Goal: Contribute content: Contribute content

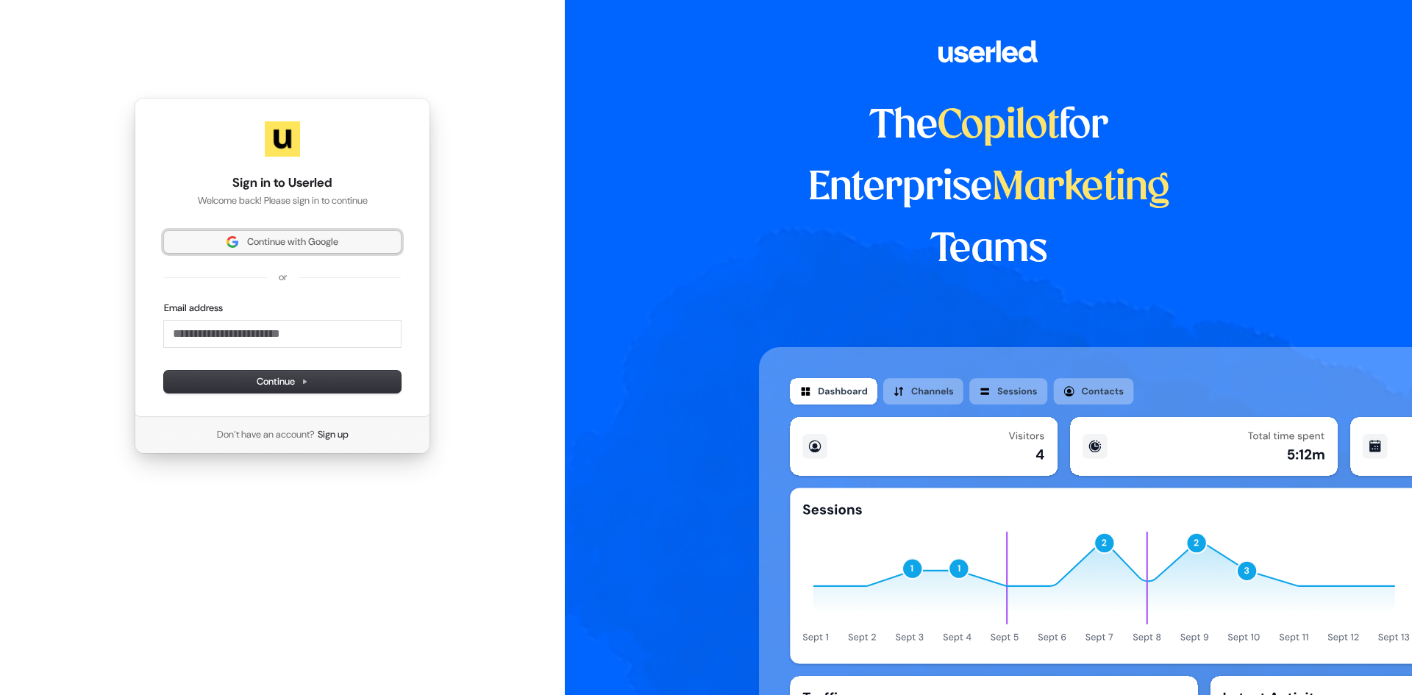
click at [241, 235] on span "Continue with Google" at bounding box center [282, 241] width 219 height 13
click at [249, 339] on input "Email address" at bounding box center [282, 334] width 237 height 26
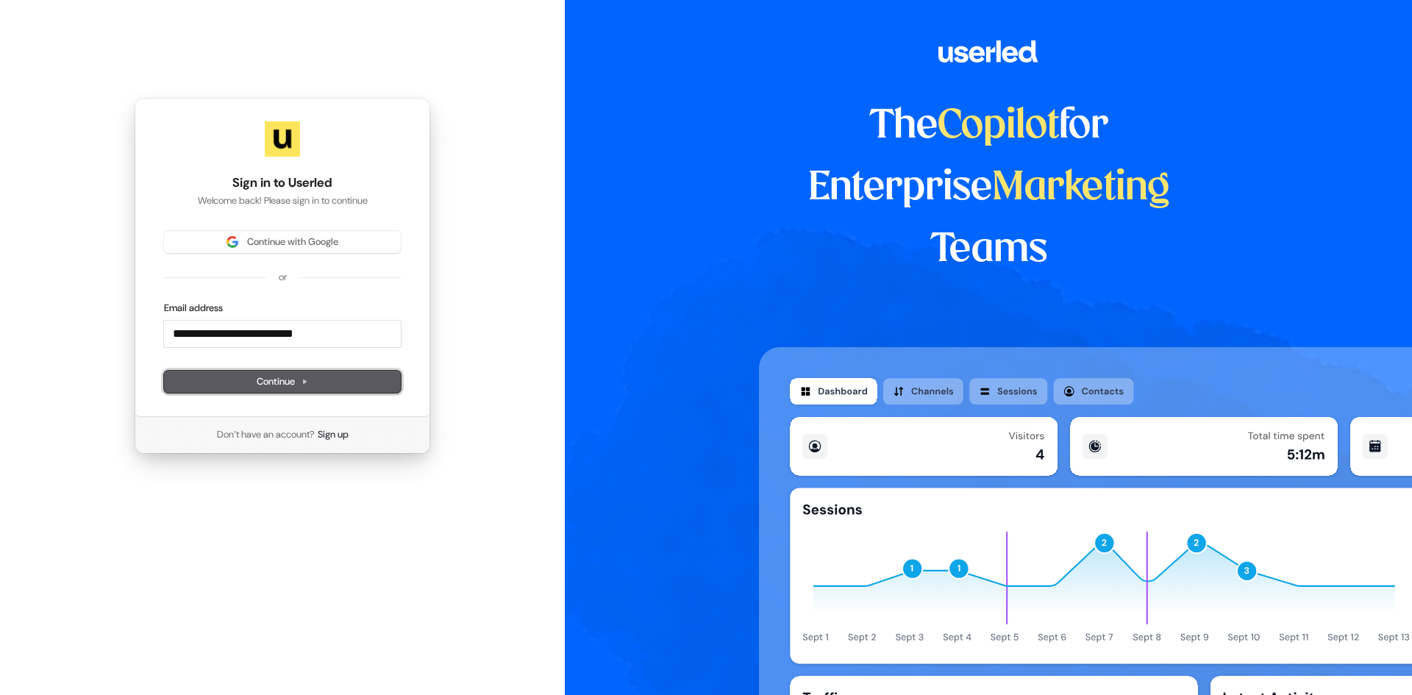
click at [203, 378] on button "Continue" at bounding box center [282, 382] width 237 height 22
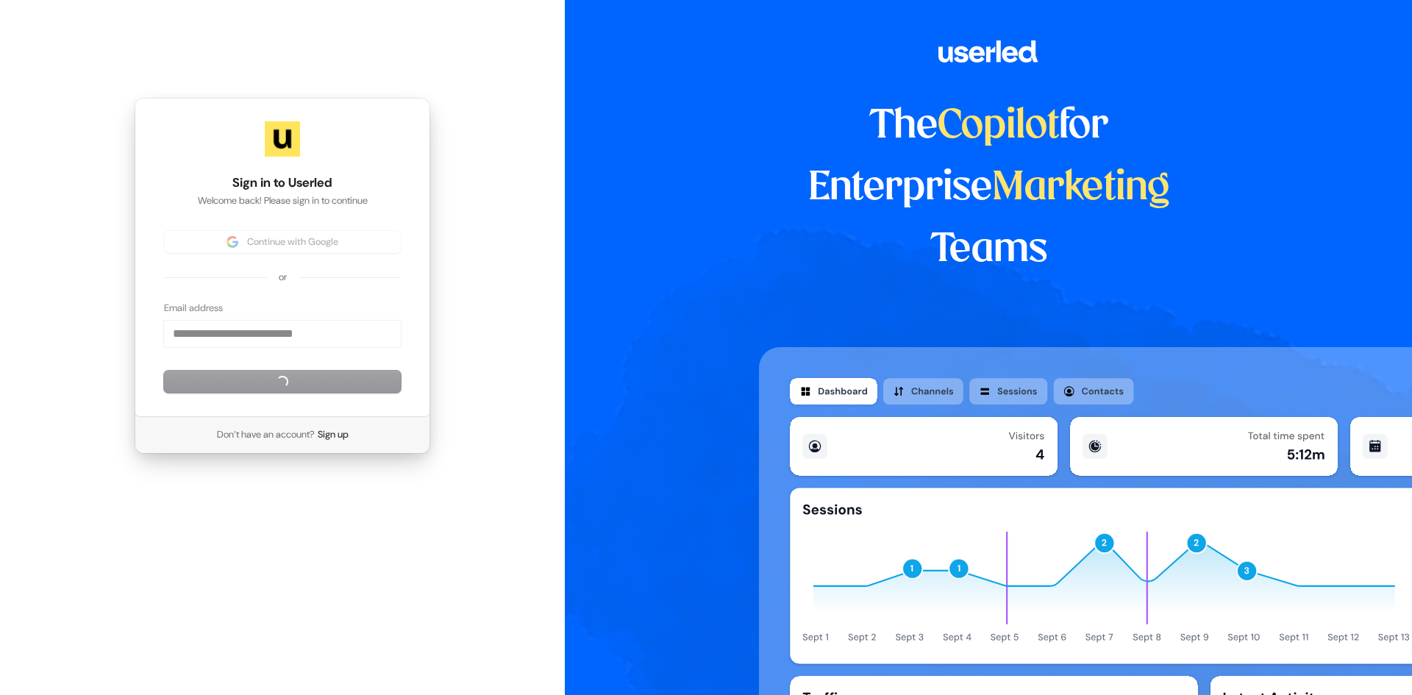
type input "**********"
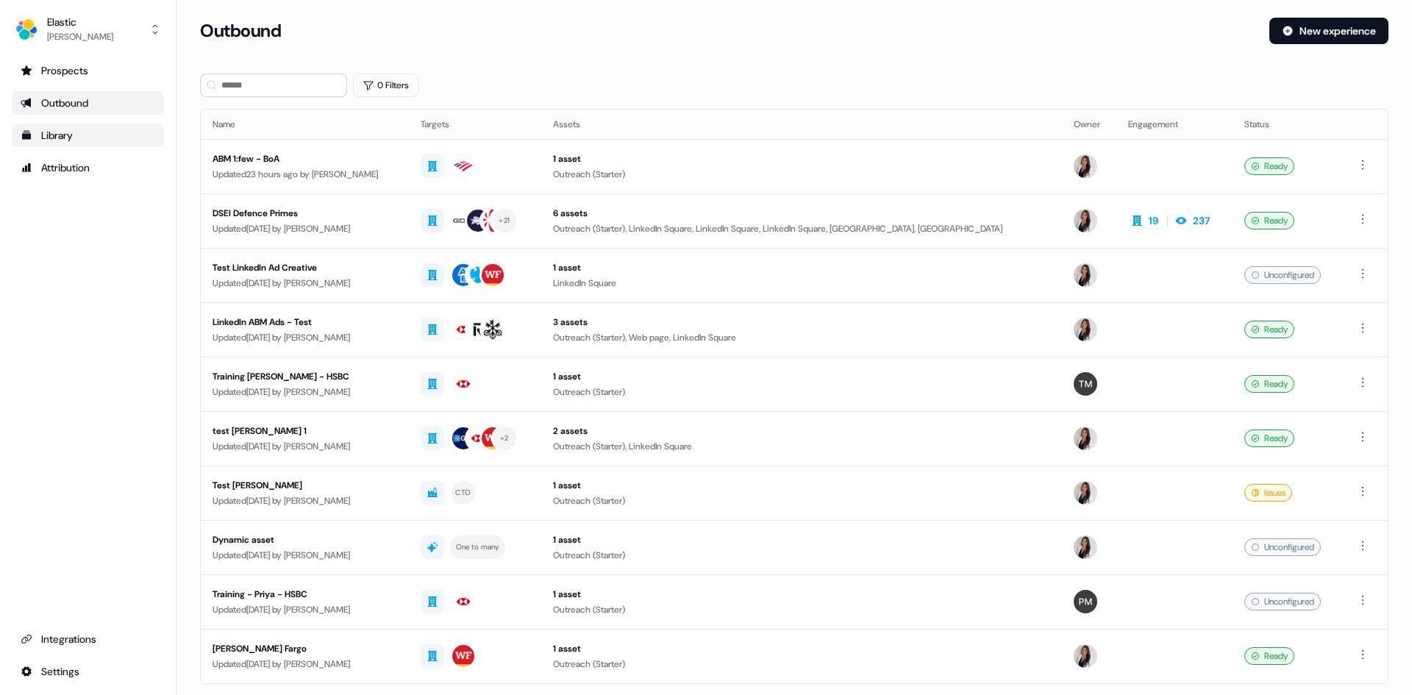
click at [73, 127] on link "Library" at bounding box center [88, 136] width 152 height 24
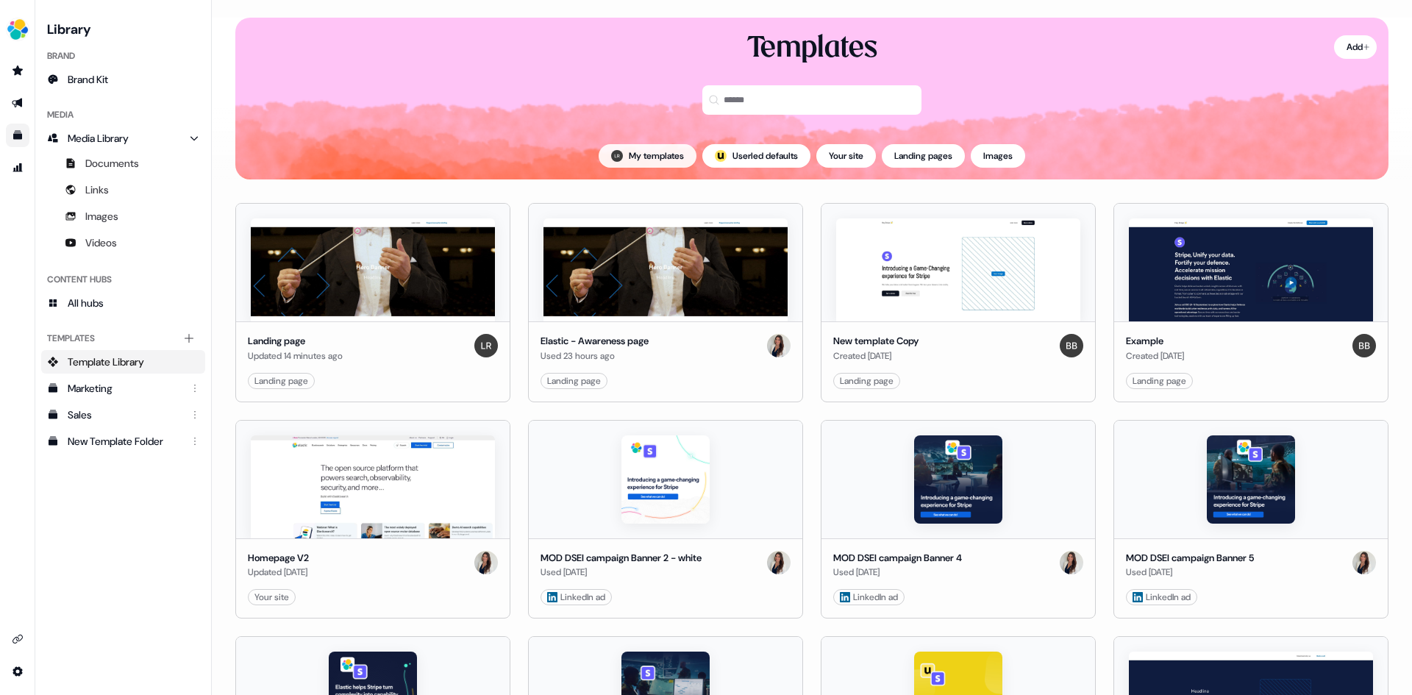
click at [635, 153] on button "My templates" at bounding box center [648, 156] width 98 height 24
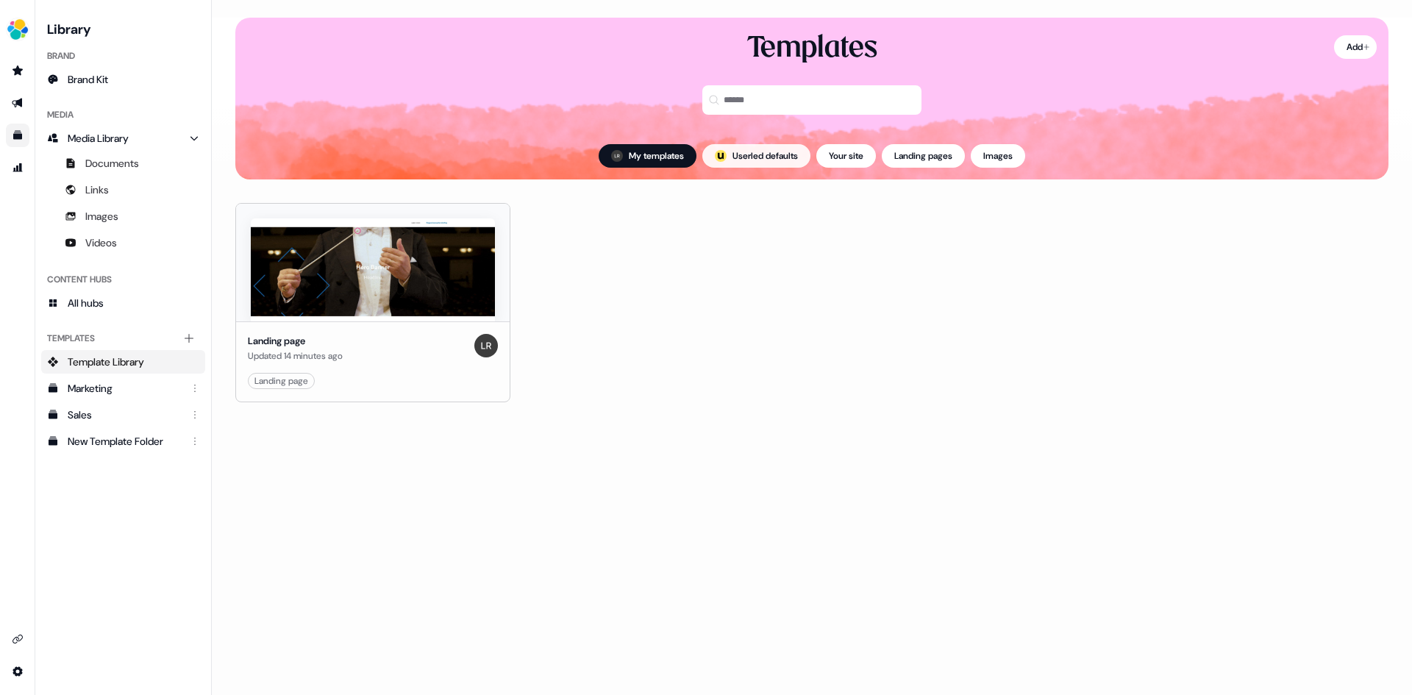
click at [757, 157] on button "; Userled defaults" at bounding box center [757, 156] width 108 height 24
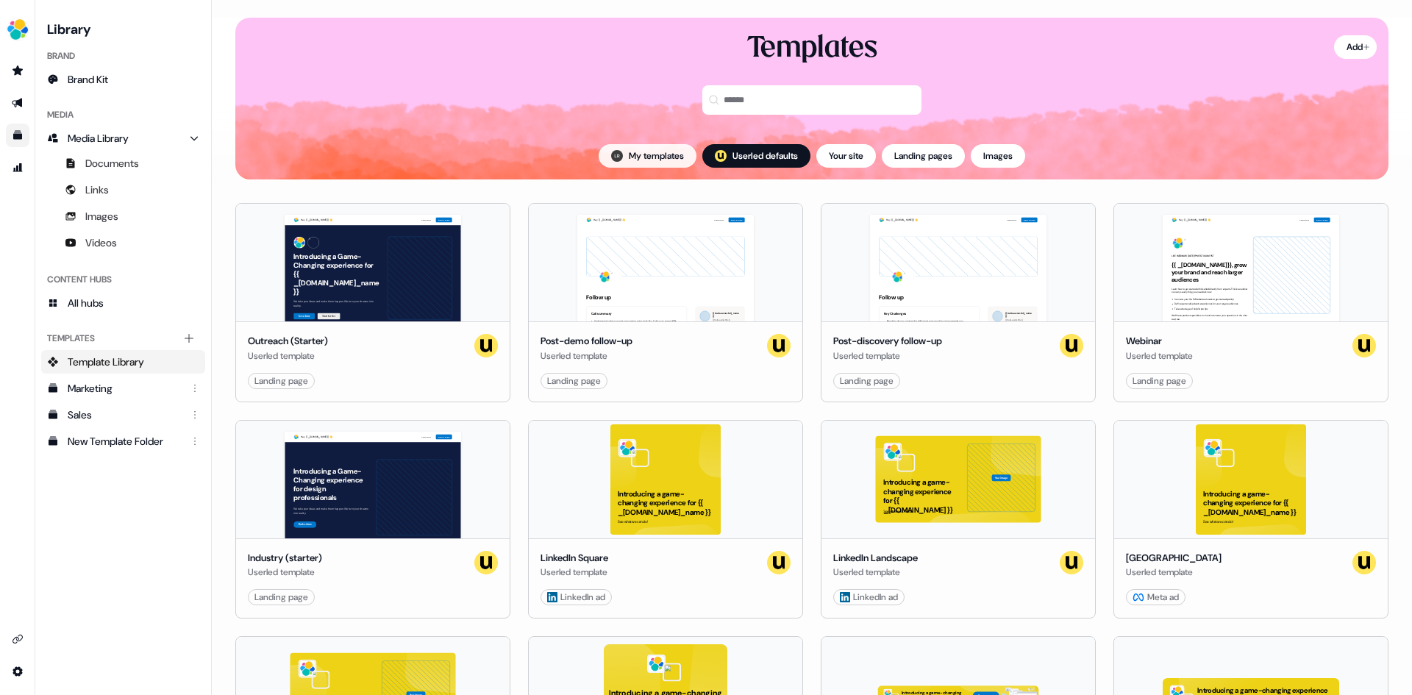
click at [637, 154] on button "My templates" at bounding box center [648, 156] width 98 height 24
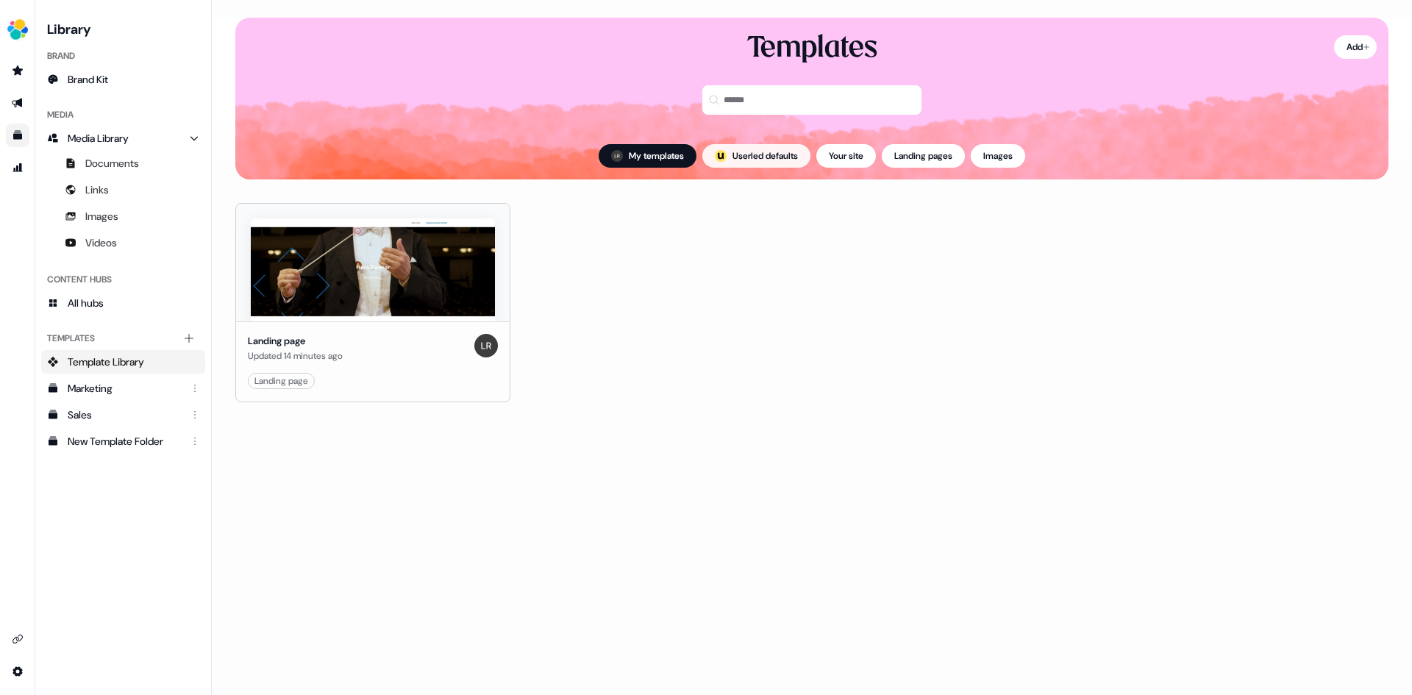
click at [729, 155] on button "; Userled defaults" at bounding box center [757, 156] width 108 height 24
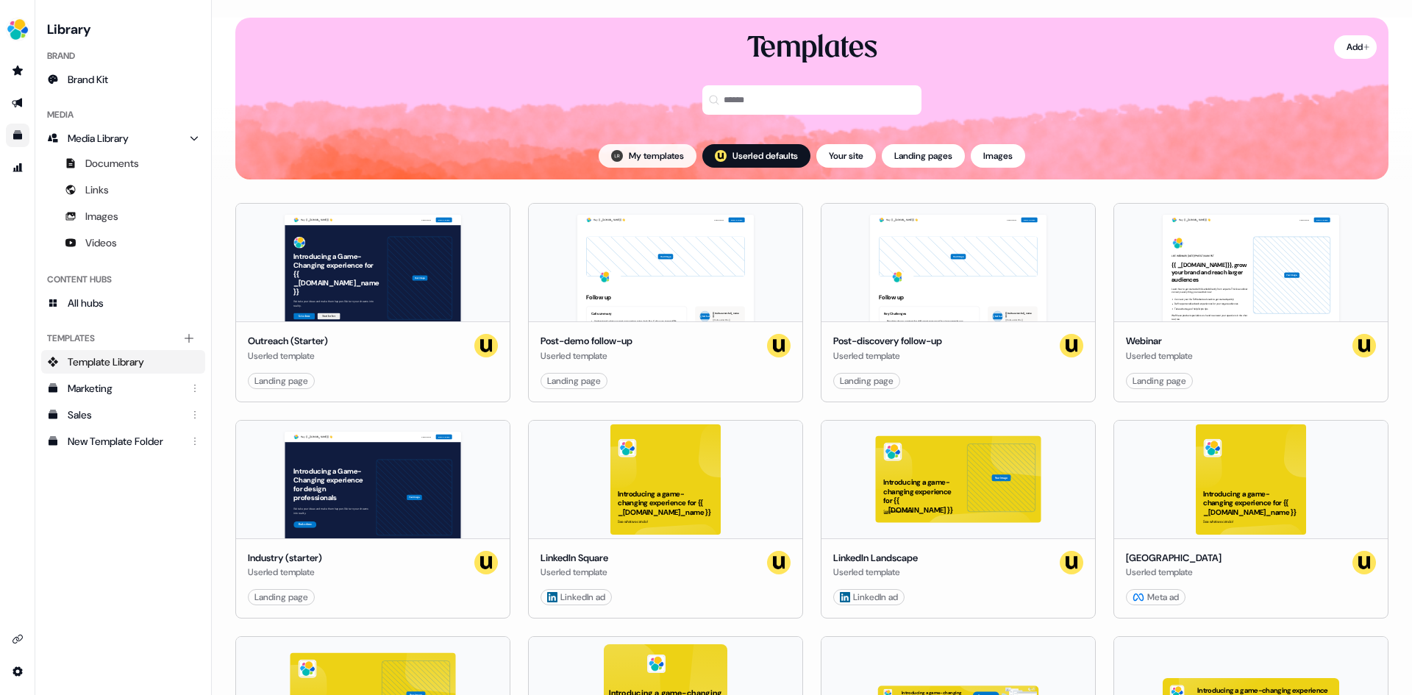
click at [625, 157] on button "My templates" at bounding box center [648, 156] width 98 height 24
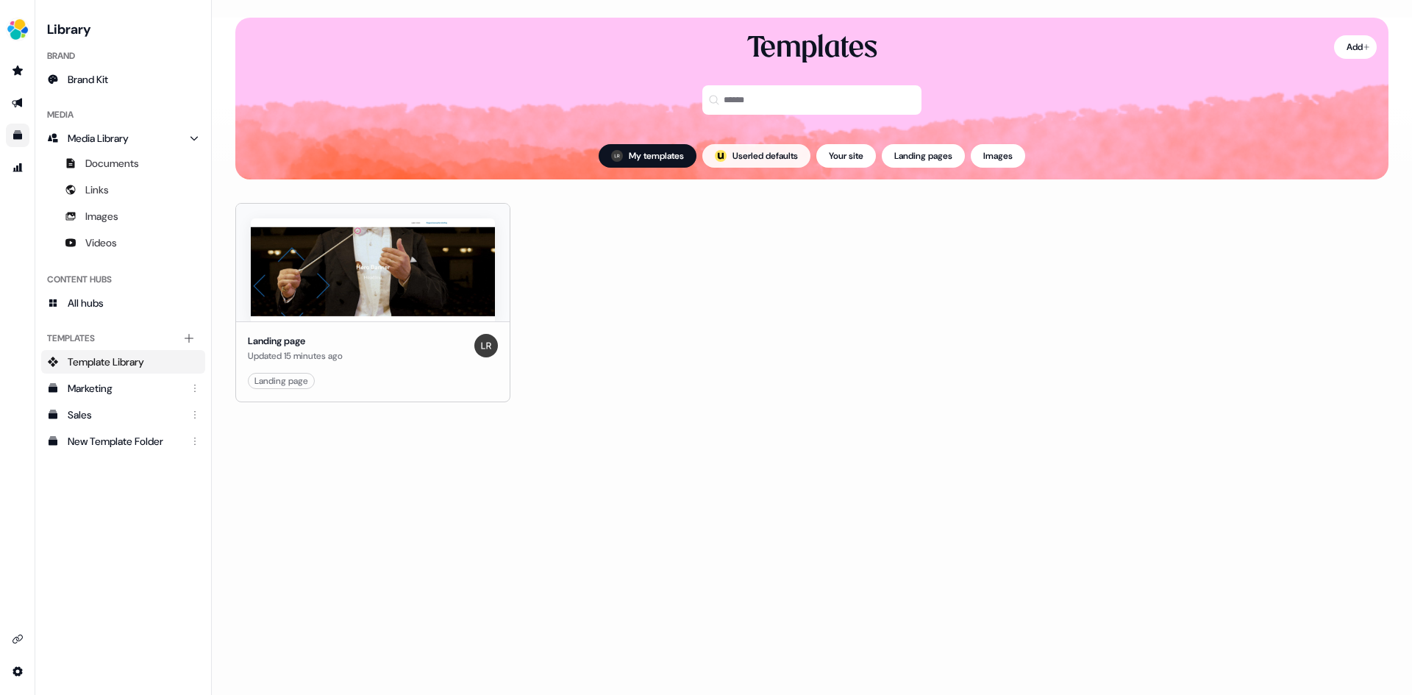
click at [739, 159] on button "; Userled defaults" at bounding box center [757, 156] width 108 height 24
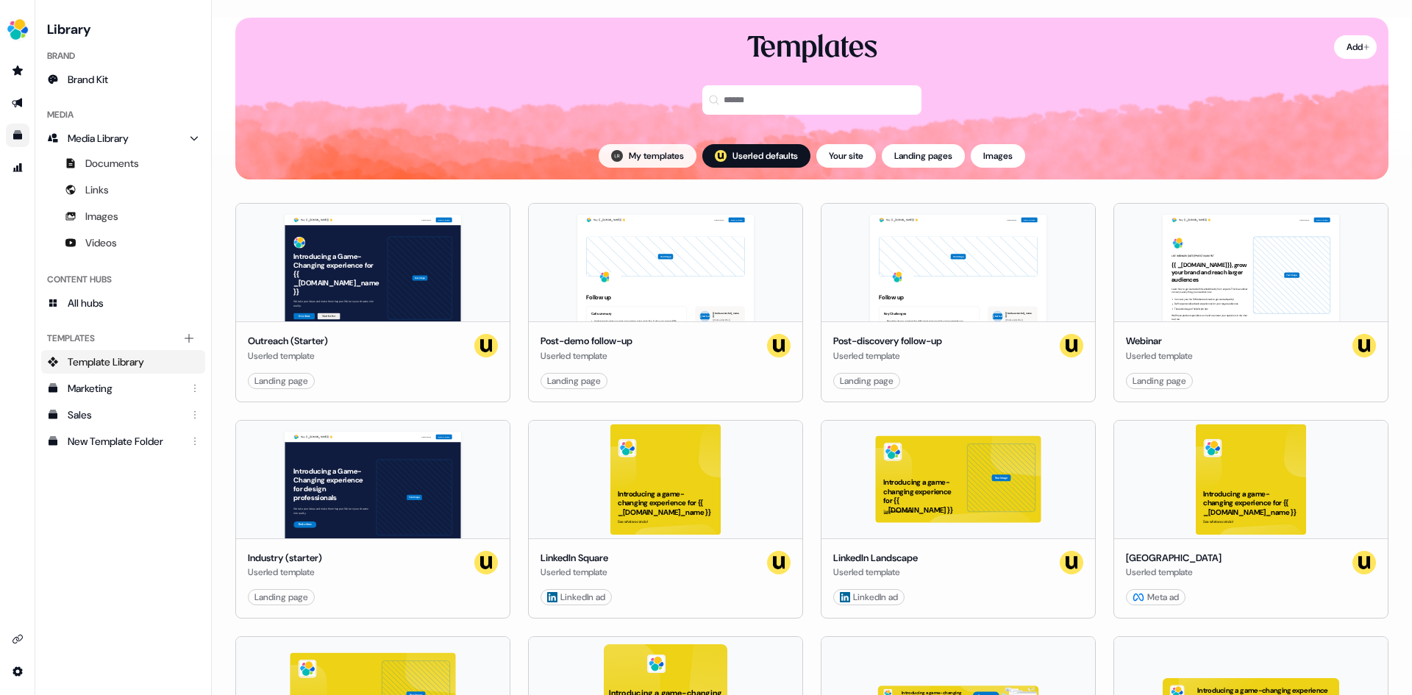
click at [639, 156] on button "My templates" at bounding box center [648, 156] width 98 height 24
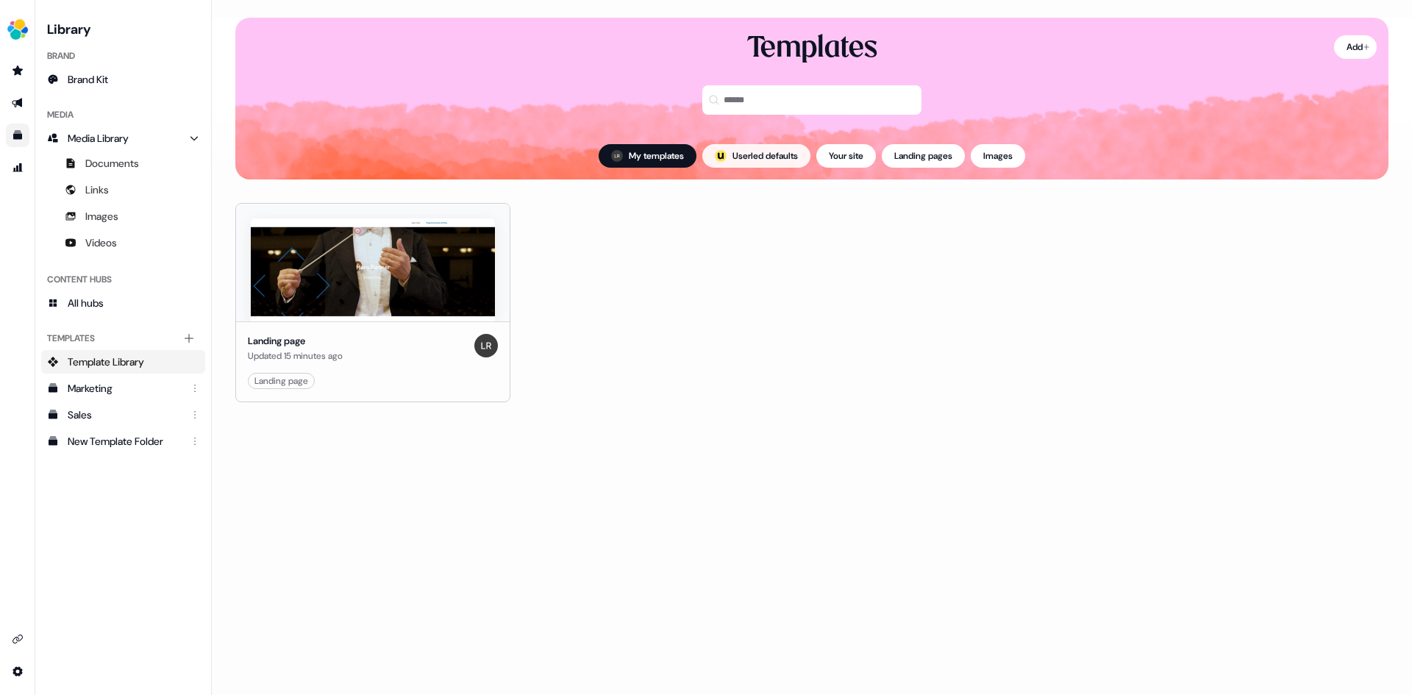
click at [744, 152] on button "; Userled defaults" at bounding box center [757, 156] width 108 height 24
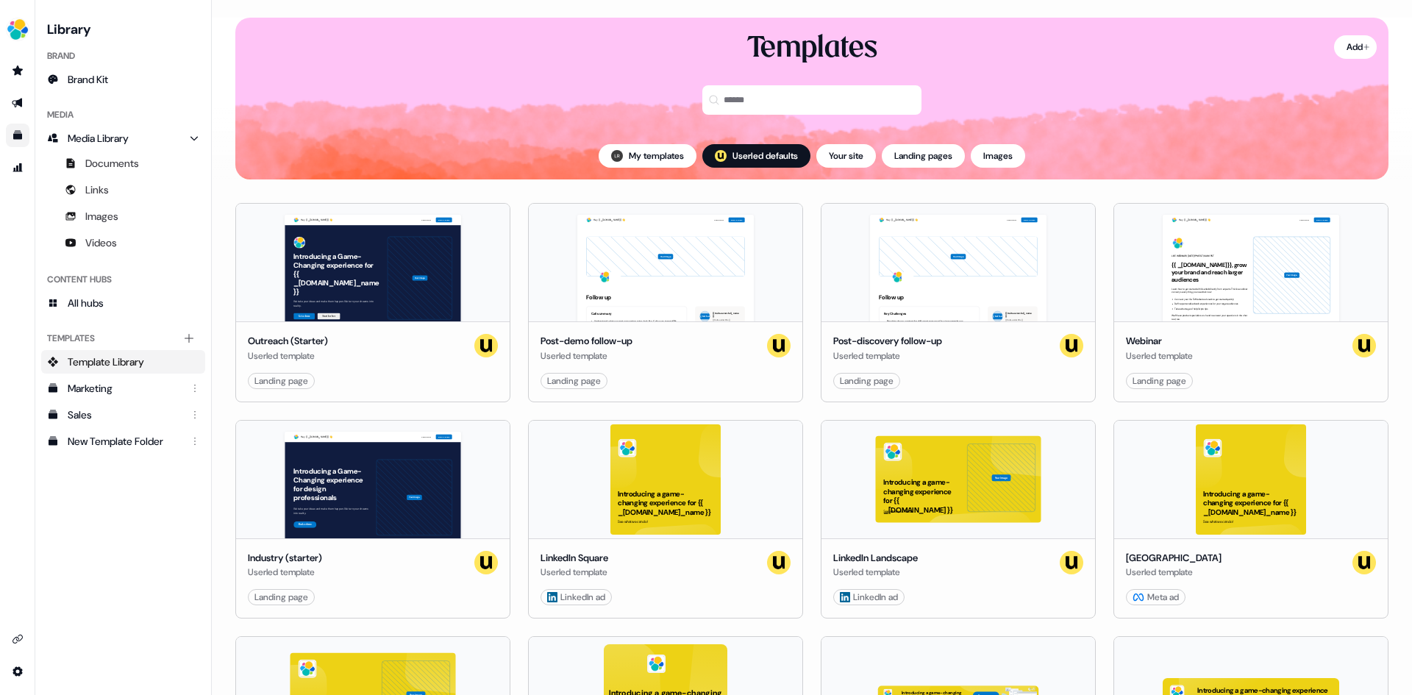
click at [104, 366] on span "Template Library" at bounding box center [106, 362] width 77 height 15
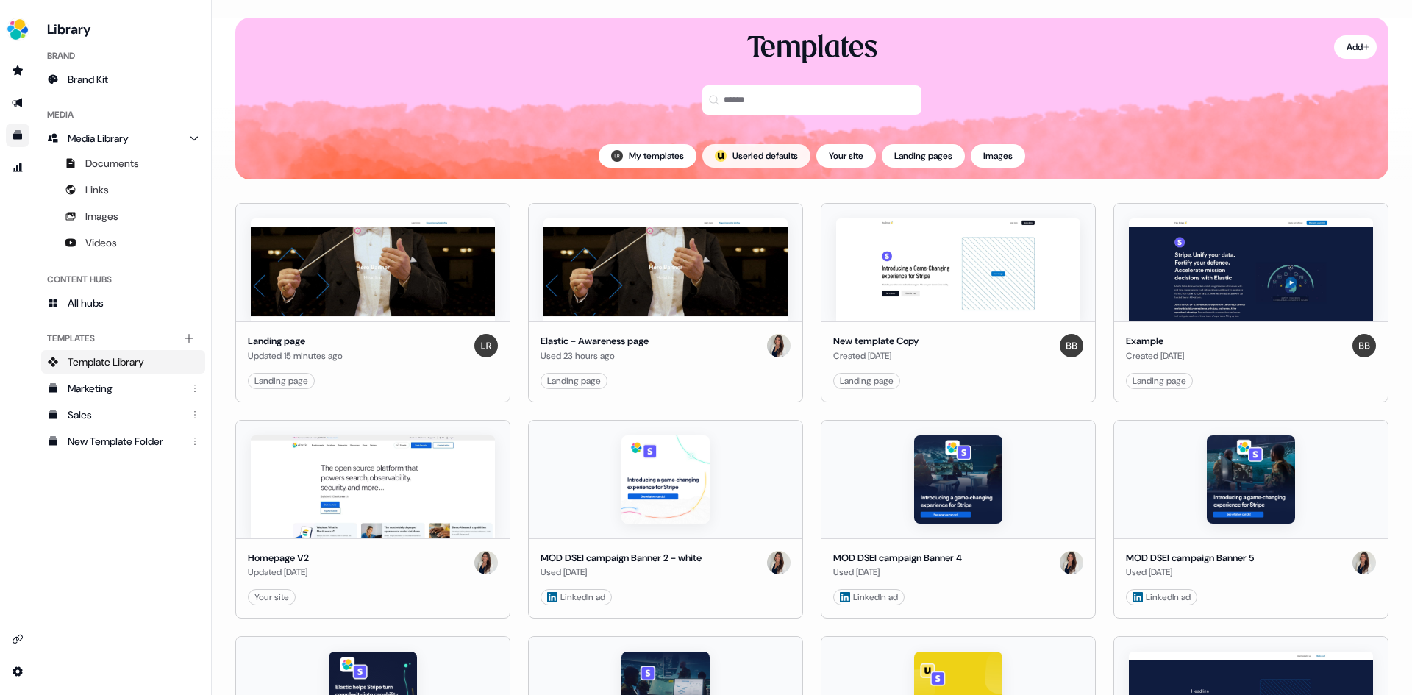
click at [740, 152] on button "; Userled defaults" at bounding box center [757, 156] width 108 height 24
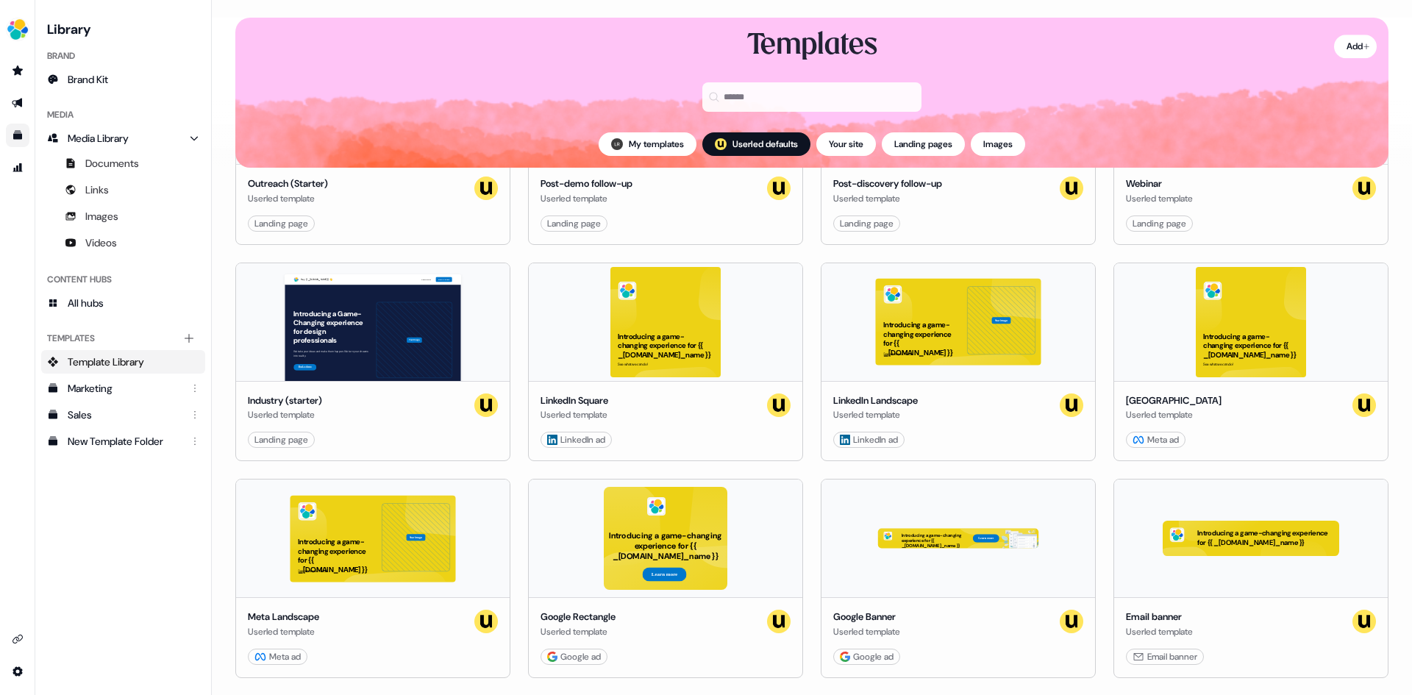
scroll to position [15, 0]
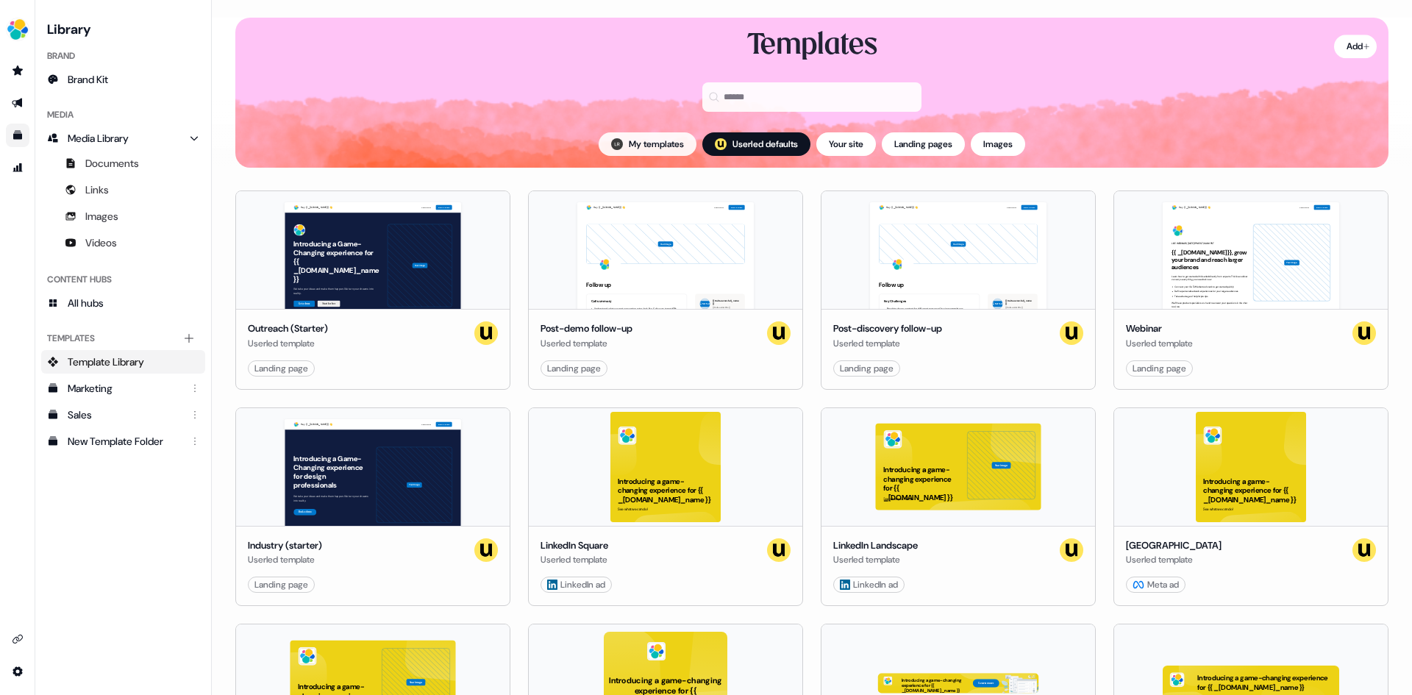
click at [628, 145] on button "My templates" at bounding box center [648, 144] width 98 height 24
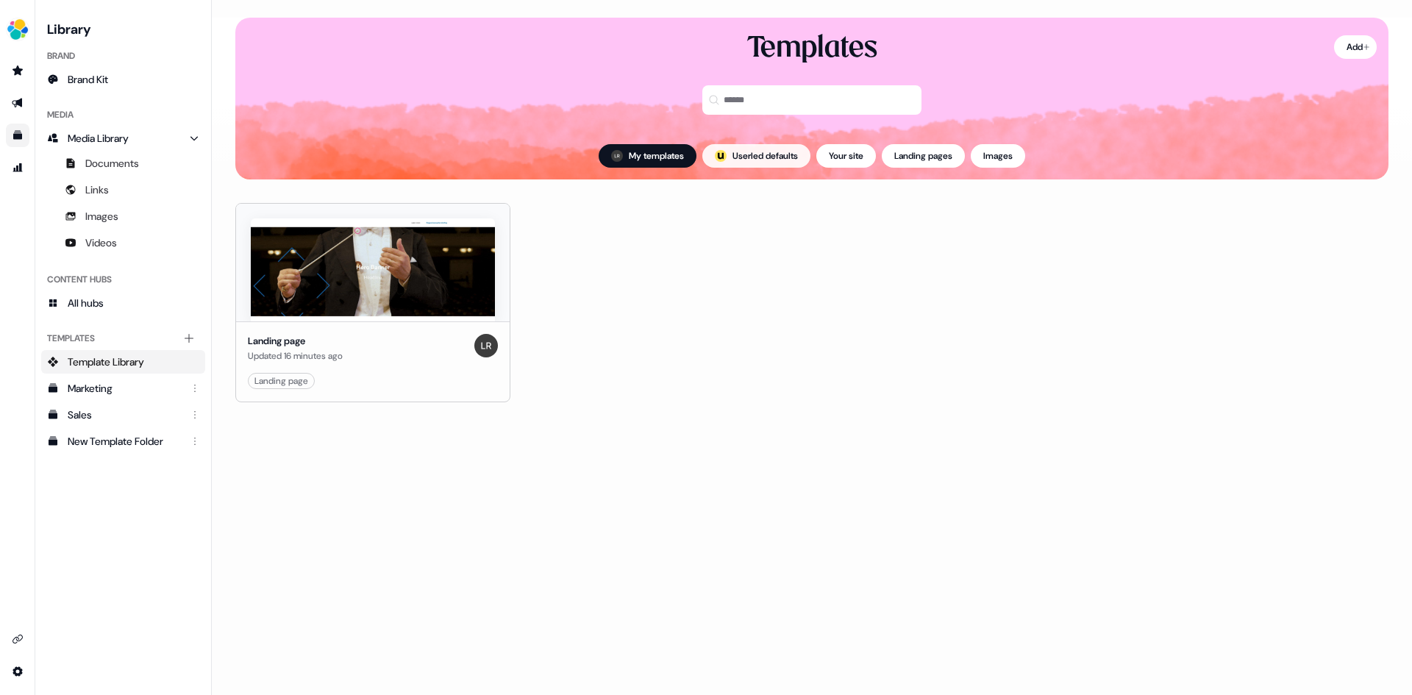
click at [750, 160] on button "; Userled defaults" at bounding box center [757, 156] width 108 height 24
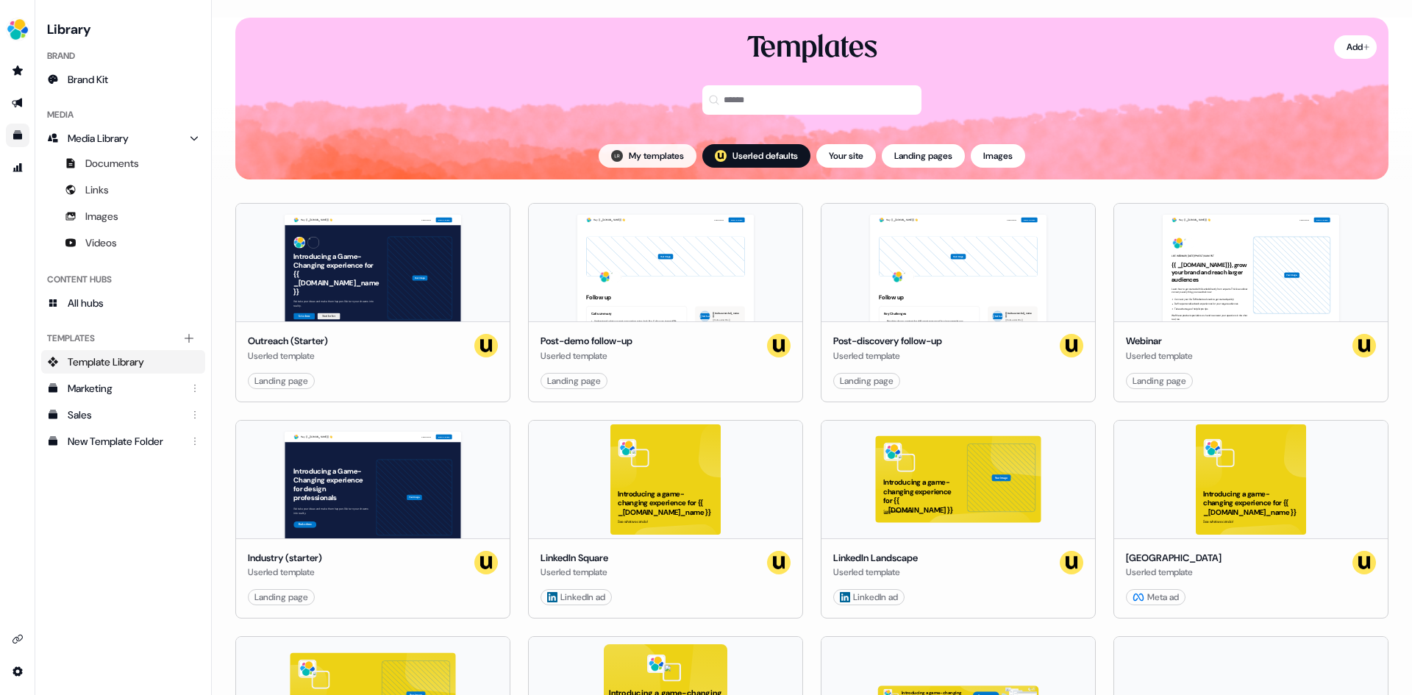
click at [630, 154] on button "My templates" at bounding box center [648, 156] width 98 height 24
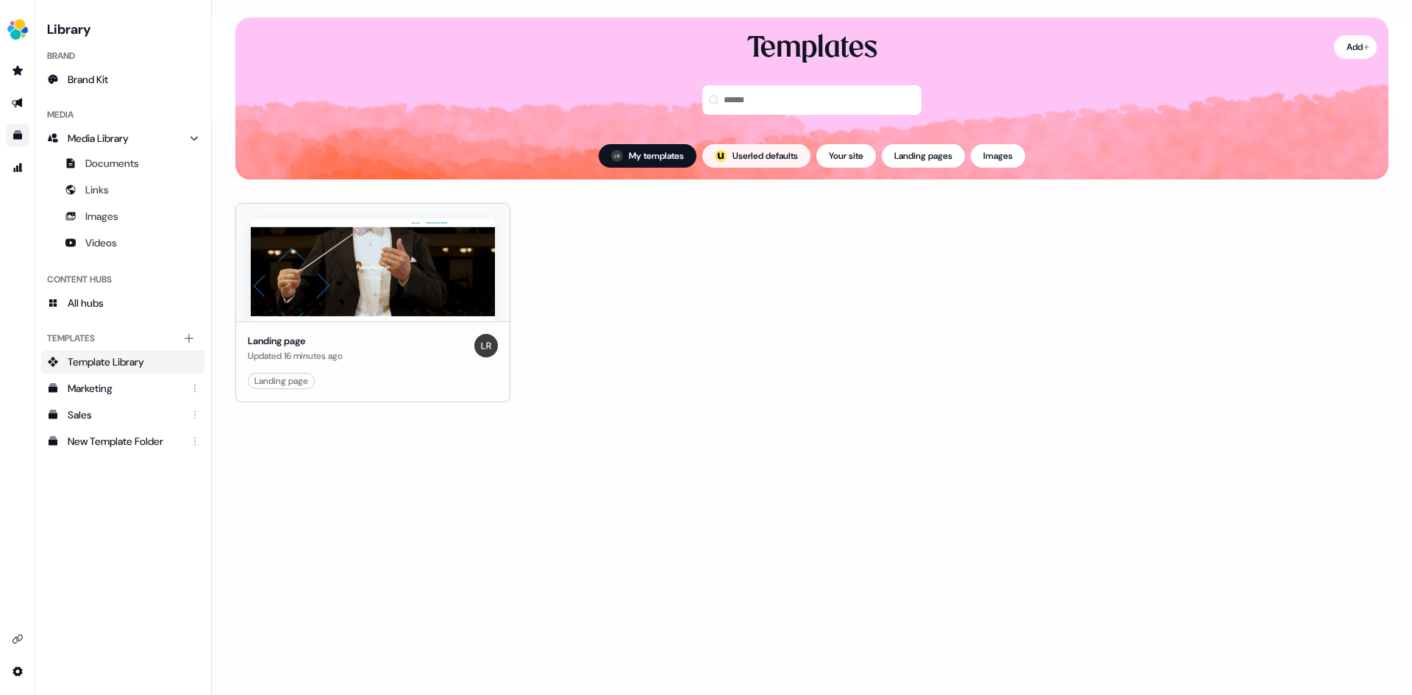
click at [779, 165] on button "; Userled defaults" at bounding box center [757, 156] width 108 height 24
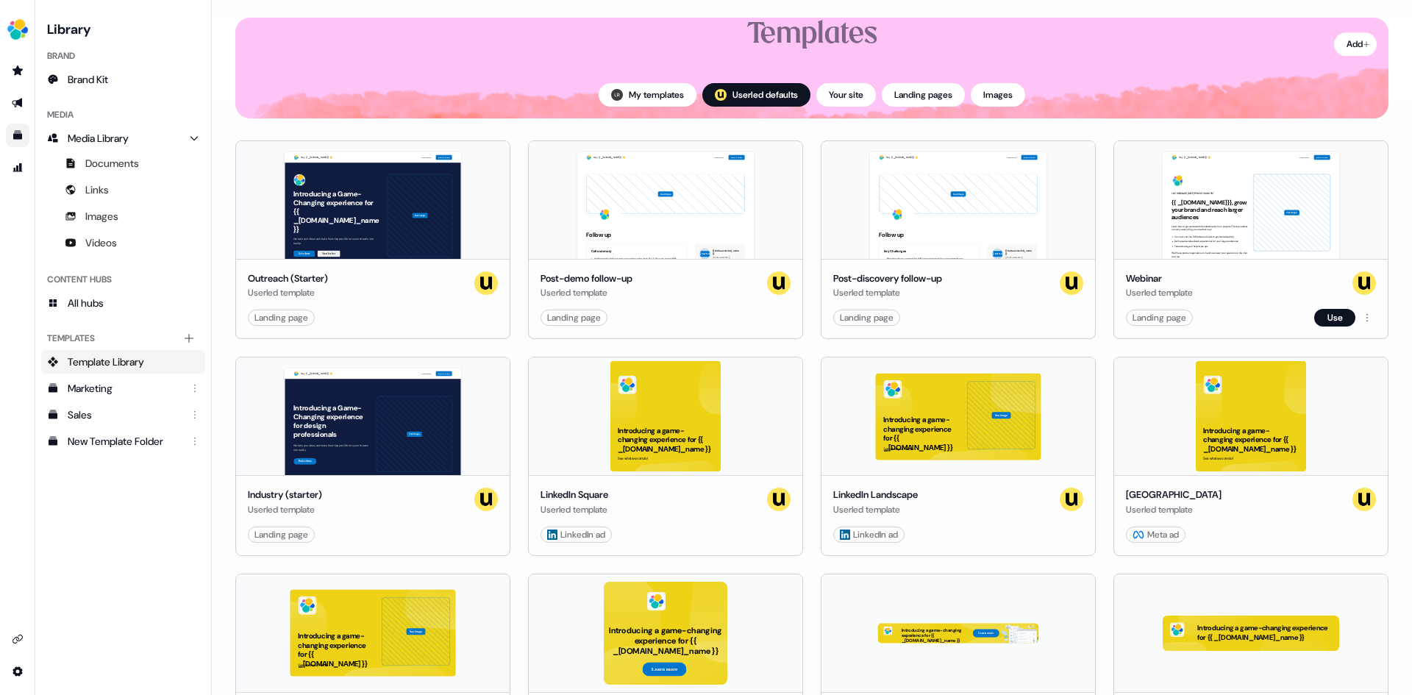
scroll to position [74, 0]
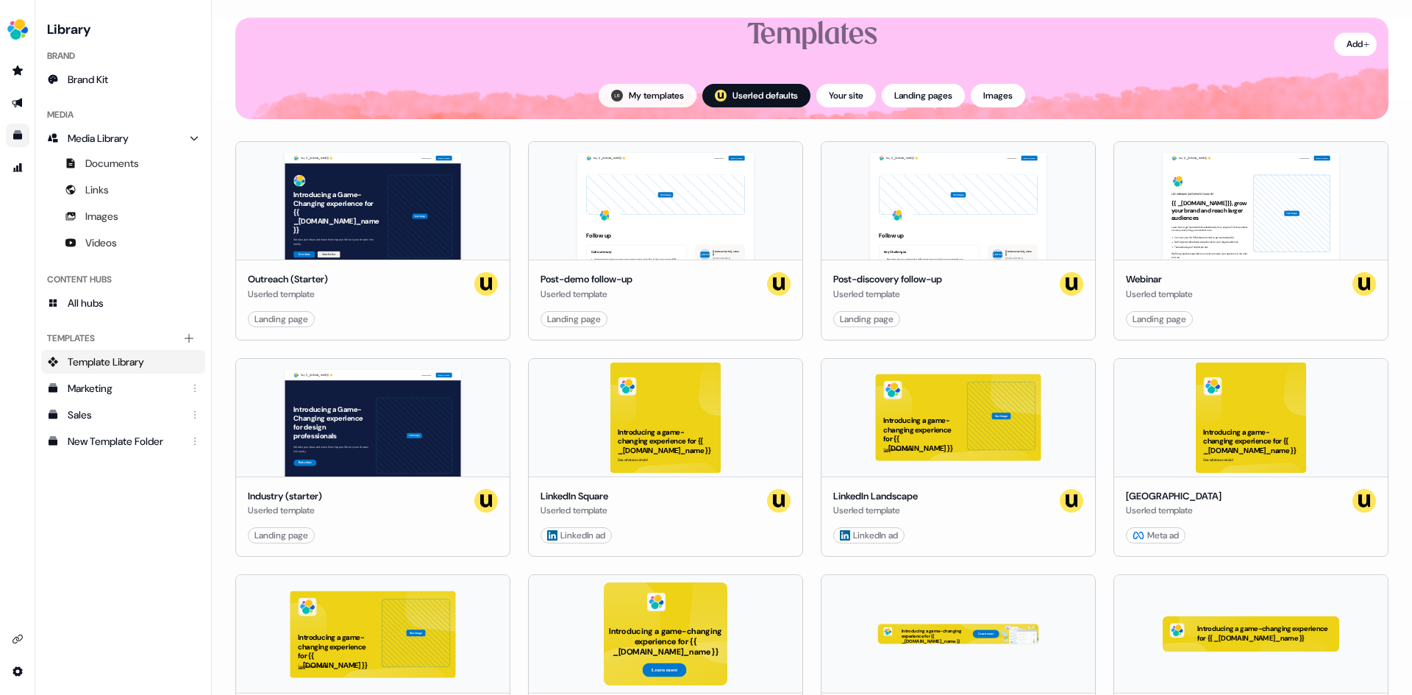
click at [628, 96] on button "My templates" at bounding box center [648, 96] width 98 height 24
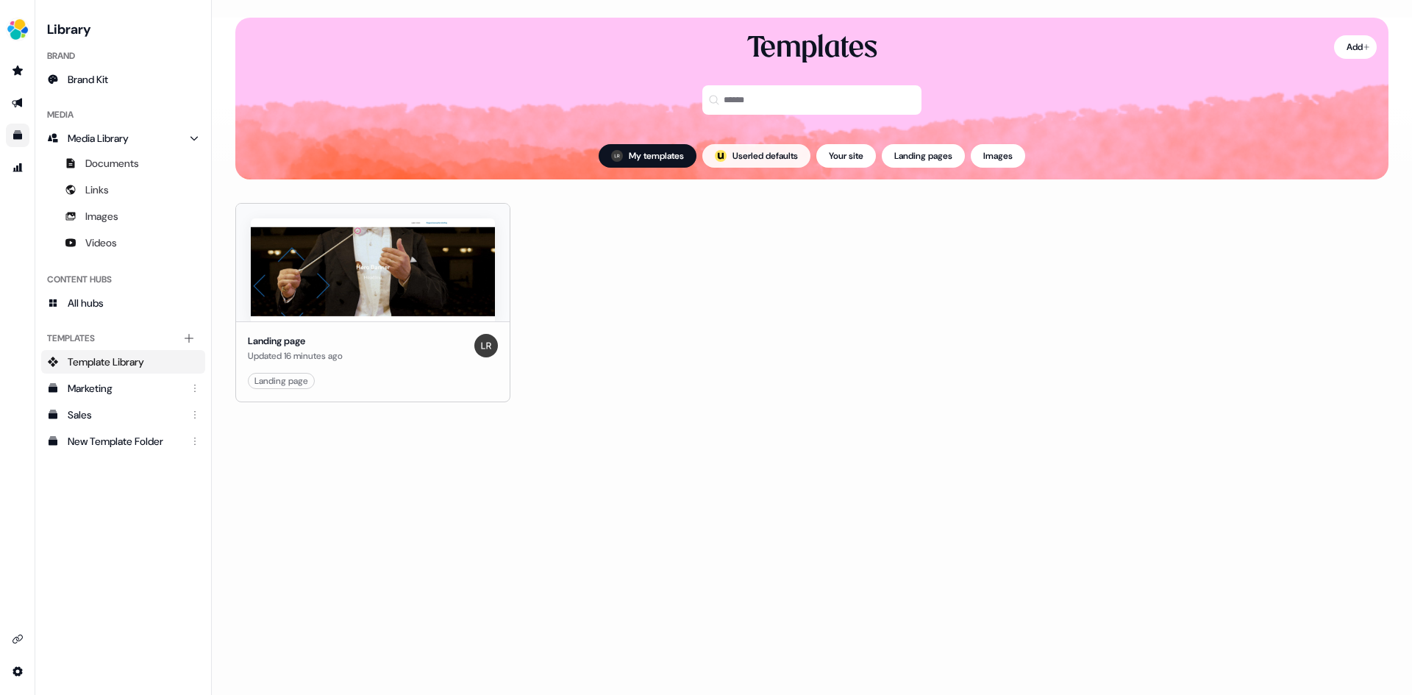
click at [753, 152] on button "; Userled defaults" at bounding box center [757, 156] width 108 height 24
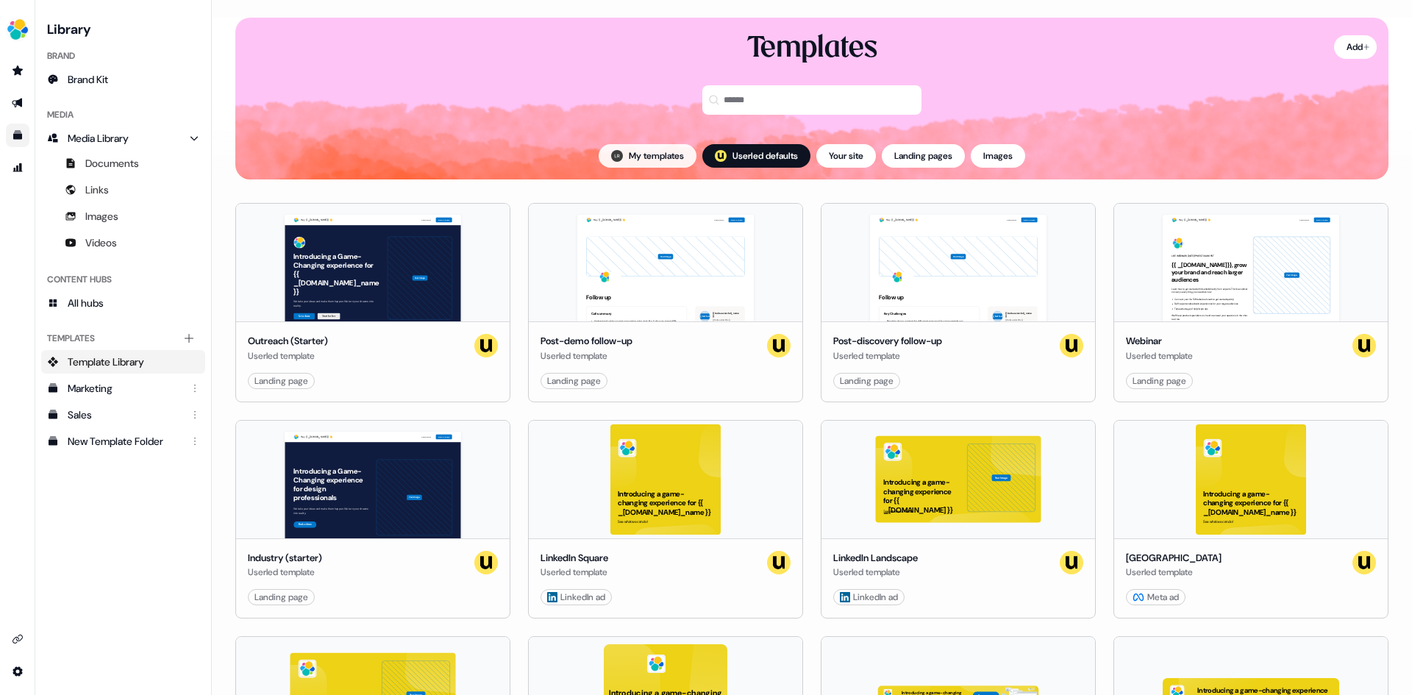
click at [658, 146] on button "My templates" at bounding box center [648, 156] width 98 height 24
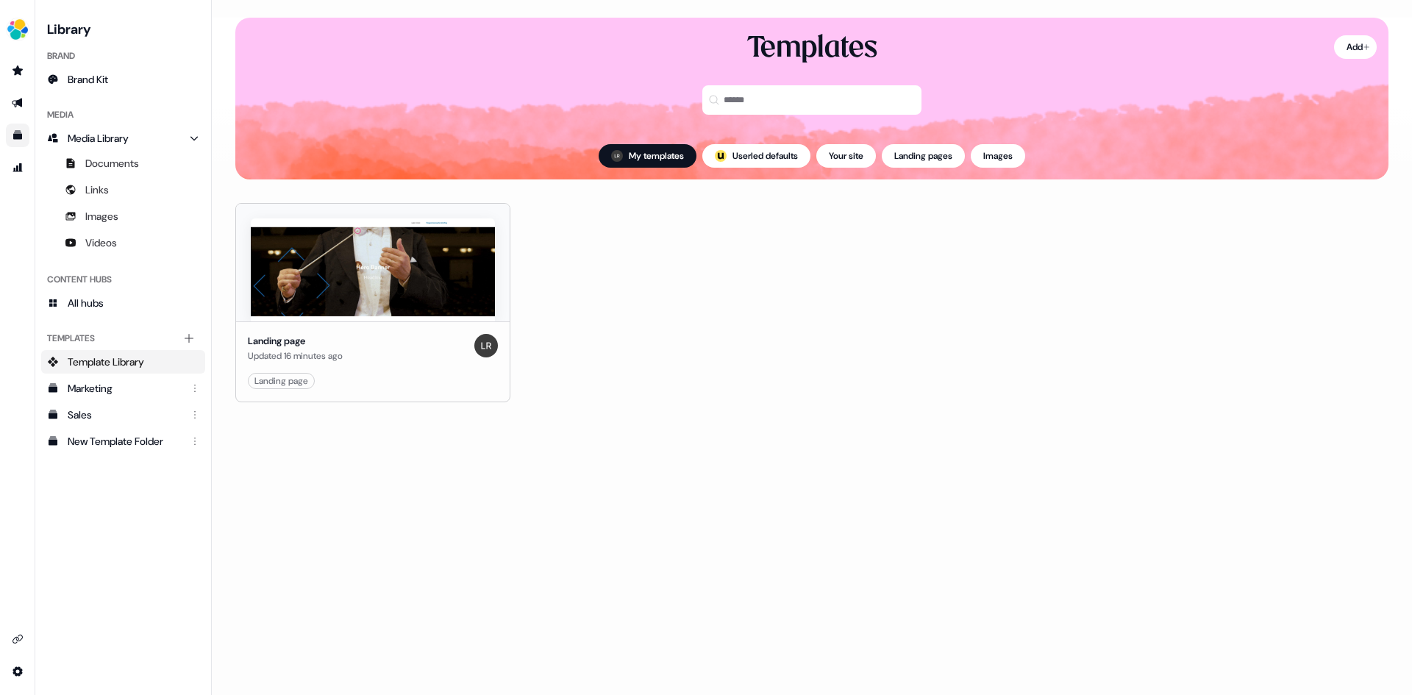
click at [104, 357] on span "Template Library" at bounding box center [106, 362] width 77 height 15
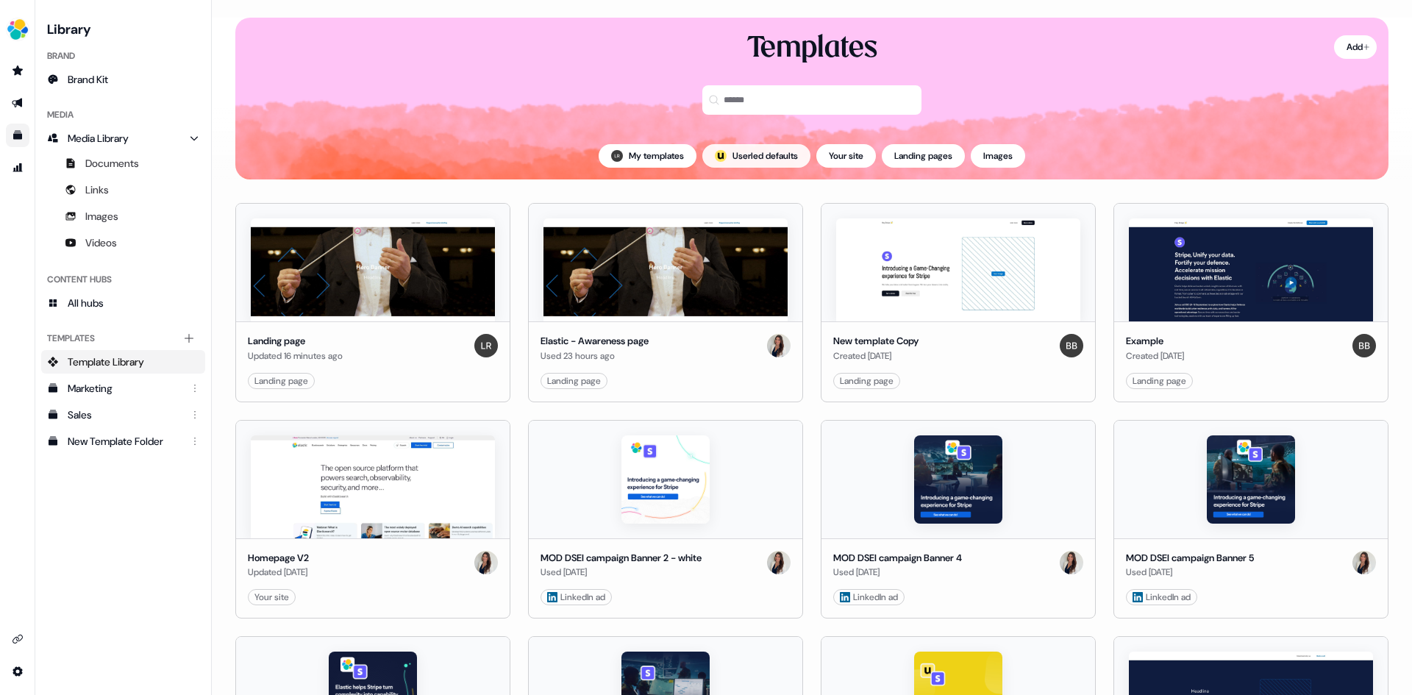
click at [760, 158] on button "; Userled defaults" at bounding box center [757, 156] width 108 height 24
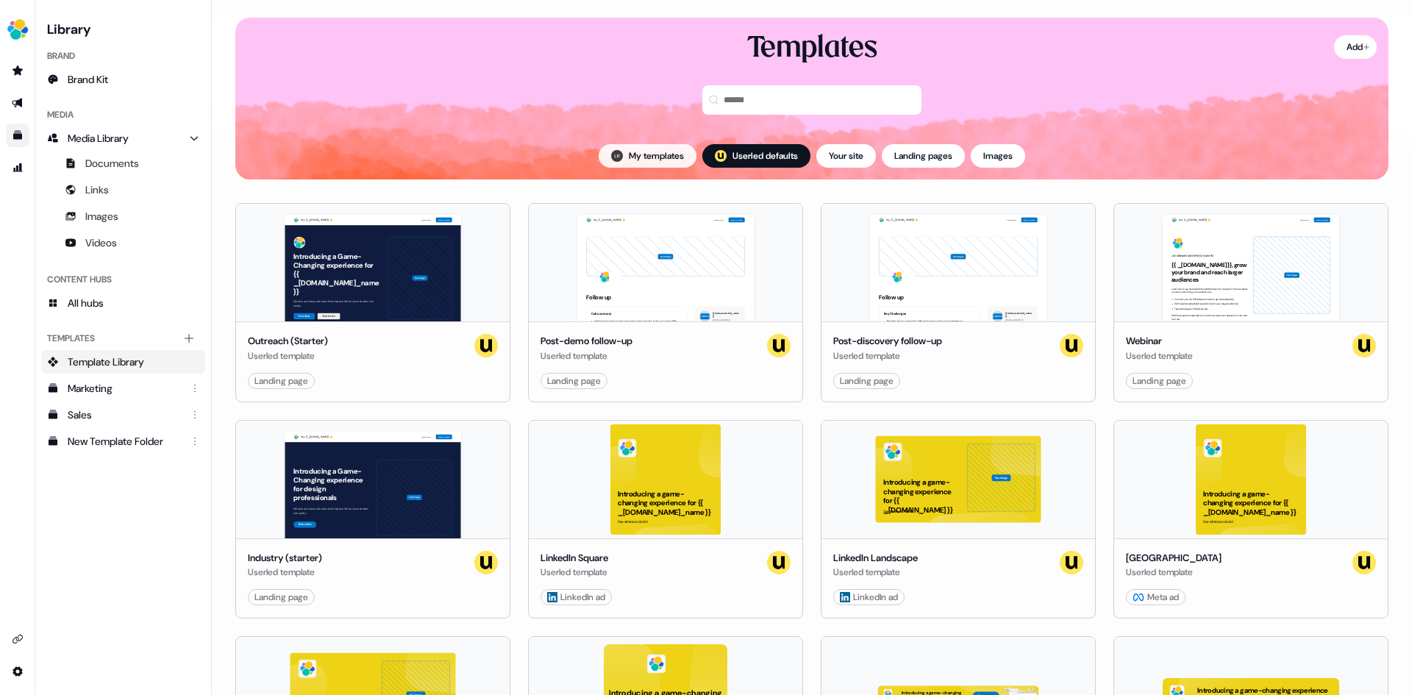
click at [658, 152] on button "My templates" at bounding box center [648, 156] width 98 height 24
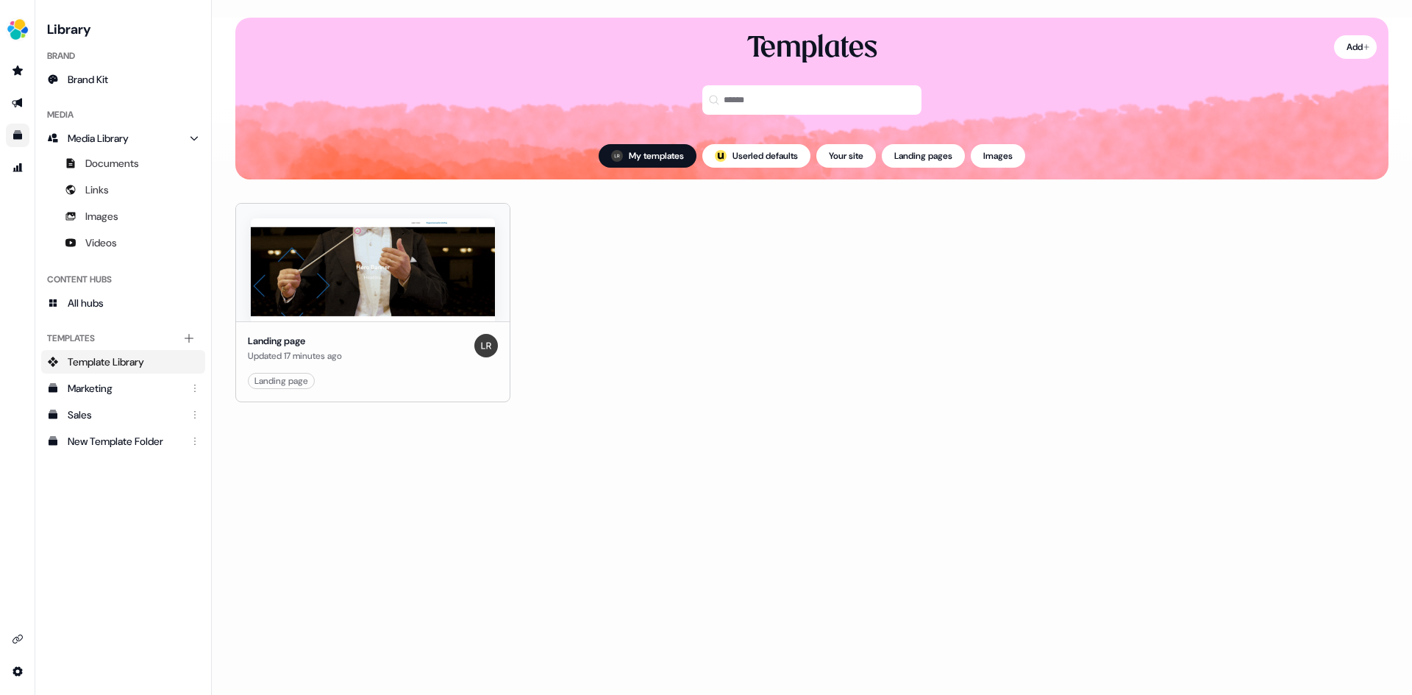
click at [105, 368] on span "Template Library" at bounding box center [106, 362] width 77 height 15
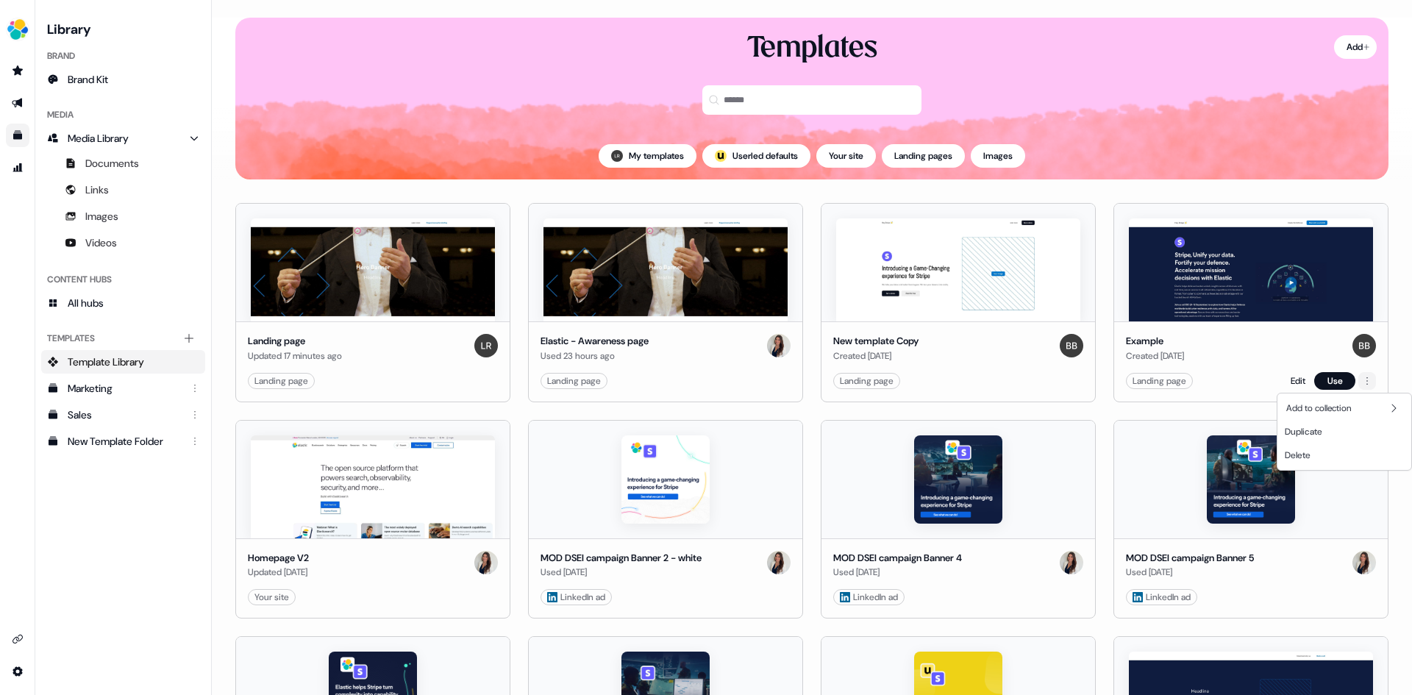
click at [1364, 380] on html "For the best experience switch devices to a bigger screen. Go to Userled.io Lib…" at bounding box center [706, 347] width 1412 height 695
click at [1313, 431] on span "Duplicate" at bounding box center [1304, 432] width 38 height 12
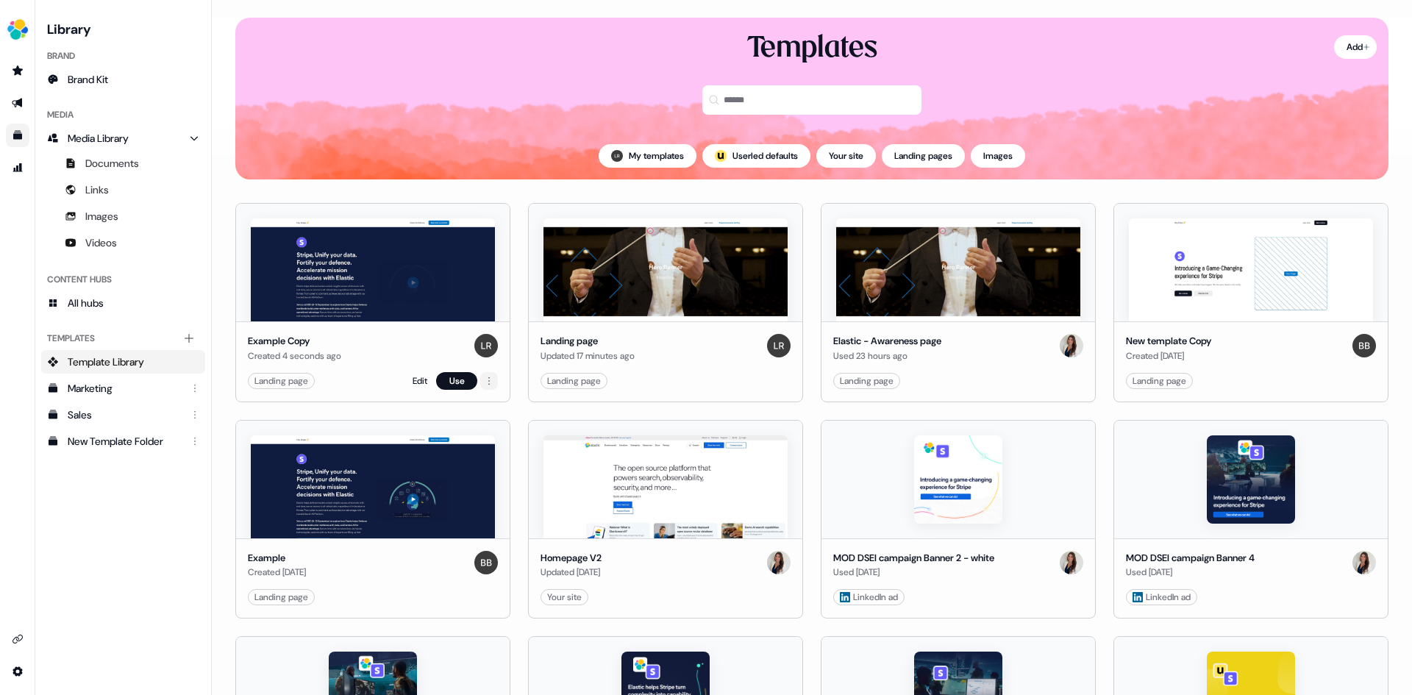
click at [487, 383] on html "For the best experience switch devices to a bigger screen. Go to Userled.io Lib…" at bounding box center [706, 347] width 1412 height 695
click at [383, 353] on html "For the best experience switch devices to a bigger screen. Go to Userled.io Lib…" at bounding box center [706, 347] width 1412 height 695
click at [360, 306] on img at bounding box center [373, 269] width 244 height 103
click at [413, 382] on link "Edit" at bounding box center [420, 381] width 15 height 15
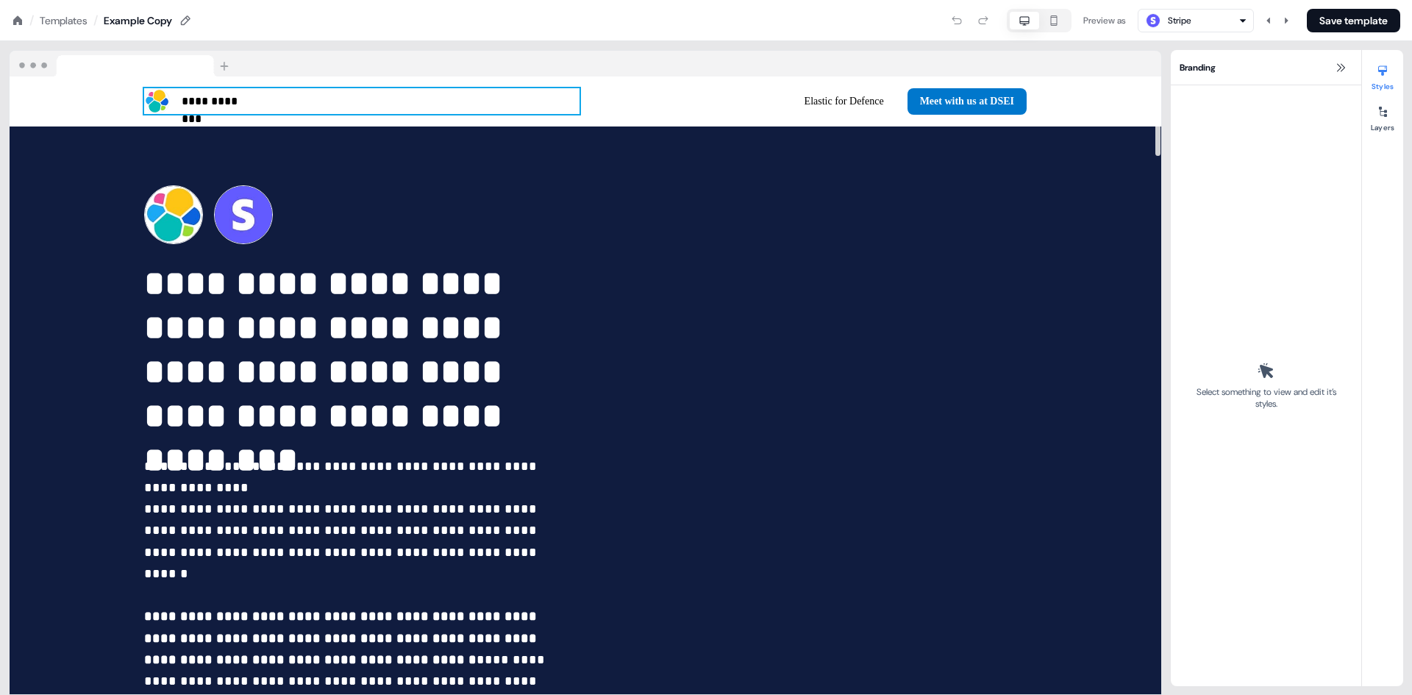
click at [173, 99] on div "**********" at bounding box center [362, 101] width 436 height 26
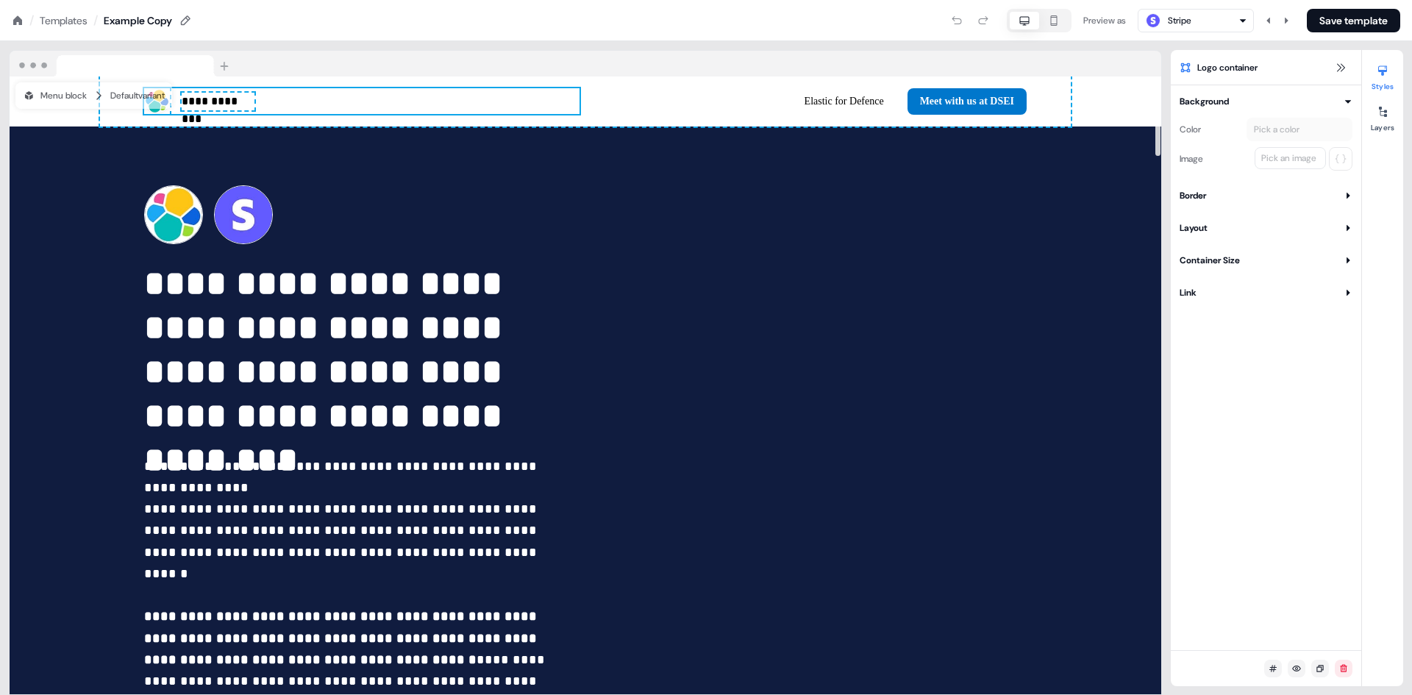
drag, startPoint x: 465, startPoint y: 92, endPoint x: 415, endPoint y: 105, distance: 51.7
click at [415, 105] on div "**********" at bounding box center [362, 101] width 436 height 26
click at [735, 102] on div "Elastic for Defence Meet with us at DSEI To pick up a draggable item, press the…" at bounding box center [809, 101] width 436 height 26
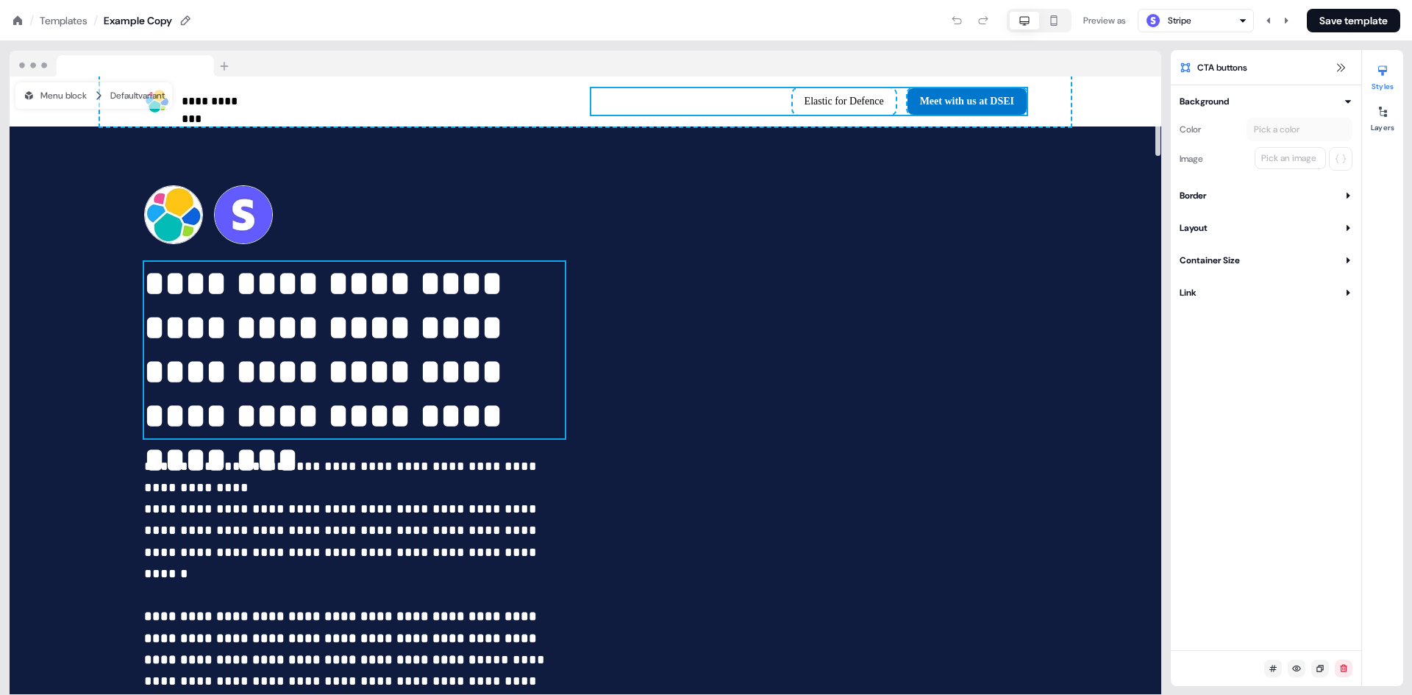
click at [524, 305] on p "**********" at bounding box center [354, 350] width 421 height 177
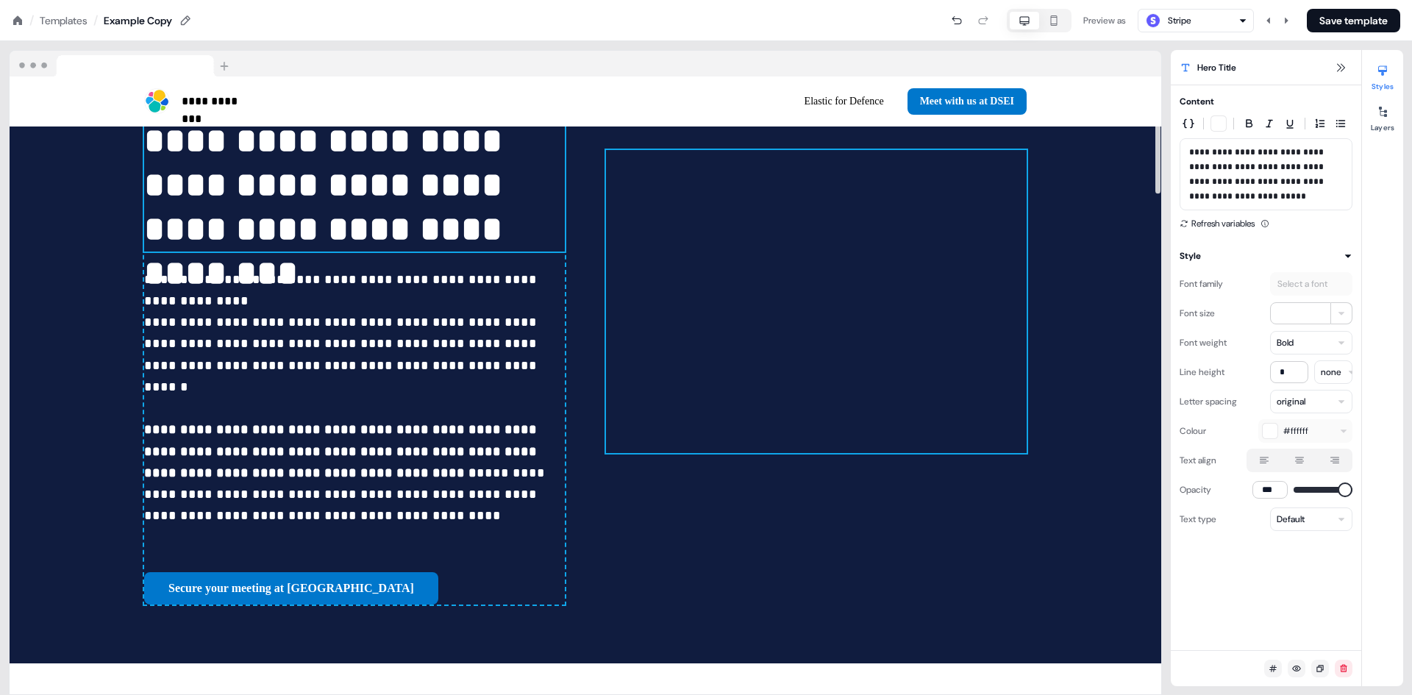
scroll to position [74, 0]
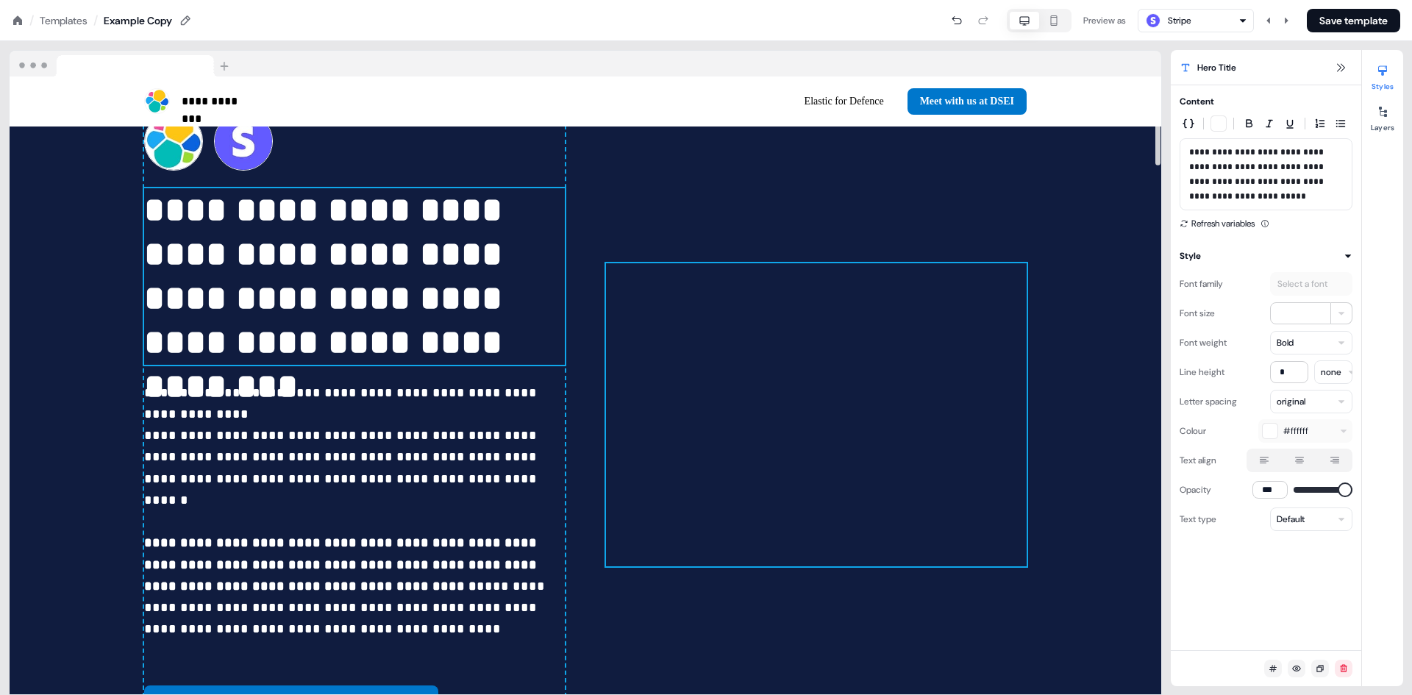
click at [806, 352] on div at bounding box center [816, 414] width 421 height 303
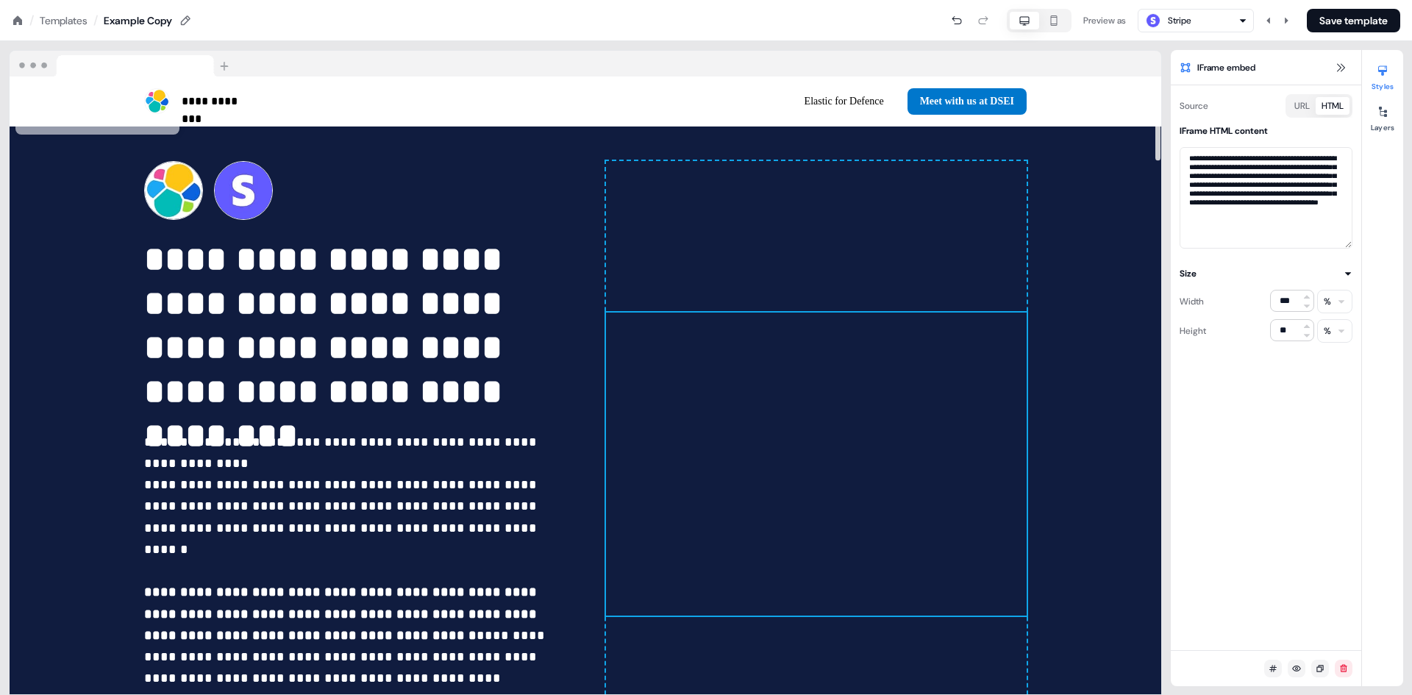
scroll to position [0, 0]
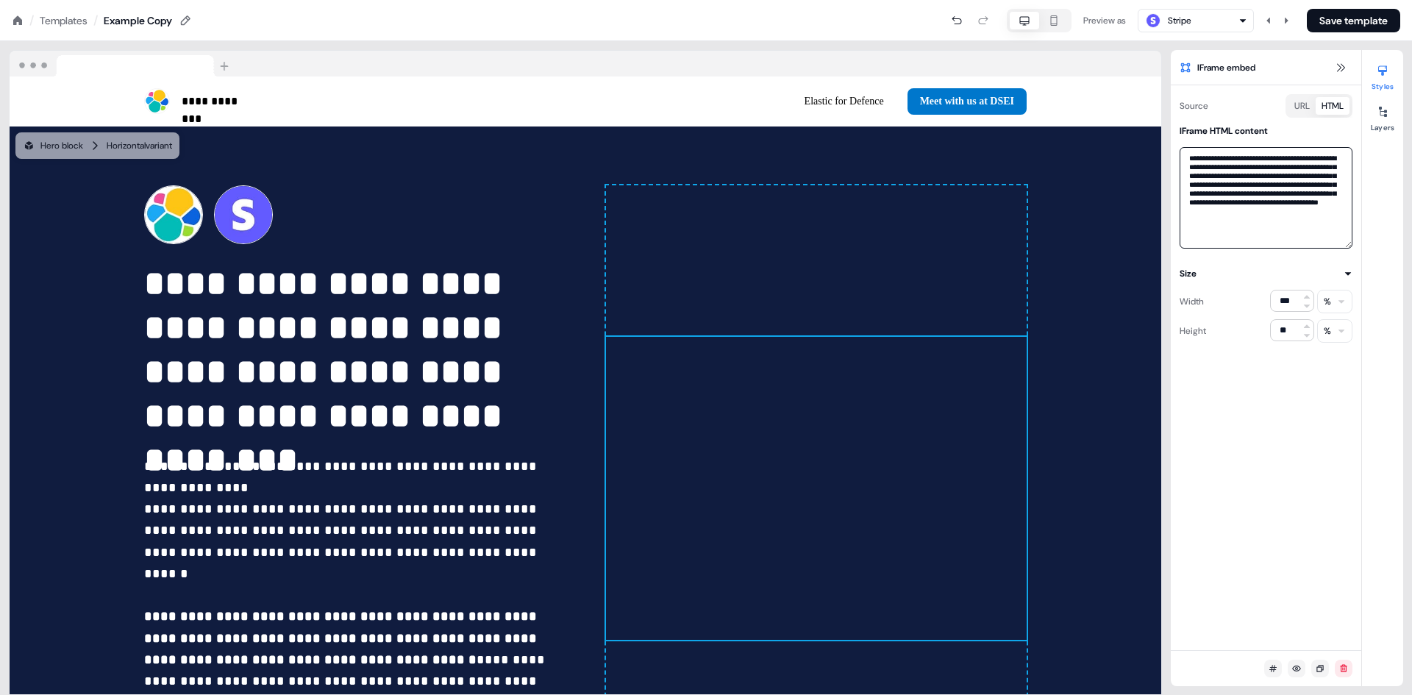
click at [1245, 195] on textarea "**********" at bounding box center [1266, 198] width 173 height 102
click at [1245, 202] on textarea "**********" at bounding box center [1266, 198] width 173 height 102
click at [1234, 216] on textarea "**********" at bounding box center [1266, 198] width 173 height 102
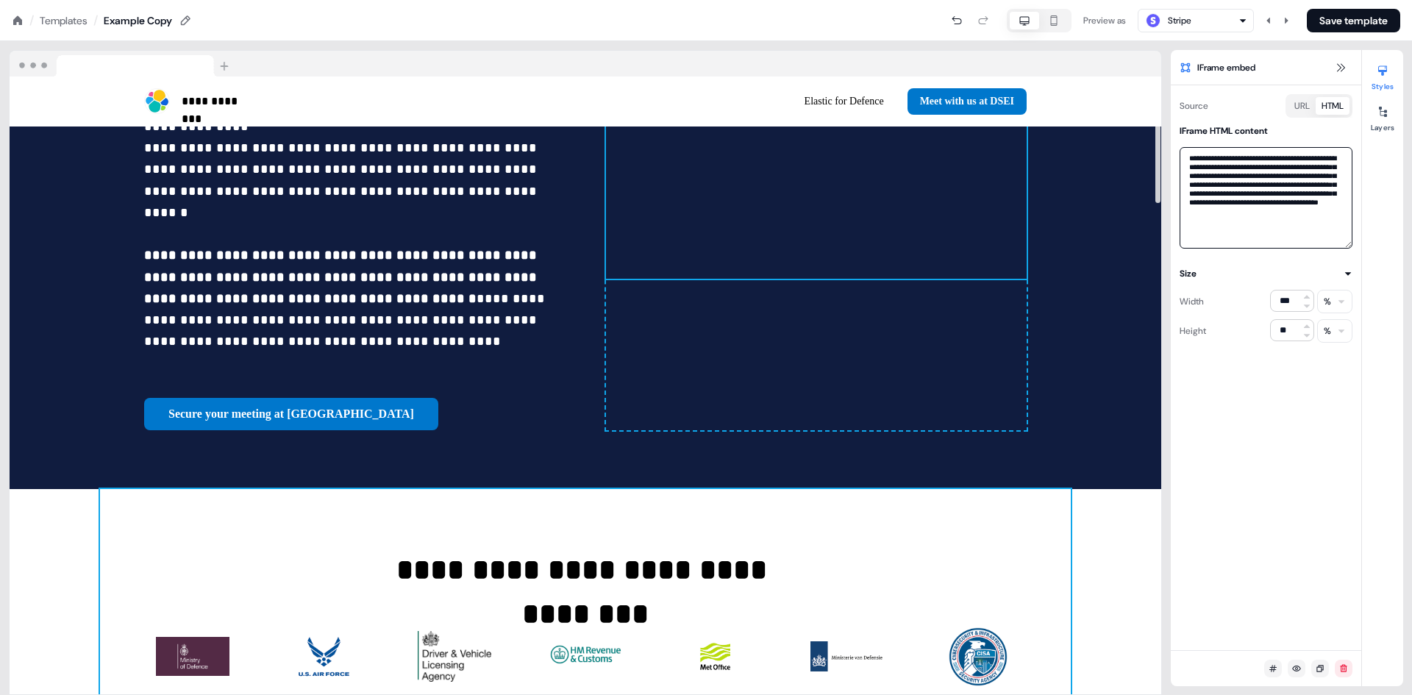
scroll to position [368, 0]
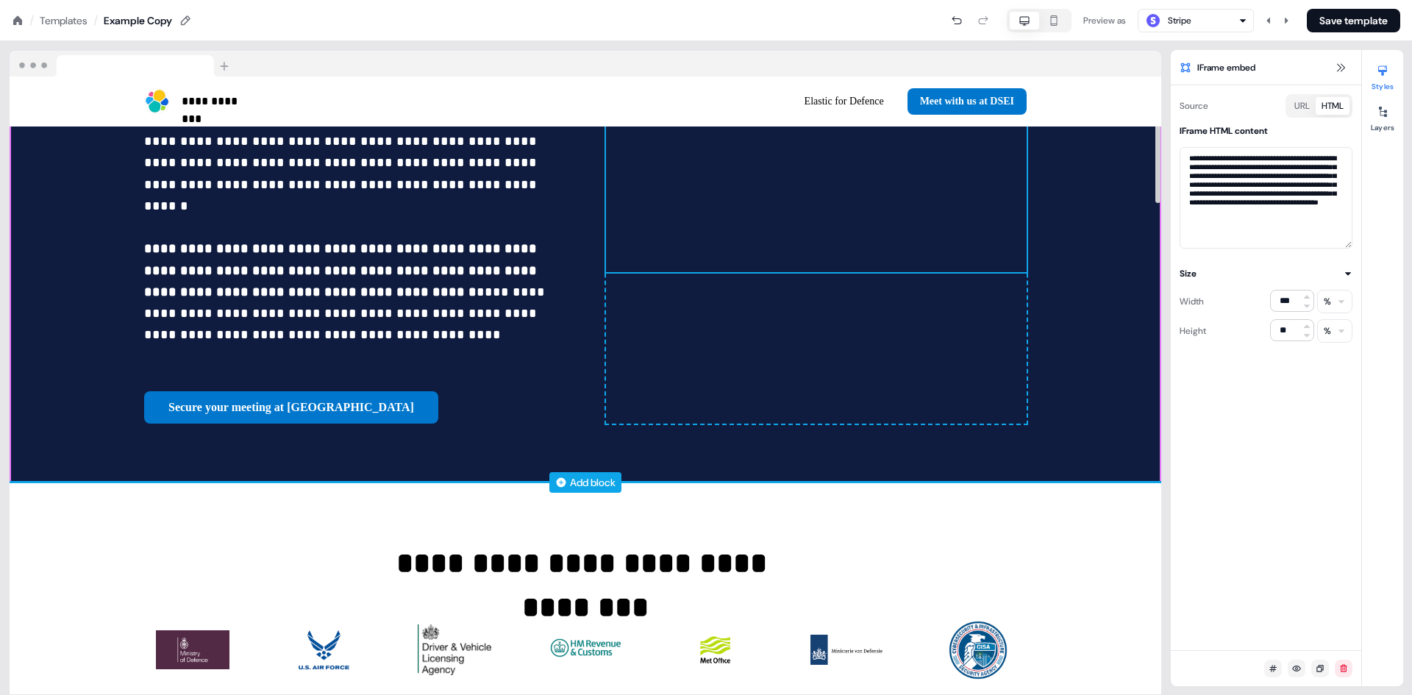
click at [577, 475] on div "Add block" at bounding box center [593, 482] width 46 height 15
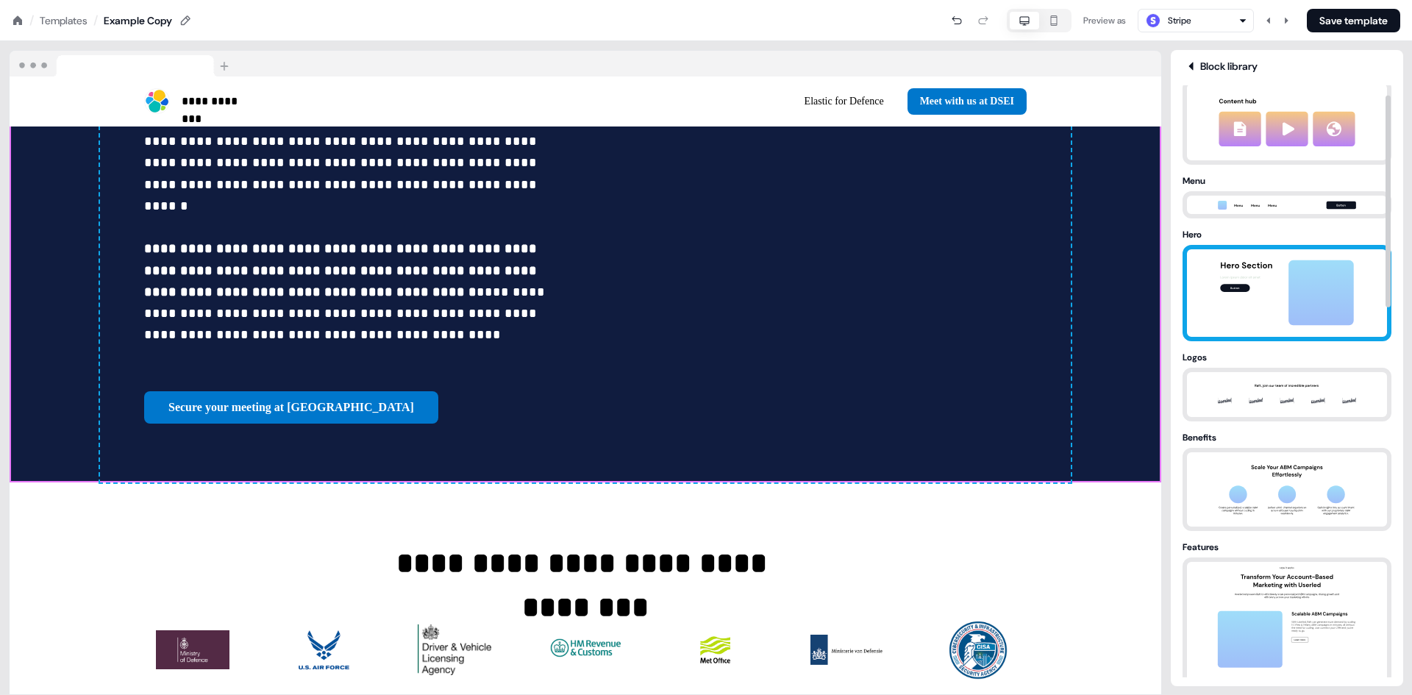
scroll to position [0, 0]
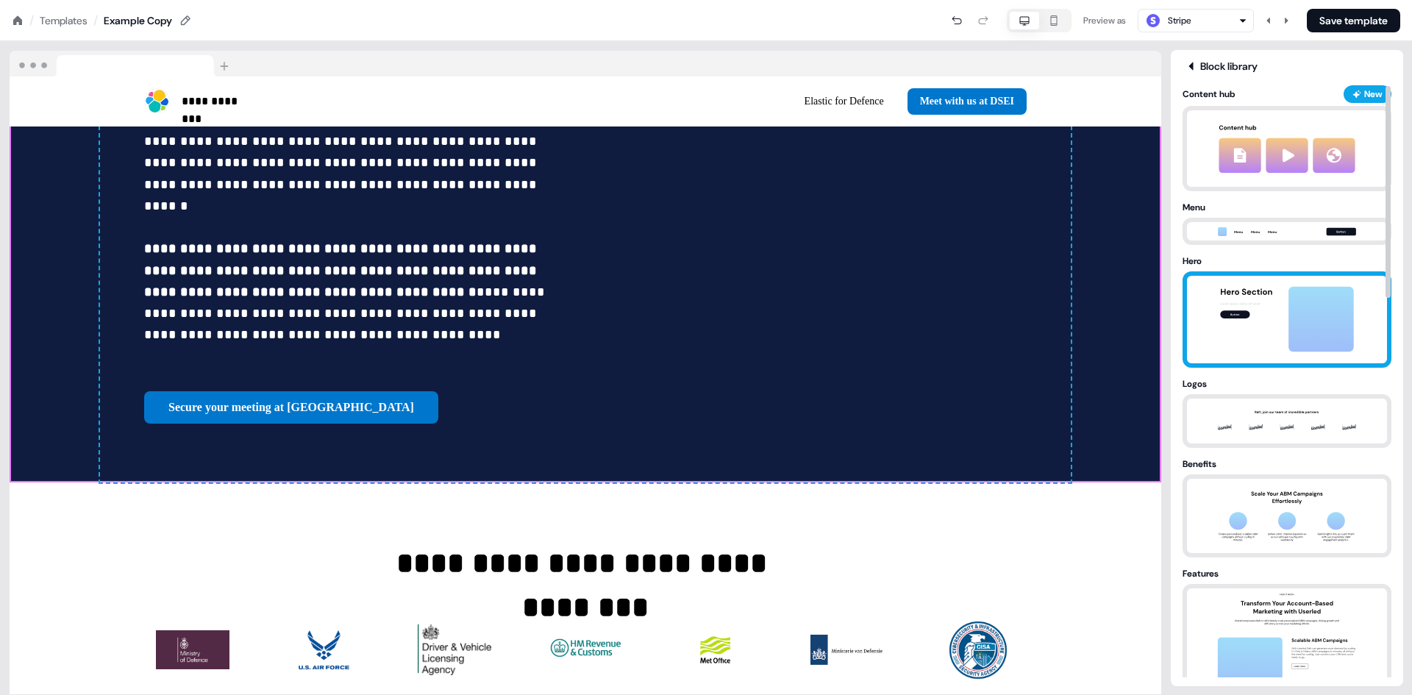
click at [1307, 318] on img at bounding box center [1287, 320] width 154 height 88
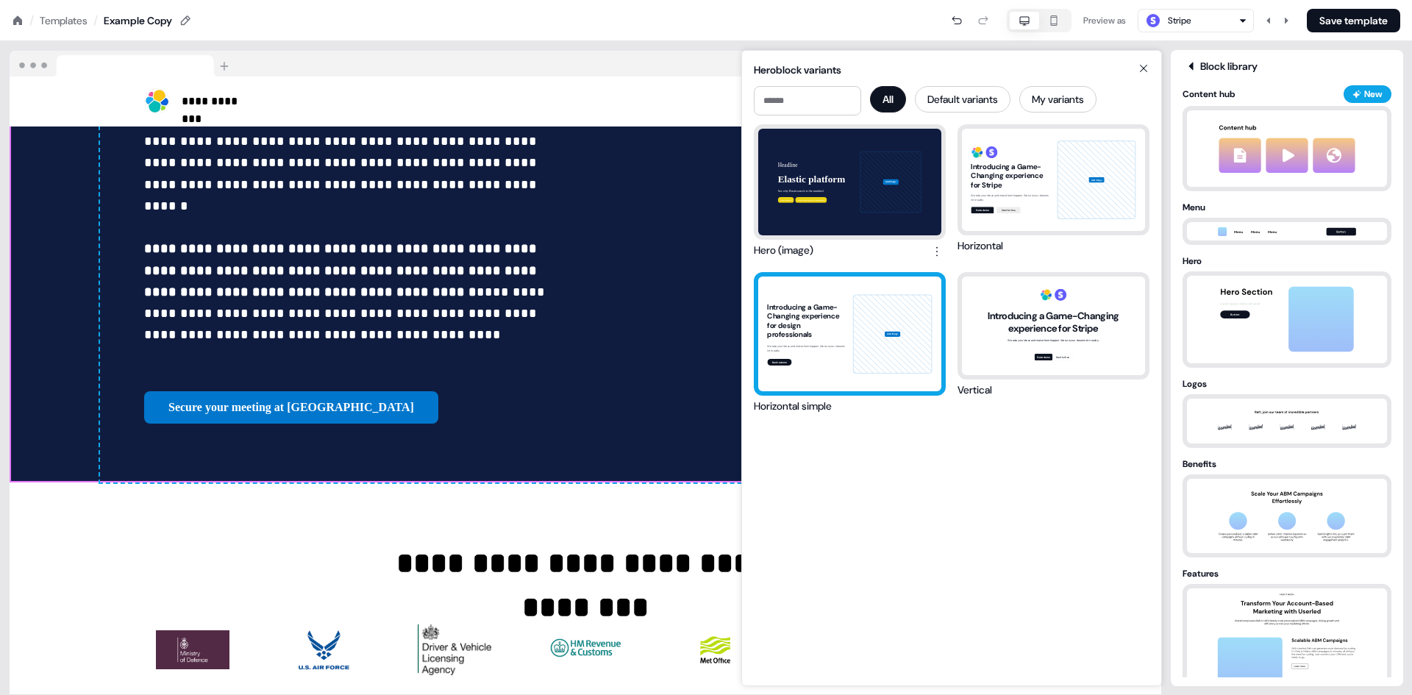
click at [851, 312] on div "Introducing a Game-Changing experience for design professionals We take your id…" at bounding box center [849, 334] width 183 height 115
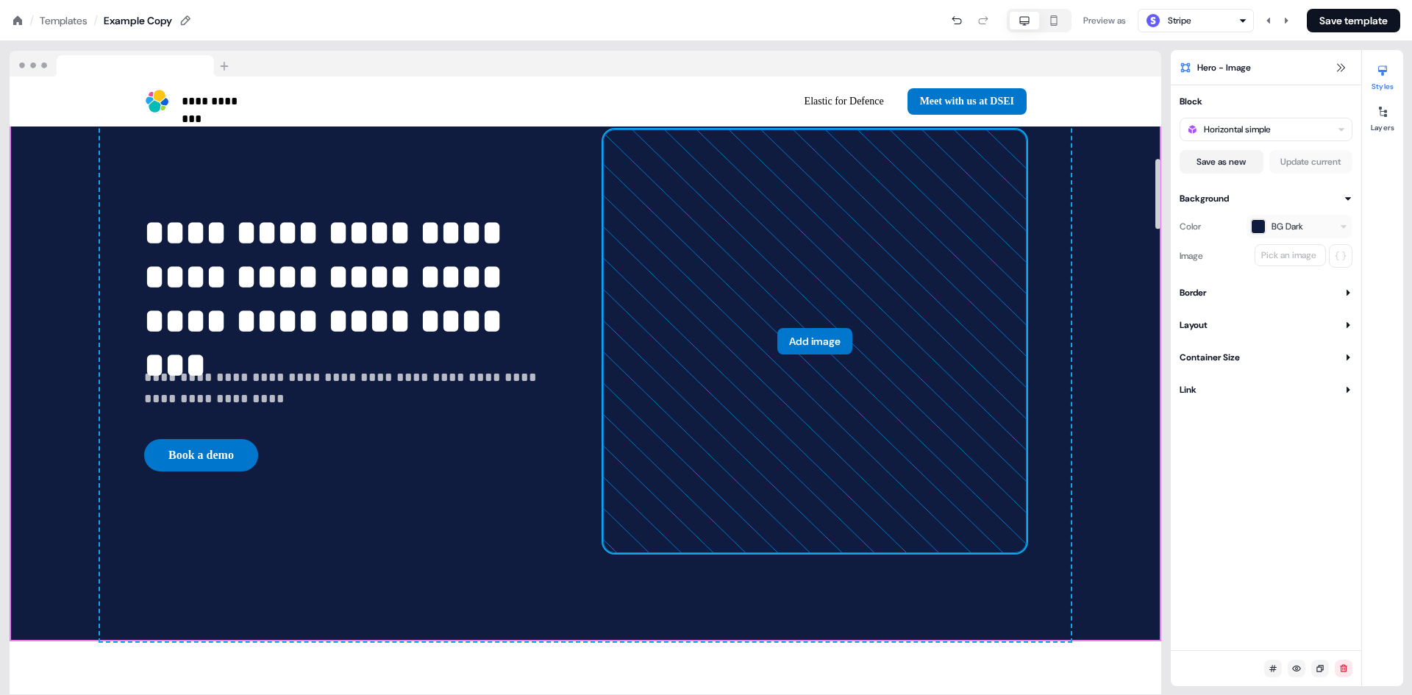
scroll to position [662, 0]
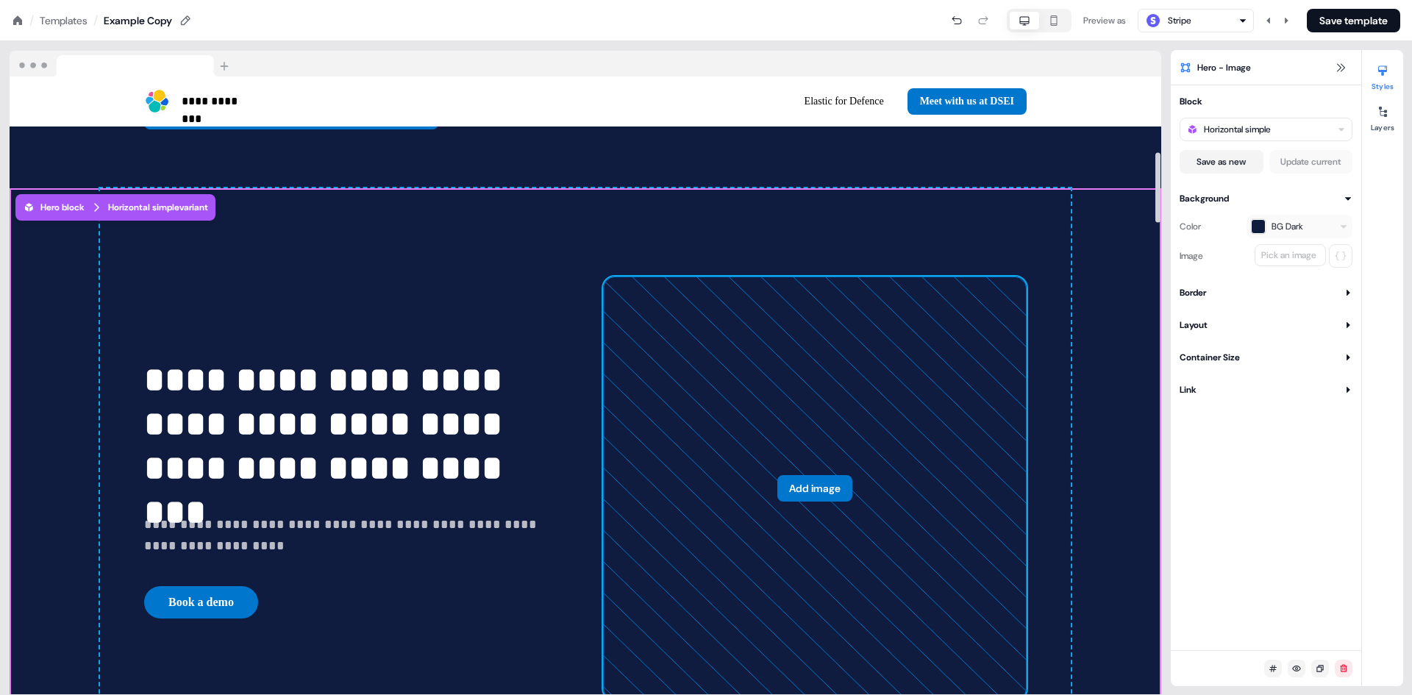
click at [801, 475] on button "Add image" at bounding box center [815, 488] width 75 height 26
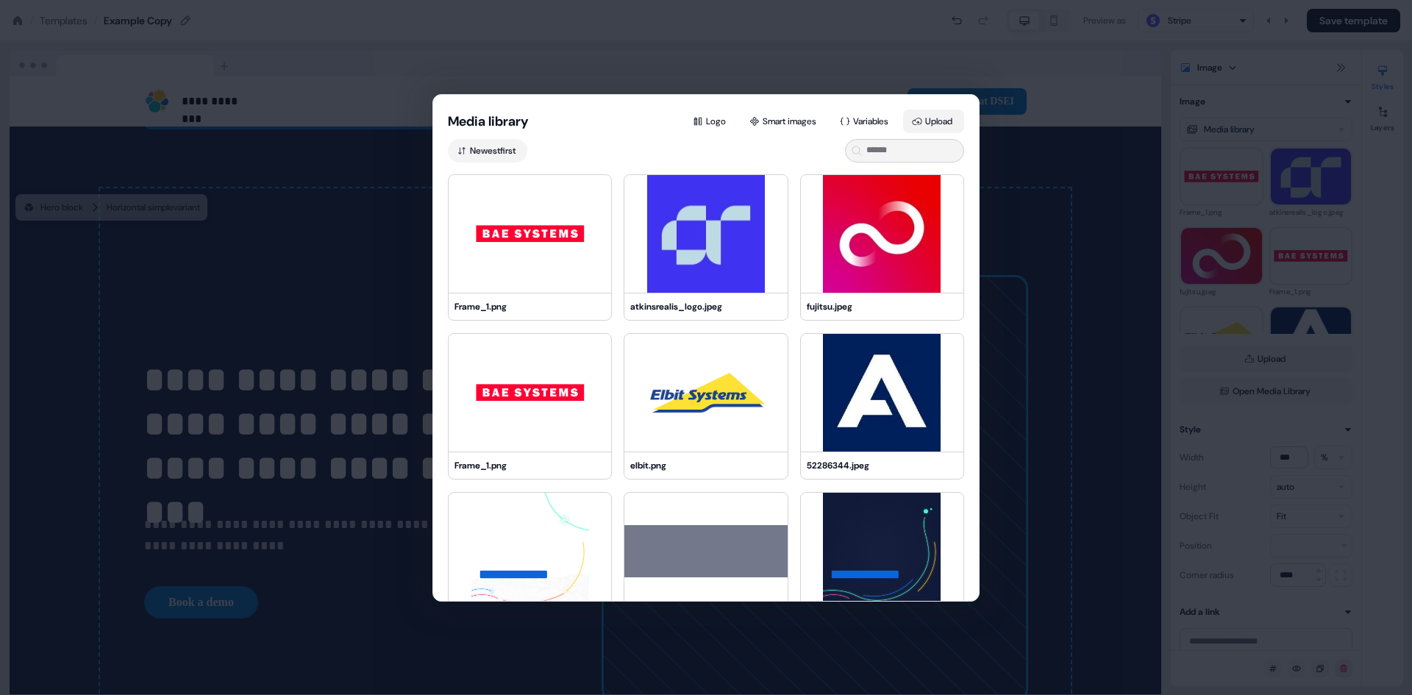
click at [930, 119] on button "Upload" at bounding box center [933, 122] width 61 height 24
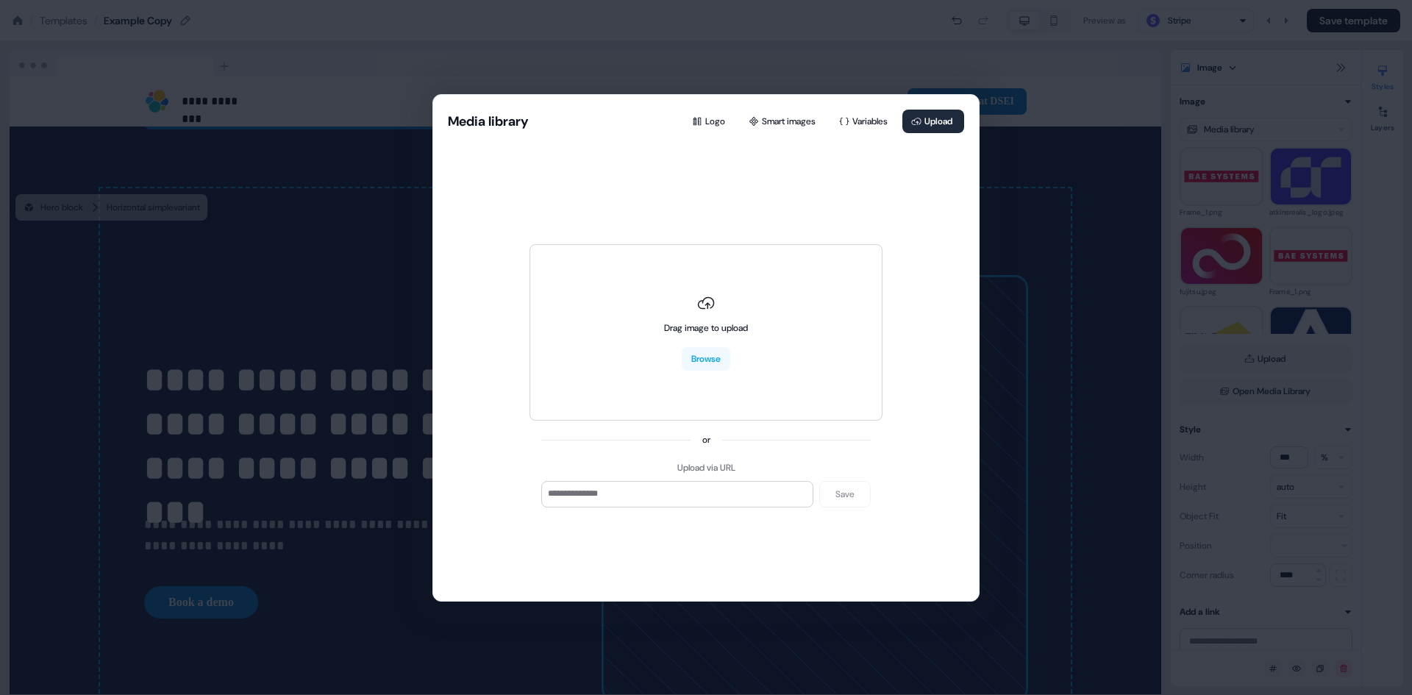
click at [458, 114] on div "Media library" at bounding box center [488, 122] width 81 height 18
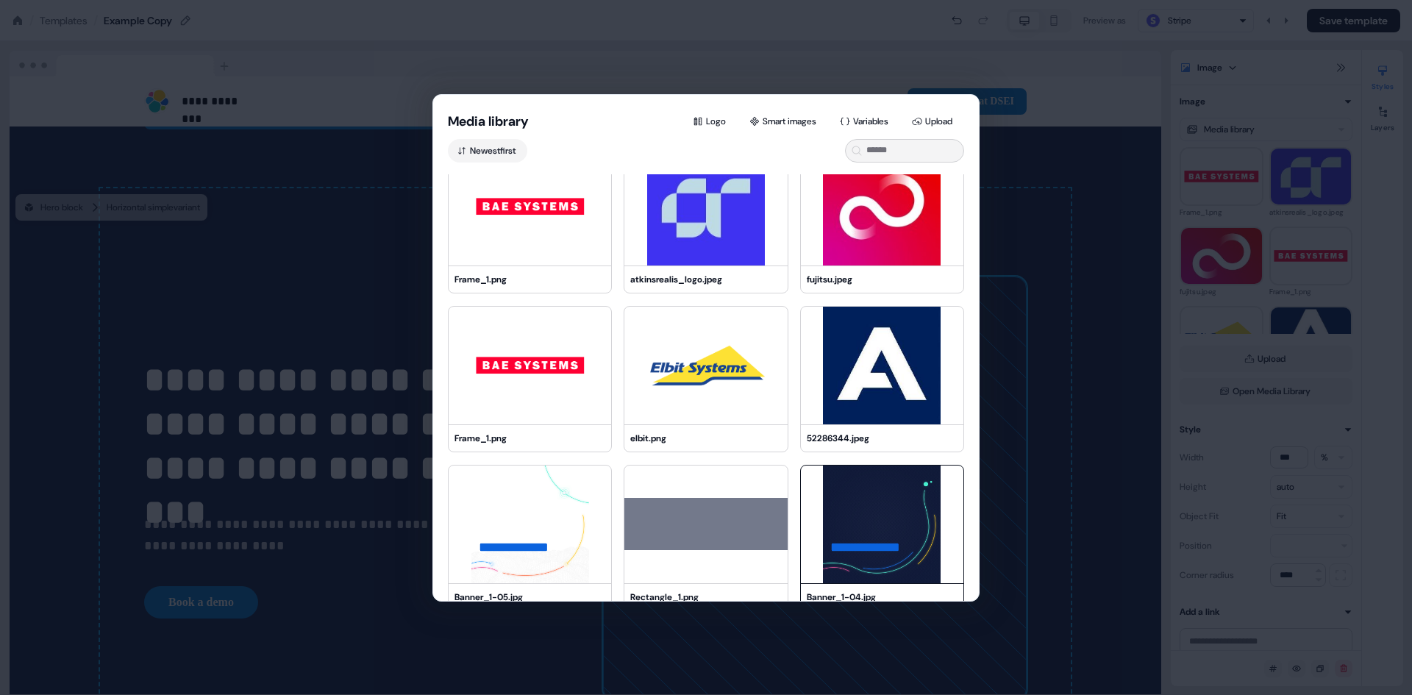
scroll to position [74, 0]
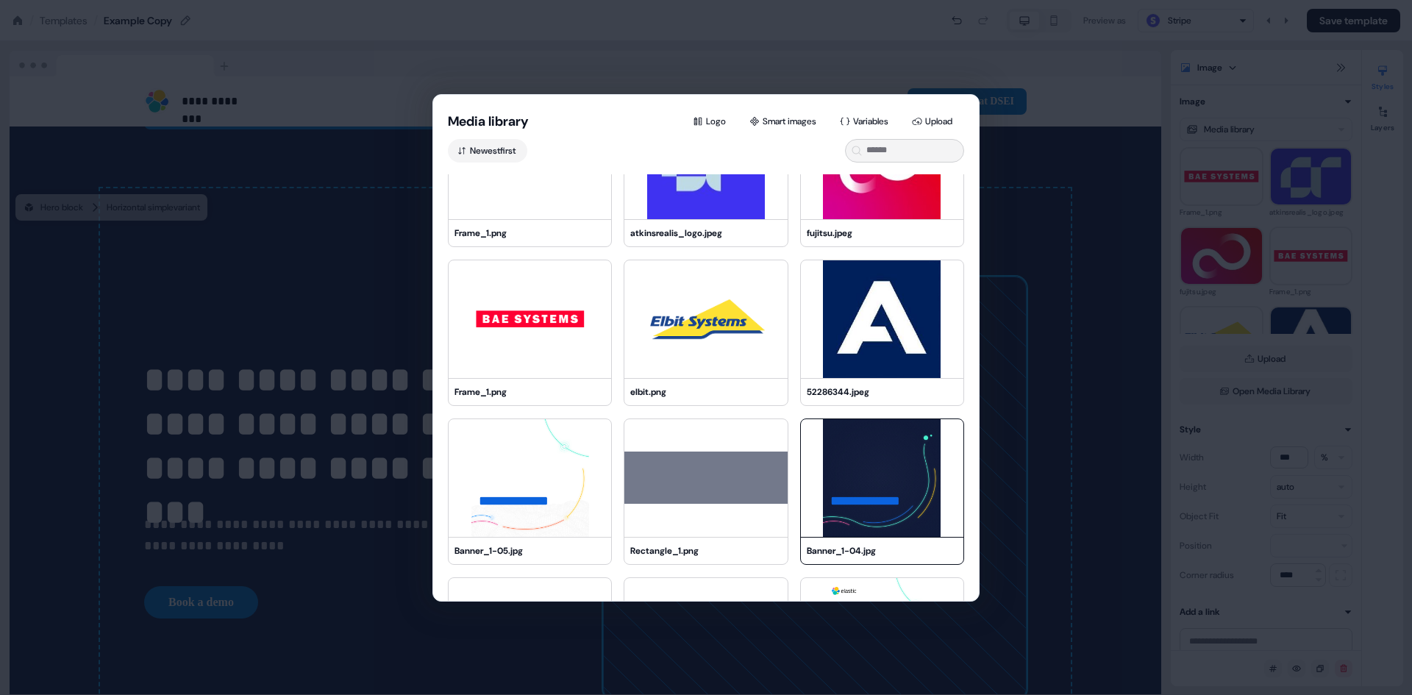
click at [893, 489] on img at bounding box center [882, 478] width 163 height 118
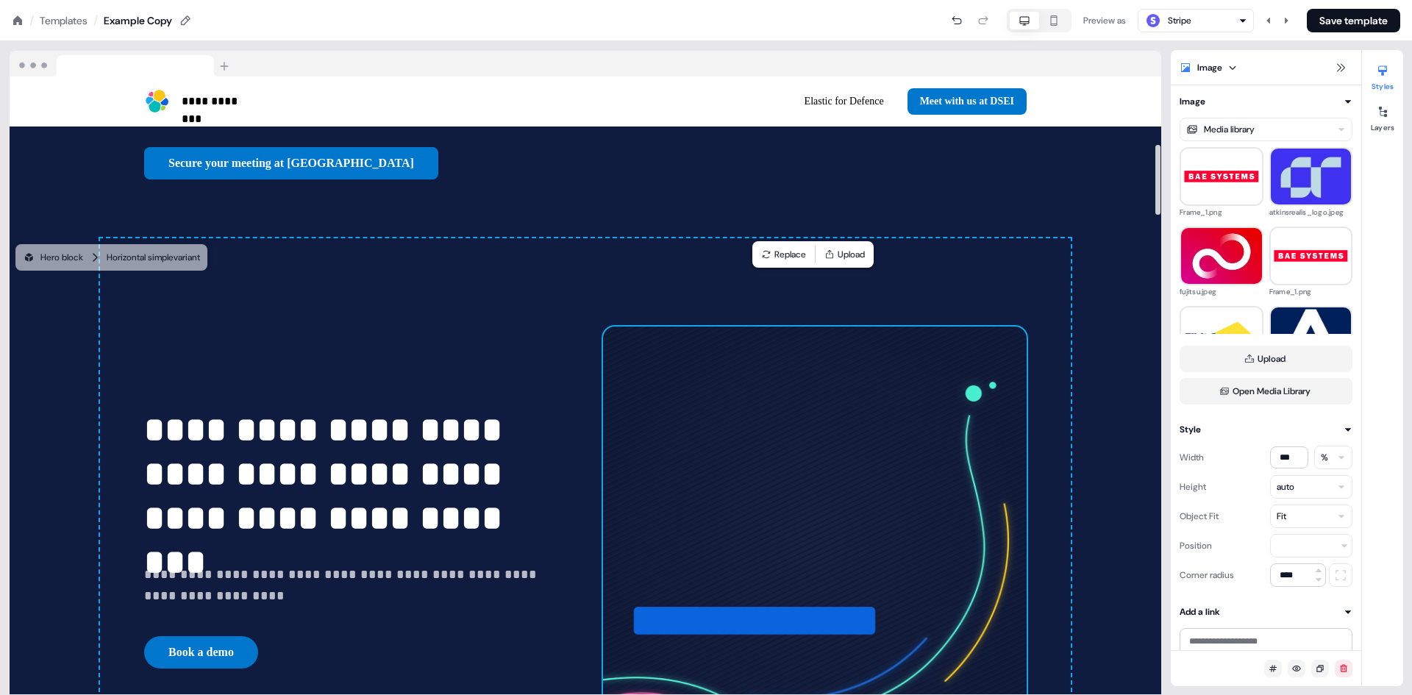
scroll to position [589, 0]
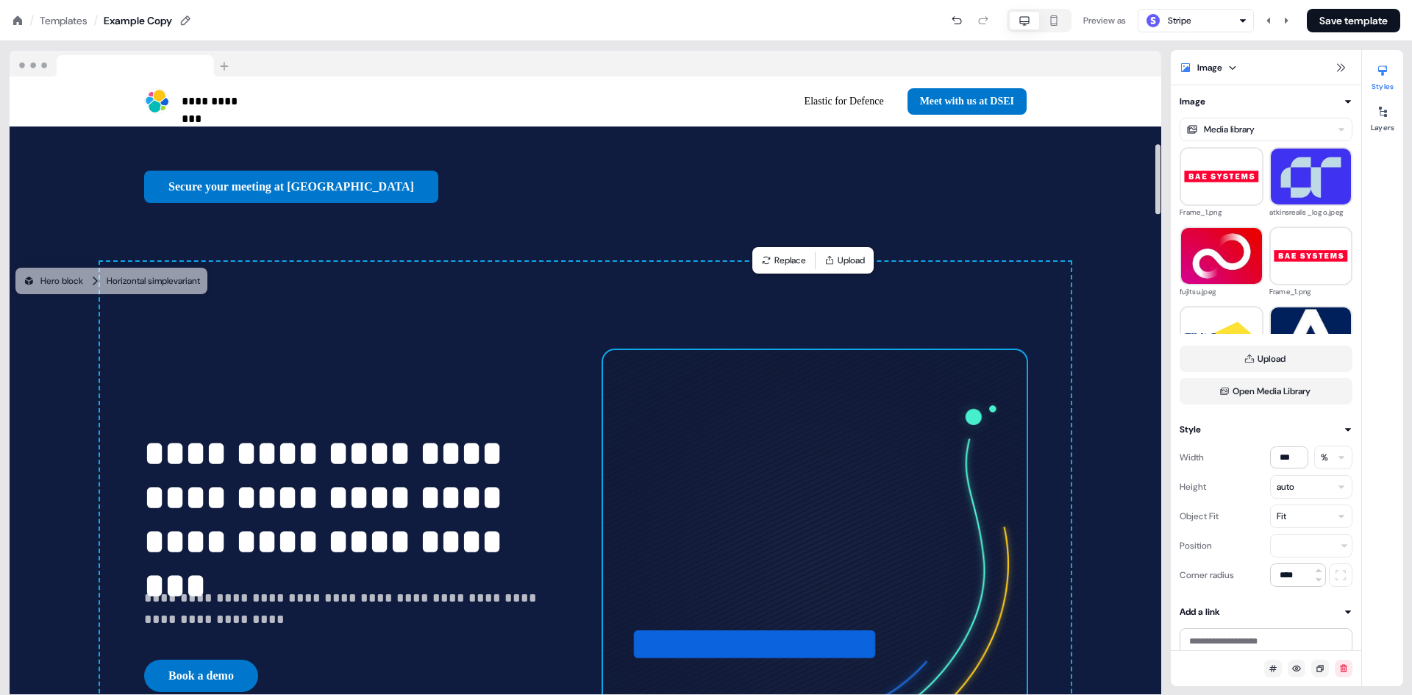
click at [664, 262] on div "**********" at bounding box center [585, 562] width 971 height 600
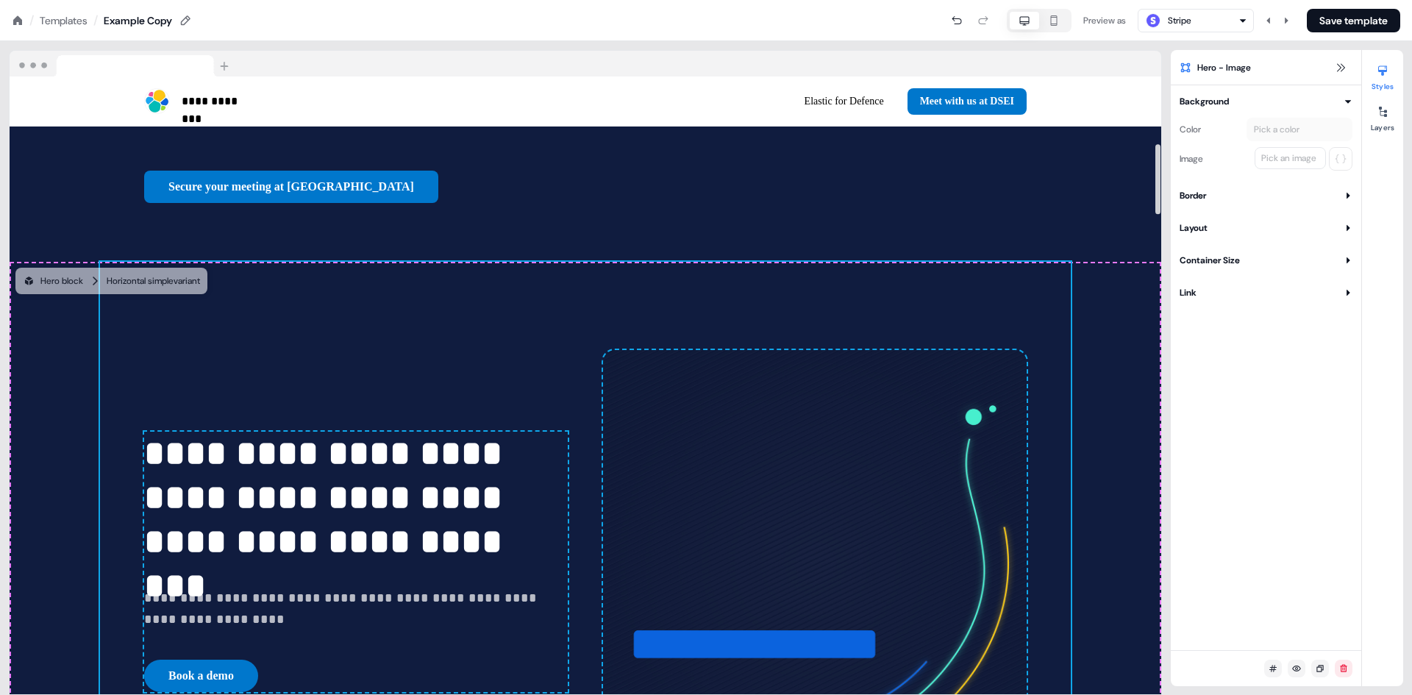
click at [794, 351] on img at bounding box center [815, 562] width 424 height 424
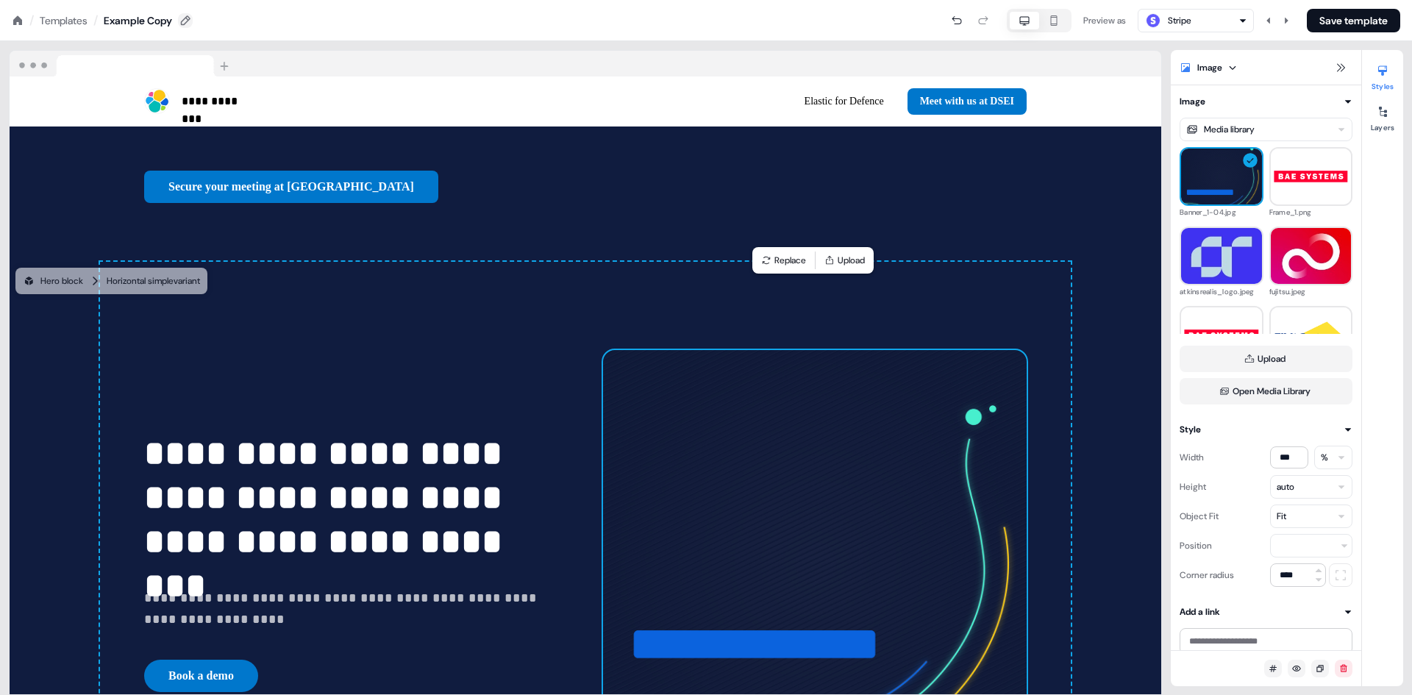
click at [191, 17] on icon at bounding box center [185, 21] width 12 height 12
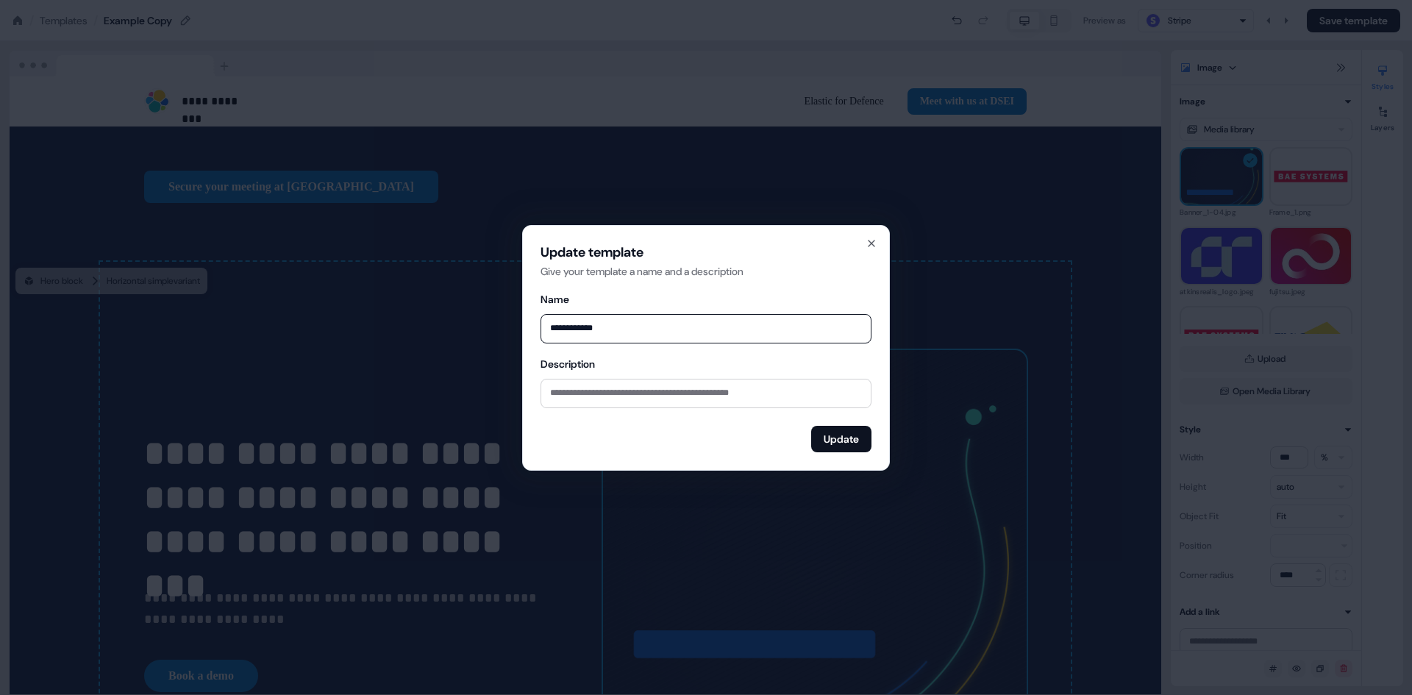
click at [605, 333] on input "**********" at bounding box center [706, 328] width 331 height 29
drag, startPoint x: 547, startPoint y: 328, endPoint x: 625, endPoint y: 327, distance: 78.0
click at [625, 327] on input "**********" at bounding box center [706, 328] width 331 height 29
click at [565, 336] on input "**********" at bounding box center [706, 328] width 331 height 29
click at [578, 326] on input "**********" at bounding box center [706, 328] width 331 height 29
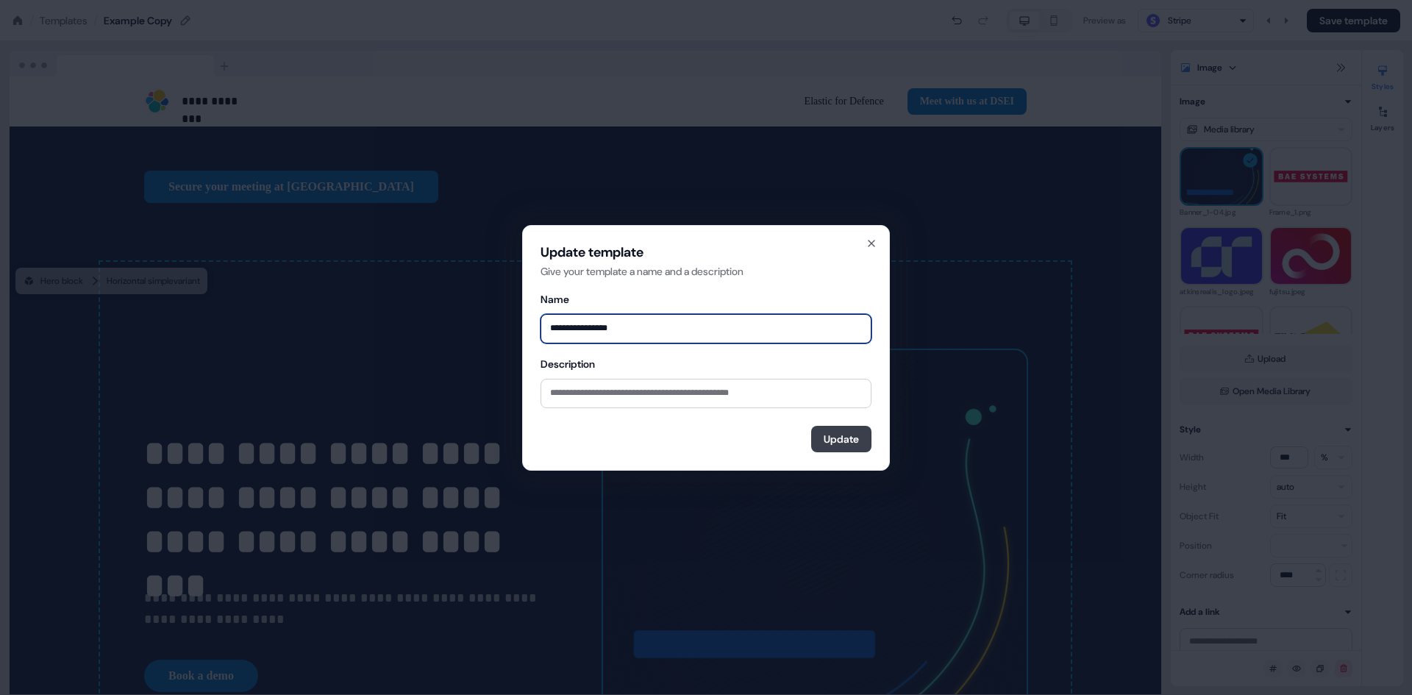
type input "**********"
click at [827, 439] on button "Update" at bounding box center [841, 439] width 60 height 26
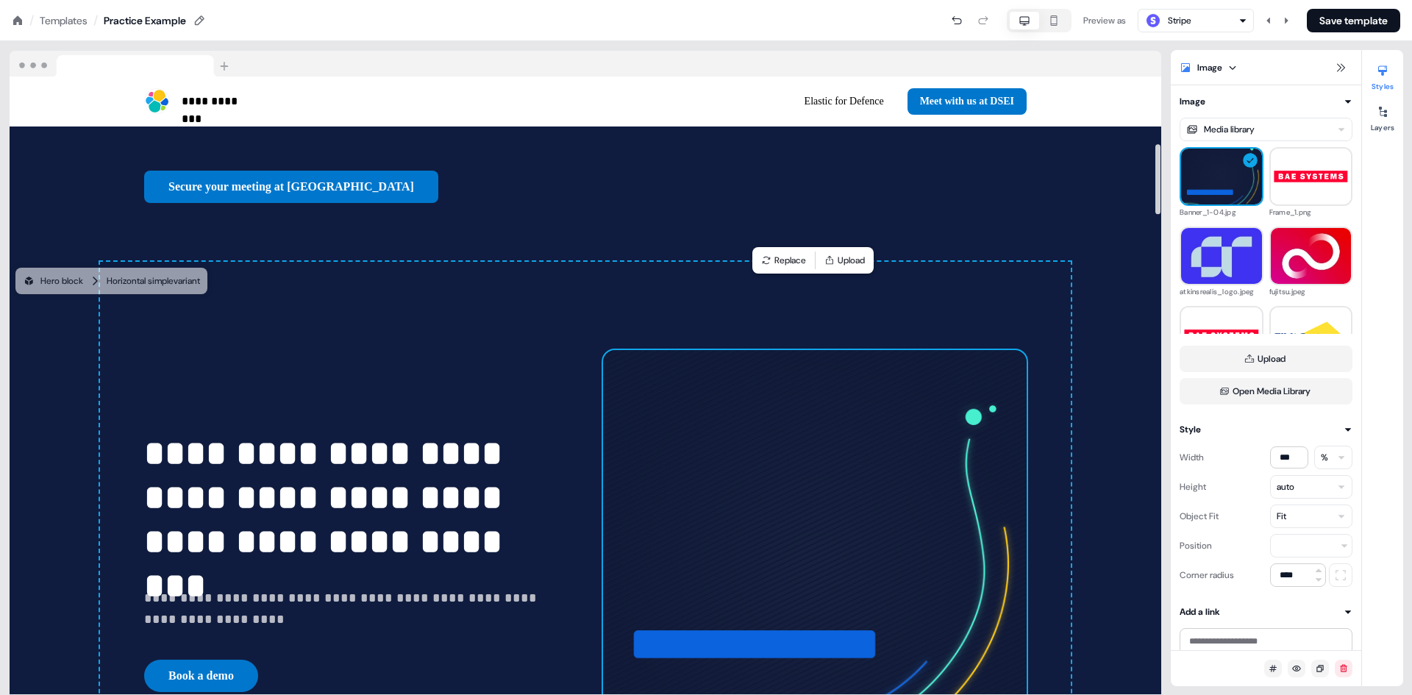
click at [781, 434] on img at bounding box center [815, 562] width 424 height 424
click at [1385, 113] on icon at bounding box center [1383, 112] width 12 height 12
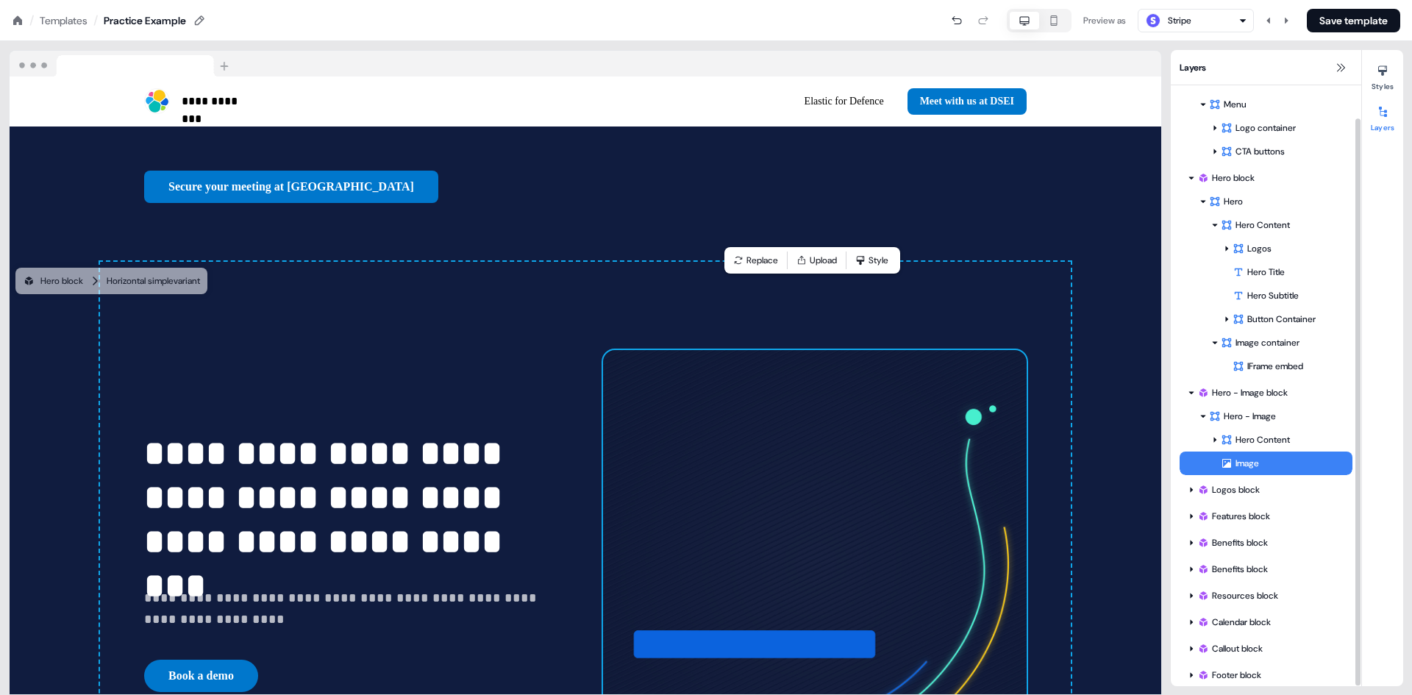
scroll to position [35, 0]
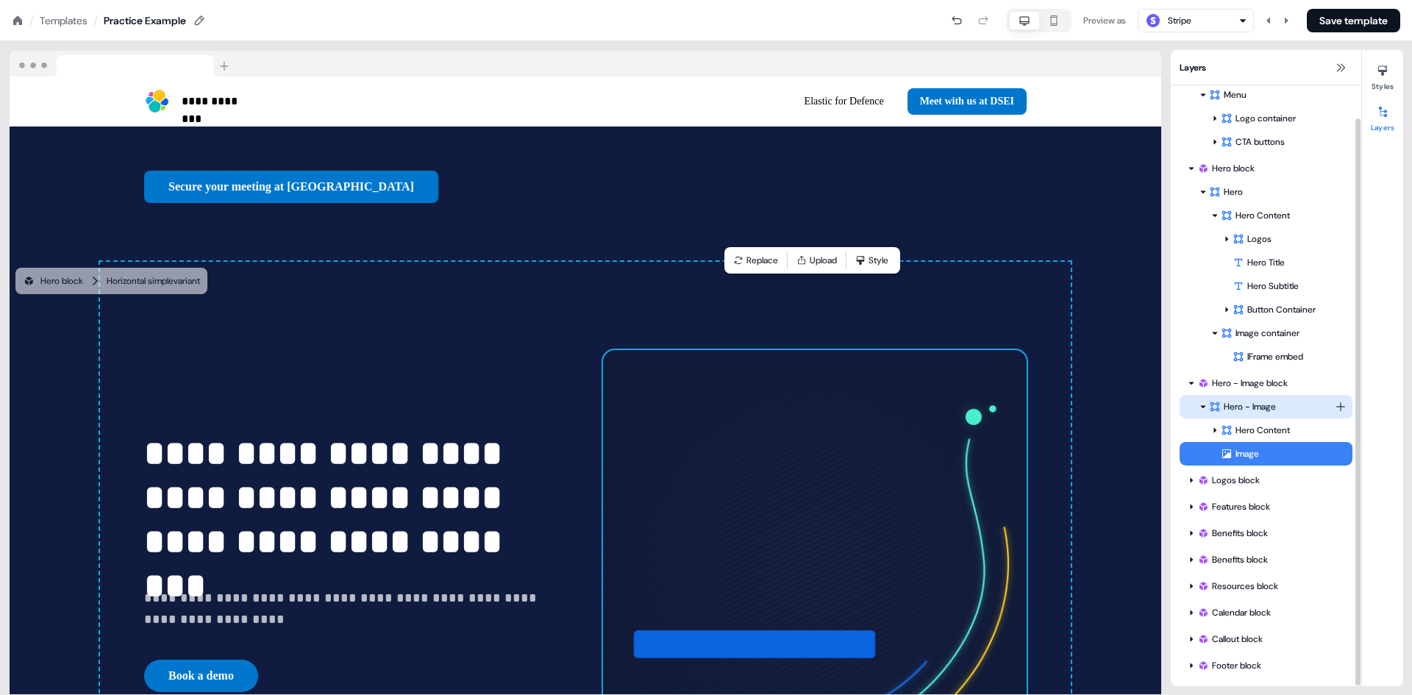
click at [1201, 409] on div "Hero - Image block Hero - Image Hero Content Image To pick up a draggable item,…" at bounding box center [1266, 419] width 173 height 94
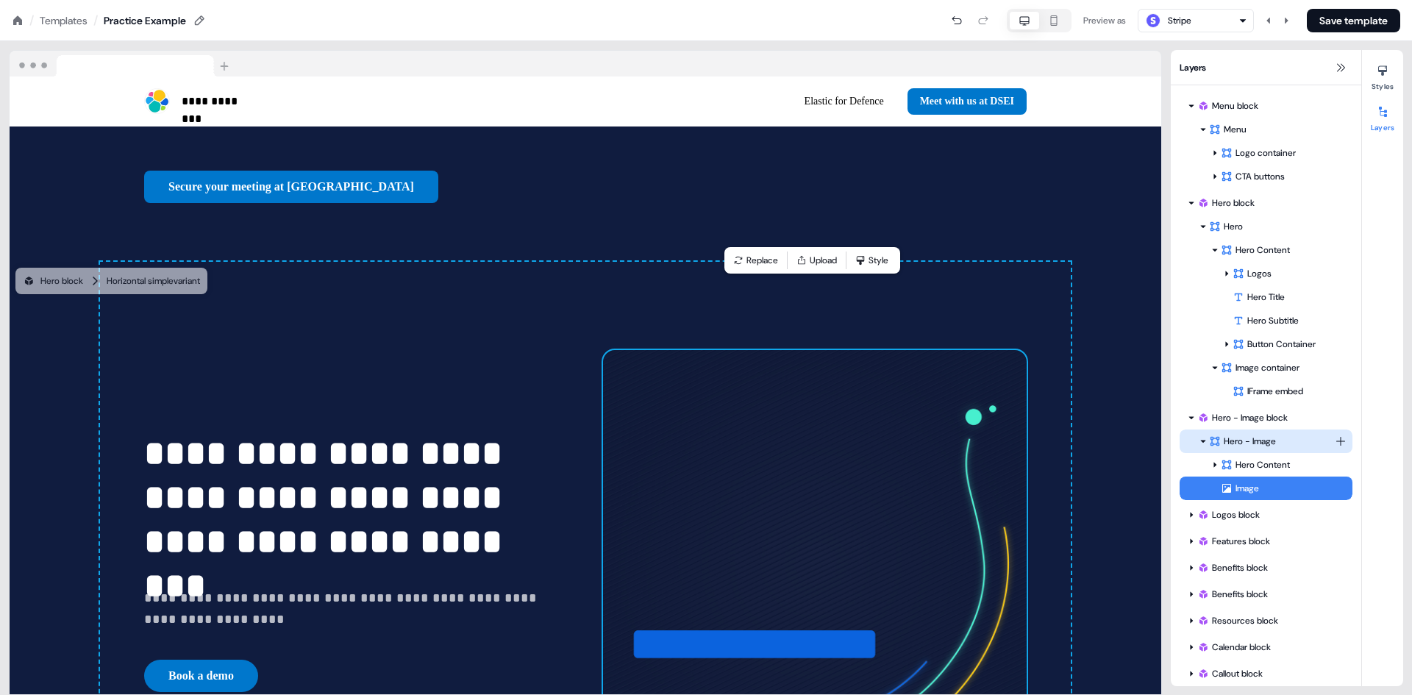
click at [1203, 439] on icon at bounding box center [1203, 441] width 7 height 7
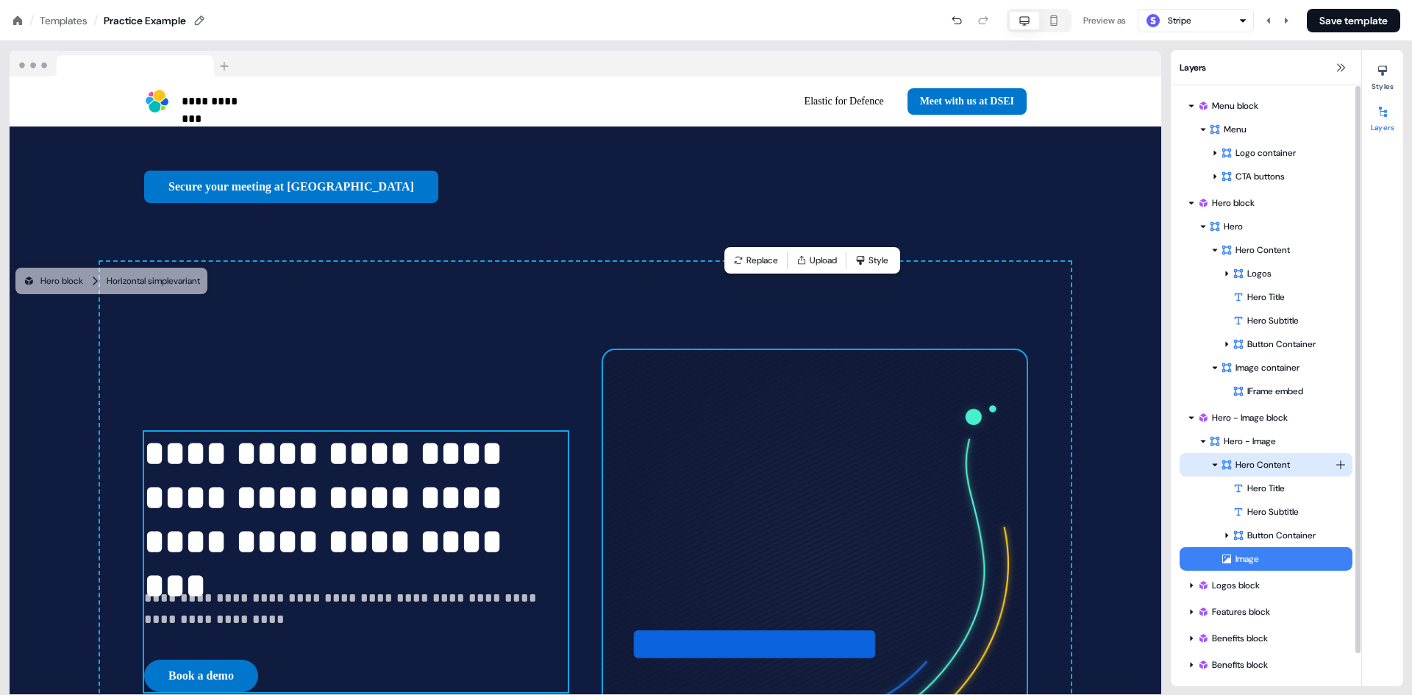
click at [1216, 466] on icon at bounding box center [1215, 464] width 5 height 3
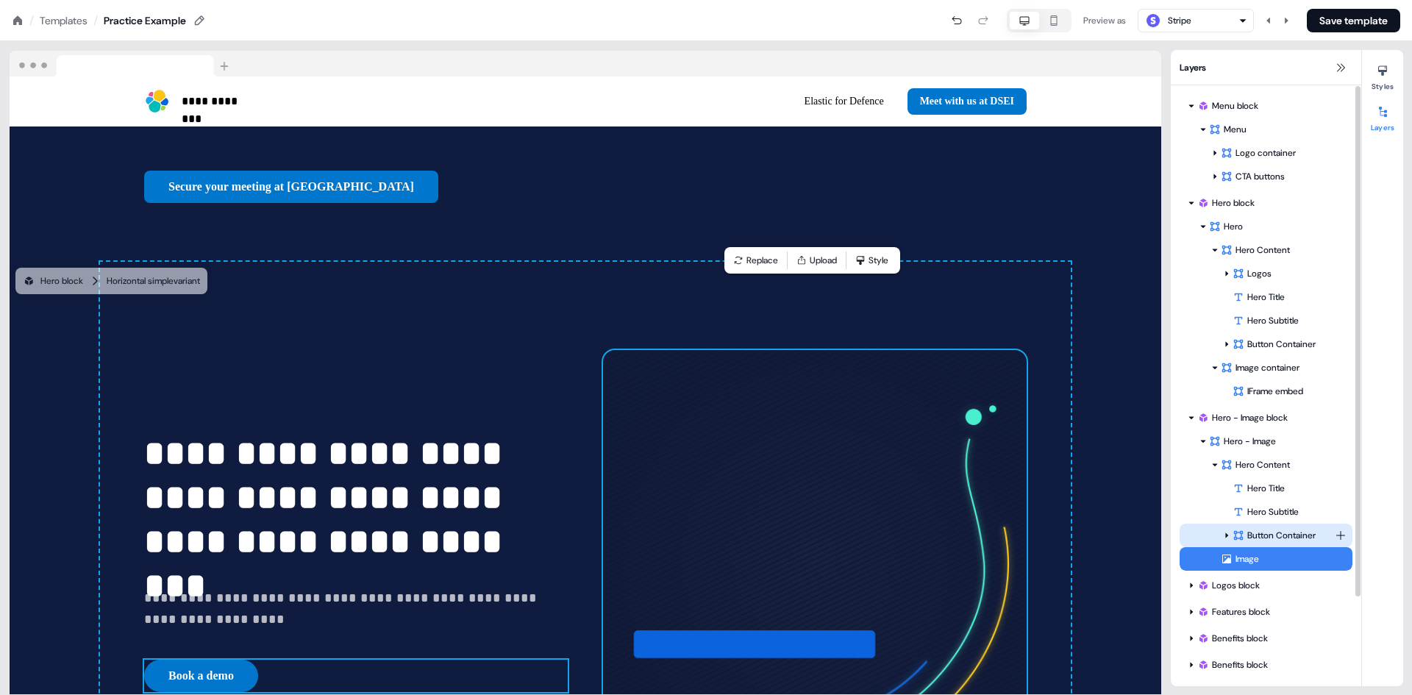
click at [1248, 536] on div "Button Container" at bounding box center [1284, 535] width 102 height 15
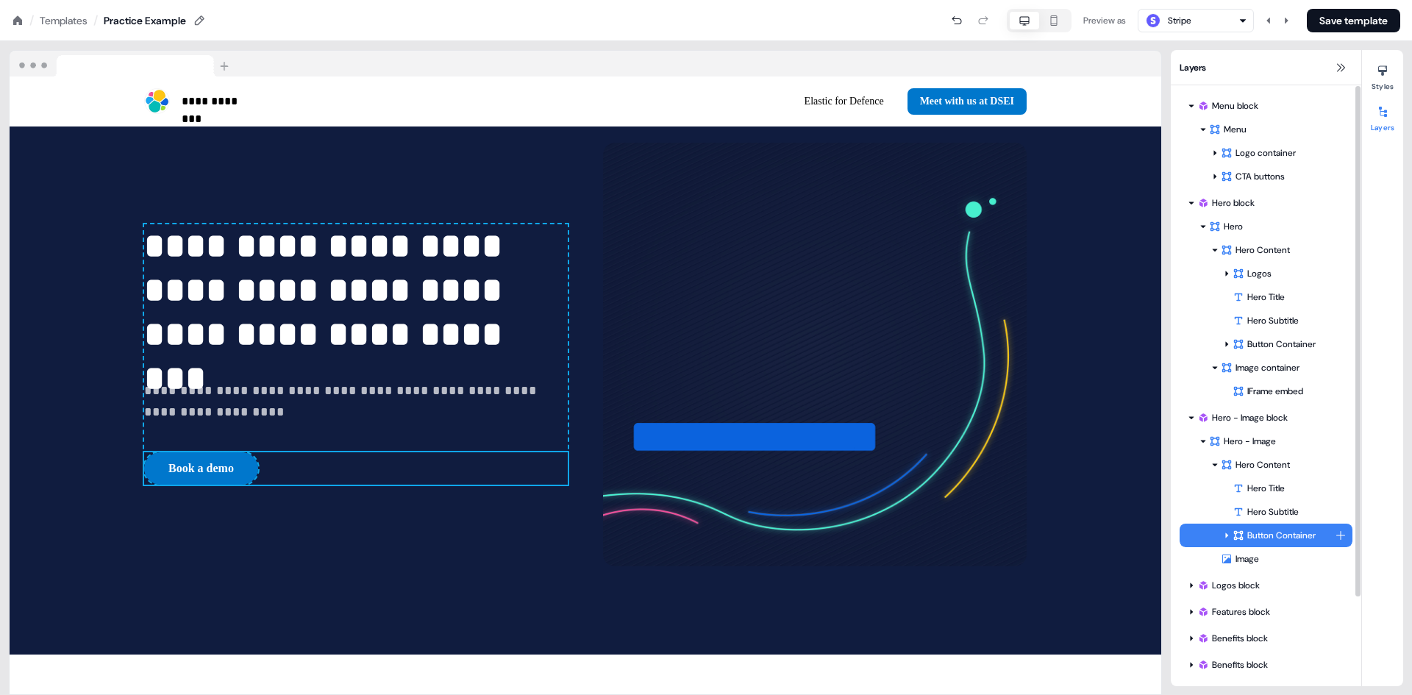
scroll to position [815, 0]
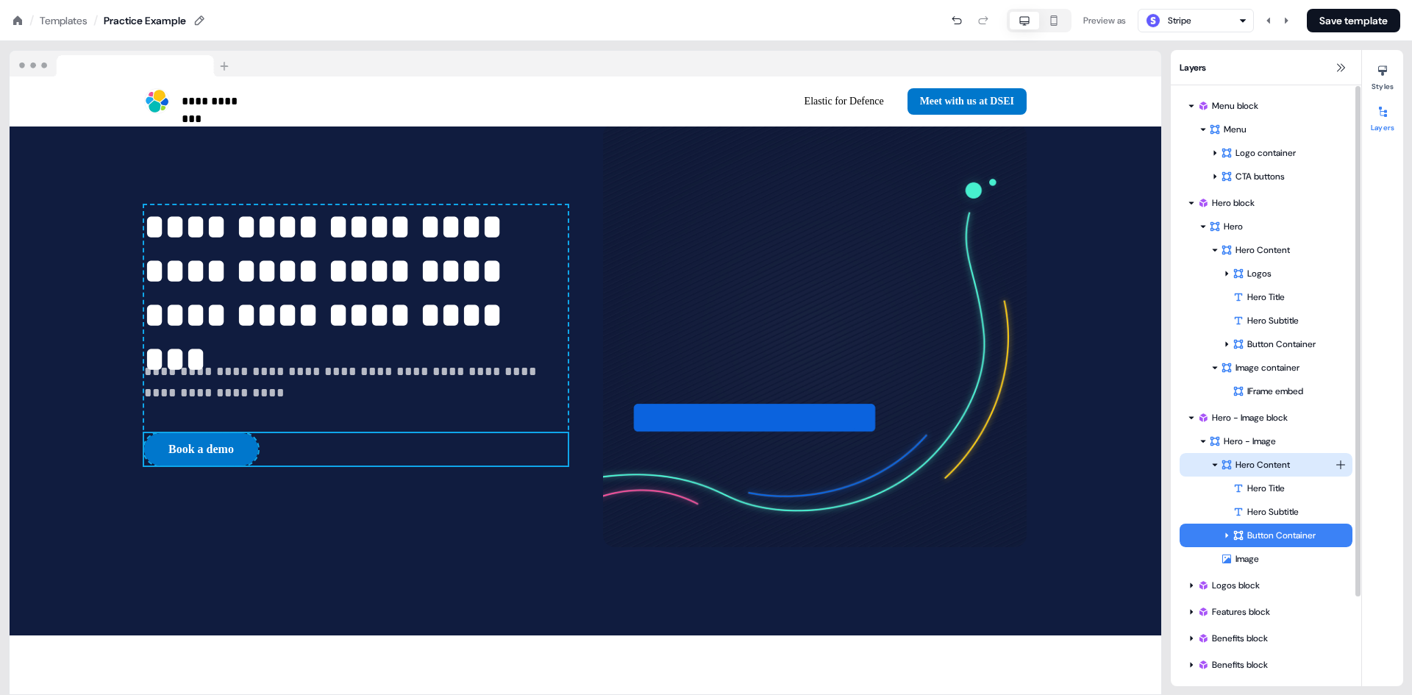
click at [1210, 465] on div at bounding box center [1215, 465] width 12 height 12
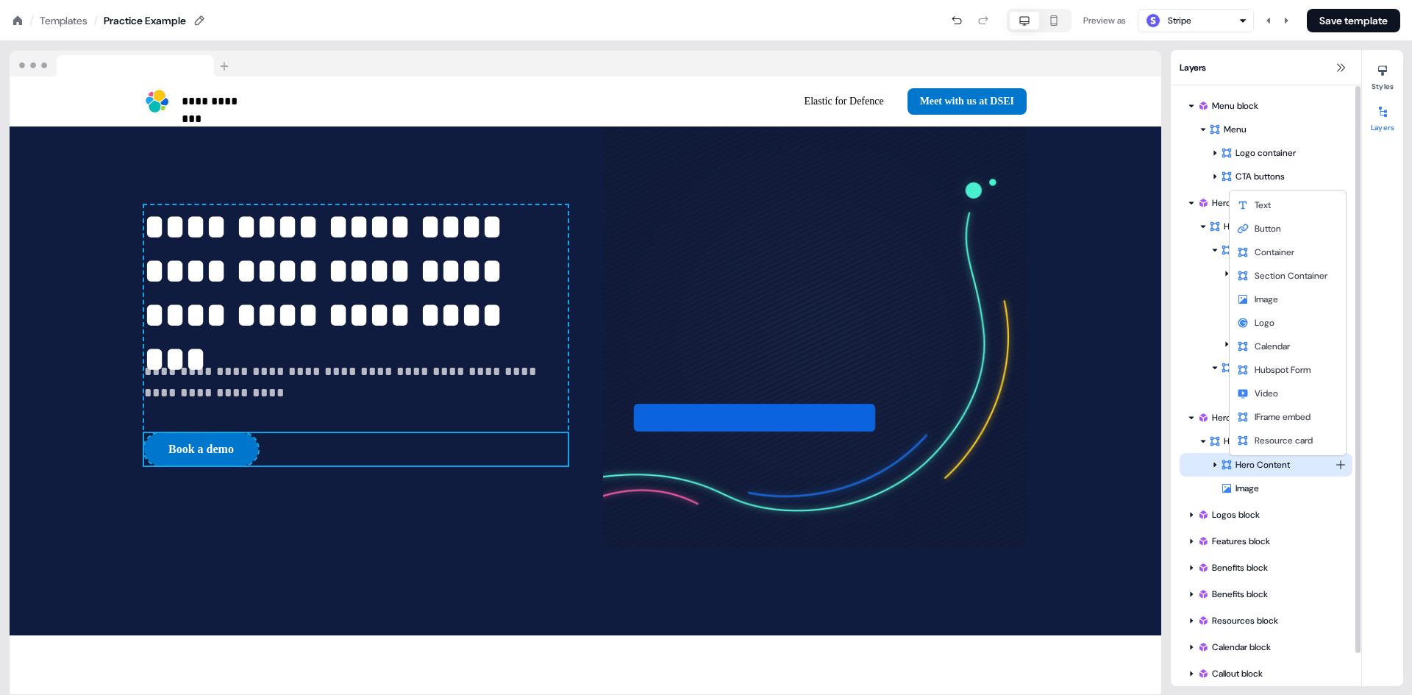
click at [1344, 0] on html "**********" at bounding box center [706, 0] width 1412 height 0
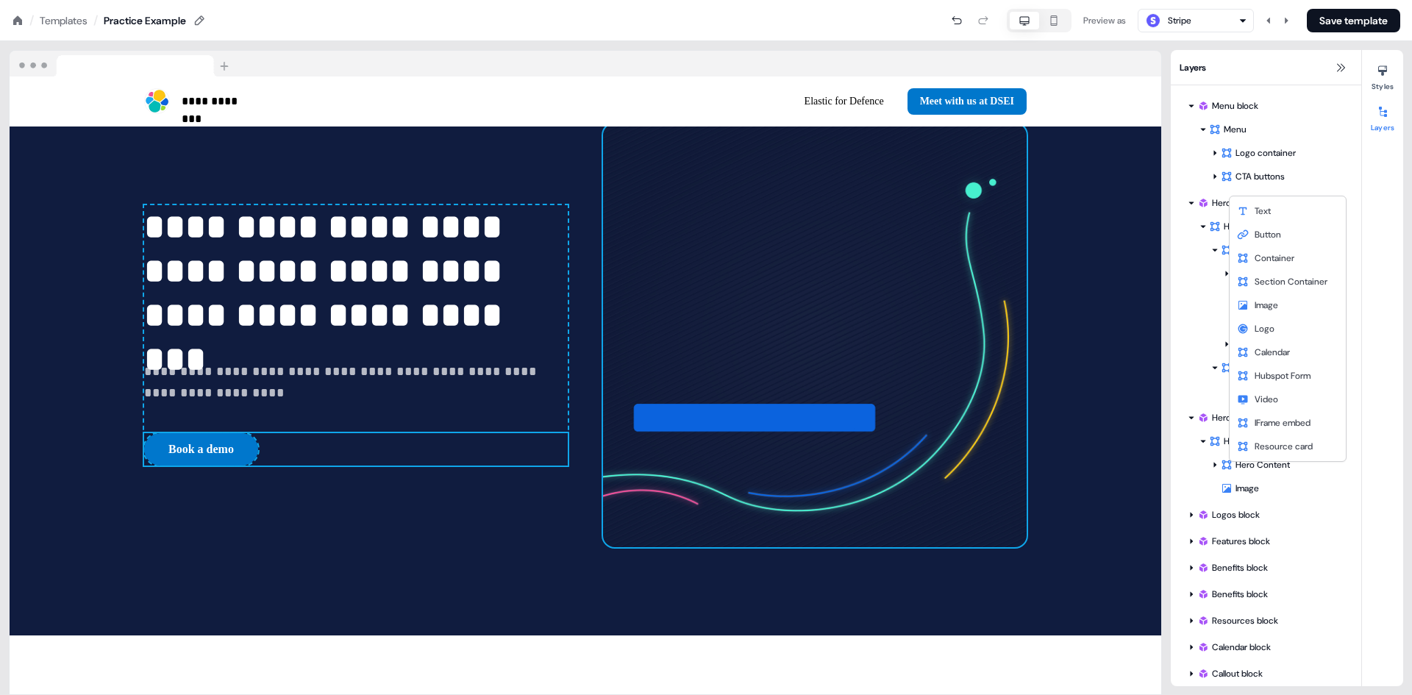
click at [1250, 0] on html "**********" at bounding box center [706, 0] width 1412 height 0
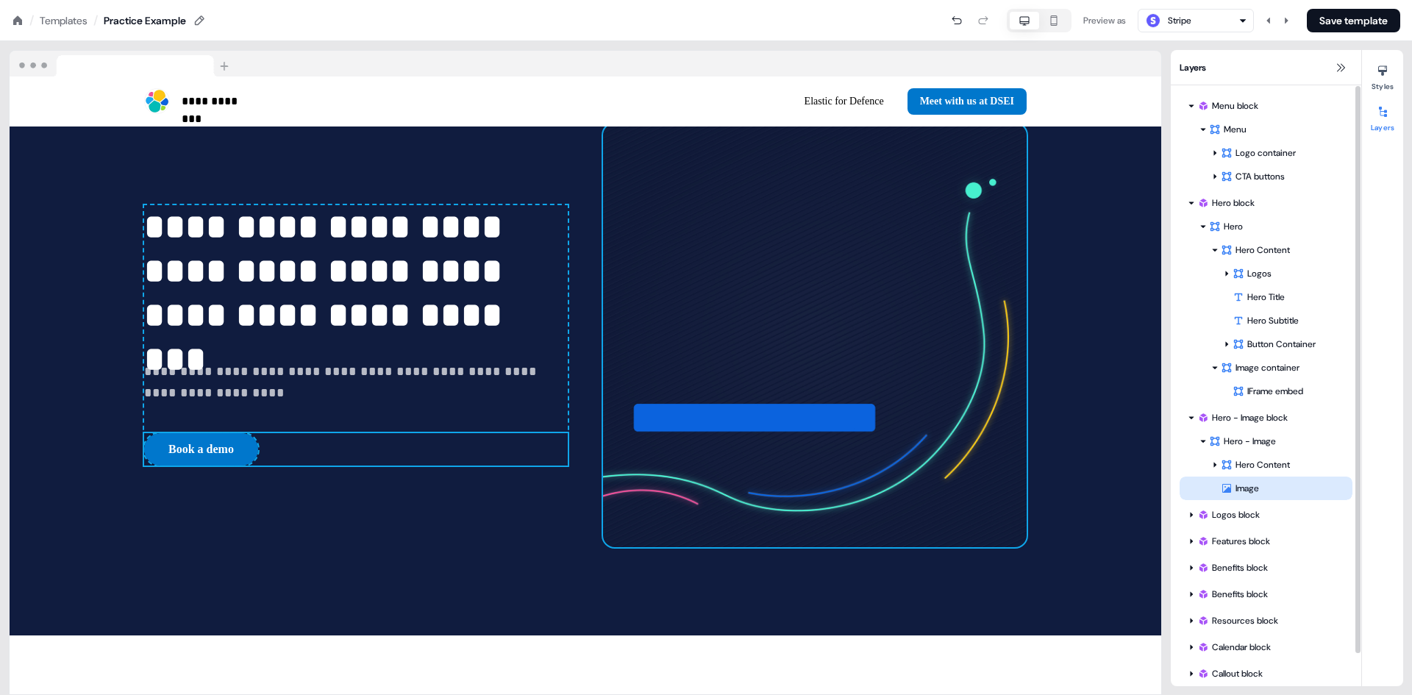
drag, startPoint x: 1260, startPoint y: 485, endPoint x: 1266, endPoint y: 490, distance: 7.8
click at [1266, 490] on div "Image" at bounding box center [1287, 488] width 132 height 15
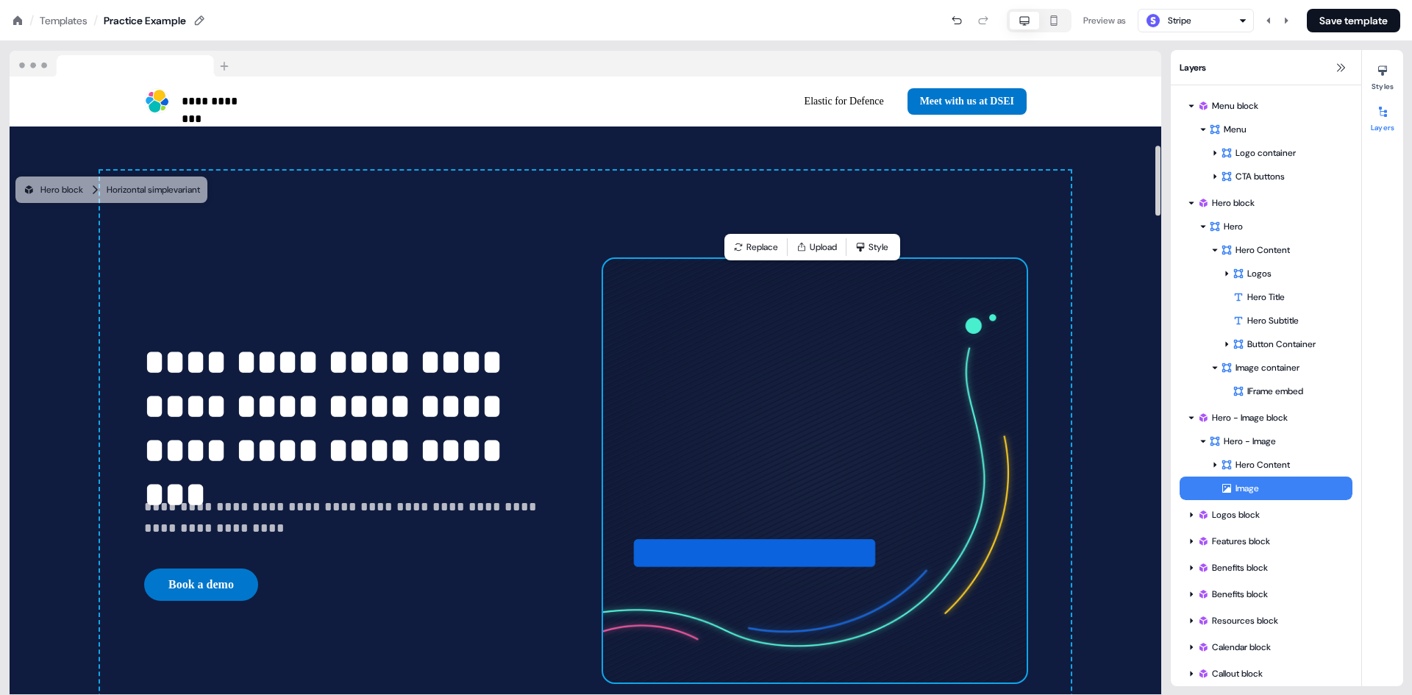
scroll to position [553, 0]
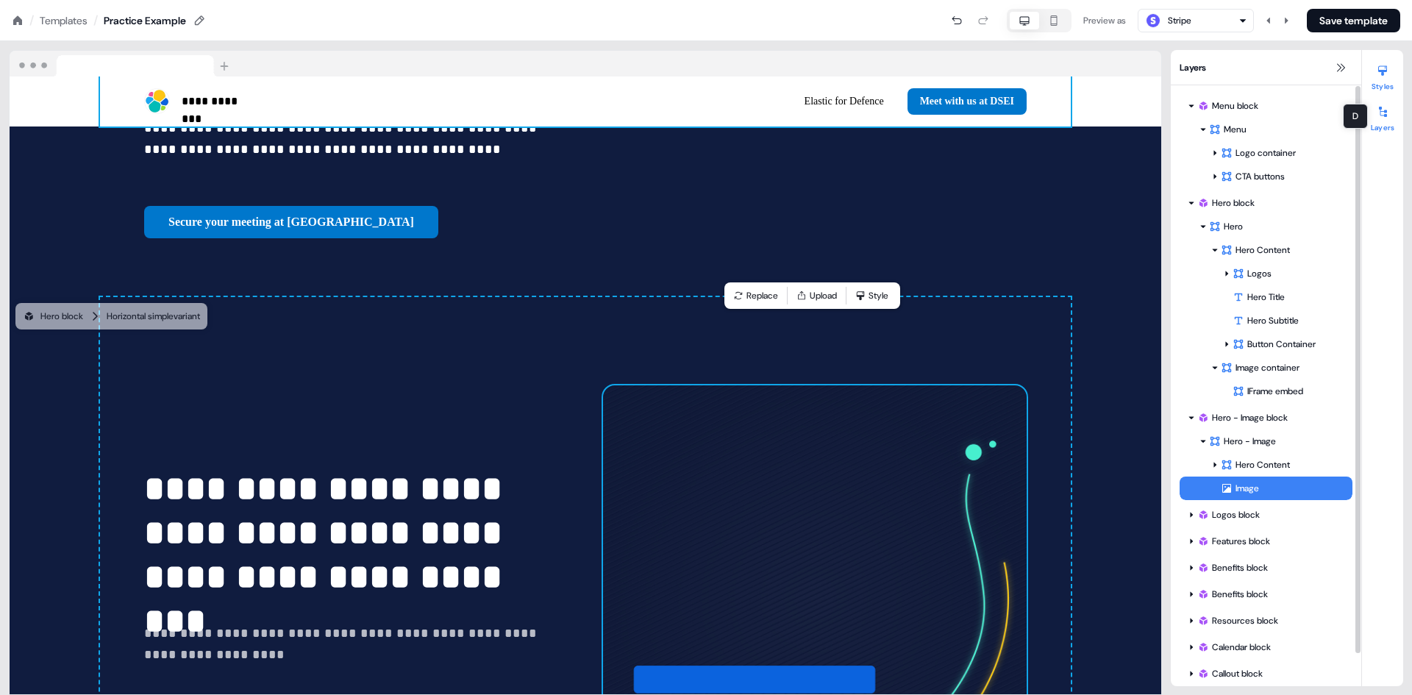
click at [1387, 78] on div at bounding box center [1383, 71] width 24 height 24
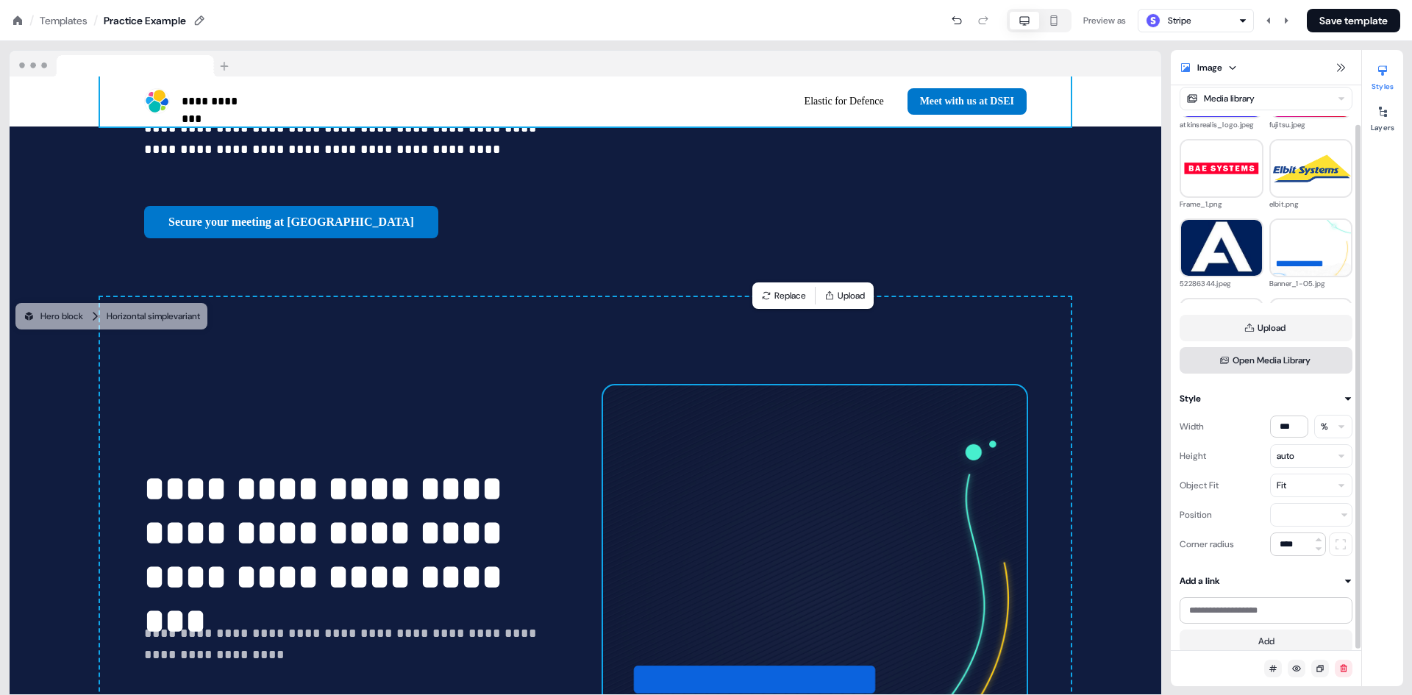
scroll to position [43, 0]
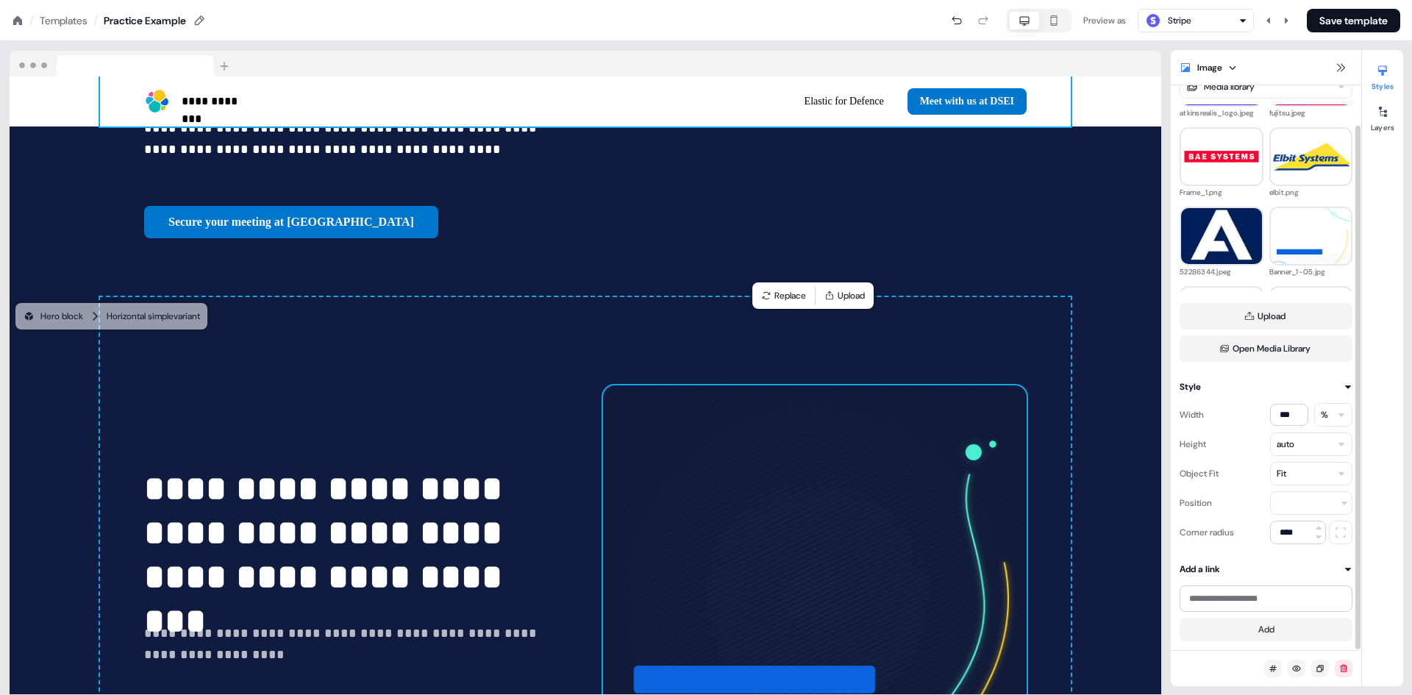
click at [1296, 0] on html "**********" at bounding box center [706, 0] width 1412 height 0
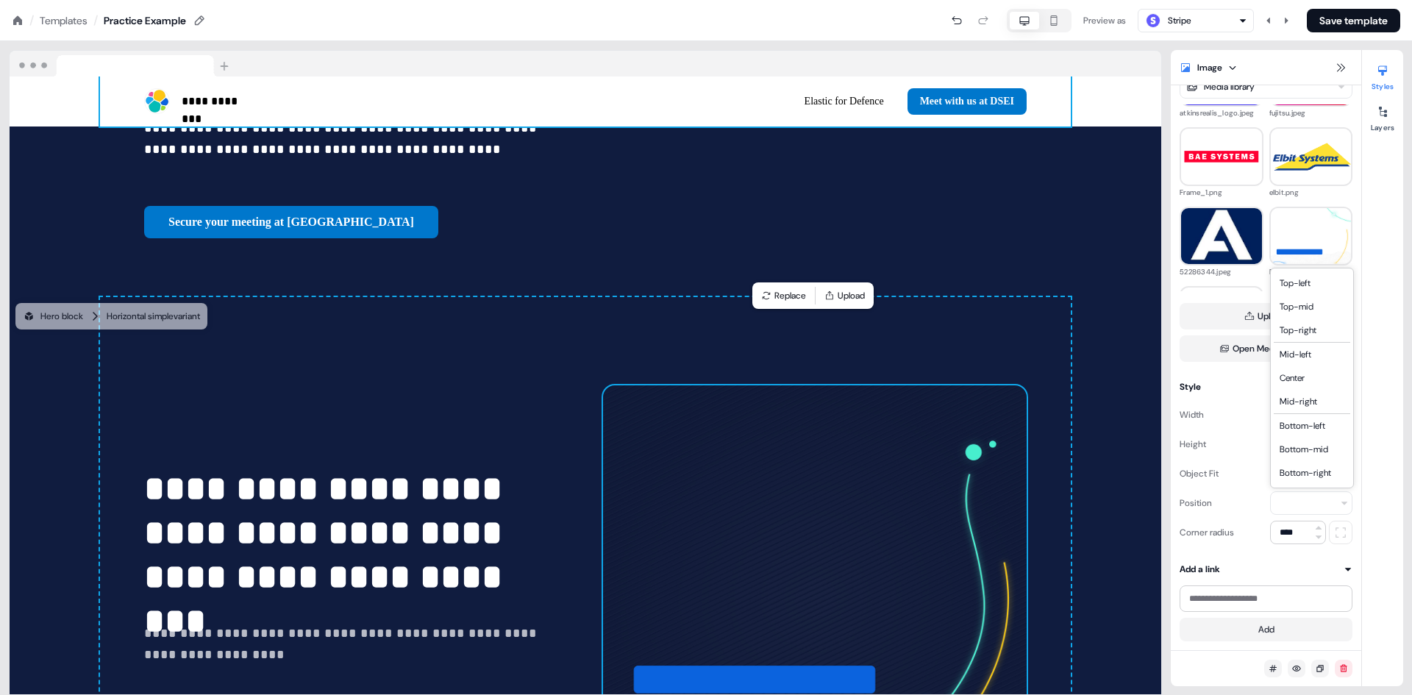
click at [1234, 0] on html "**********" at bounding box center [706, 0] width 1412 height 0
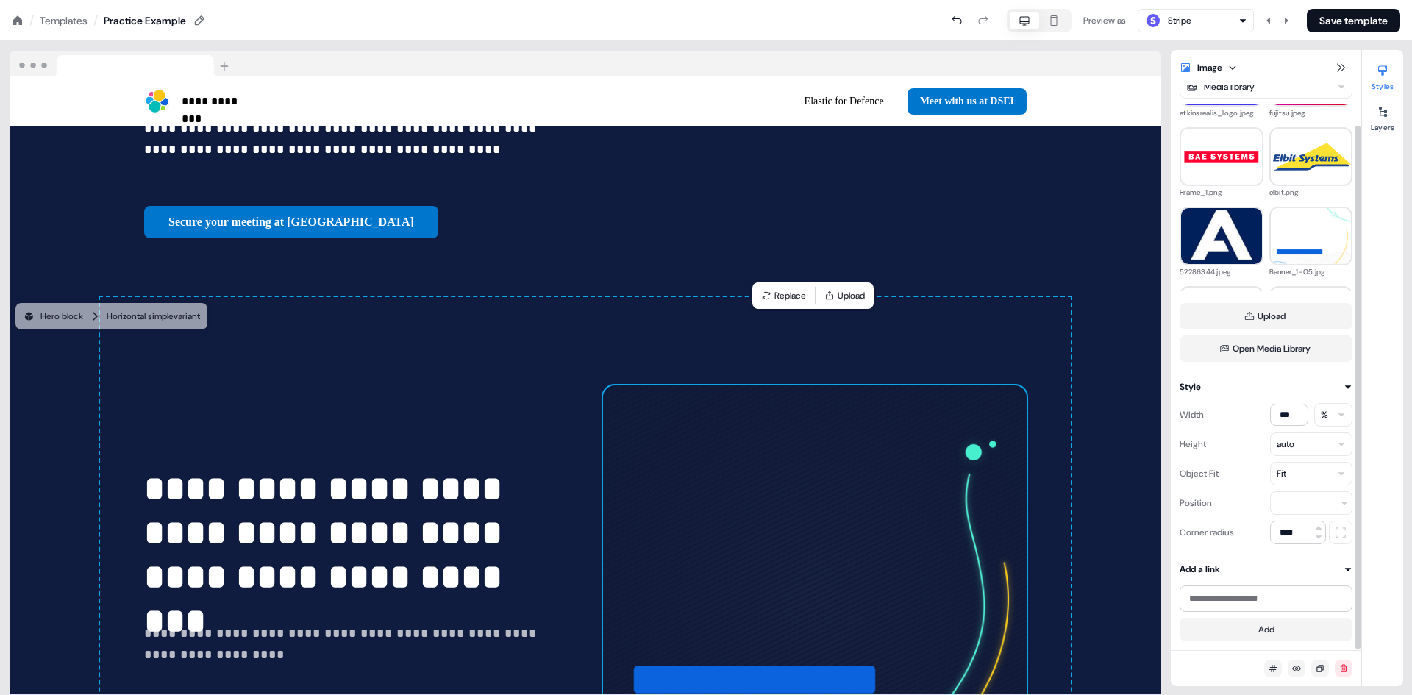
click at [1348, 385] on icon at bounding box center [1348, 387] width 9 height 9
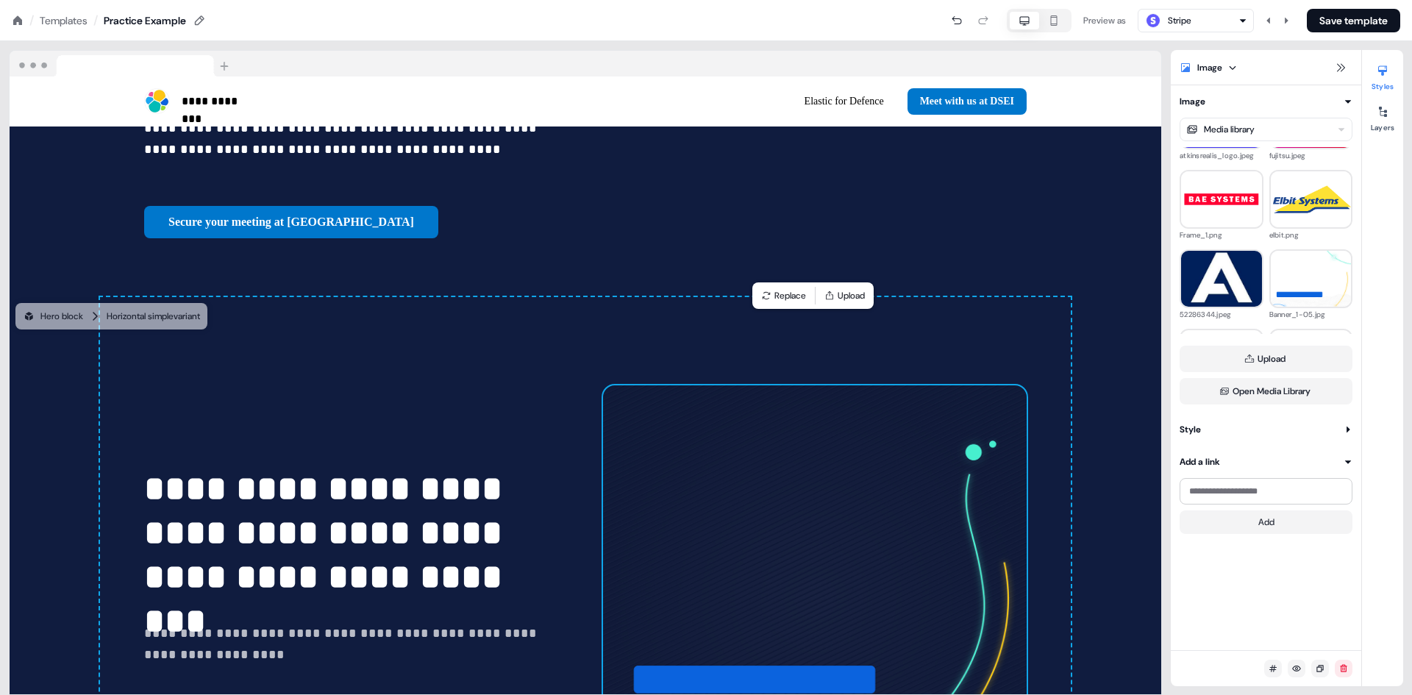
click at [1348, 425] on icon at bounding box center [1348, 429] width 9 height 9
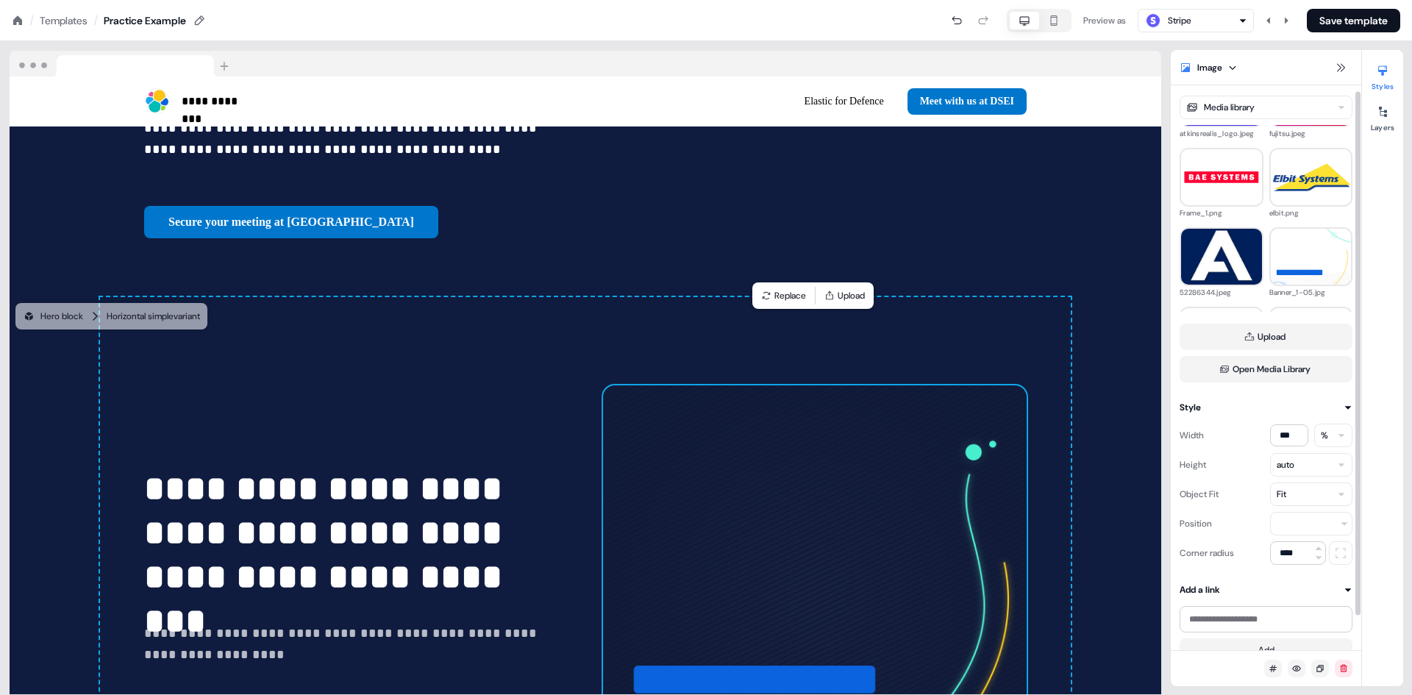
scroll to position [43, 0]
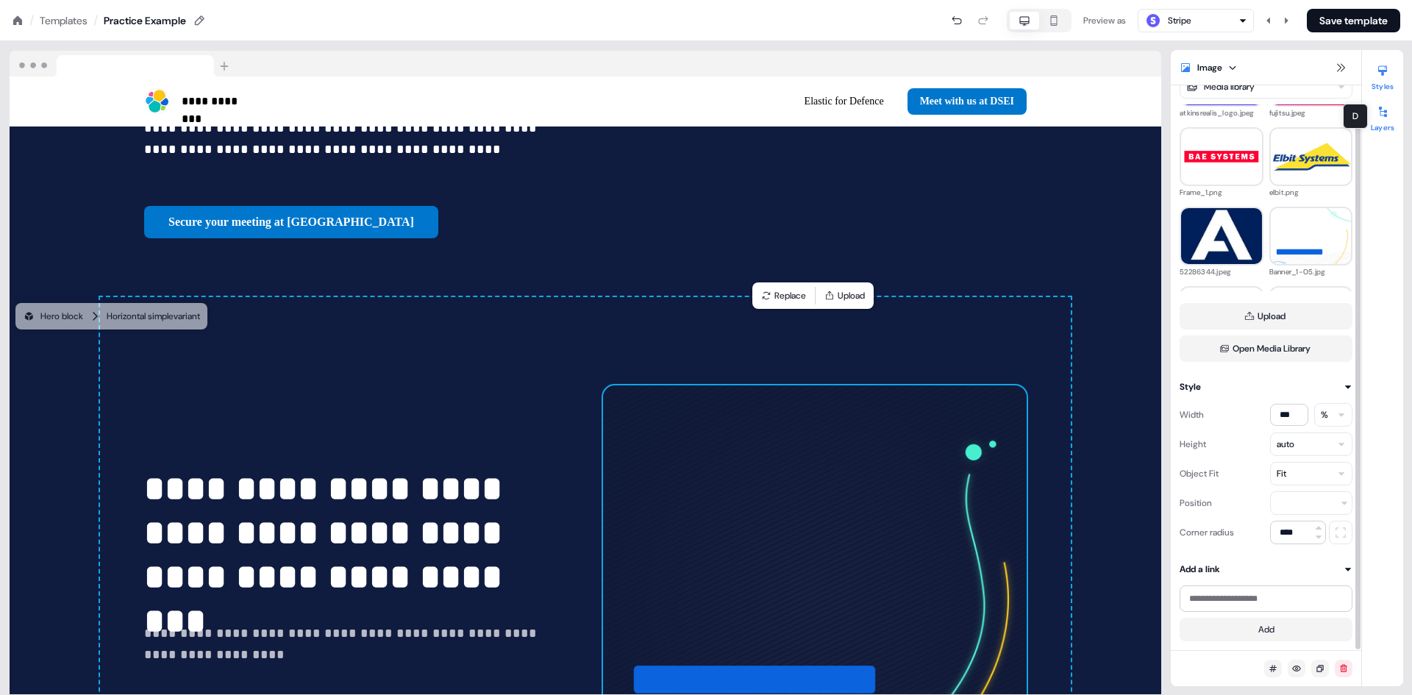
click at [1390, 120] on div at bounding box center [1383, 112] width 24 height 24
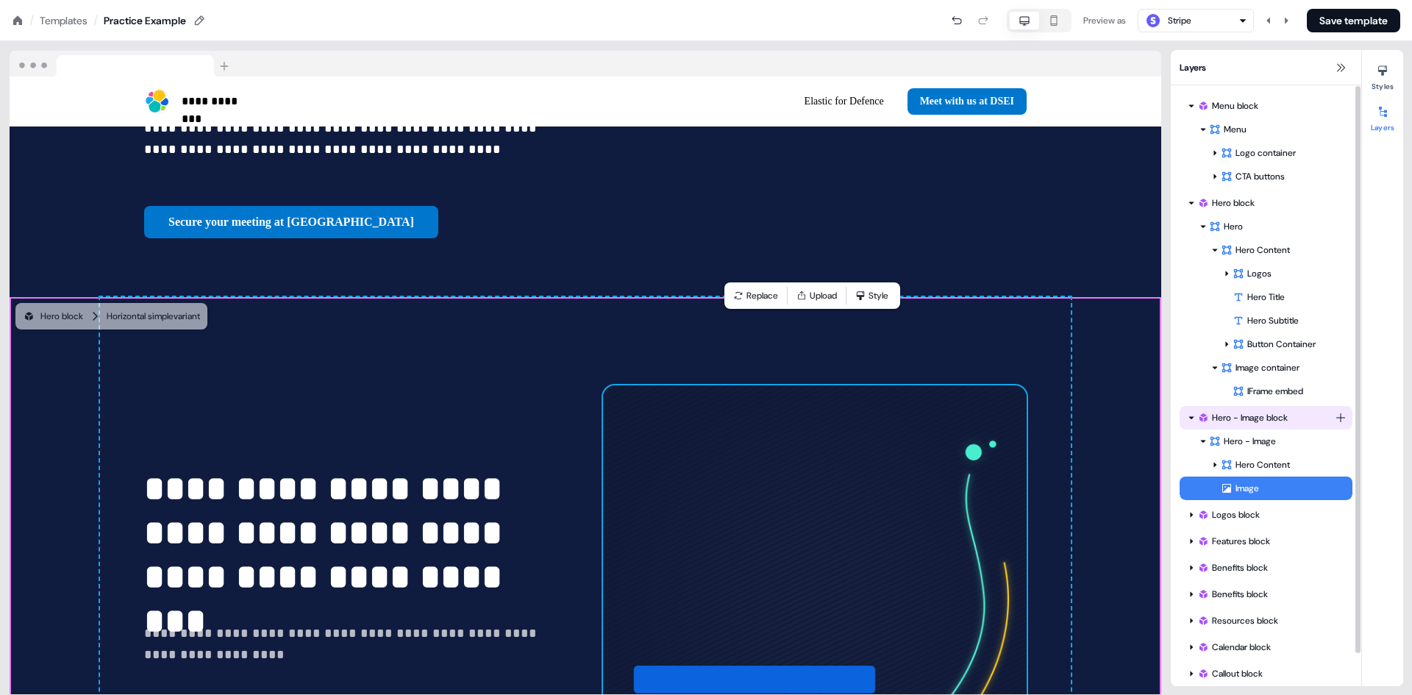
click at [1240, 421] on div "Hero - Image block" at bounding box center [1267, 417] width 138 height 15
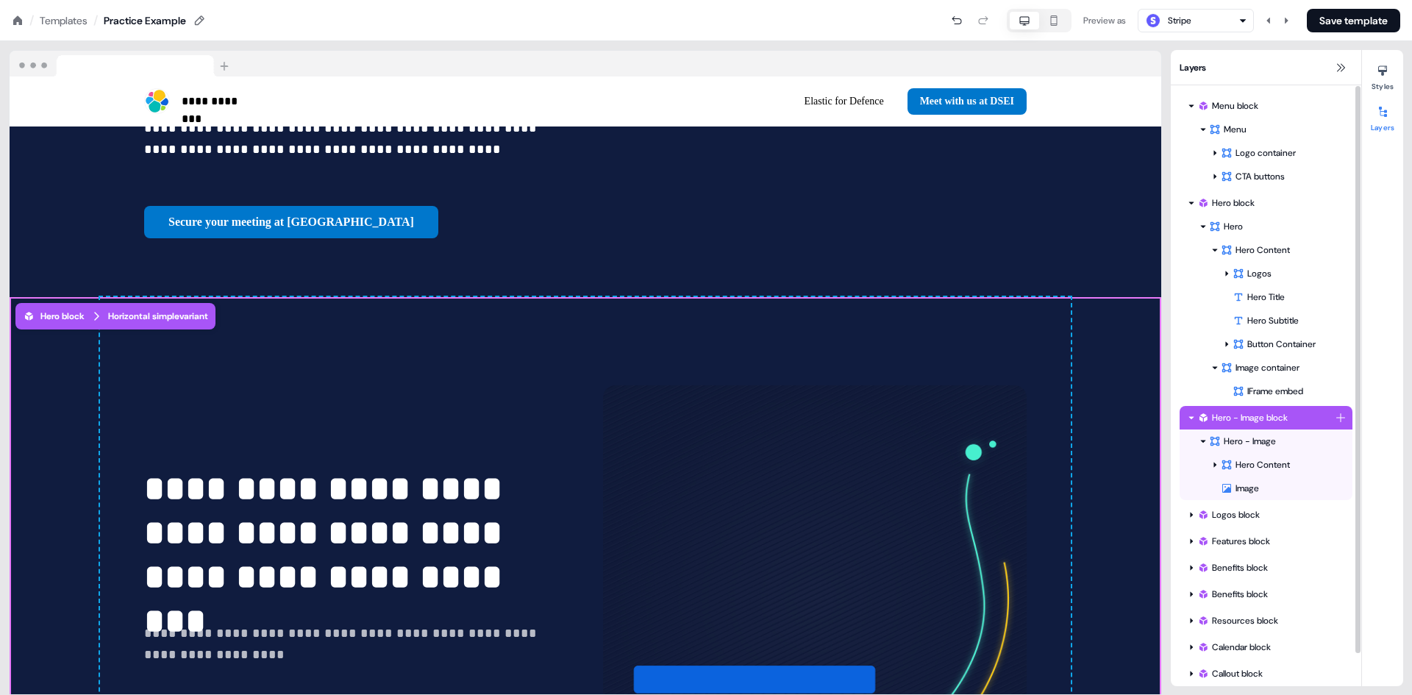
scroll to position [700, 0]
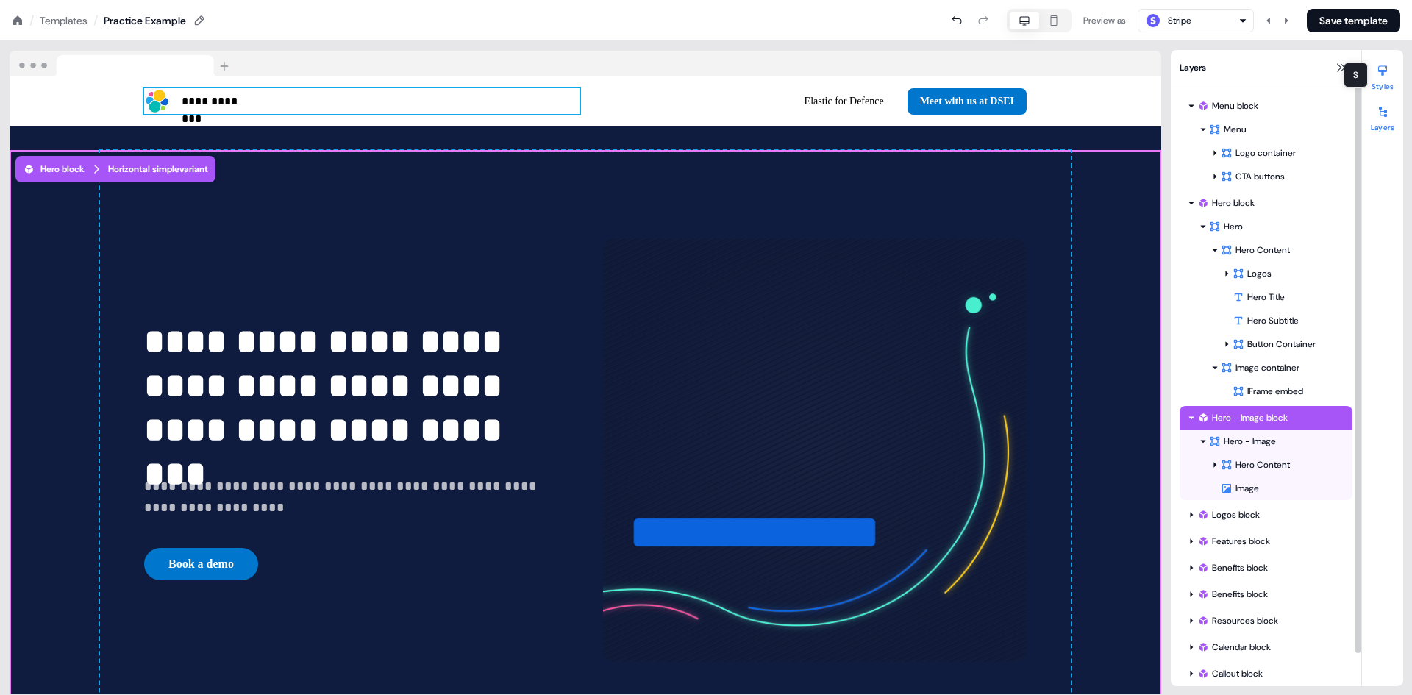
click at [1393, 80] on div at bounding box center [1383, 71] width 24 height 24
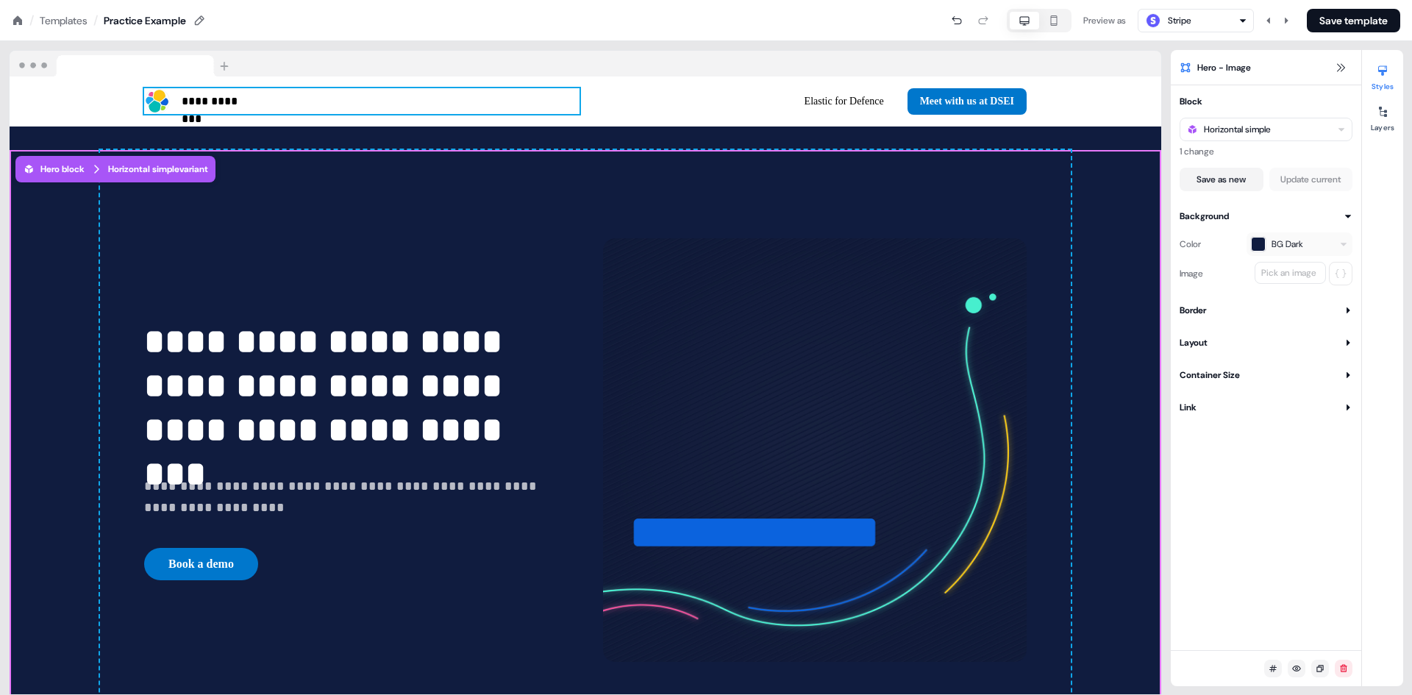
click at [1279, 274] on div "Pick an image" at bounding box center [1289, 273] width 61 height 15
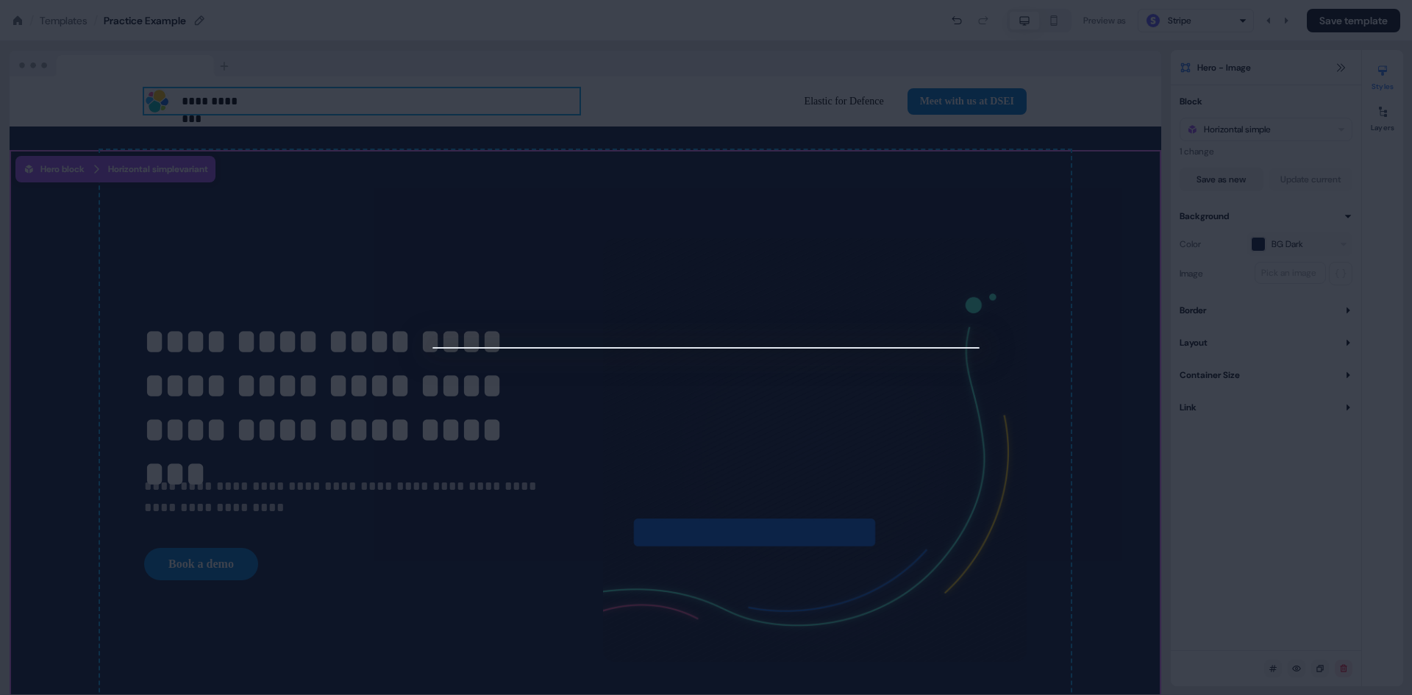
click at [1069, 82] on div at bounding box center [706, 347] width 1412 height 695
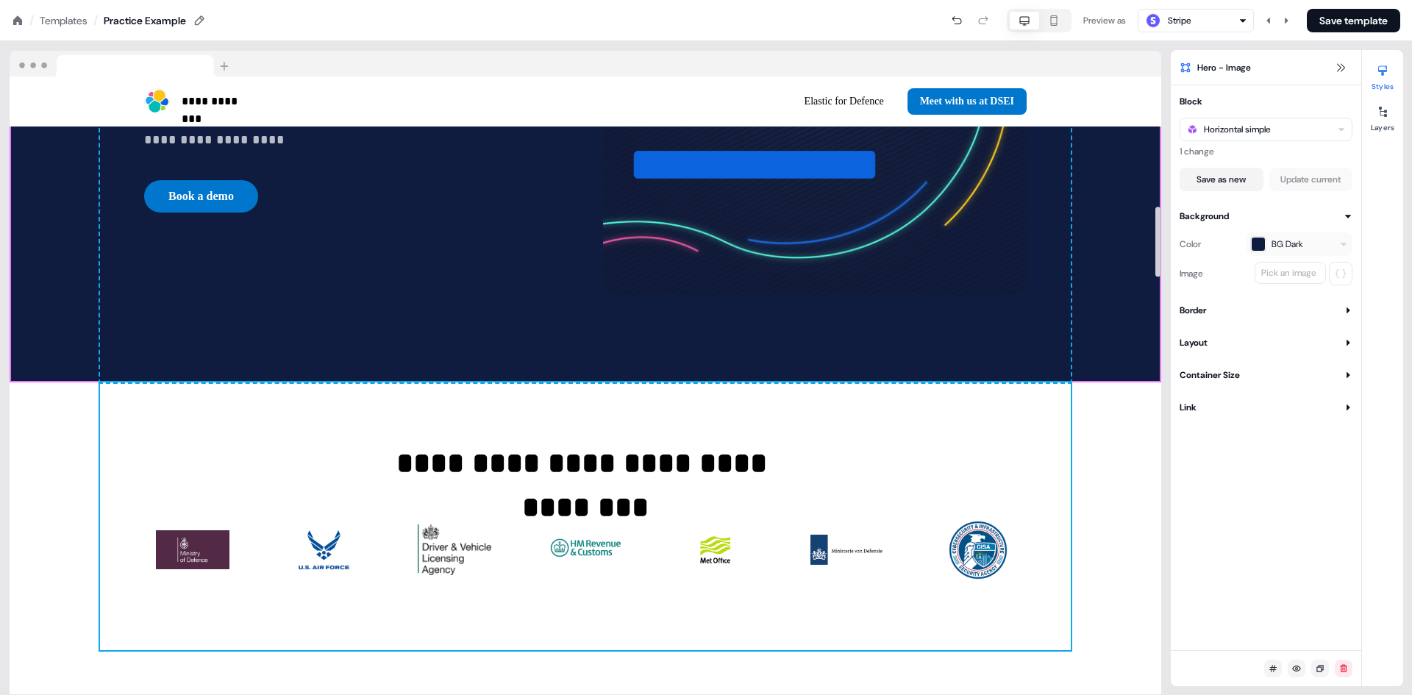
scroll to position [1289, 0]
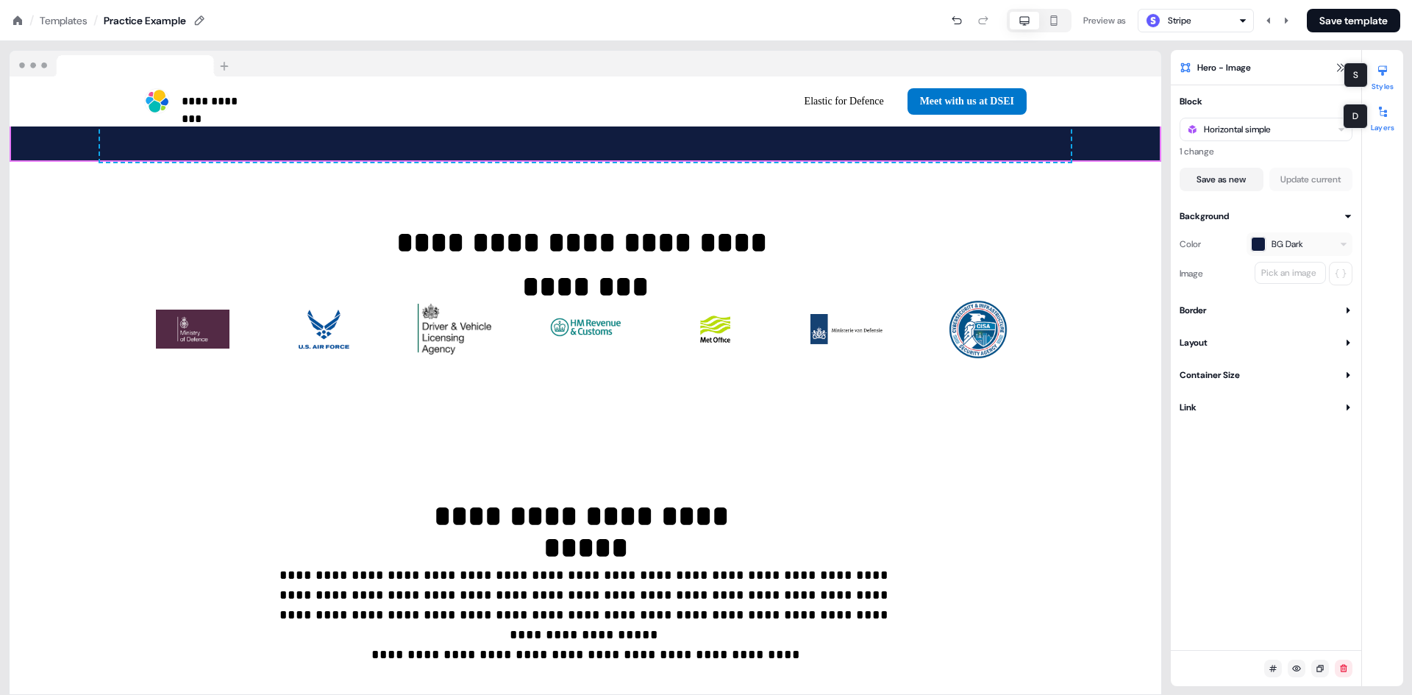
click at [1379, 115] on icon at bounding box center [1383, 112] width 12 height 12
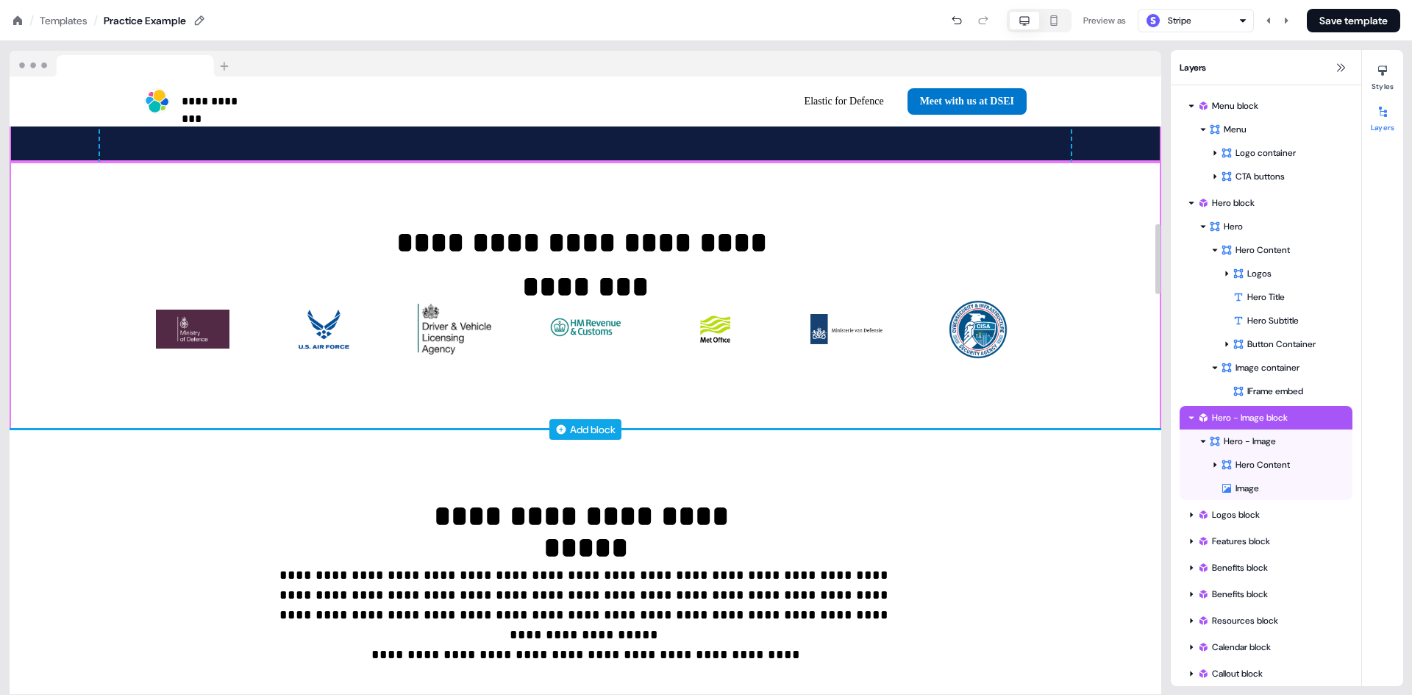
click at [591, 422] on div "Add block" at bounding box center [593, 429] width 46 height 15
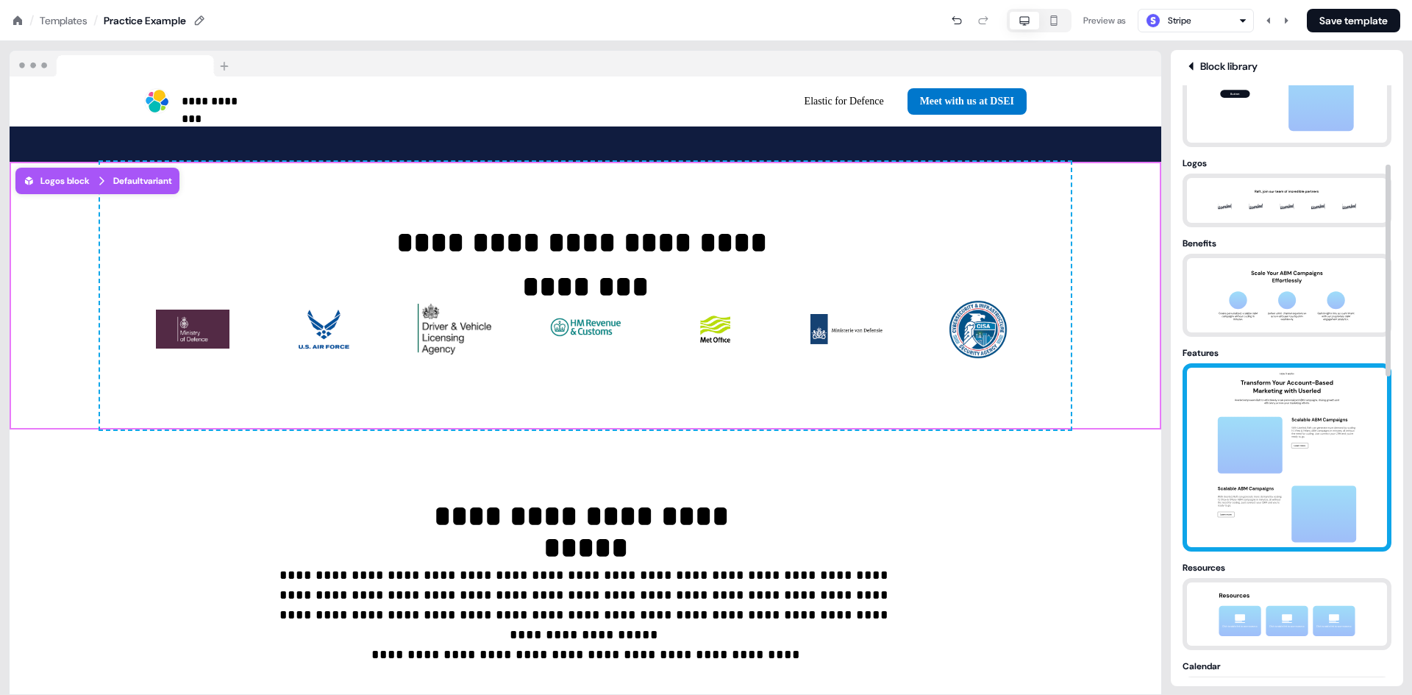
scroll to position [0, 0]
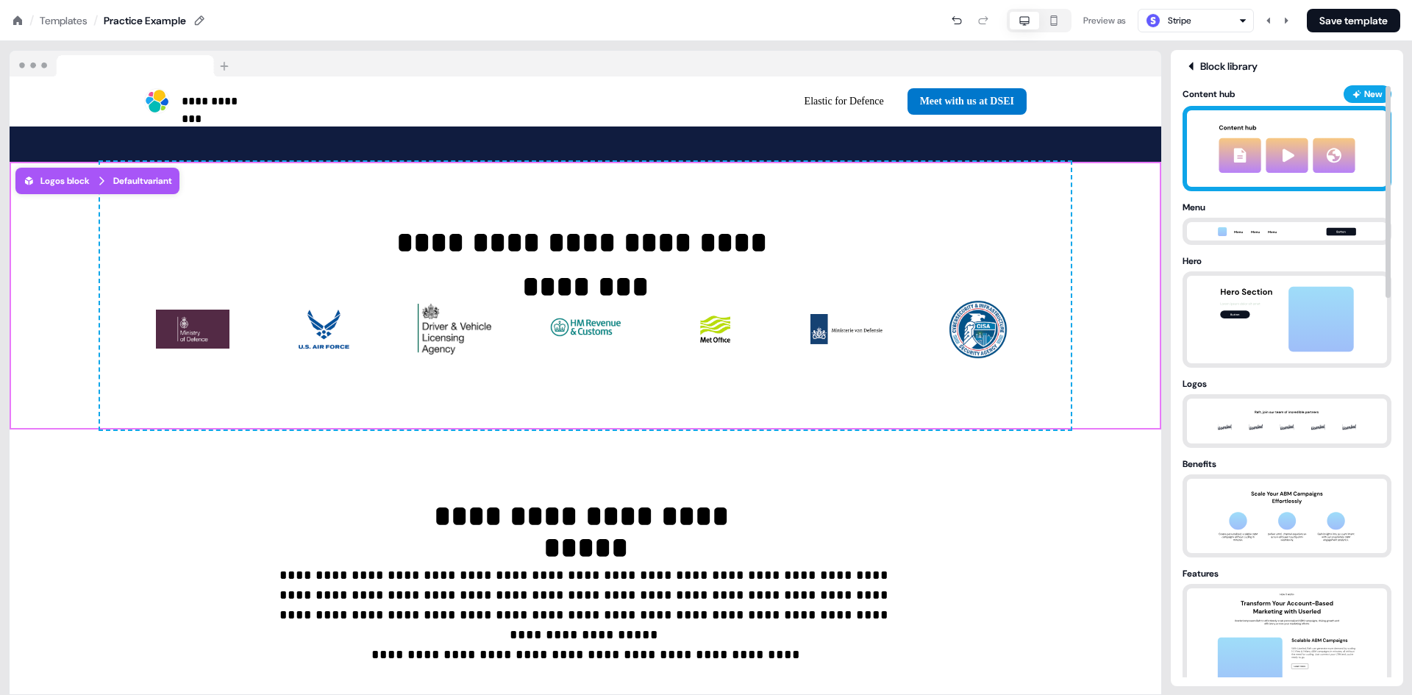
click at [1371, 91] on div "New" at bounding box center [1374, 94] width 18 height 15
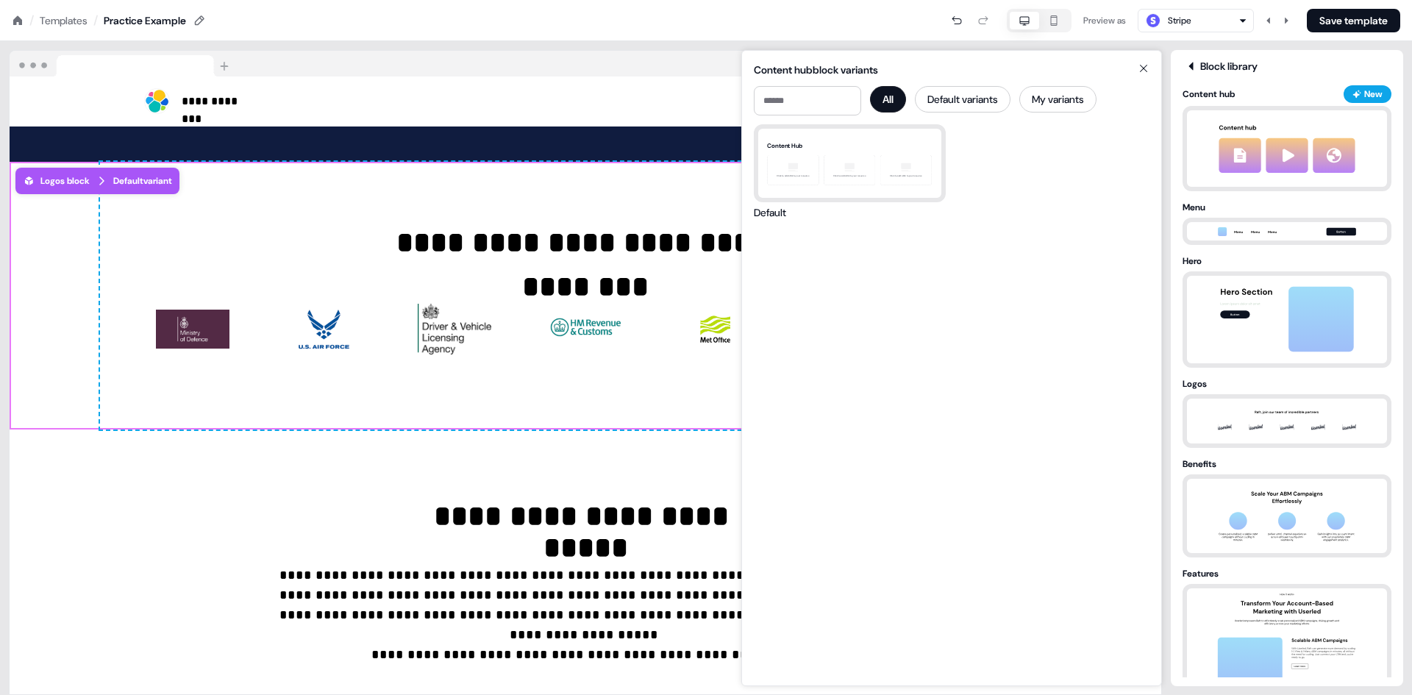
click at [1148, 63] on icon at bounding box center [1144, 69] width 18 height 12
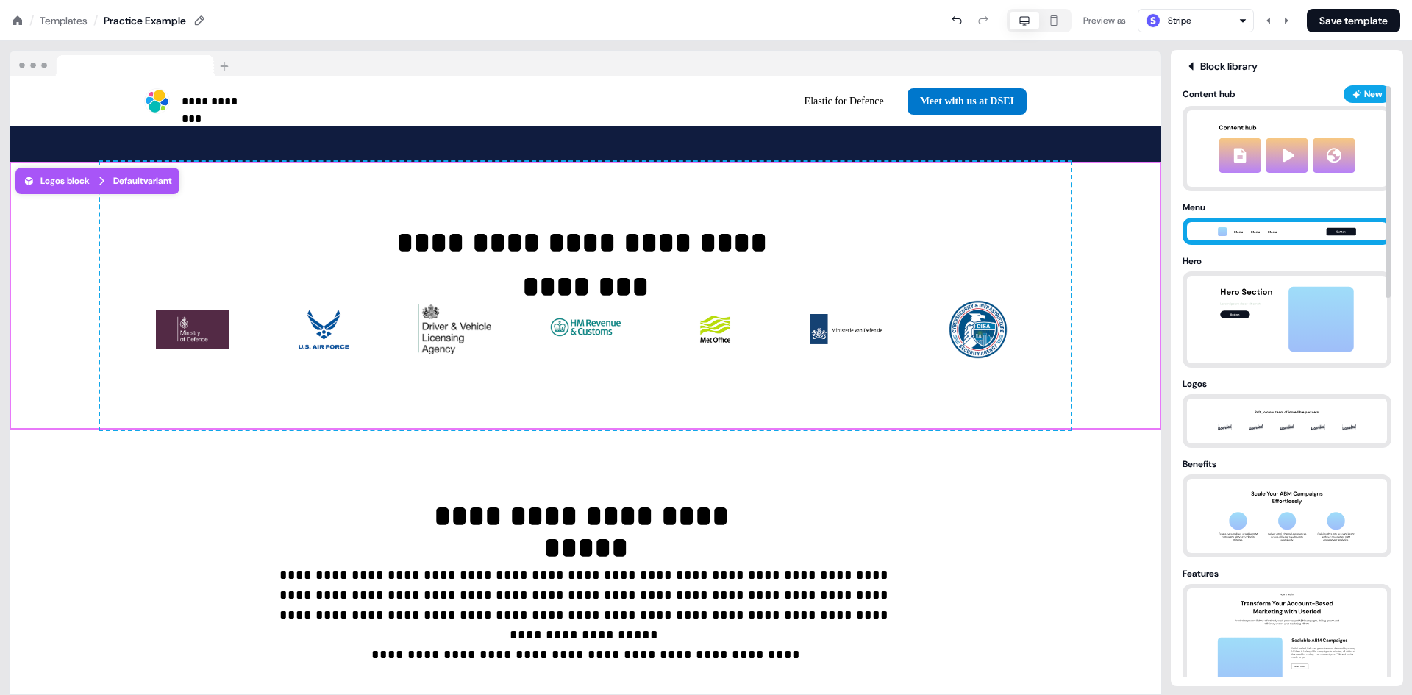
click at [1316, 221] on div at bounding box center [1287, 231] width 209 height 27
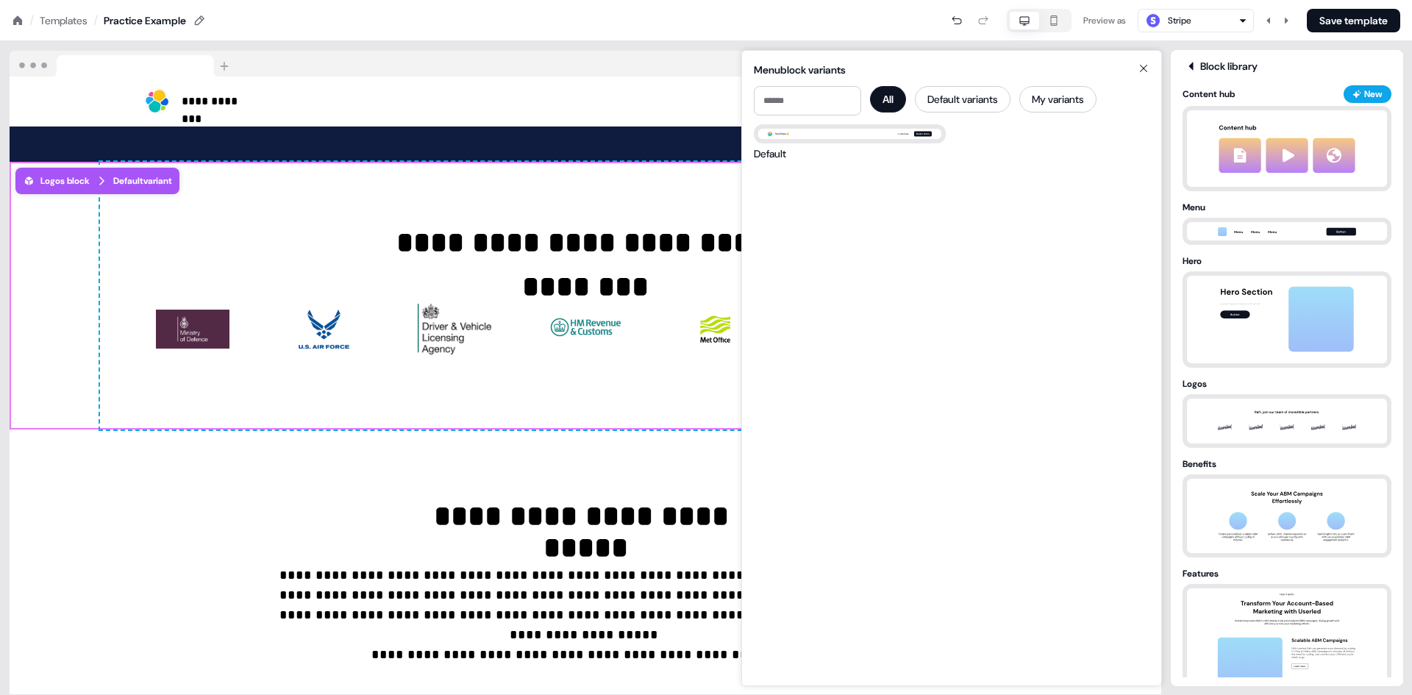
click at [1140, 74] on icon at bounding box center [1144, 69] width 18 height 12
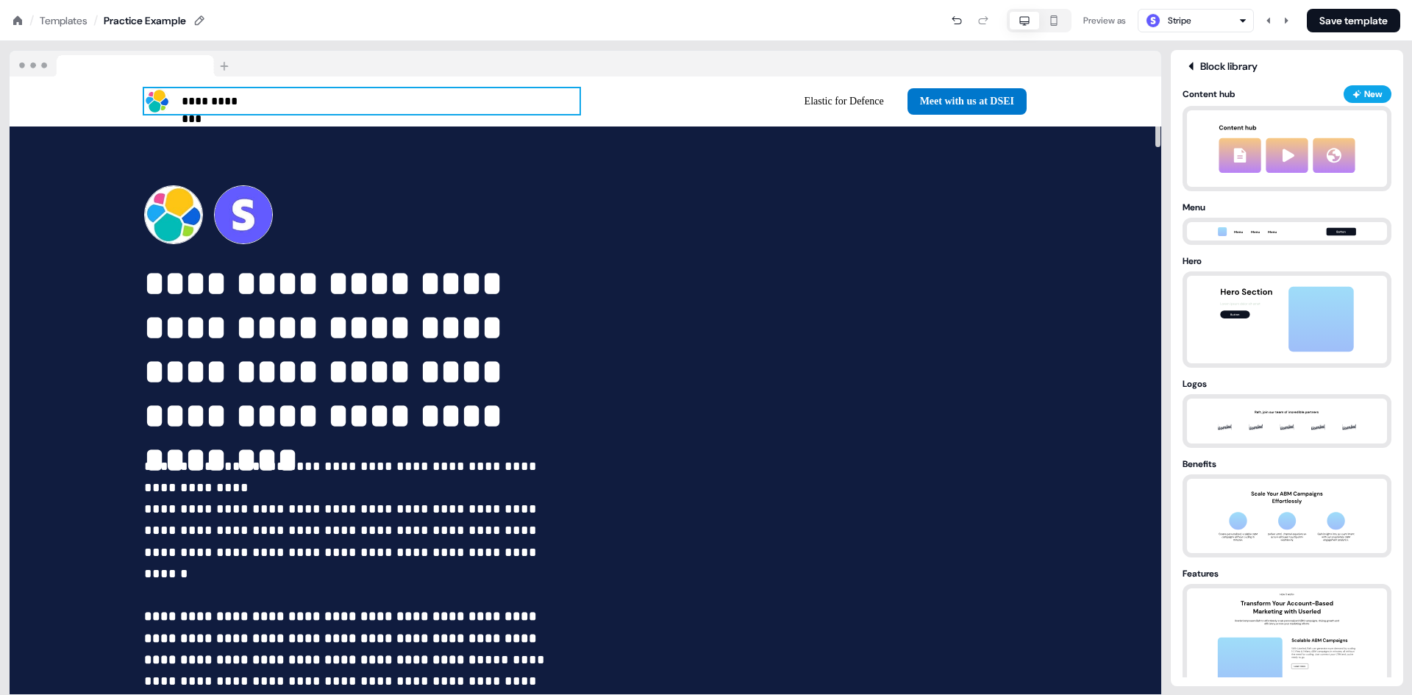
click at [537, 99] on div "**********" at bounding box center [362, 101] width 436 height 26
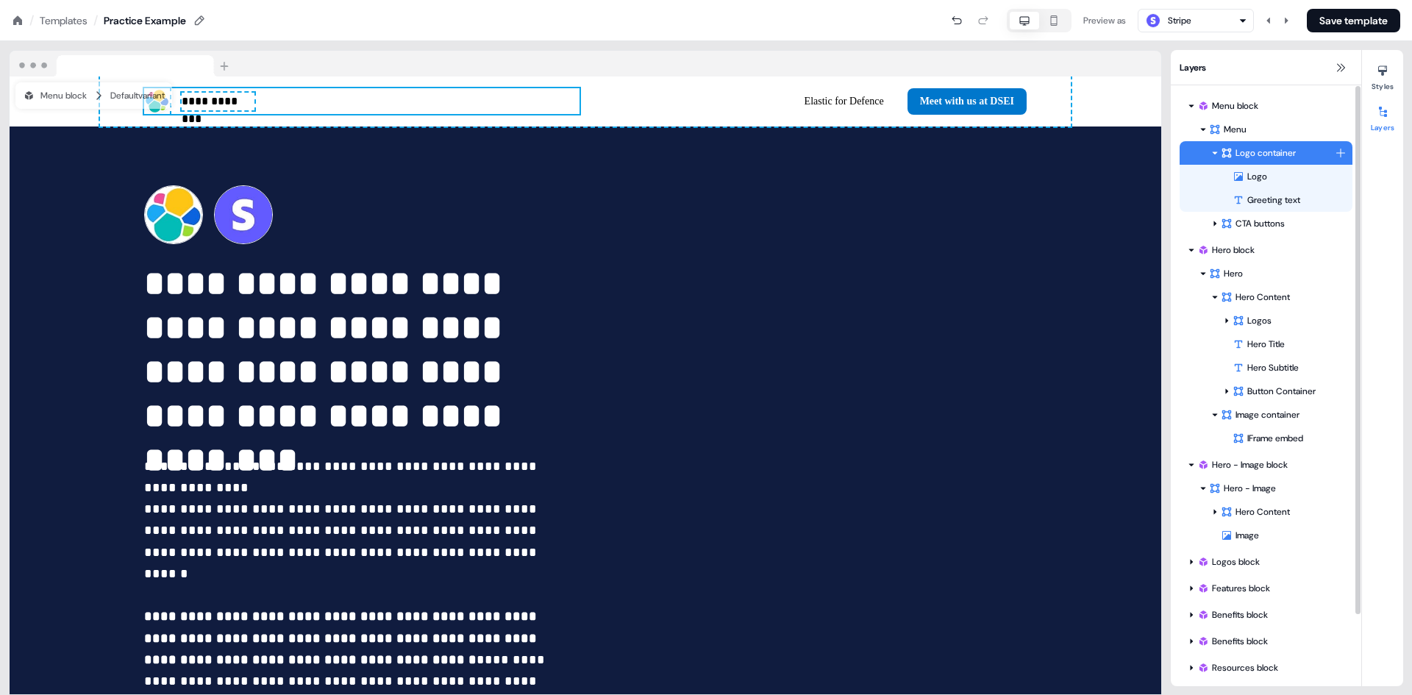
click at [1218, 152] on icon at bounding box center [1215, 152] width 7 height 7
click at [1252, 176] on div "Logo" at bounding box center [1293, 176] width 120 height 15
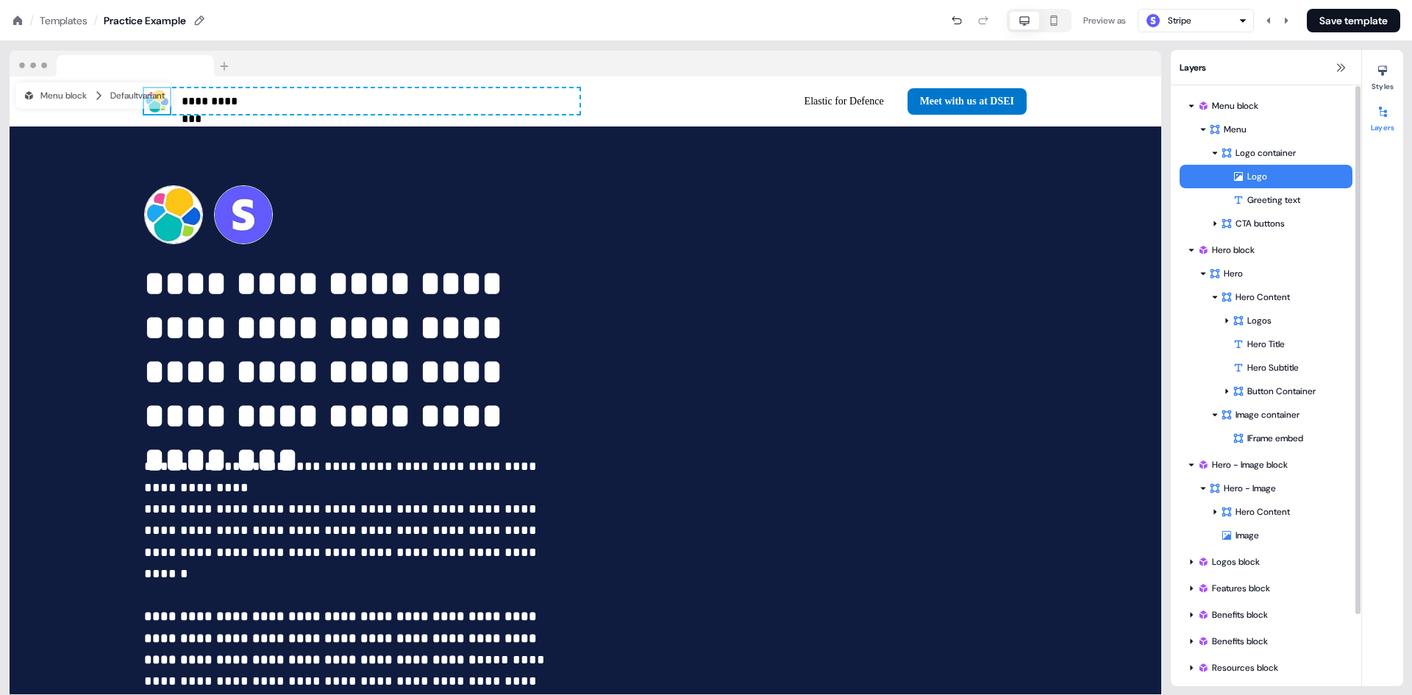
click at [1253, 176] on div "Logo" at bounding box center [1293, 176] width 120 height 15
click at [1379, 75] on icon at bounding box center [1383, 71] width 12 height 12
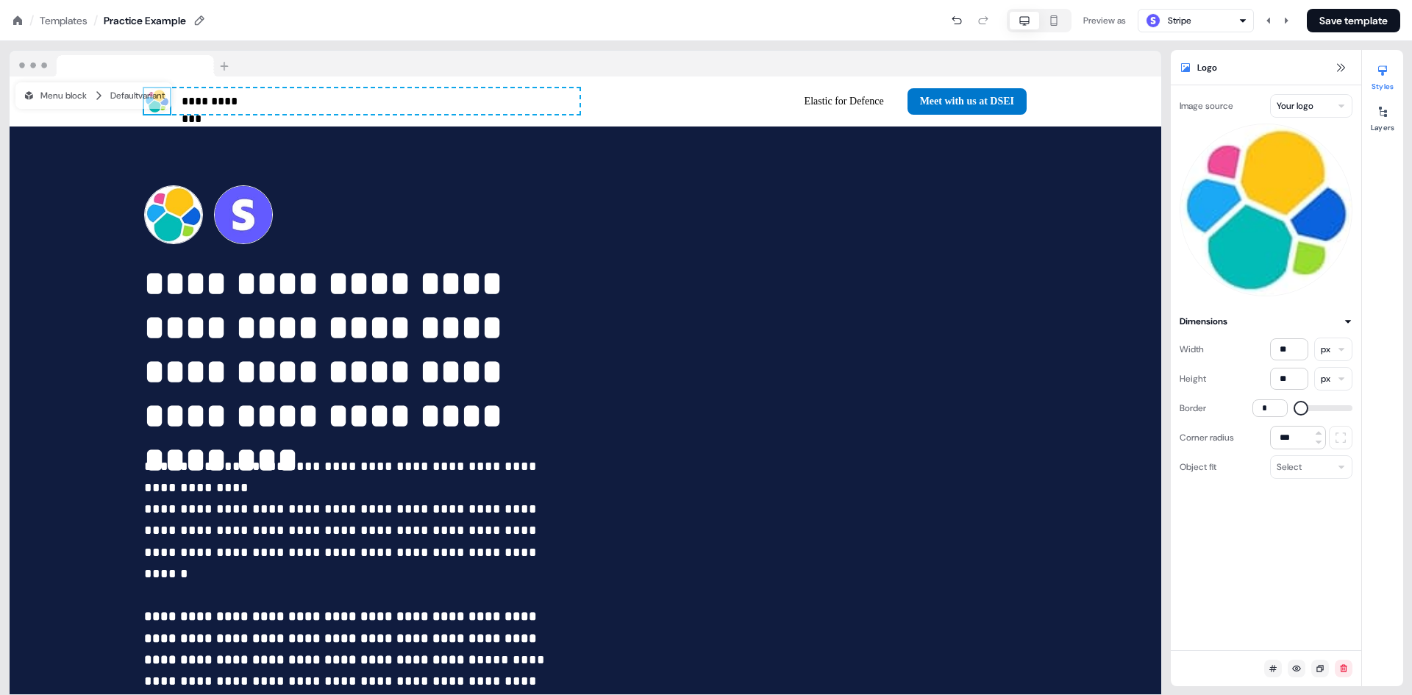
click at [1239, 21] on icon "button" at bounding box center [1243, 20] width 9 height 9
click at [1078, 51] on div at bounding box center [586, 64] width 1152 height 26
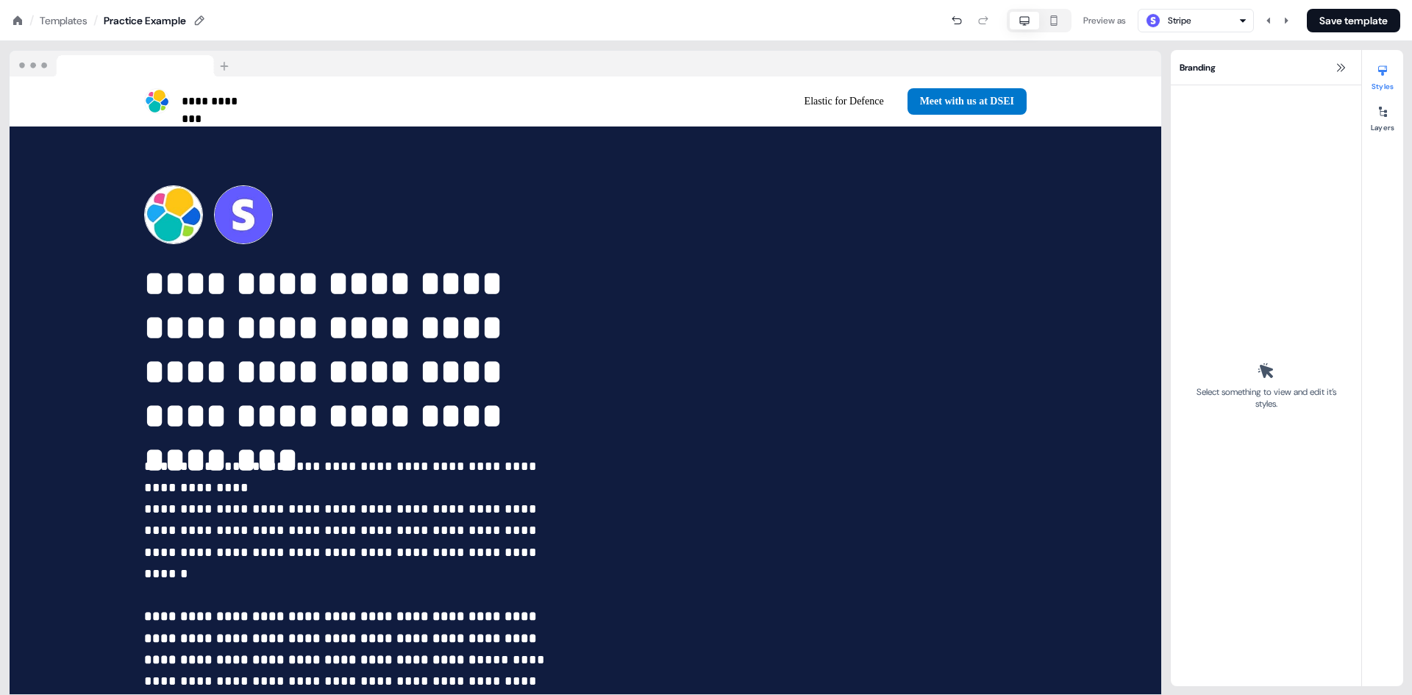
click at [1045, 18] on icon "button" at bounding box center [1054, 21] width 18 height 12
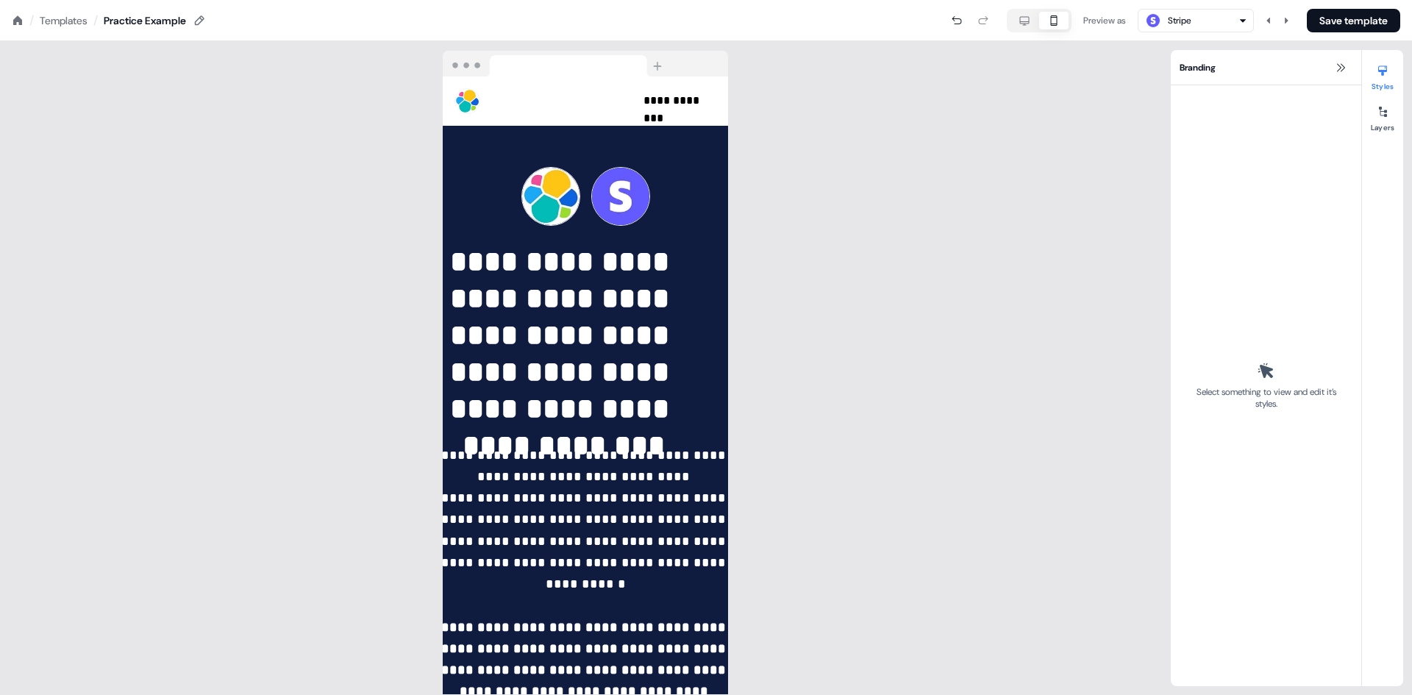
click at [1020, 18] on icon "button" at bounding box center [1025, 20] width 10 height 9
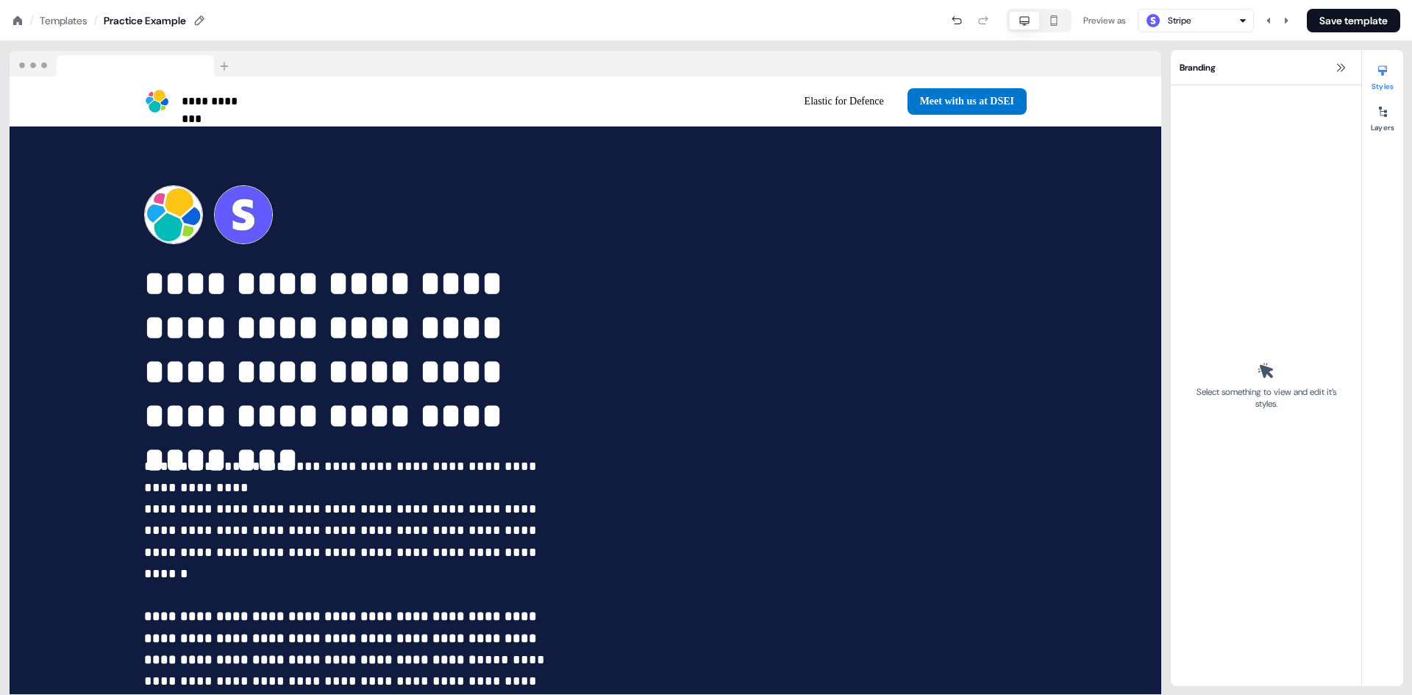
click at [1053, 21] on icon "button" at bounding box center [1054, 21] width 18 height 12
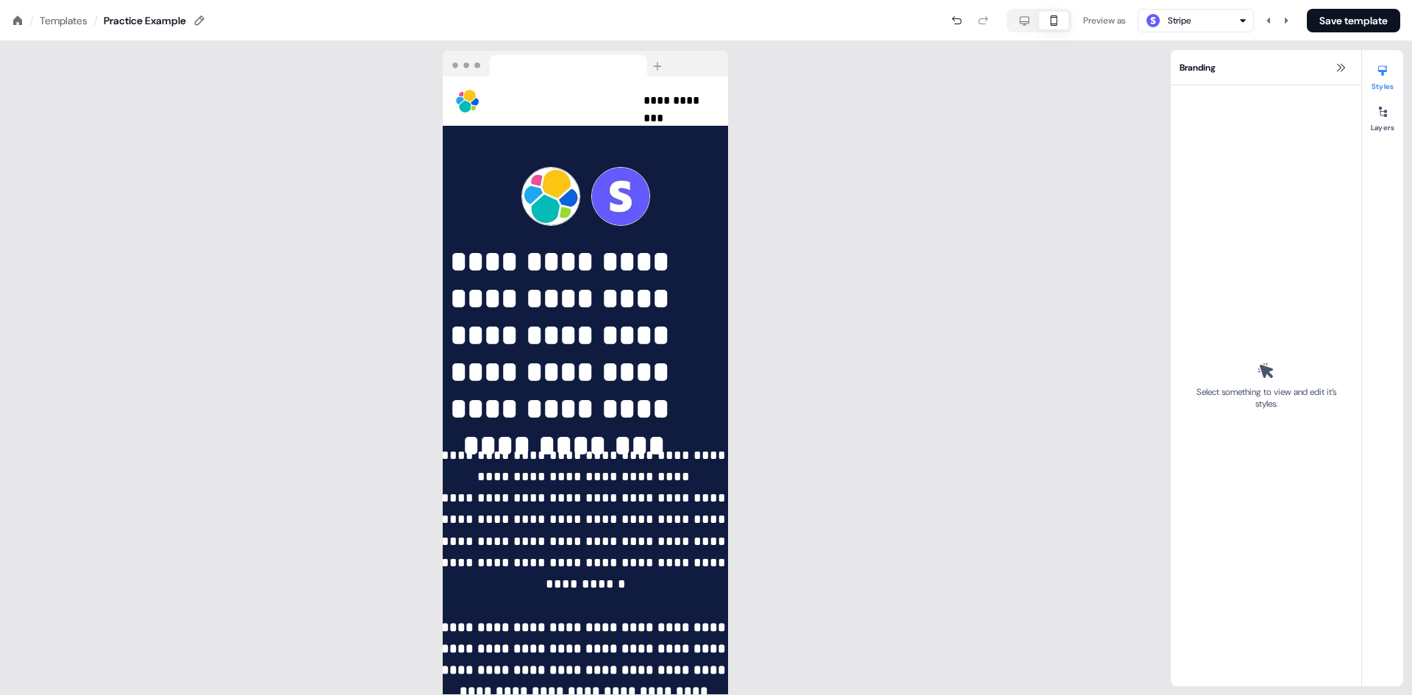
click at [1016, 25] on icon "button" at bounding box center [1025, 21] width 18 height 12
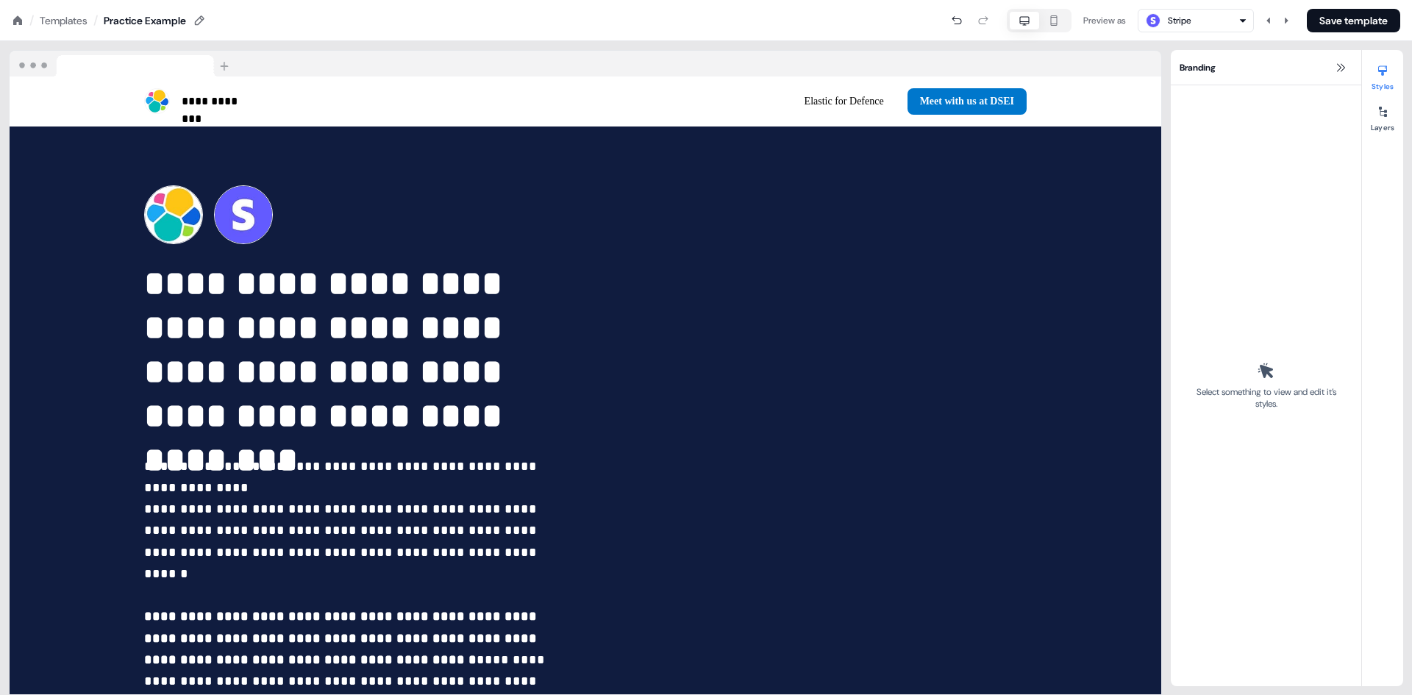
click at [222, 68] on img at bounding box center [123, 64] width 226 height 26
click at [181, 62] on img at bounding box center [123, 64] width 226 height 26
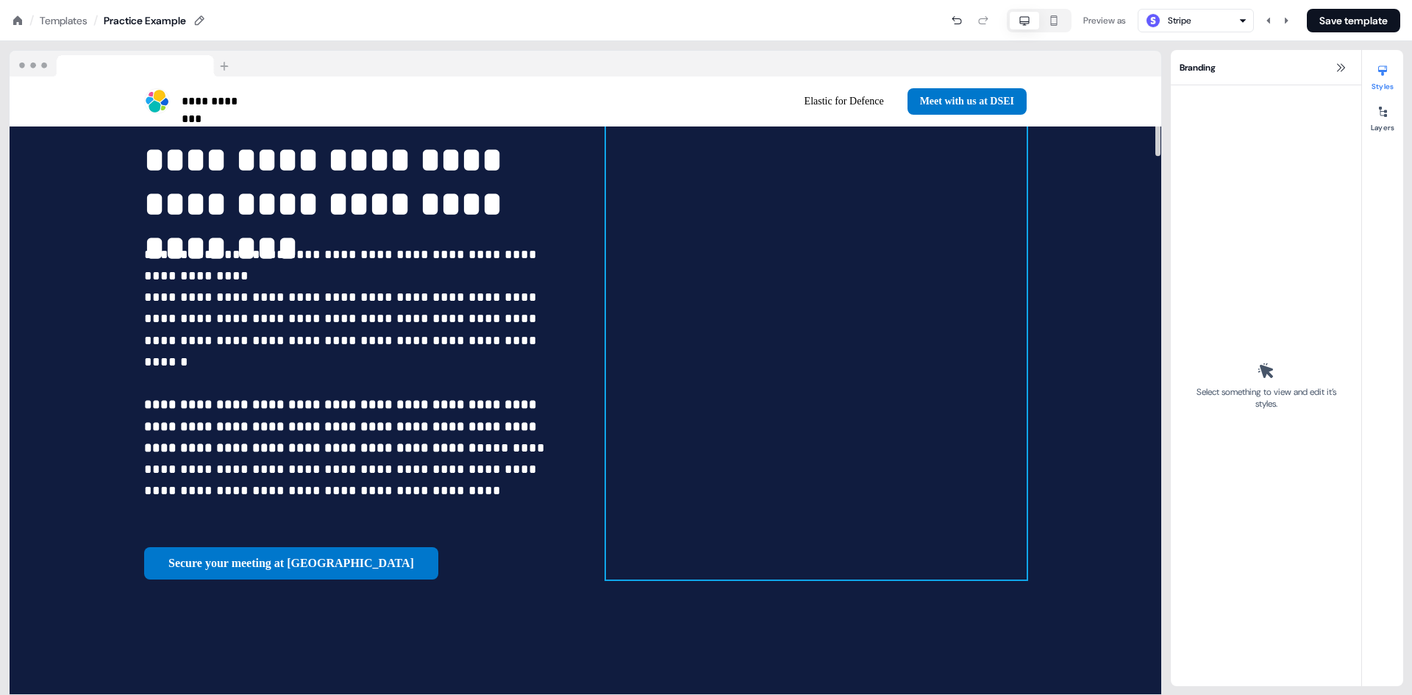
scroll to position [74, 0]
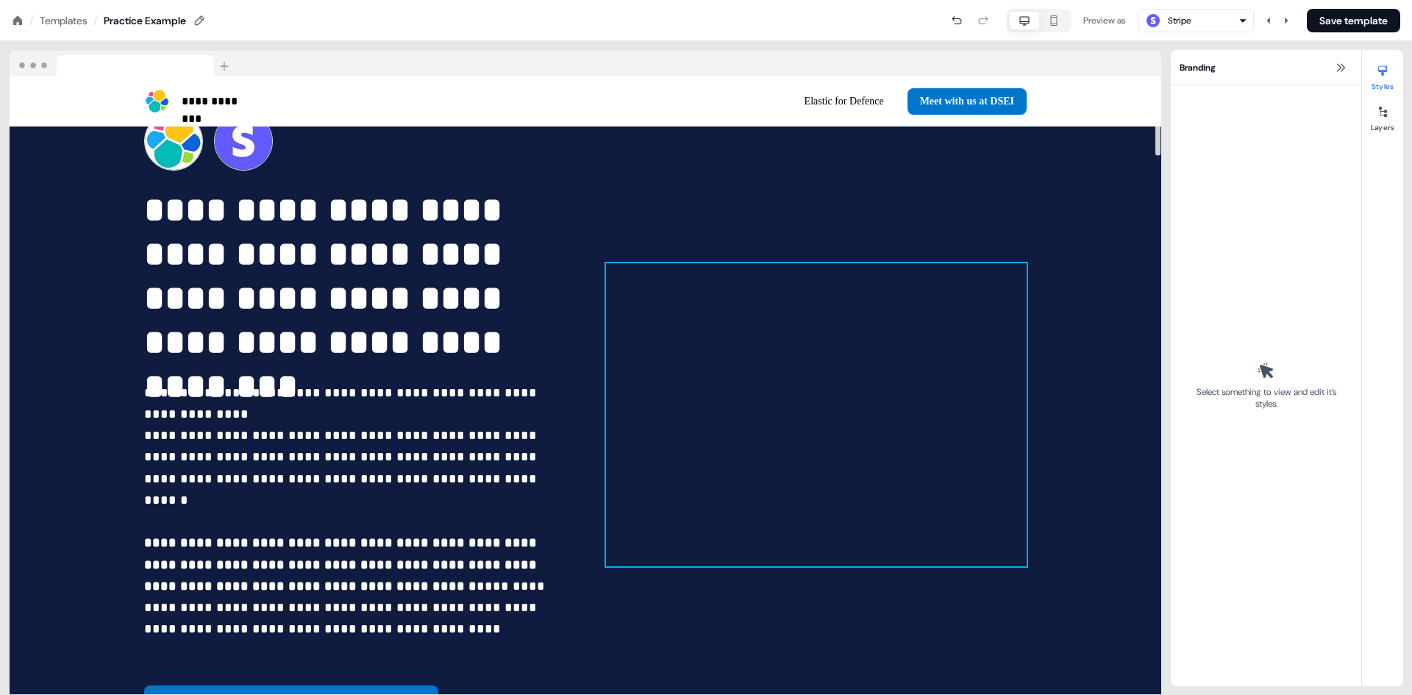
click at [907, 318] on div at bounding box center [816, 414] width 421 height 303
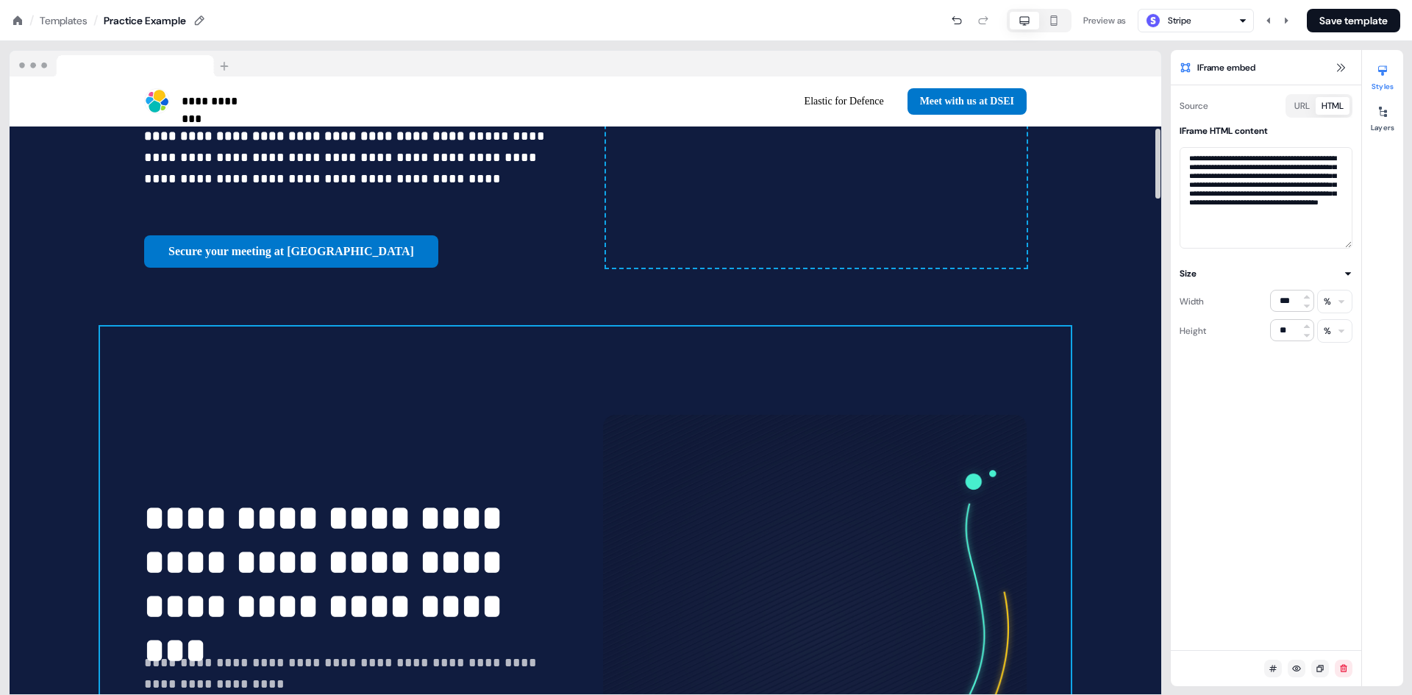
scroll to position [736, 0]
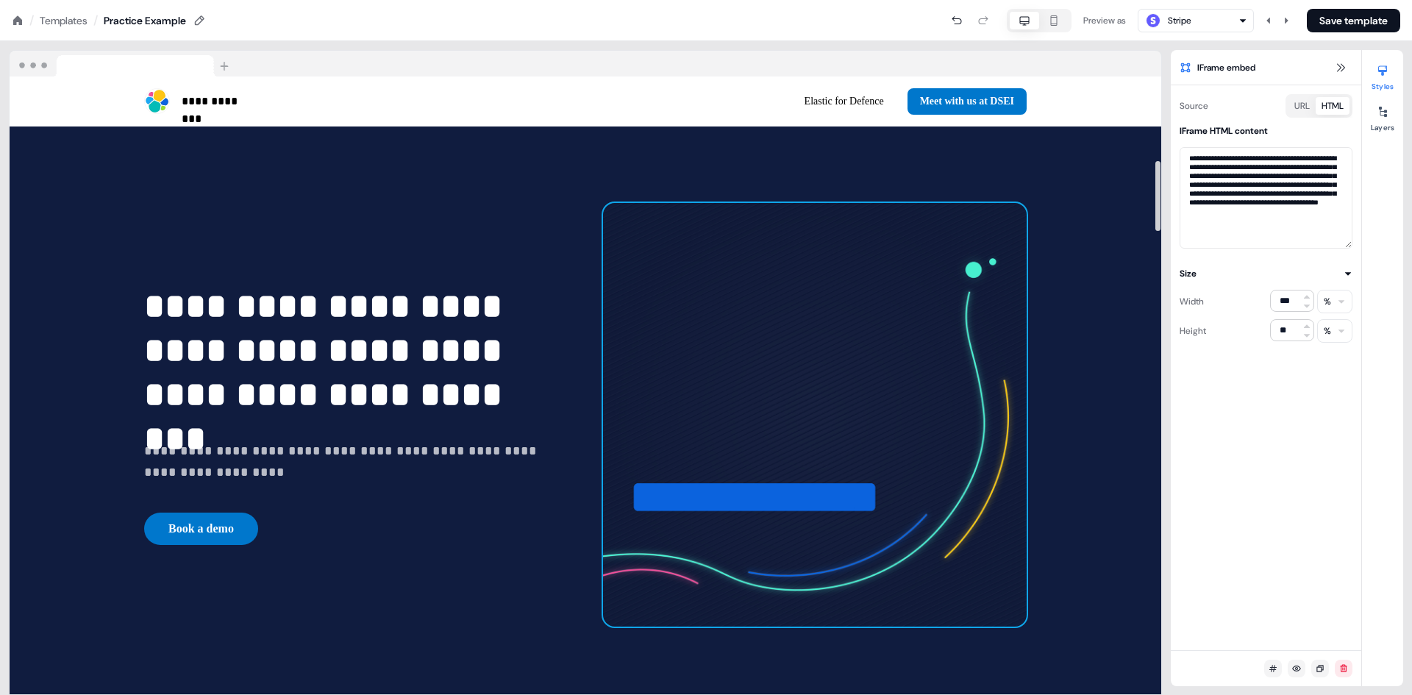
click at [747, 359] on img at bounding box center [815, 415] width 424 height 424
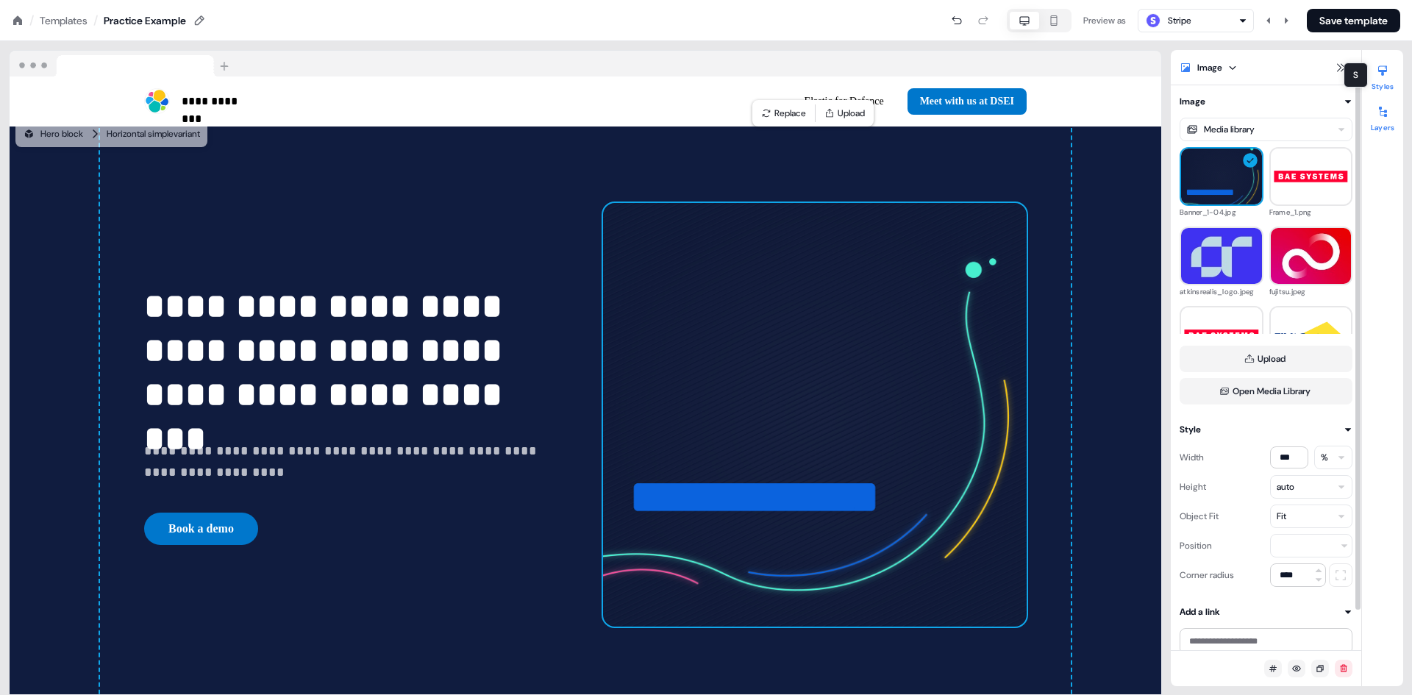
click at [1384, 124] on button "Layers" at bounding box center [1382, 116] width 41 height 32
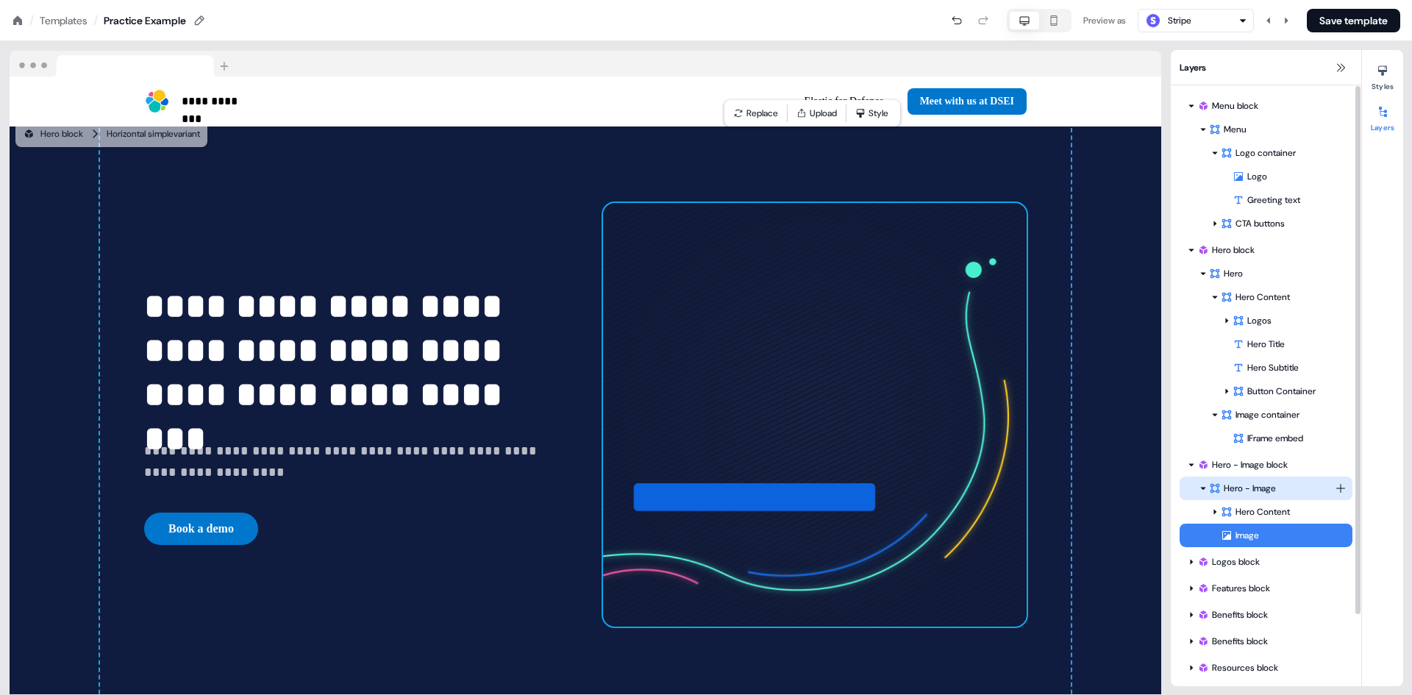
click at [1237, 487] on div "Hero - Image" at bounding box center [1272, 488] width 126 height 15
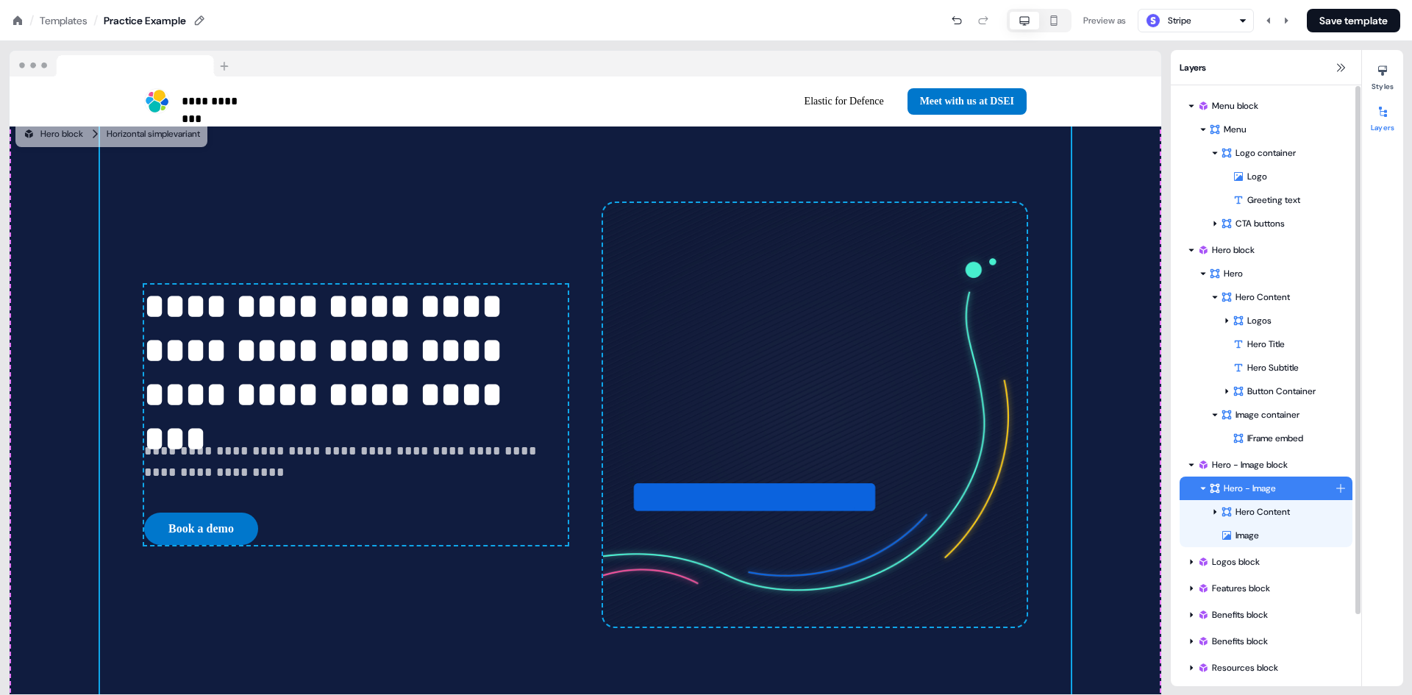
scroll to position [700, 0]
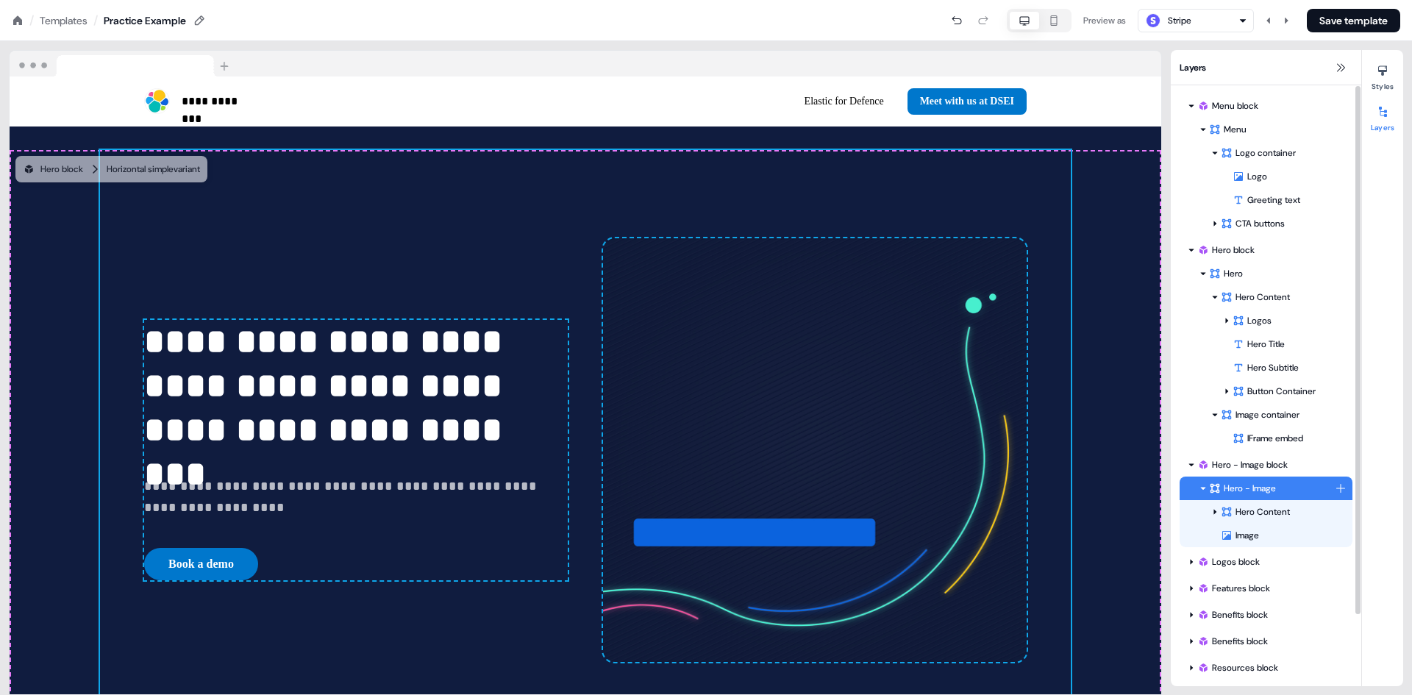
click at [1344, 0] on html "**********" at bounding box center [706, 0] width 1412 height 0
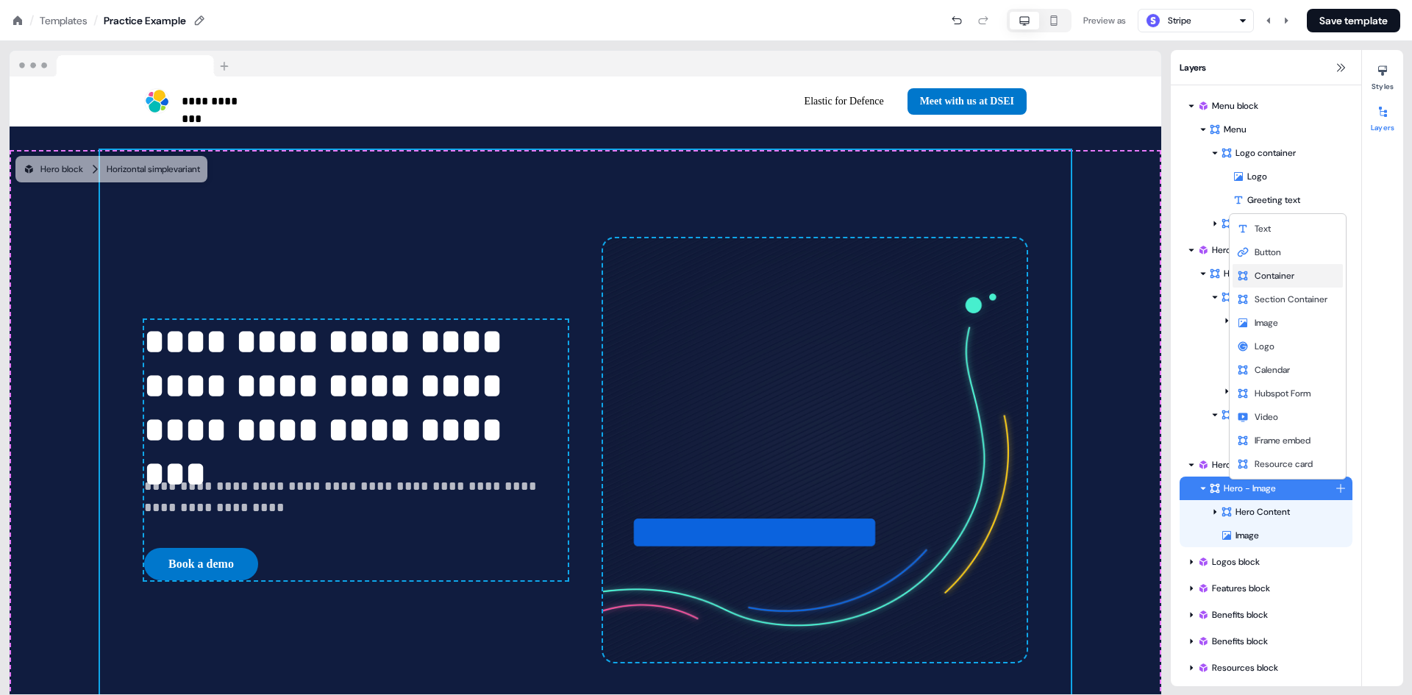
click at [1273, 277] on span "Container" at bounding box center [1275, 276] width 40 height 12
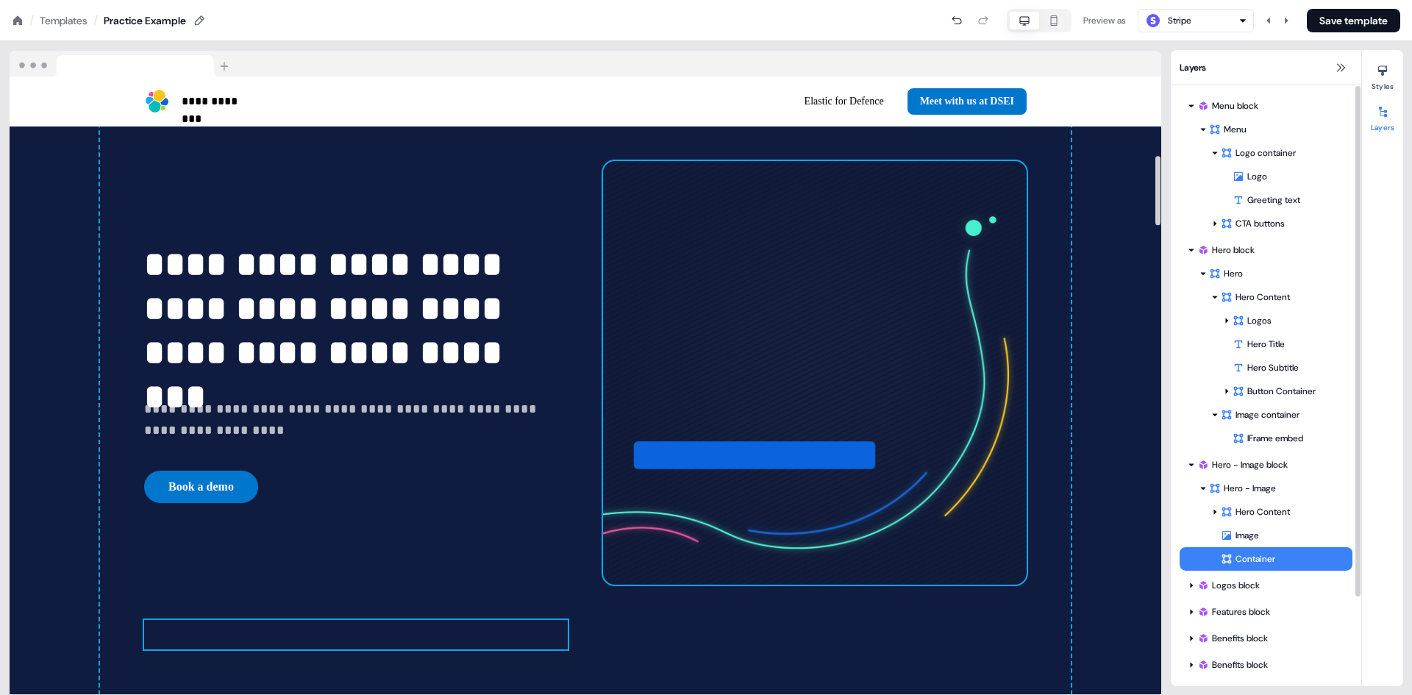
scroll to position [921, 0]
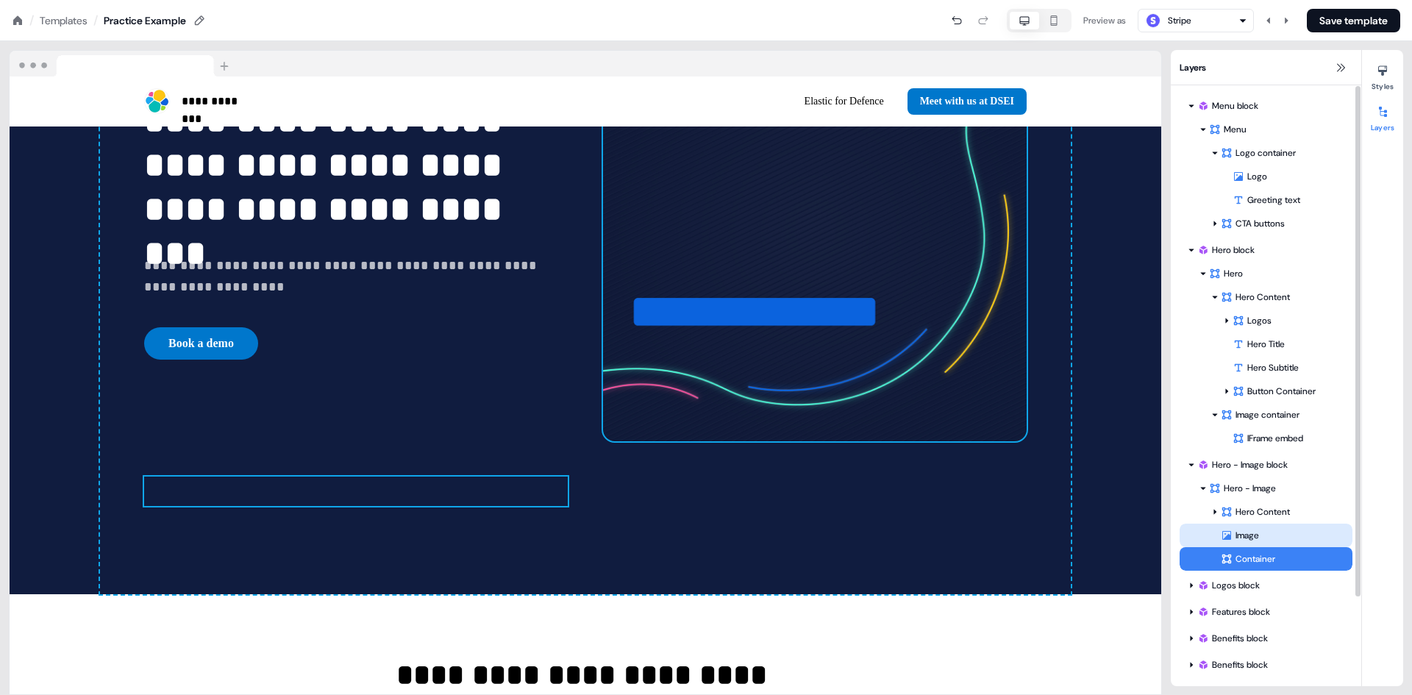
click at [1238, 530] on div "Image" at bounding box center [1287, 535] width 132 height 15
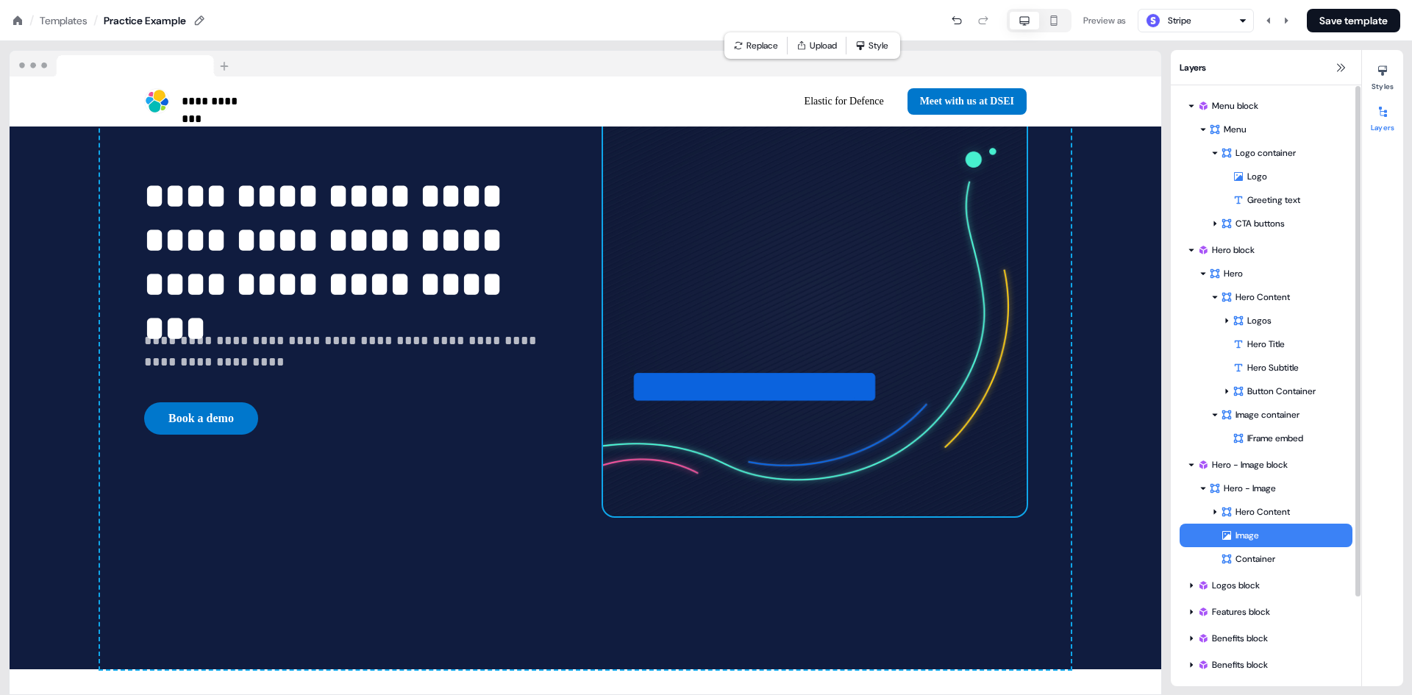
scroll to position [700, 0]
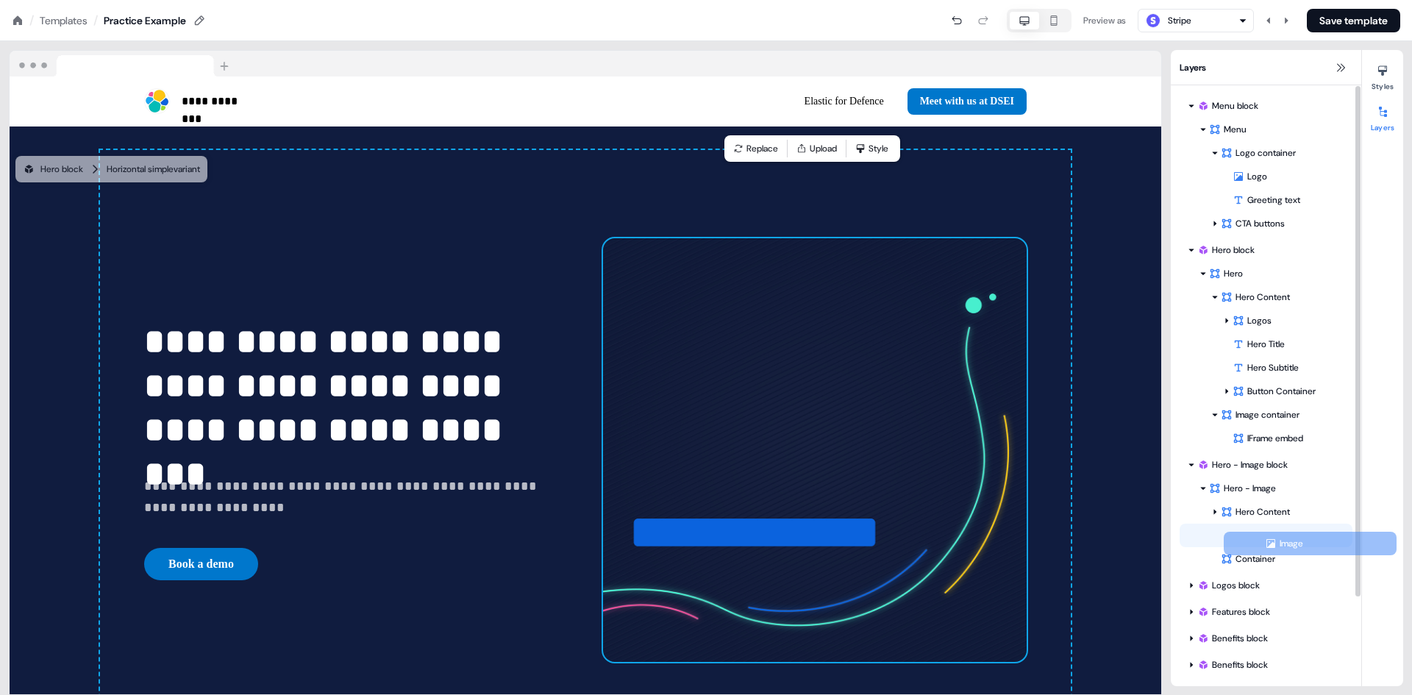
drag, startPoint x: 1239, startPoint y: 532, endPoint x: 1283, endPoint y: 540, distance: 44.9
click at [1283, 540] on div "Hero Content Image Container Image To pick up a draggable item, press the space…" at bounding box center [1266, 535] width 173 height 71
drag, startPoint x: 1247, startPoint y: 559, endPoint x: 1247, endPoint y: 543, distance: 16.2
click at [1247, 543] on div "Hero Content Image Container Container To pick up a draggable item, press the s…" at bounding box center [1266, 535] width 173 height 71
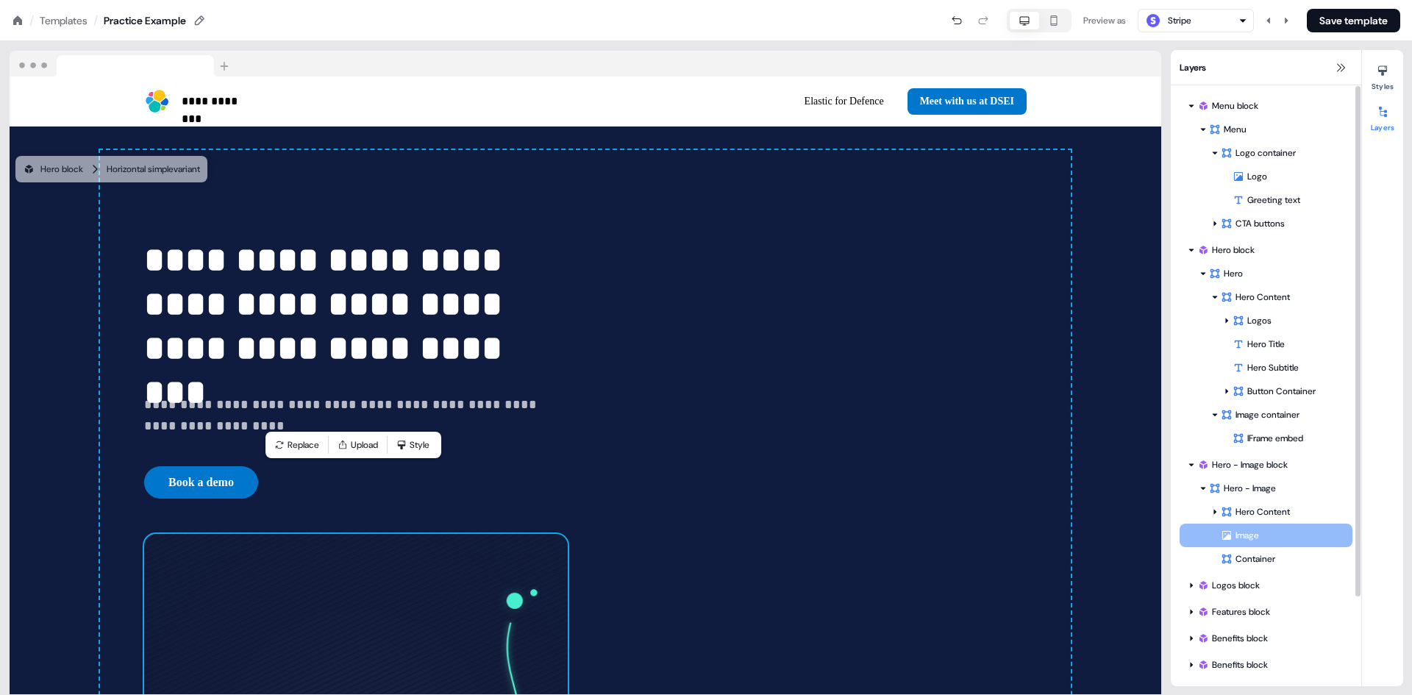
drag, startPoint x: 1251, startPoint y: 554, endPoint x: 1301, endPoint y: 541, distance: 51.7
click at [1301, 541] on div "Hero Content Container Image Image To pick up a draggable item, press the space…" at bounding box center [1266, 535] width 173 height 71
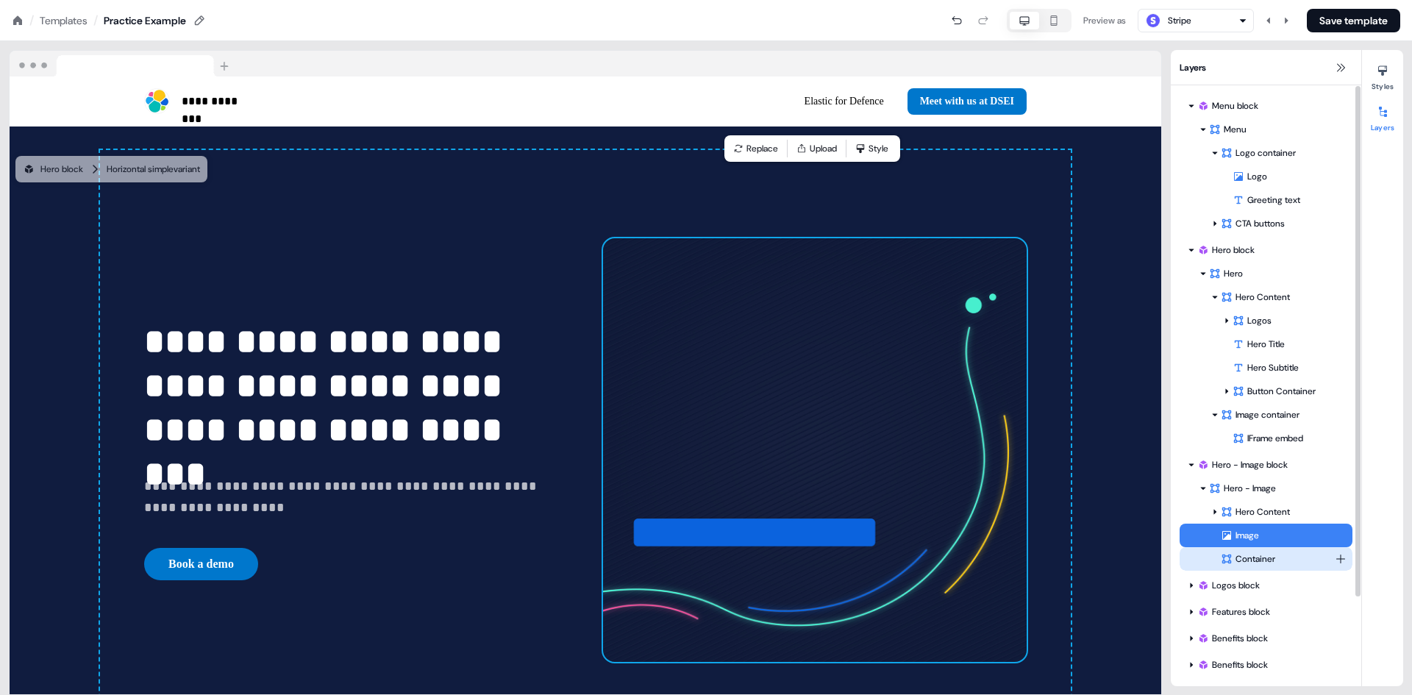
click at [1258, 558] on div "Container" at bounding box center [1278, 559] width 114 height 15
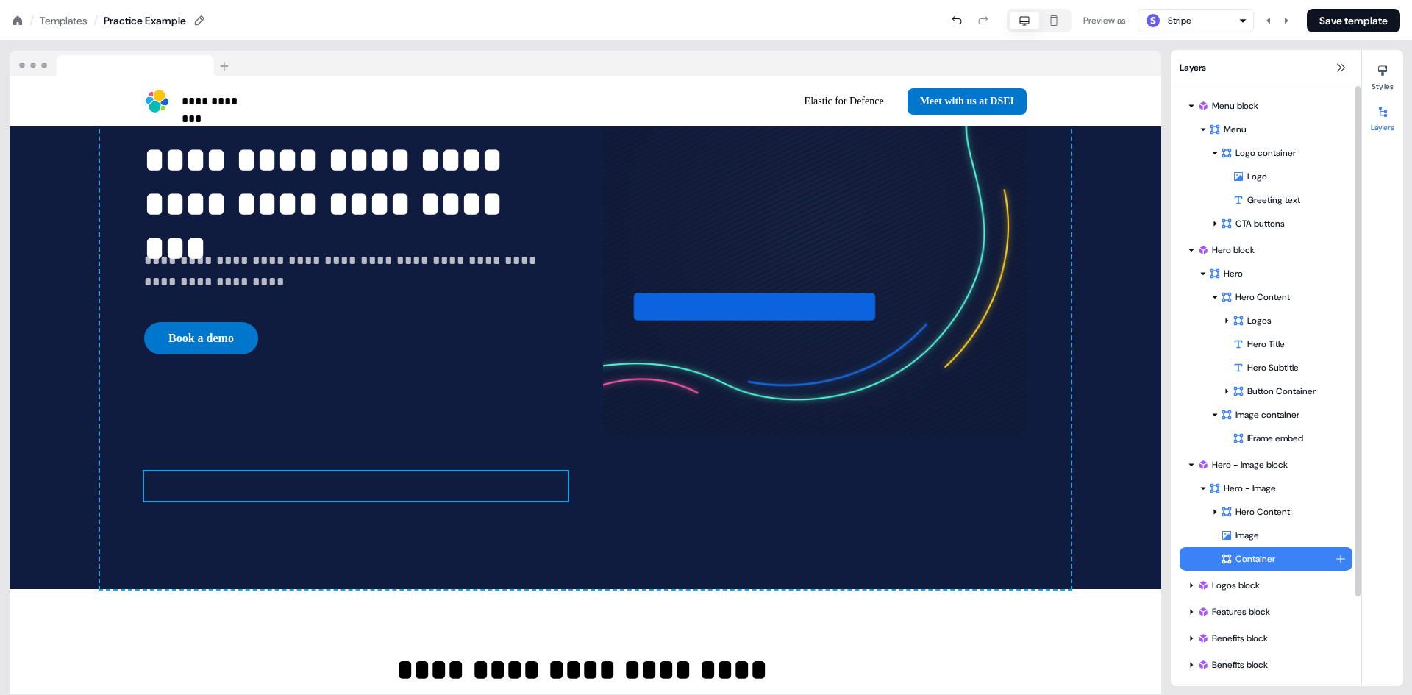
scroll to position [962, 0]
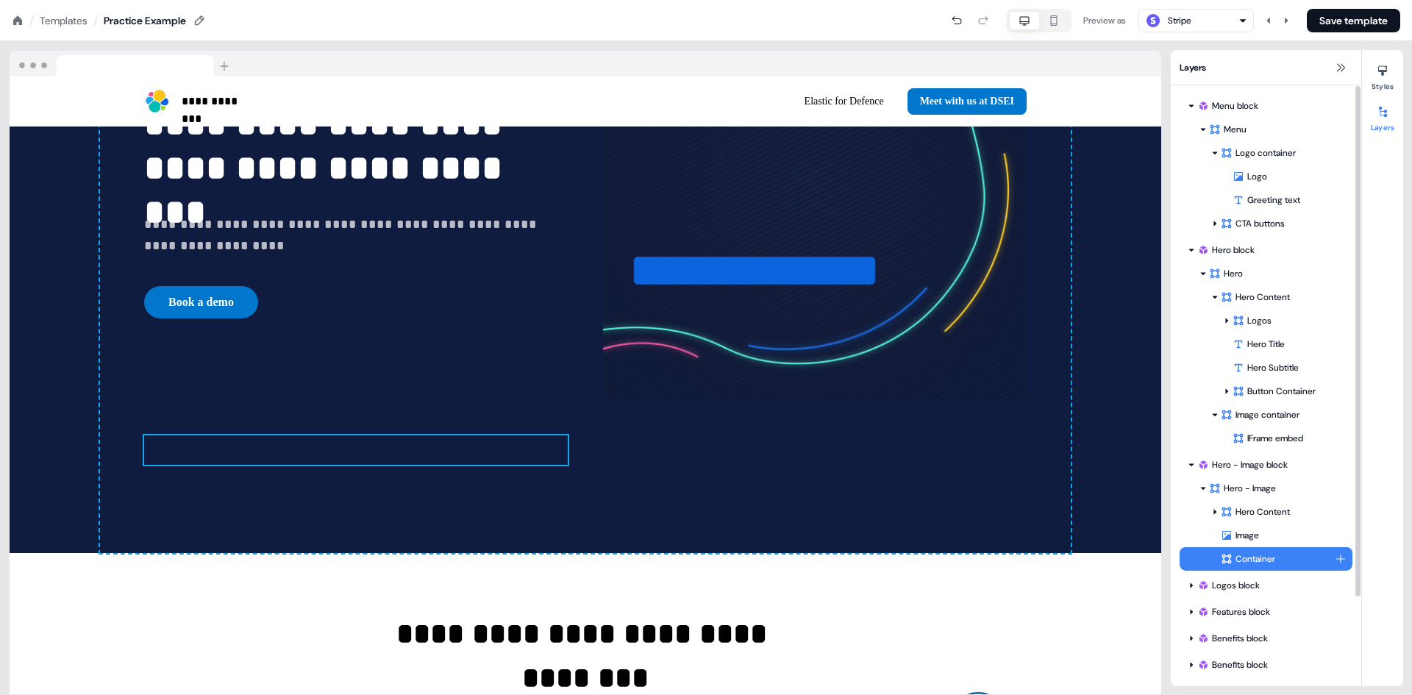
click at [1340, 0] on html "**********" at bounding box center [706, 0] width 1412 height 0
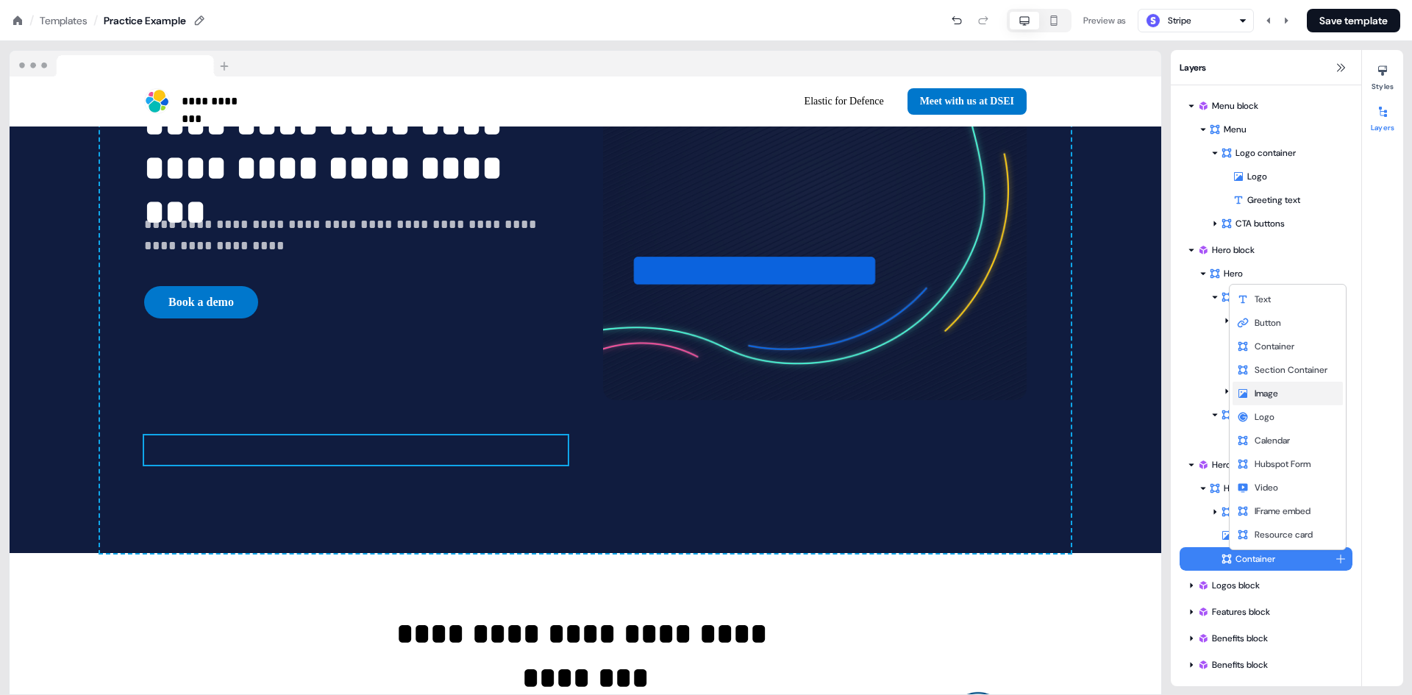
click at [1256, 402] on div "Image" at bounding box center [1288, 394] width 110 height 24
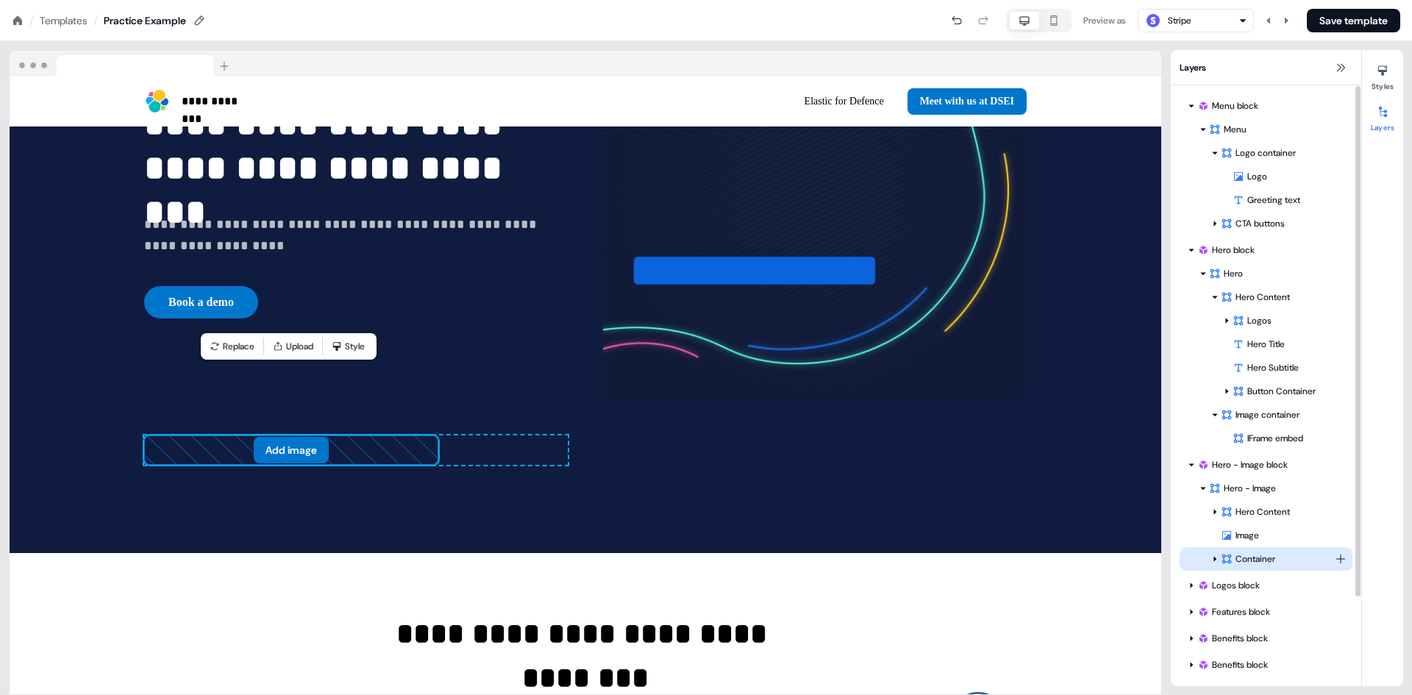
click at [1215, 561] on icon at bounding box center [1215, 559] width 3 height 5
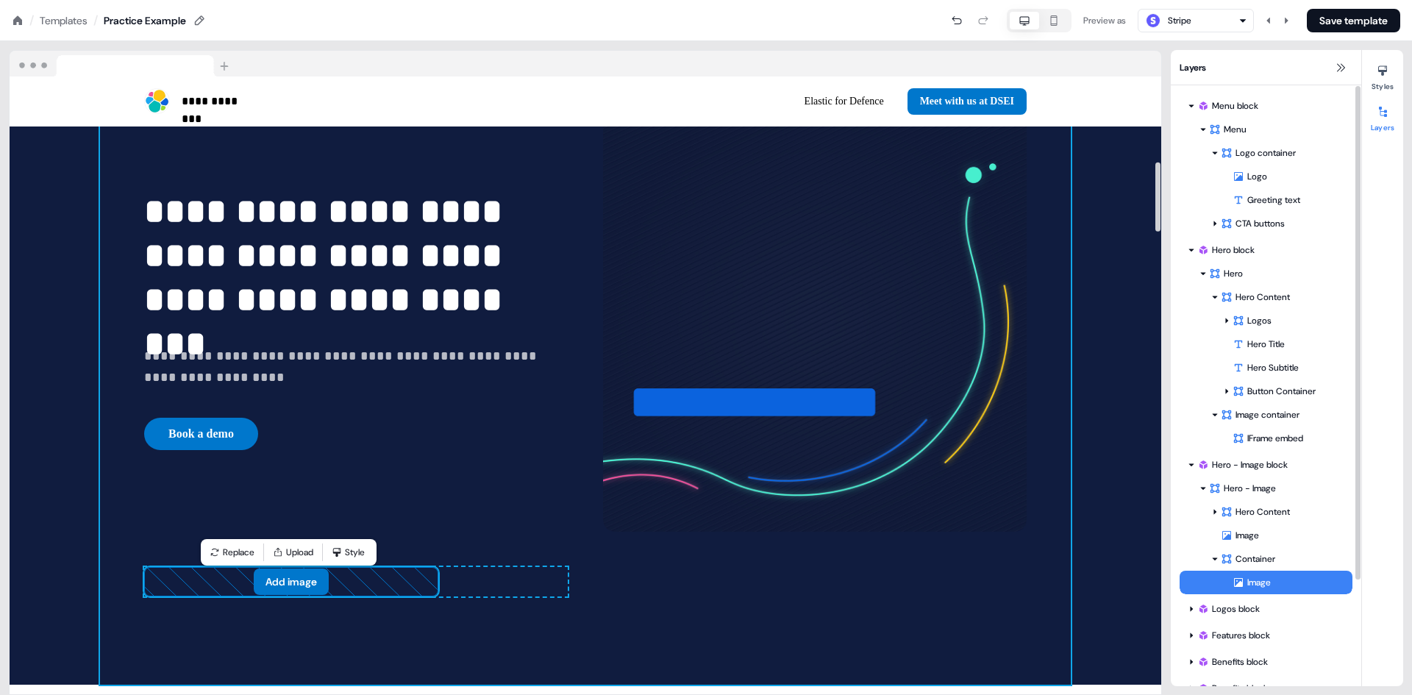
scroll to position [742, 0]
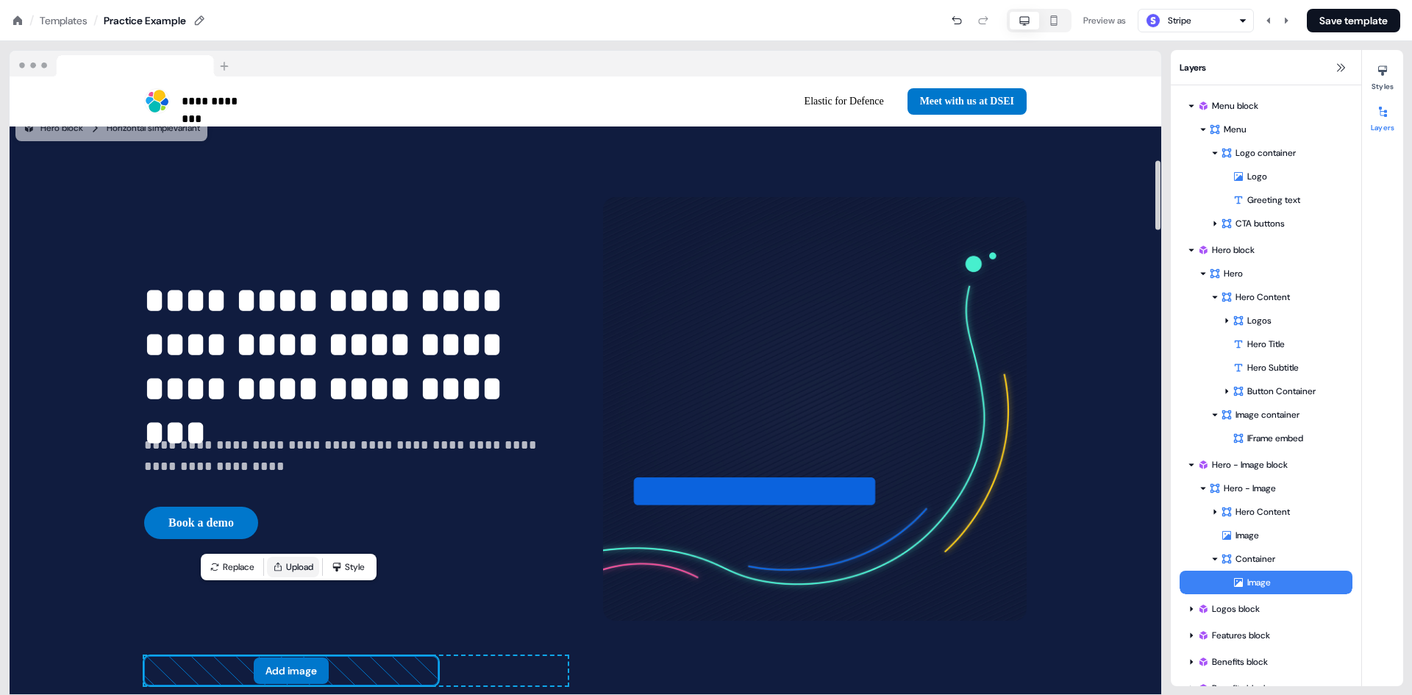
click at [297, 564] on button "Upload" at bounding box center [293, 567] width 52 height 21
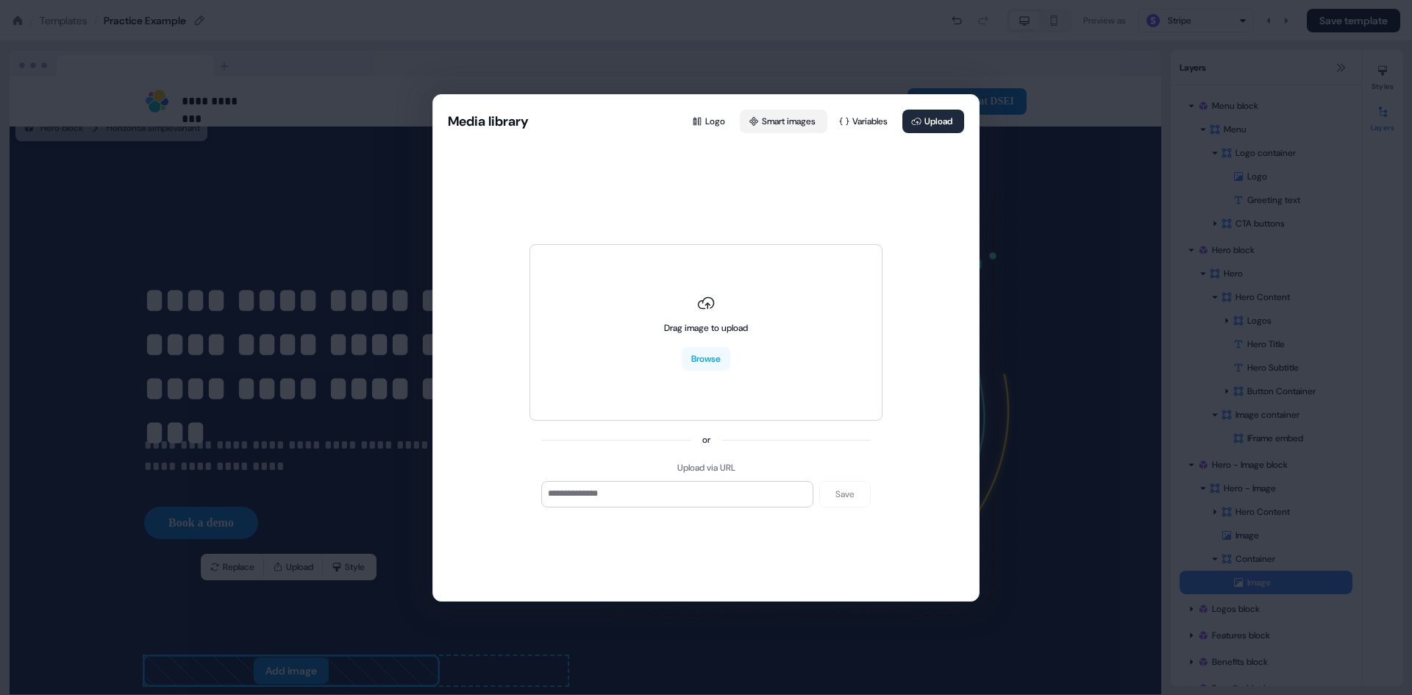
click at [759, 123] on button "Smart images" at bounding box center [784, 122] width 88 height 24
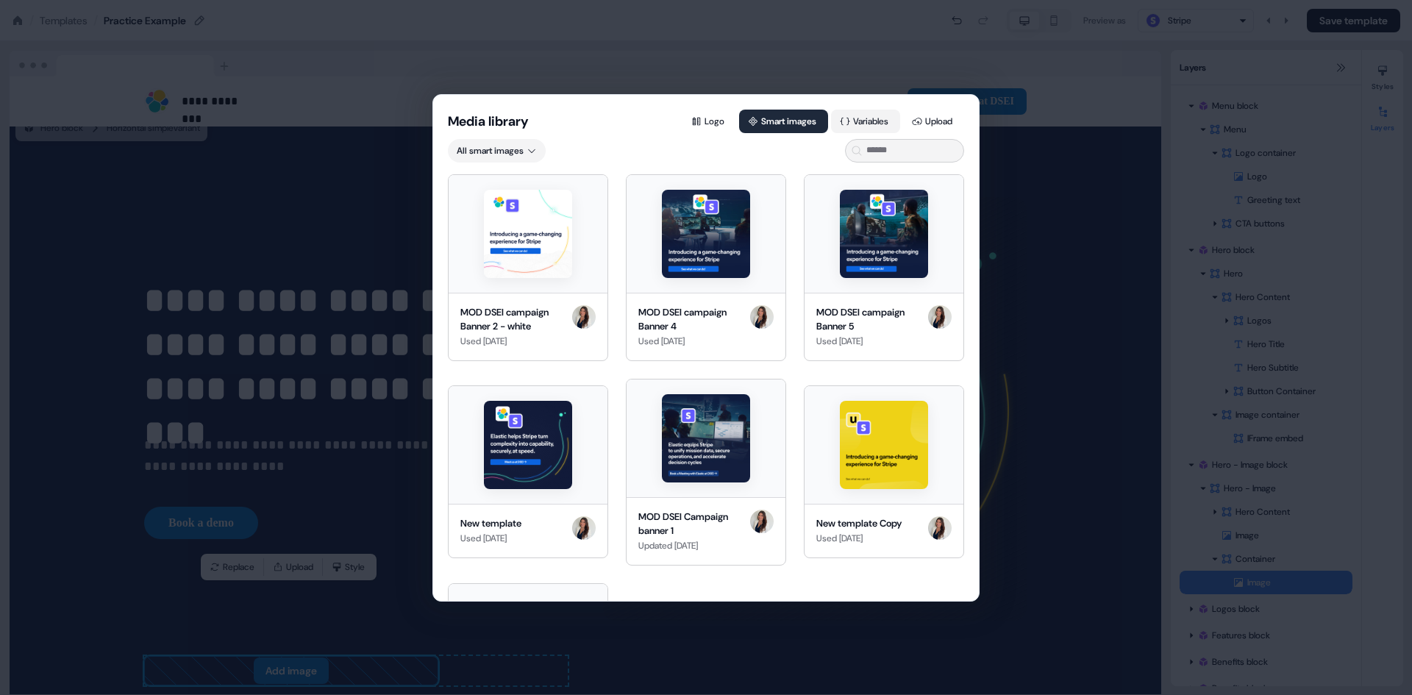
click at [863, 125] on button "Variables" at bounding box center [865, 122] width 69 height 24
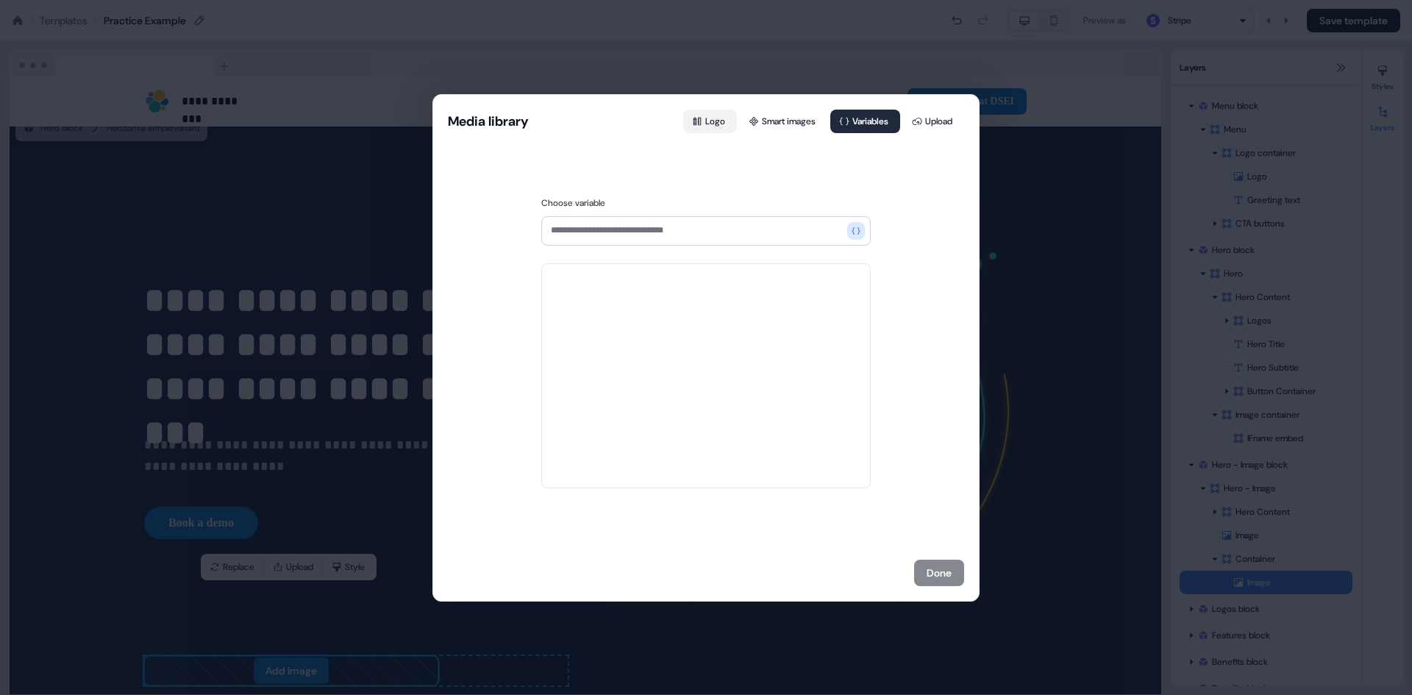
click at [693, 124] on icon at bounding box center [697, 121] width 10 height 10
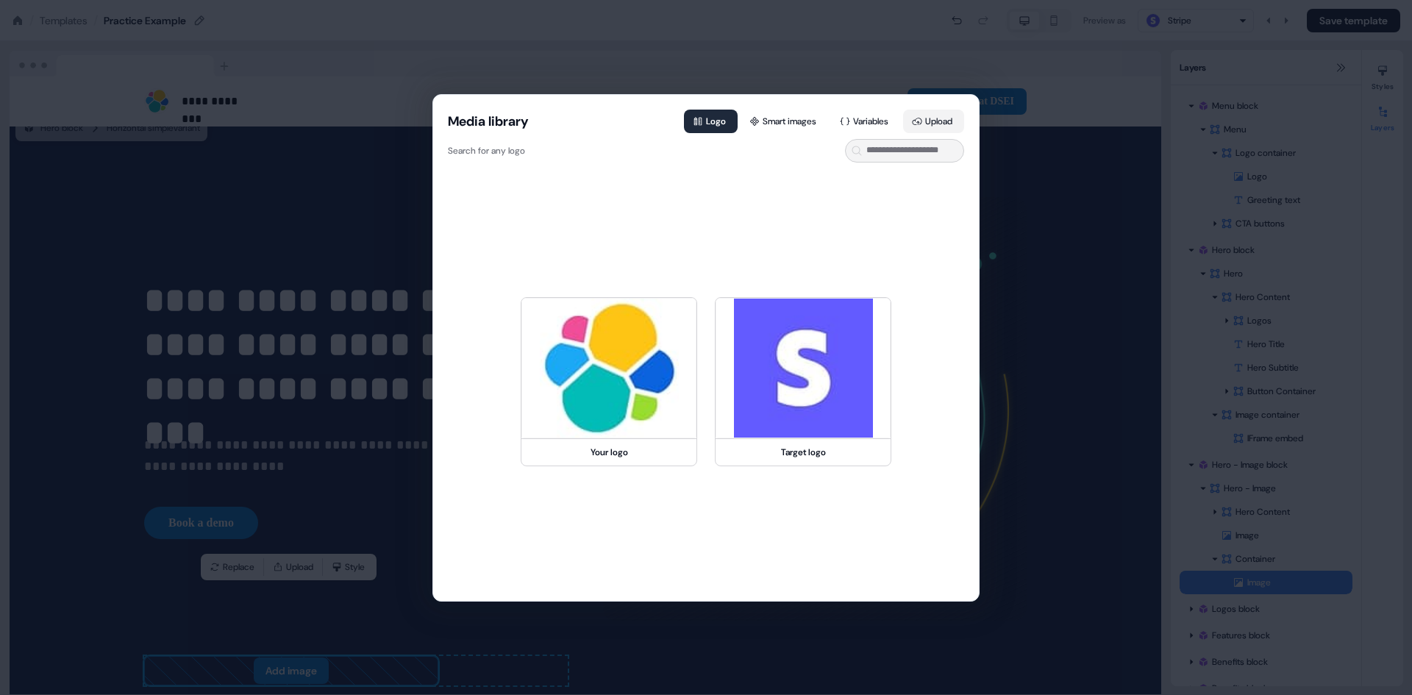
click at [934, 116] on button "Upload" at bounding box center [933, 122] width 61 height 24
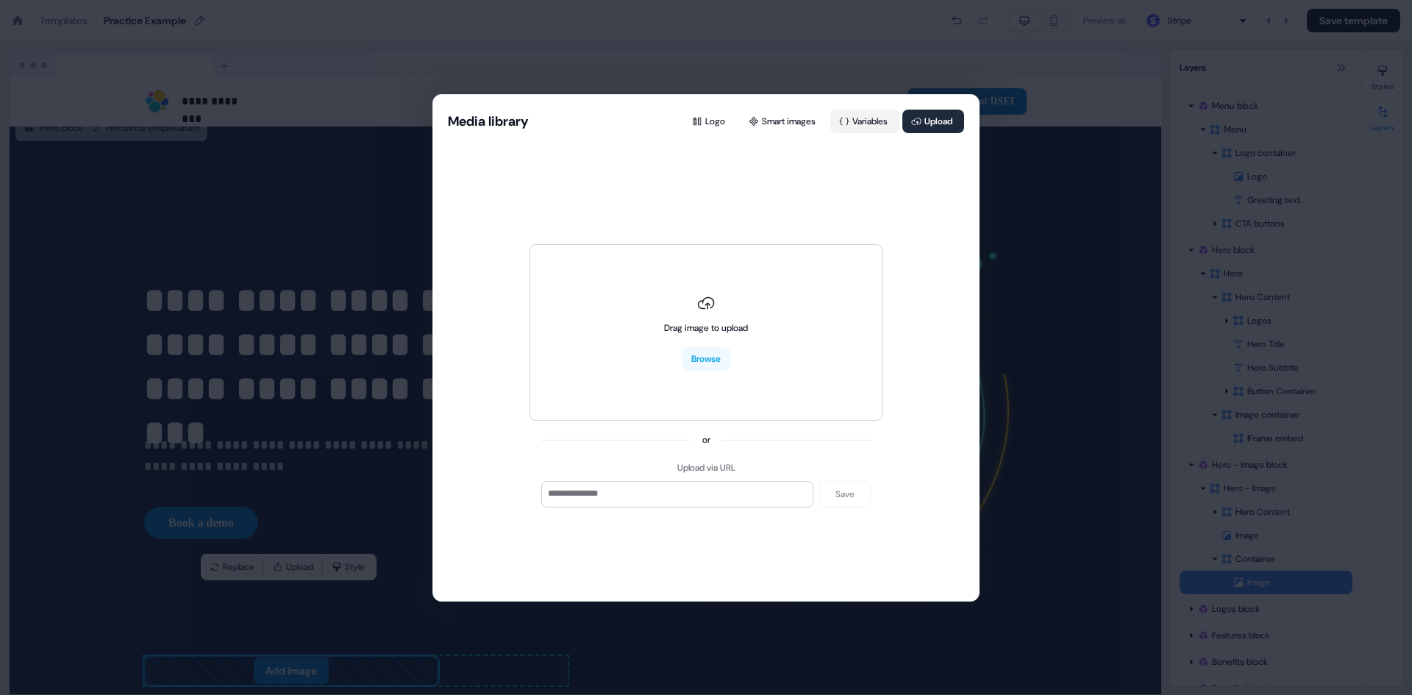
click at [850, 124] on button "Variables" at bounding box center [865, 122] width 69 height 24
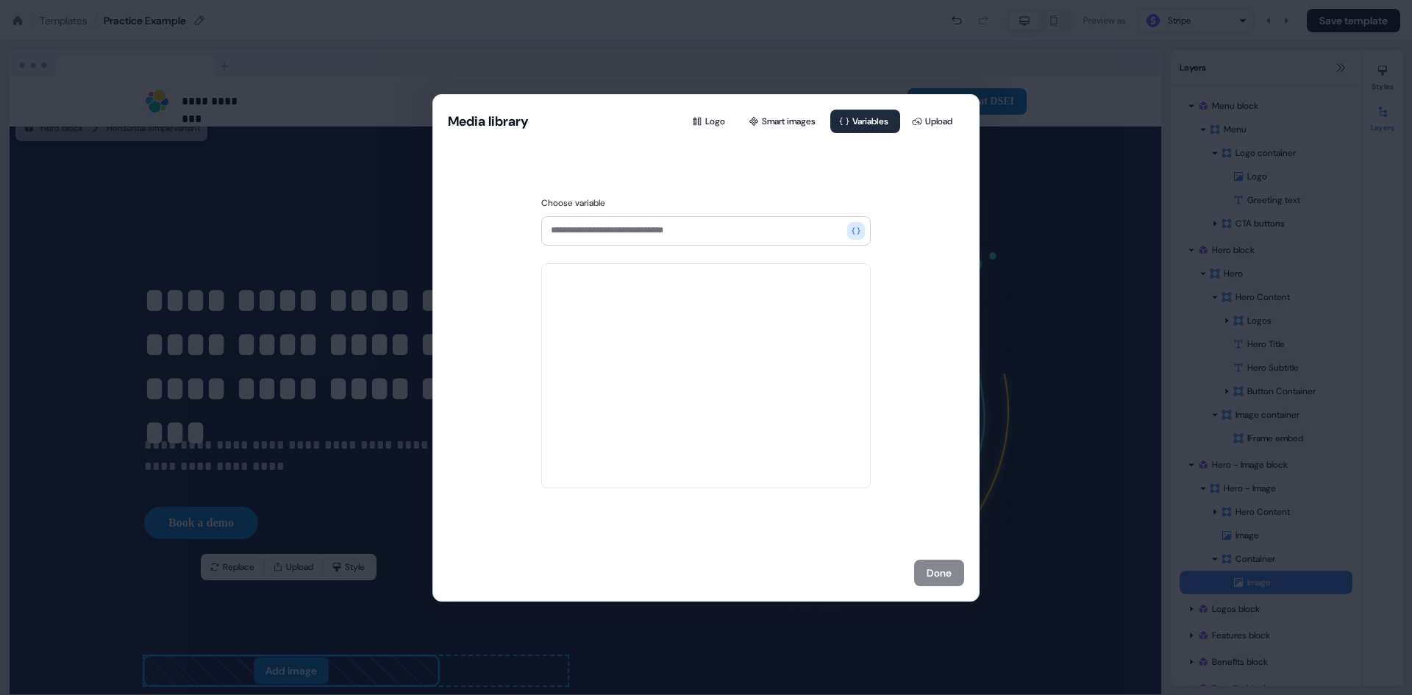
click at [777, 136] on div "Media library Logo Smart images Variables Upload" at bounding box center [706, 117] width 546 height 44
click at [1053, 566] on div "Media library Logo Smart images Variables Upload Choose variable Done" at bounding box center [706, 347] width 1412 height 695
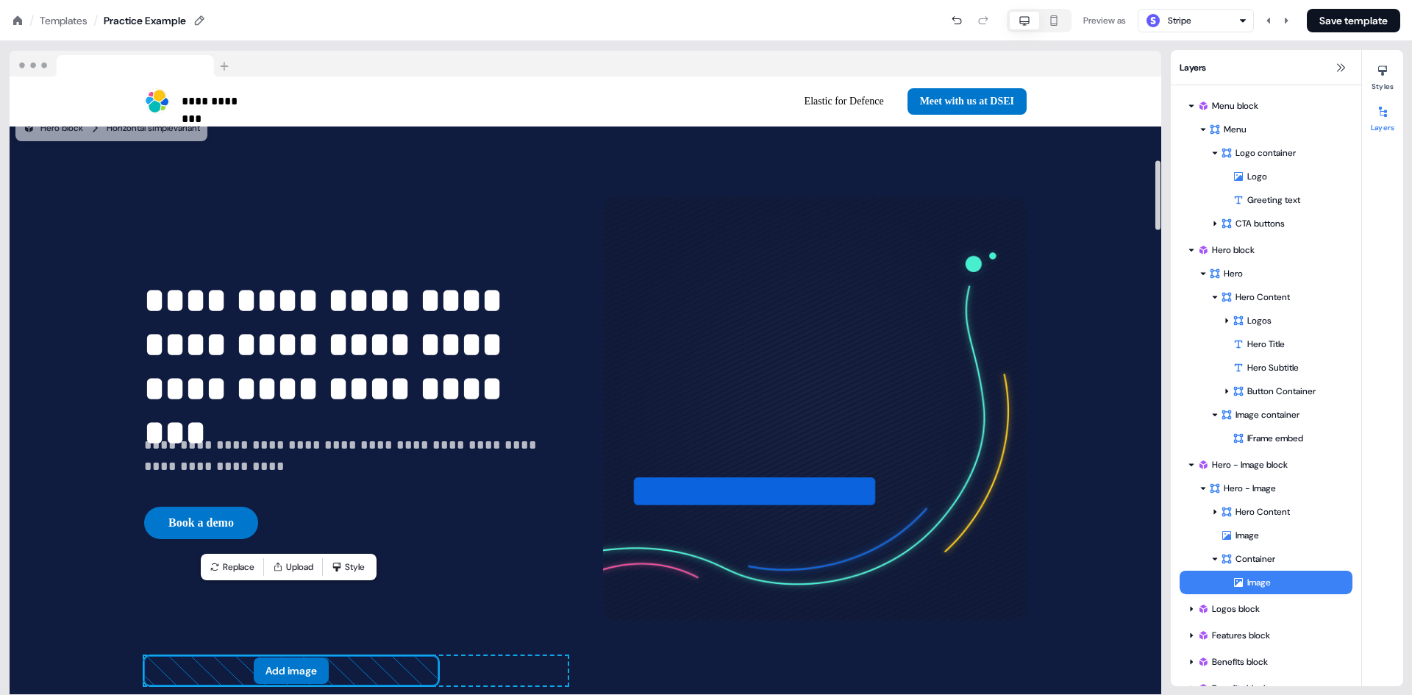
click at [424, 657] on icon at bounding box center [291, 671] width 293 height 28
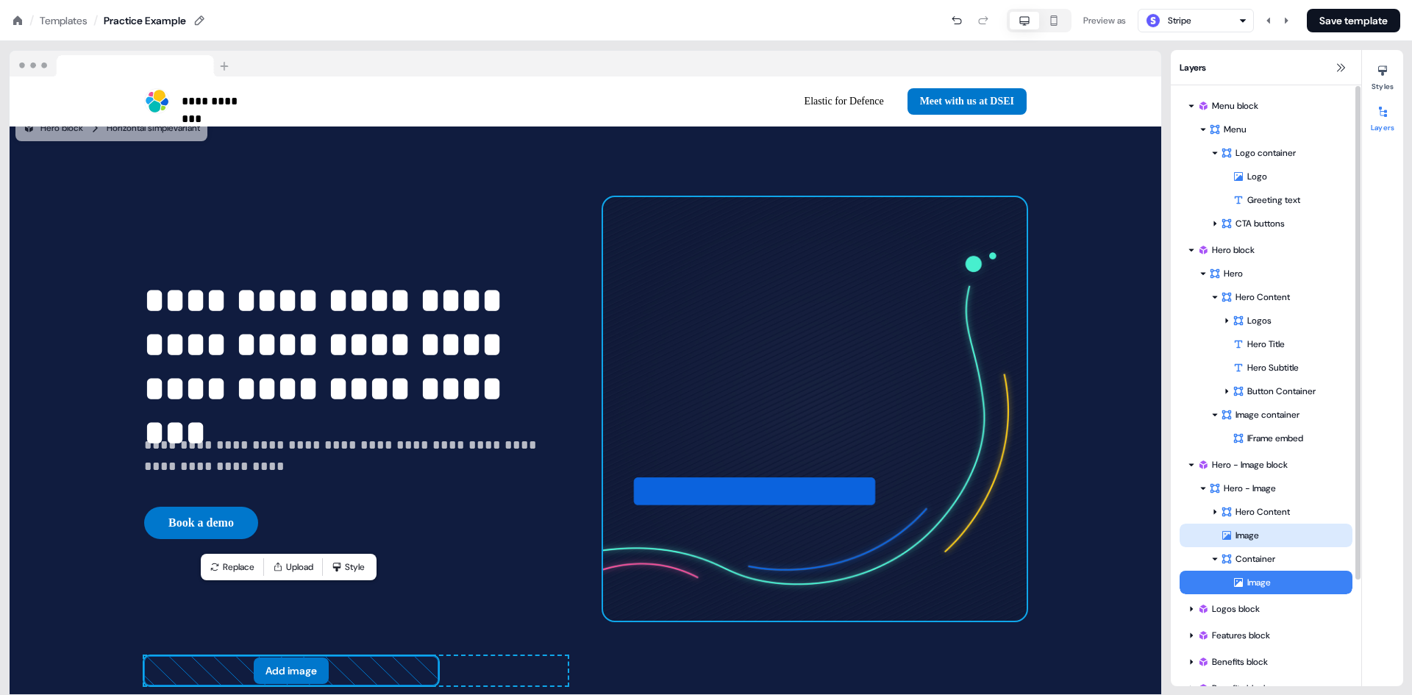
click at [1253, 540] on div "Image" at bounding box center [1287, 535] width 132 height 15
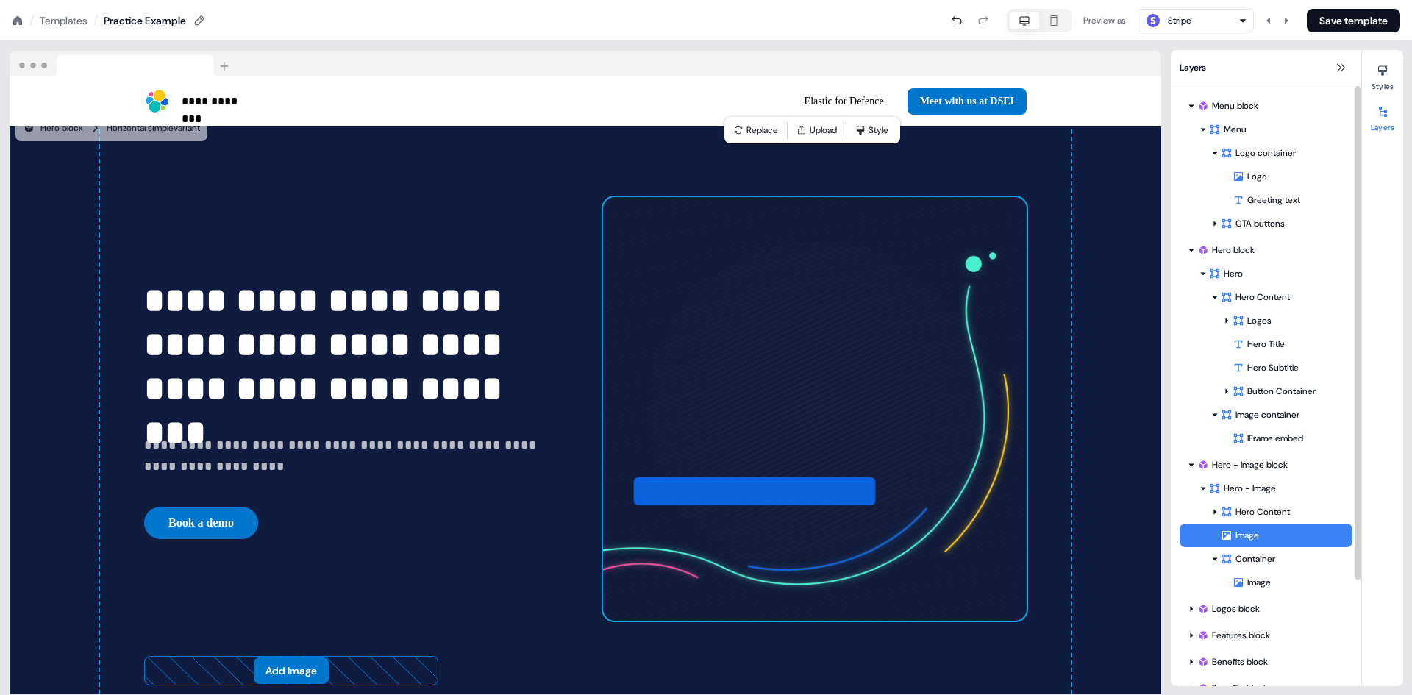
scroll to position [700, 0]
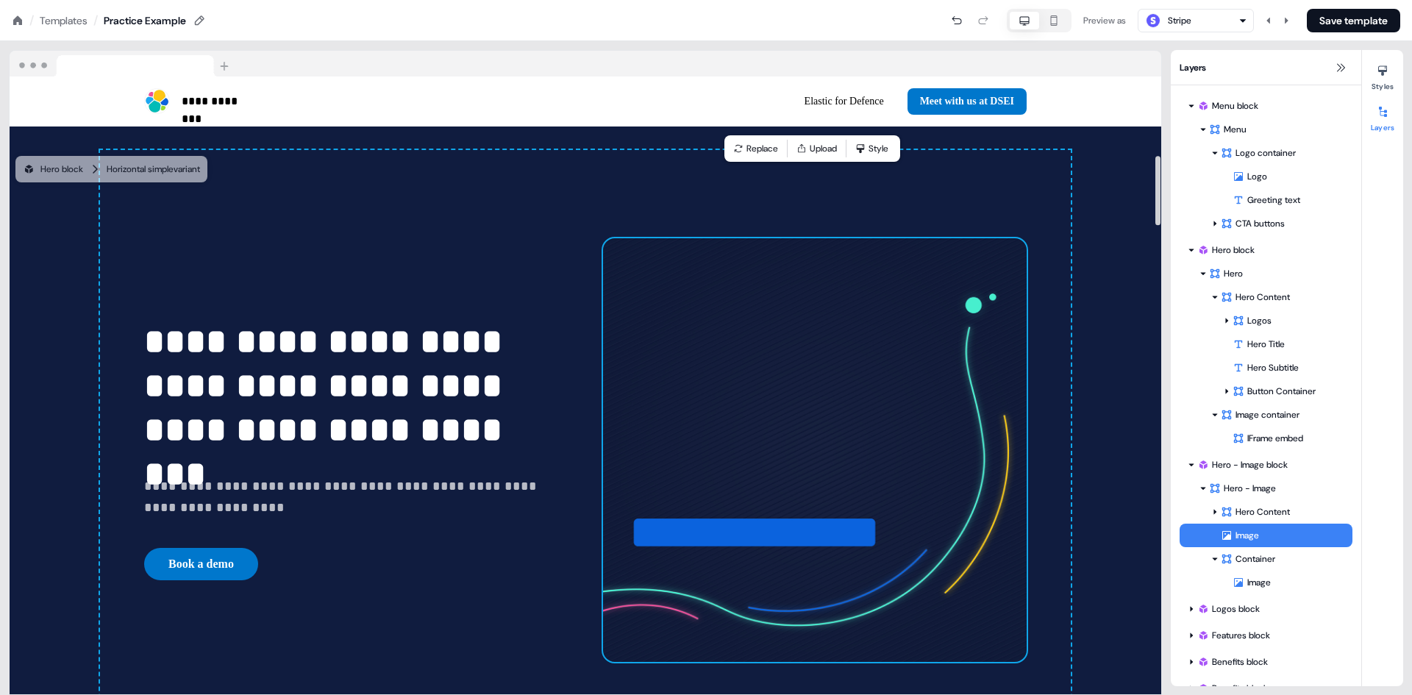
click at [792, 410] on img at bounding box center [815, 450] width 424 height 424
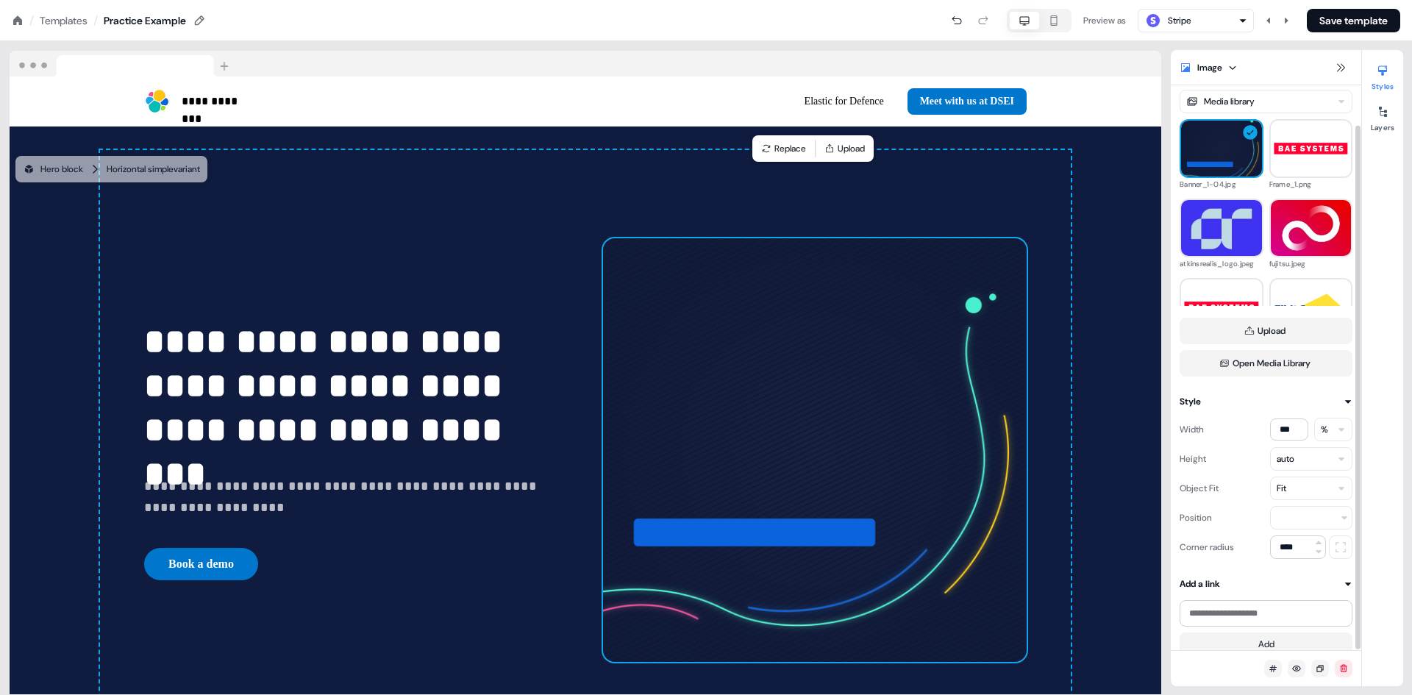
scroll to position [43, 0]
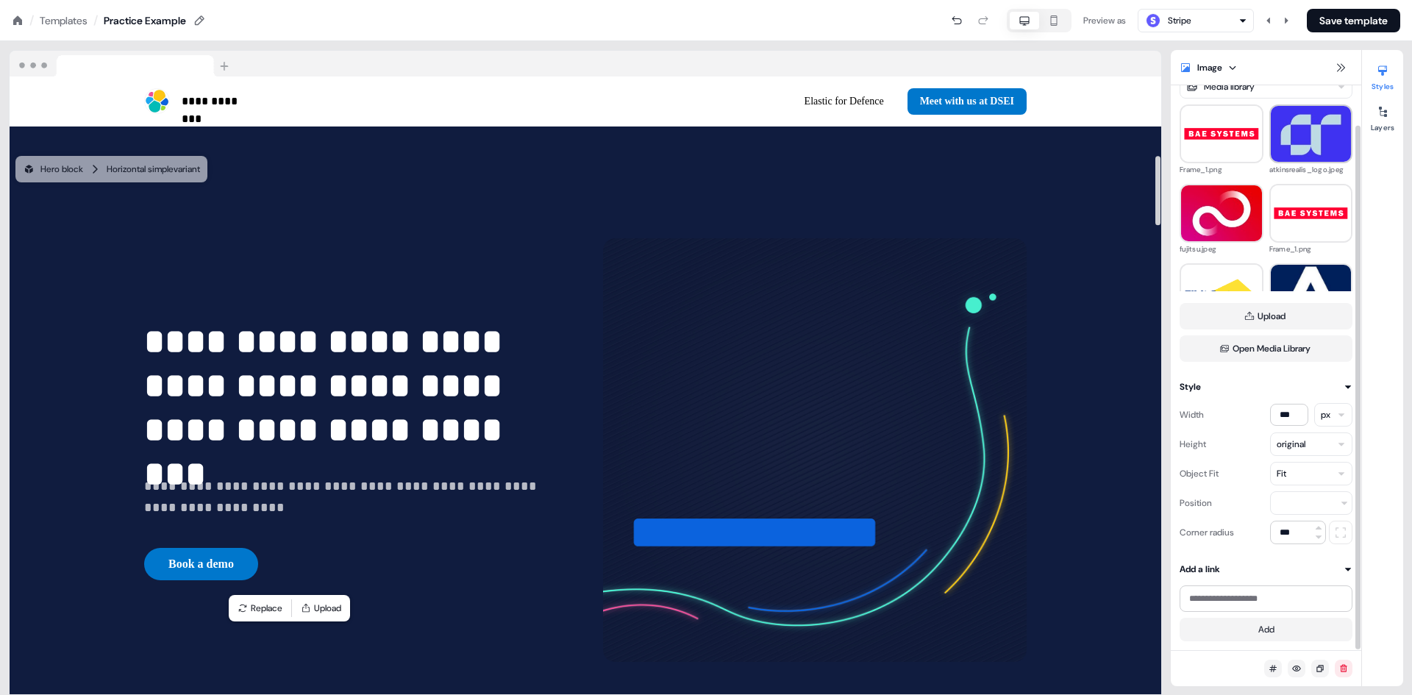
click at [1294, 143] on img at bounding box center [1311, 133] width 81 height 81
click at [1341, 0] on html "**********" at bounding box center [706, 0] width 1412 height 0
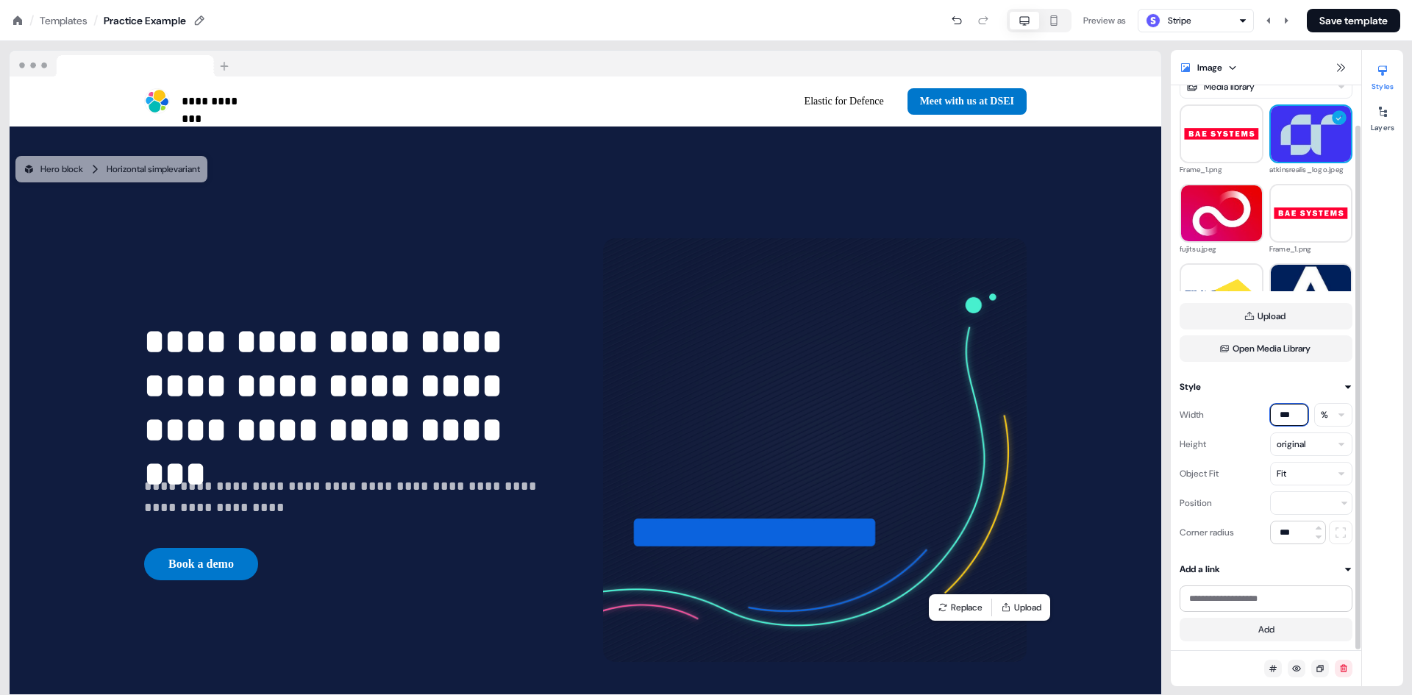
click at [1292, 413] on input "***" at bounding box center [1289, 415] width 38 height 22
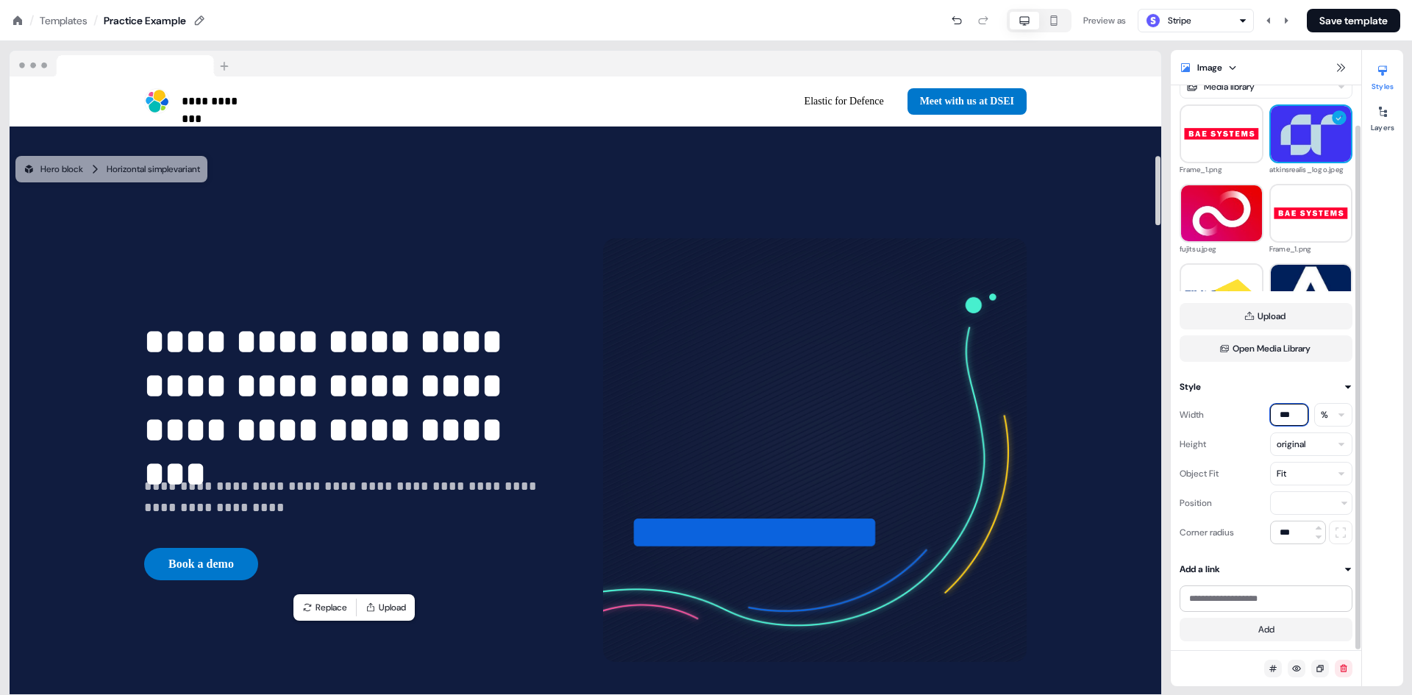
type input "***"
click at [1240, 374] on div "Image Media library Frame_1.png atkinsrealis_logo.jpeg fujitsu.jpeg Frame_1.png…" at bounding box center [1266, 346] width 191 height 590
click at [1307, 0] on html "**********" at bounding box center [706, 0] width 1412 height 0
click at [1375, 108] on div at bounding box center [1383, 112] width 24 height 24
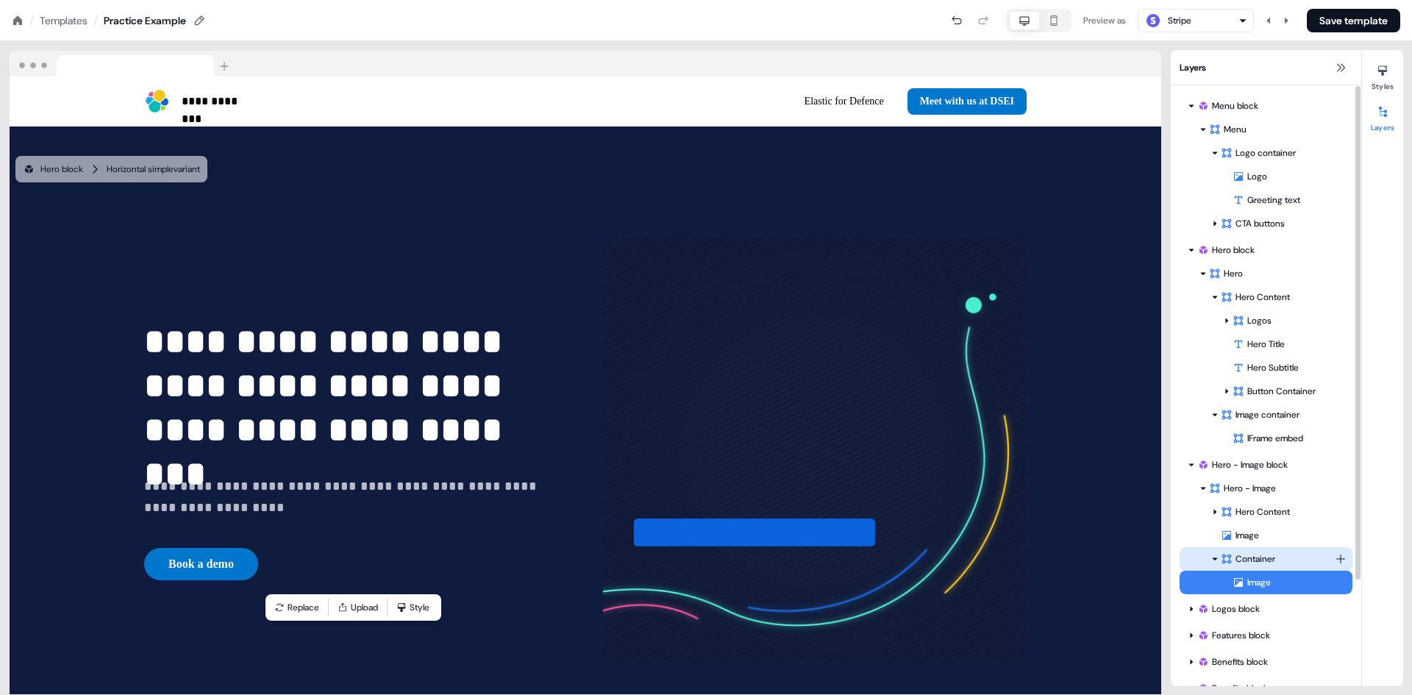
click at [1254, 557] on div "Container" at bounding box center [1278, 559] width 114 height 15
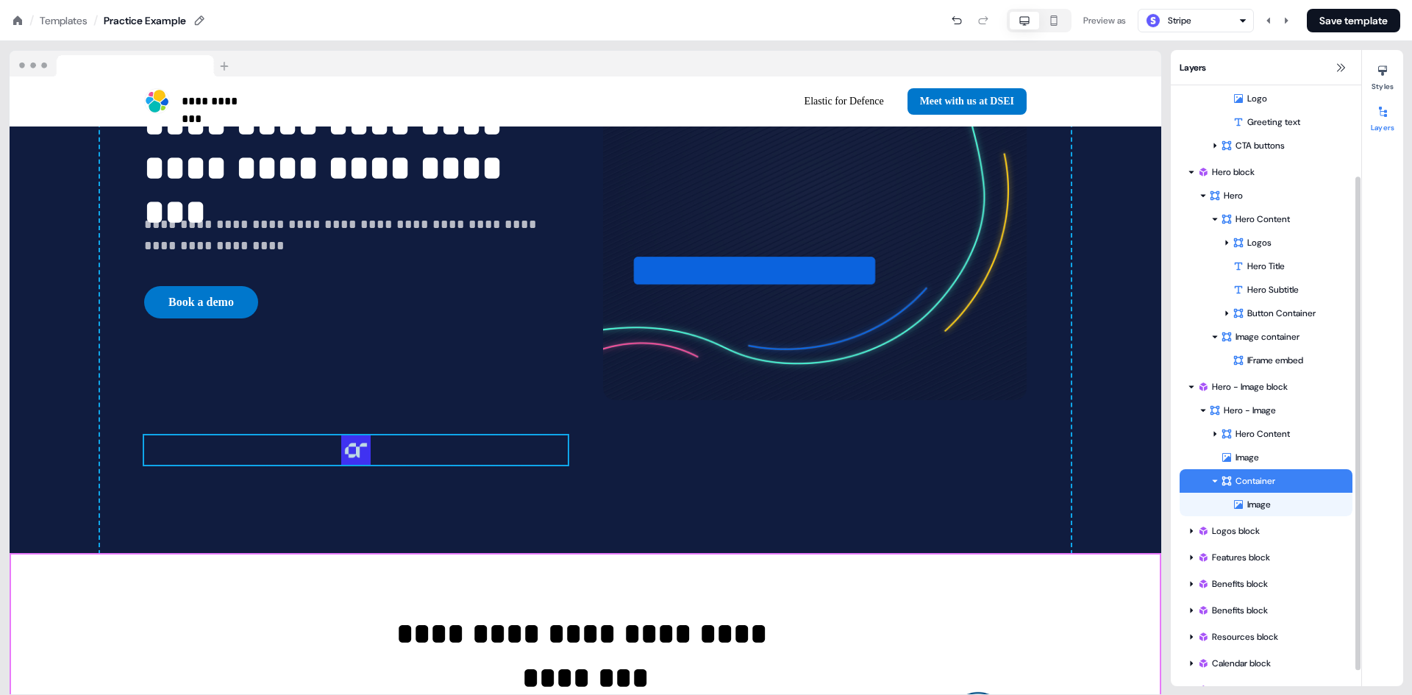
scroll to position [129, 0]
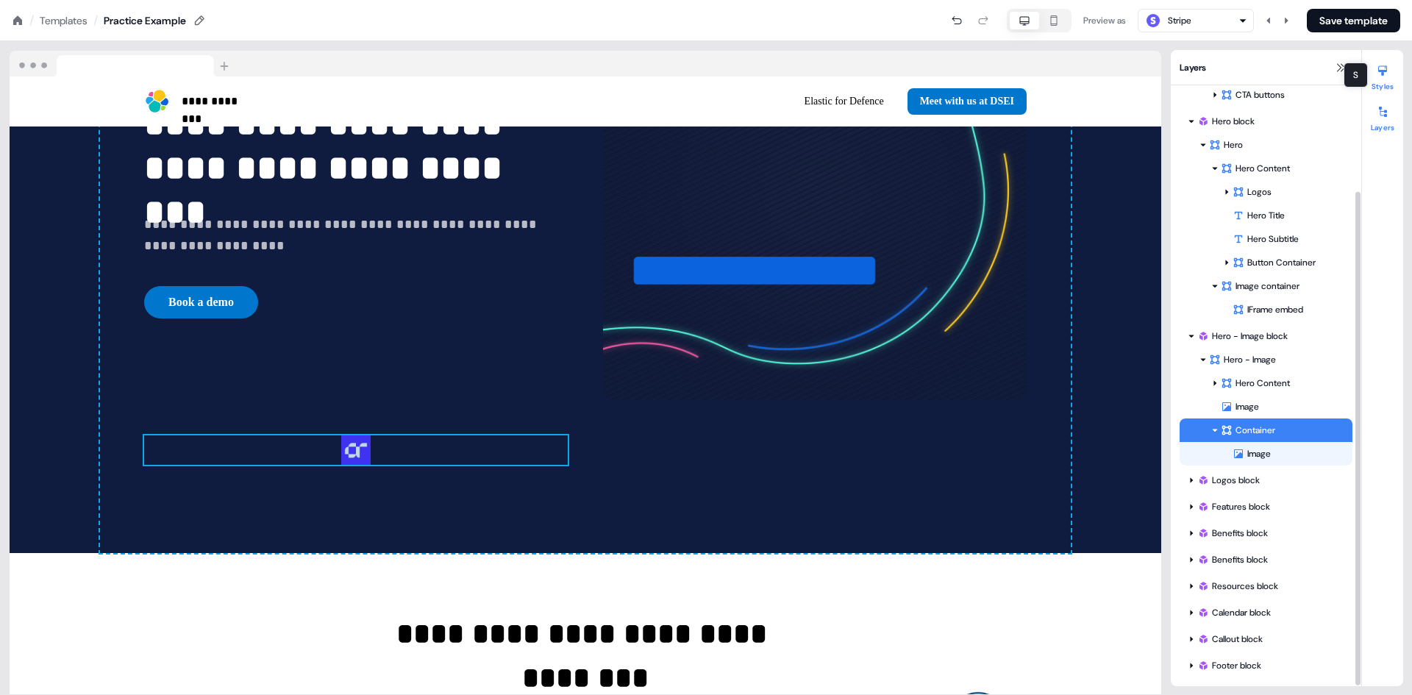
click at [1387, 64] on div at bounding box center [1383, 71] width 24 height 24
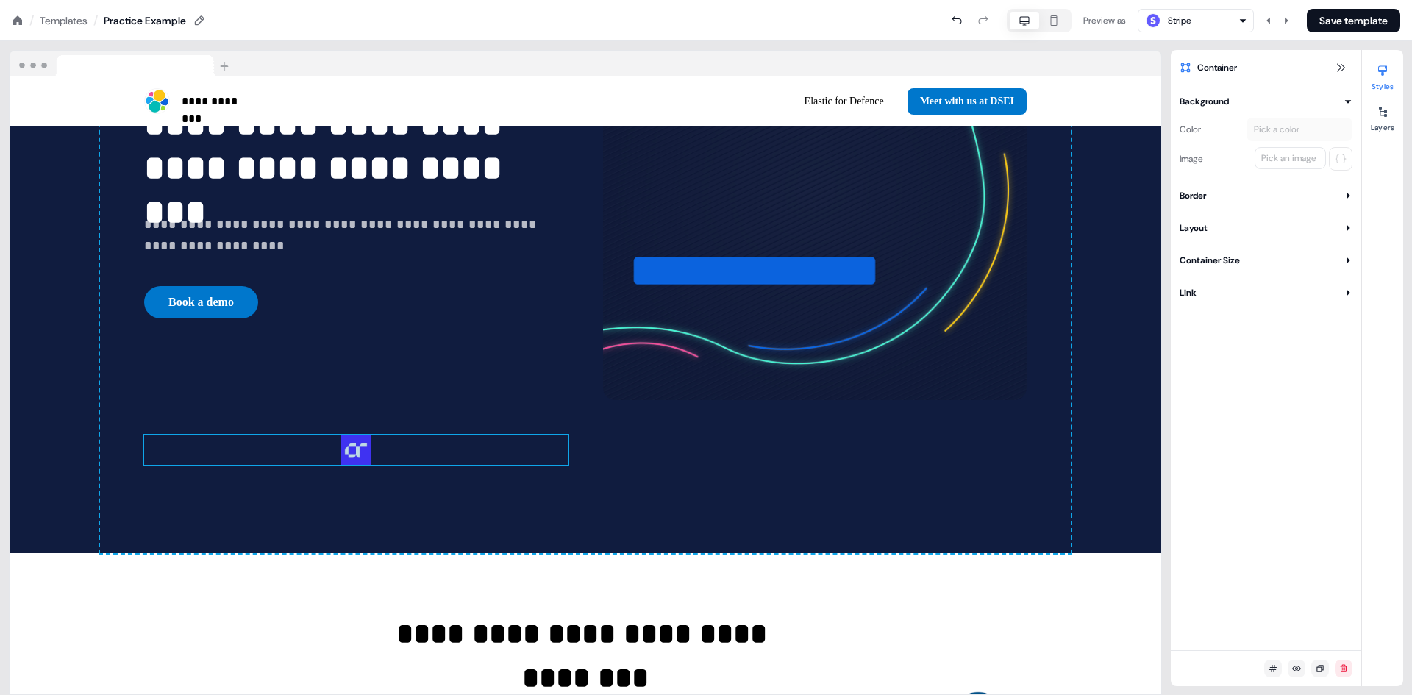
click at [1263, 229] on button "Layout" at bounding box center [1266, 228] width 173 height 15
click at [1252, 405] on button "Container Size" at bounding box center [1266, 404] width 173 height 15
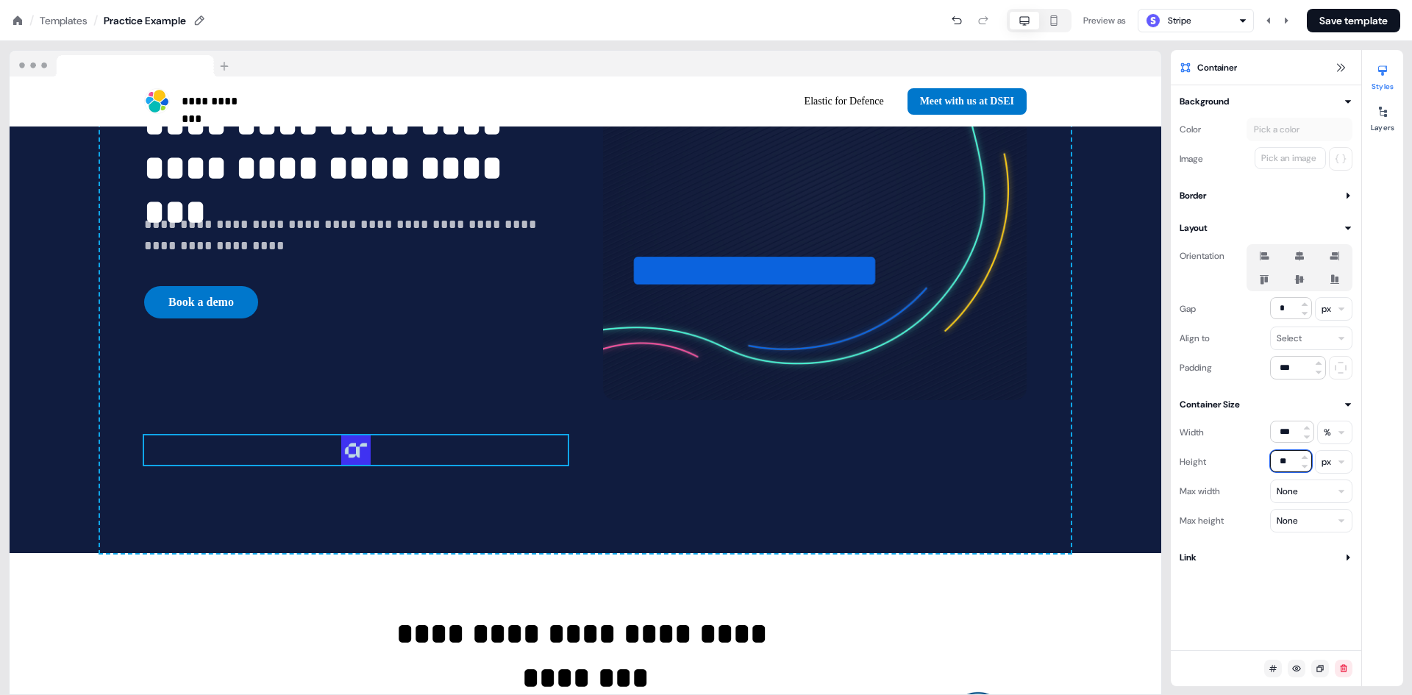
click at [1293, 461] on input "**" at bounding box center [1291, 461] width 42 height 22
click at [1289, 461] on input "**" at bounding box center [1291, 461] width 42 height 22
click at [1288, 461] on input "**" at bounding box center [1291, 461] width 42 height 22
click at [1339, 0] on html "**********" at bounding box center [706, 0] width 1412 height 0
drag, startPoint x: 1328, startPoint y: 536, endPoint x: 1272, endPoint y: 494, distance: 69.4
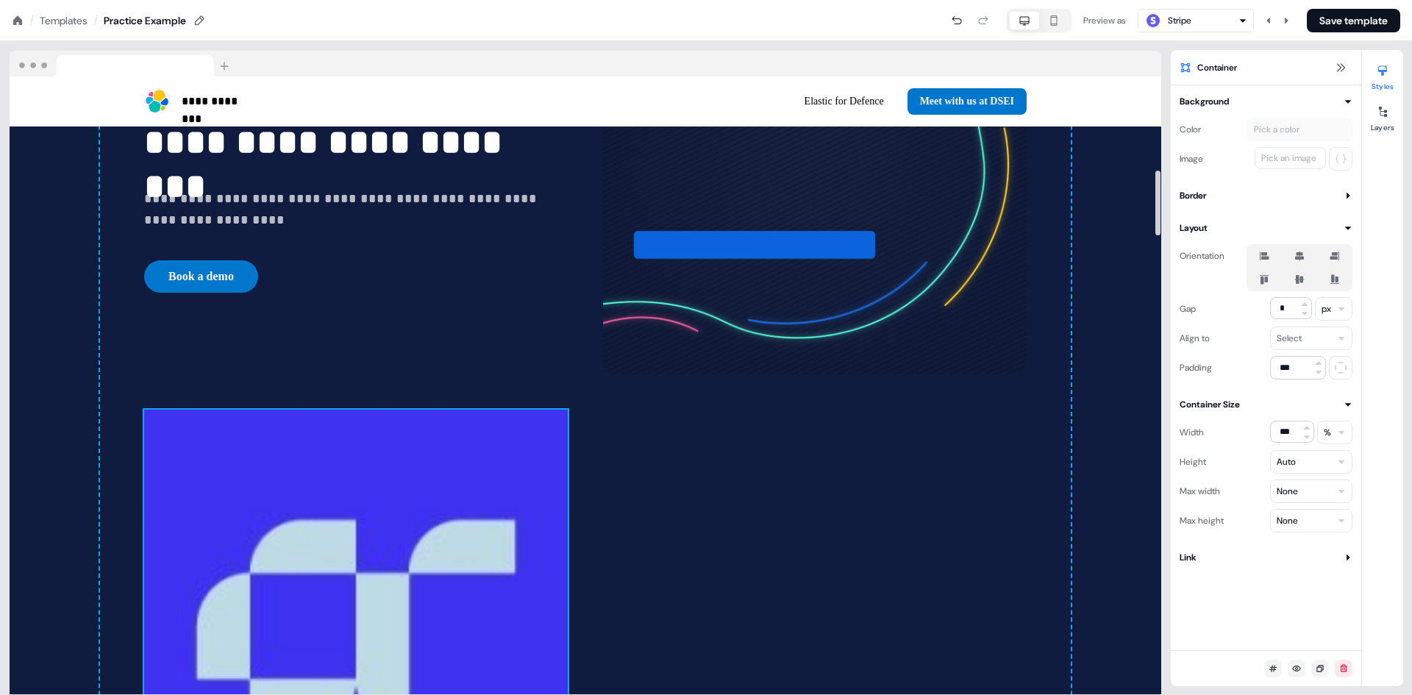
scroll to position [889, 0]
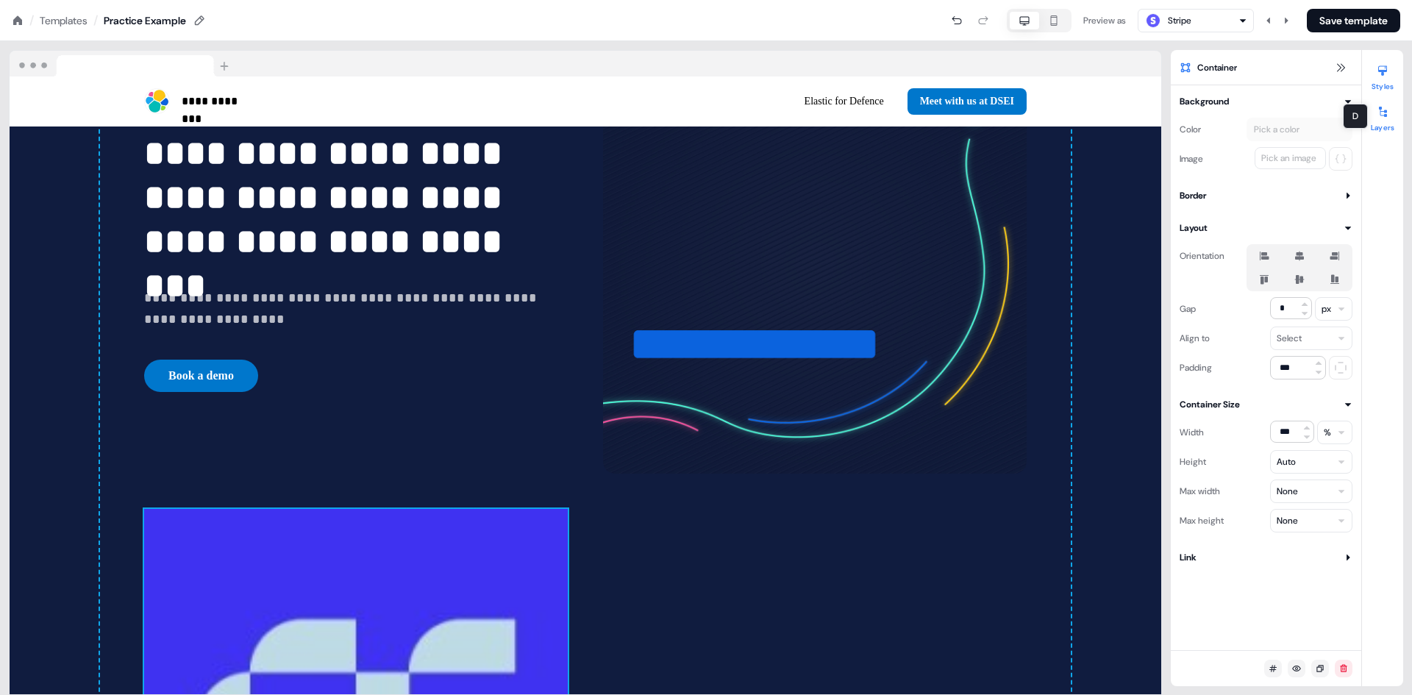
click at [1376, 123] on button "Layers" at bounding box center [1382, 116] width 41 height 32
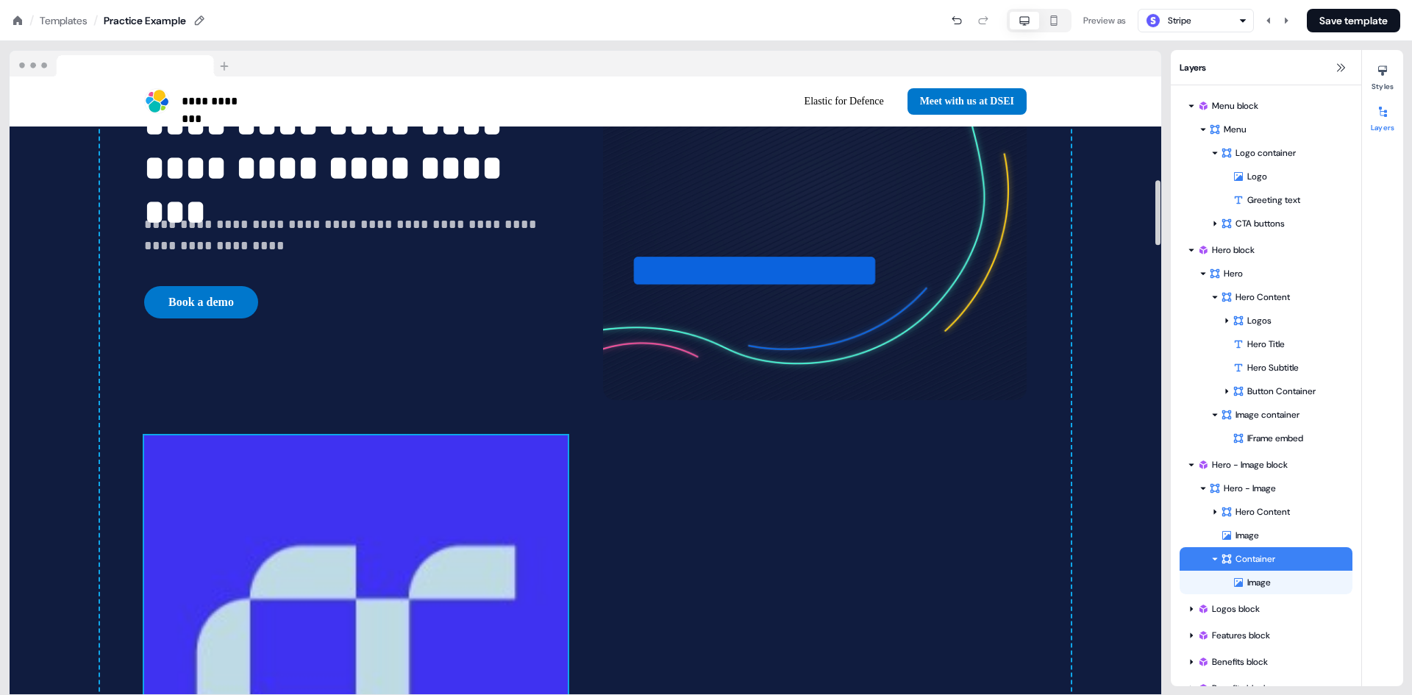
scroll to position [1036, 0]
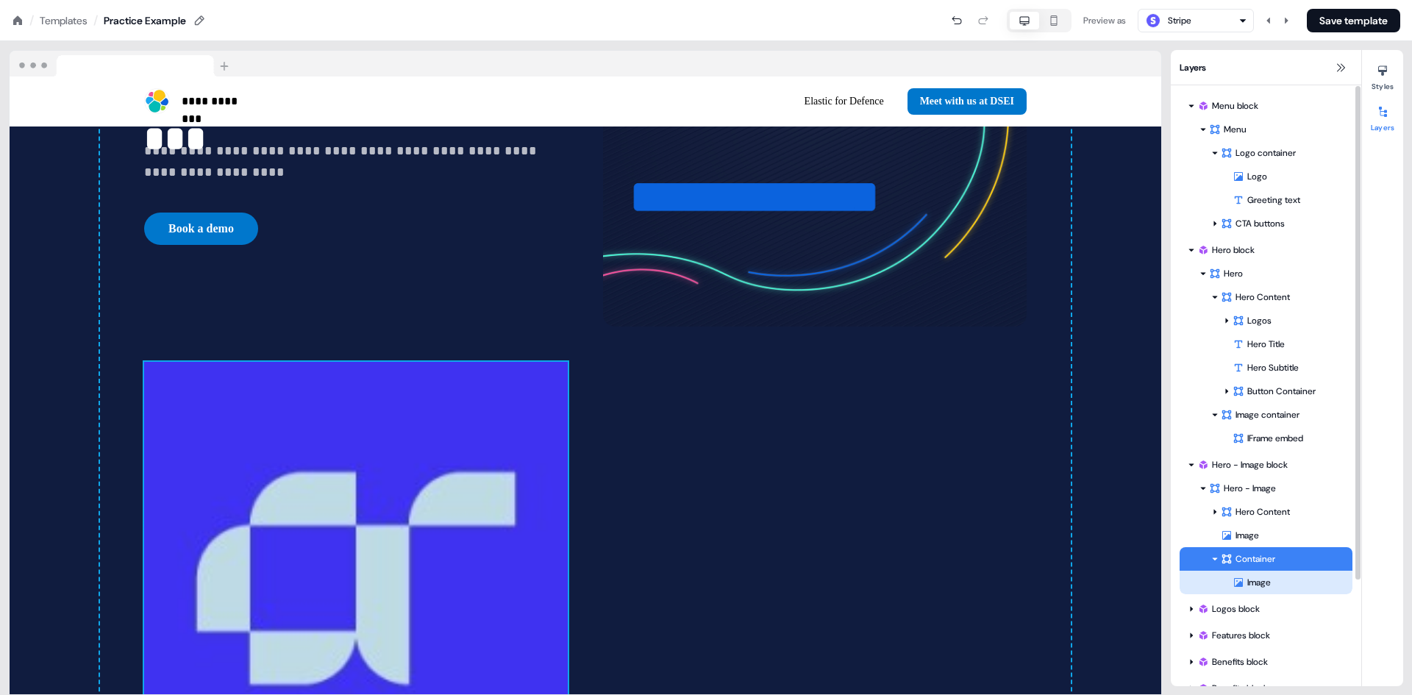
click at [1265, 581] on div "Image" at bounding box center [1293, 582] width 120 height 15
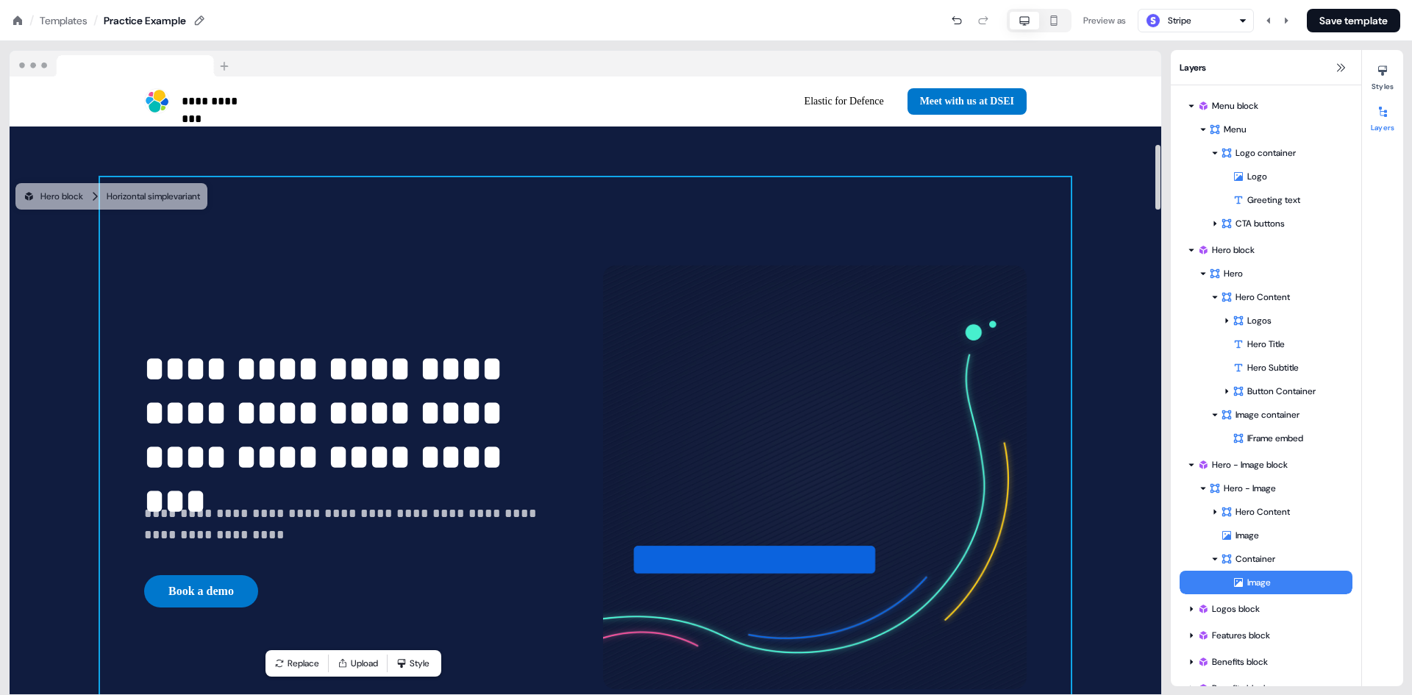
scroll to position [644, 0]
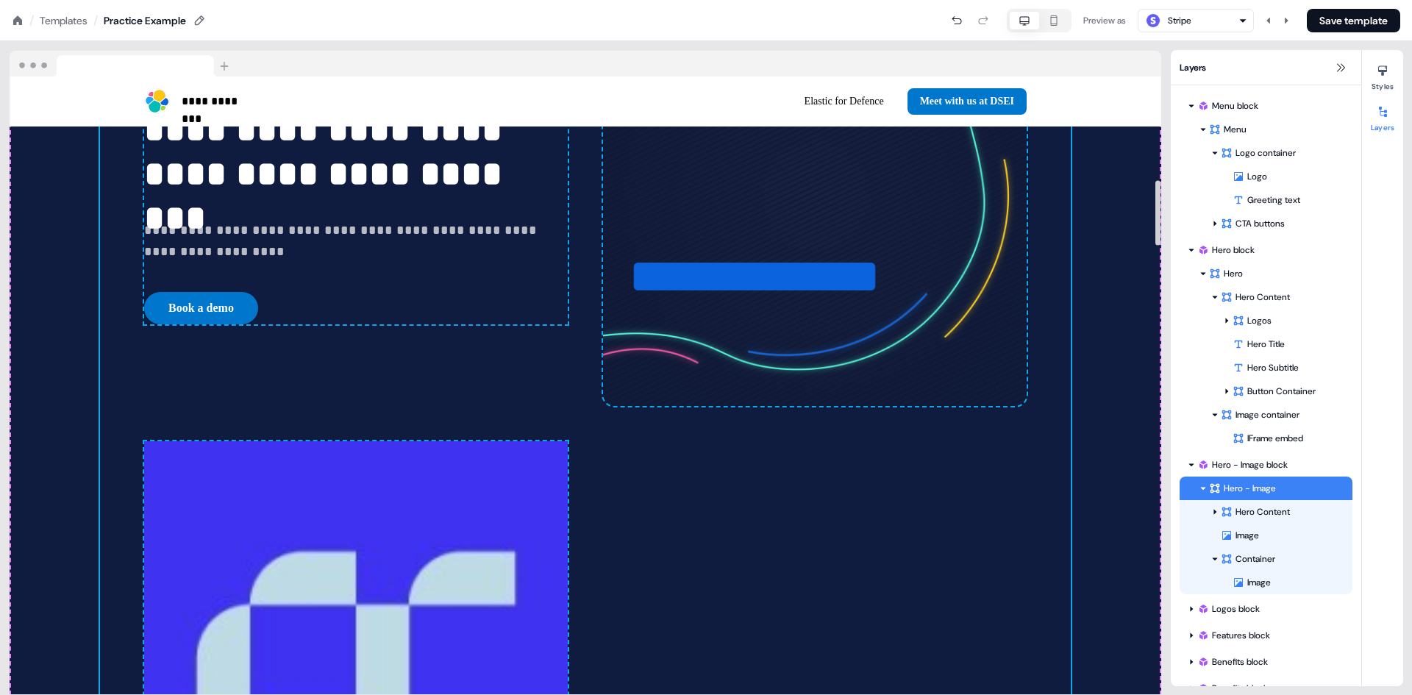
scroll to position [1030, 0]
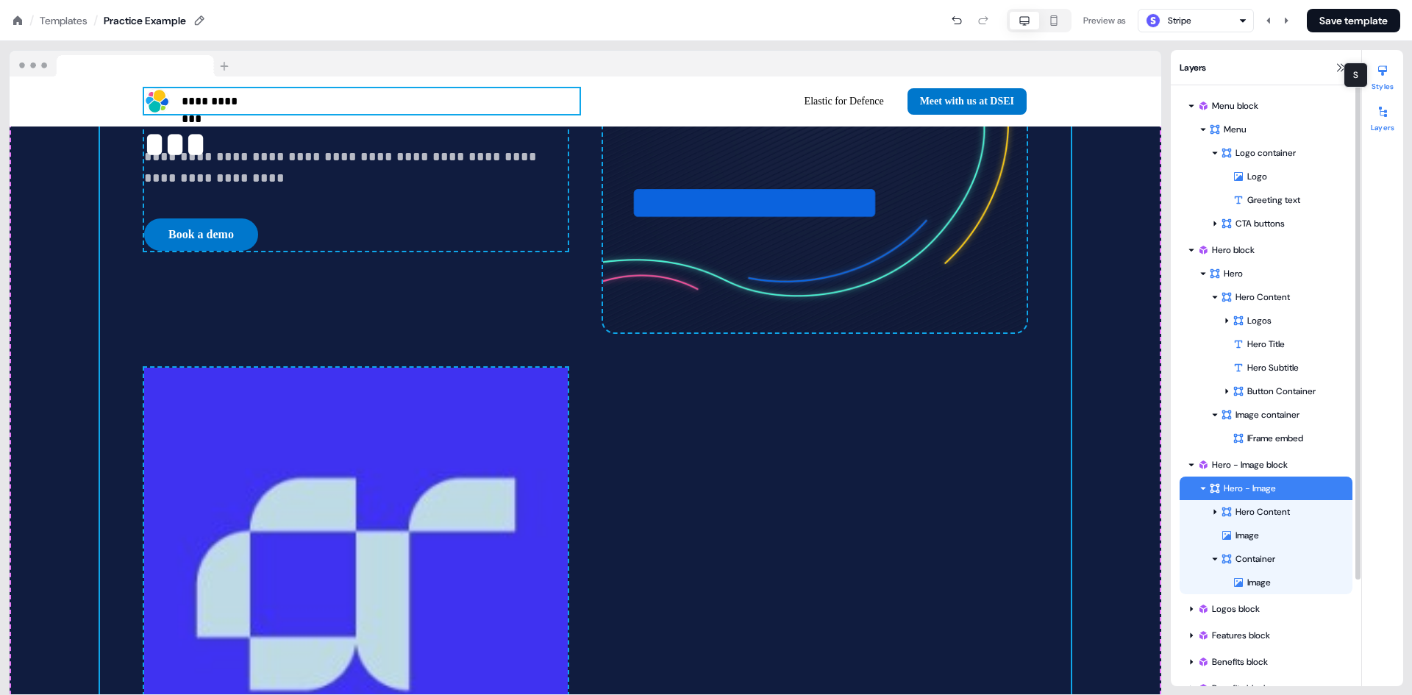
click at [1390, 71] on div at bounding box center [1383, 71] width 24 height 24
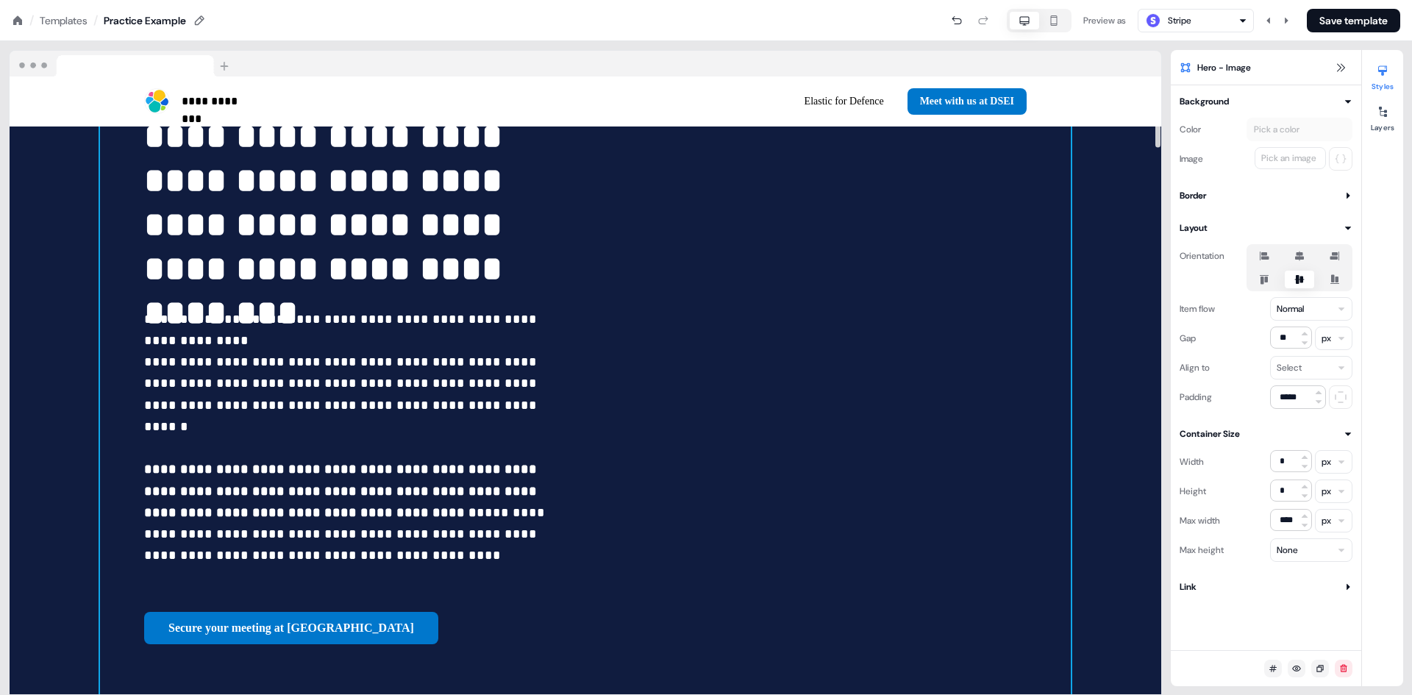
scroll to position [0, 0]
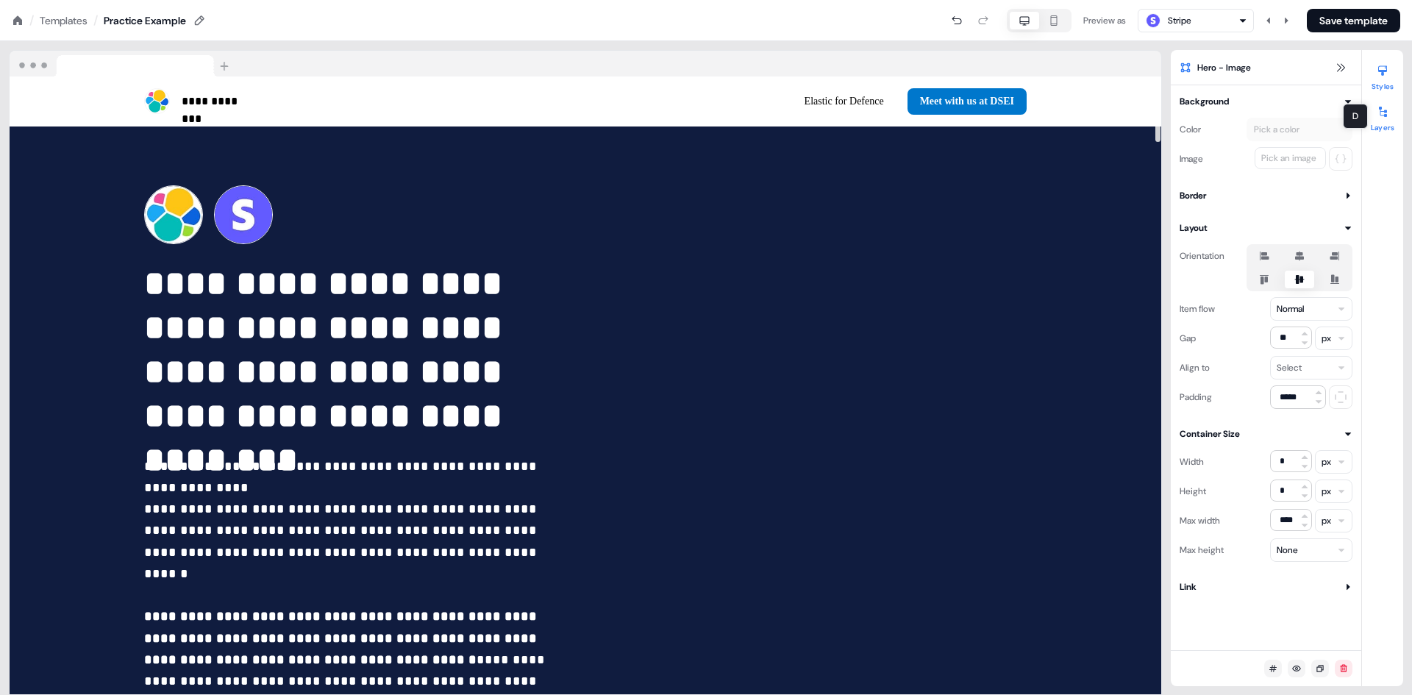
click at [1396, 105] on button "Layers" at bounding box center [1382, 116] width 41 height 32
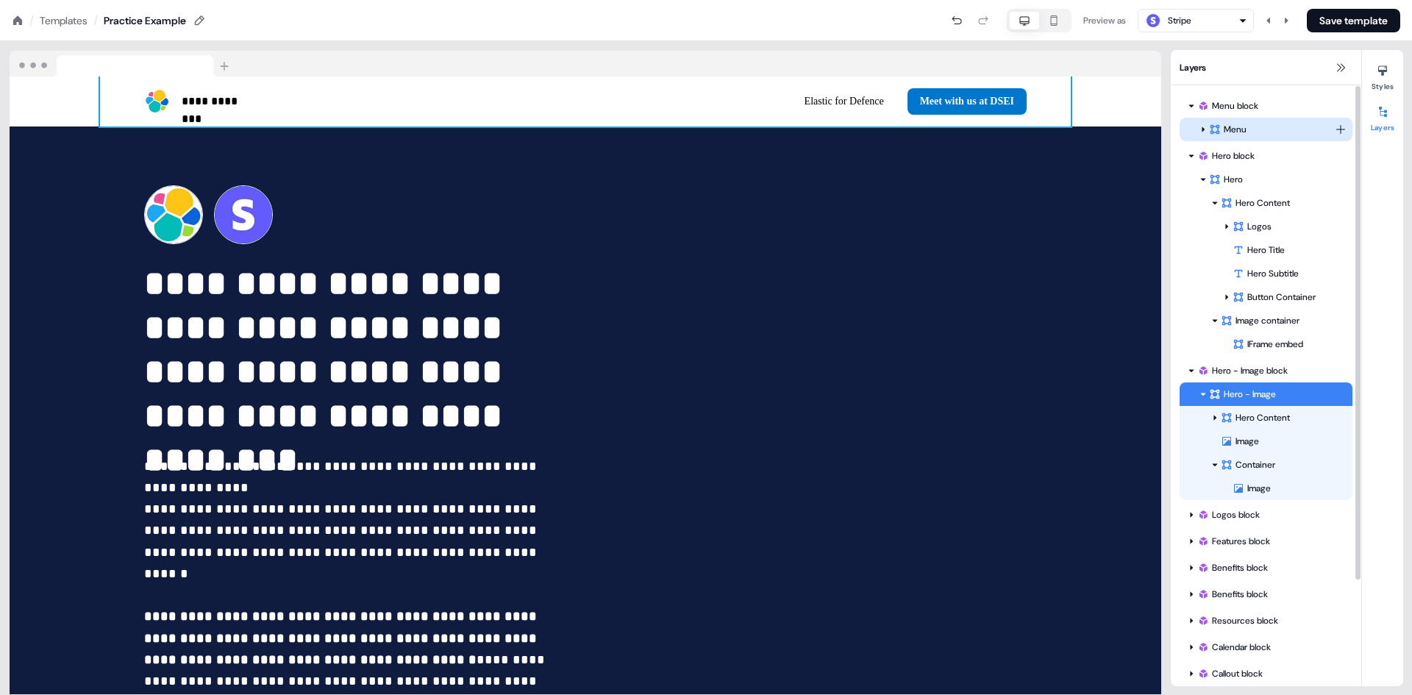
click at [1204, 129] on icon at bounding box center [1203, 129] width 3 height 5
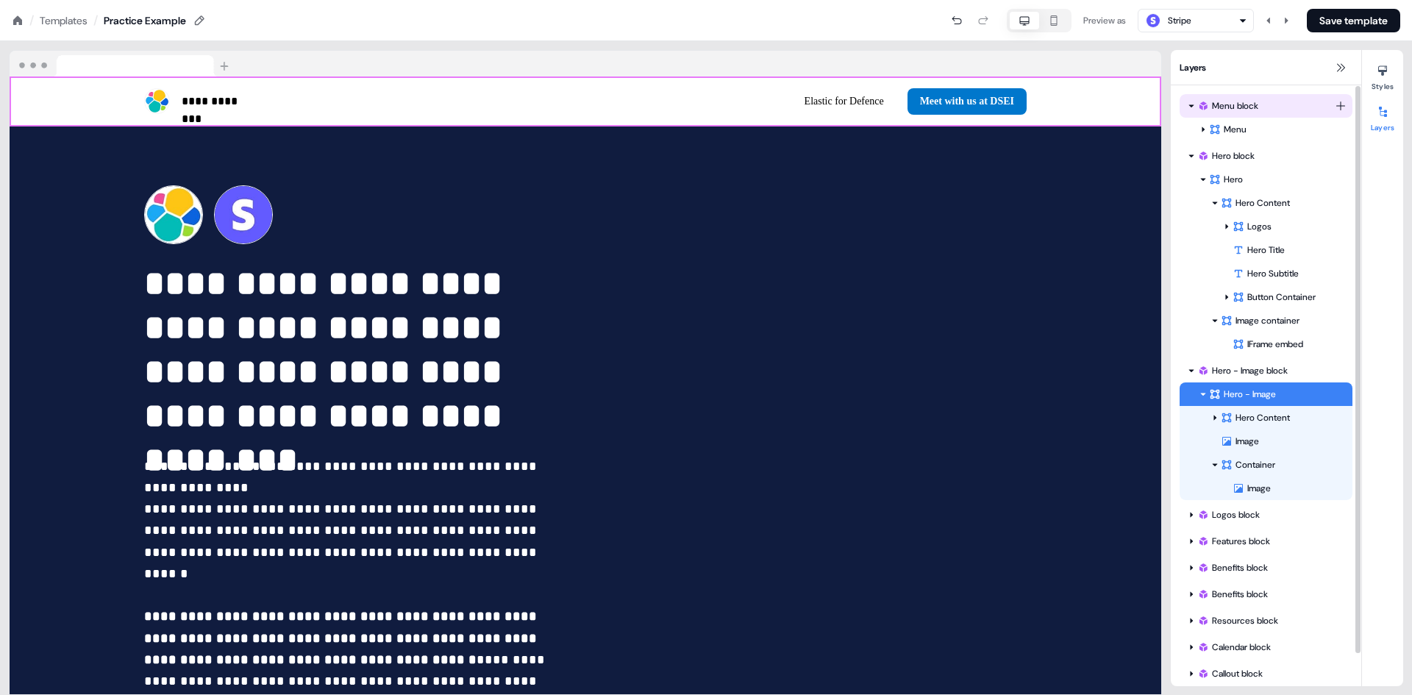
click at [1194, 110] on div at bounding box center [1192, 106] width 12 height 12
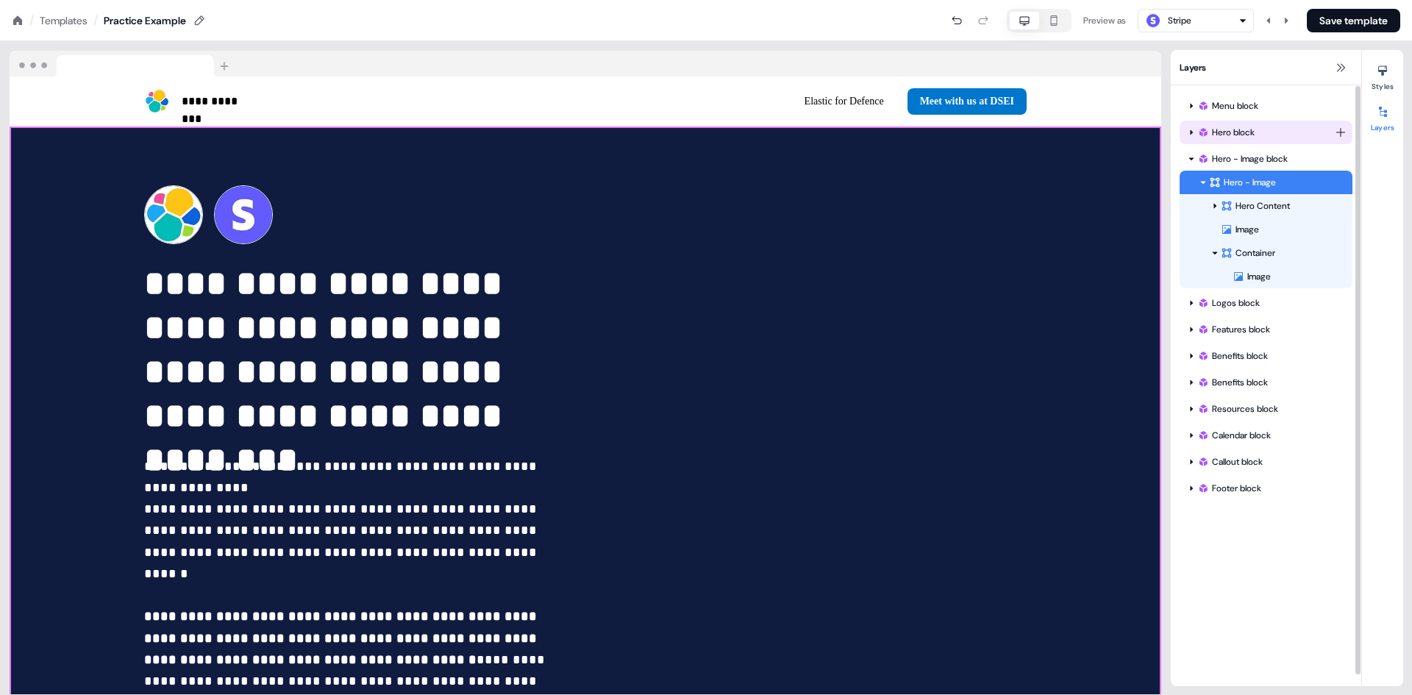
click at [1192, 130] on icon at bounding box center [1191, 132] width 7 height 7
click at [1227, 135] on div "Hero block" at bounding box center [1267, 132] width 138 height 15
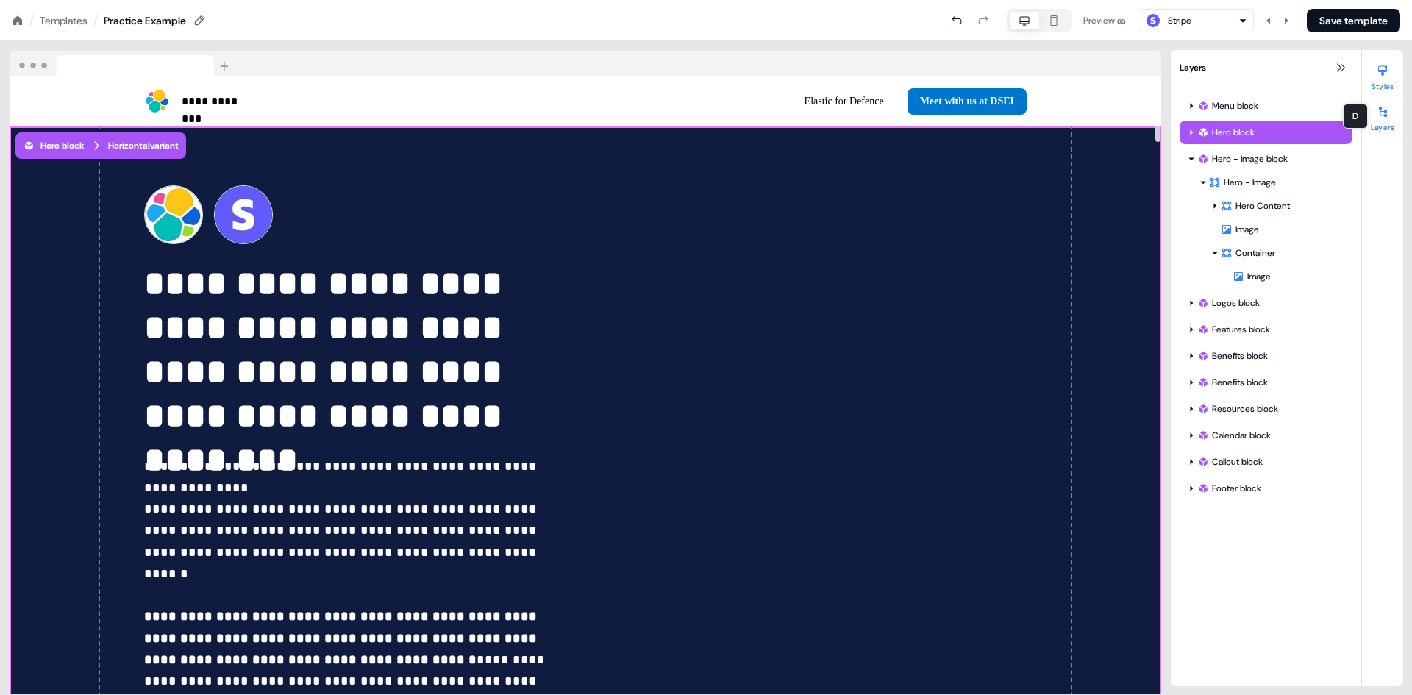
click at [1389, 90] on button "Styles" at bounding box center [1382, 75] width 41 height 32
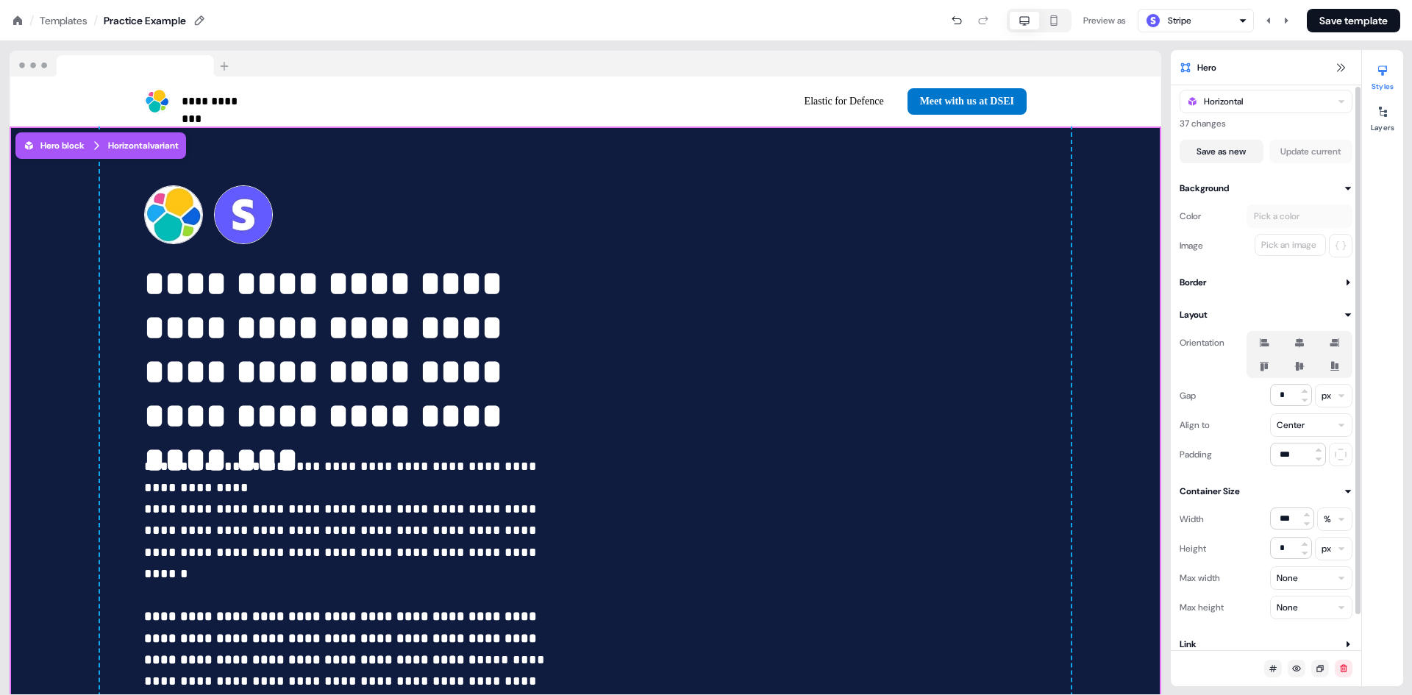
scroll to position [38, 0]
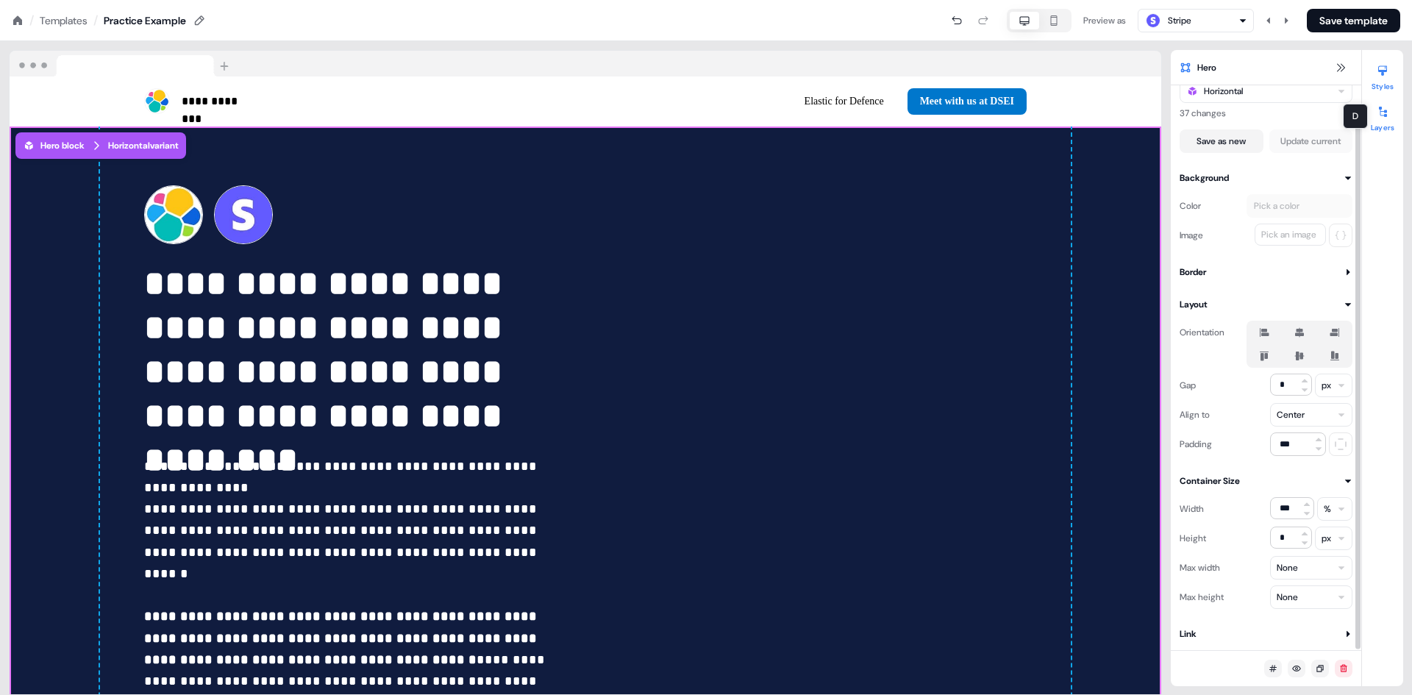
click at [1385, 117] on icon at bounding box center [1383, 112] width 8 height 10
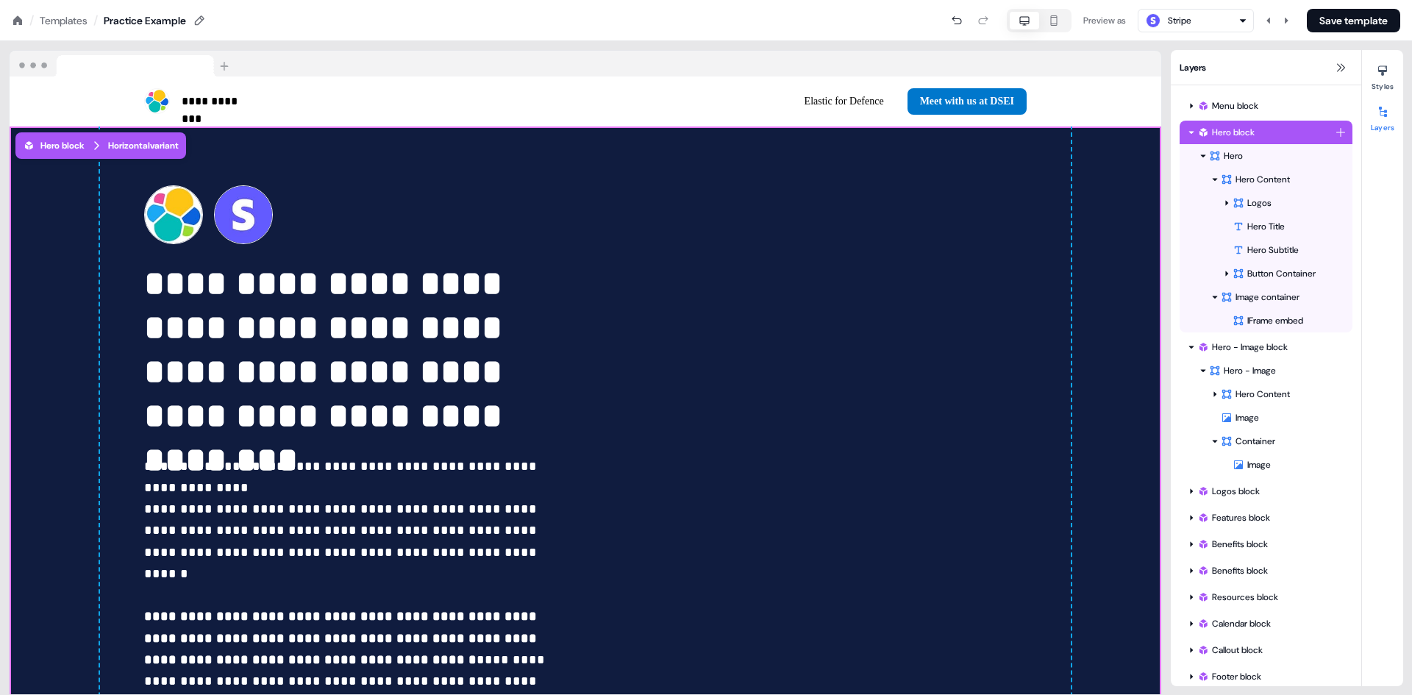
click at [1190, 130] on icon at bounding box center [1191, 132] width 7 height 7
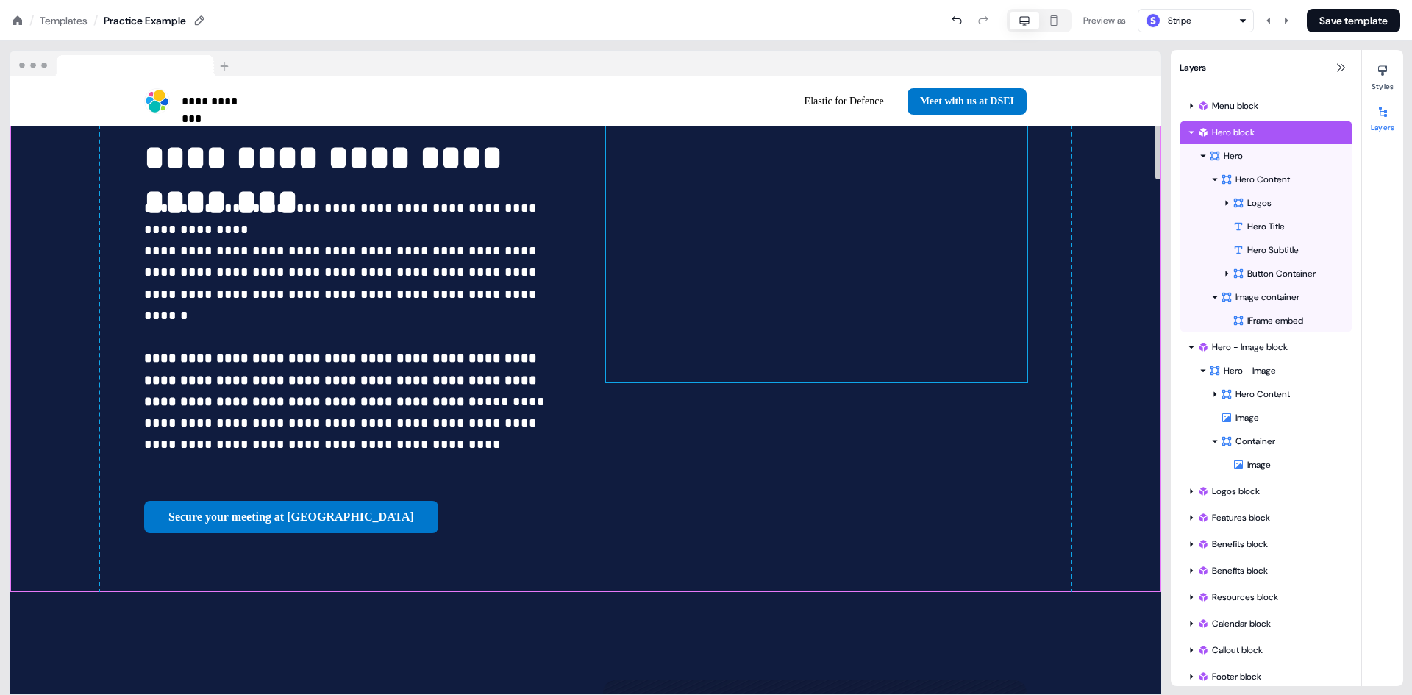
scroll to position [0, 0]
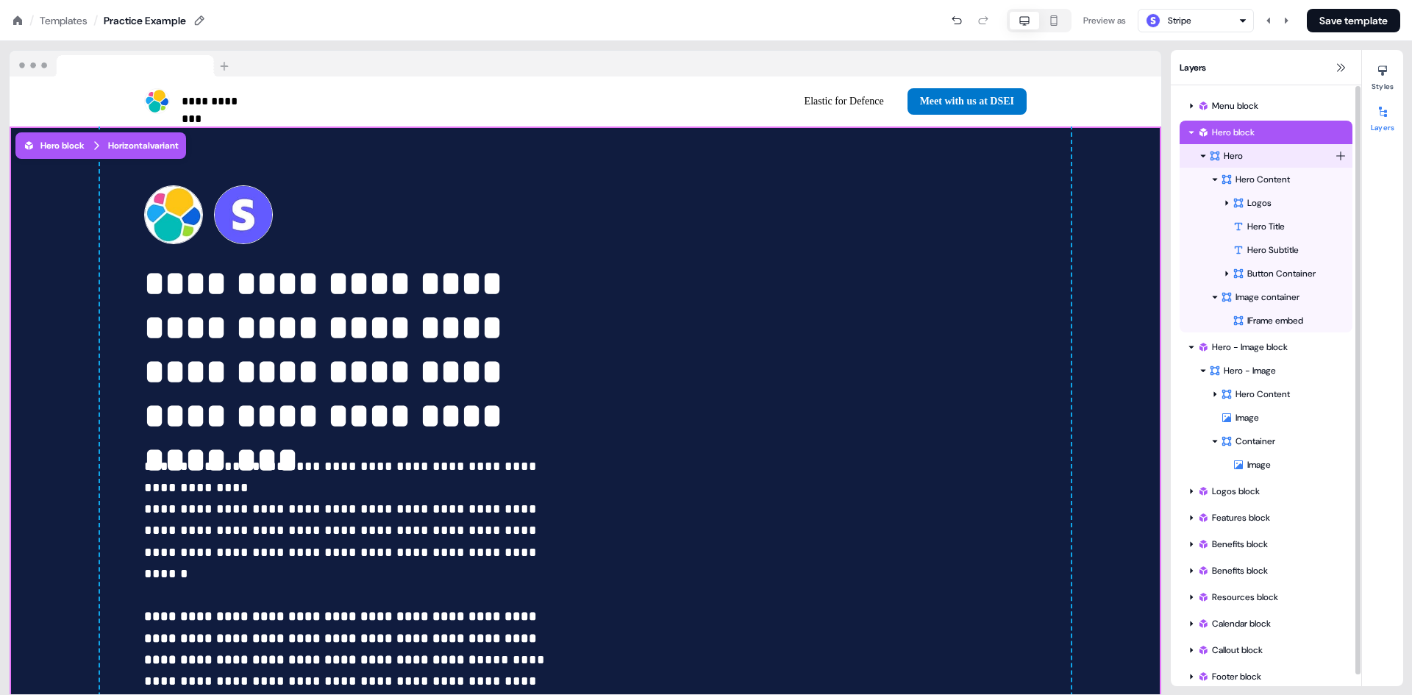
click at [1252, 157] on div "Hero" at bounding box center [1272, 156] width 126 height 15
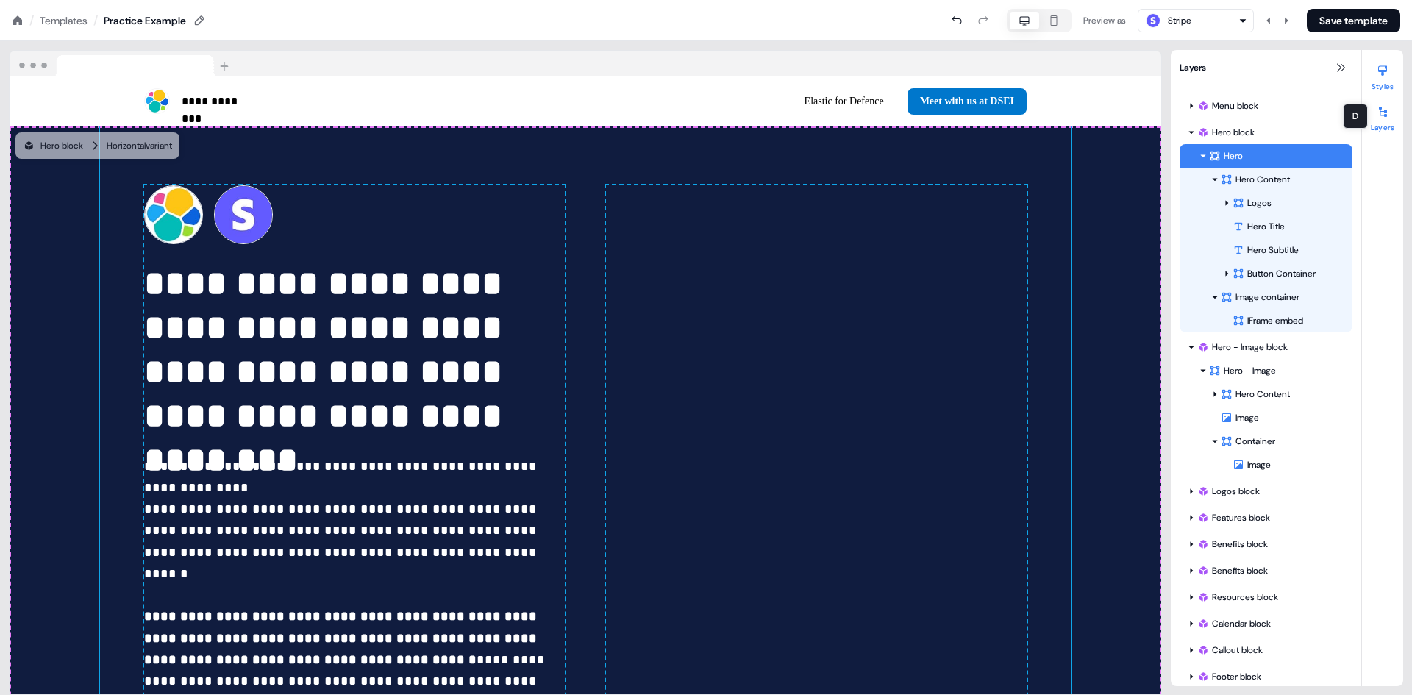
click at [1380, 88] on button "Styles" at bounding box center [1382, 75] width 41 height 32
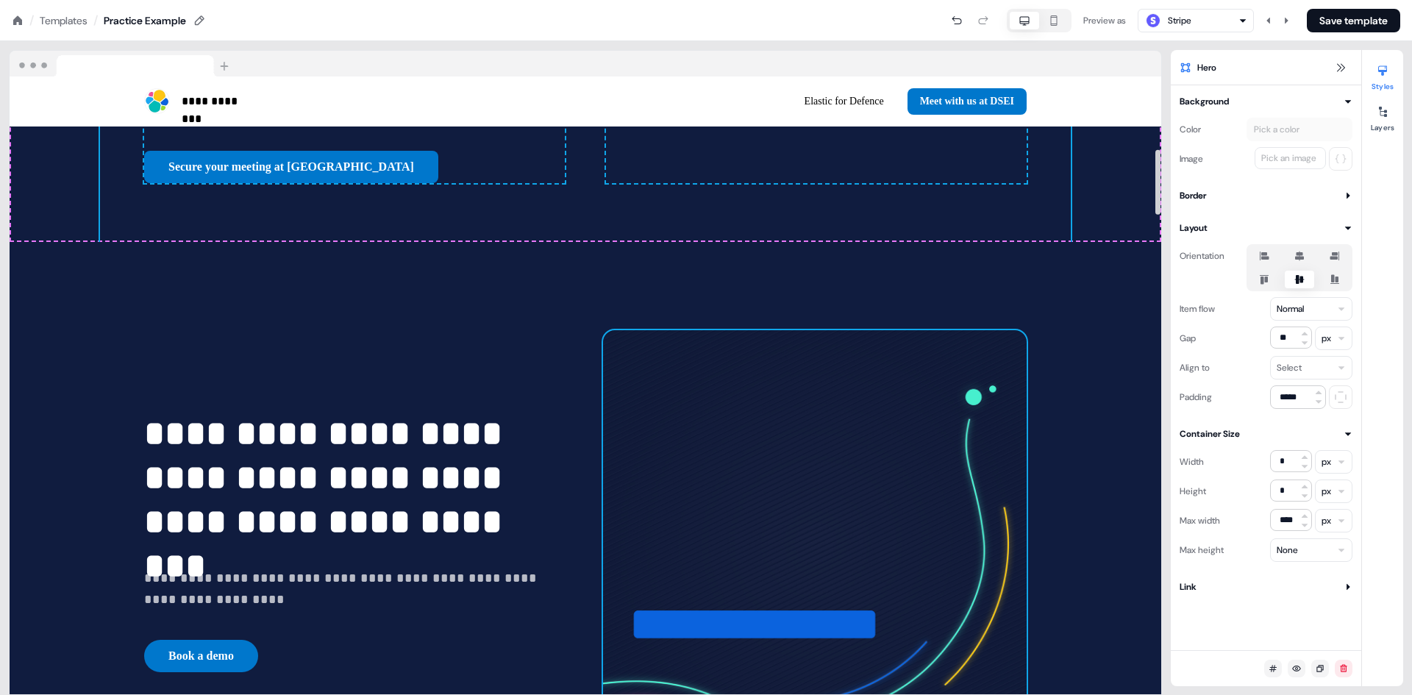
scroll to position [736, 0]
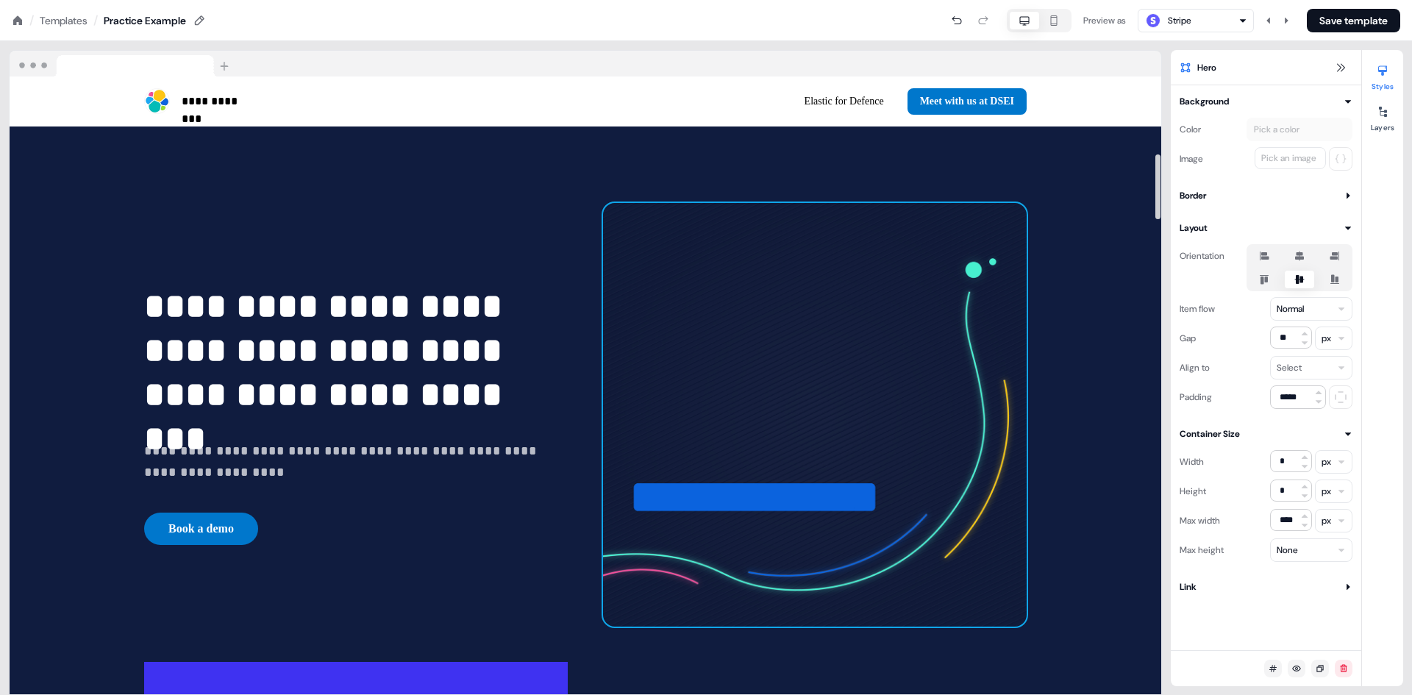
click at [1362, 59] on button "Styles" at bounding box center [1382, 75] width 41 height 32
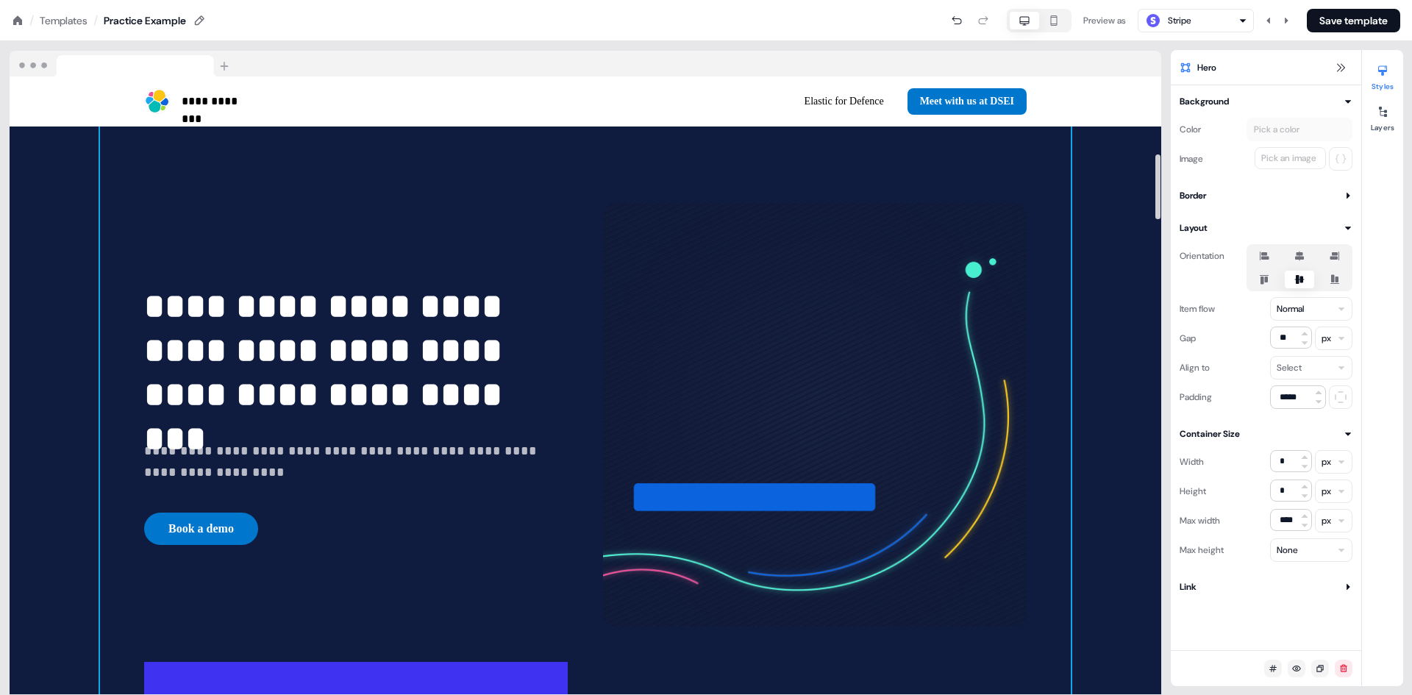
click at [1362, 59] on button "Styles" at bounding box center [1382, 75] width 41 height 32
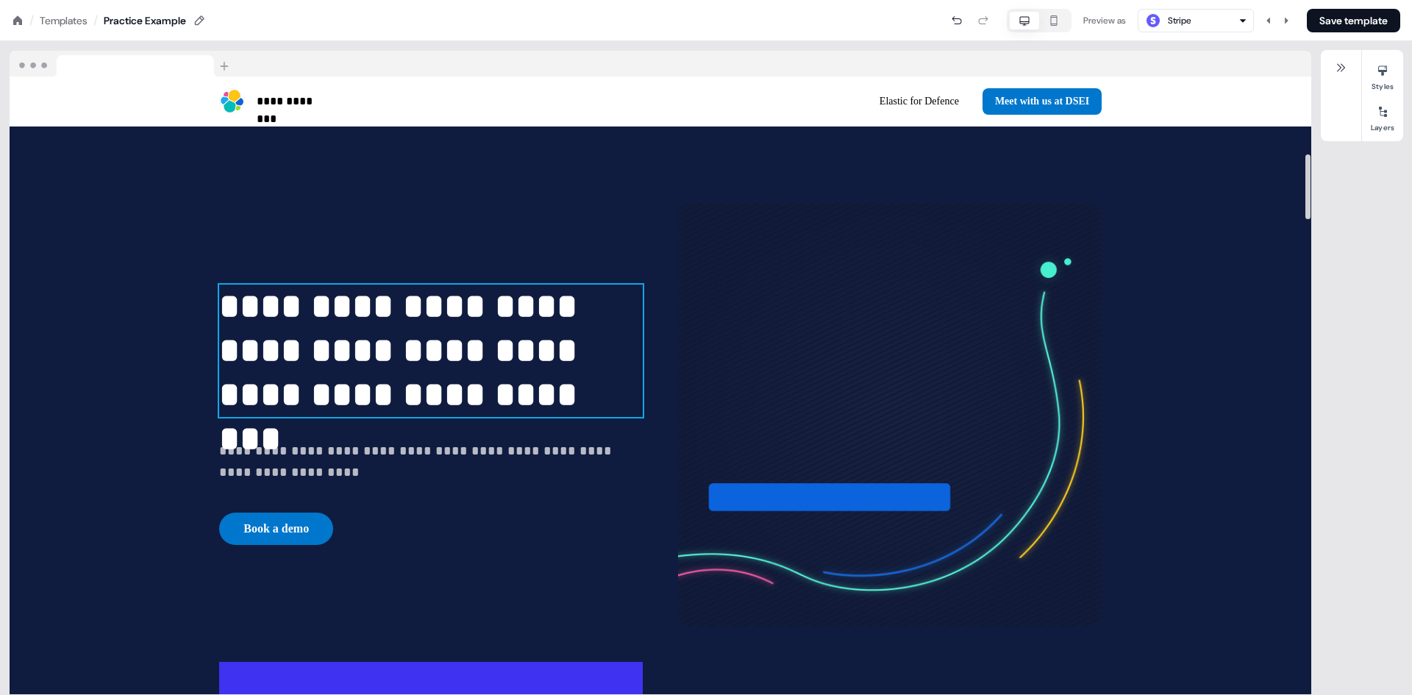
click at [1362, 59] on button "Styles" at bounding box center [1382, 75] width 41 height 32
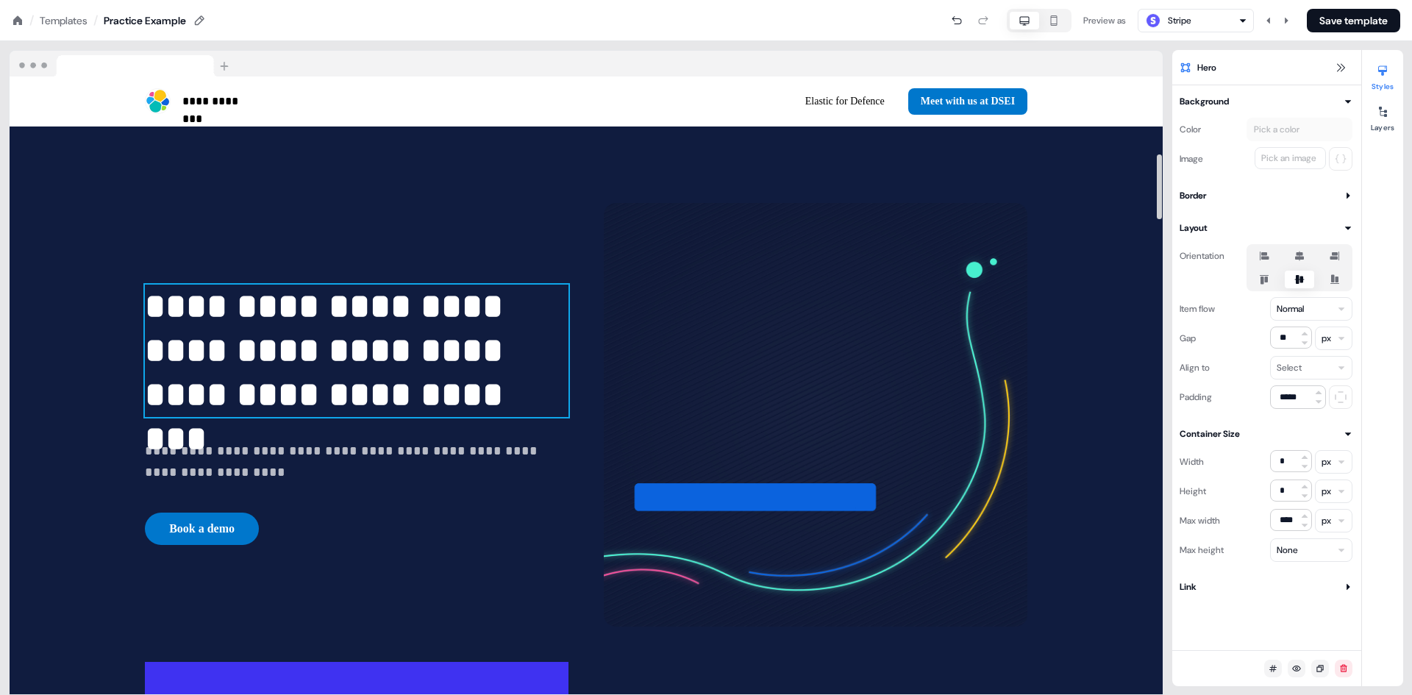
click at [1362, 59] on button "Styles" at bounding box center [1382, 75] width 41 height 32
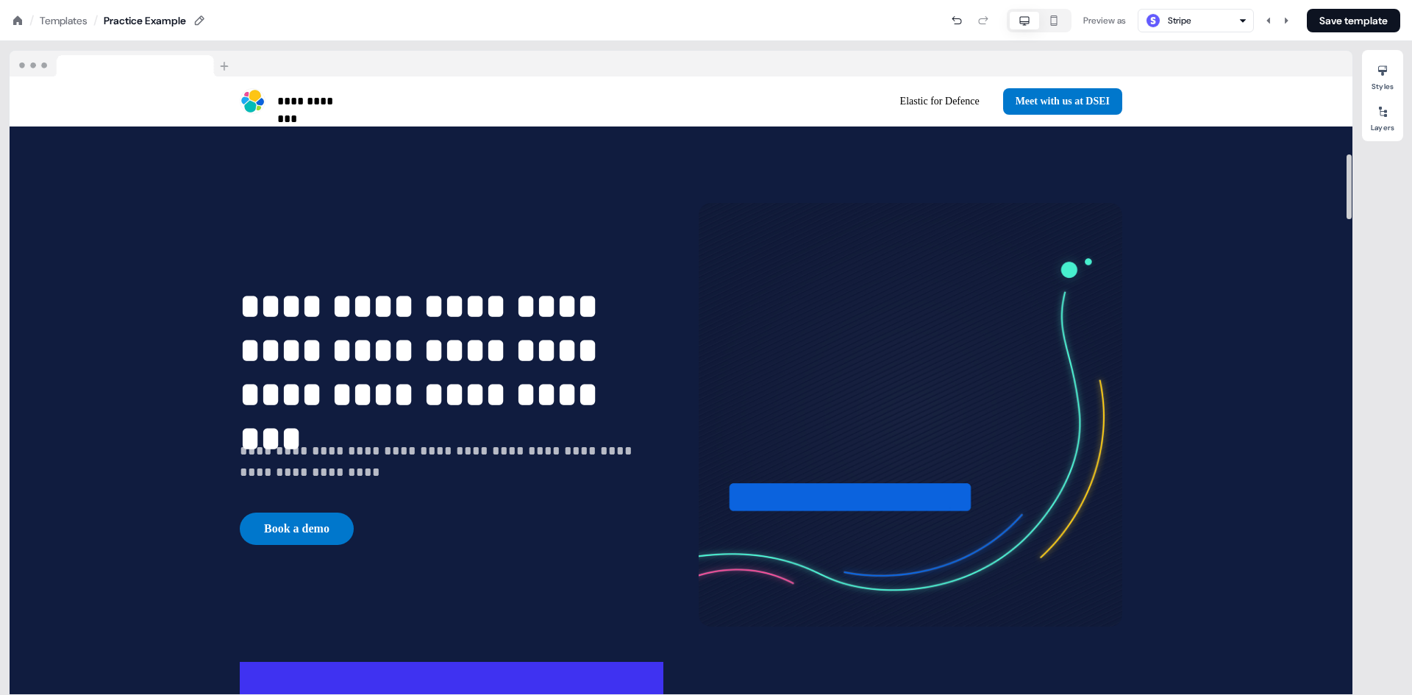
click at [1362, 59] on button "Styles" at bounding box center [1382, 75] width 41 height 32
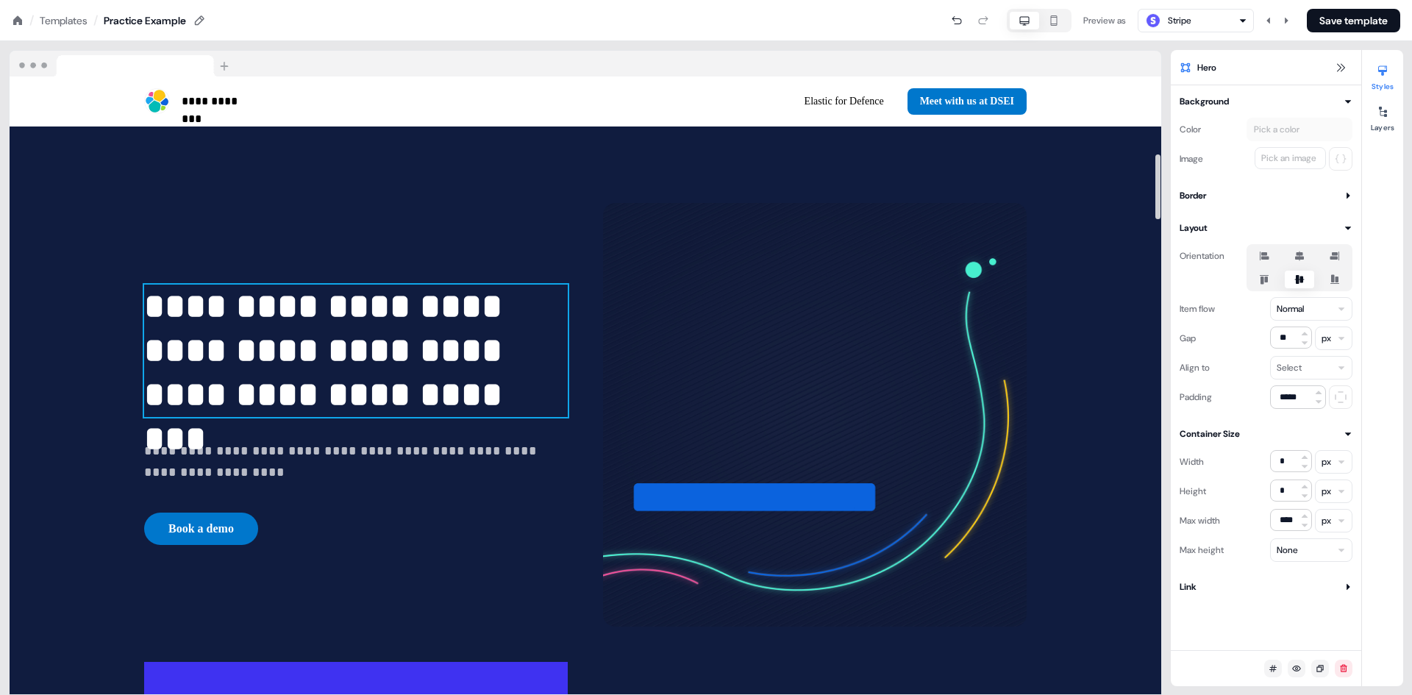
click at [1362, 59] on button "Styles" at bounding box center [1382, 75] width 41 height 32
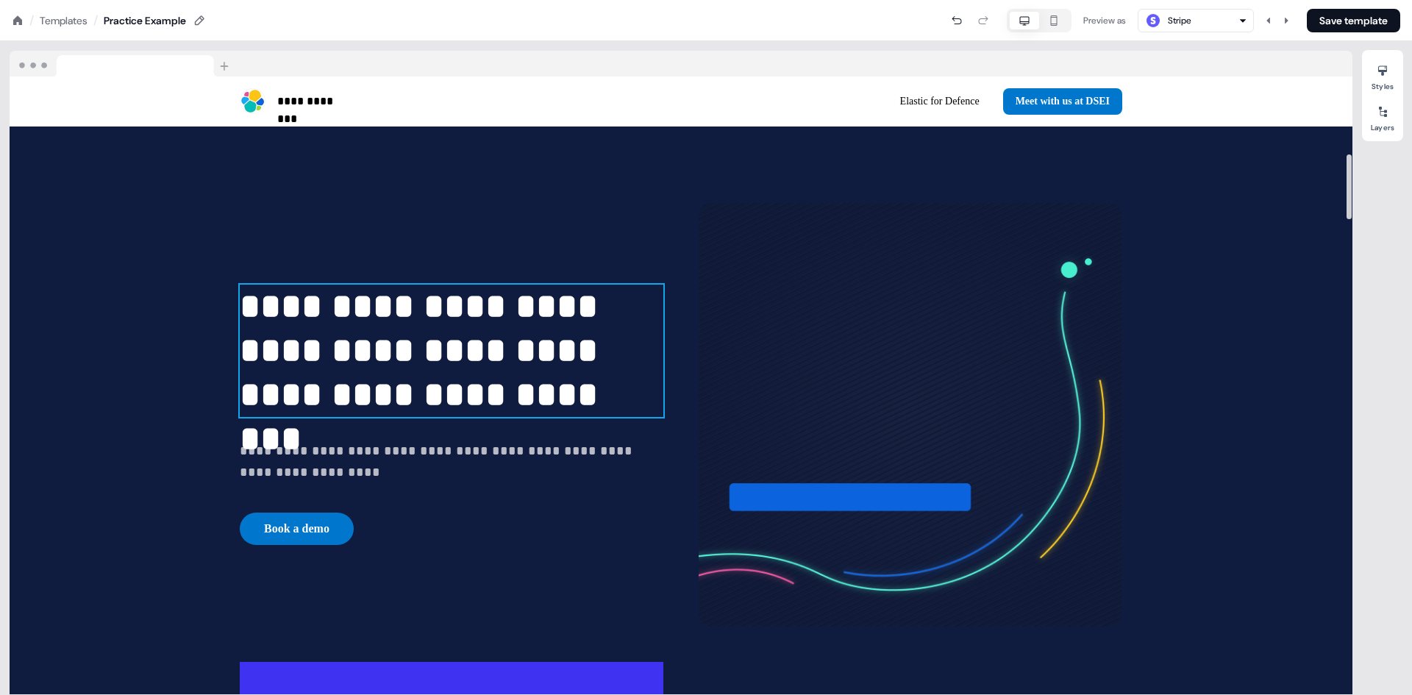
click at [1362, 59] on button "Styles" at bounding box center [1382, 75] width 41 height 32
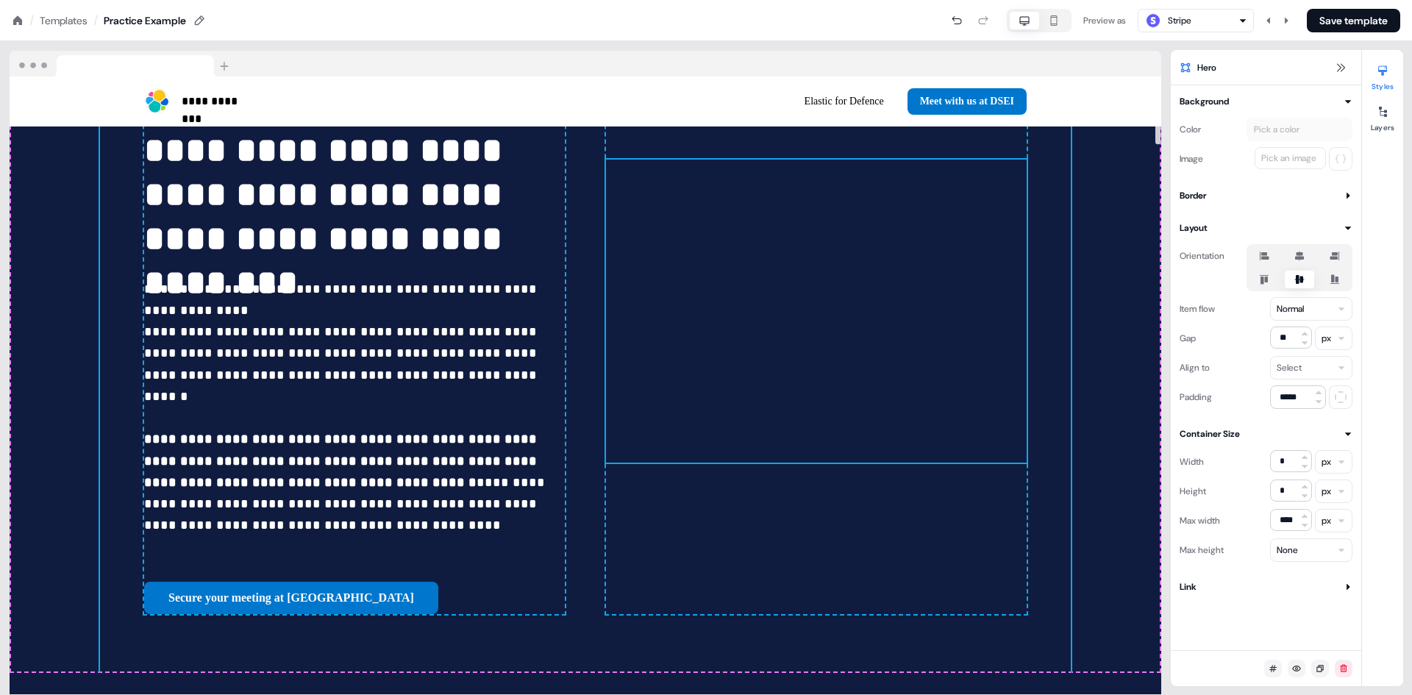
scroll to position [0, 0]
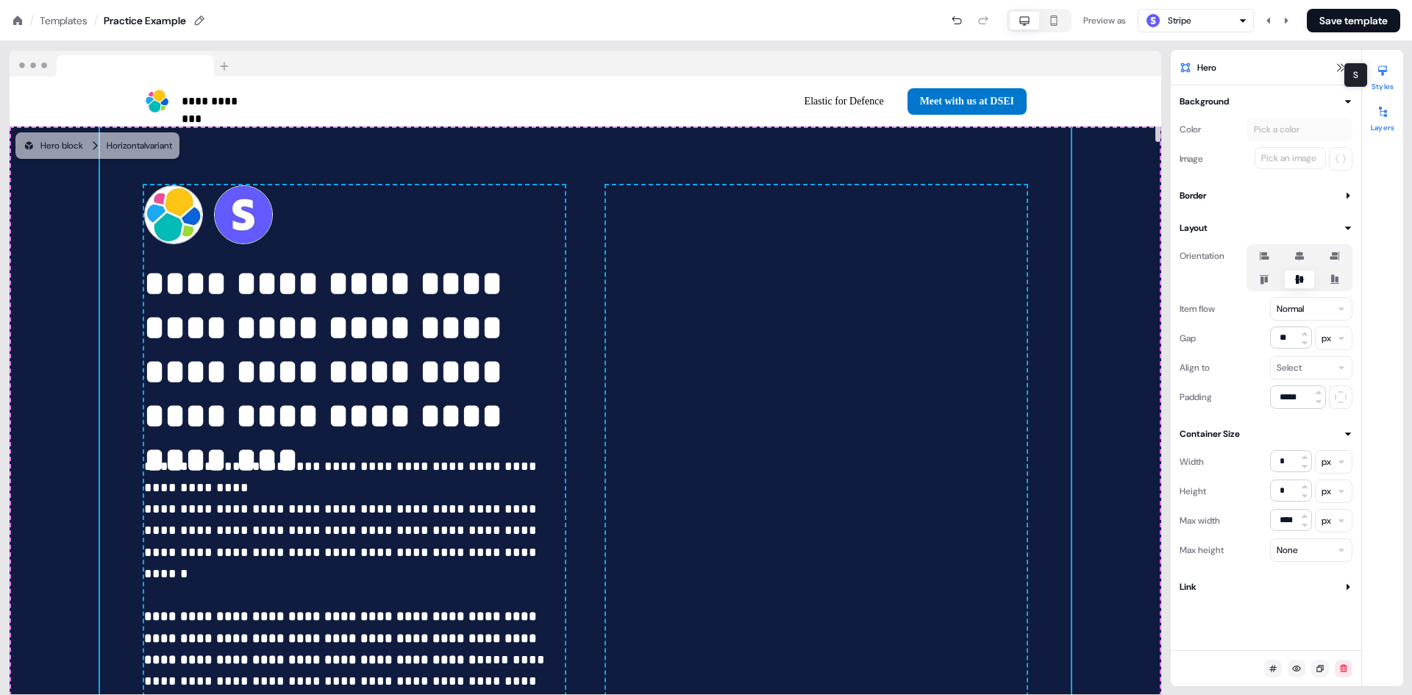
click at [1379, 121] on div at bounding box center [1383, 112] width 24 height 24
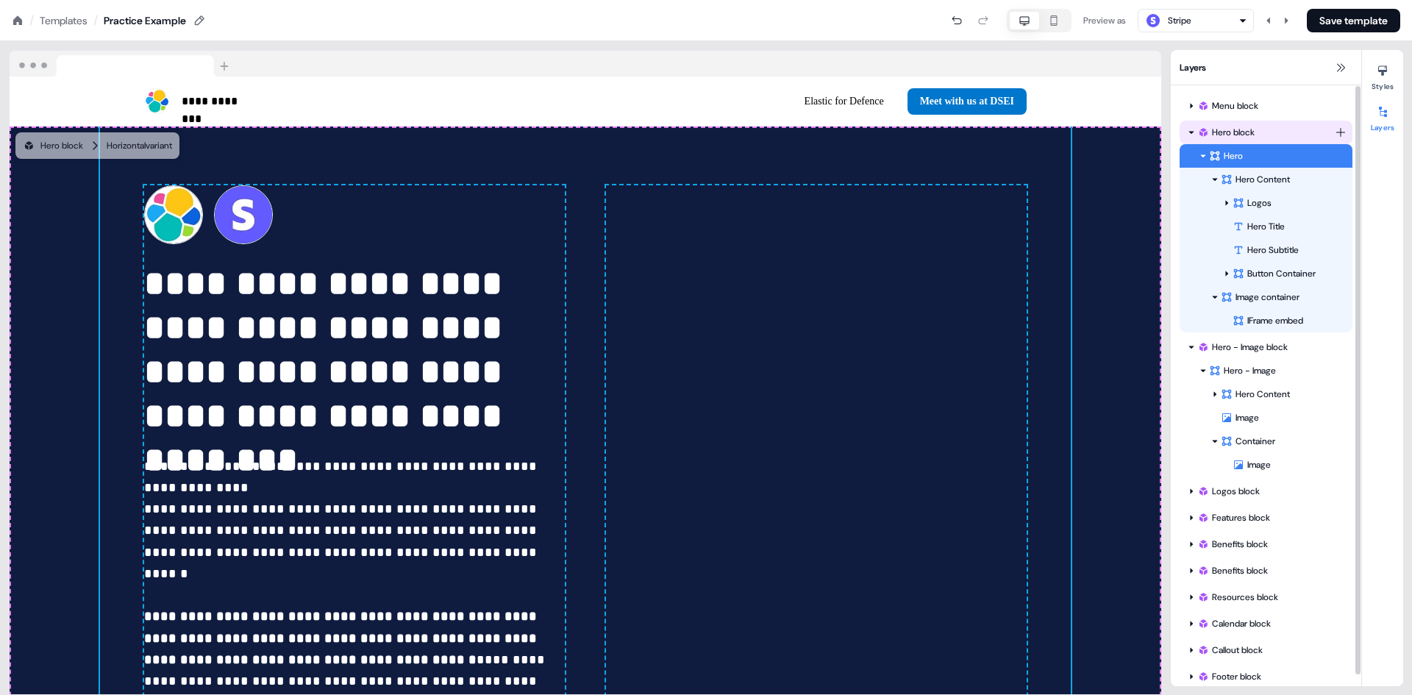
click at [1340, 0] on html "**********" at bounding box center [706, 0] width 1412 height 0
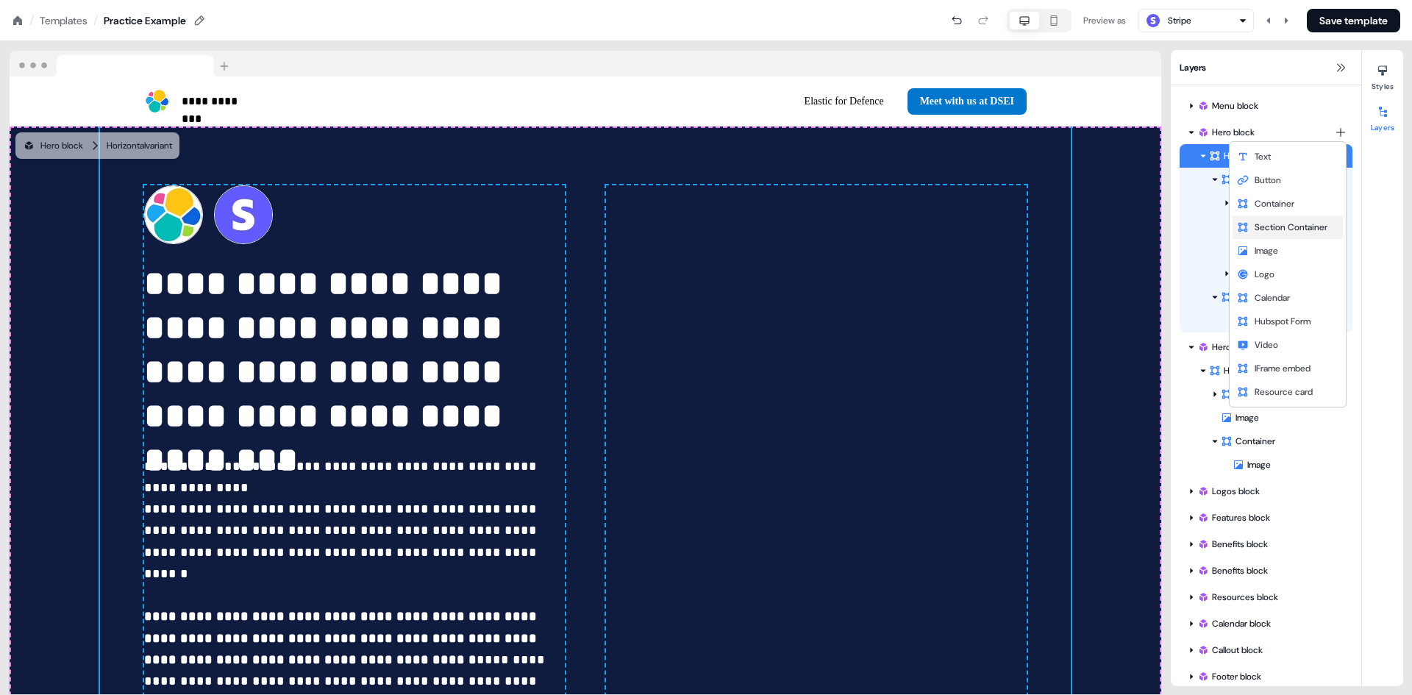
click at [1287, 228] on span "Section Container" at bounding box center [1291, 227] width 73 height 12
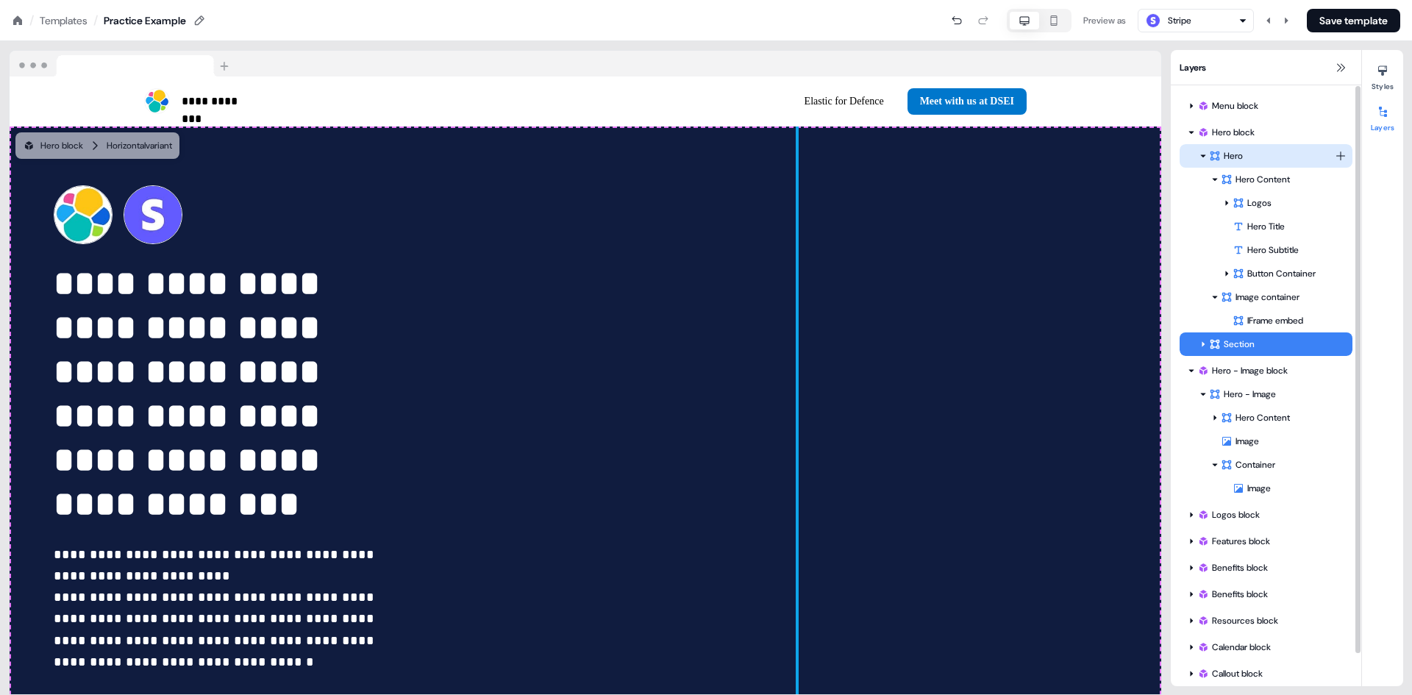
click at [1226, 155] on div "Hero" at bounding box center [1272, 156] width 126 height 15
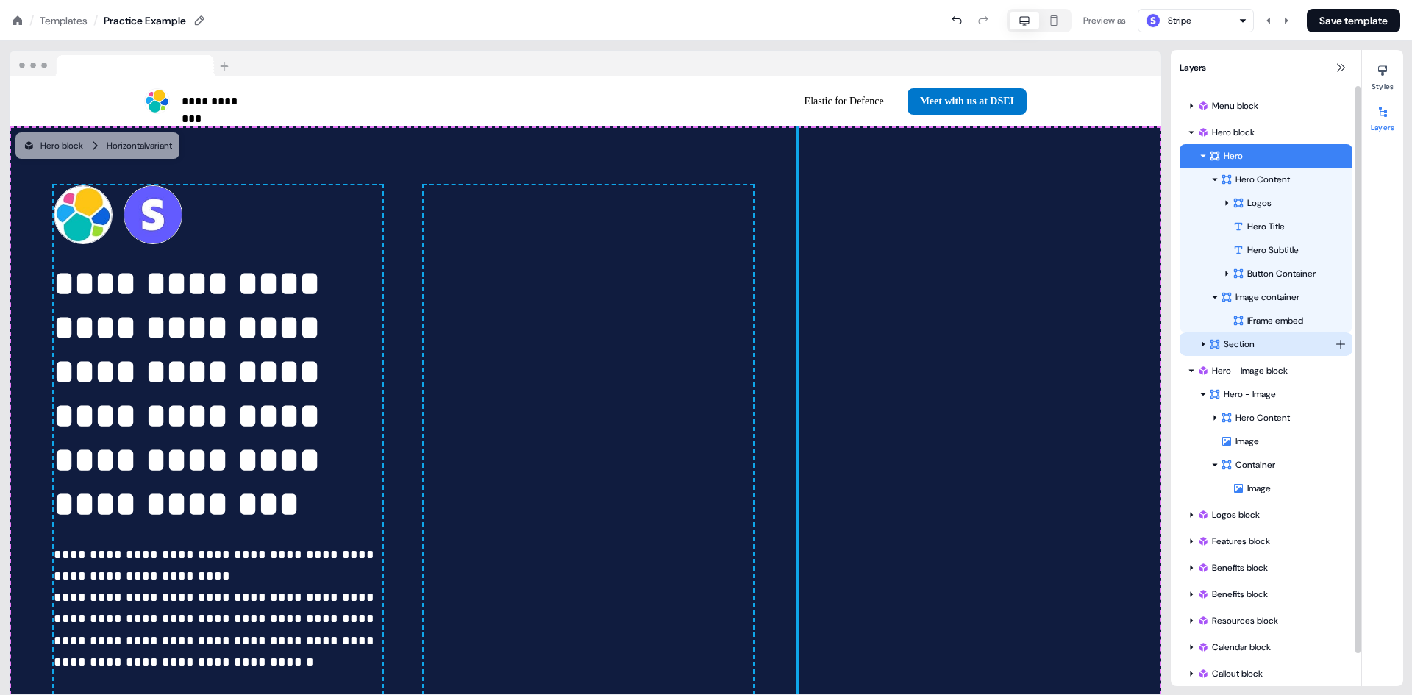
click at [1226, 338] on div "Section" at bounding box center [1272, 344] width 126 height 15
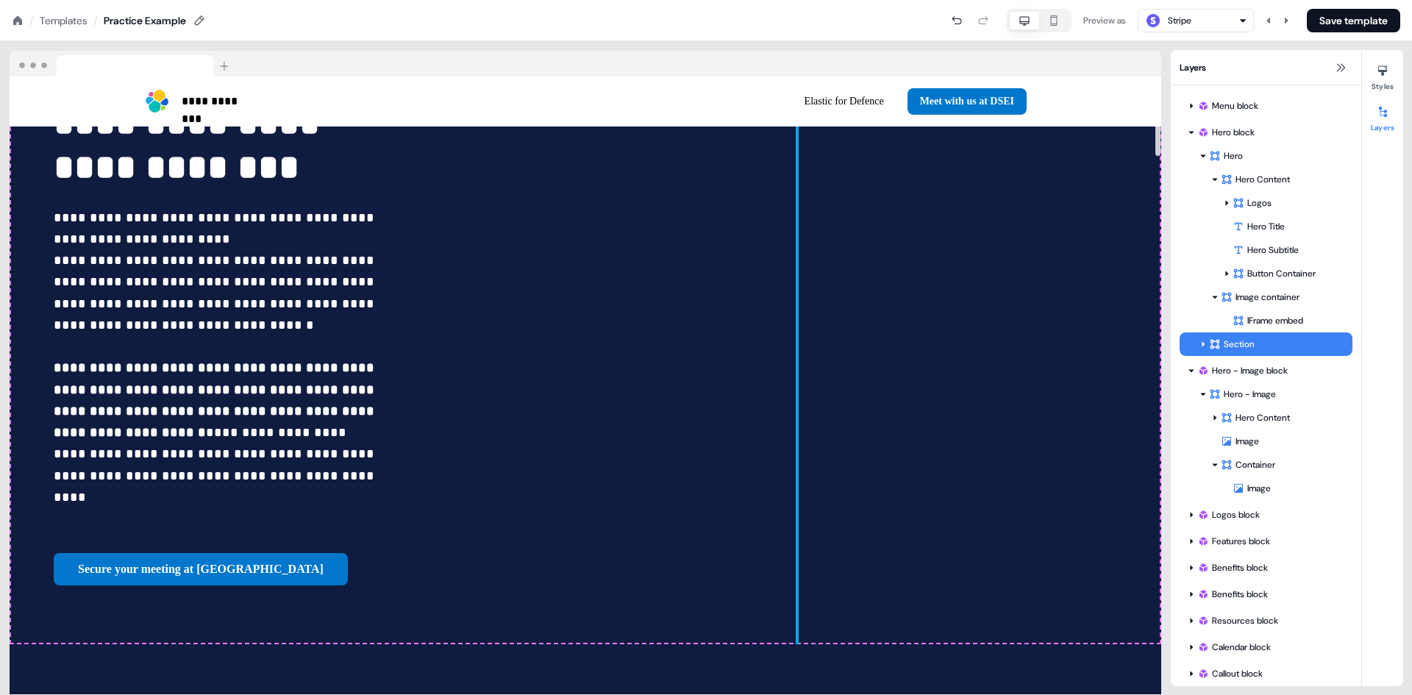
scroll to position [158, 0]
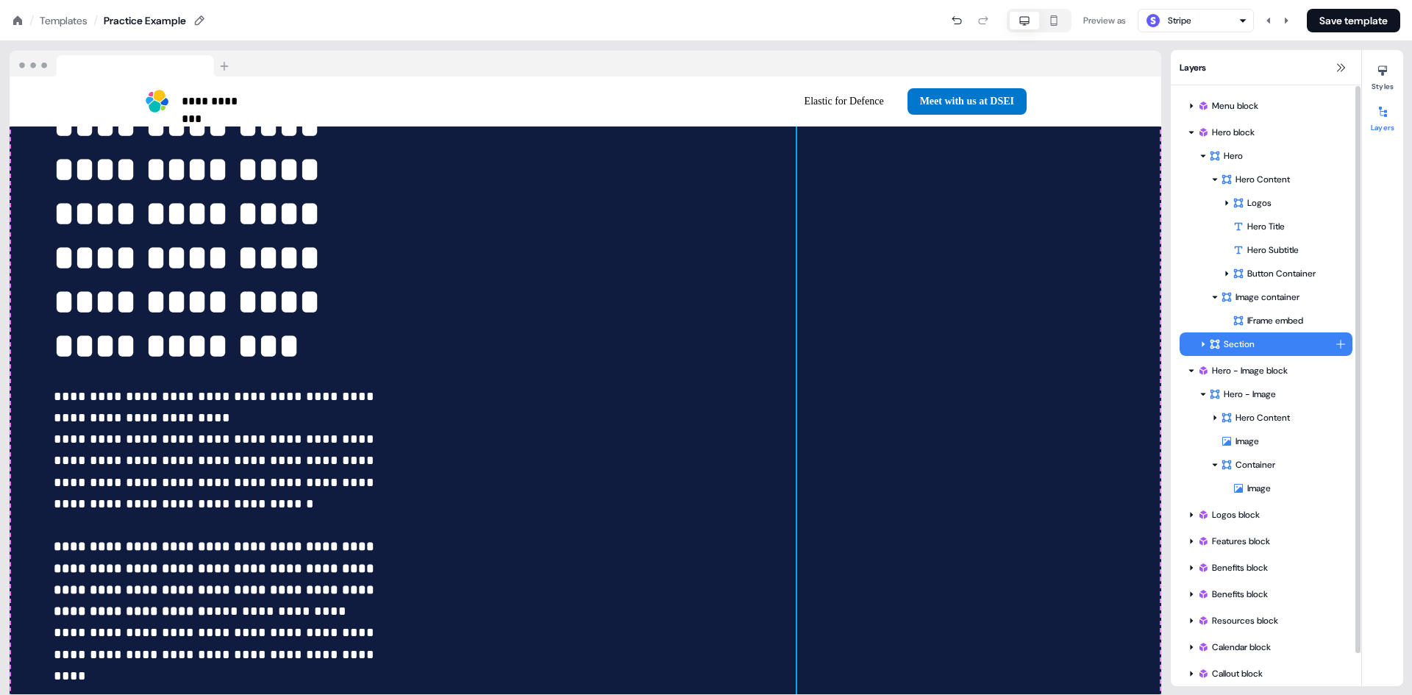
click at [1235, 338] on div "Section" at bounding box center [1272, 344] width 126 height 15
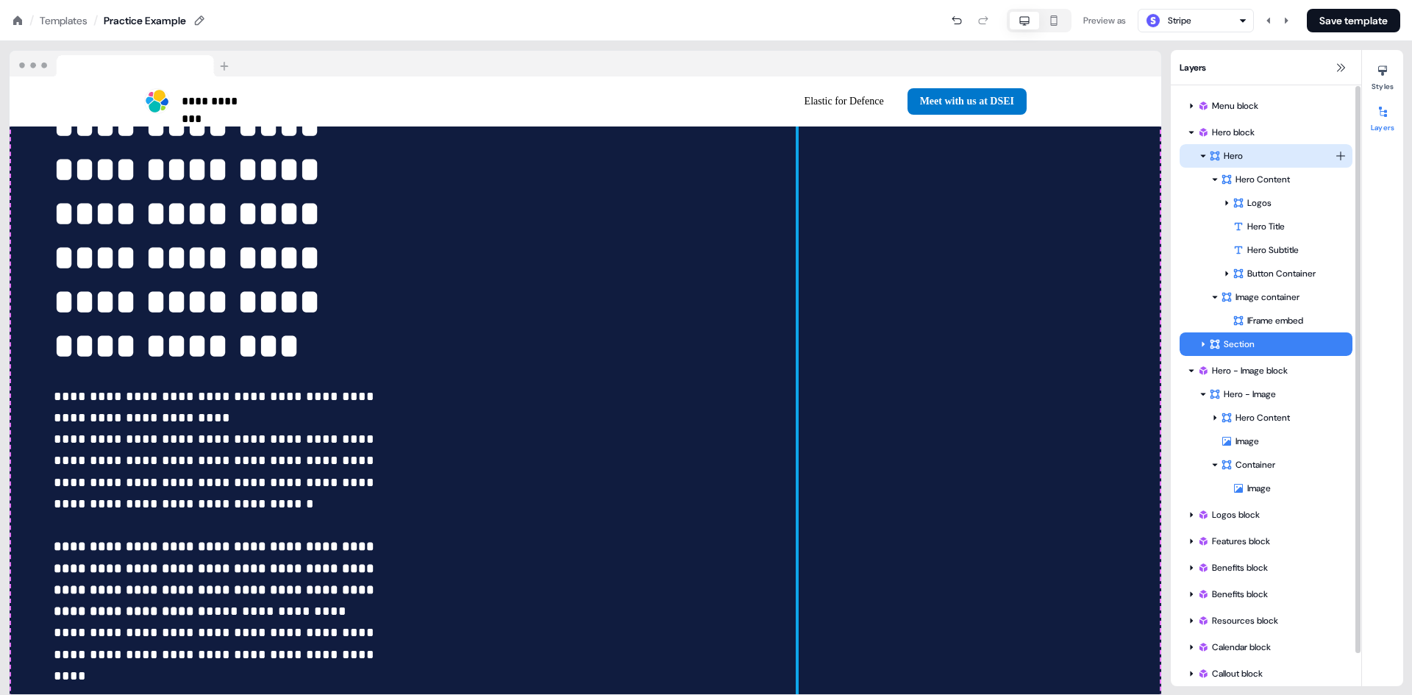
click at [1203, 153] on icon at bounding box center [1203, 155] width 7 height 7
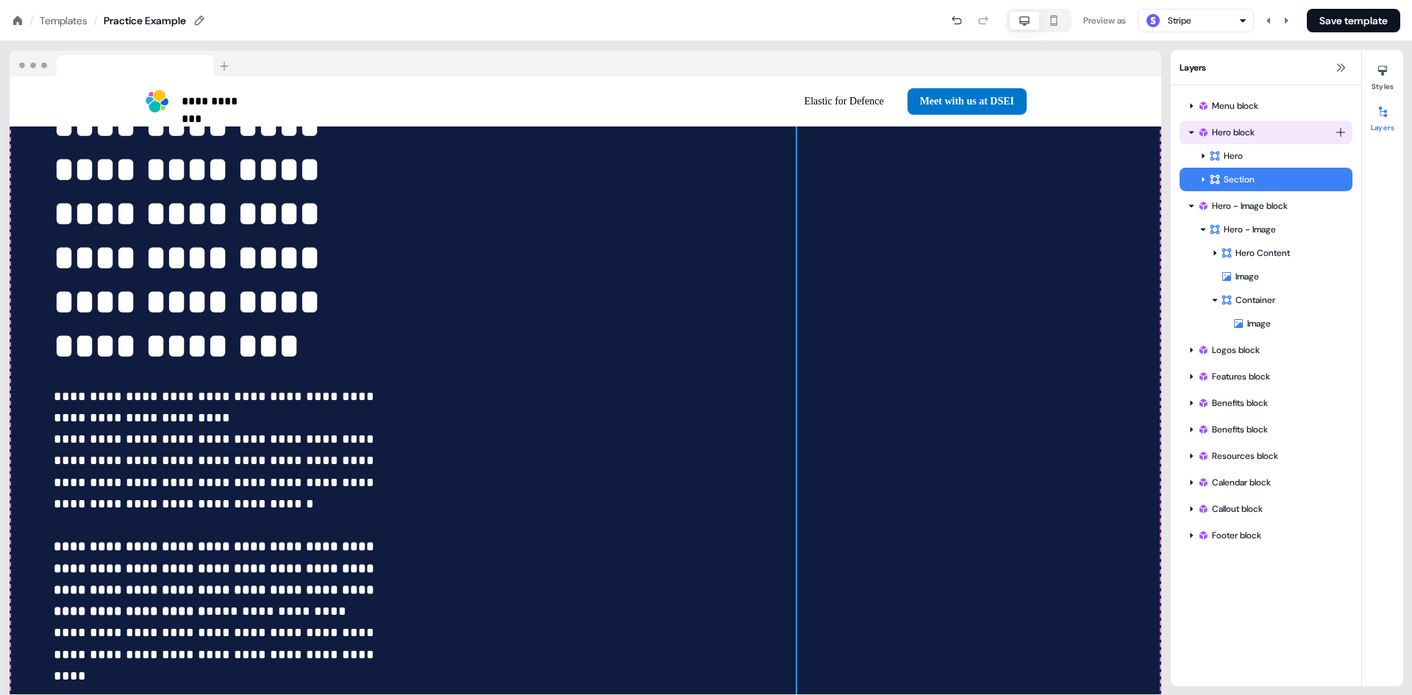
click at [1251, 129] on div "Hero block" at bounding box center [1267, 132] width 138 height 15
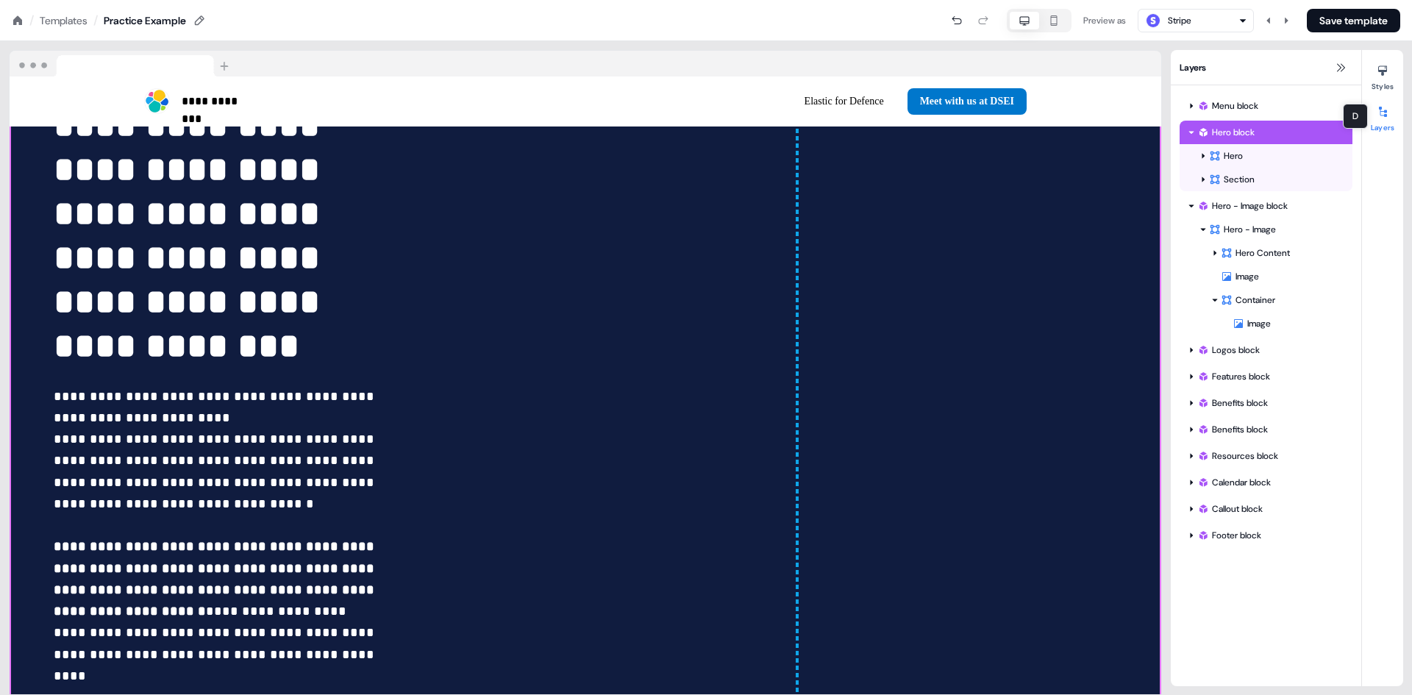
click at [1383, 123] on button "Layers" at bounding box center [1382, 116] width 41 height 32
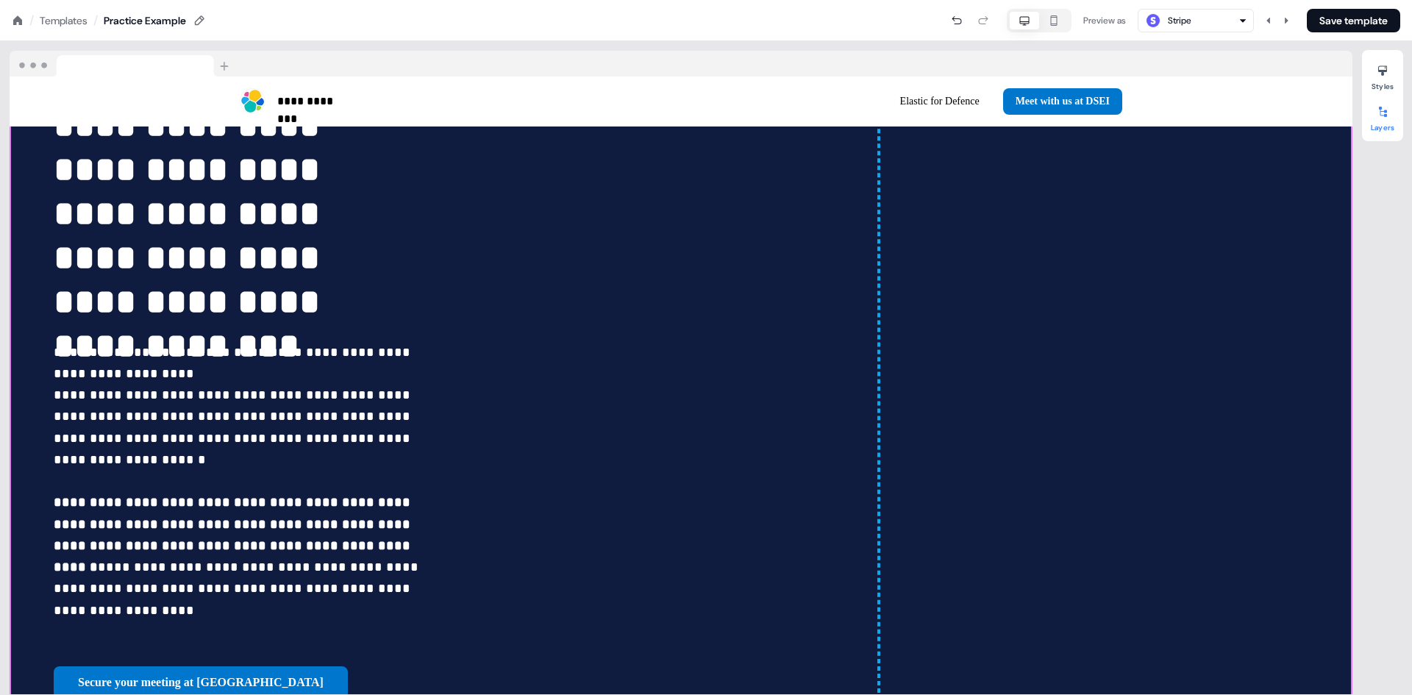
click at [1382, 106] on icon at bounding box center [1383, 112] width 12 height 12
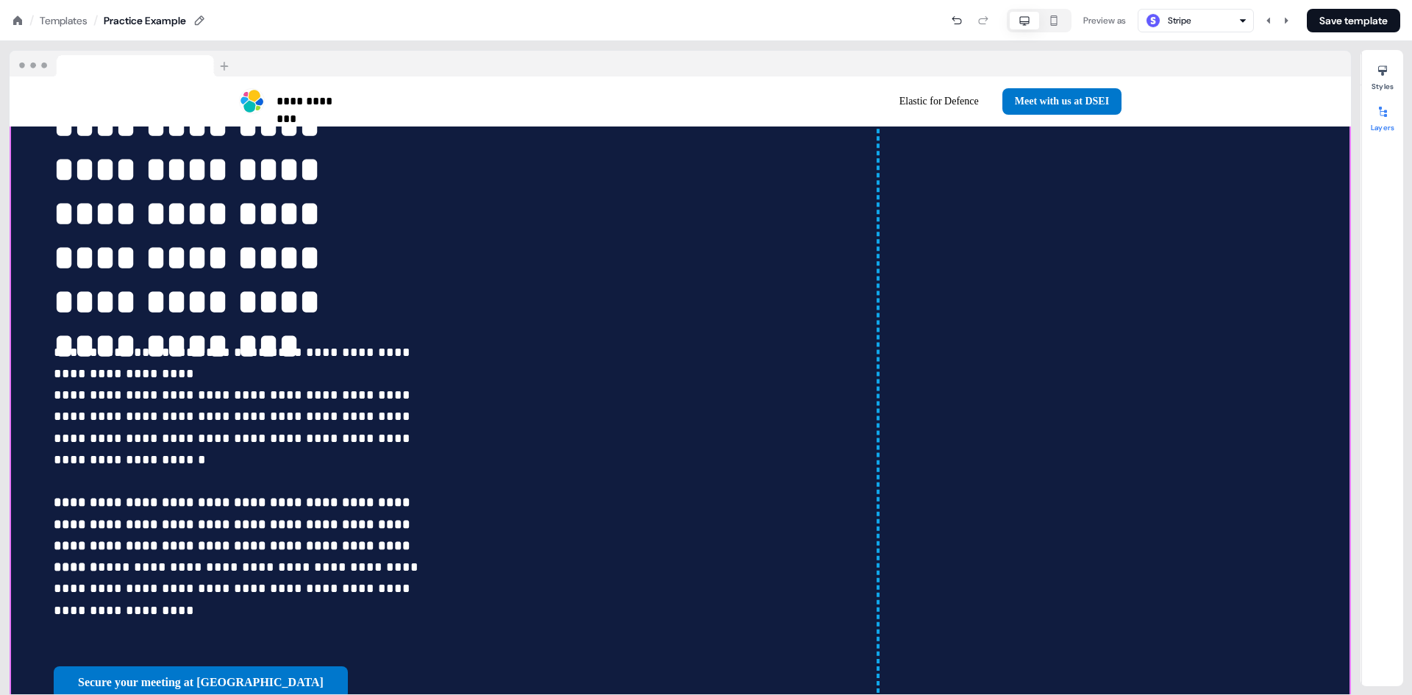
scroll to position [0, 0]
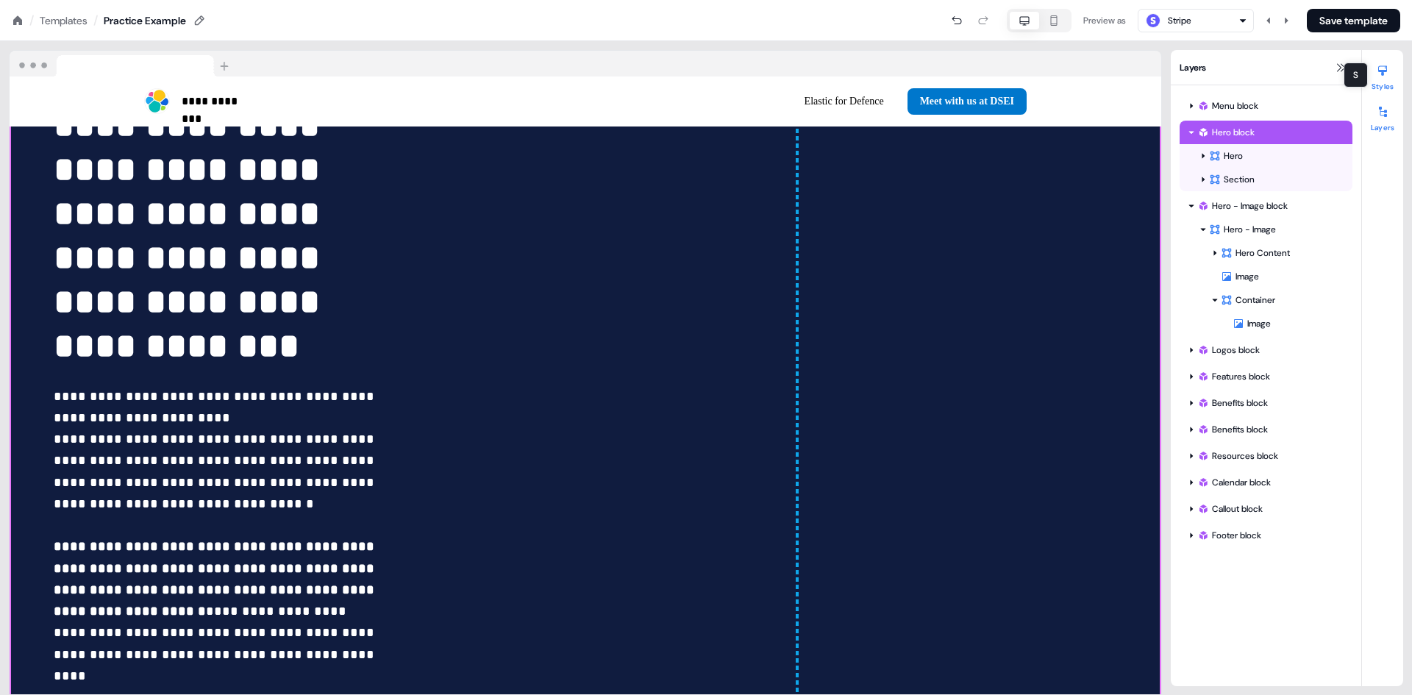
click at [1382, 77] on div at bounding box center [1383, 71] width 24 height 24
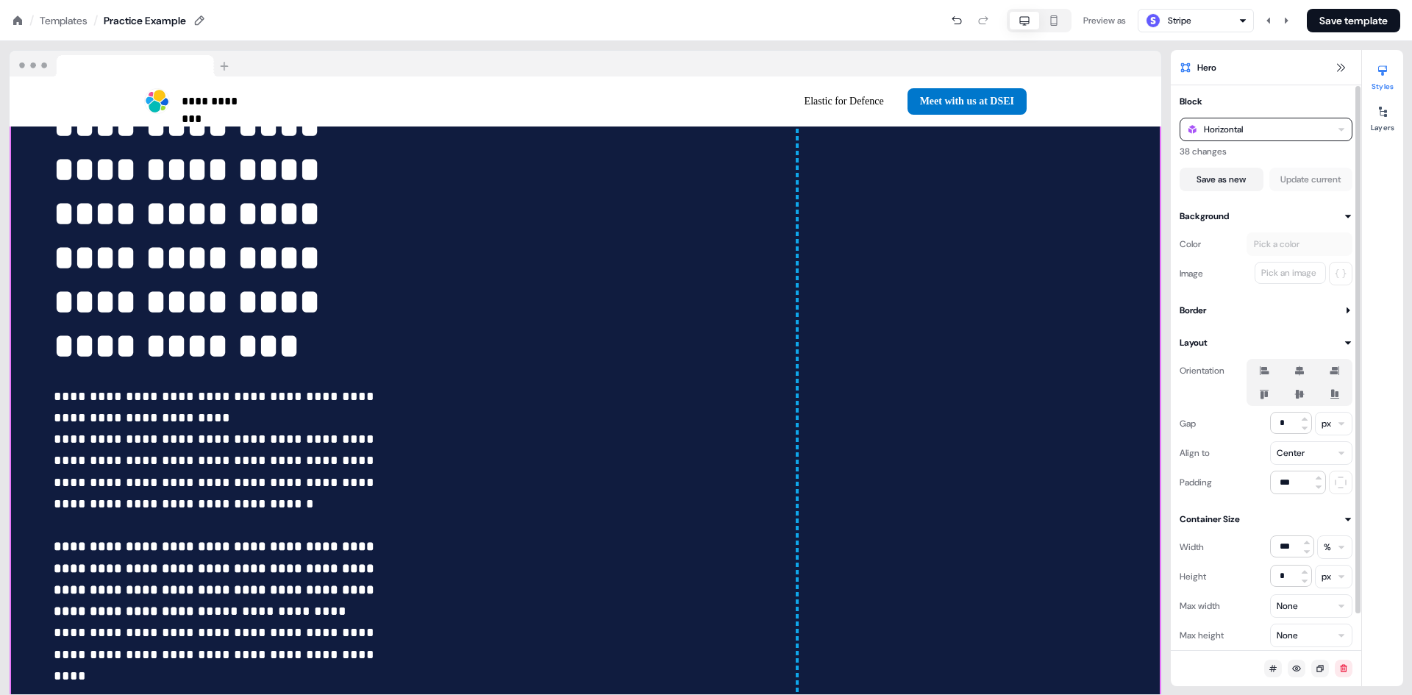
click at [1275, 131] on div "Horizontal" at bounding box center [1266, 130] width 173 height 24
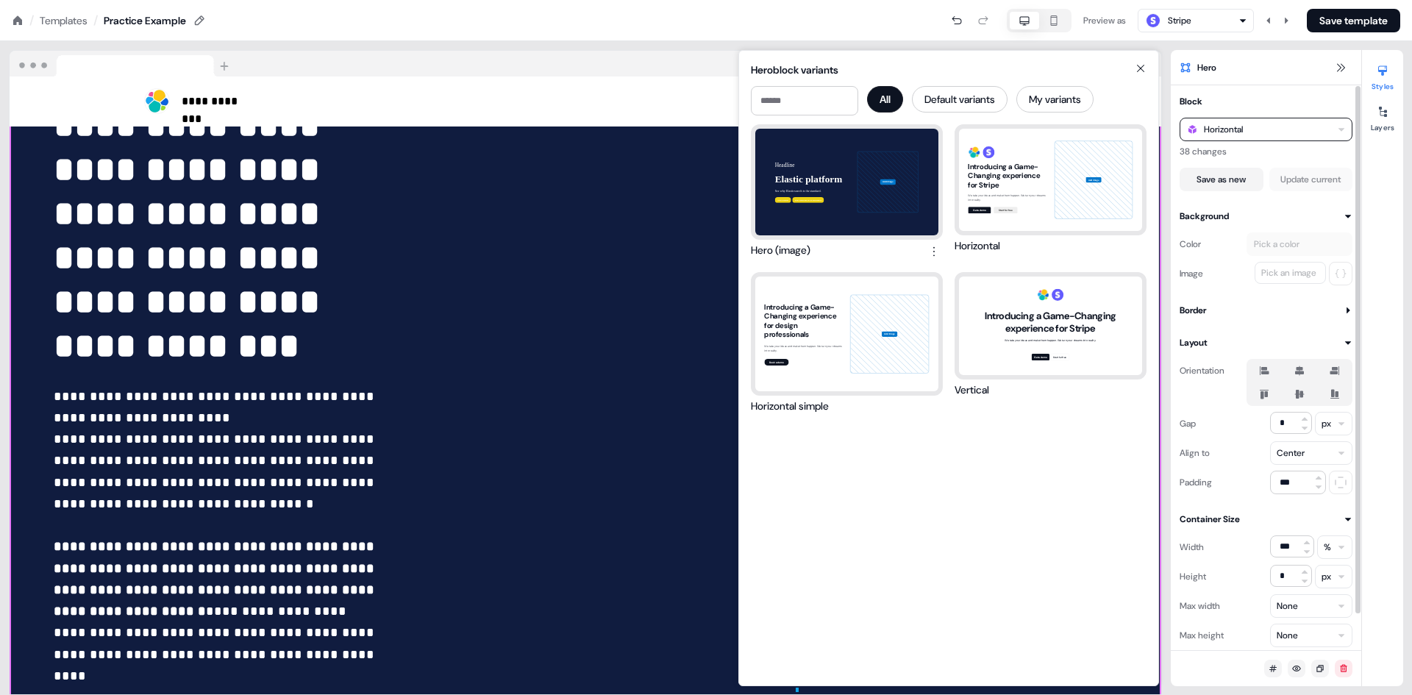
click at [1343, 129] on icon "button" at bounding box center [1342, 130] width 6 height 4
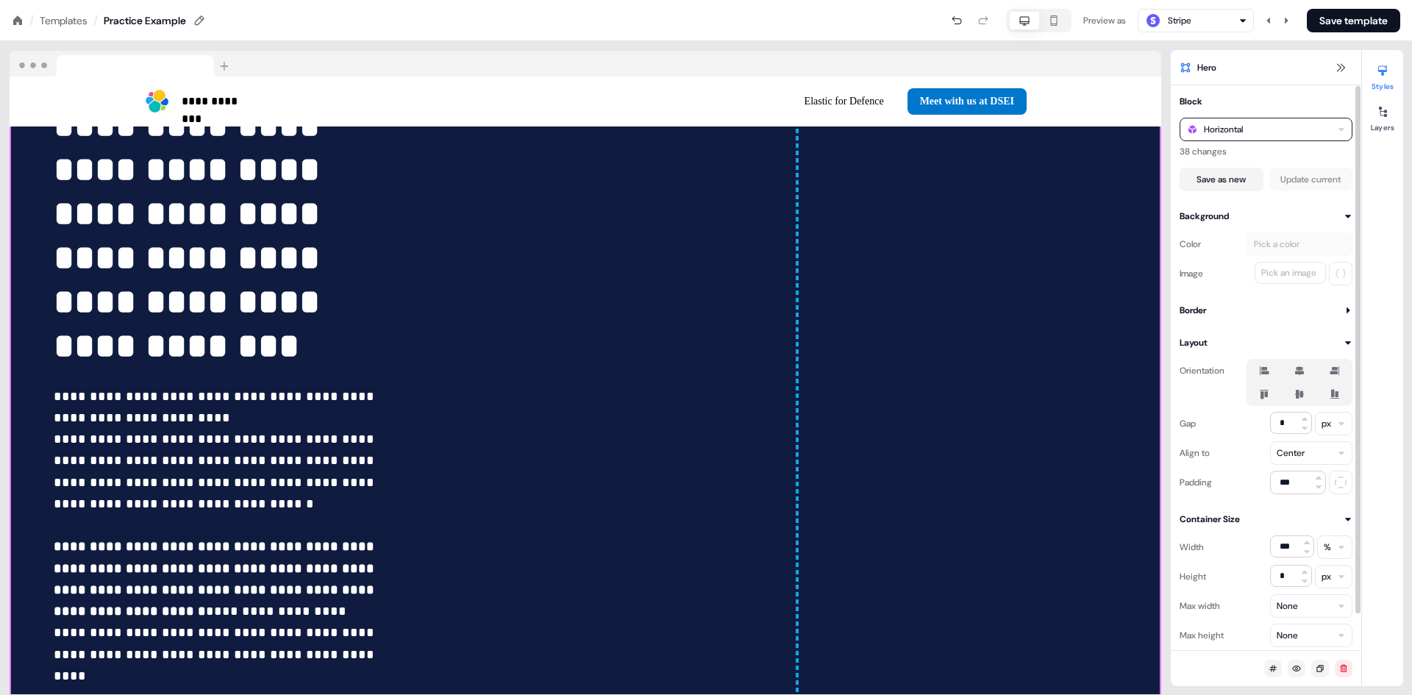
click at [1342, 129] on icon "button" at bounding box center [1342, 130] width 6 height 4
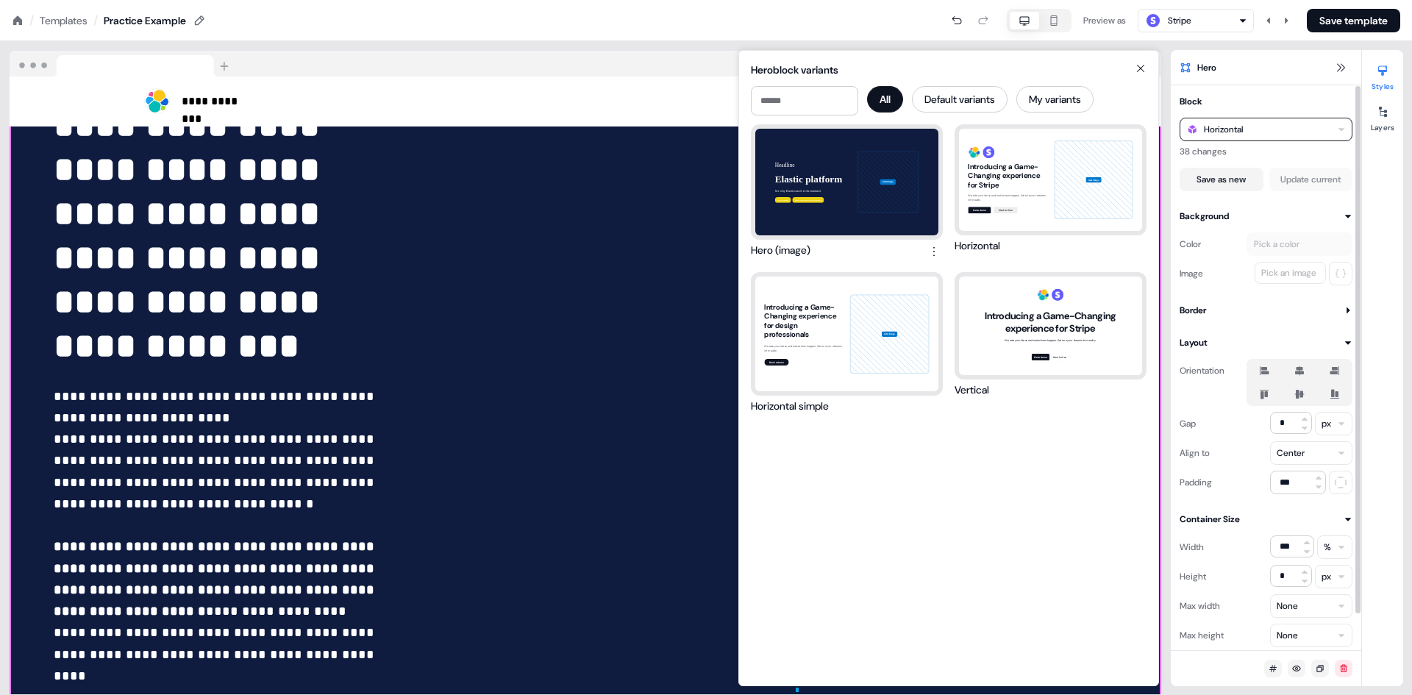
click at [1342, 129] on icon "button" at bounding box center [1342, 130] width 6 height 4
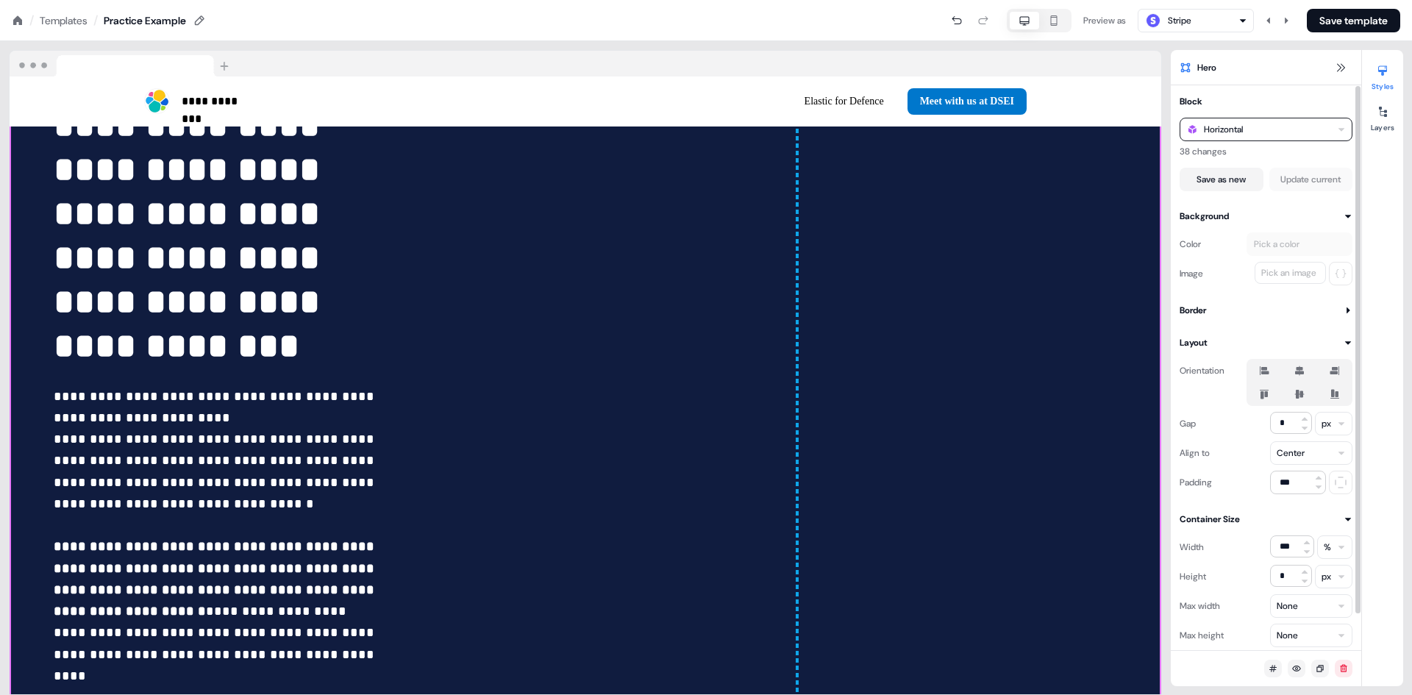
click at [1332, 129] on div "Horizontal" at bounding box center [1266, 130] width 173 height 24
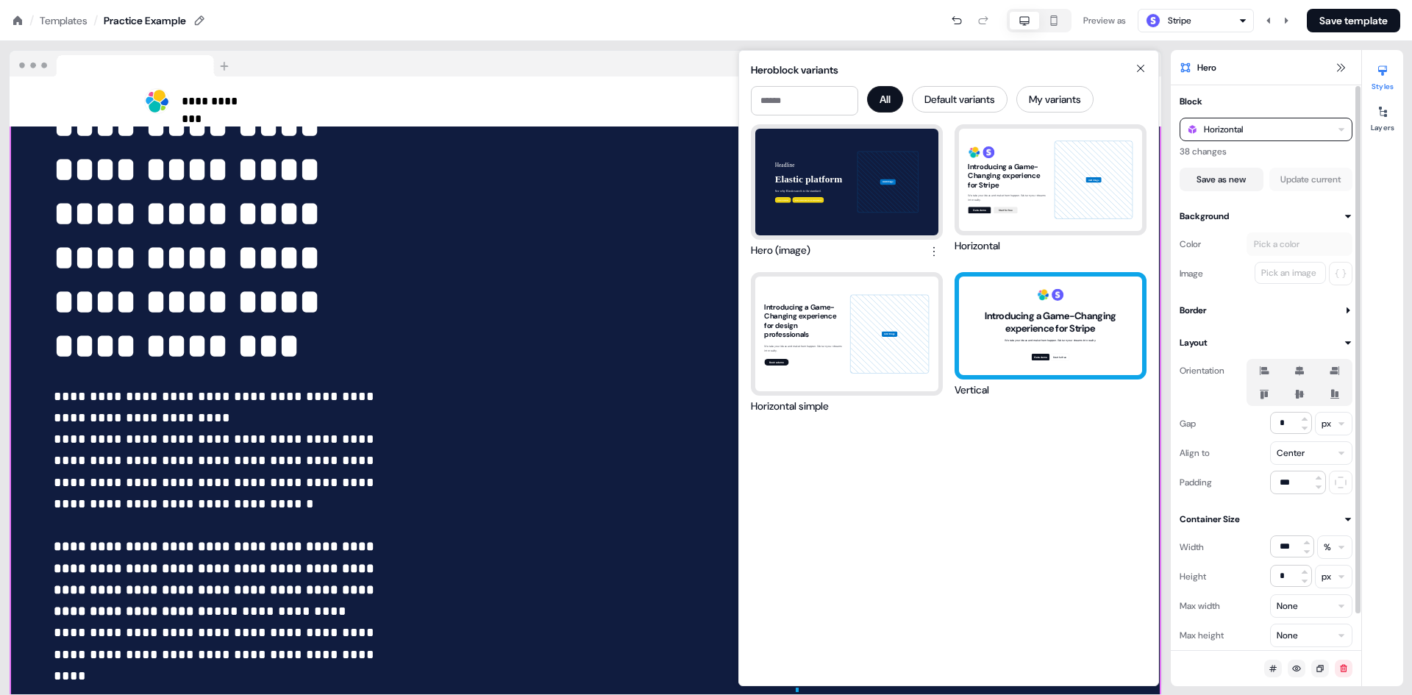
click at [1056, 352] on div "Introducing a Game-Changing experience for Stripe We take your ideas and make t…" at bounding box center [1050, 326] width 183 height 99
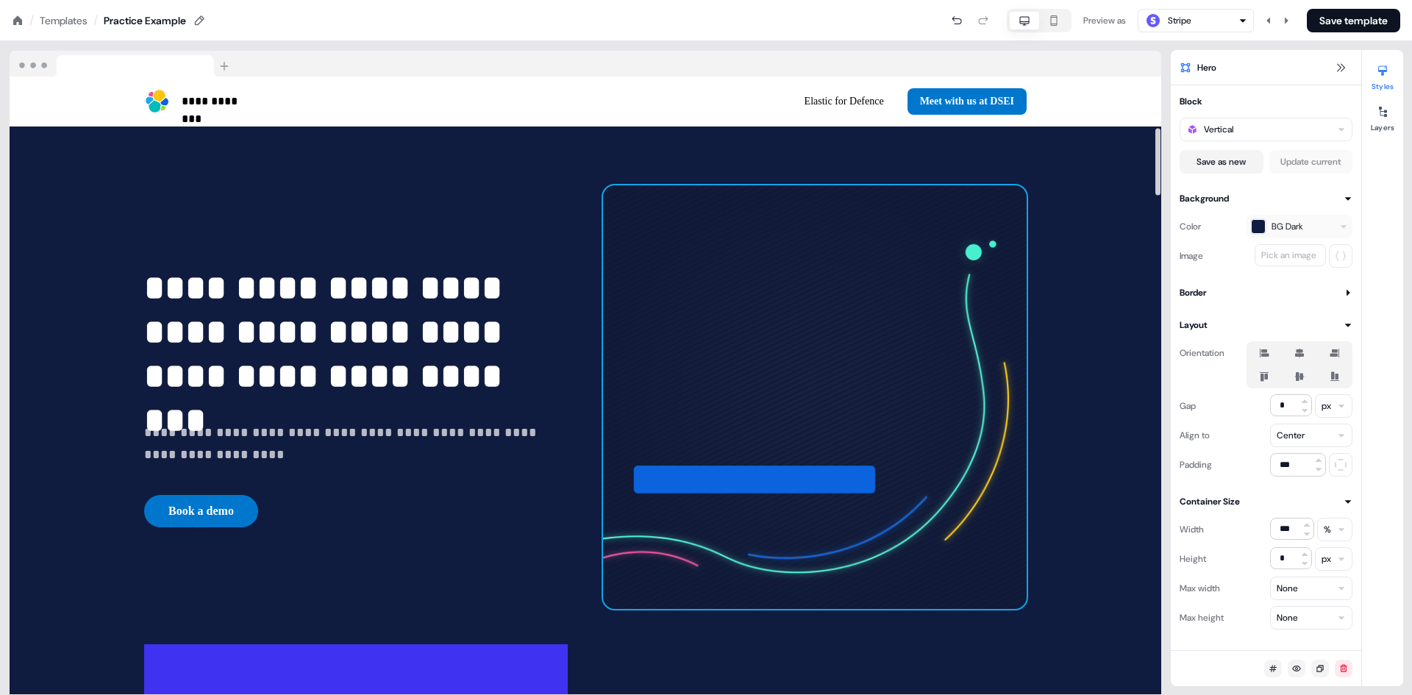
scroll to position [589, 0]
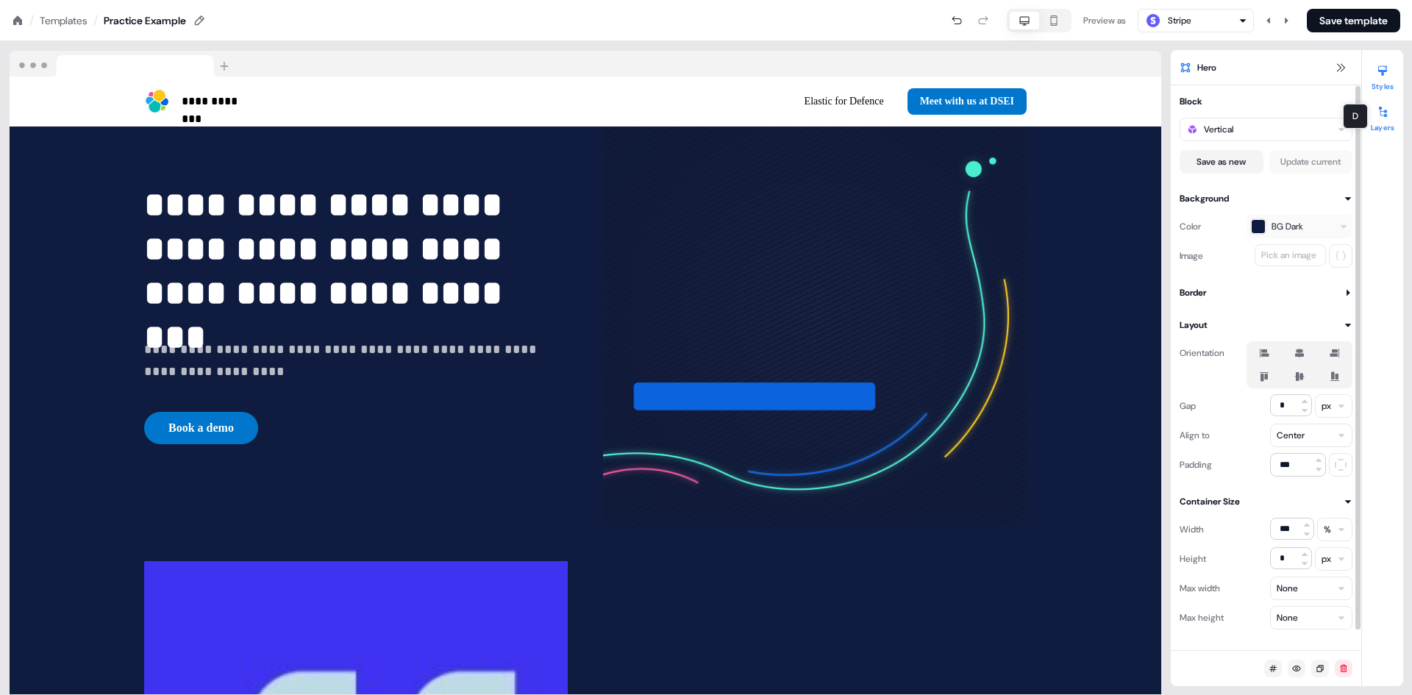
click at [1375, 115] on div at bounding box center [1383, 112] width 24 height 24
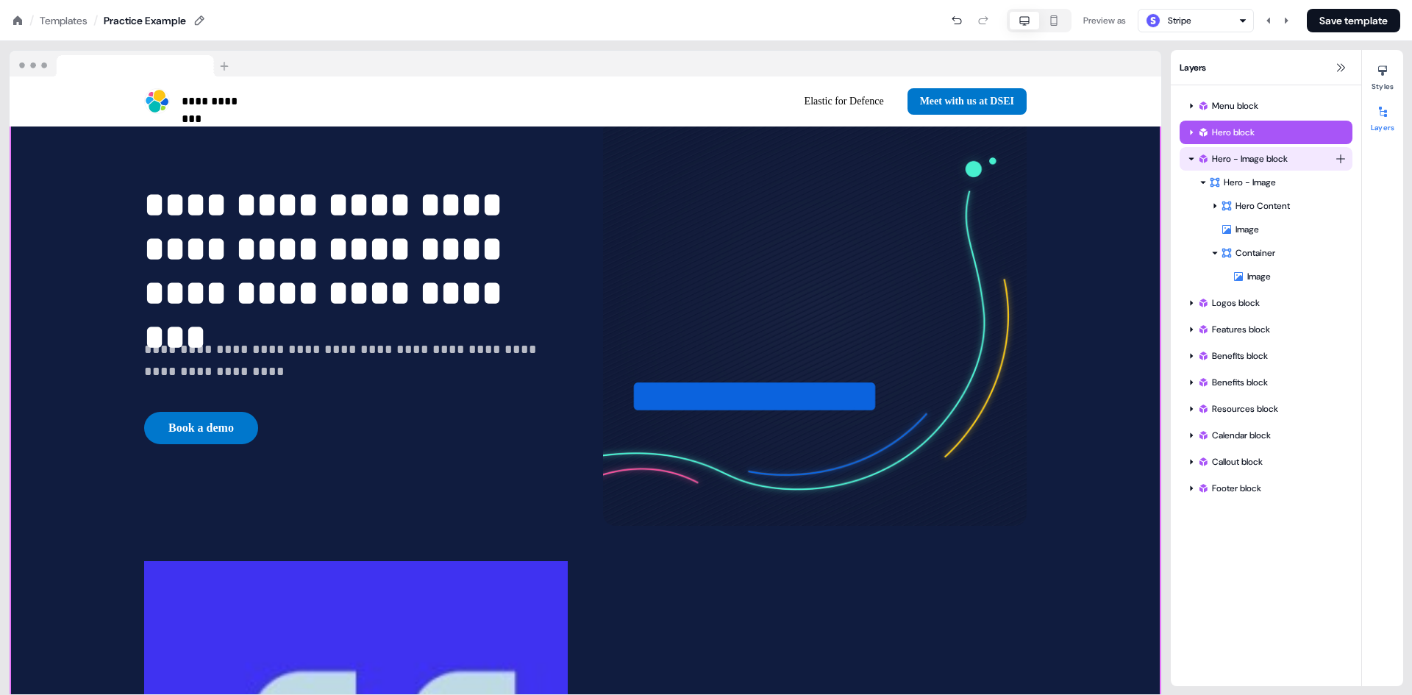
click at [1188, 160] on icon at bounding box center [1191, 158] width 7 height 7
click at [1194, 157] on icon at bounding box center [1191, 158] width 7 height 7
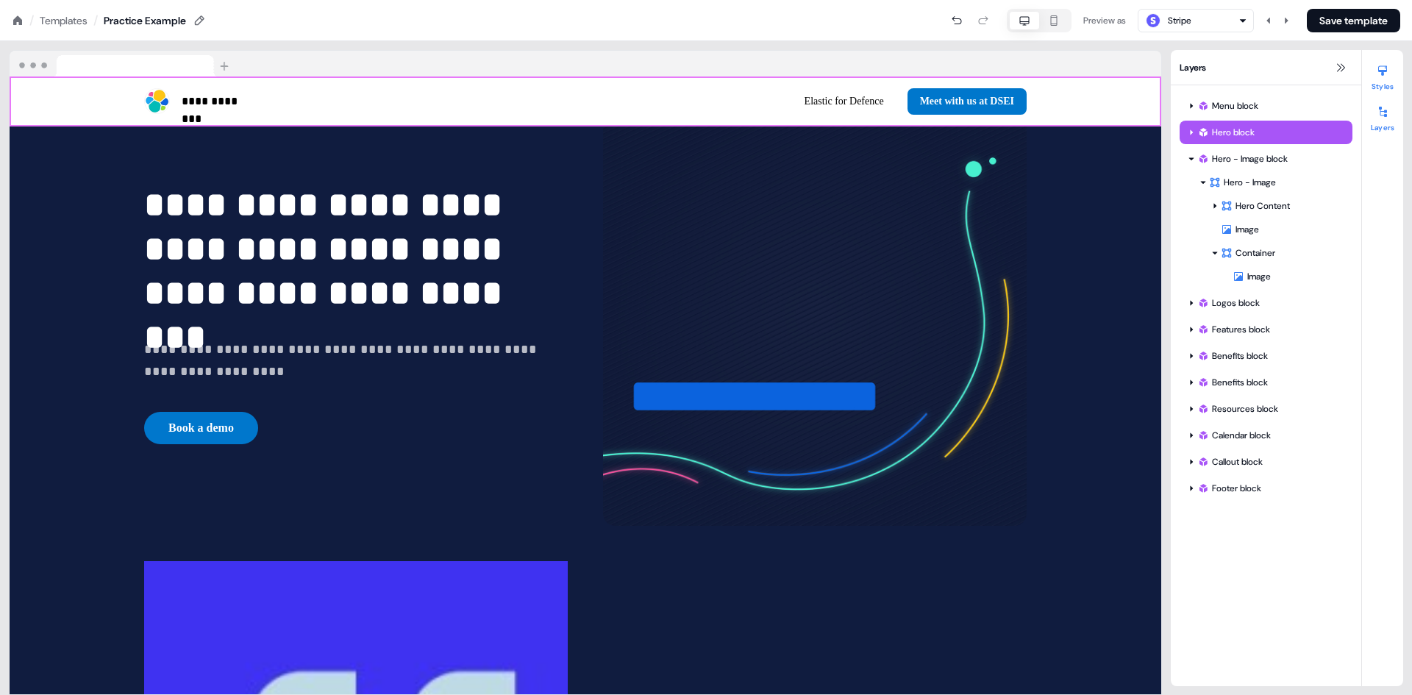
click at [1388, 81] on div at bounding box center [1383, 71] width 24 height 24
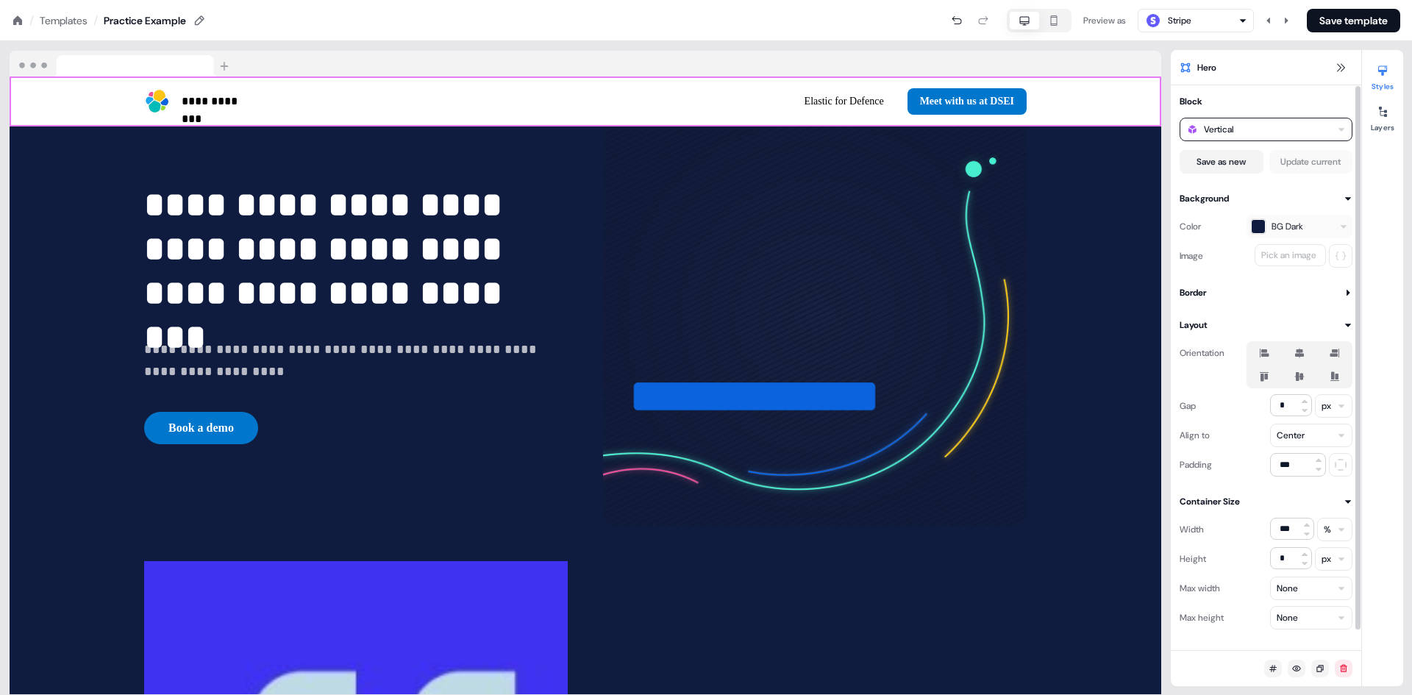
click at [1275, 127] on div "Vertical" at bounding box center [1266, 130] width 173 height 24
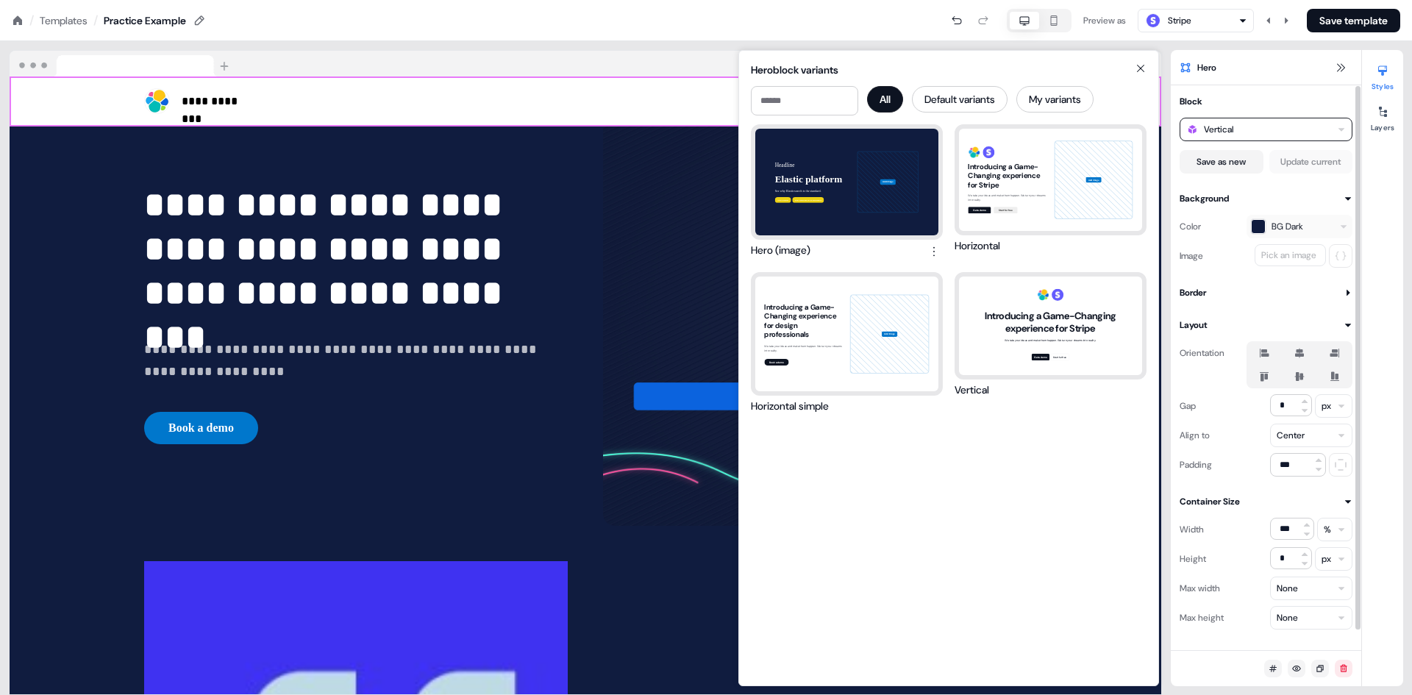
click at [1275, 127] on div "Vertical" at bounding box center [1266, 130] width 173 height 24
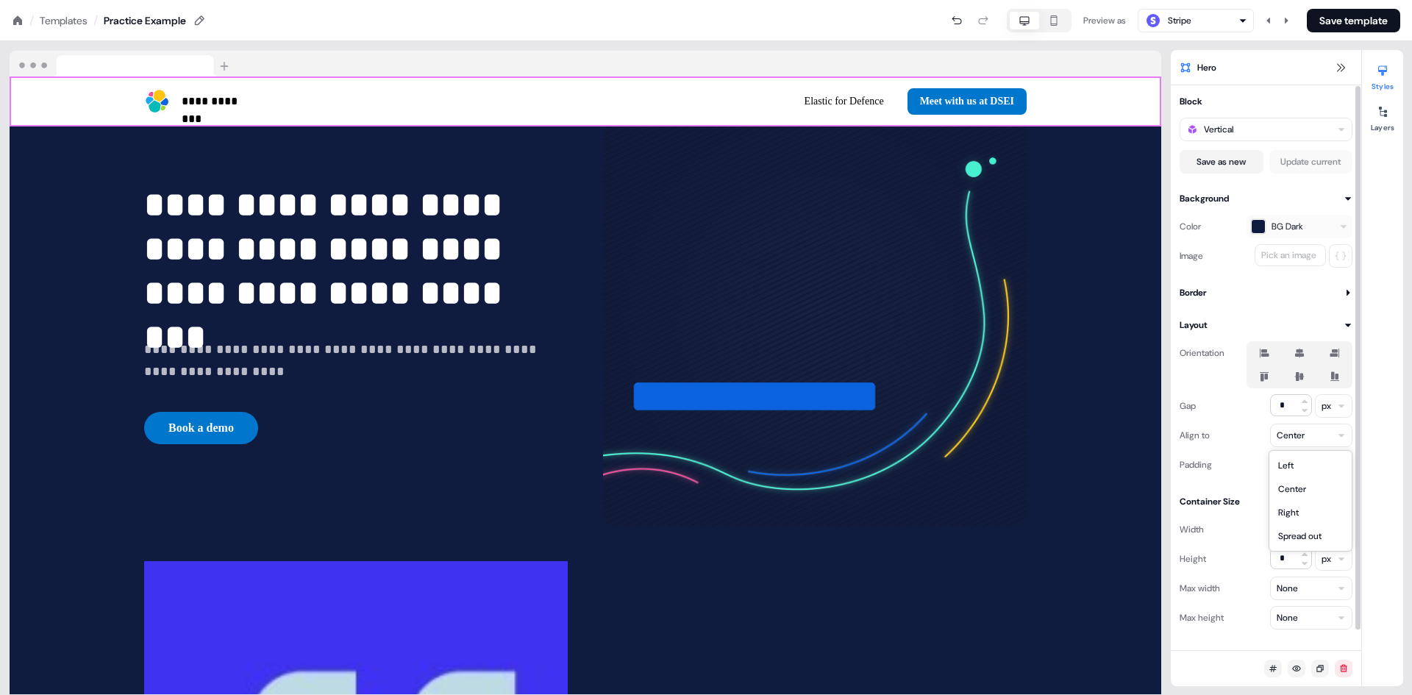
click at [1305, 0] on html "**********" at bounding box center [706, 0] width 1412 height 0
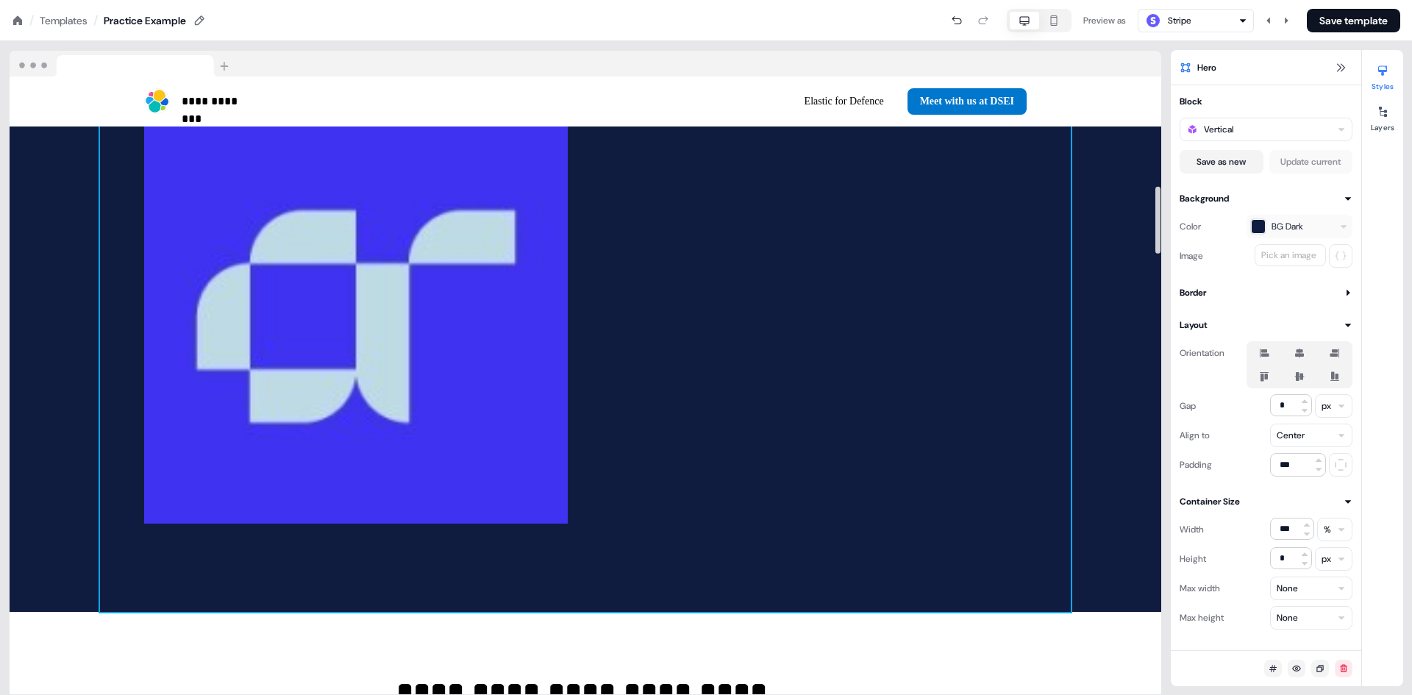
scroll to position [1177, 0]
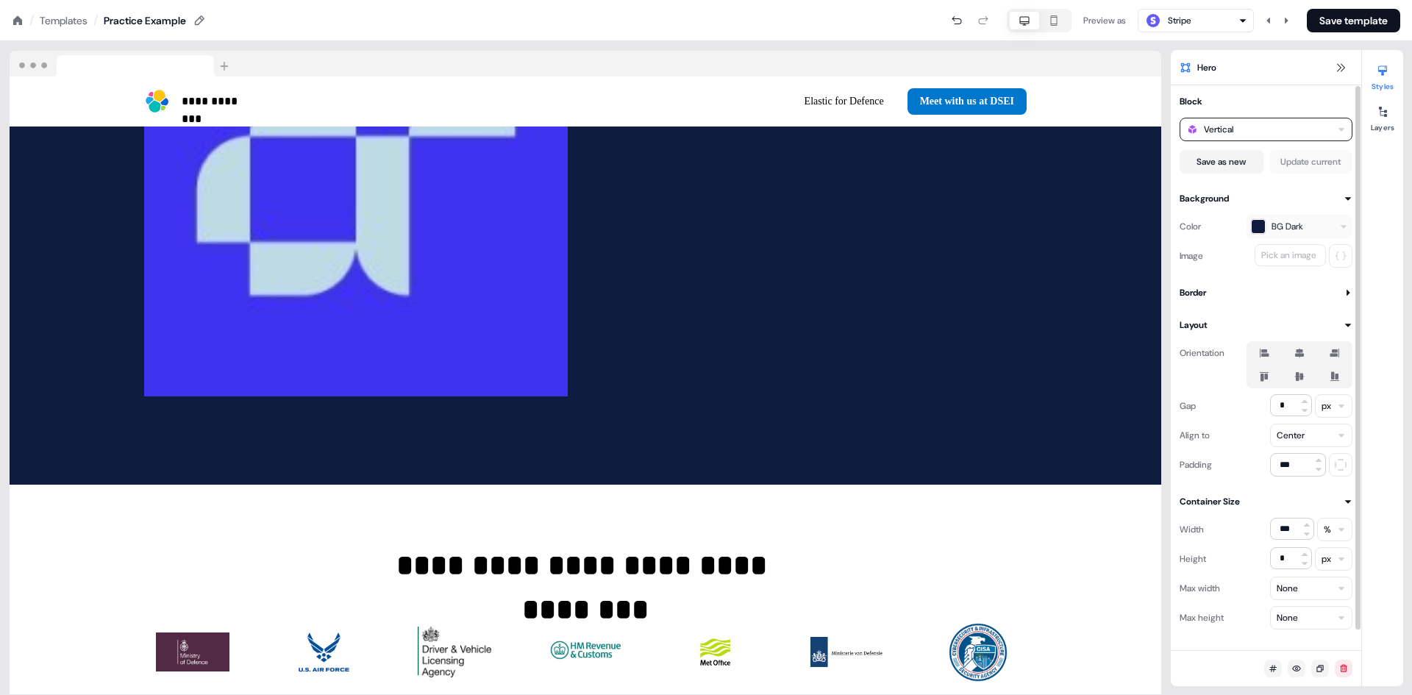
click at [1314, 129] on div "Vertical" at bounding box center [1266, 130] width 173 height 24
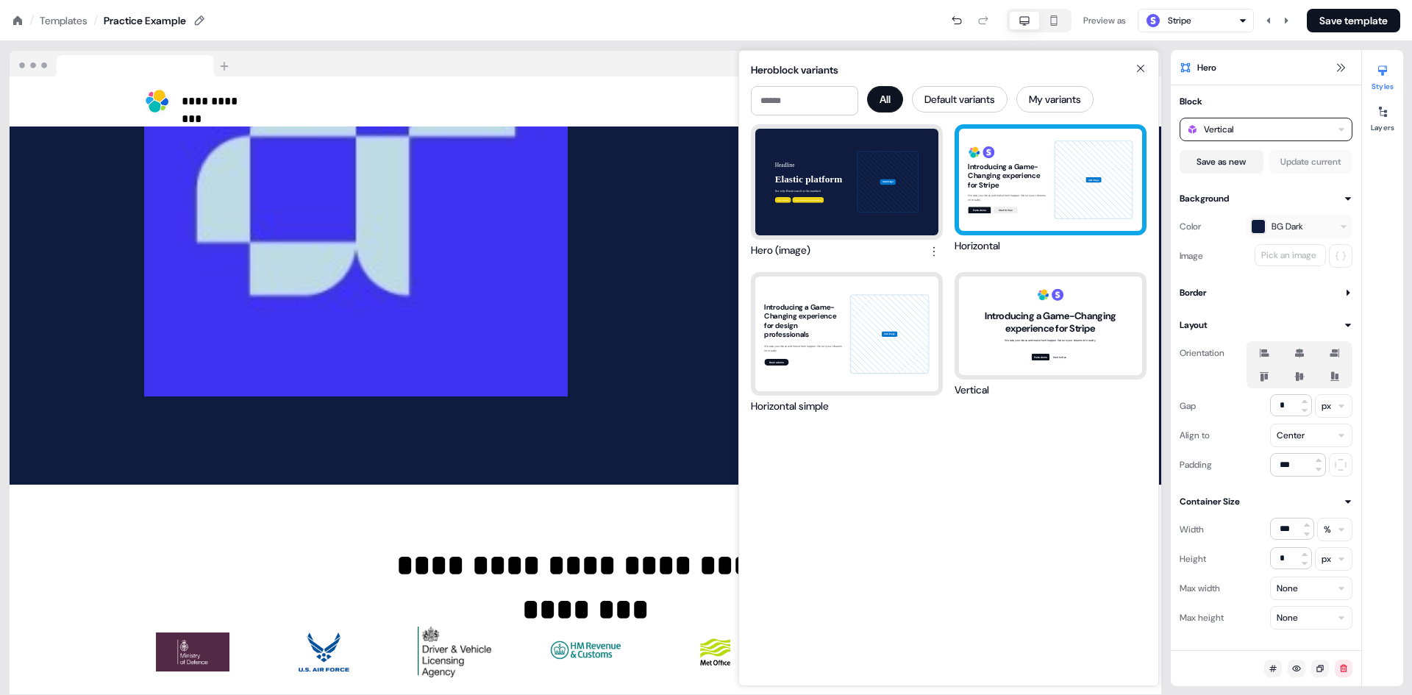
click at [1009, 206] on div "Introducing a Game-Changing experience for Stripe We take your ideas and make t…" at bounding box center [1050, 180] width 183 height 102
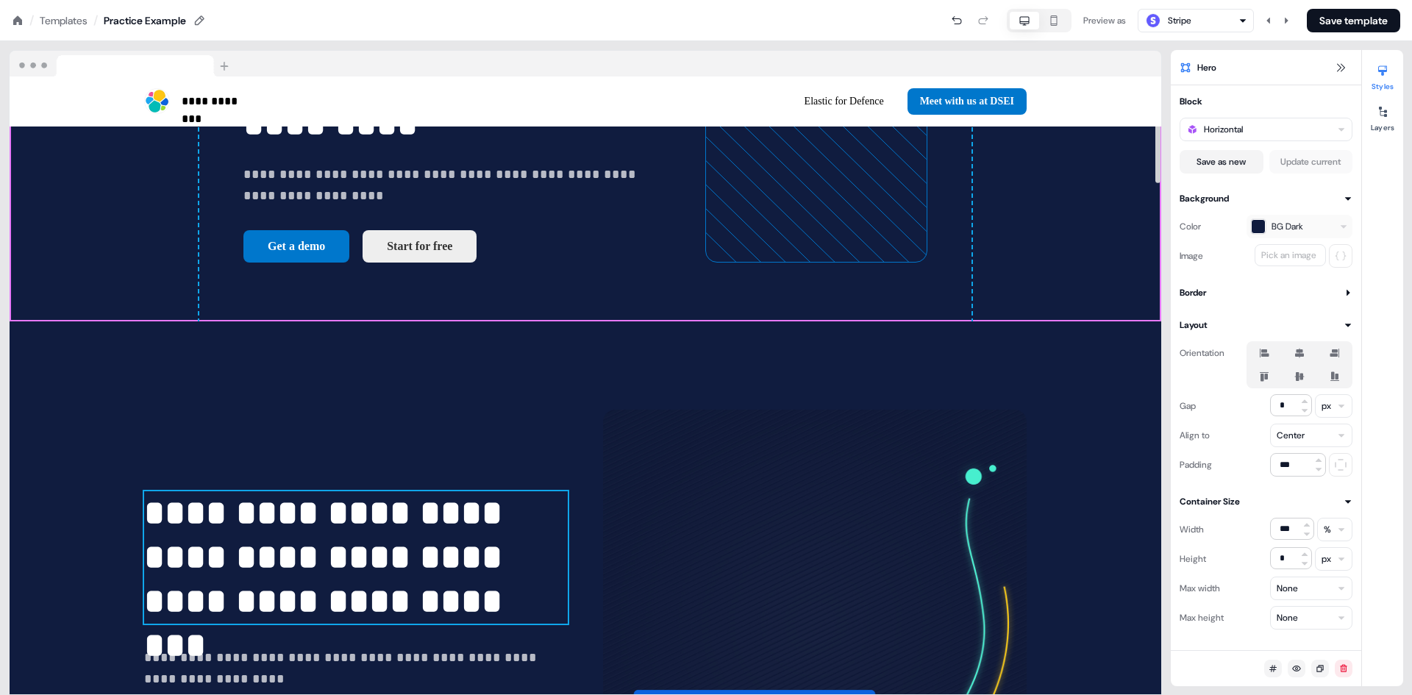
scroll to position [368, 0]
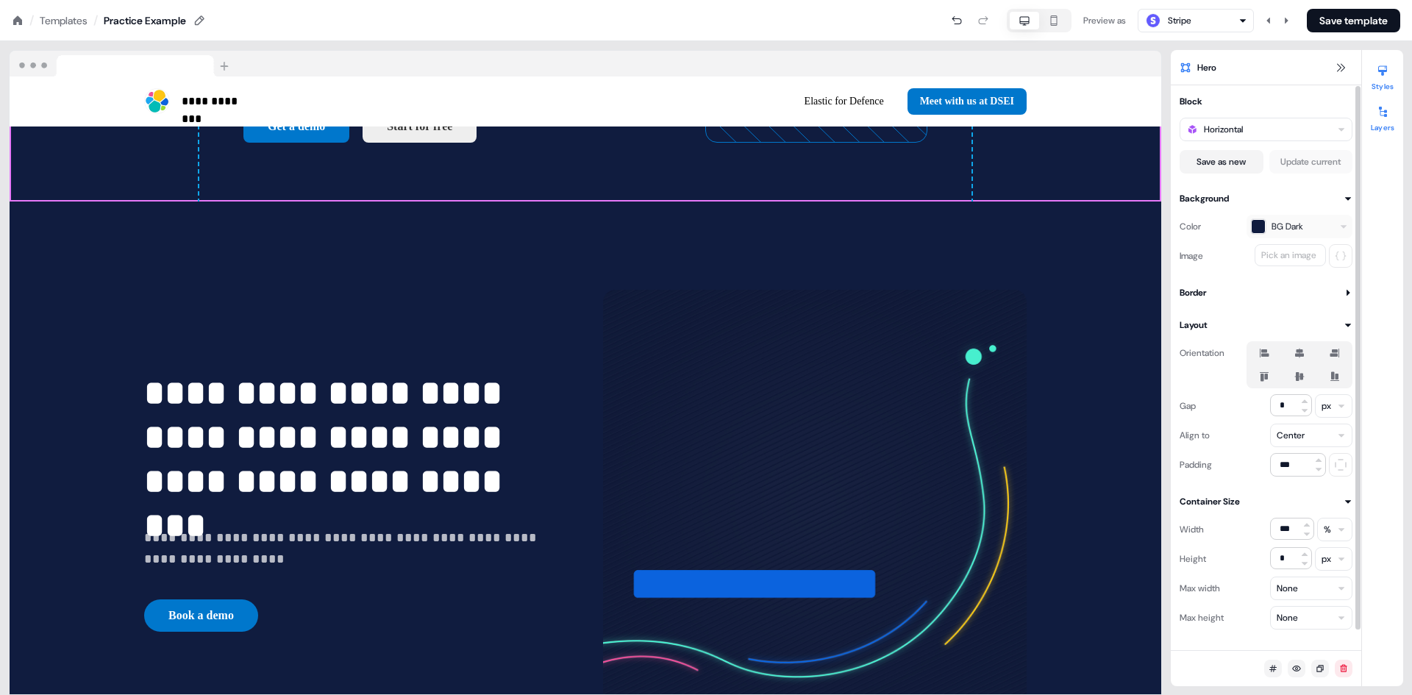
click at [1393, 122] on div at bounding box center [1383, 112] width 24 height 24
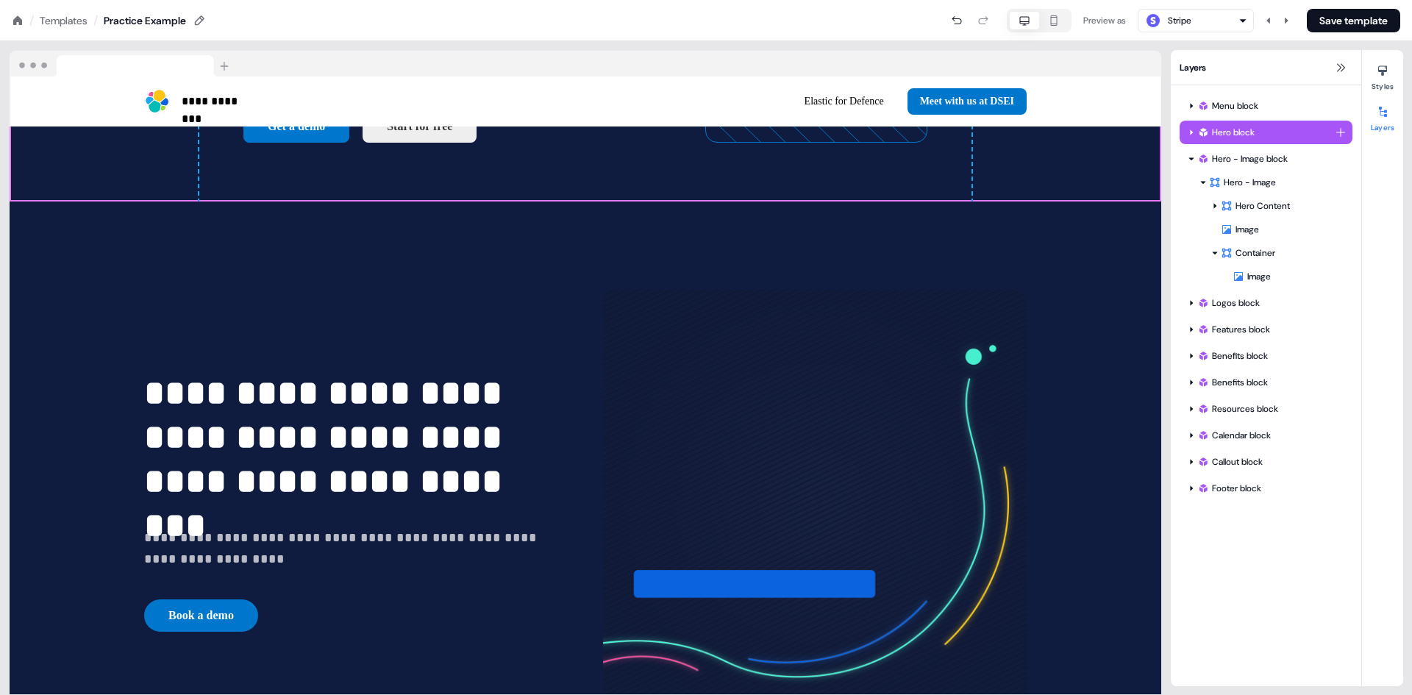
click at [1191, 129] on icon at bounding box center [1191, 132] width 7 height 7
click at [1234, 132] on div "Hero block" at bounding box center [1267, 132] width 138 height 15
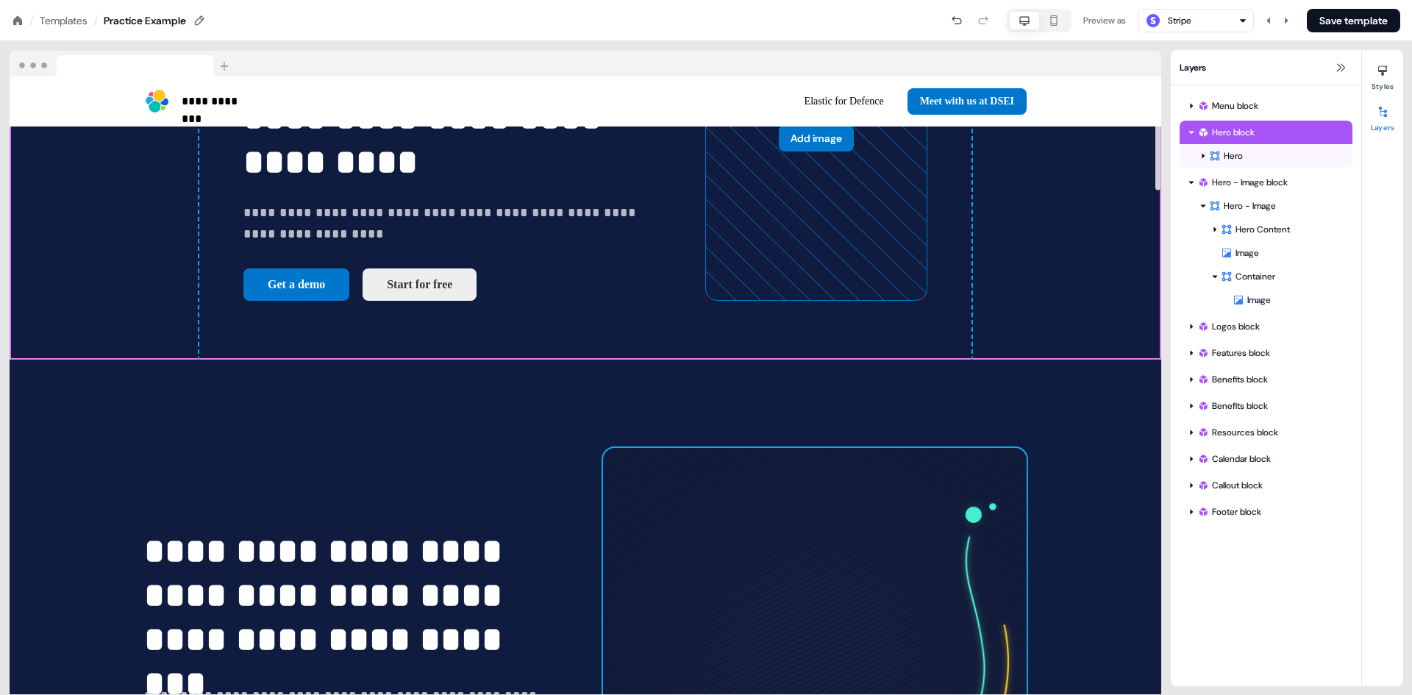
scroll to position [441, 0]
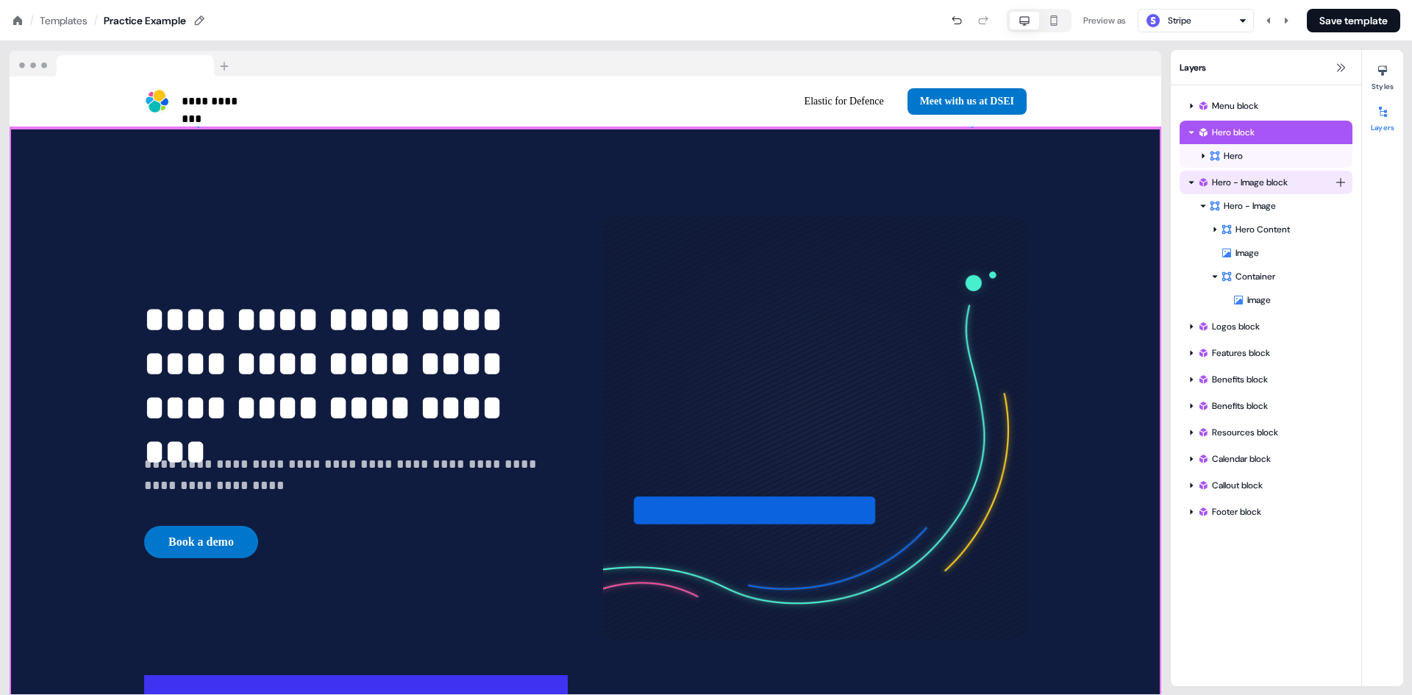
click at [1256, 178] on div "Hero - Image block" at bounding box center [1267, 182] width 138 height 15
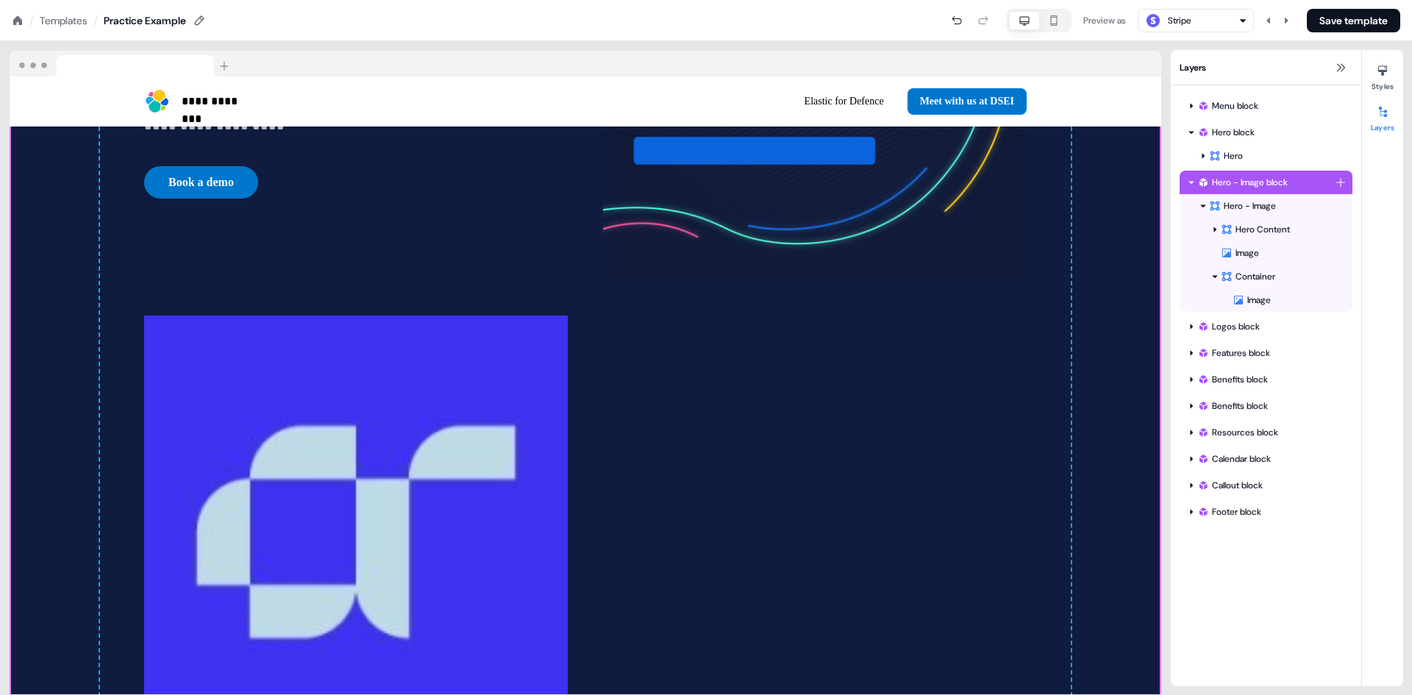
scroll to position [809, 0]
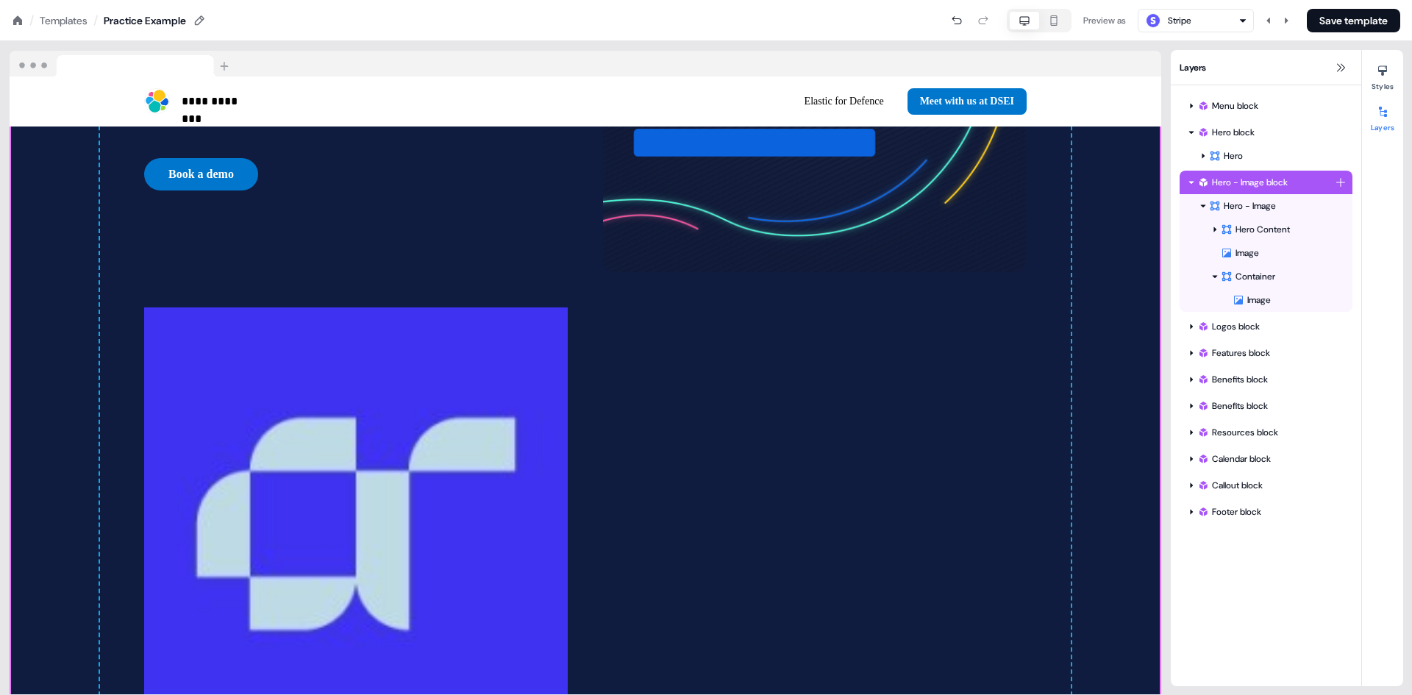
click at [1189, 182] on icon at bounding box center [1191, 182] width 7 height 7
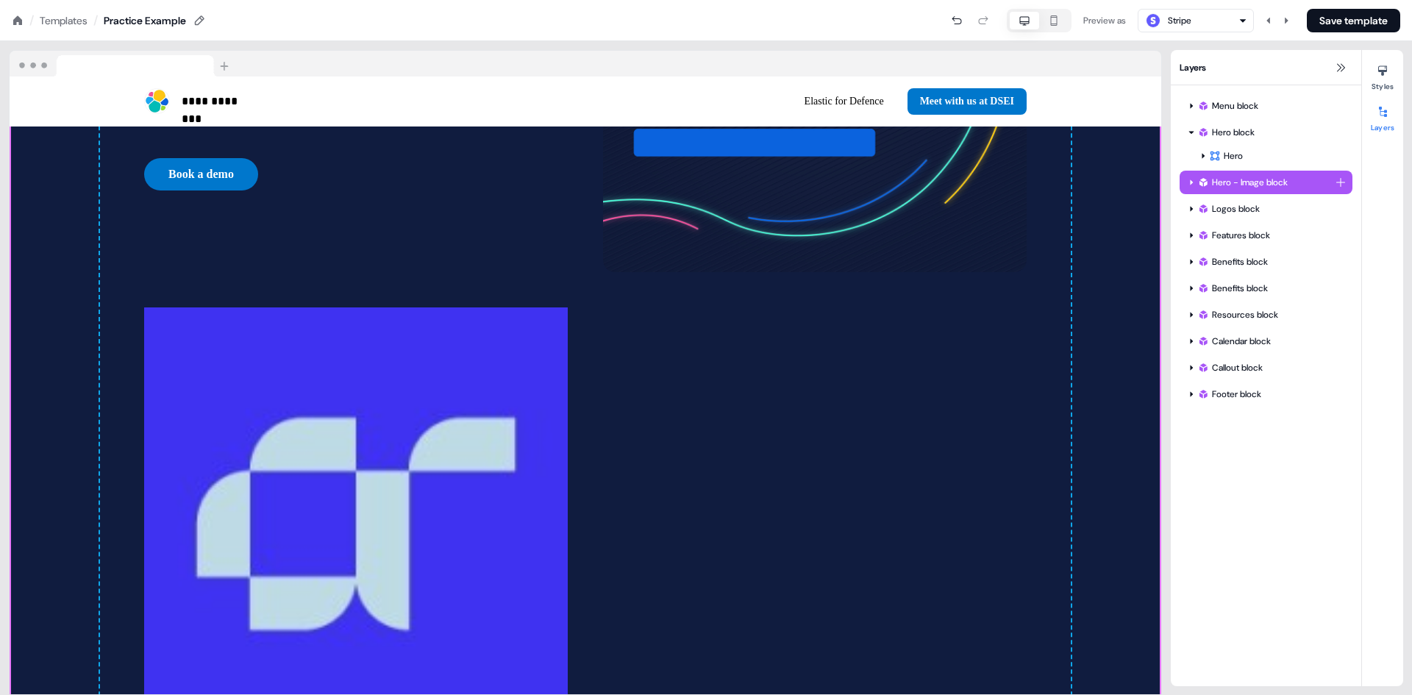
click at [1188, 180] on icon at bounding box center [1191, 182] width 7 height 7
click at [1199, 206] on div at bounding box center [1204, 206] width 12 height 12
click at [1340, 0] on html "**********" at bounding box center [706, 0] width 1412 height 0
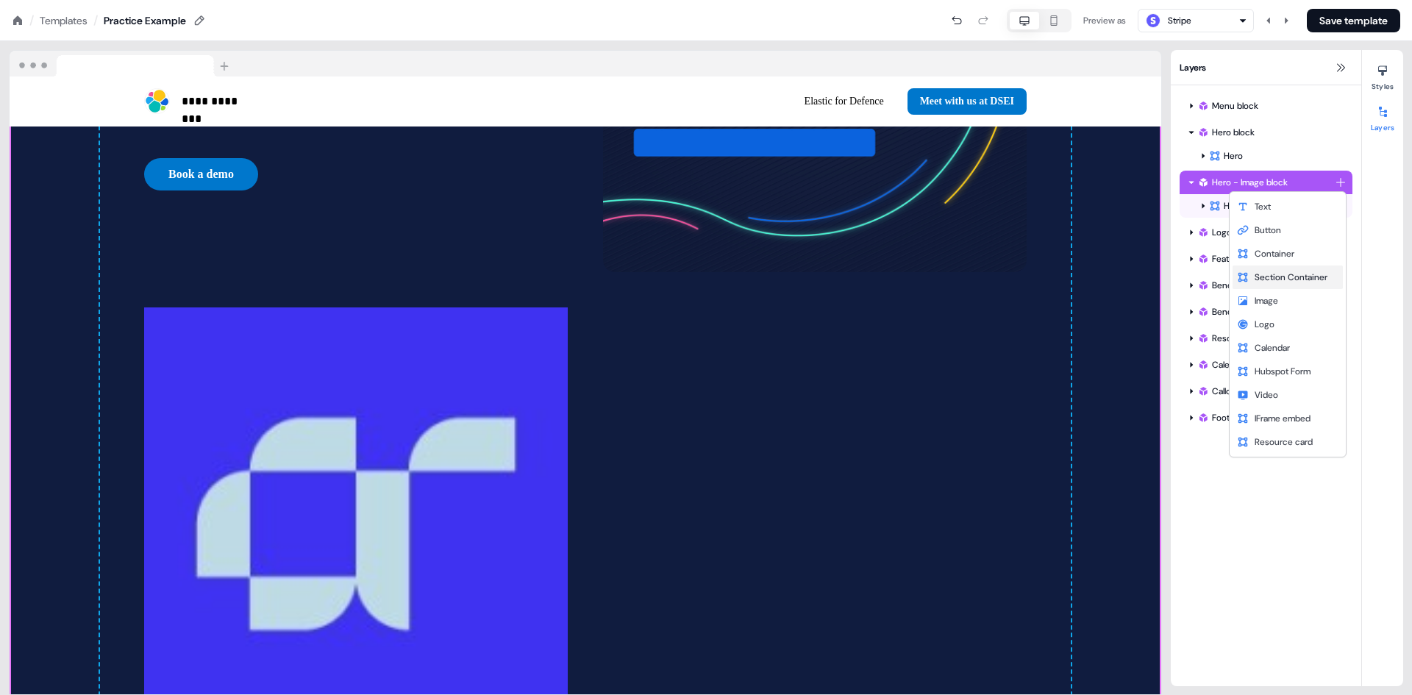
click at [1282, 282] on span "Section Container" at bounding box center [1291, 277] width 73 height 12
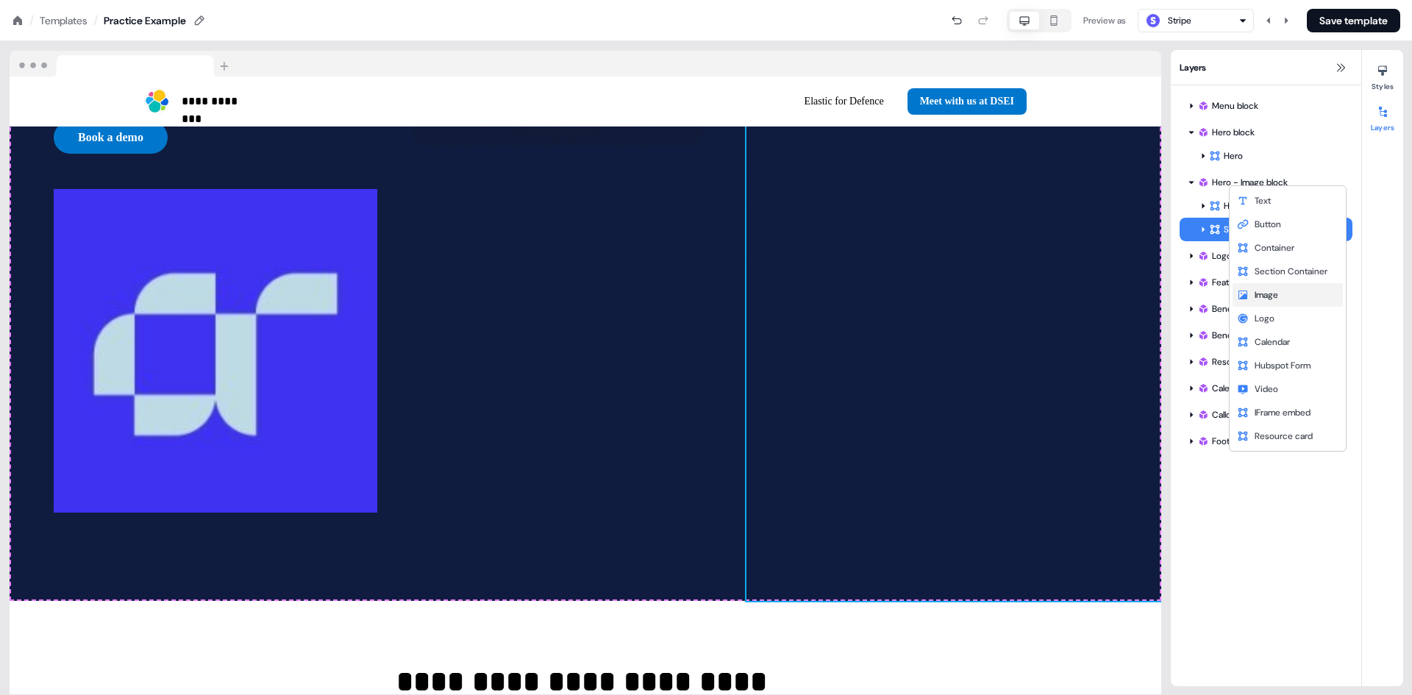
scroll to position [737, 0]
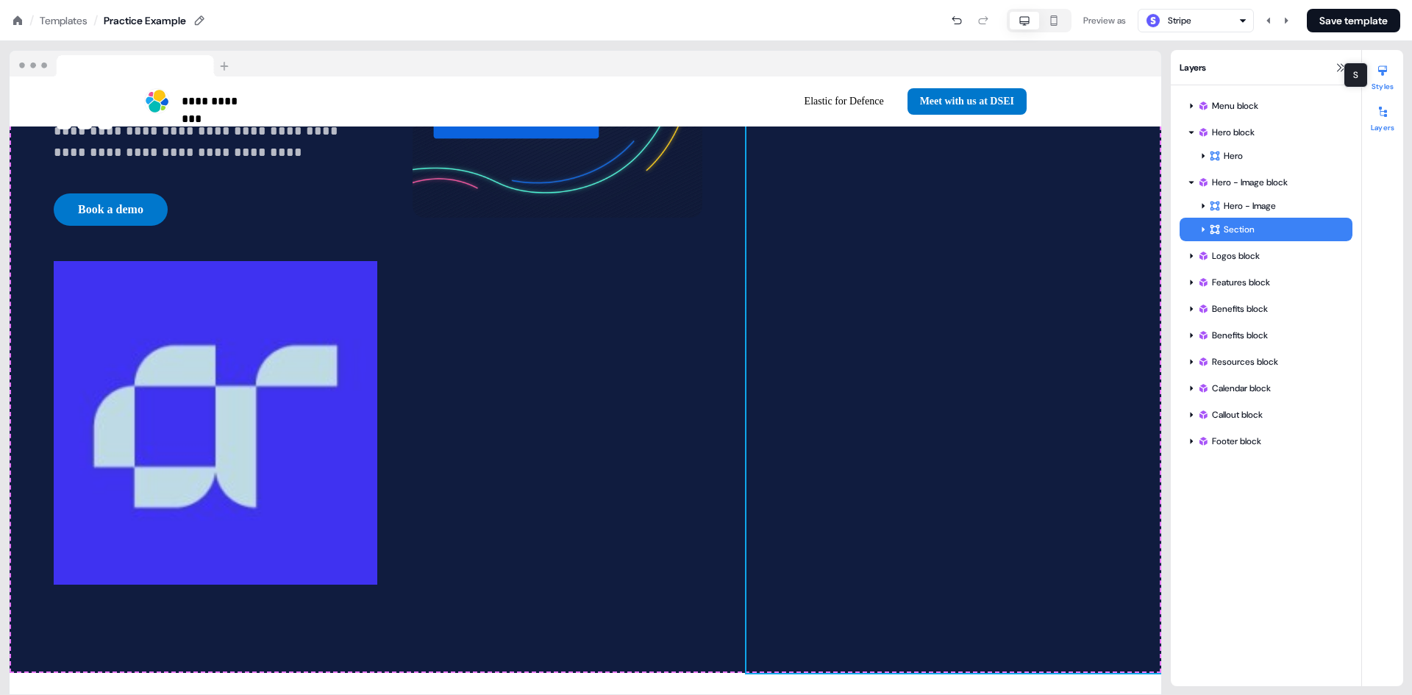
click at [1380, 67] on icon at bounding box center [1383, 71] width 12 height 12
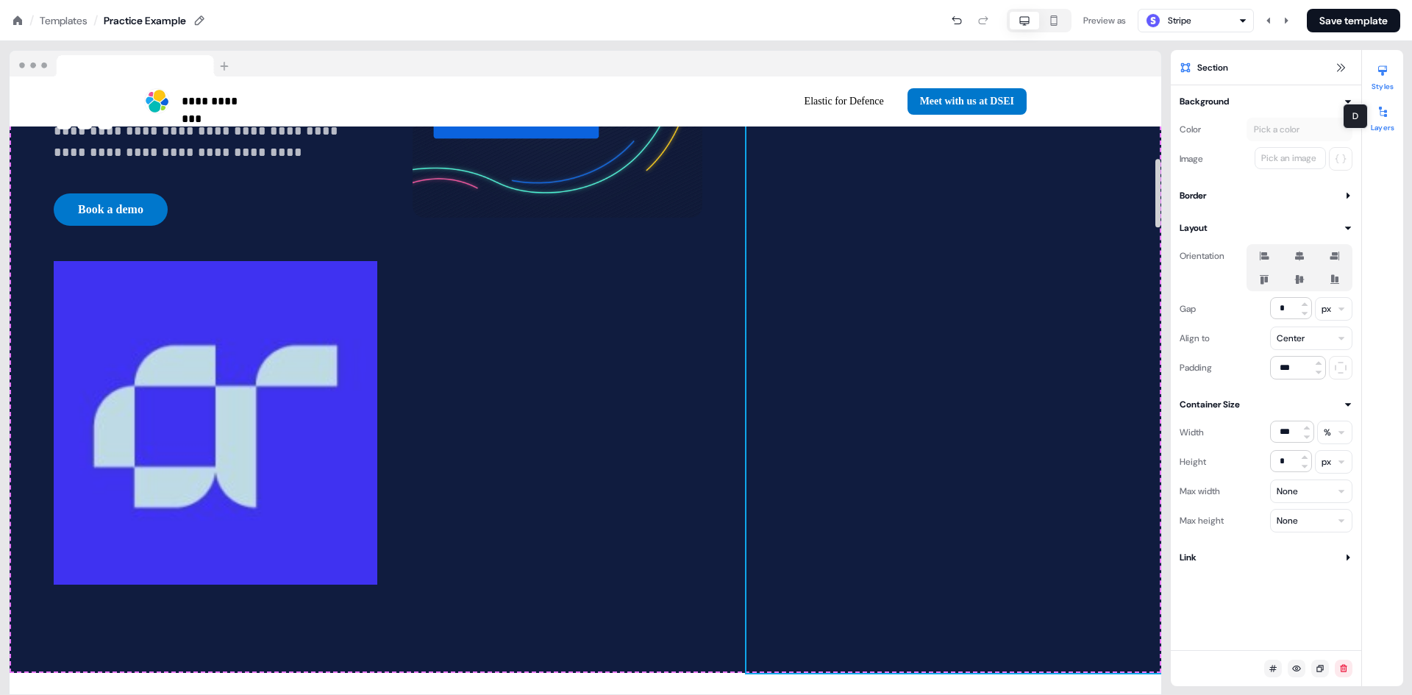
click at [1383, 120] on div at bounding box center [1383, 112] width 24 height 24
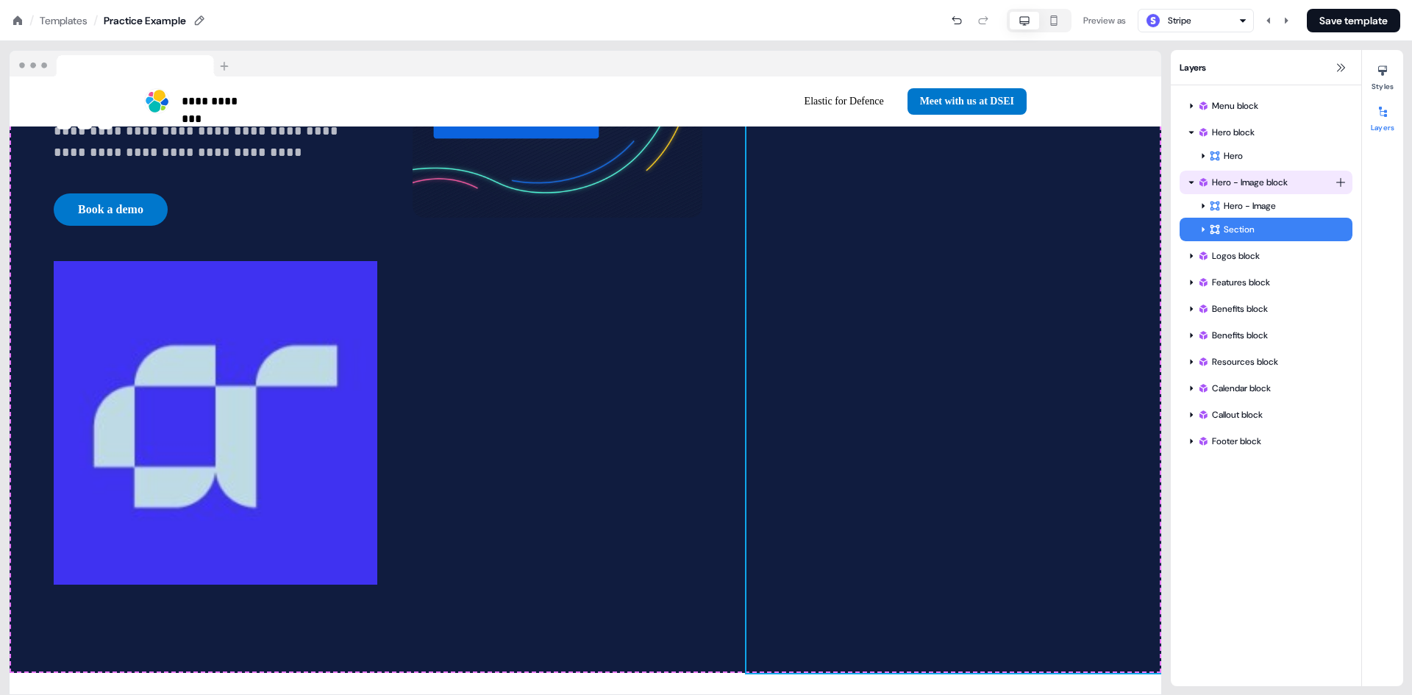
click at [1252, 186] on div "Hero - Image block" at bounding box center [1267, 182] width 138 height 15
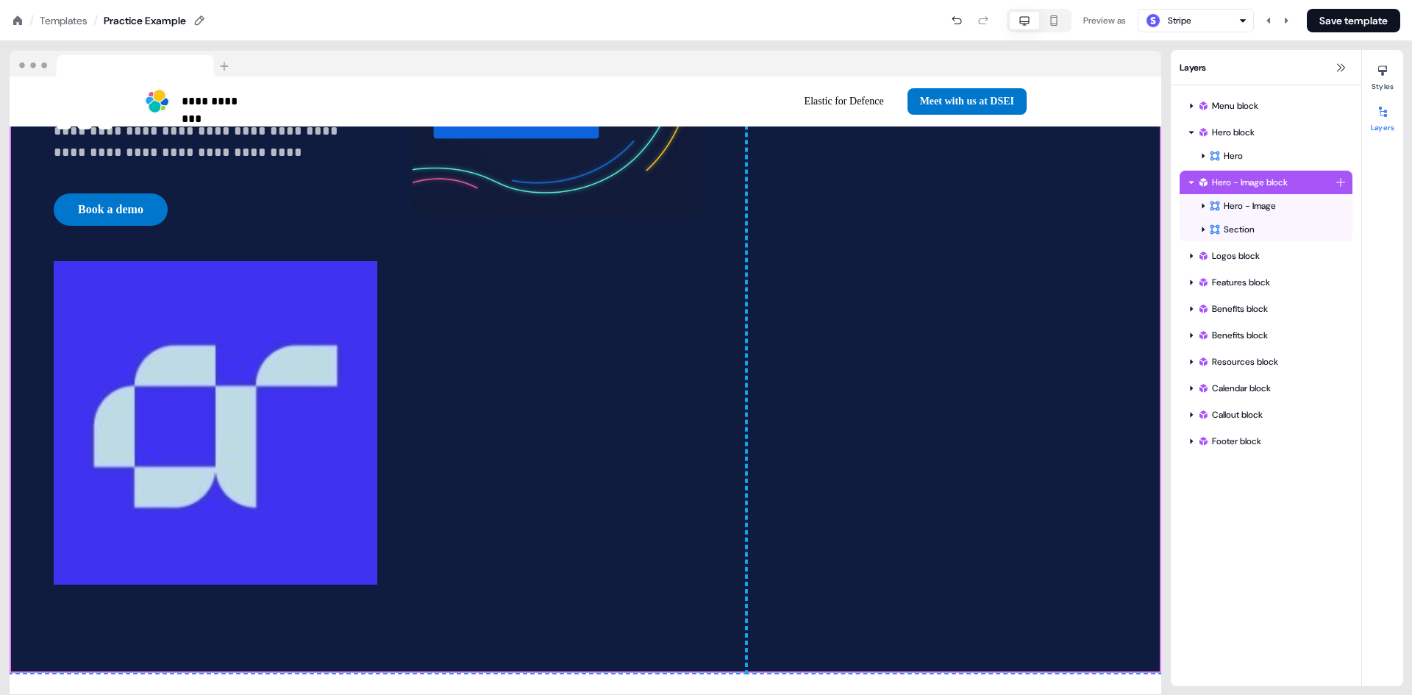
scroll to position [709, 0]
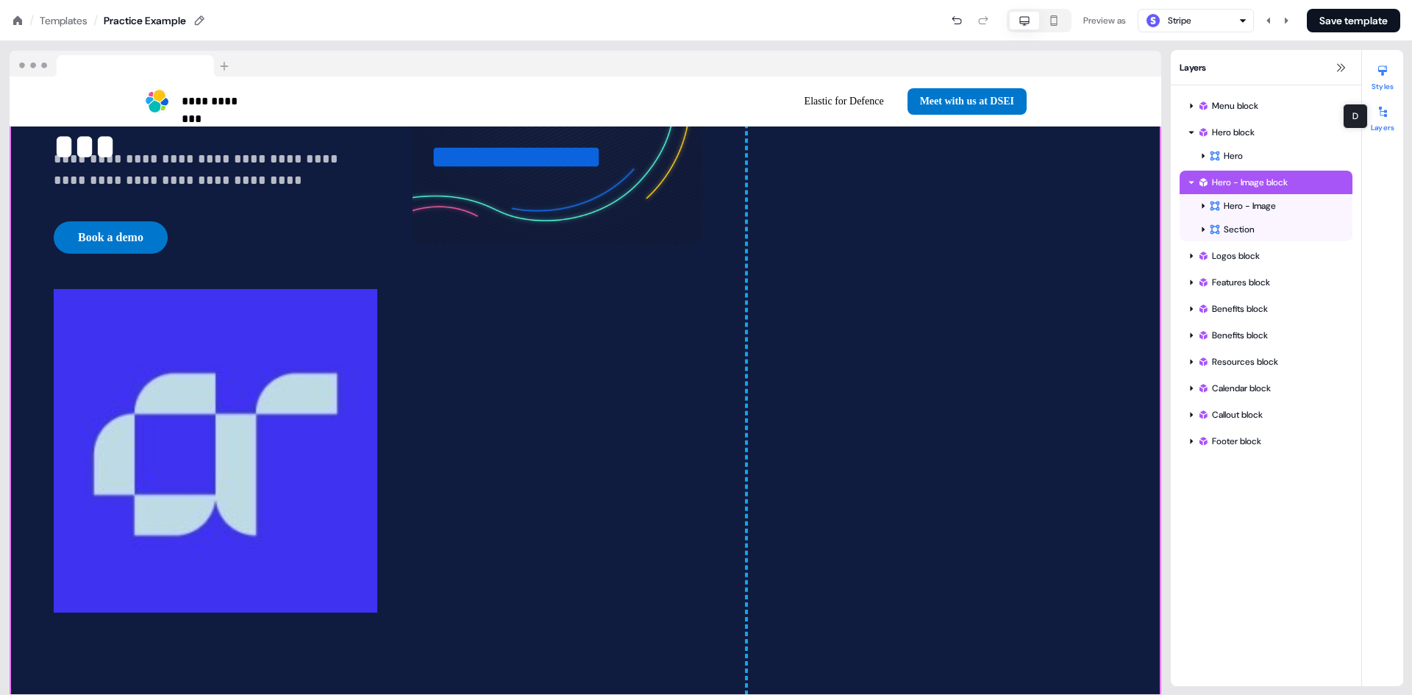
click at [1385, 75] on icon at bounding box center [1383, 71] width 12 height 12
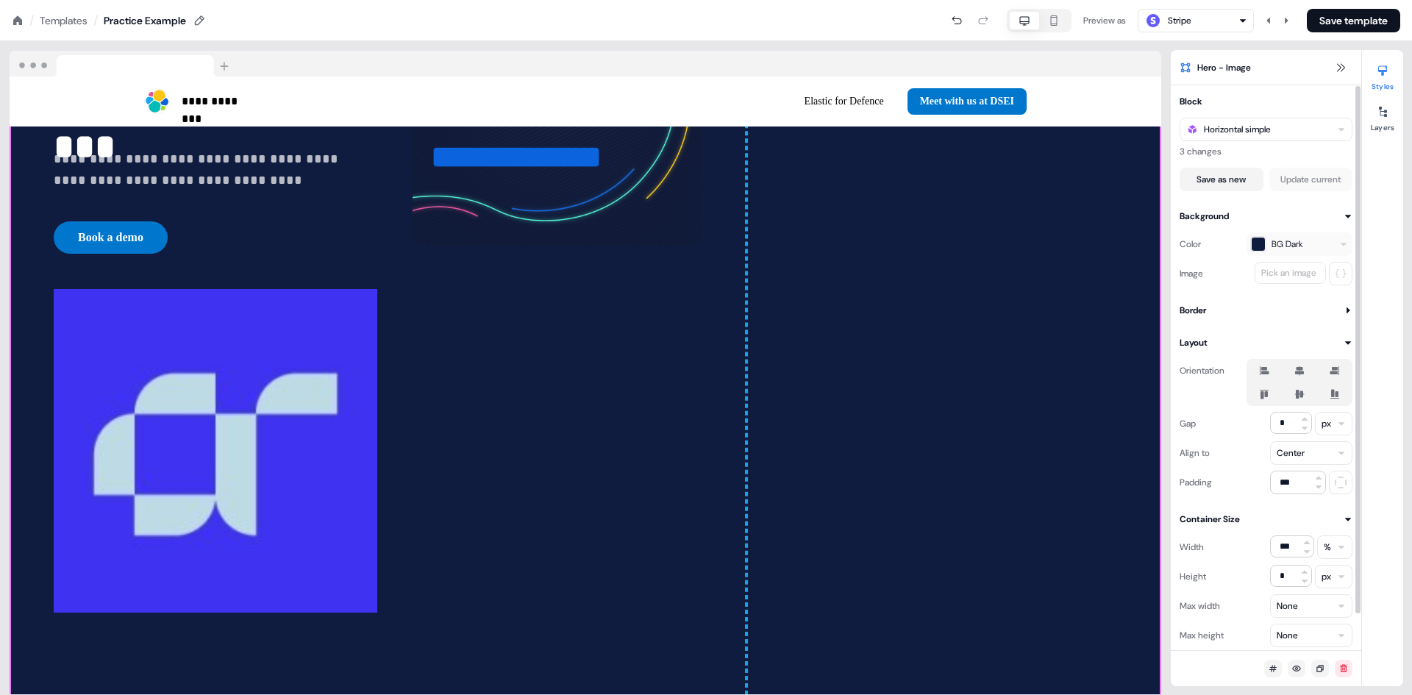
click at [1268, 388] on icon at bounding box center [1265, 394] width 18 height 12
click at [1268, 388] on button "button" at bounding box center [1265, 394] width 12 height 12
click at [1259, 390] on icon at bounding box center [1265, 394] width 18 height 12
click at [1259, 390] on button "button" at bounding box center [1265, 394] width 12 height 12
click at [1261, 370] on icon at bounding box center [1265, 370] width 10 height 9
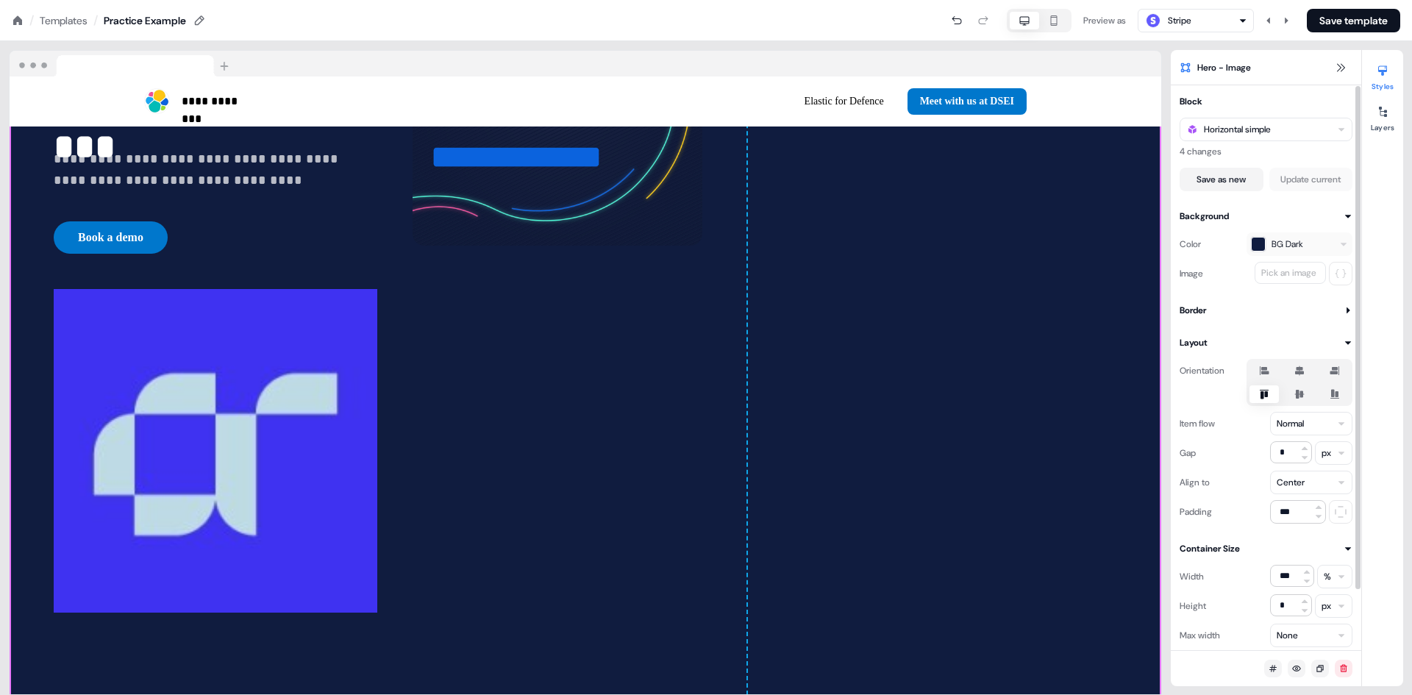
click at [1261, 370] on button "button" at bounding box center [1265, 371] width 12 height 12
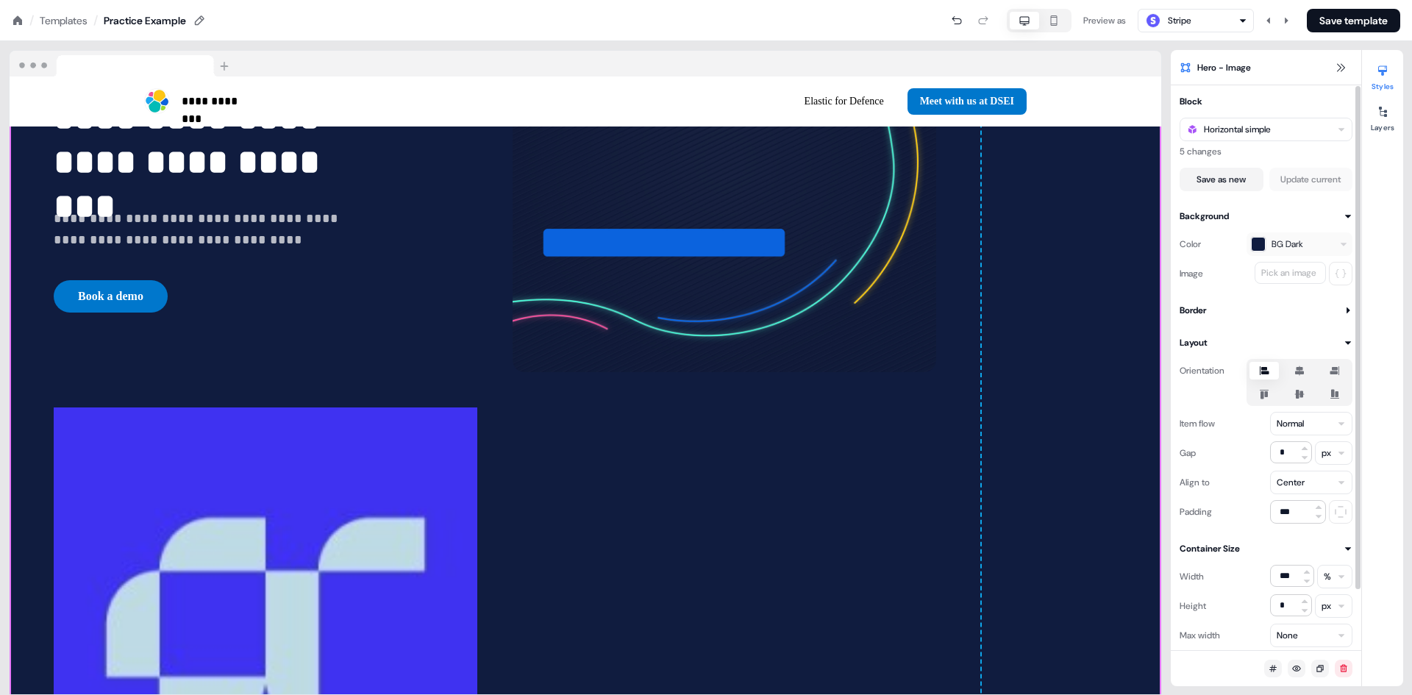
scroll to position [781, 0]
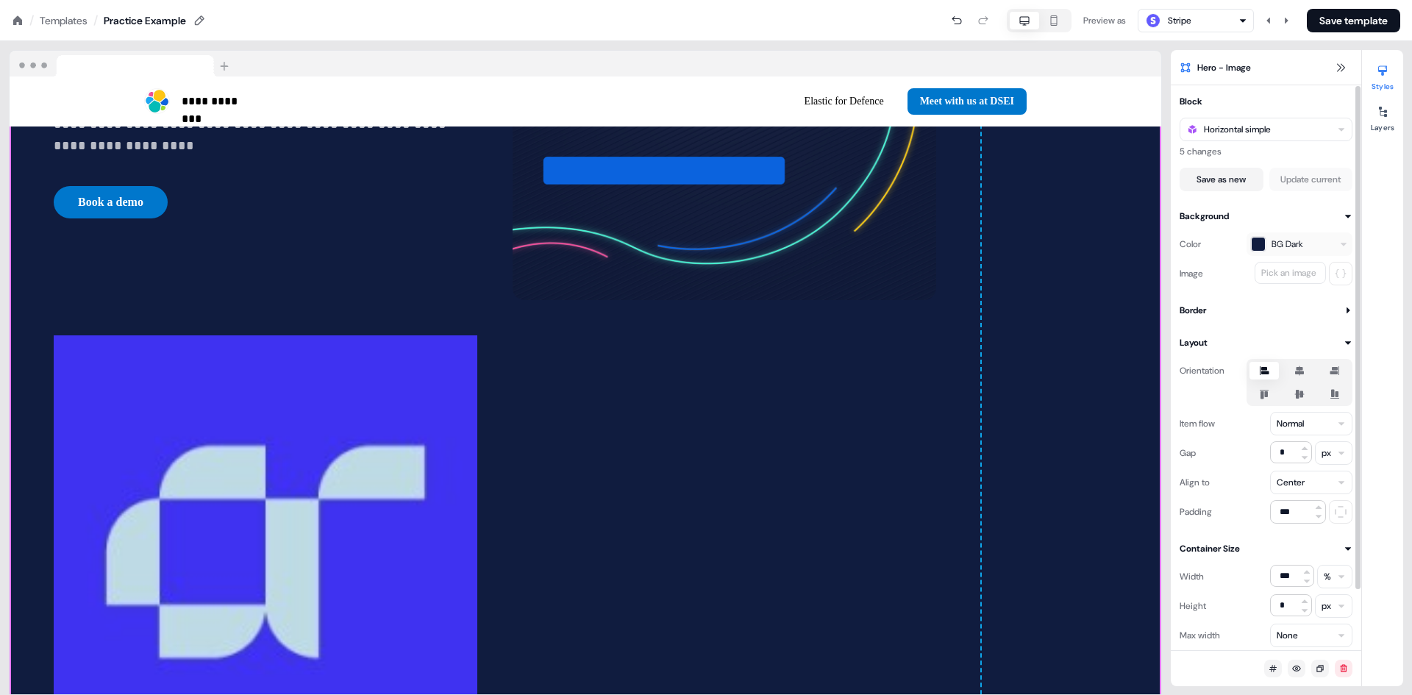
click at [1268, 370] on icon at bounding box center [1265, 371] width 18 height 12
click at [1268, 370] on button "button" at bounding box center [1265, 371] width 12 height 12
click at [1329, 370] on icon at bounding box center [1335, 371] width 18 height 12
click at [1329, 370] on button "button" at bounding box center [1335, 371] width 12 height 12
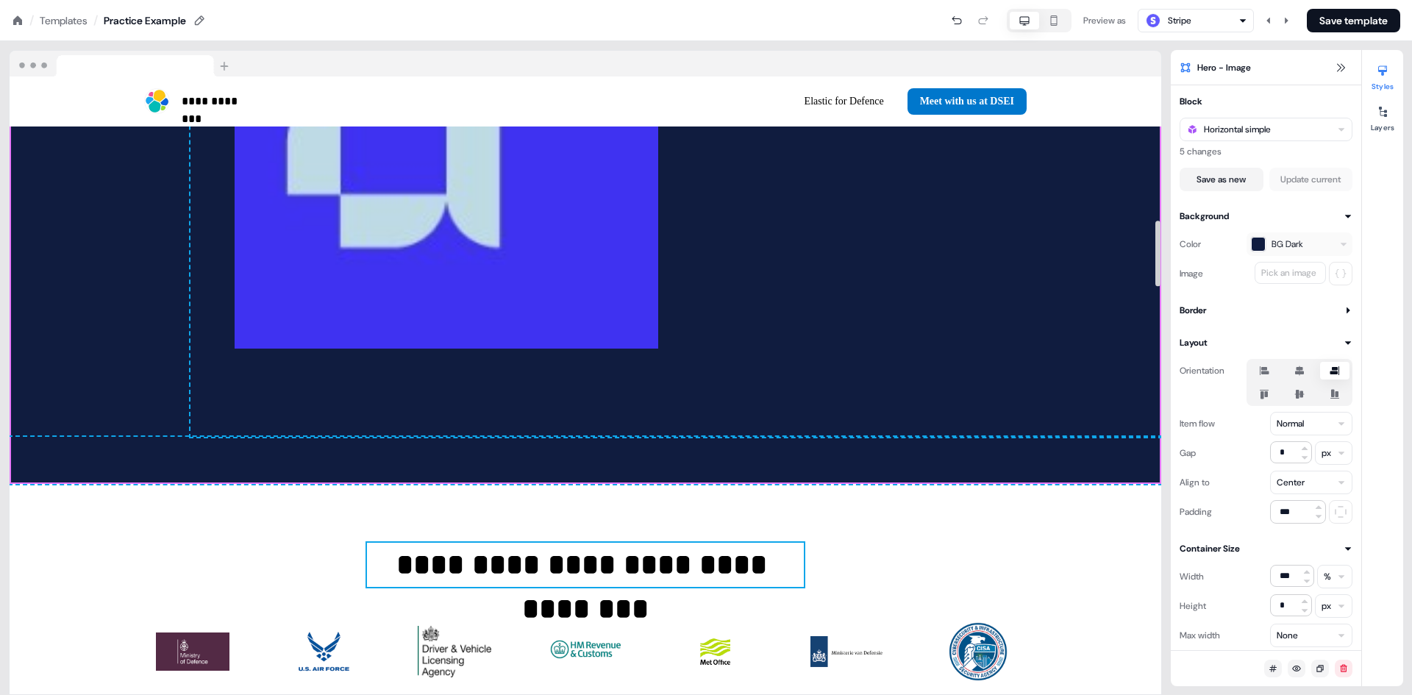
scroll to position [1370, 0]
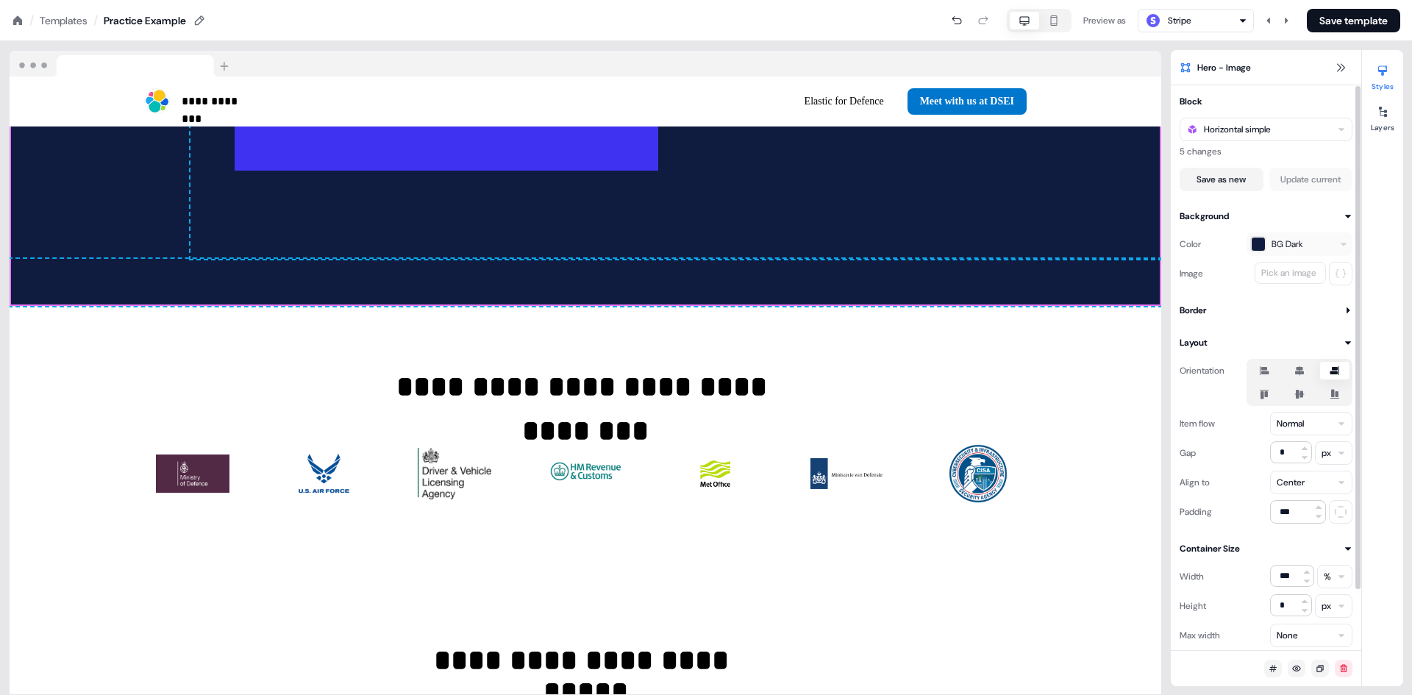
click at [1329, 398] on icon at bounding box center [1335, 394] width 18 height 12
click at [1329, 398] on button "button" at bounding box center [1335, 394] width 12 height 12
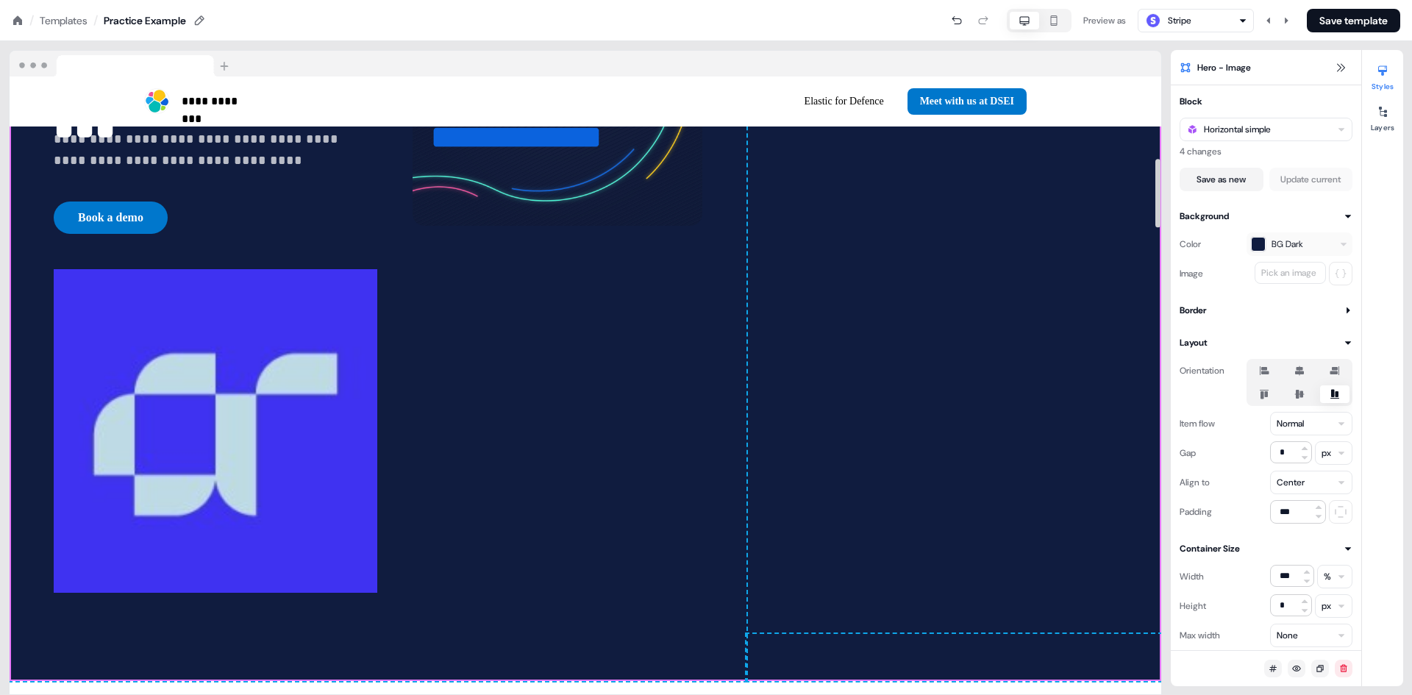
scroll to position [736, 0]
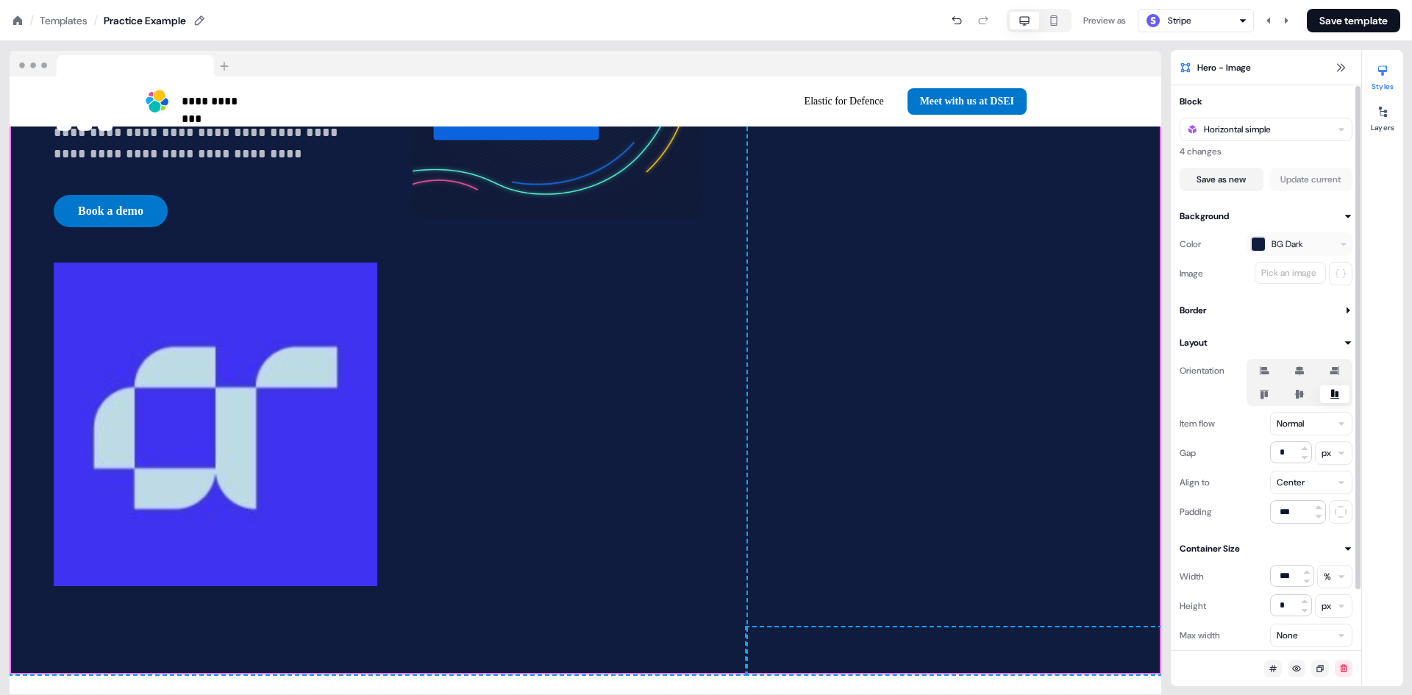
click at [1298, 395] on icon at bounding box center [1300, 394] width 10 height 9
click at [1298, 395] on button "button" at bounding box center [1300, 394] width 12 height 12
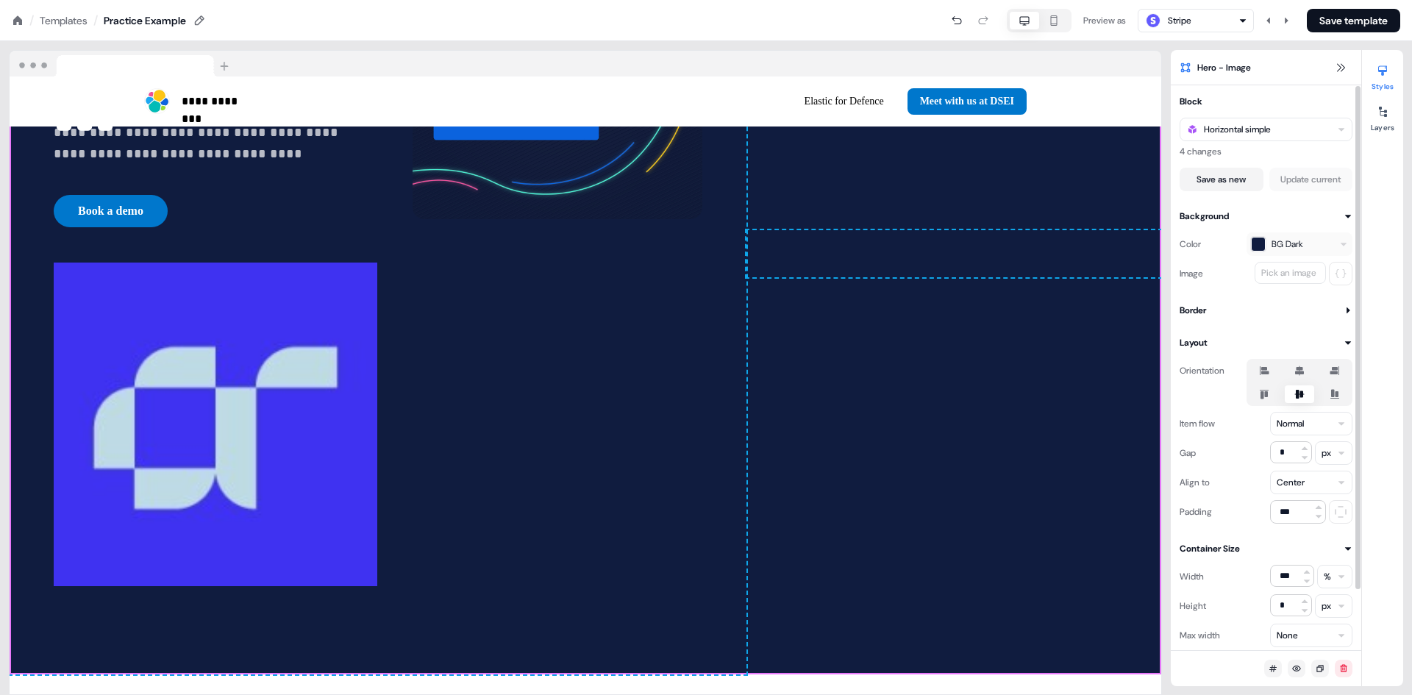
click at [1335, 374] on icon at bounding box center [1336, 370] width 10 height 9
click at [1335, 374] on button "button" at bounding box center [1335, 371] width 12 height 12
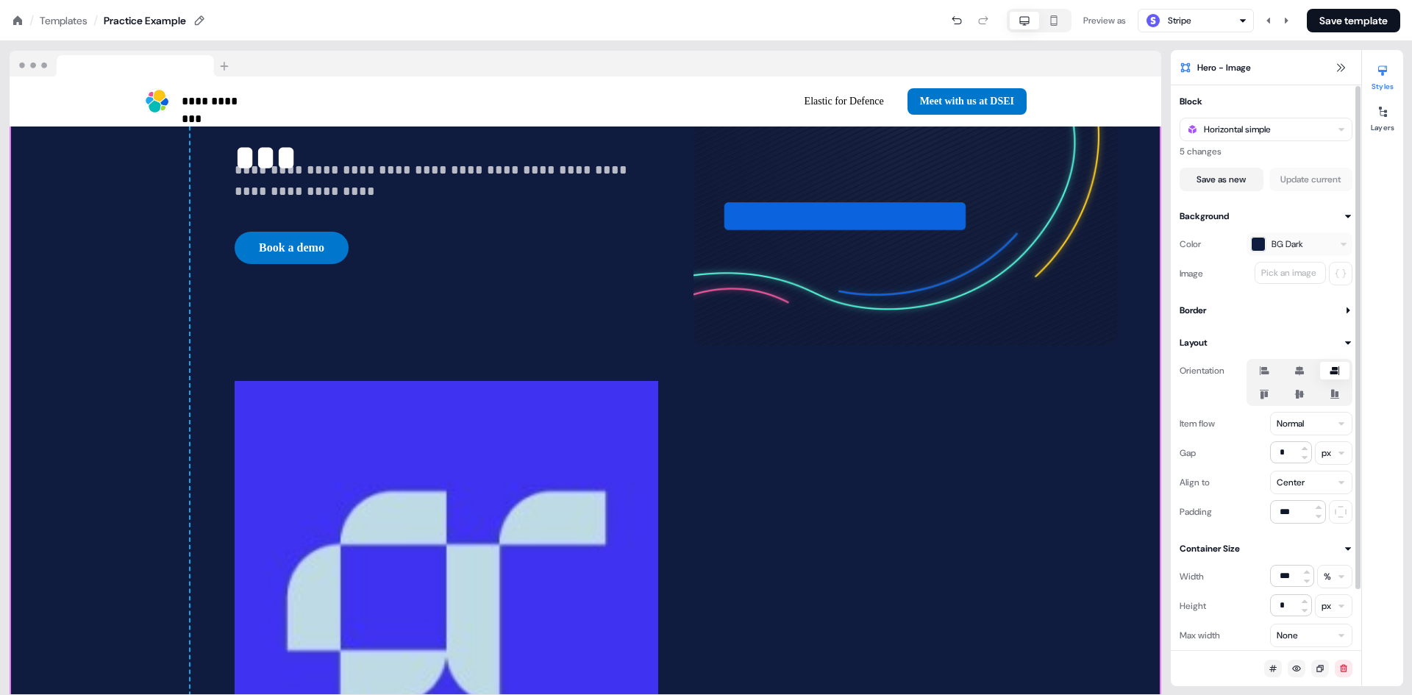
scroll to position [808, 0]
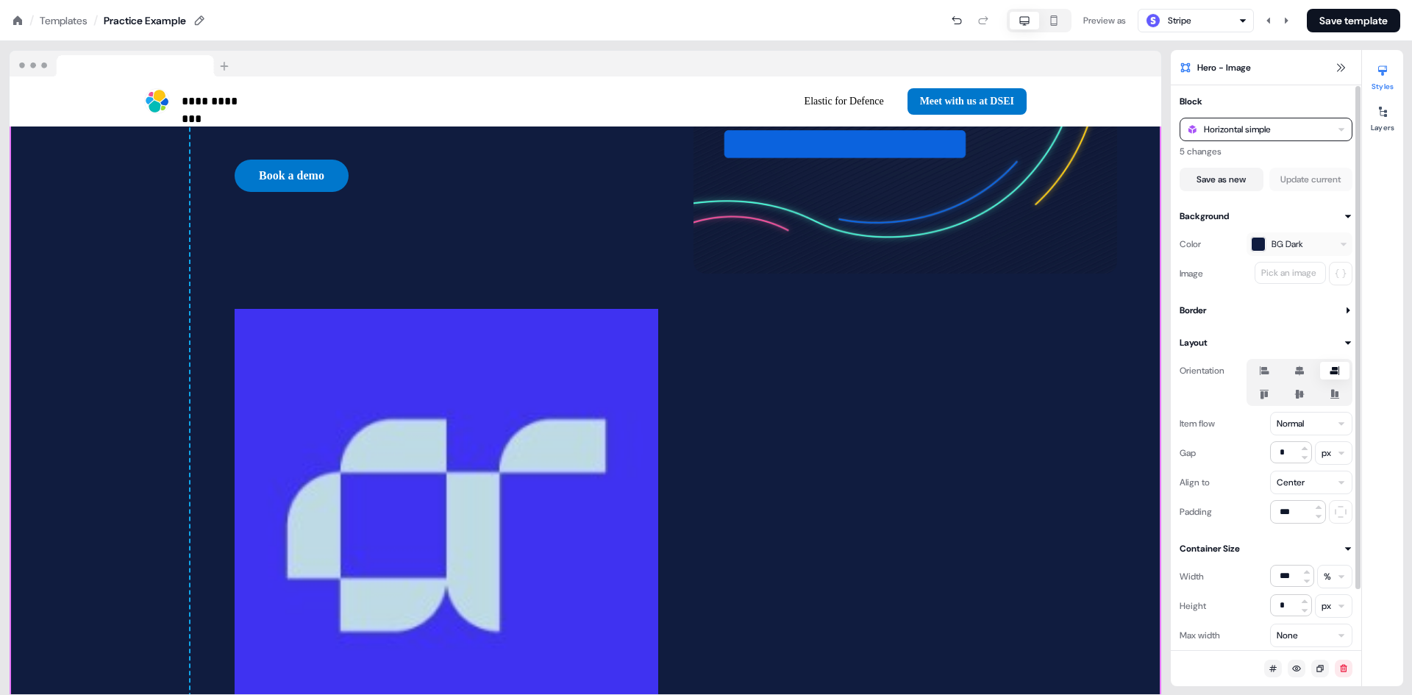
click at [1247, 120] on div "Horizontal simple" at bounding box center [1266, 130] width 173 height 24
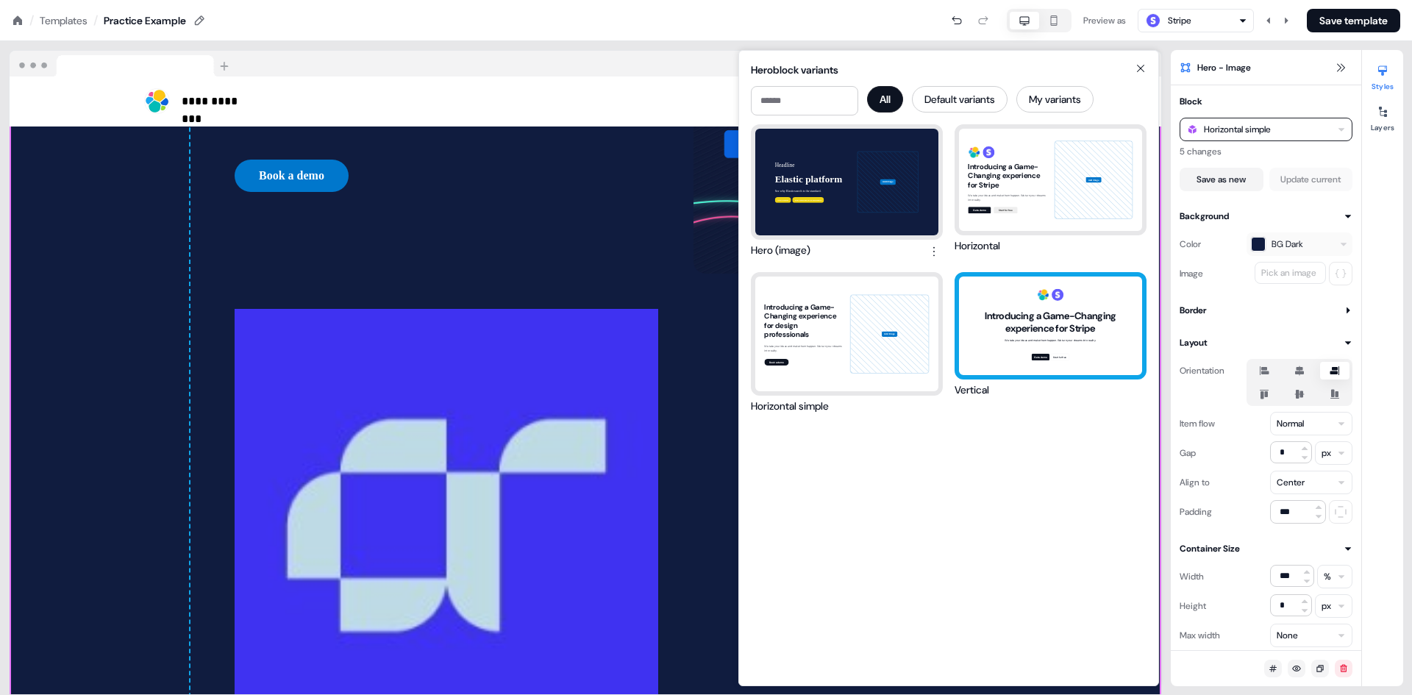
click at [1033, 321] on div "Introducing a Game-Changing experience for Stripe We take your ideas and make t…" at bounding box center [1050, 326] width 183 height 99
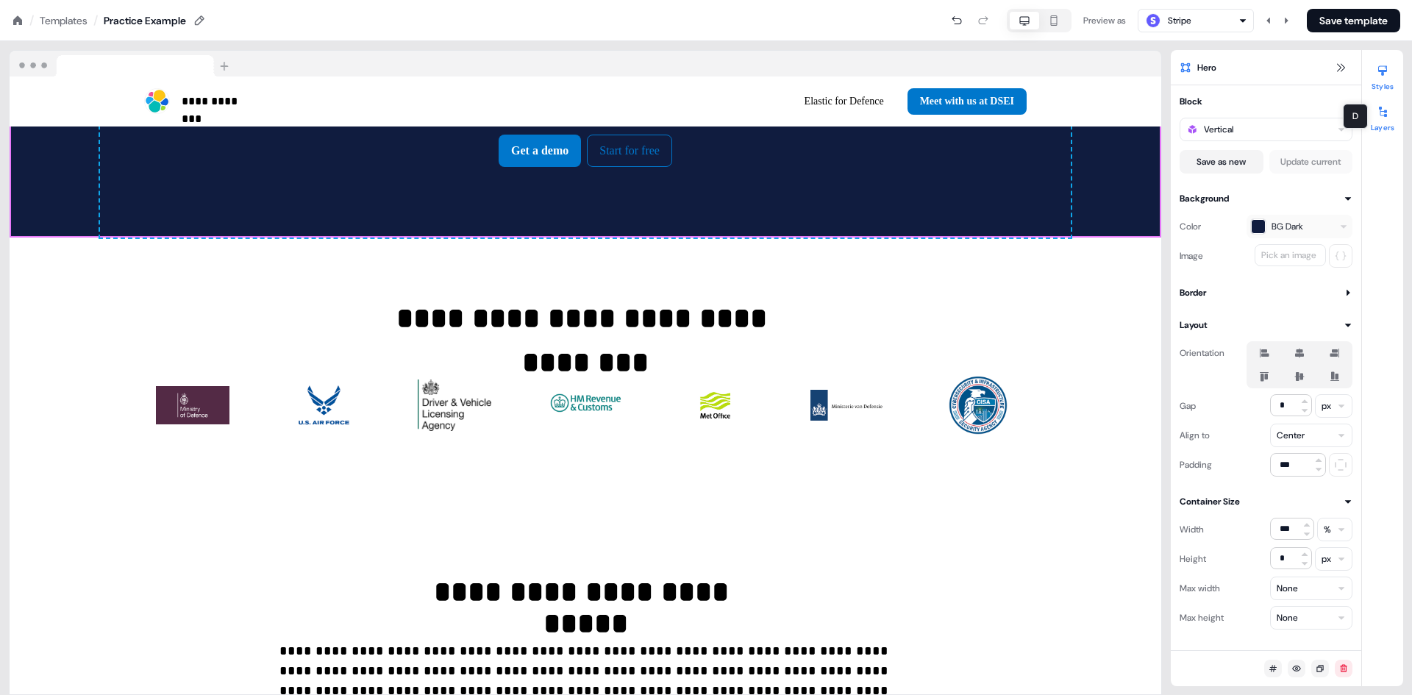
click at [1390, 117] on div at bounding box center [1383, 112] width 24 height 24
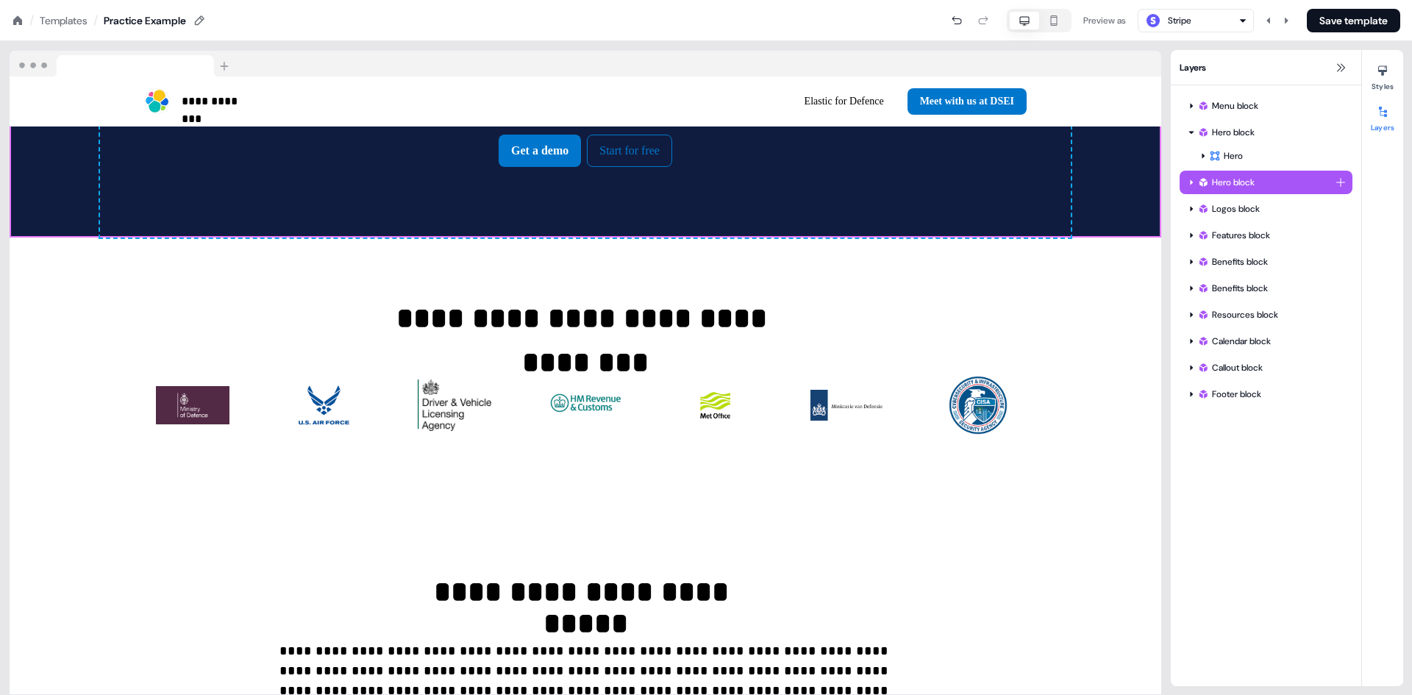
click at [1188, 182] on icon at bounding box center [1191, 182] width 7 height 7
click at [1344, 0] on html "**********" at bounding box center [706, 0] width 1412 height 0
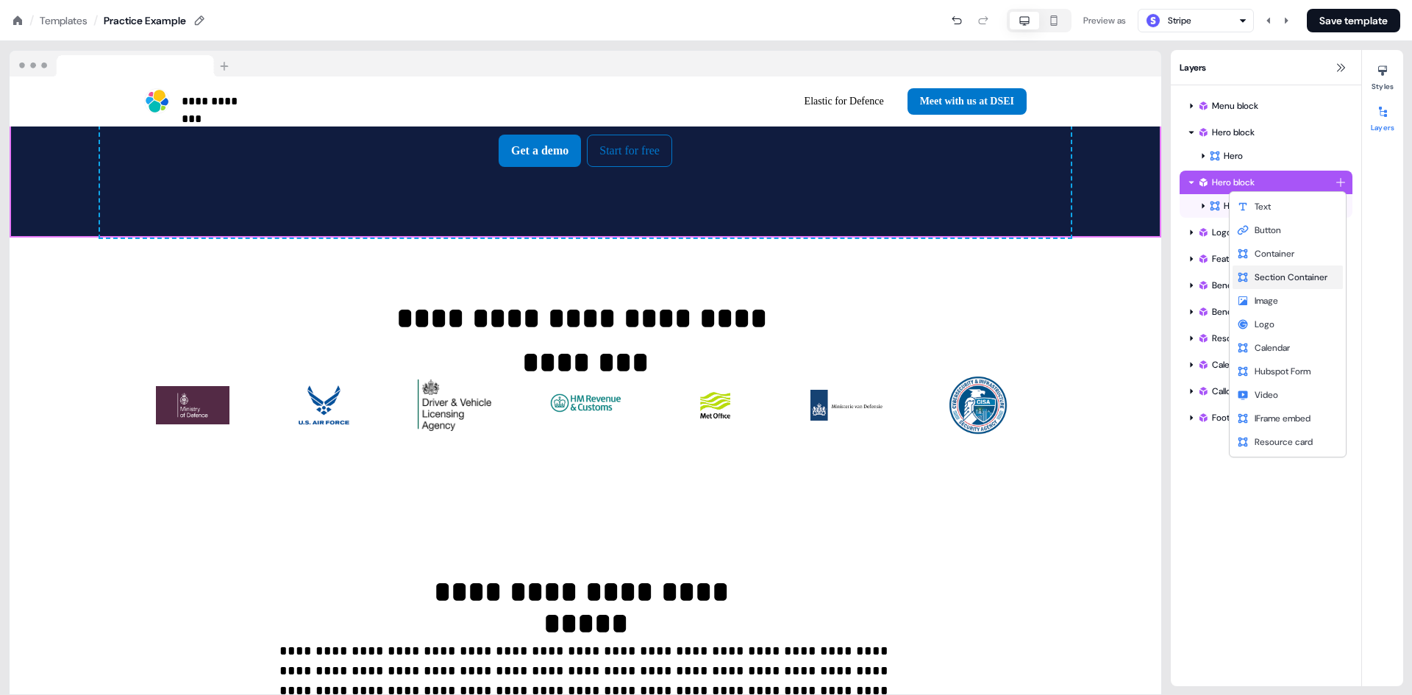
click at [1279, 276] on span "Section Container" at bounding box center [1291, 277] width 73 height 12
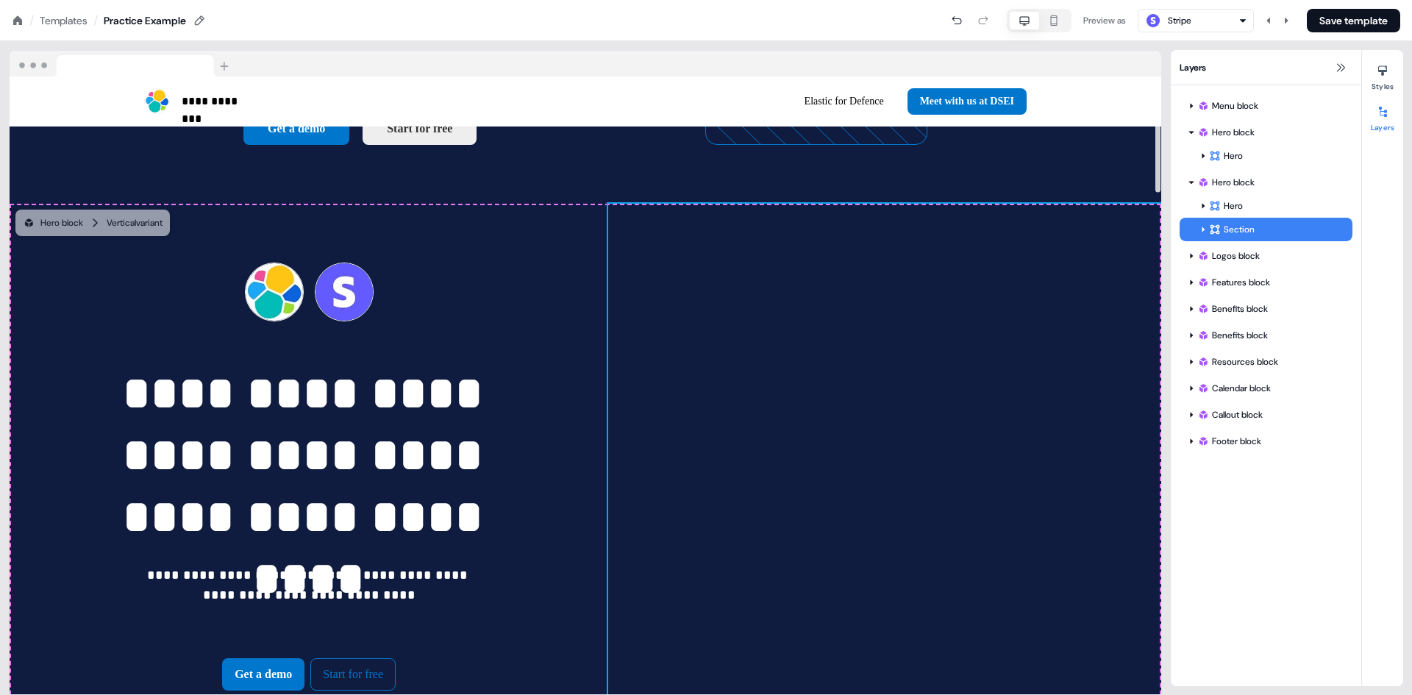
scroll to position [366, 0]
click at [1248, 183] on div "Hero block" at bounding box center [1267, 182] width 138 height 15
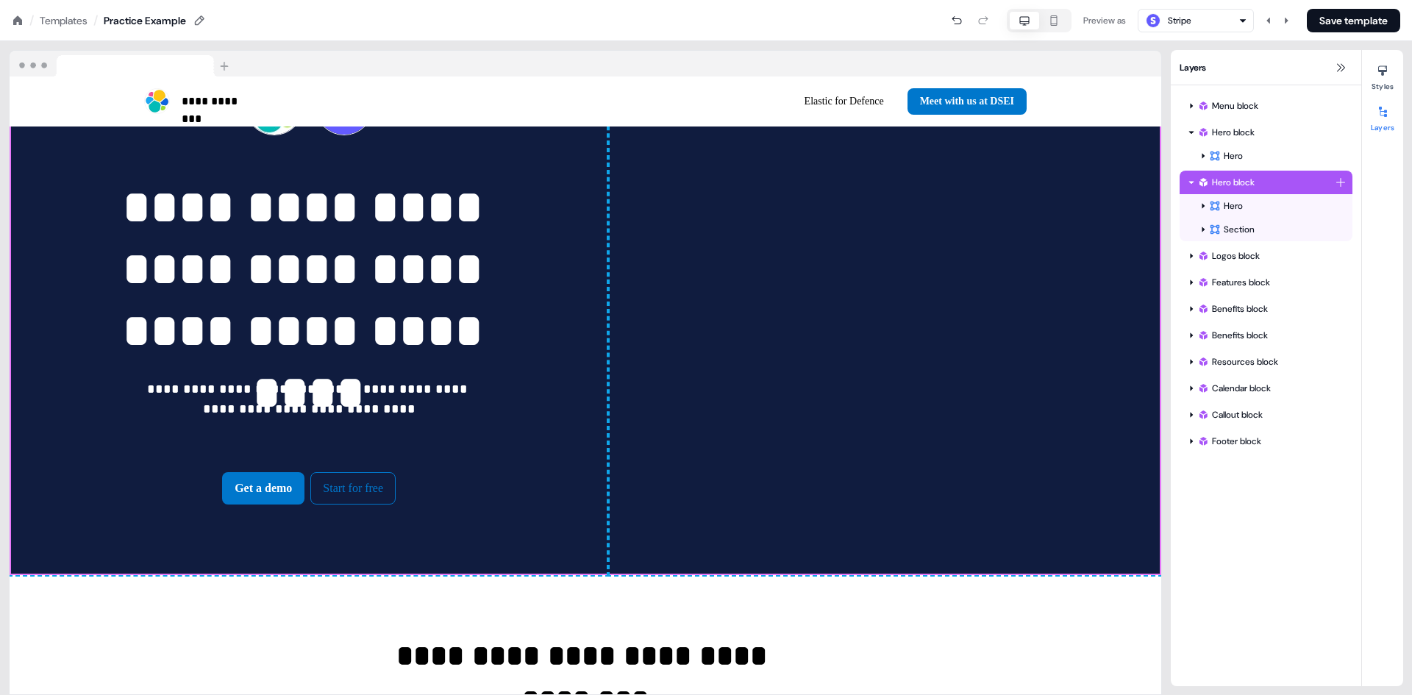
scroll to position [558, 0]
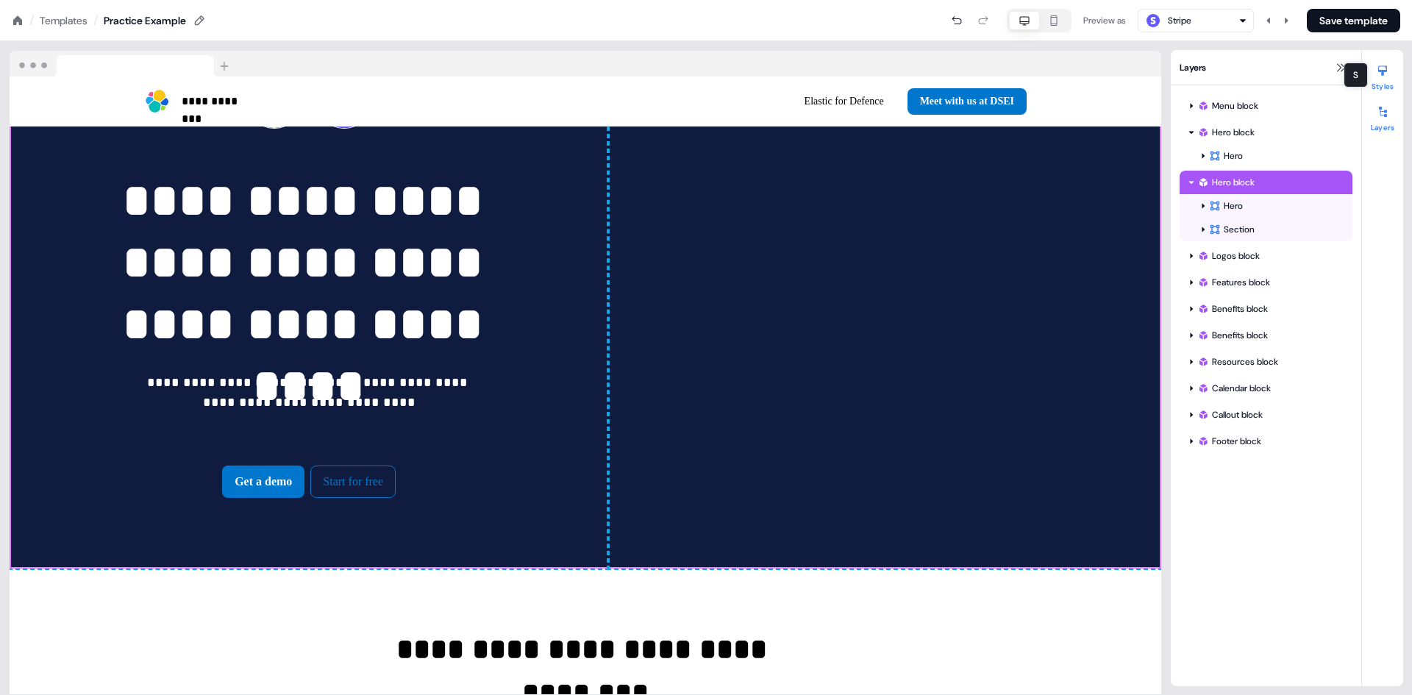
click at [1390, 86] on button "Styles" at bounding box center [1382, 75] width 41 height 32
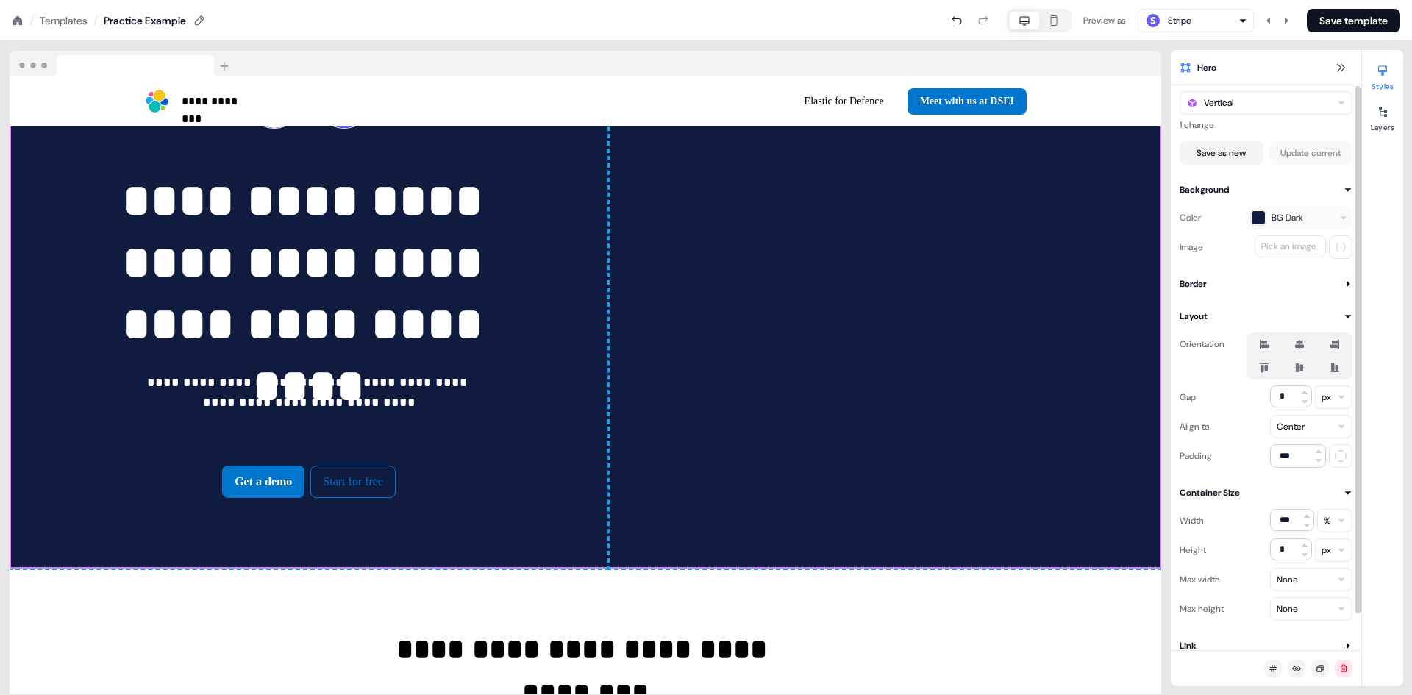
scroll to position [38, 0]
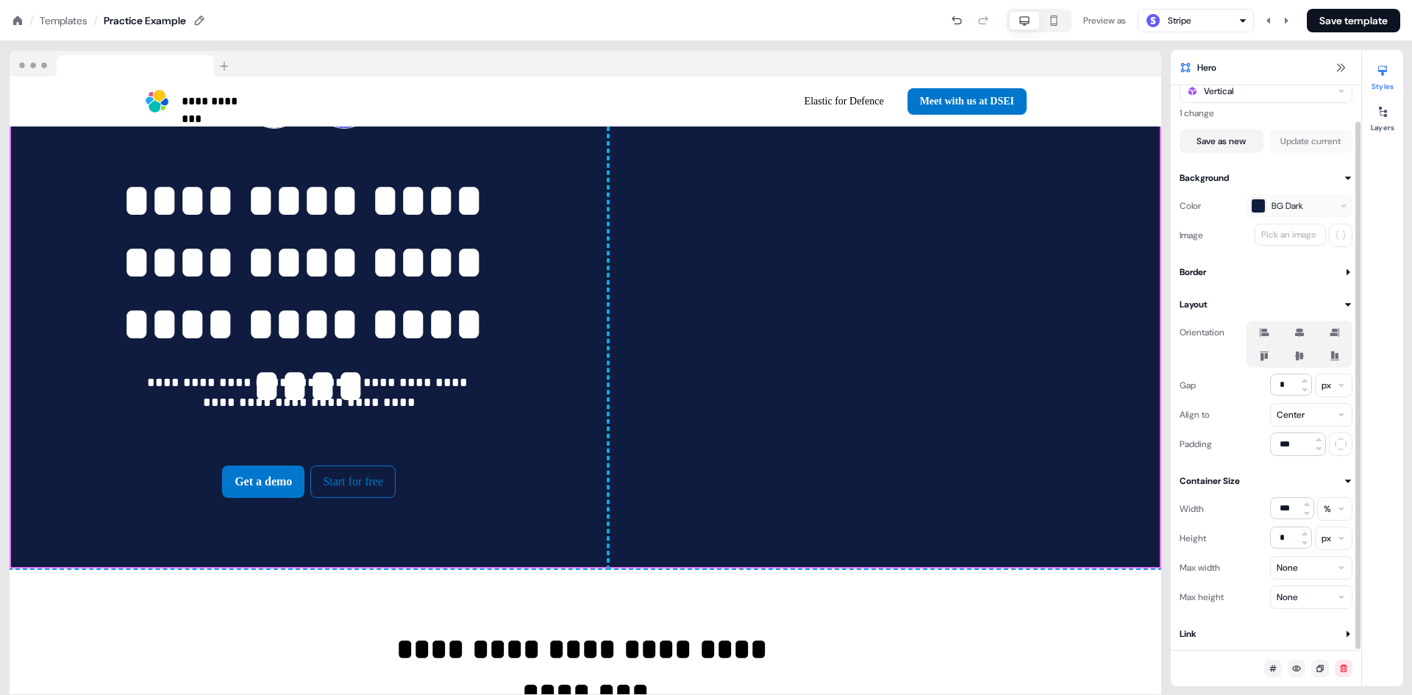
click at [1342, 304] on button "Layout" at bounding box center [1266, 304] width 173 height 15
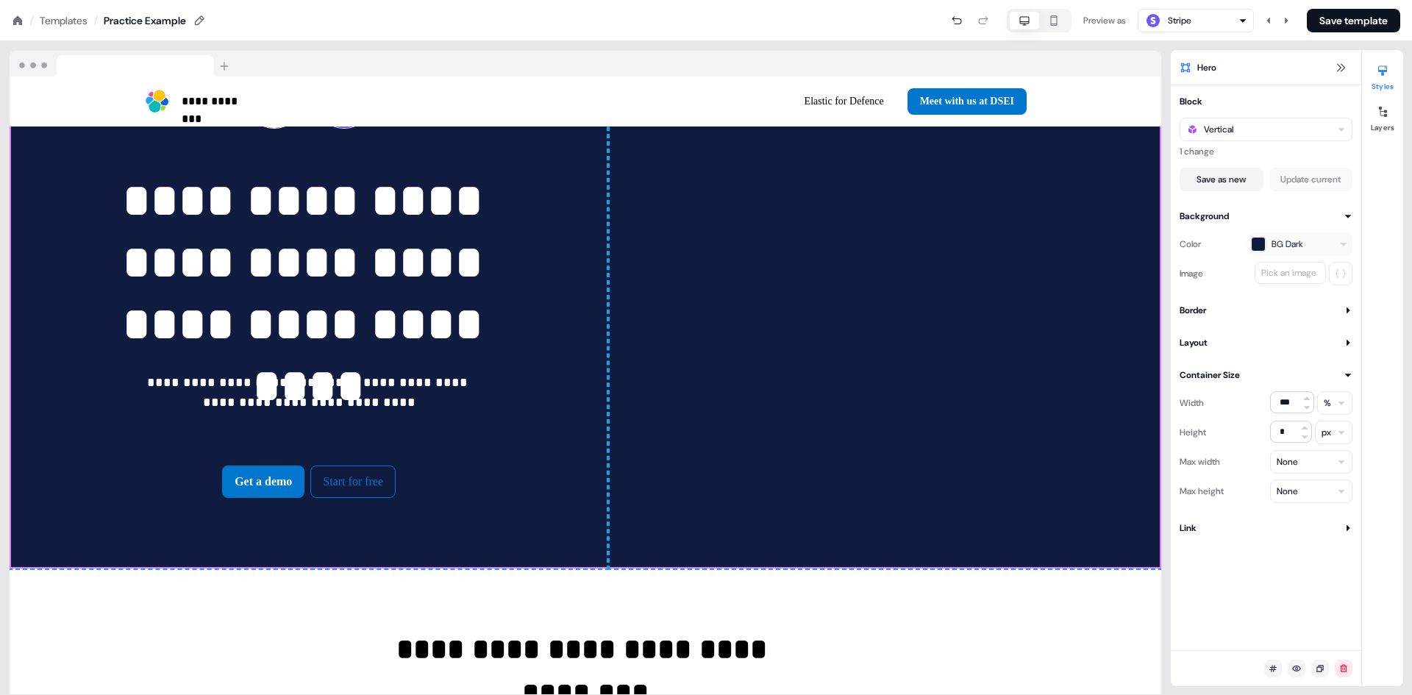
click at [1343, 342] on button "Layout" at bounding box center [1266, 342] width 173 height 15
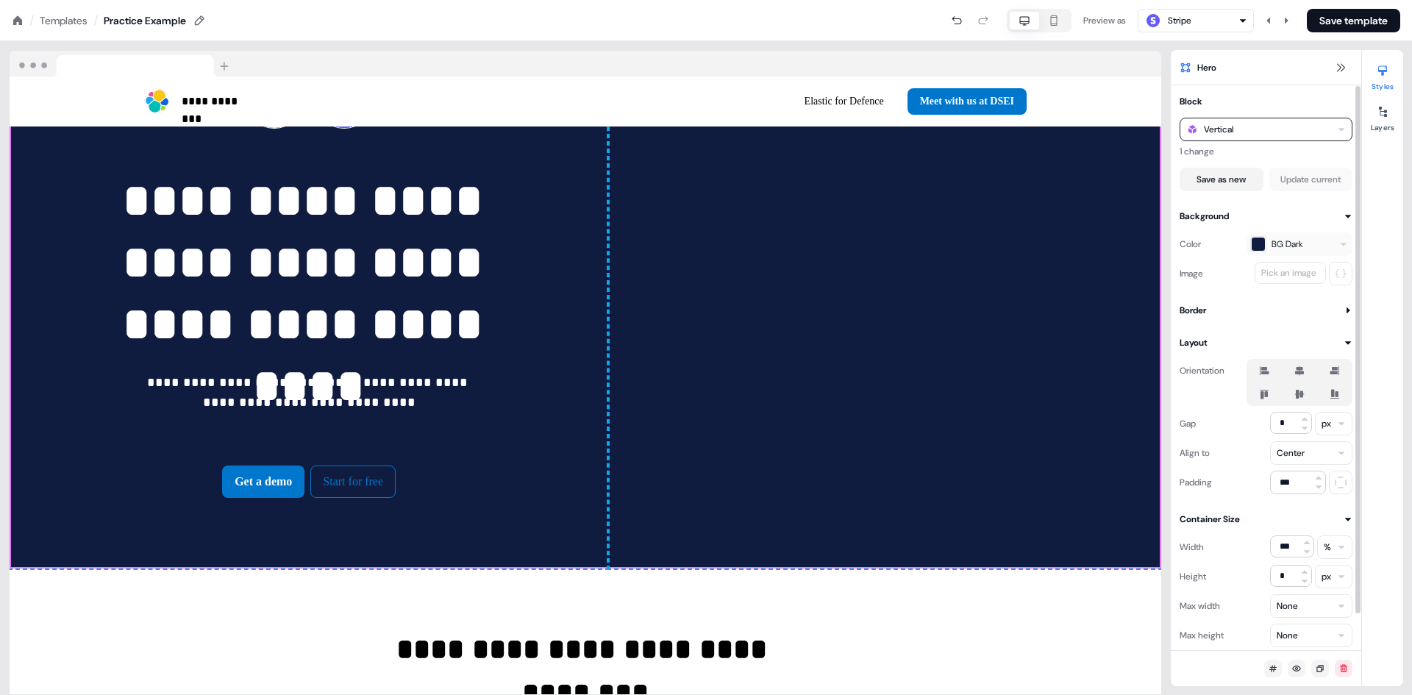
click at [1341, 135] on div "Vertical" at bounding box center [1266, 130] width 173 height 24
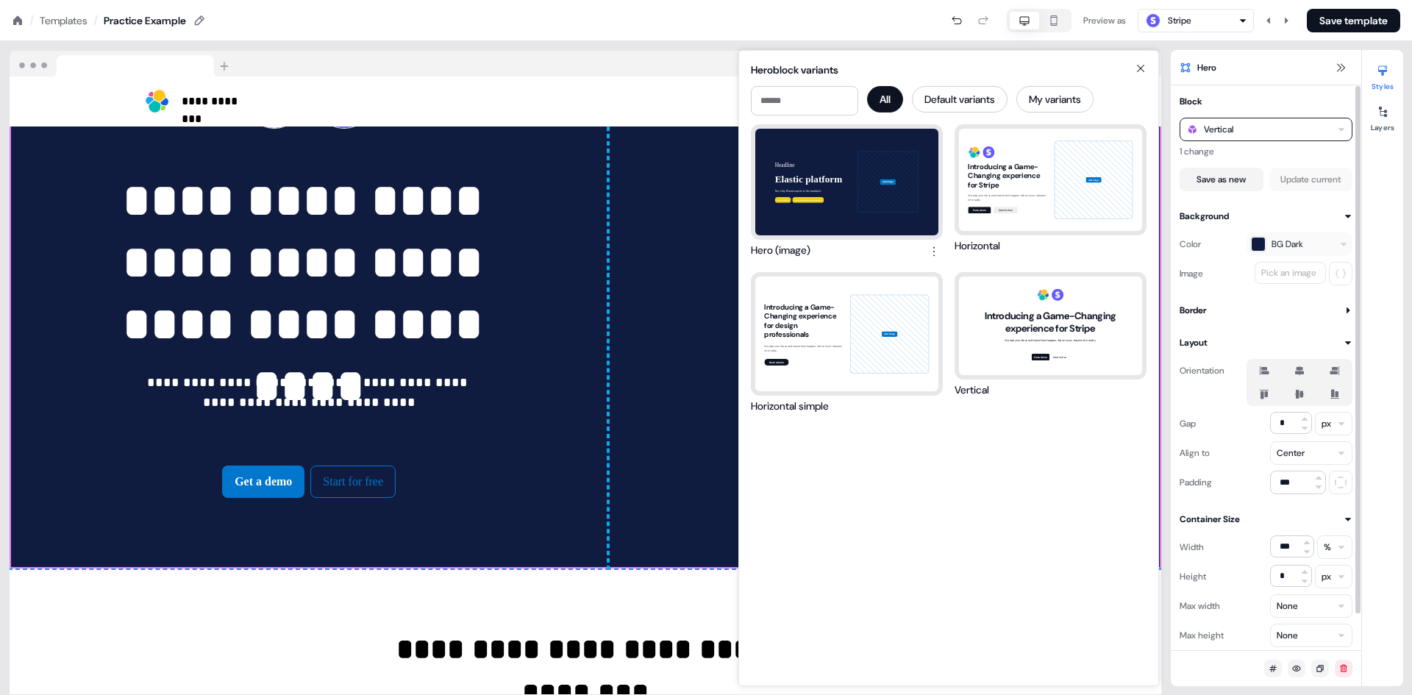
click at [1341, 132] on icon "button" at bounding box center [1341, 129] width 9 height 9
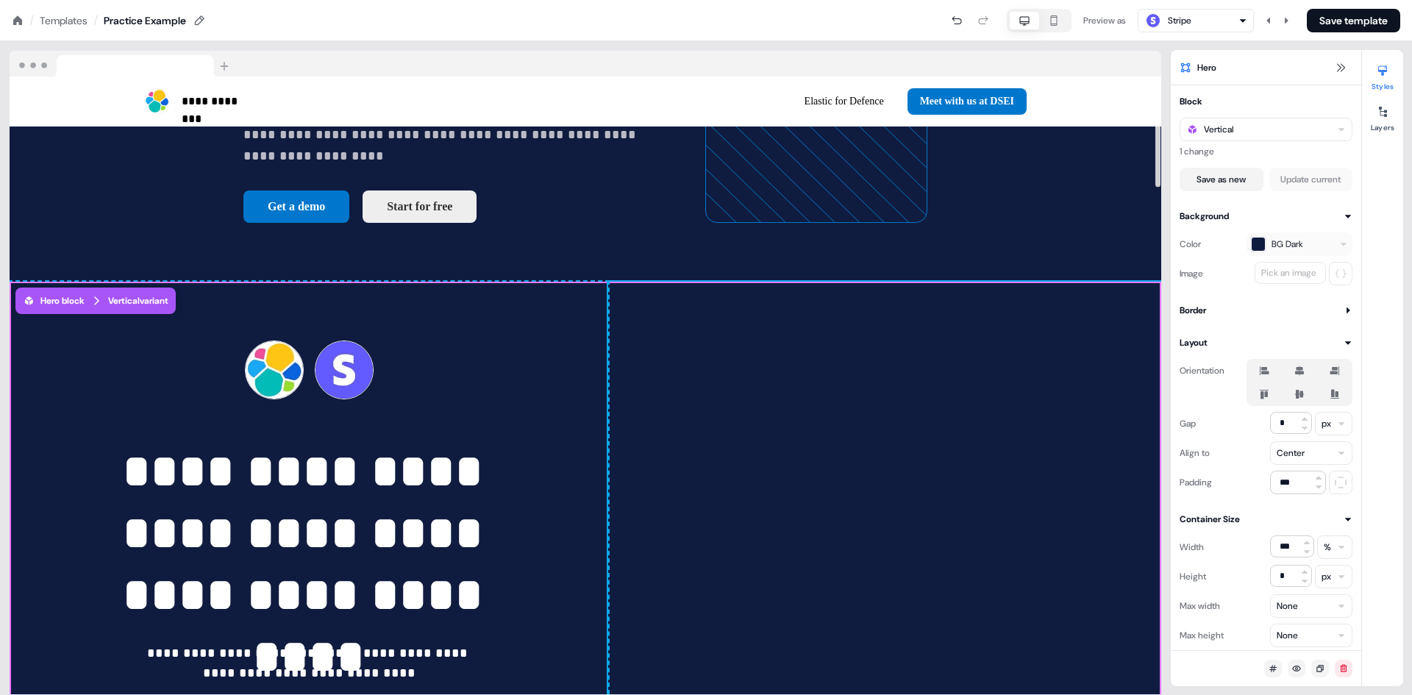
scroll to position [338, 0]
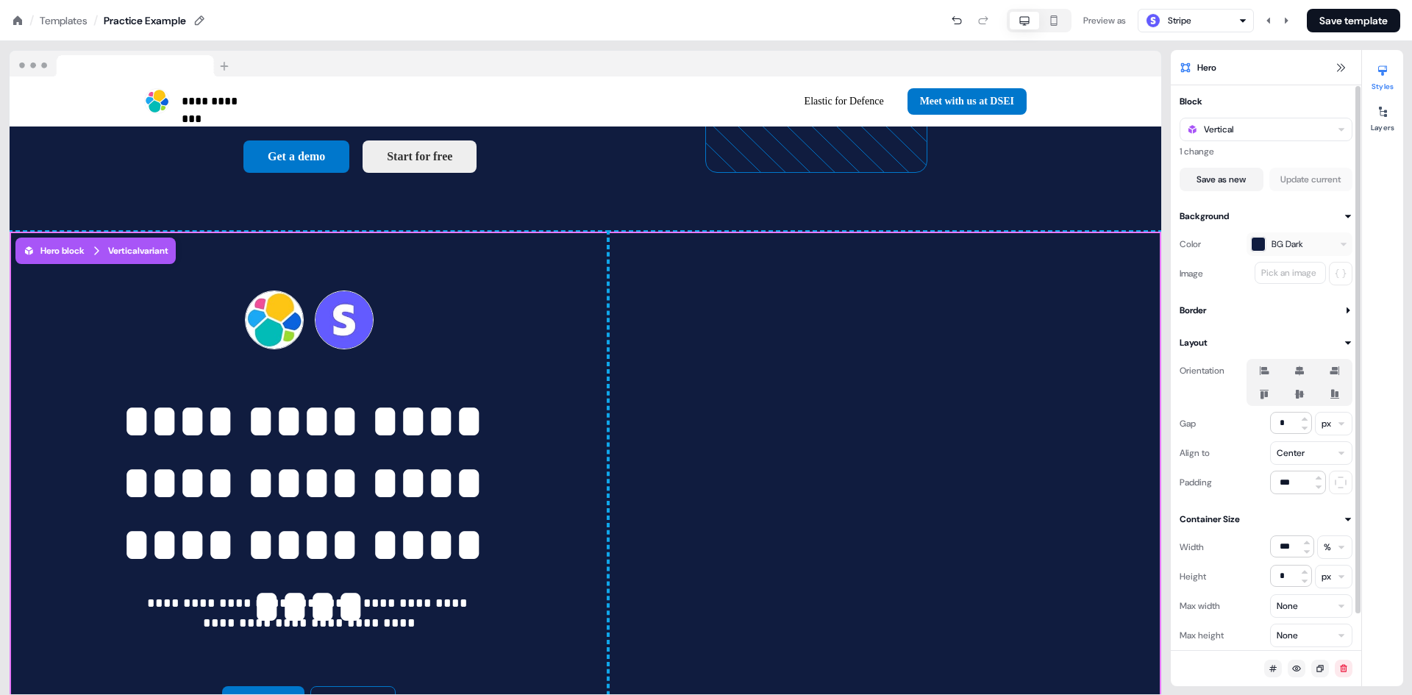
click at [1263, 399] on icon at bounding box center [1264, 395] width 9 height 10
click at [1263, 399] on button "button" at bounding box center [1265, 394] width 12 height 12
click at [1263, 397] on icon at bounding box center [1264, 395] width 9 height 10
click at [1263, 397] on button "button" at bounding box center [1265, 394] width 12 height 12
click at [1266, 369] on icon at bounding box center [1265, 370] width 10 height 9
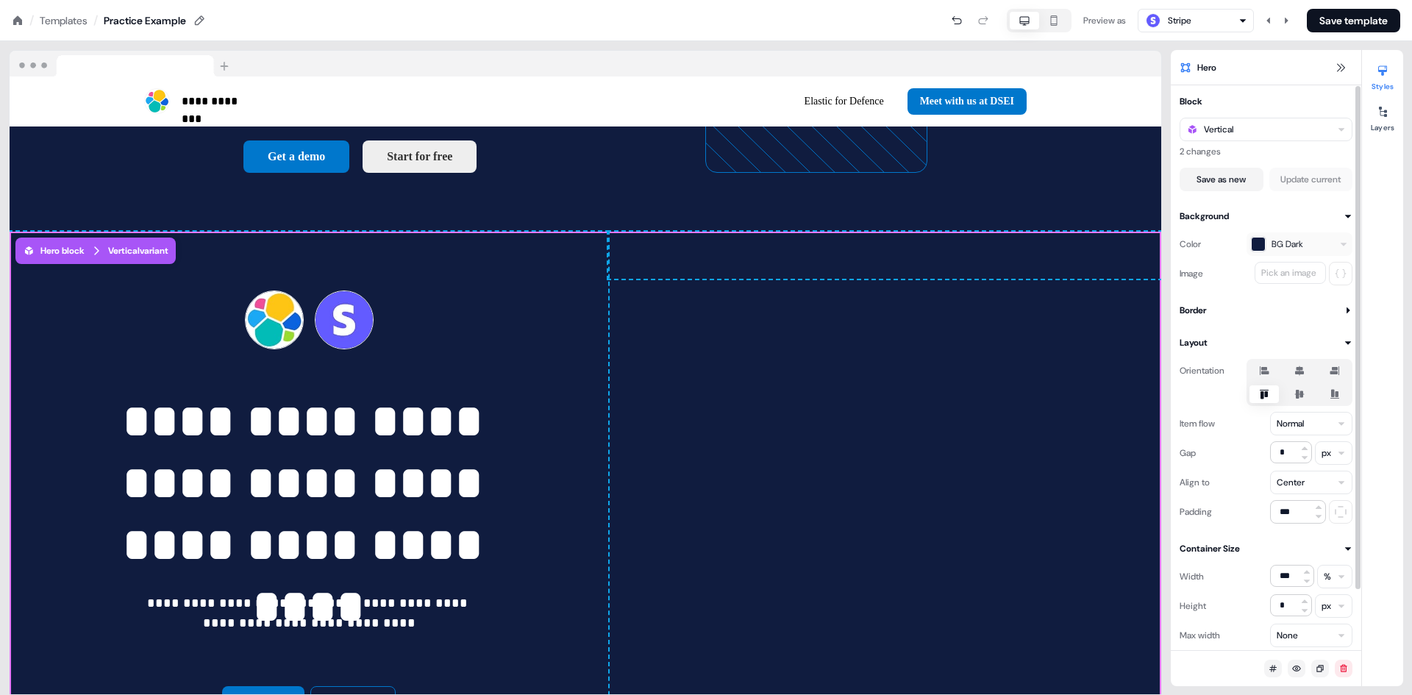
click at [1266, 369] on button "button" at bounding box center [1265, 371] width 12 height 12
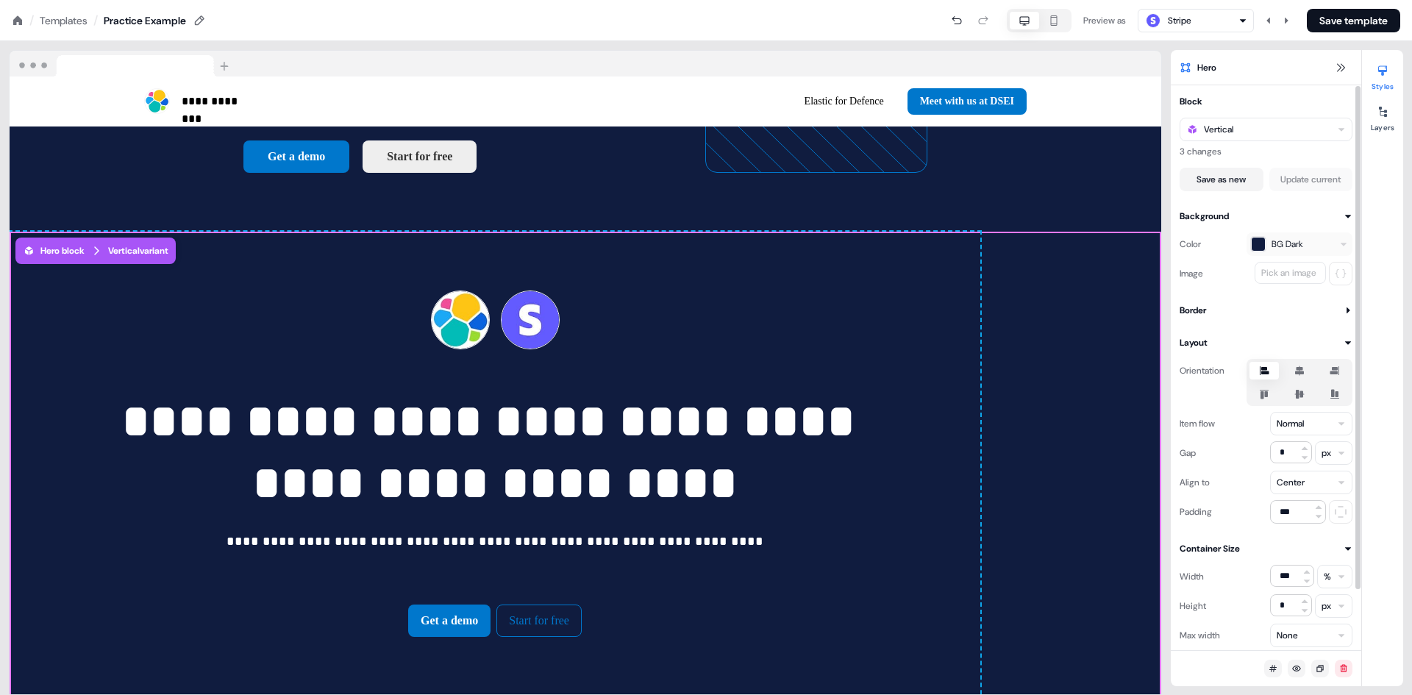
click at [1301, 372] on icon at bounding box center [1299, 371] width 9 height 10
click at [1301, 372] on button "button" at bounding box center [1300, 371] width 12 height 12
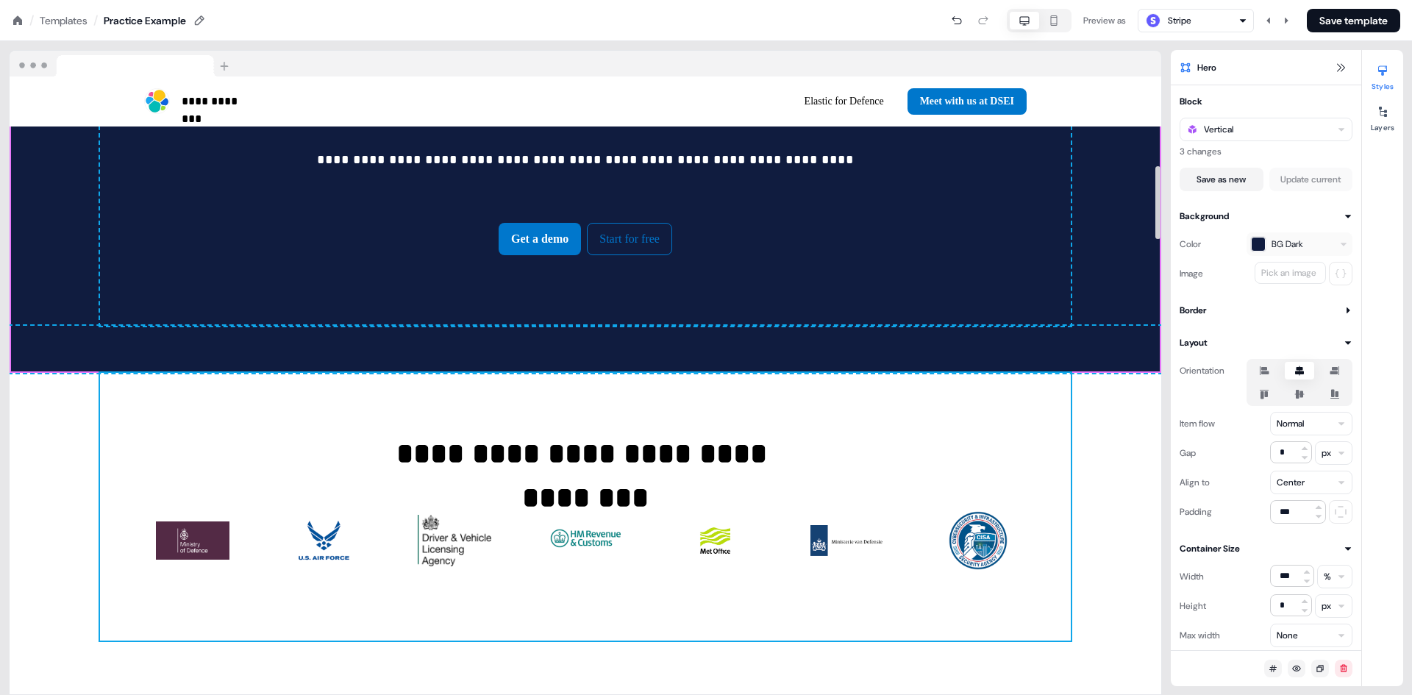
scroll to position [632, 0]
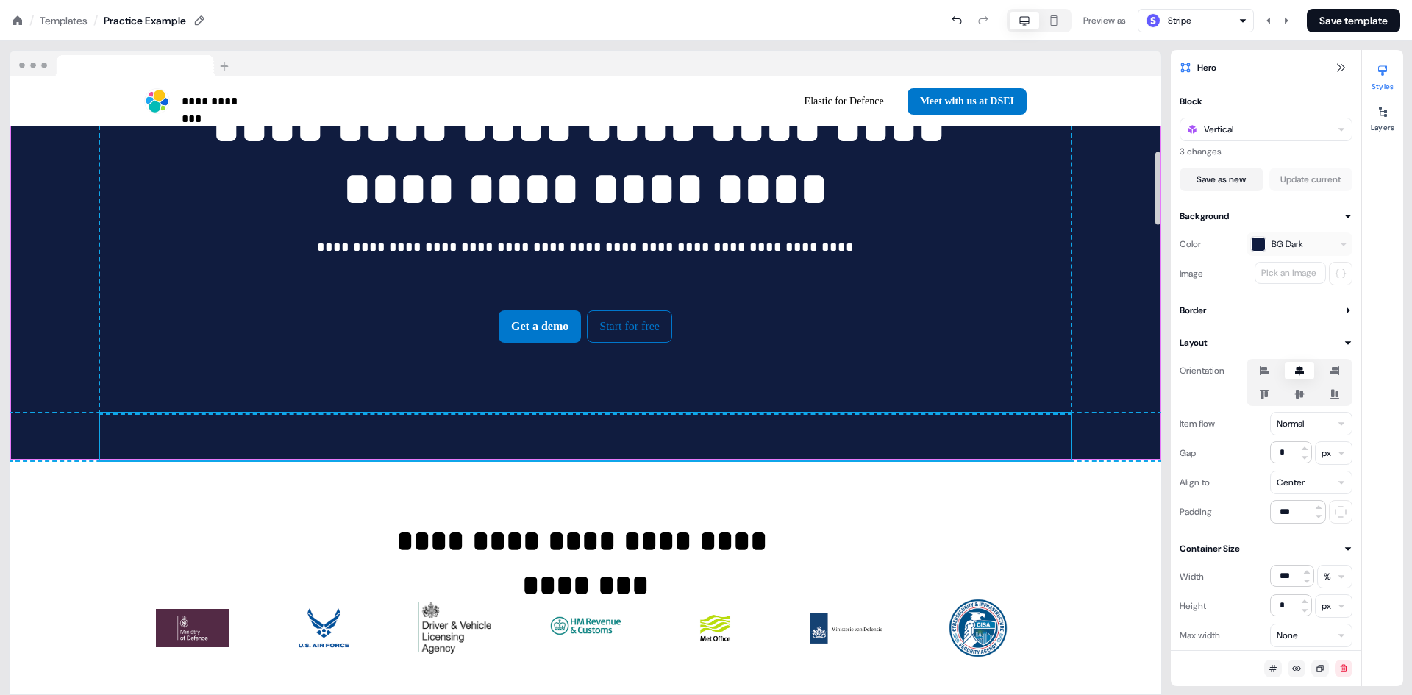
click at [516, 461] on div "To pick up a draggable item, press the space bar. While dragging, use the arrow…" at bounding box center [585, 436] width 971 height 47
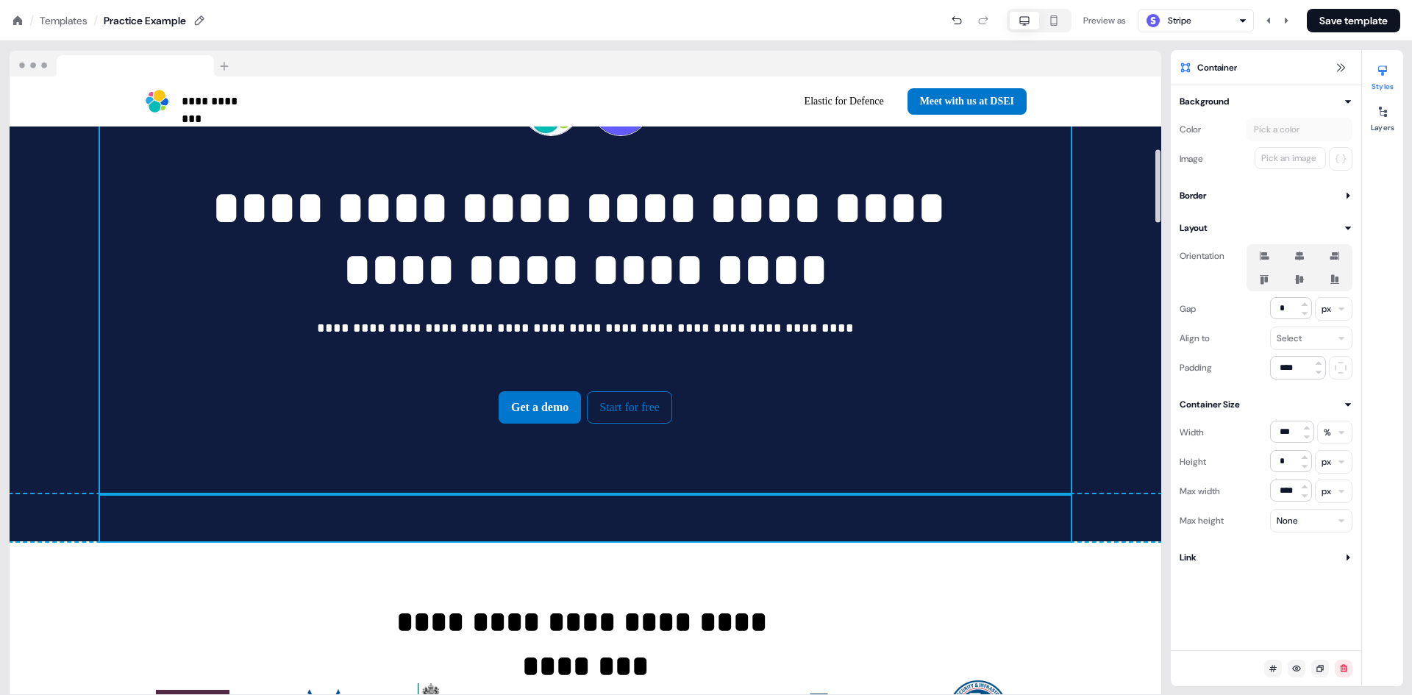
scroll to position [779, 0]
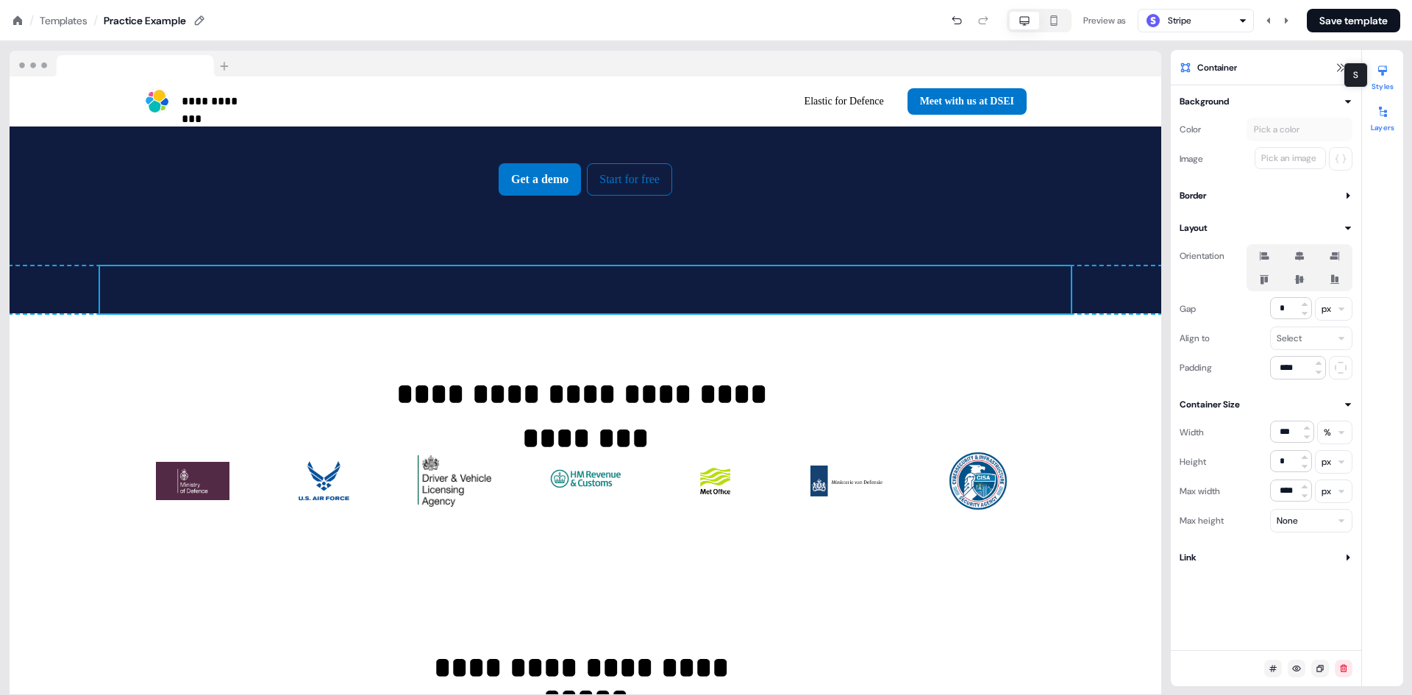
click at [1384, 113] on icon at bounding box center [1383, 112] width 12 height 12
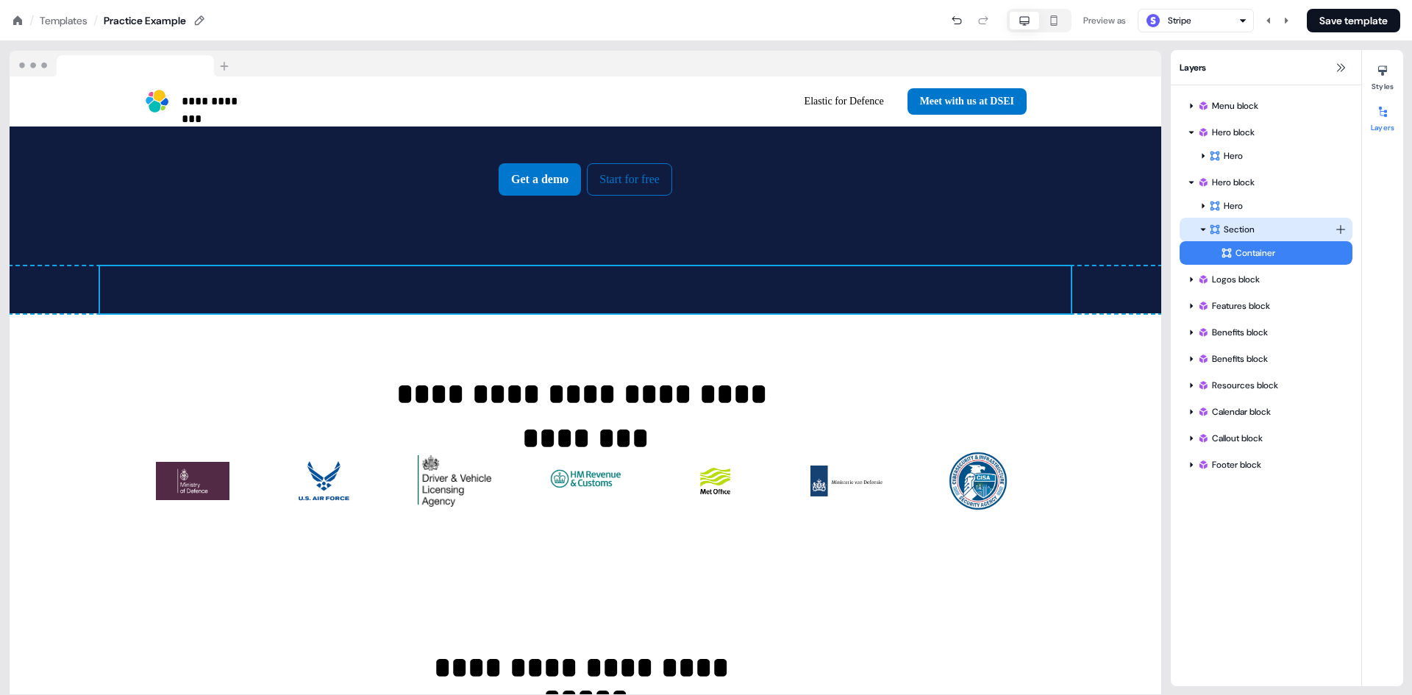
click at [1248, 227] on div "Section" at bounding box center [1272, 229] width 126 height 15
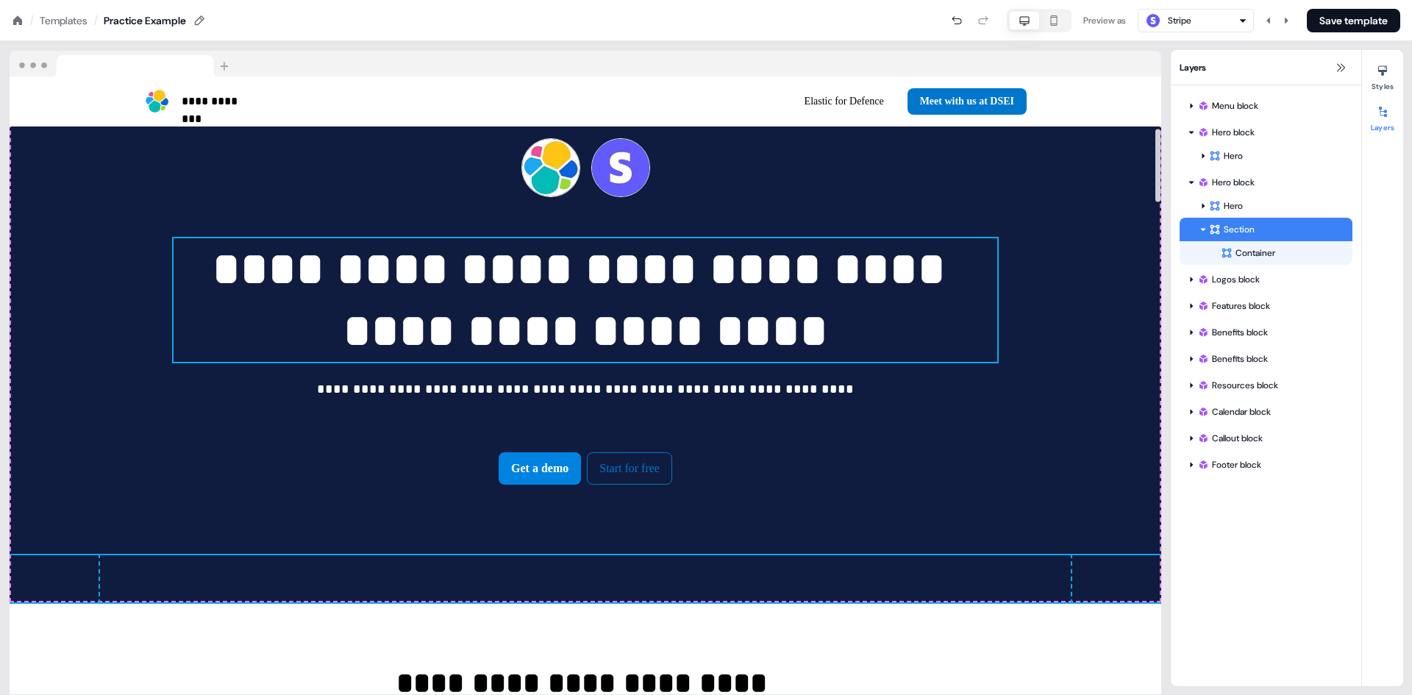
scroll to position [589, 0]
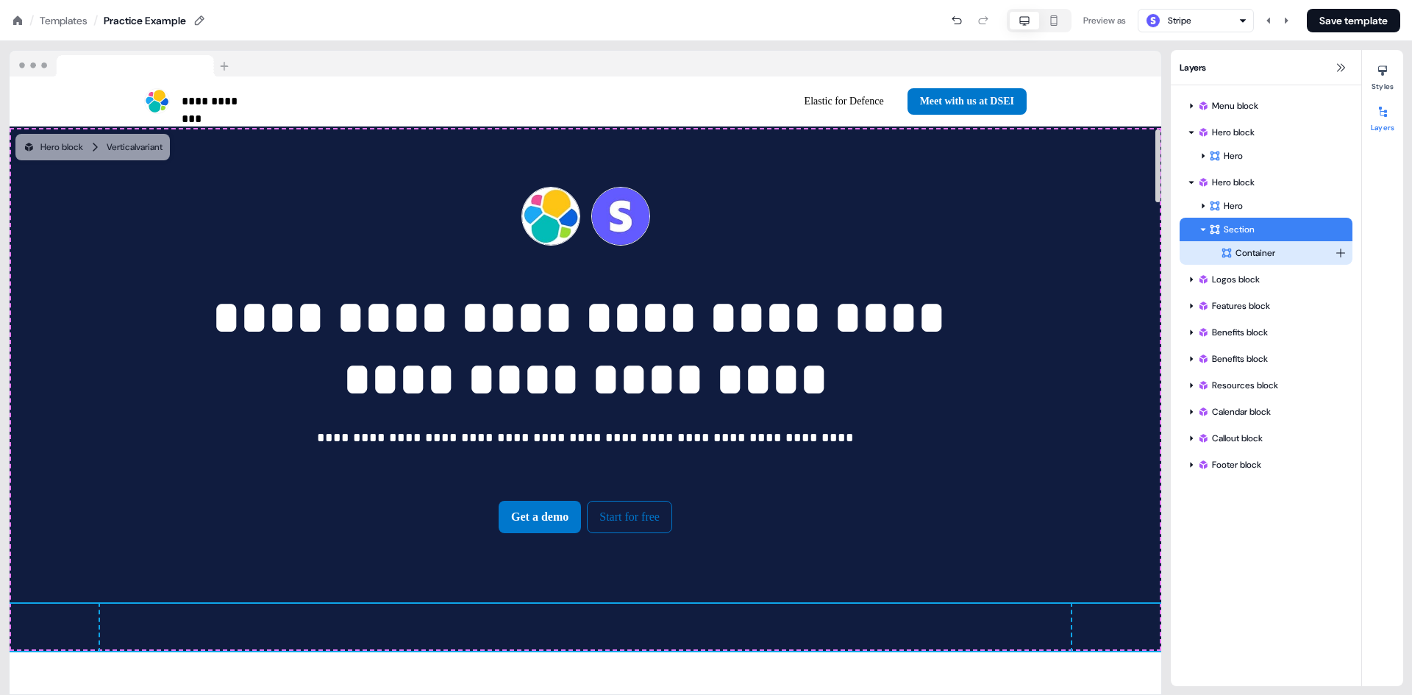
click at [1268, 249] on div "Container" at bounding box center [1278, 253] width 114 height 15
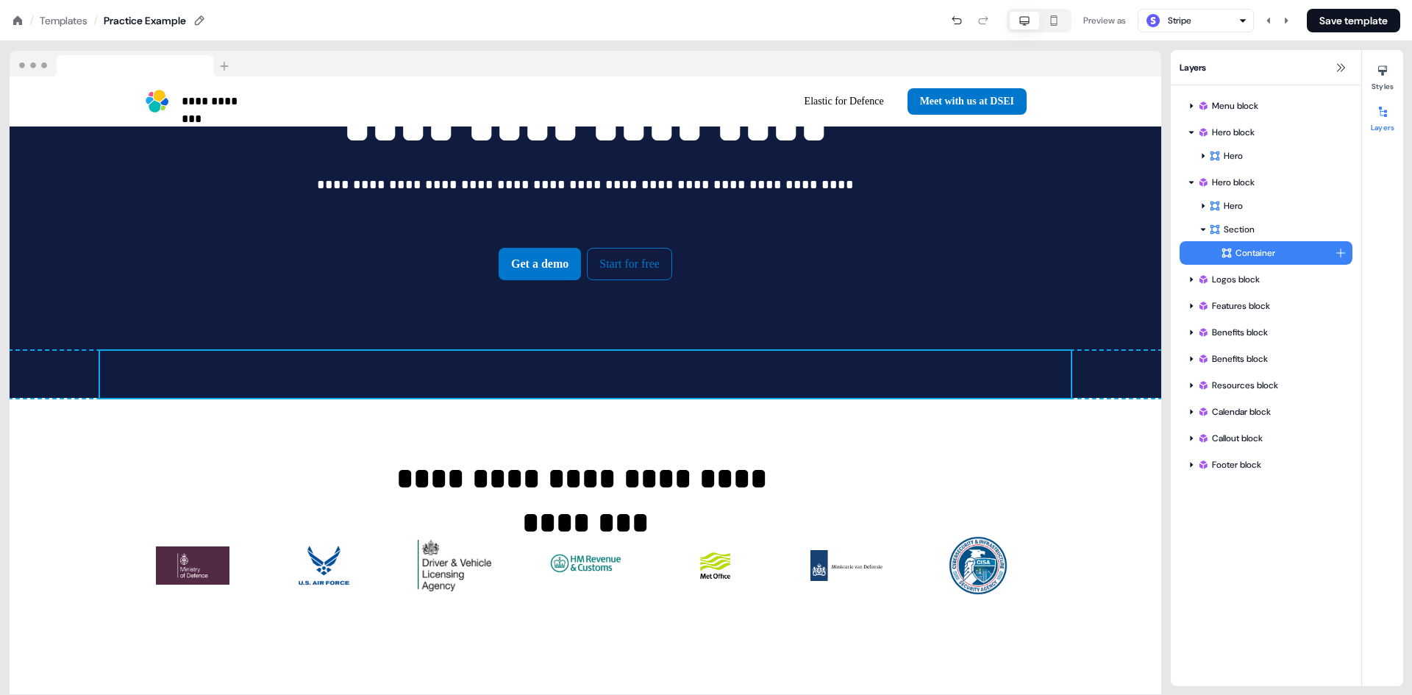
scroll to position [779, 0]
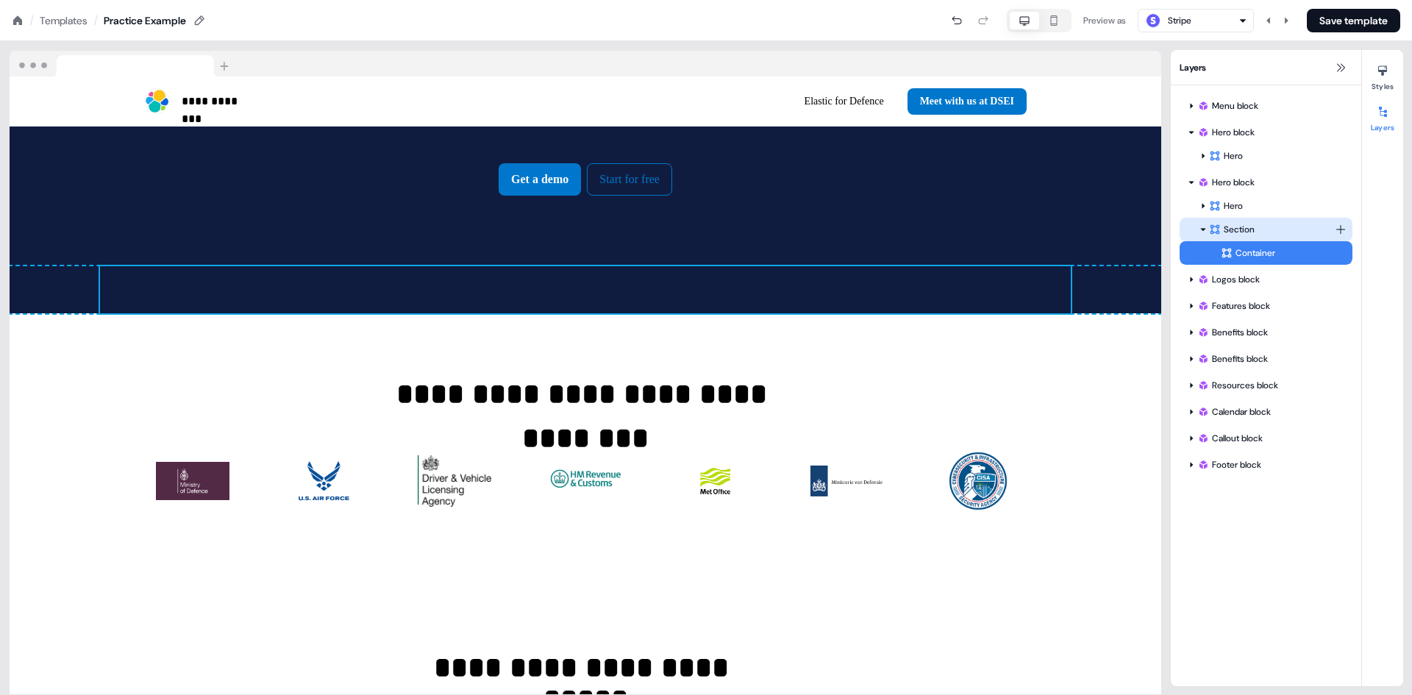
click at [1266, 228] on div "Section" at bounding box center [1272, 229] width 126 height 15
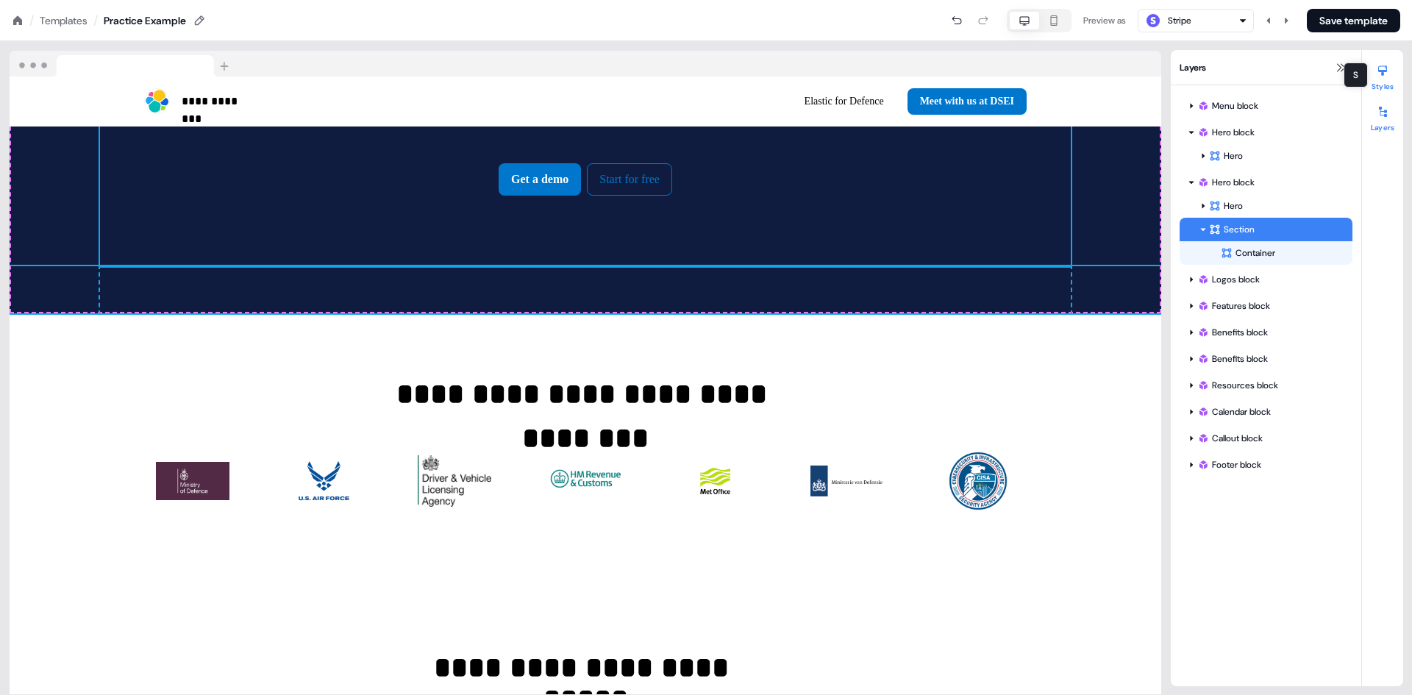
click at [1383, 77] on div at bounding box center [1383, 71] width 24 height 24
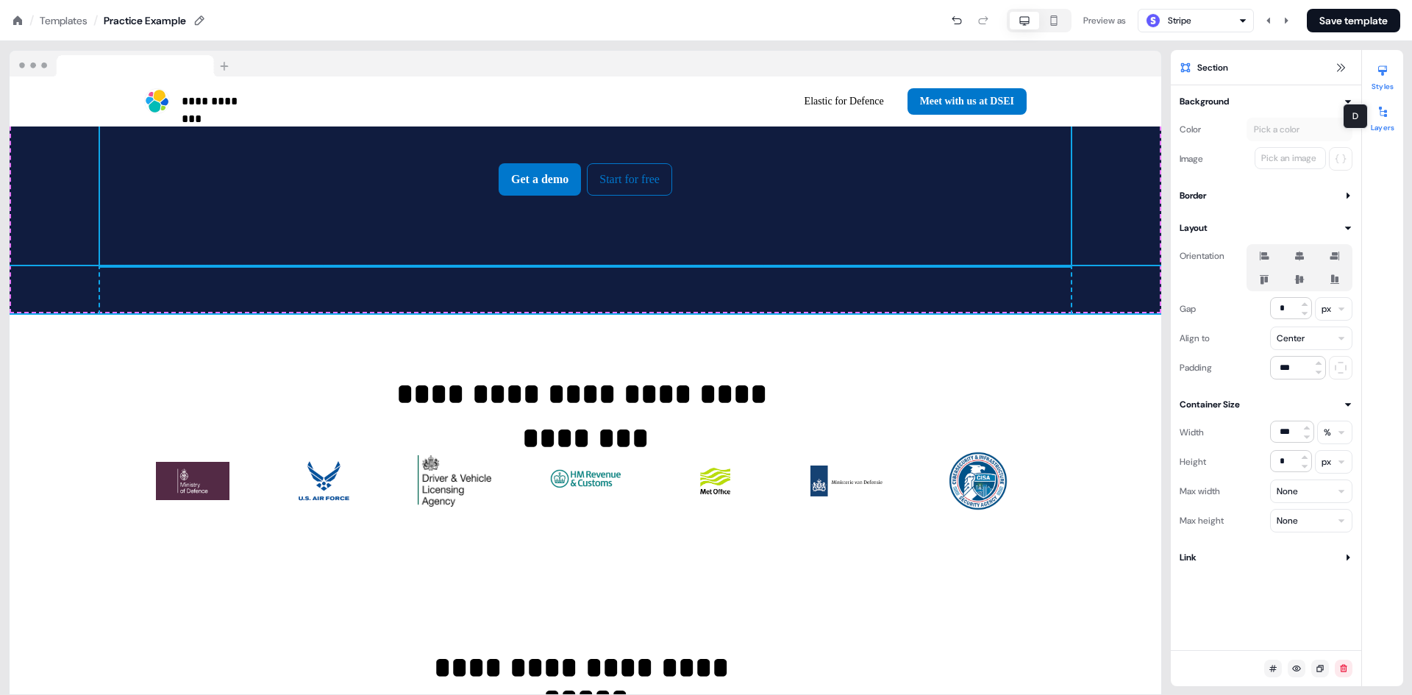
click at [1388, 118] on div at bounding box center [1383, 112] width 24 height 24
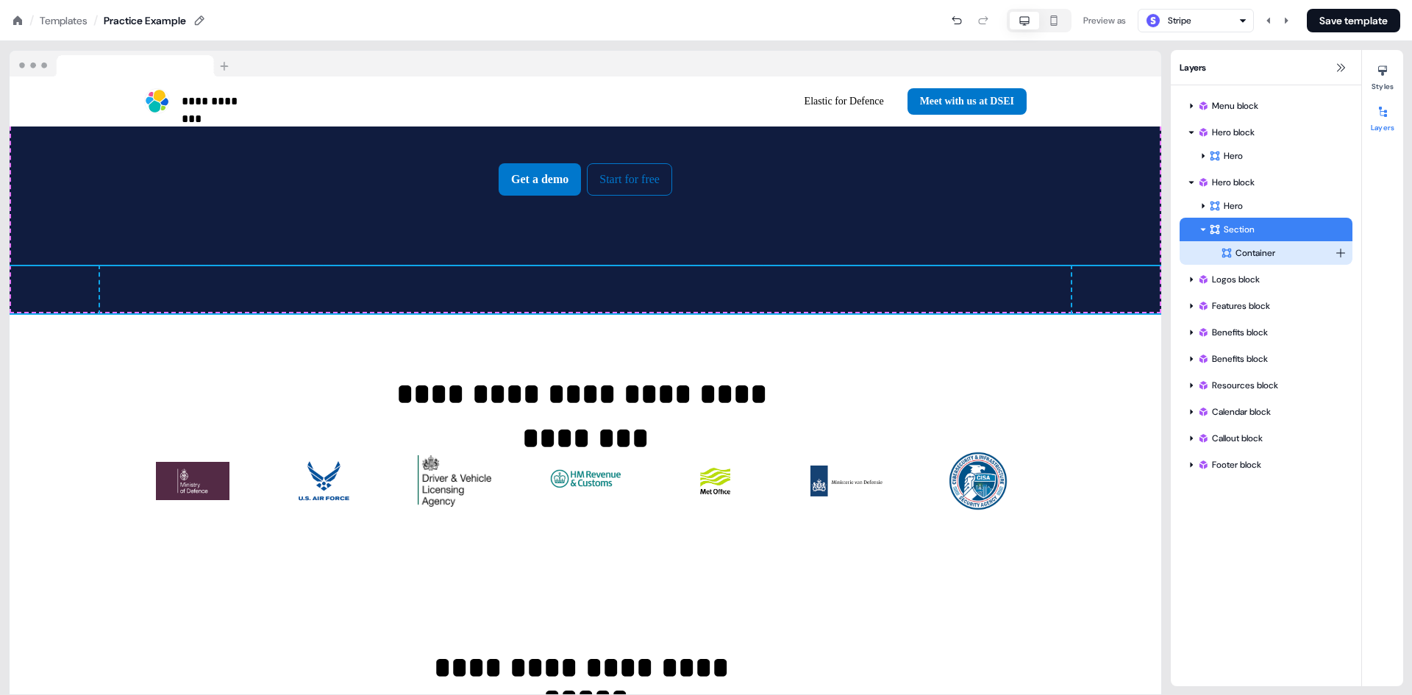
click at [1254, 256] on div "Container" at bounding box center [1278, 253] width 114 height 15
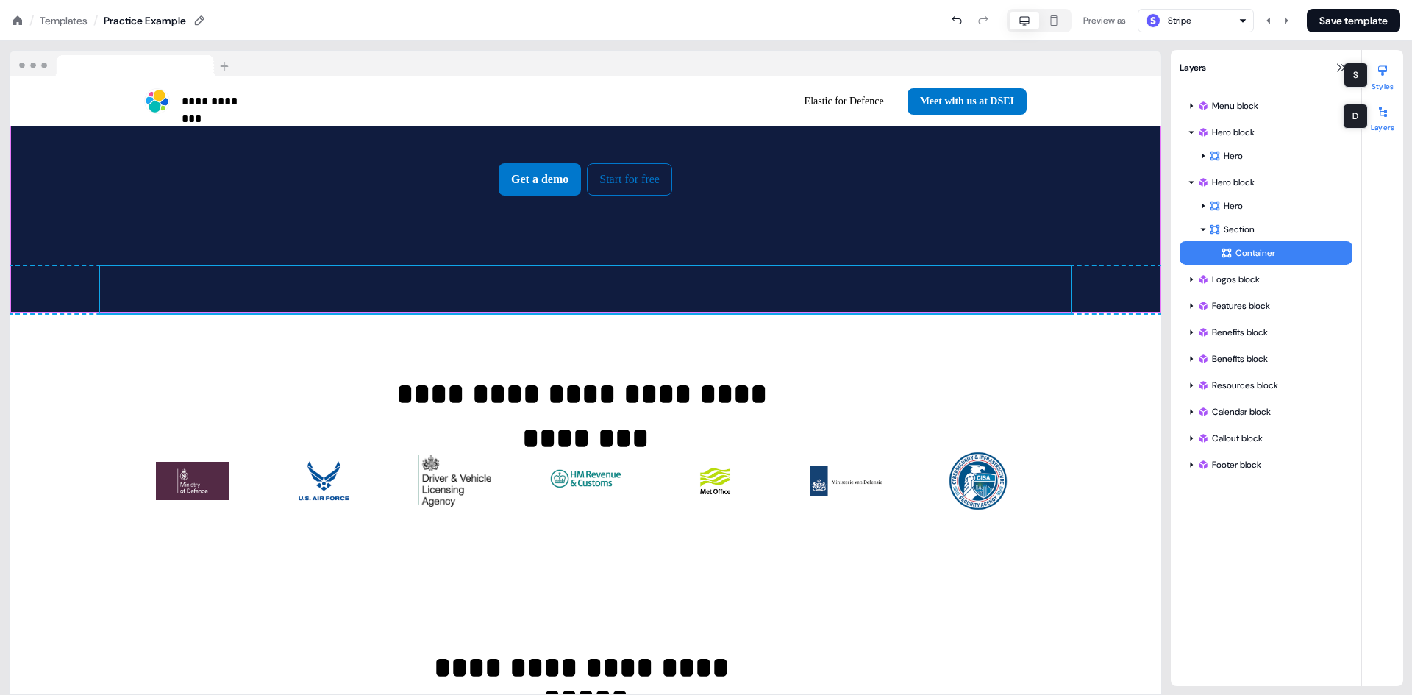
click at [1380, 79] on div at bounding box center [1383, 71] width 24 height 24
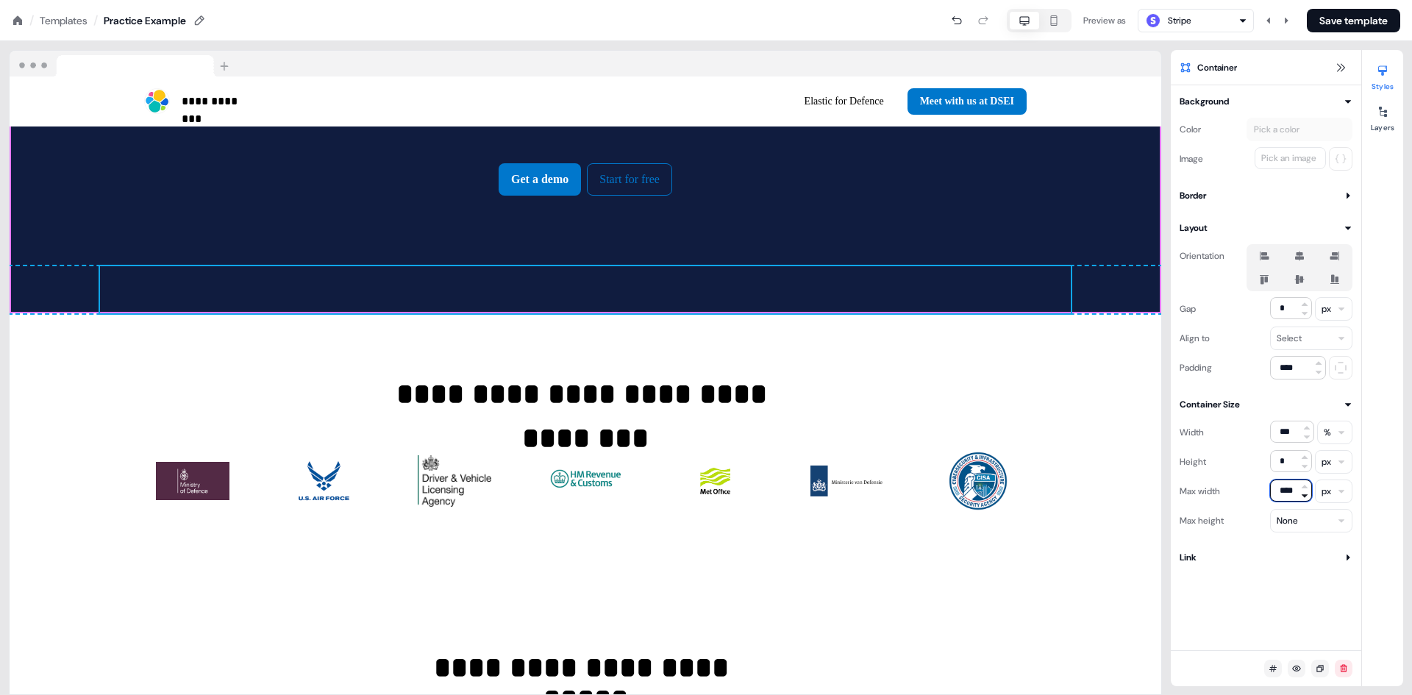
drag, startPoint x: 1275, startPoint y: 491, endPoint x: 1301, endPoint y: 492, distance: 26.5
click at [1301, 492] on div "****" at bounding box center [1291, 492] width 42 height 24
type input "***"
click at [1337, 0] on html "**********" at bounding box center [706, 0] width 1412 height 0
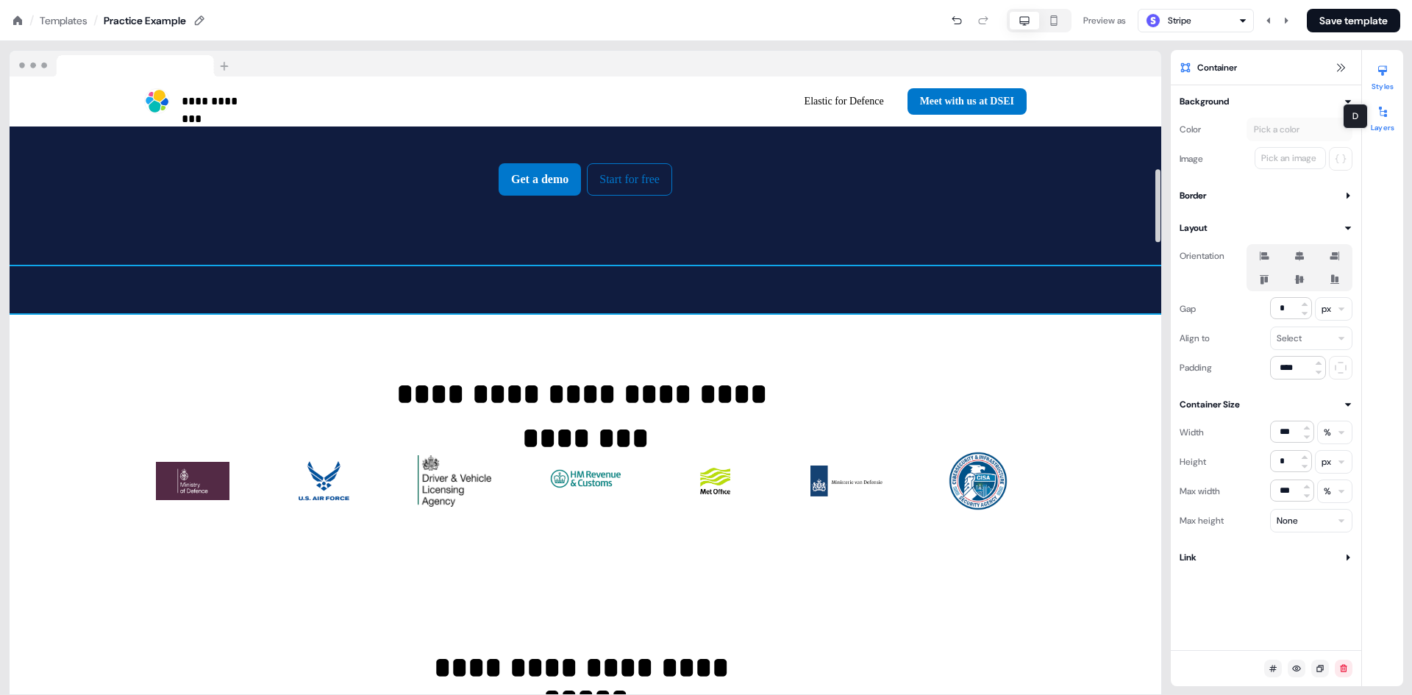
click at [1376, 113] on div at bounding box center [1383, 112] width 24 height 24
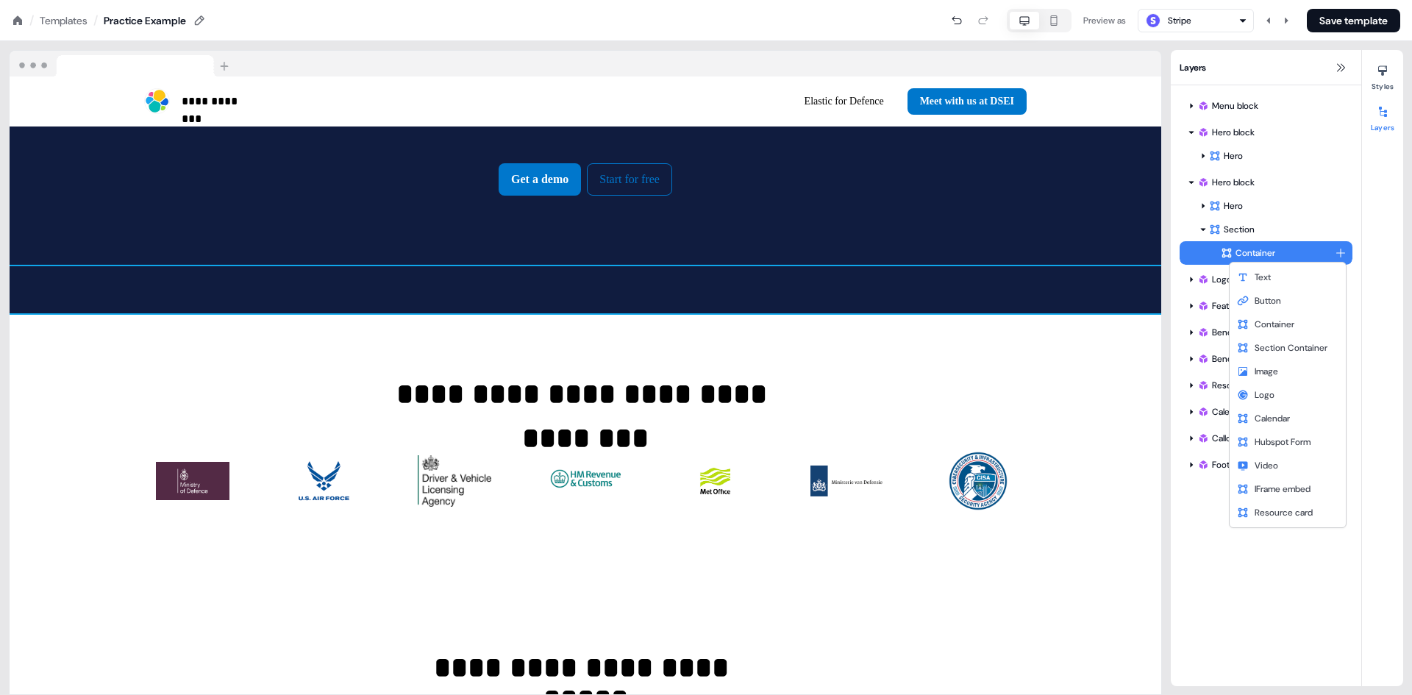
click at [1341, 0] on html "**********" at bounding box center [706, 0] width 1412 height 0
click at [1263, 324] on span "Container" at bounding box center [1275, 325] width 40 height 12
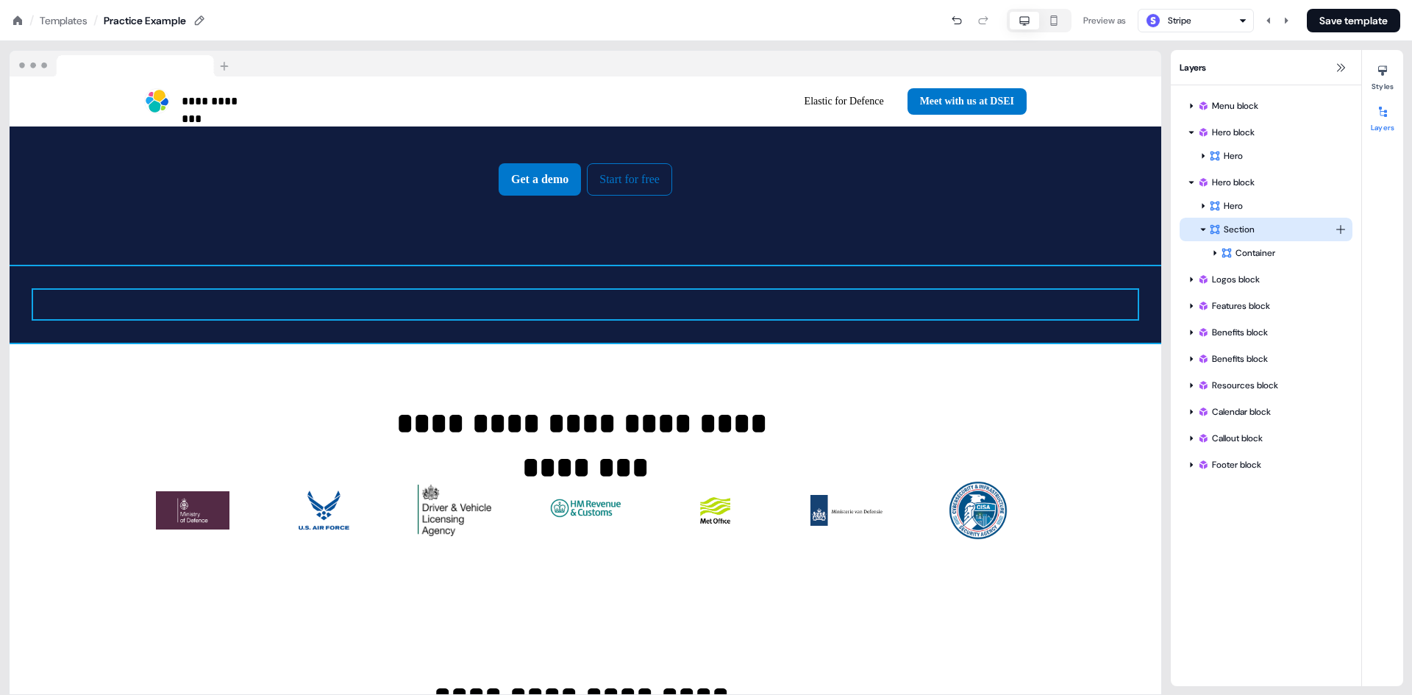
click at [1340, 0] on html "**********" at bounding box center [706, 0] width 1412 height 0
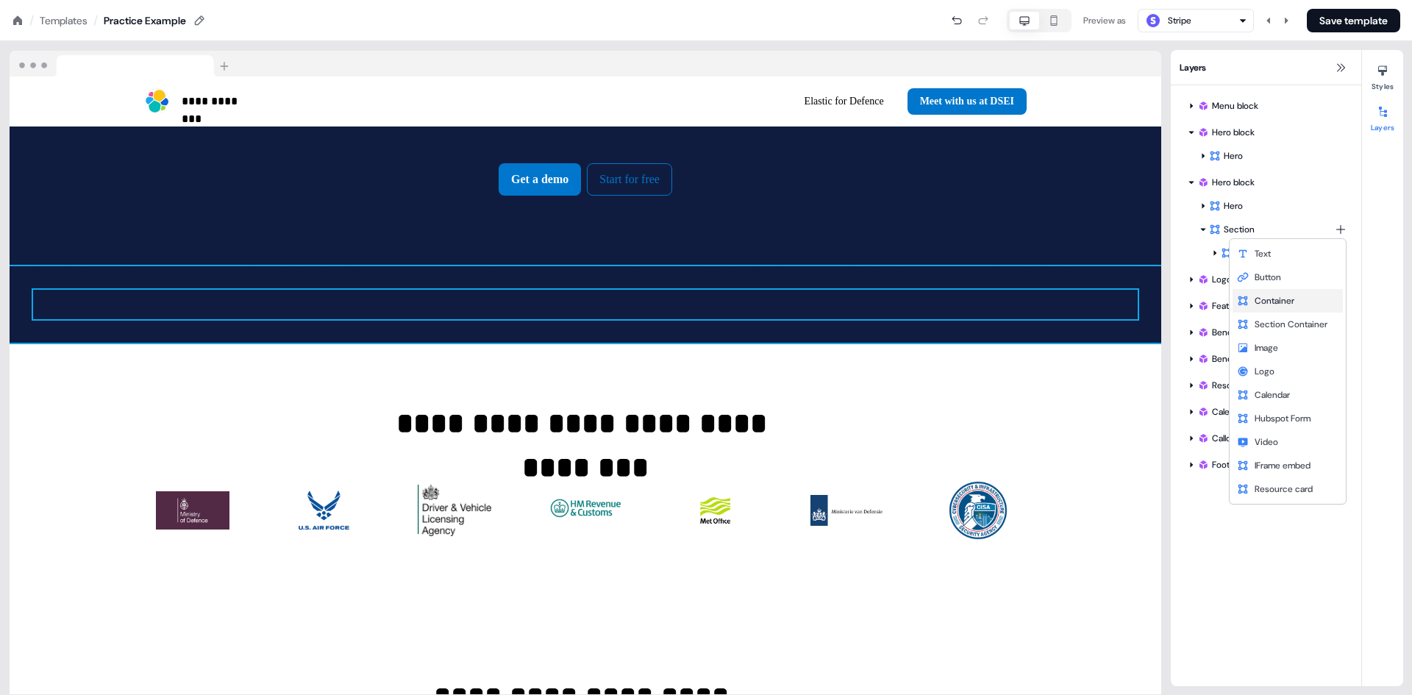
click at [1285, 299] on span "Container" at bounding box center [1275, 301] width 40 height 12
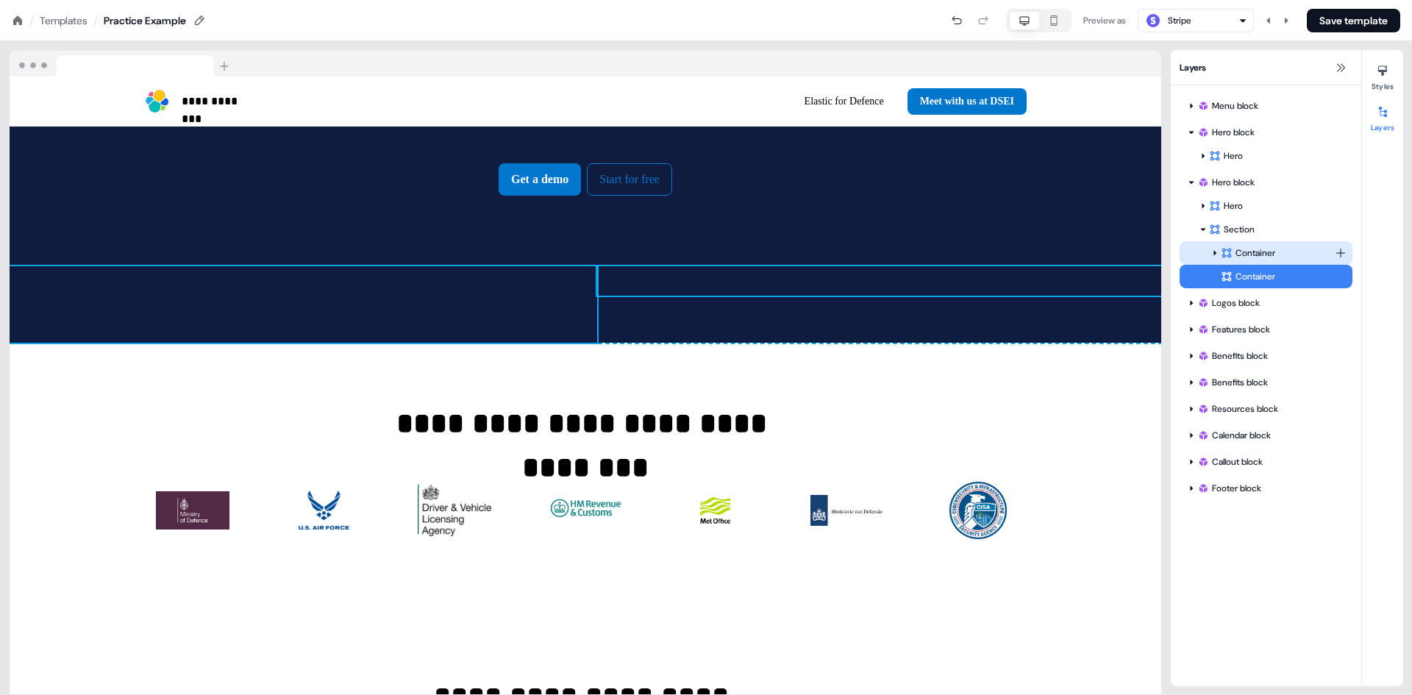
click at [1344, 245] on div "Container" at bounding box center [1266, 253] width 173 height 24
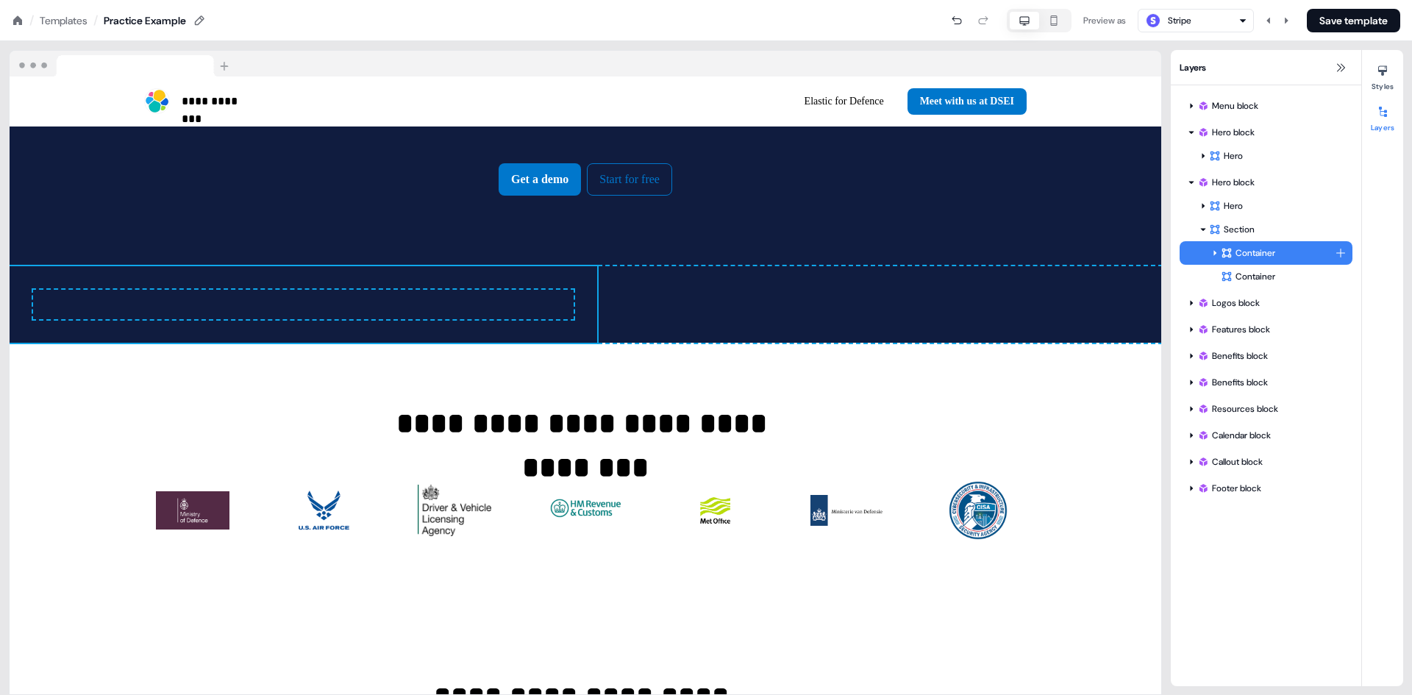
scroll to position [794, 0]
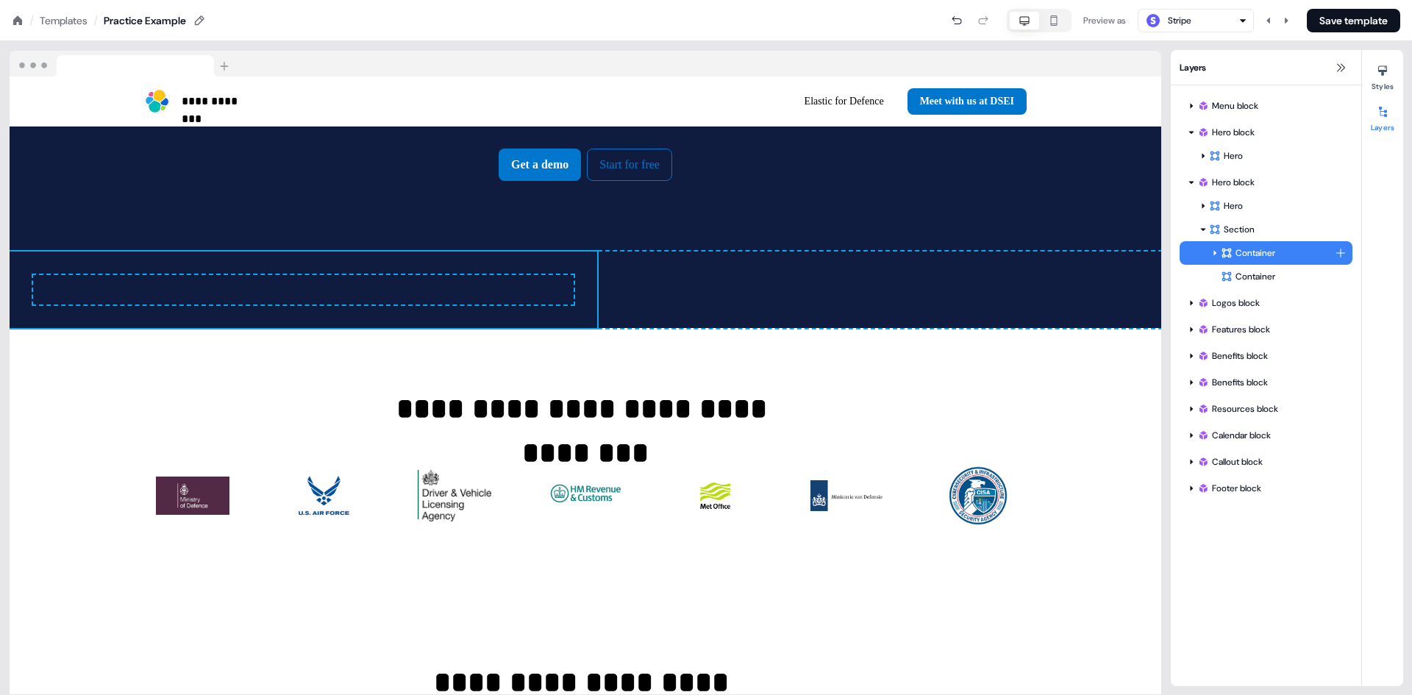
click at [1340, 0] on html "**********" at bounding box center [706, 0] width 1412 height 0
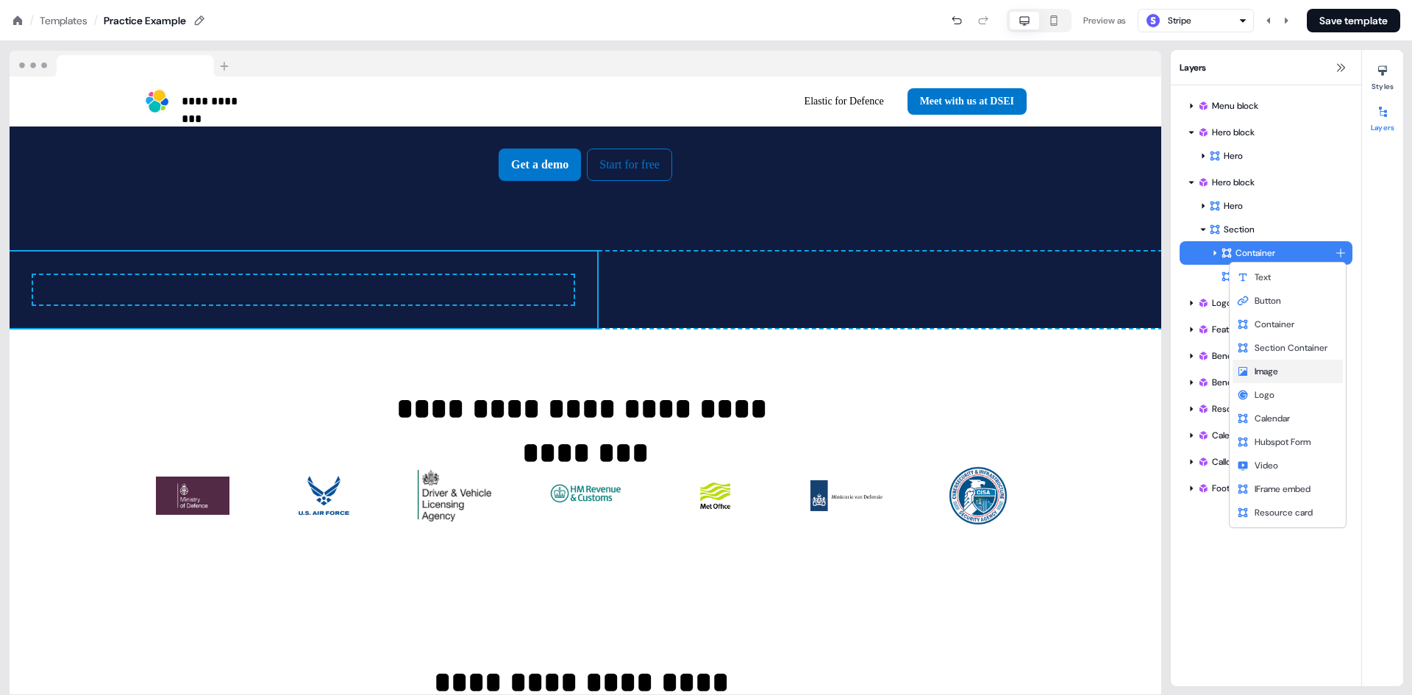
click at [1278, 370] on span "Image" at bounding box center [1267, 372] width 24 height 12
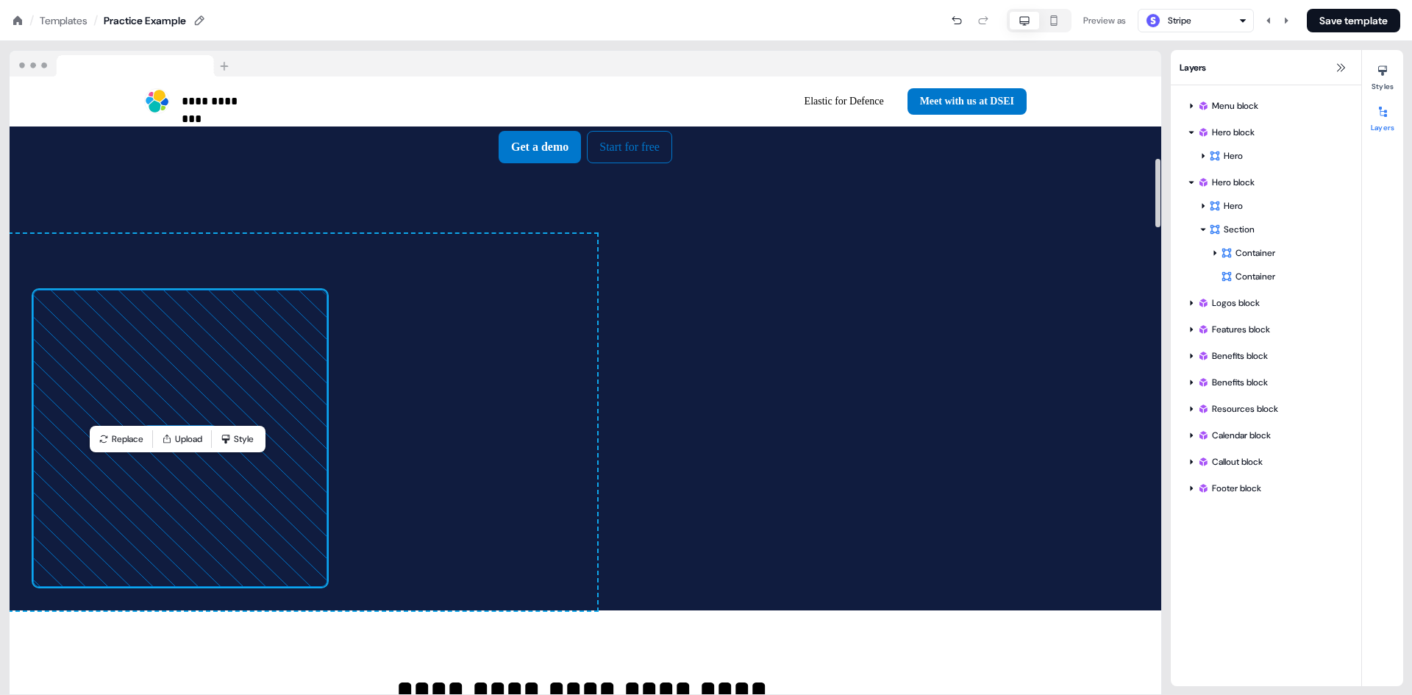
scroll to position [720, 0]
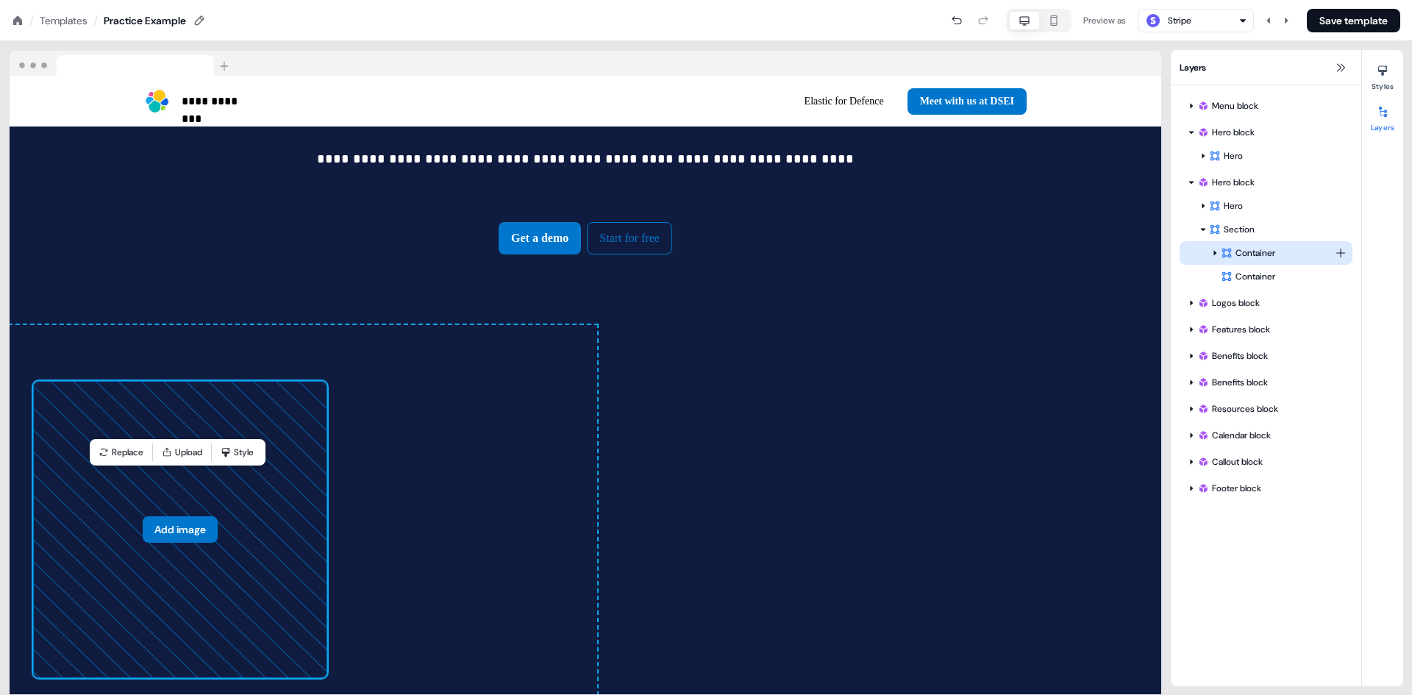
click at [1256, 245] on div "Container" at bounding box center [1266, 253] width 173 height 24
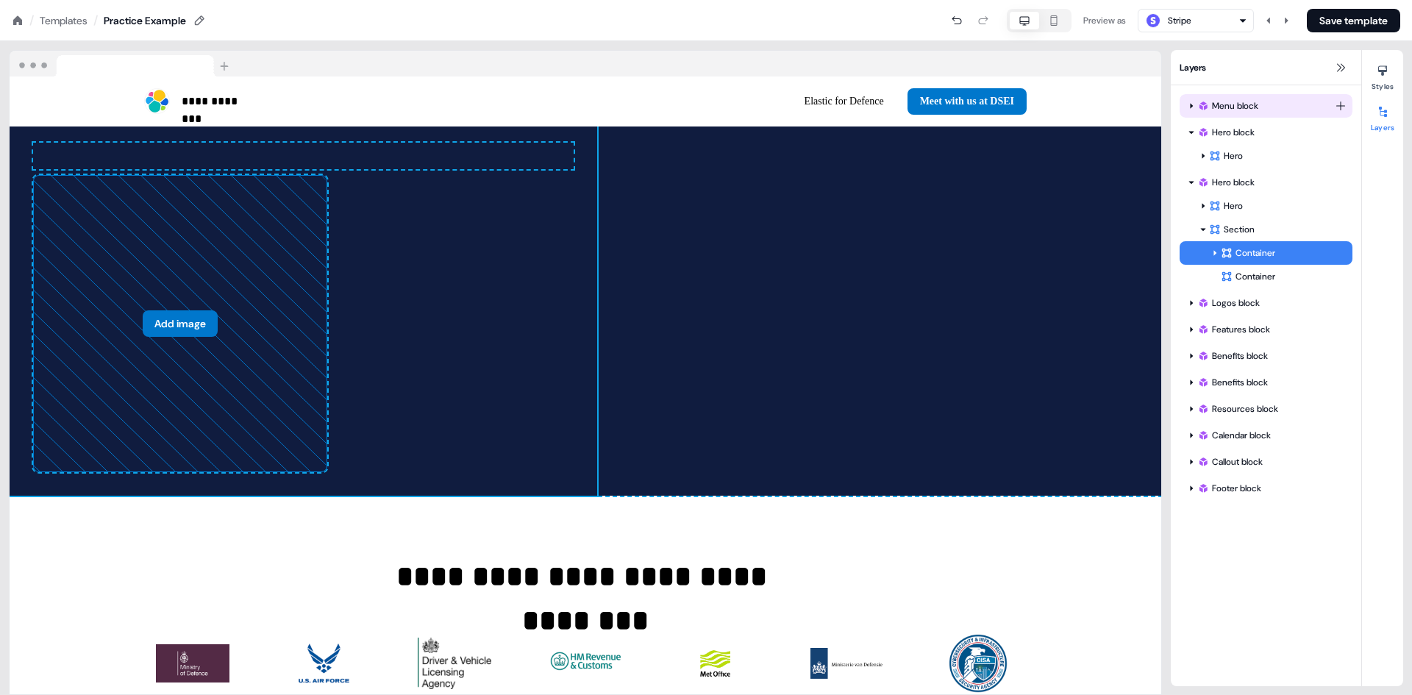
scroll to position [944, 0]
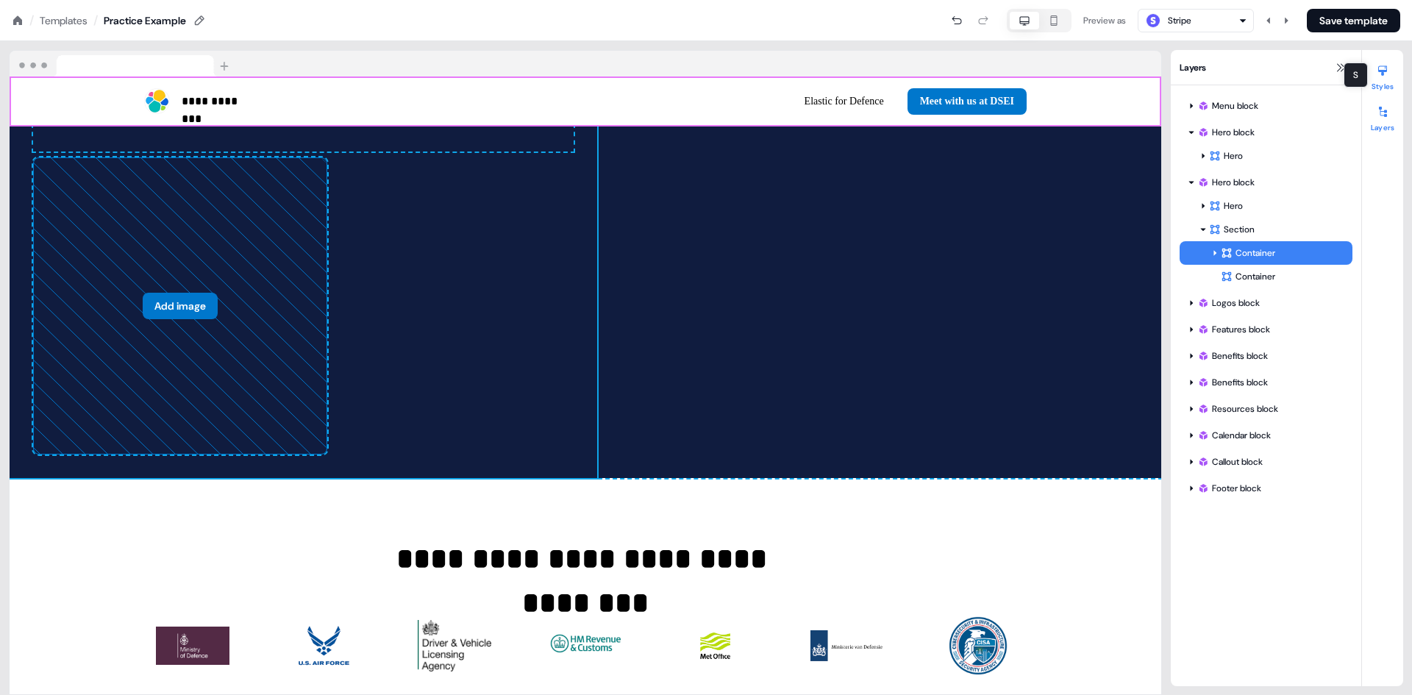
click at [1394, 82] on button "Styles" at bounding box center [1382, 75] width 41 height 32
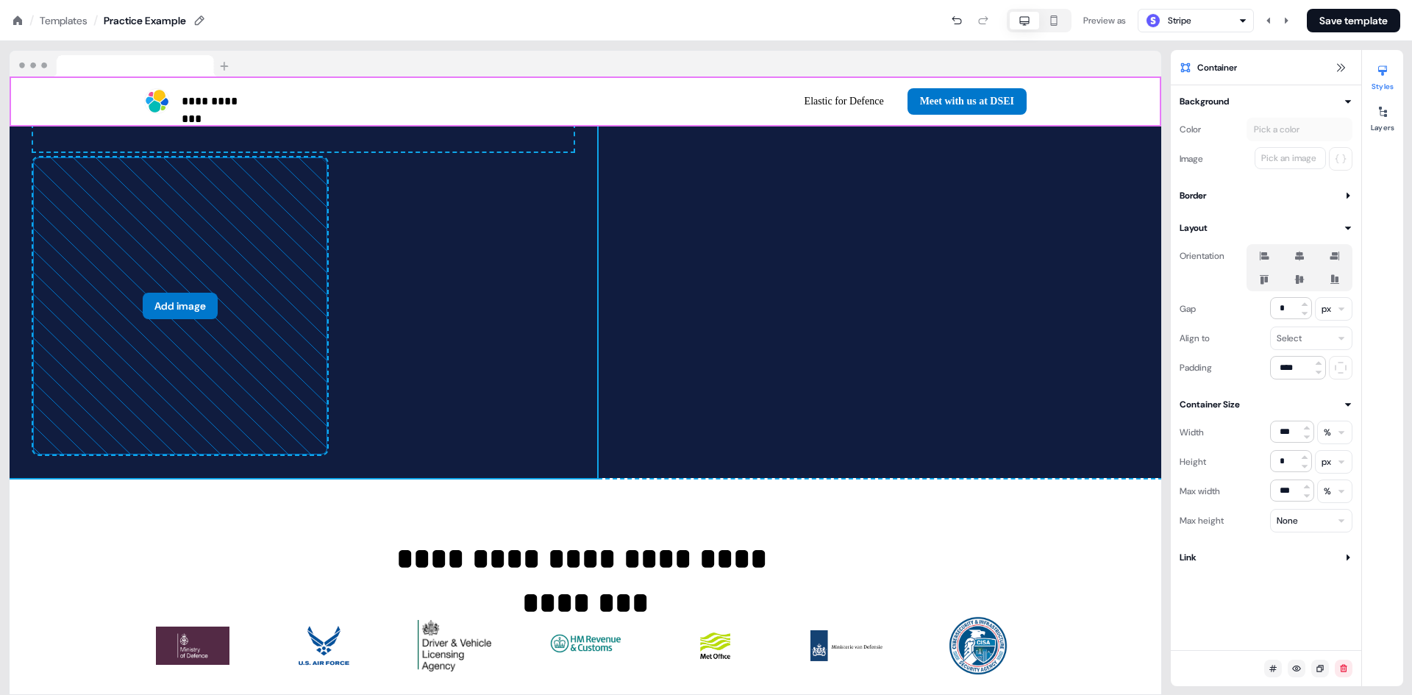
click at [1302, 258] on icon at bounding box center [1299, 257] width 9 height 10
click at [1302, 258] on button "button" at bounding box center [1300, 256] width 12 height 12
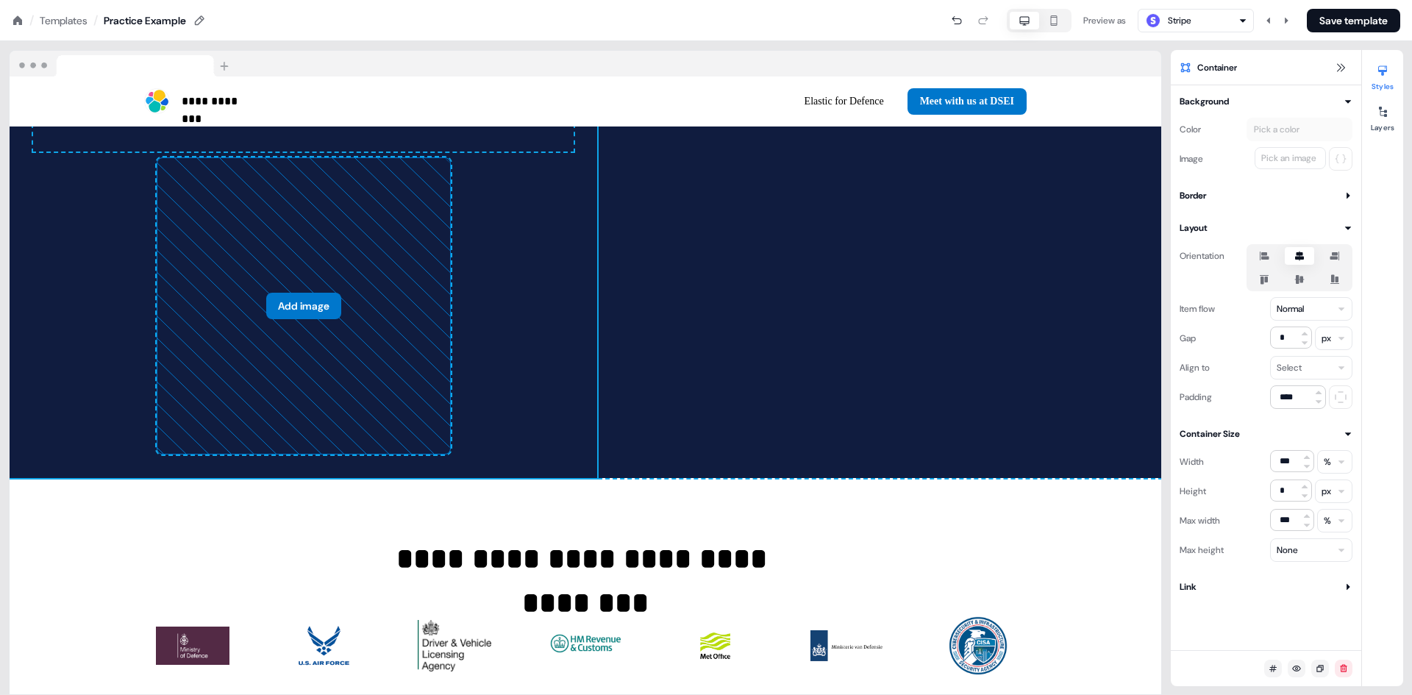
click at [1297, 278] on icon at bounding box center [1300, 279] width 10 height 9
click at [1297, 278] on button "button" at bounding box center [1300, 280] width 12 height 12
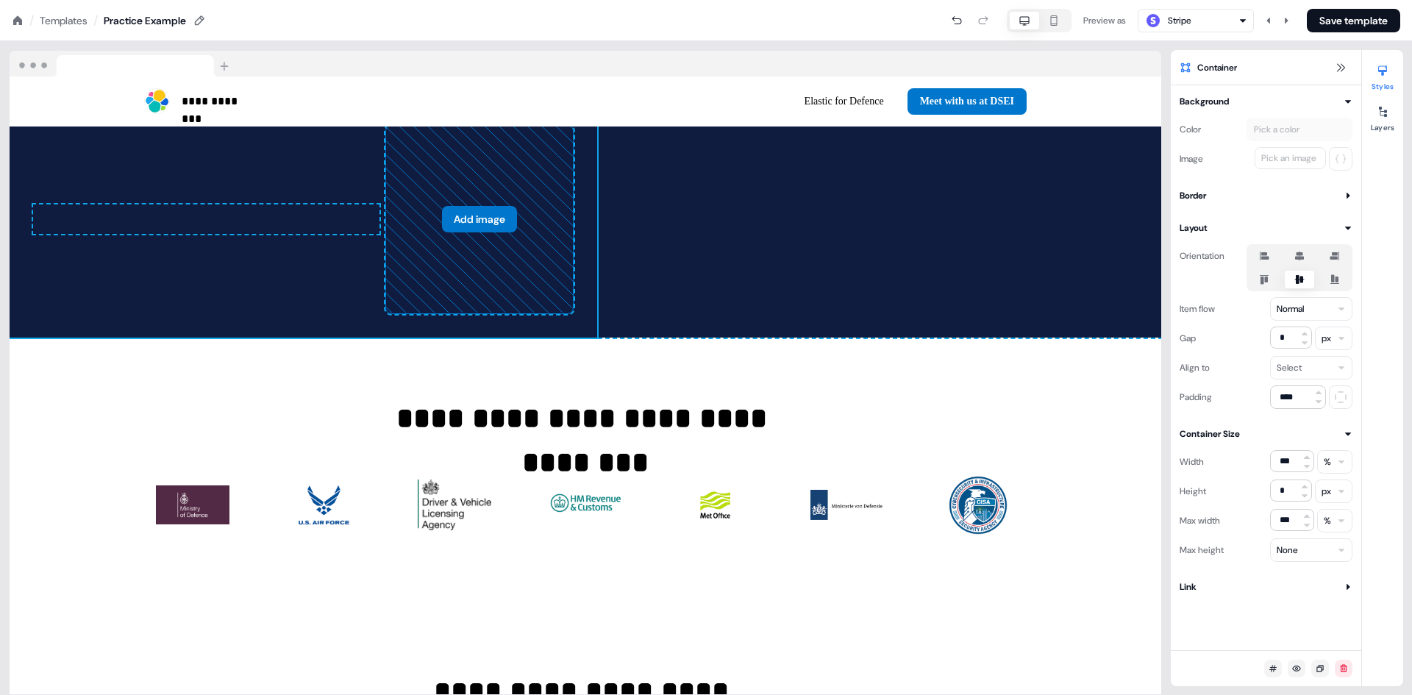
click at [1295, 257] on icon at bounding box center [1299, 257] width 9 height 10
click at [1295, 257] on button "button" at bounding box center [1300, 256] width 12 height 12
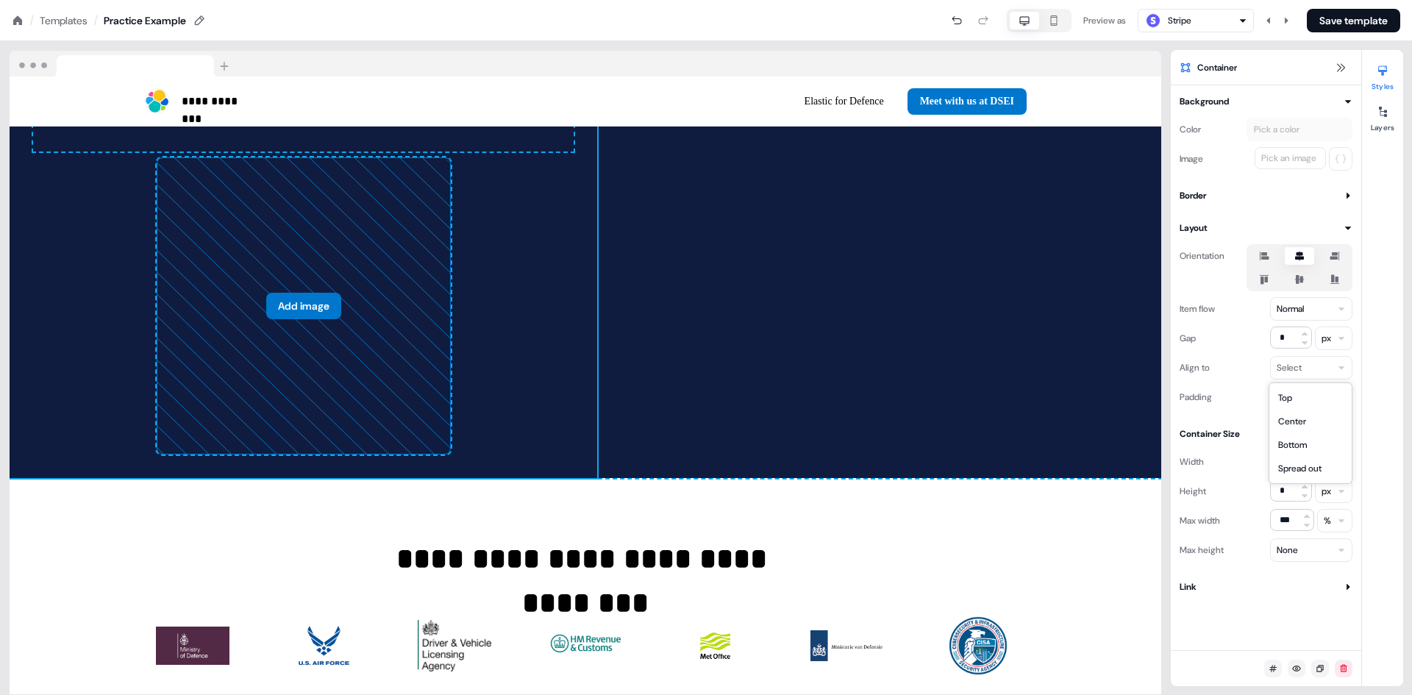
click at [1290, 0] on html "**********" at bounding box center [706, 0] width 1412 height 0
click at [243, 152] on div "To pick up a draggable item, press the space bar. While dragging, use the arrow…" at bounding box center [303, 138] width 541 height 26
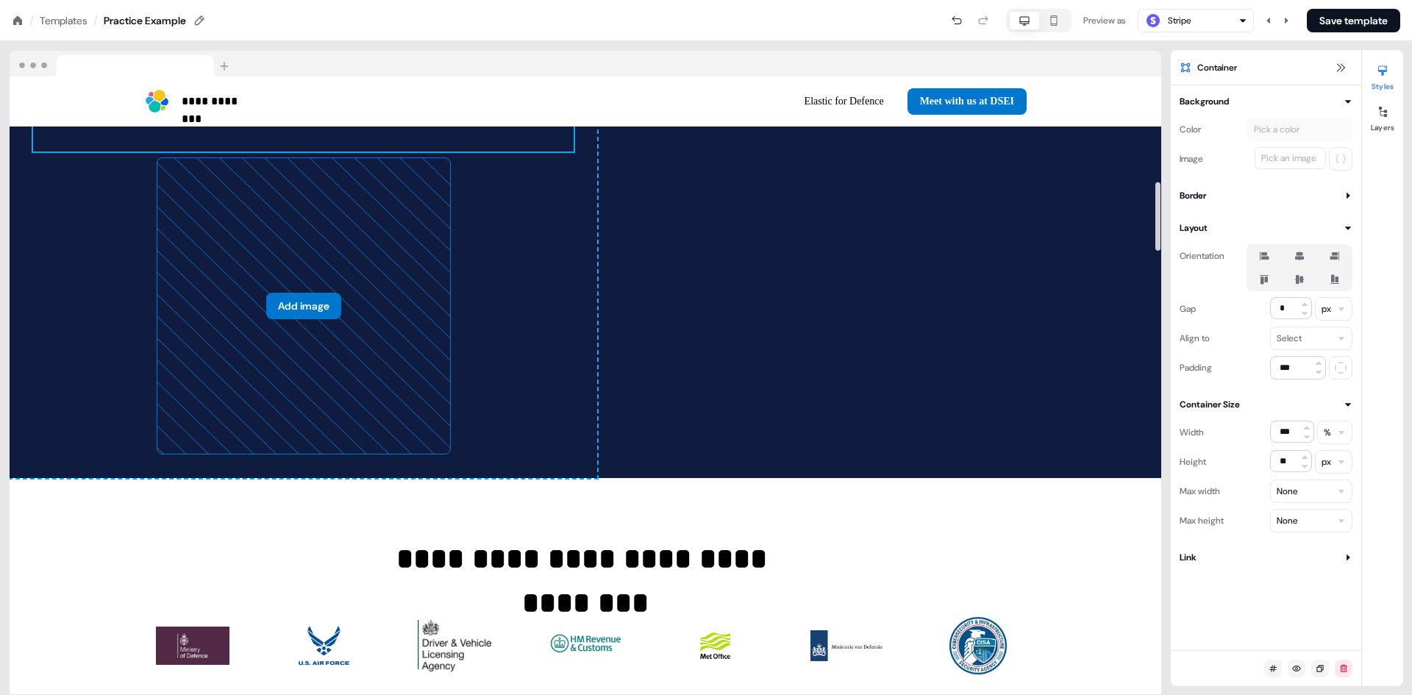
click at [275, 152] on div "To pick up a draggable item, press the space bar. While dragging, use the arrow…" at bounding box center [303, 138] width 541 height 26
drag, startPoint x: 319, startPoint y: 236, endPoint x: 297, endPoint y: 221, distance: 26.5
click at [297, 152] on div "To pick up a draggable item, press the space bar. While dragging, use the arrow…" at bounding box center [303, 138] width 541 height 26
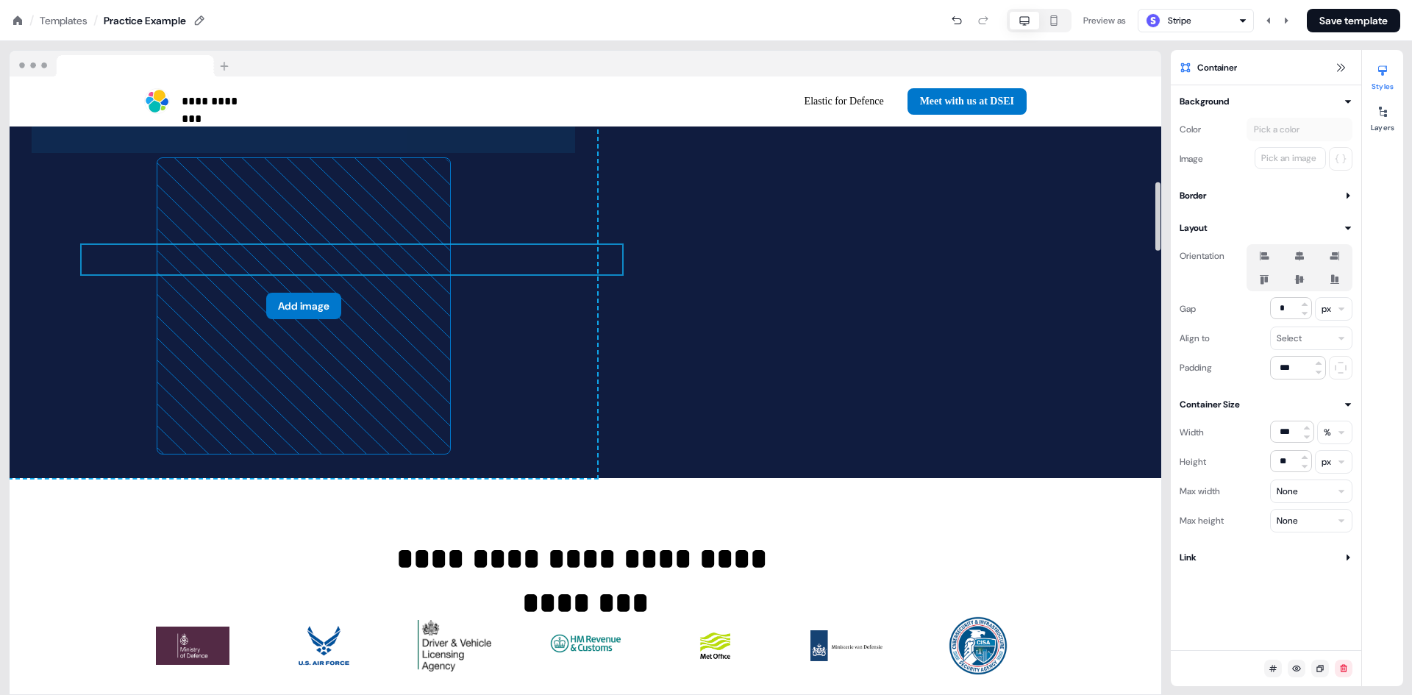
click at [346, 246] on div "To pick up a draggable item, press the space bar. While dragging, use the arrow…" at bounding box center [304, 290] width 588 height 377
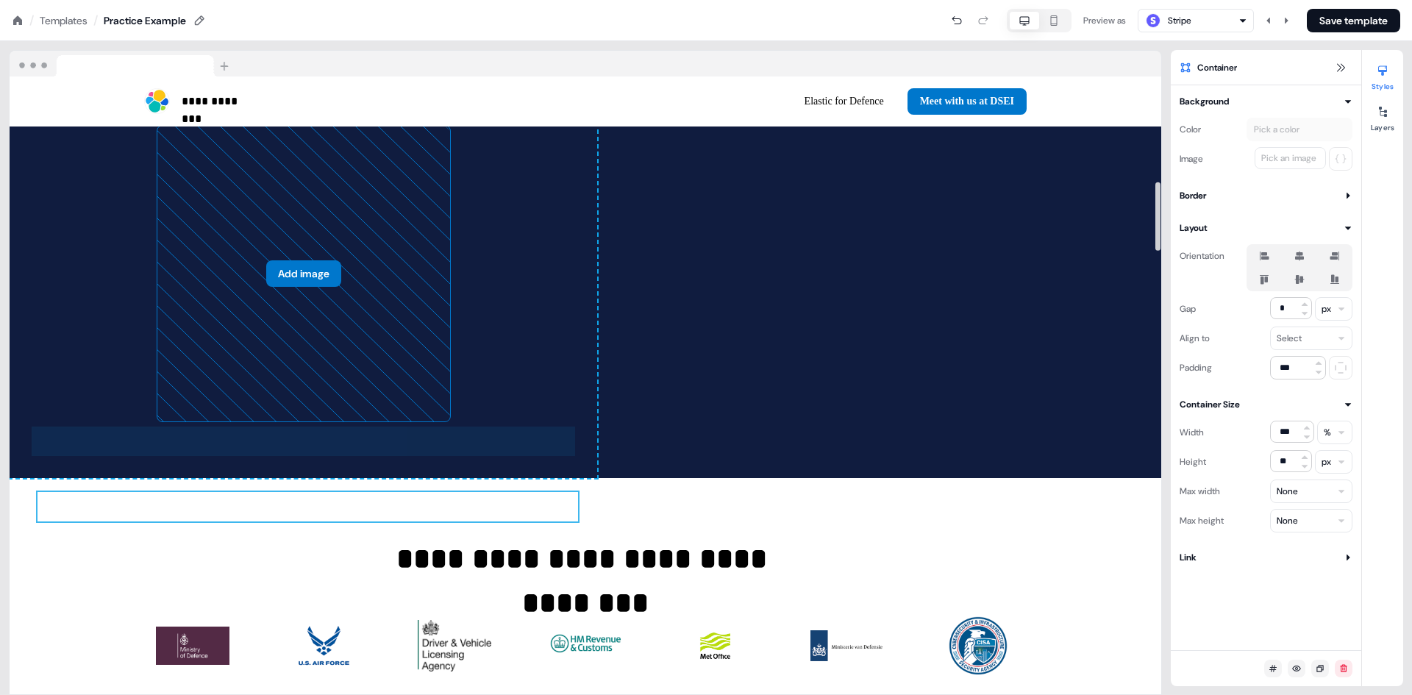
drag, startPoint x: 344, startPoint y: 230, endPoint x: 341, endPoint y: 512, distance: 281.8
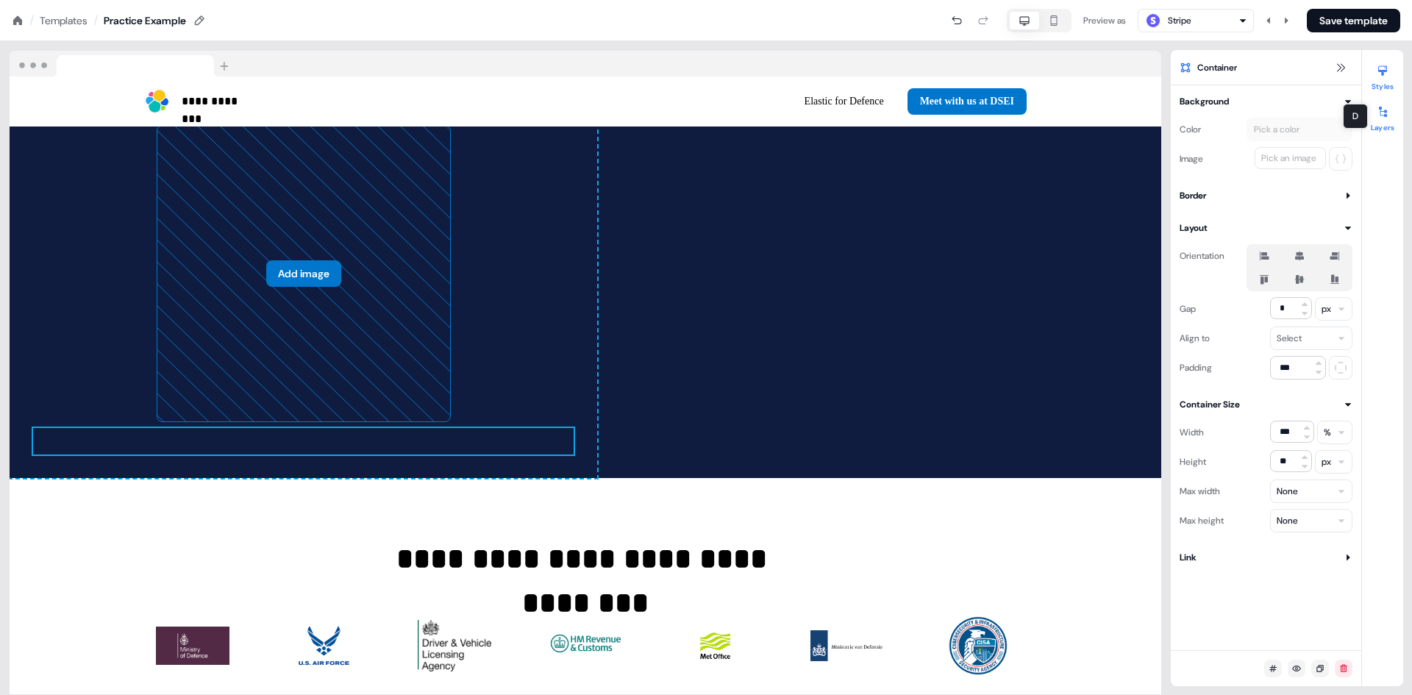
click at [1383, 117] on icon at bounding box center [1383, 112] width 12 height 12
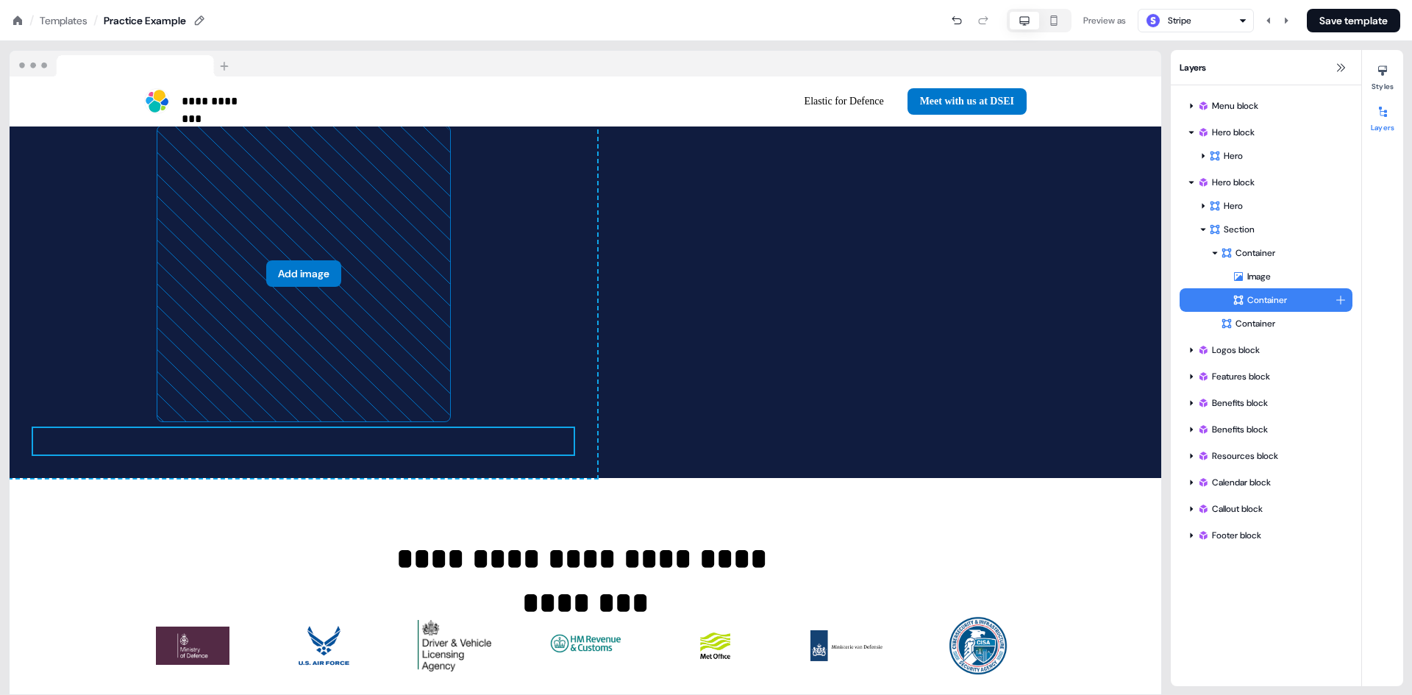
drag, startPoint x: 1251, startPoint y: 296, endPoint x: 1305, endPoint y: 299, distance: 54.5
click at [1305, 299] on div "Container" at bounding box center [1284, 300] width 102 height 15
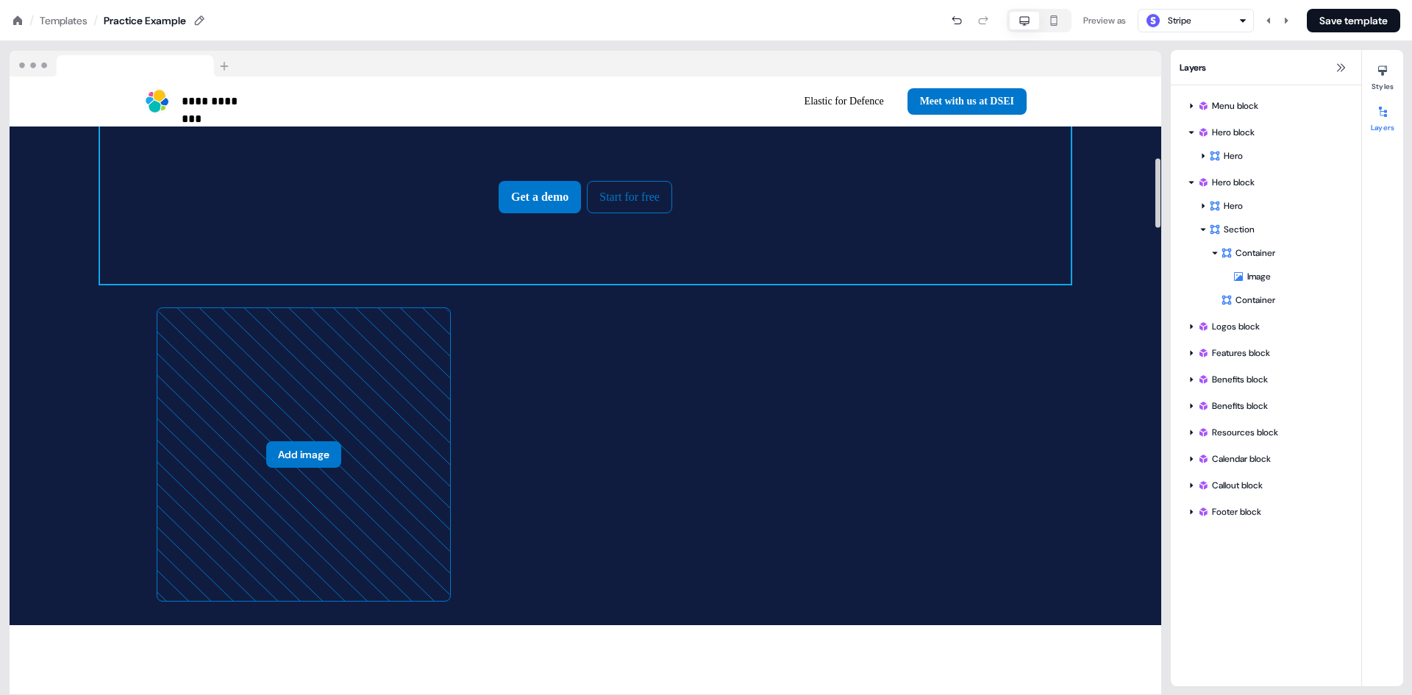
scroll to position [726, 0]
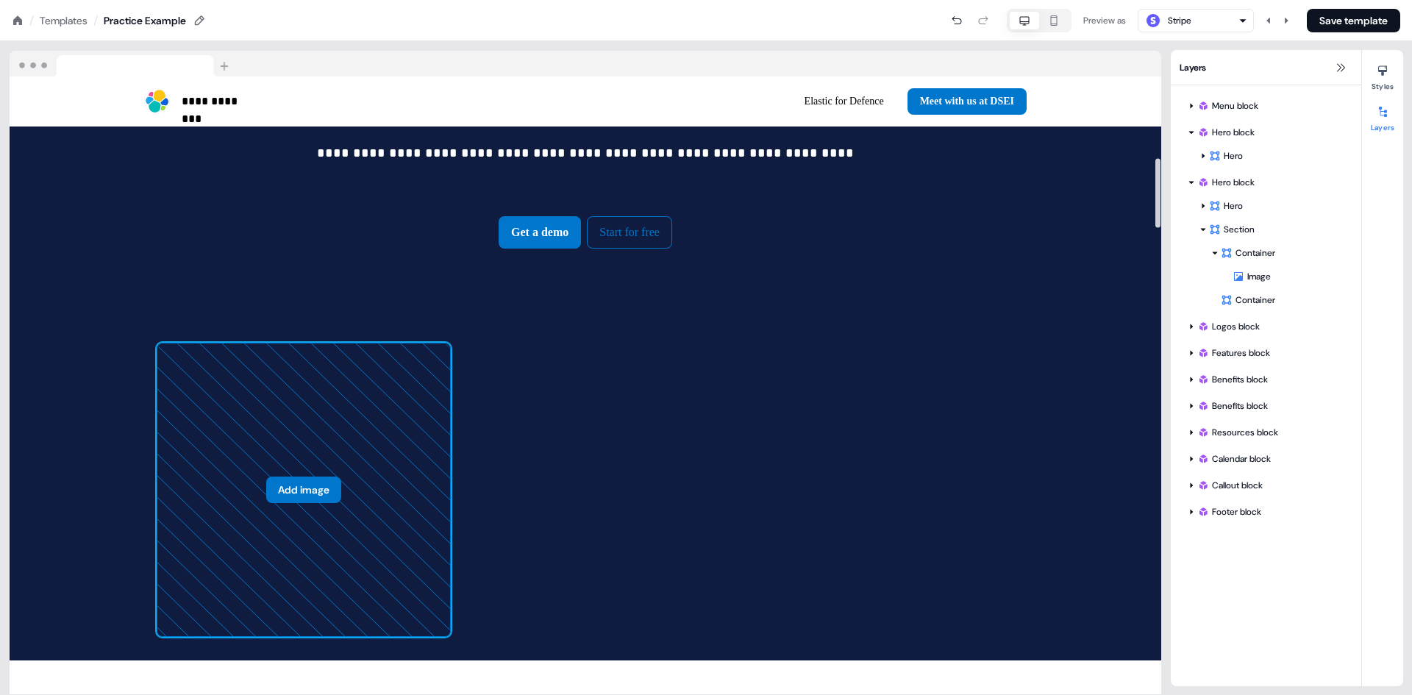
click at [399, 466] on icon at bounding box center [303, 490] width 293 height 293
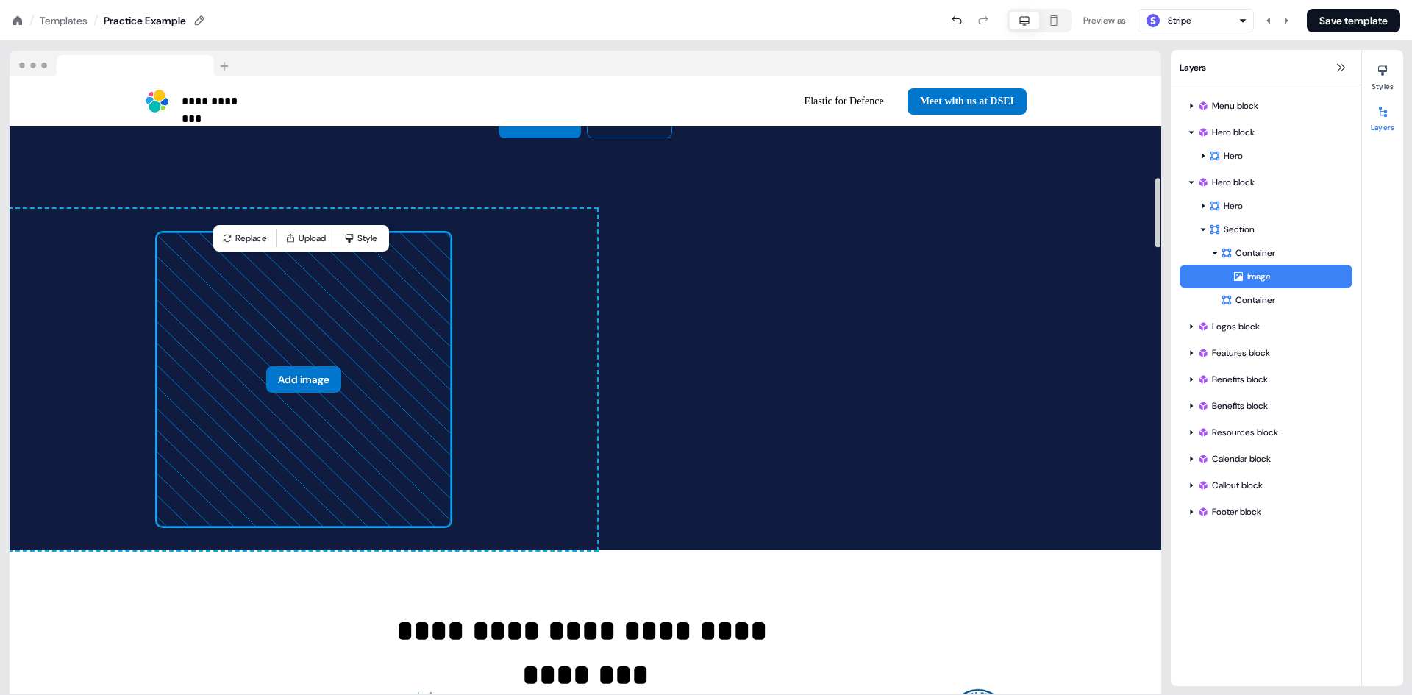
scroll to position [947, 0]
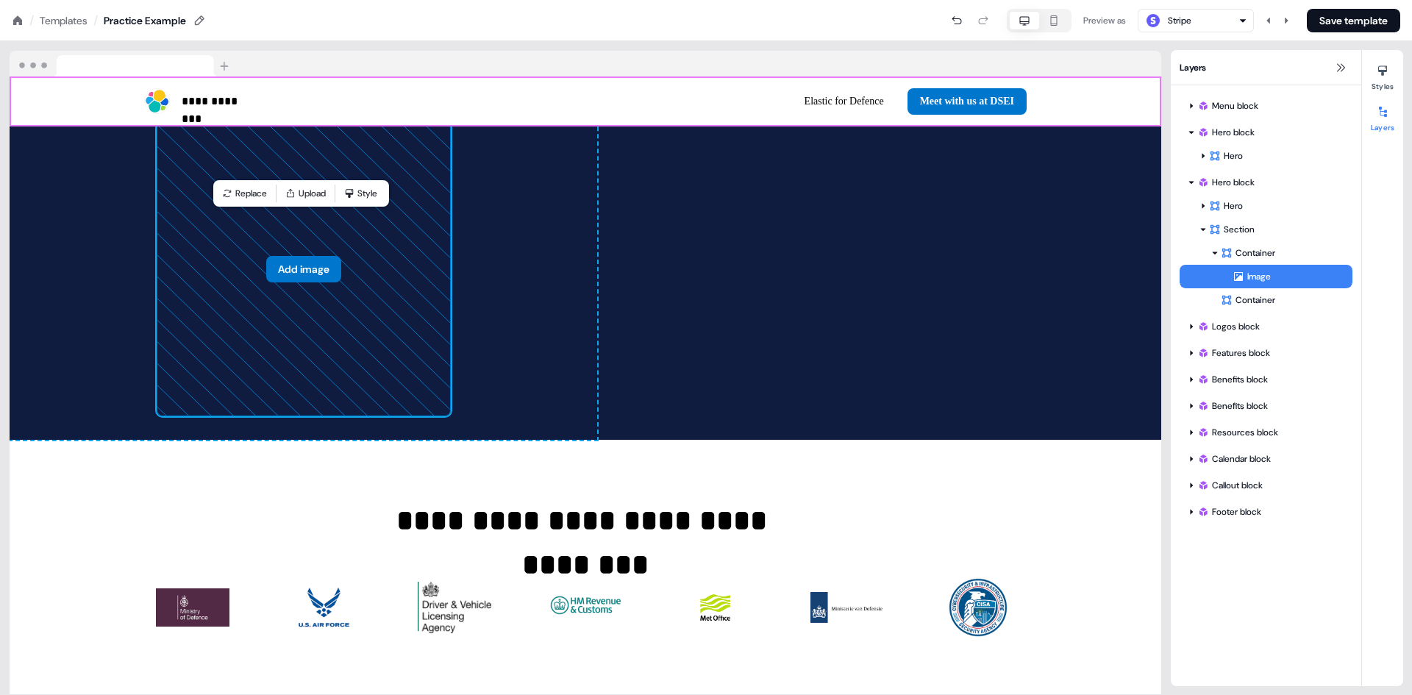
click at [1201, 27] on div "Stripe" at bounding box center [1196, 21] width 103 height 18
click at [1189, 142] on div "Google" at bounding box center [1185, 139] width 29 height 15
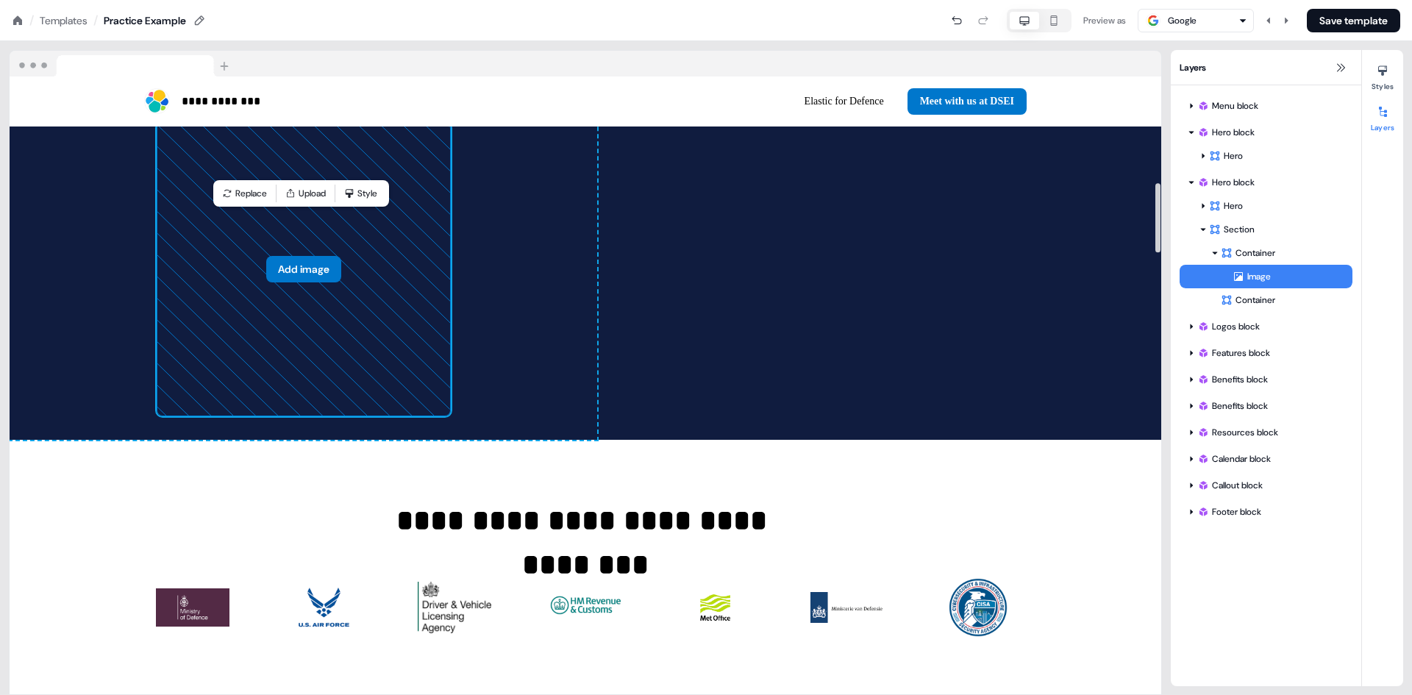
click at [1159, 21] on div "button" at bounding box center [1154, 21] width 18 height 18
click at [1173, 79] on div "Stripe" at bounding box center [1183, 81] width 24 height 15
click at [1182, 21] on div "Stripe" at bounding box center [1180, 20] width 24 height 15
click at [1181, 101] on div "Amplitude" at bounding box center [1178, 110] width 67 height 21
click at [1197, 22] on div "Amplitude" at bounding box center [1188, 20] width 40 height 15
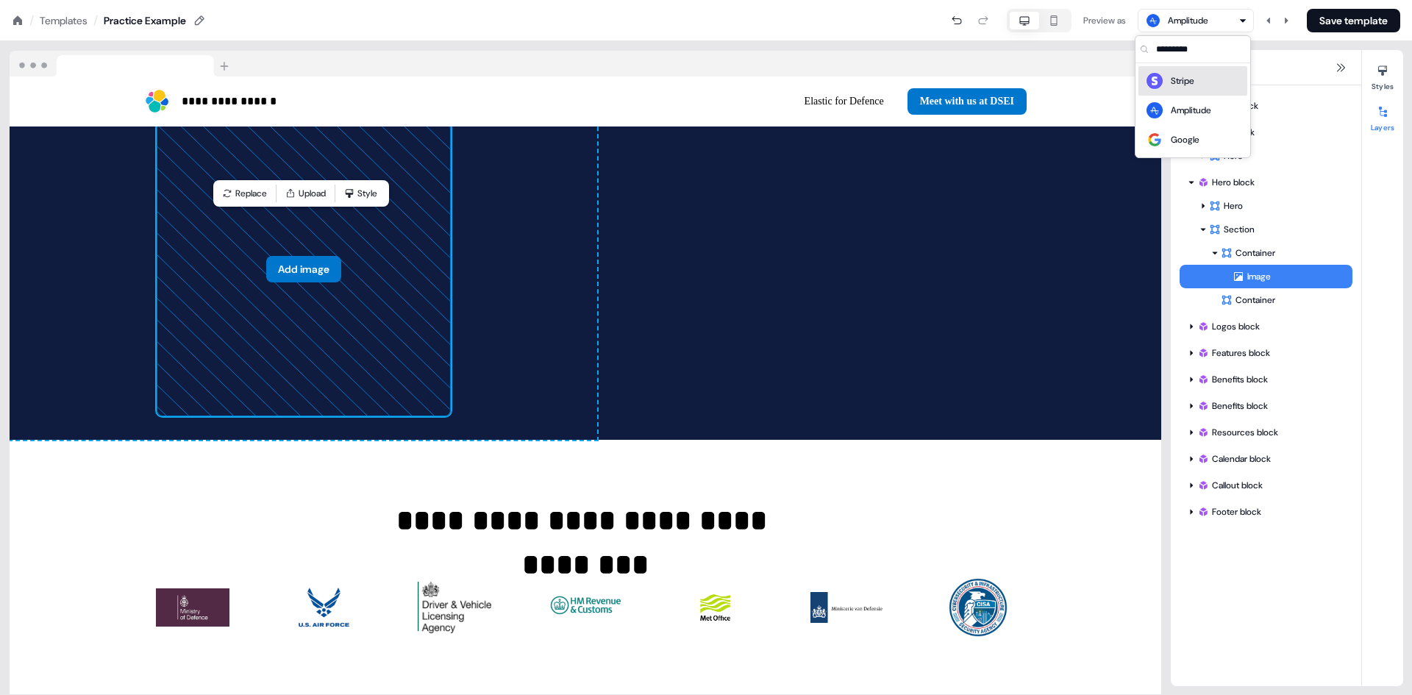
click at [1185, 83] on div "Stripe" at bounding box center [1183, 81] width 24 height 15
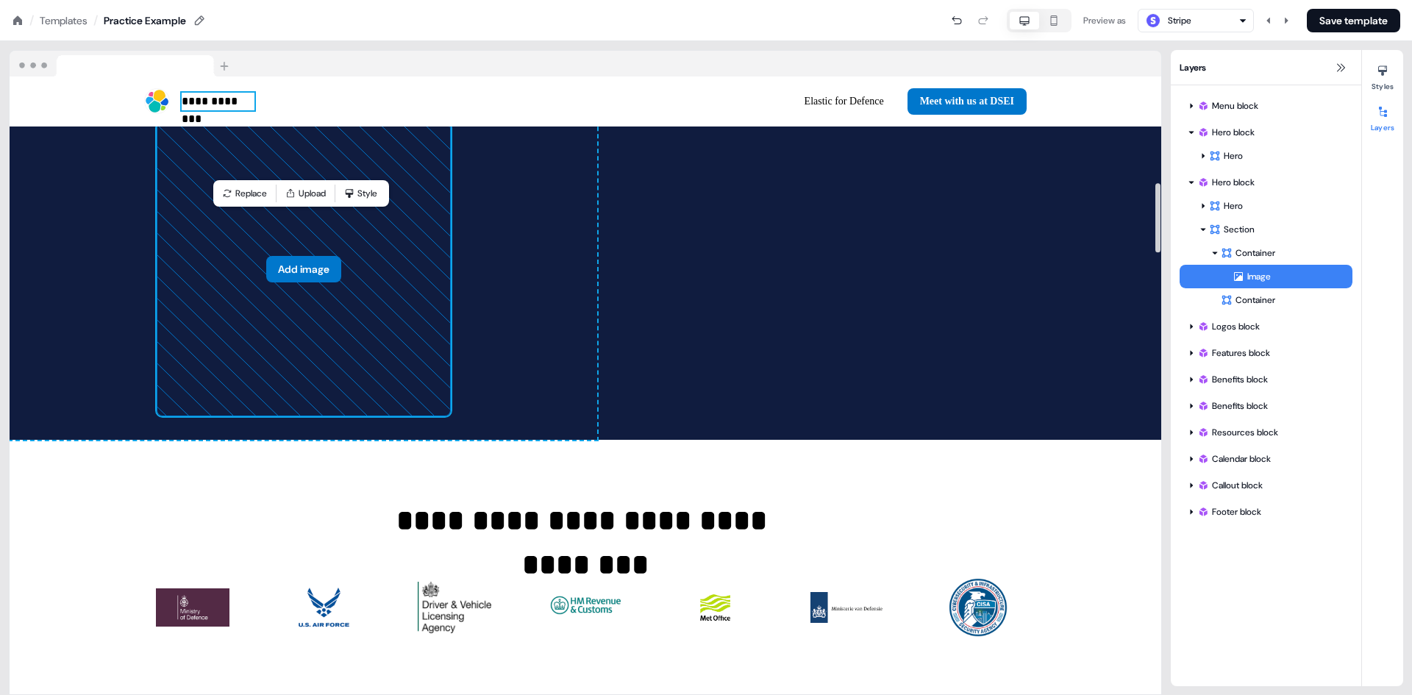
click at [235, 104] on p "**********" at bounding box center [218, 102] width 73 height 18
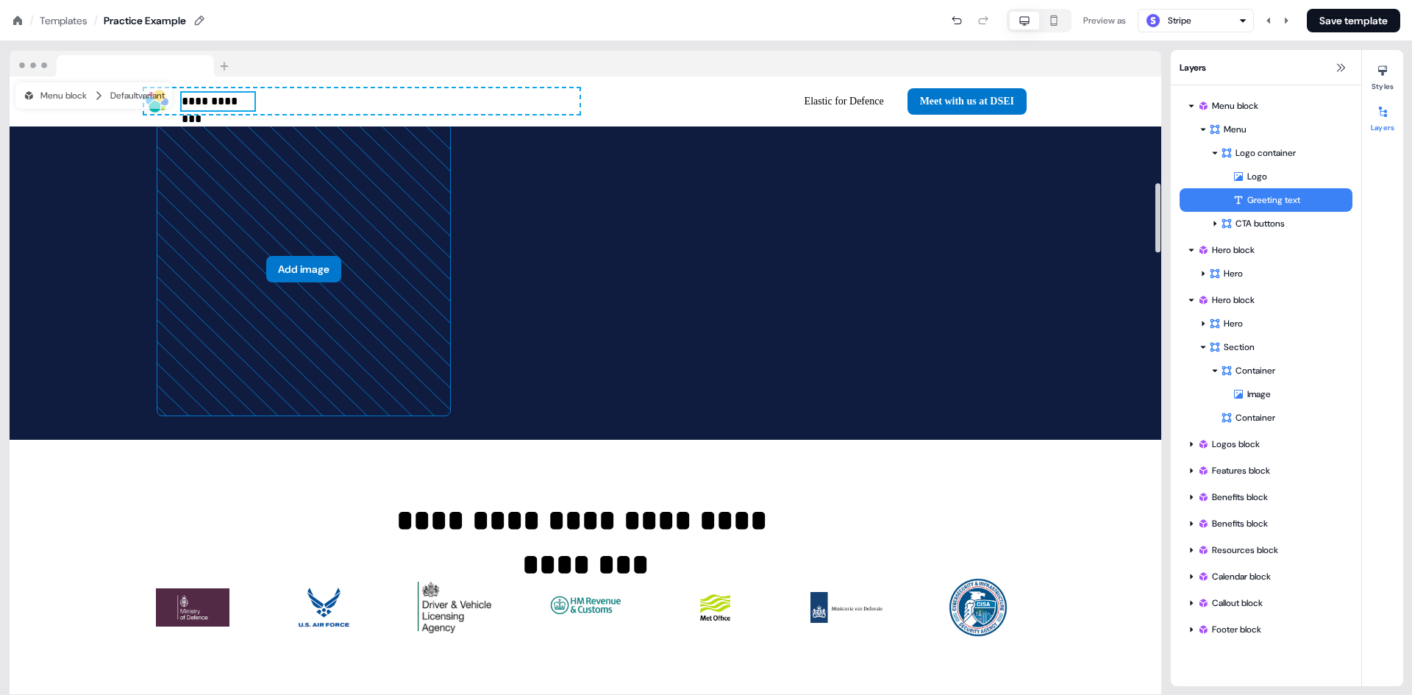
click at [1256, 199] on div "Greeting text" at bounding box center [1293, 200] width 120 height 15
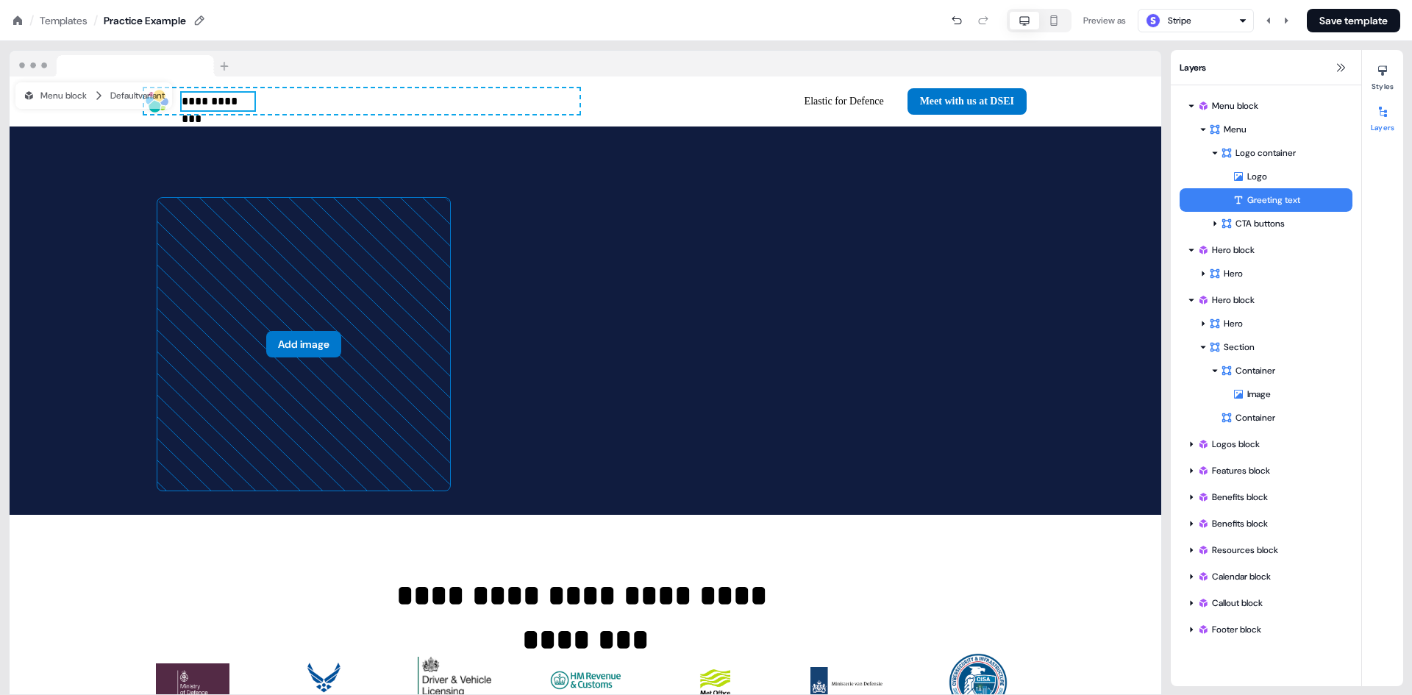
click at [1256, 199] on div "Greeting text" at bounding box center [1293, 200] width 120 height 15
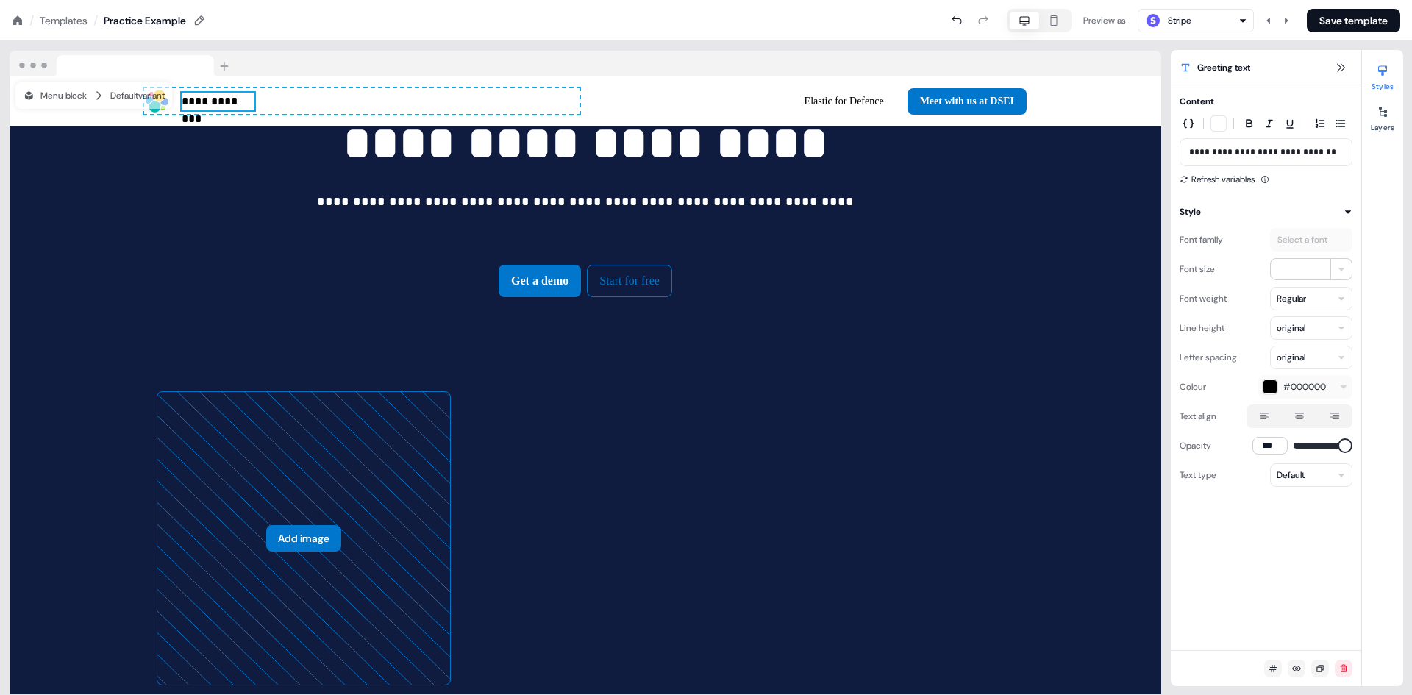
scroll to position [565, 0]
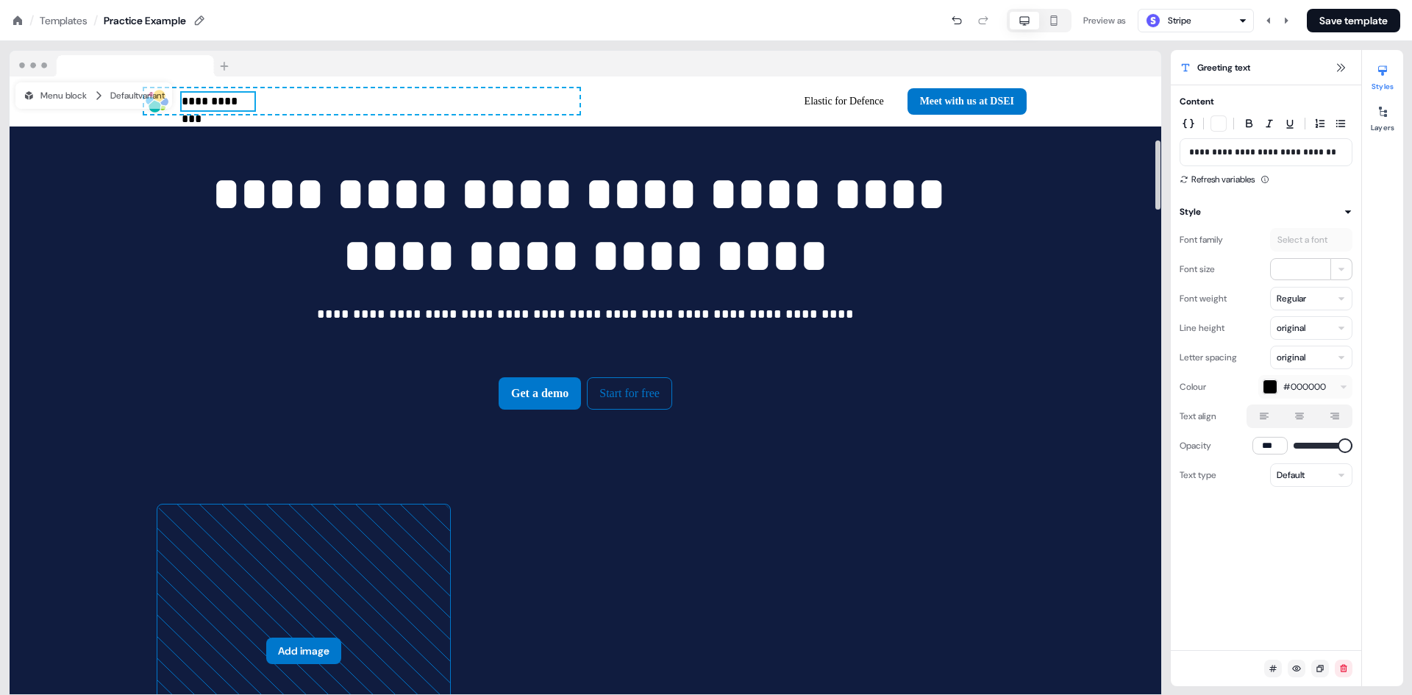
click at [218, 12] on div "Add block" at bounding box center [586, 4] width 1152 height 15
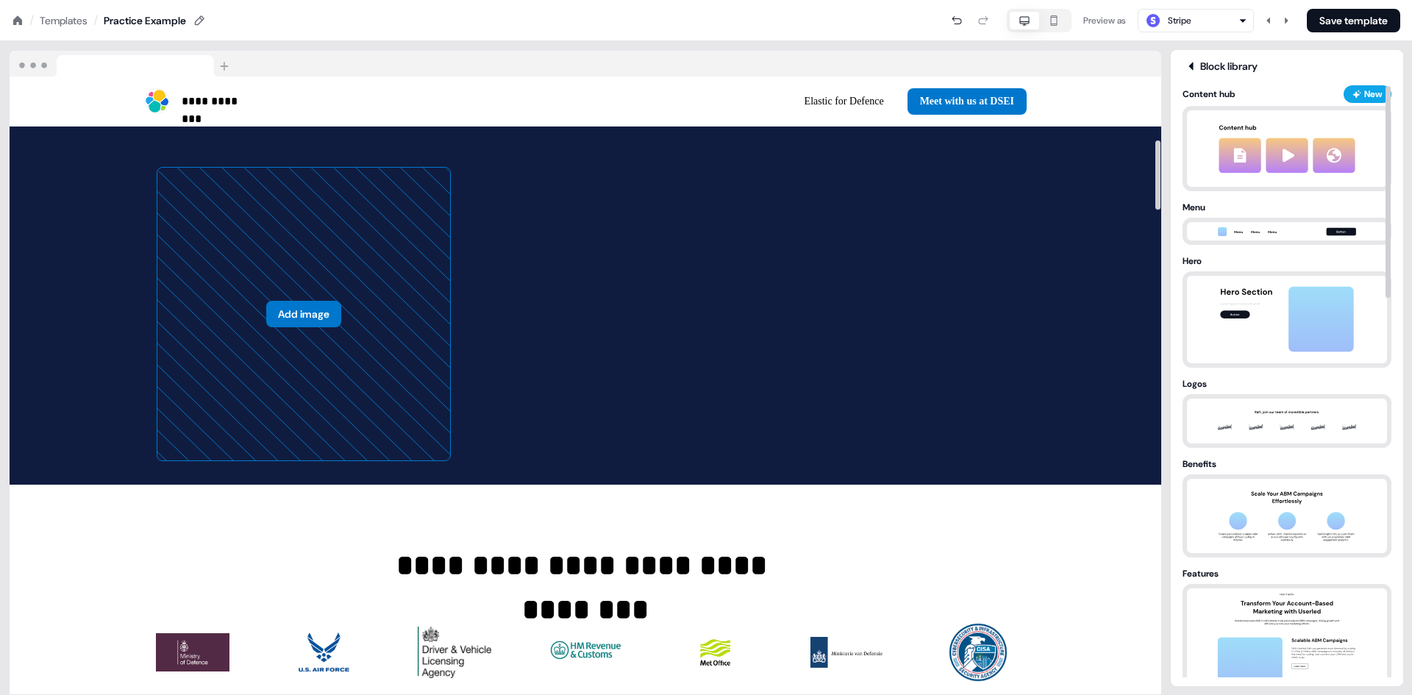
scroll to position [1006, 0]
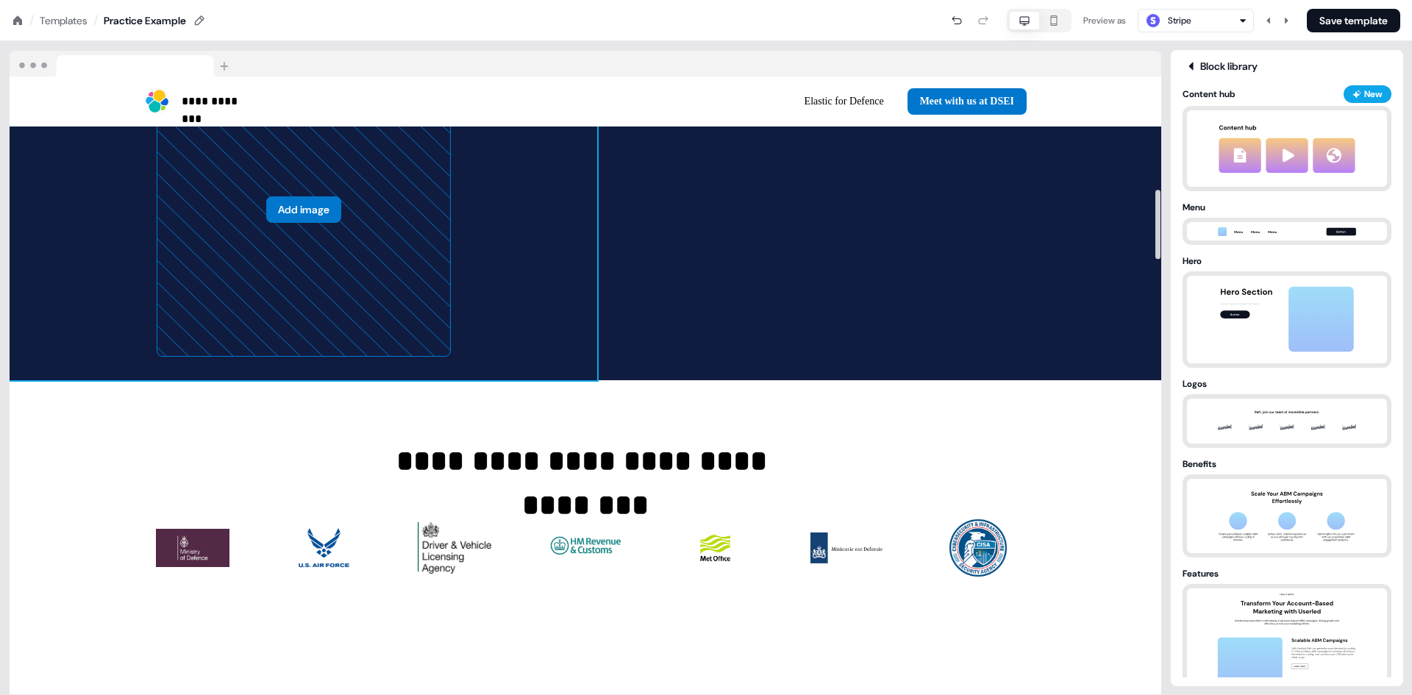
drag, startPoint x: 479, startPoint y: 348, endPoint x: 474, endPoint y: 336, distance: 12.8
click at [479, 347] on div "Add image To pick up a draggable item, press the space bar. While dragging, use…" at bounding box center [304, 209] width 588 height 341
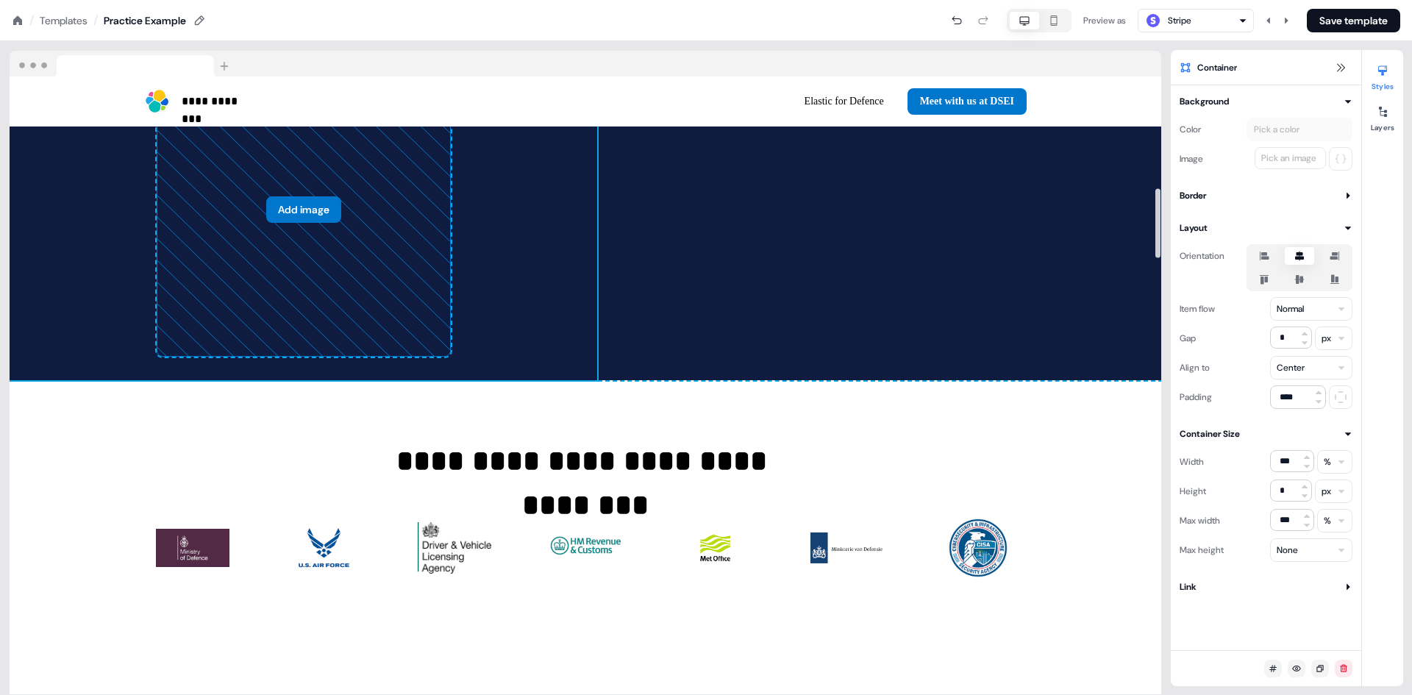
scroll to position [786, 0]
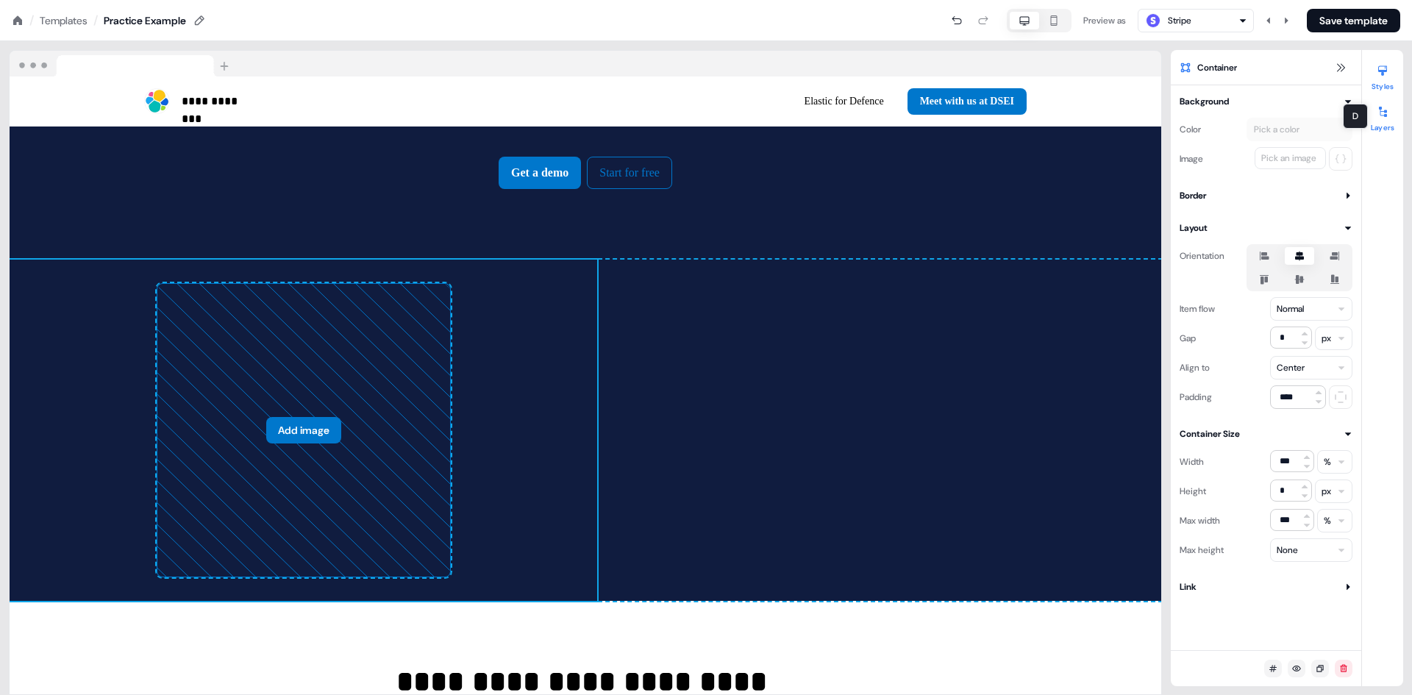
click at [1377, 127] on button "Layers" at bounding box center [1382, 116] width 41 height 32
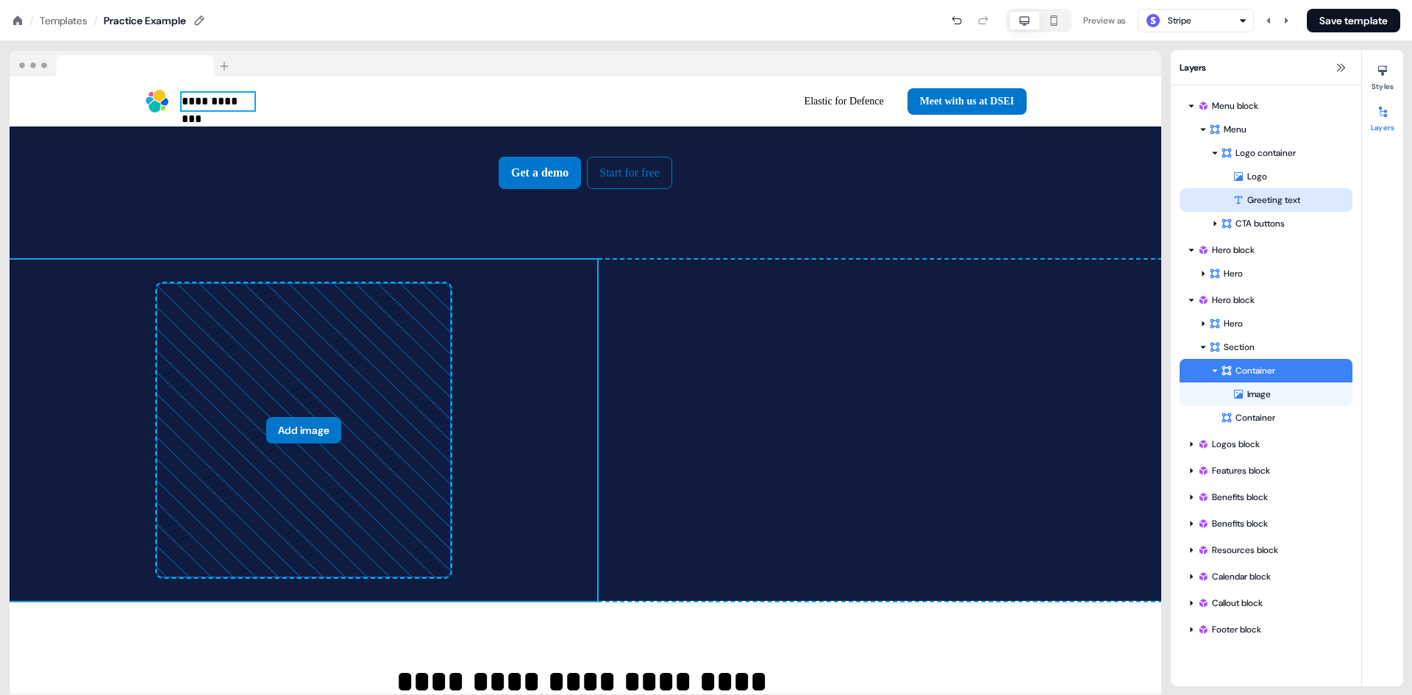
click at [1267, 199] on div "Greeting text" at bounding box center [1293, 200] width 120 height 15
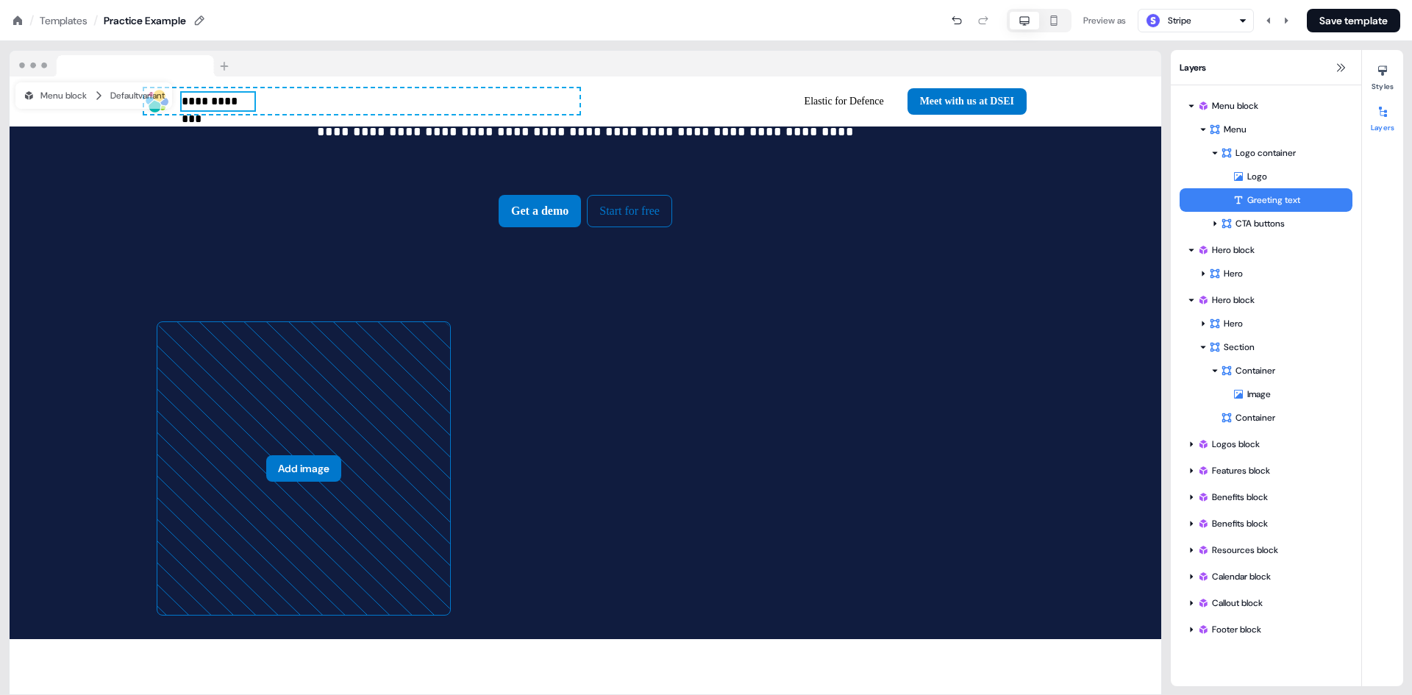
click at [1267, 199] on div "Greeting text" at bounding box center [1293, 200] width 120 height 15
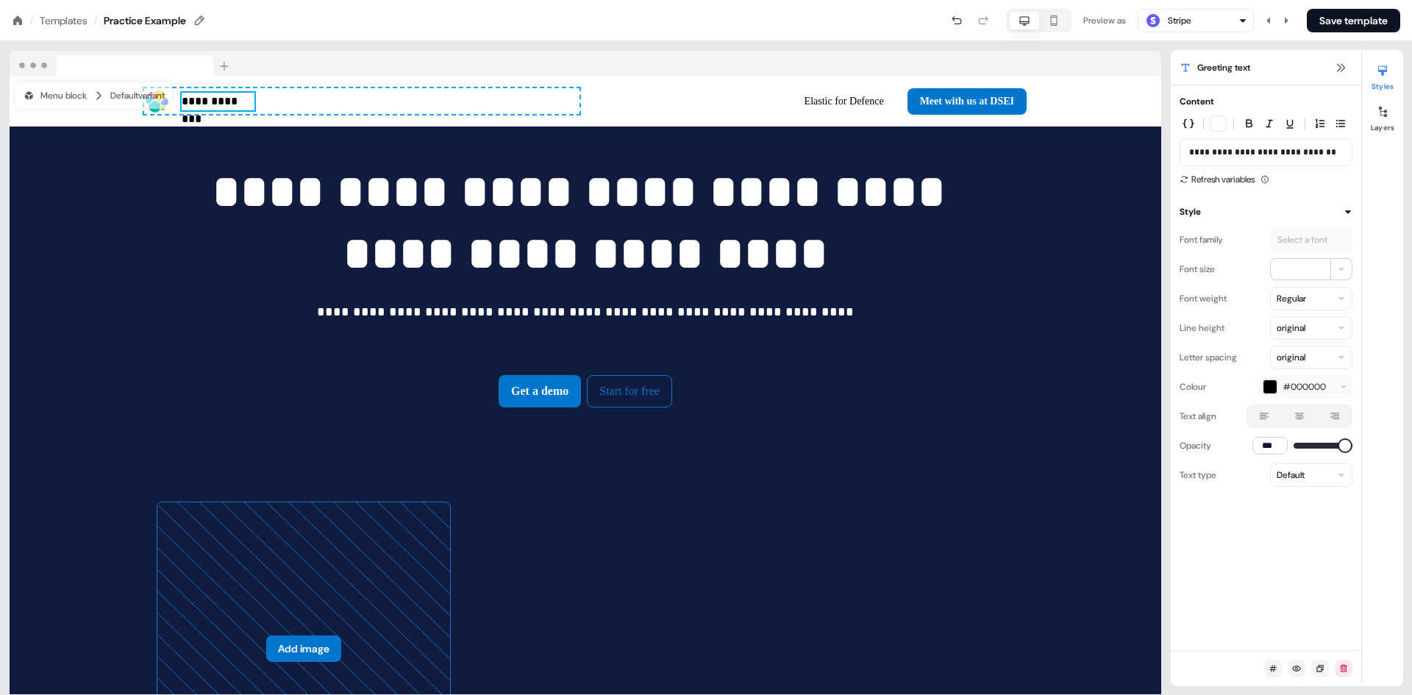
scroll to position [404, 0]
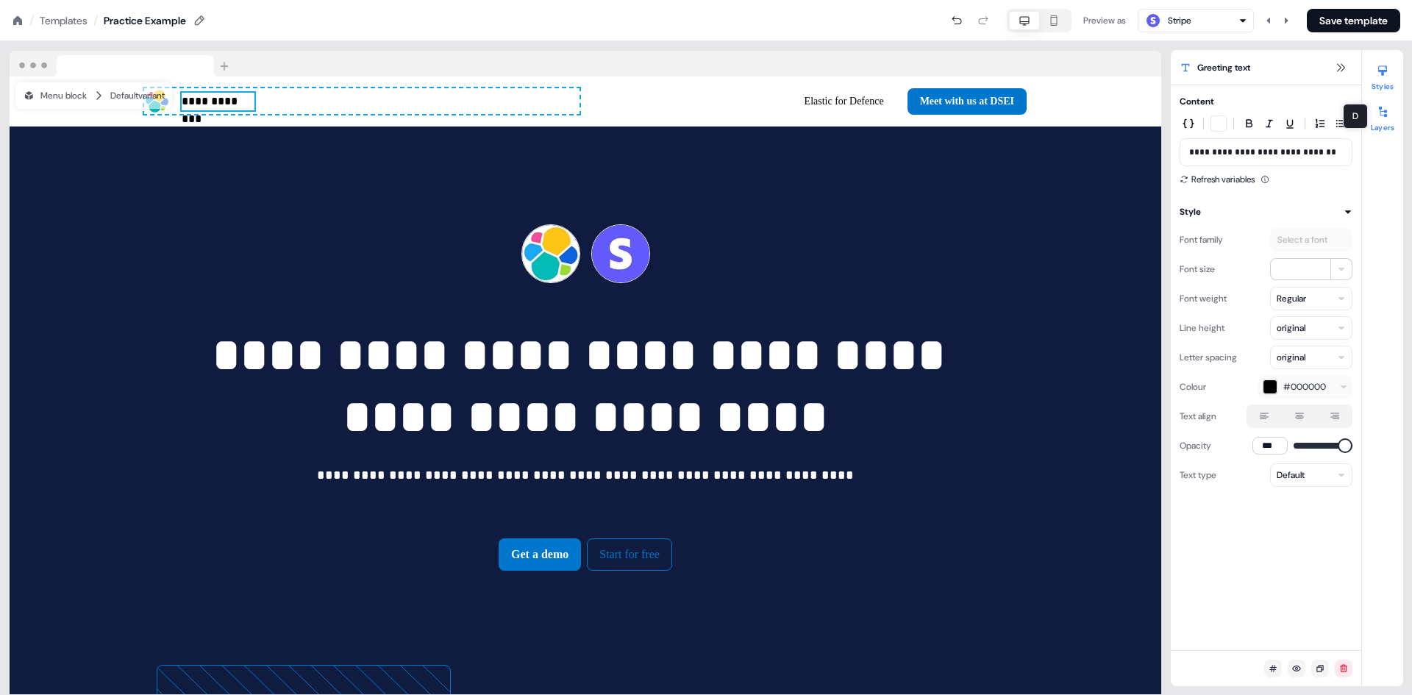
click at [1392, 121] on div at bounding box center [1383, 112] width 24 height 24
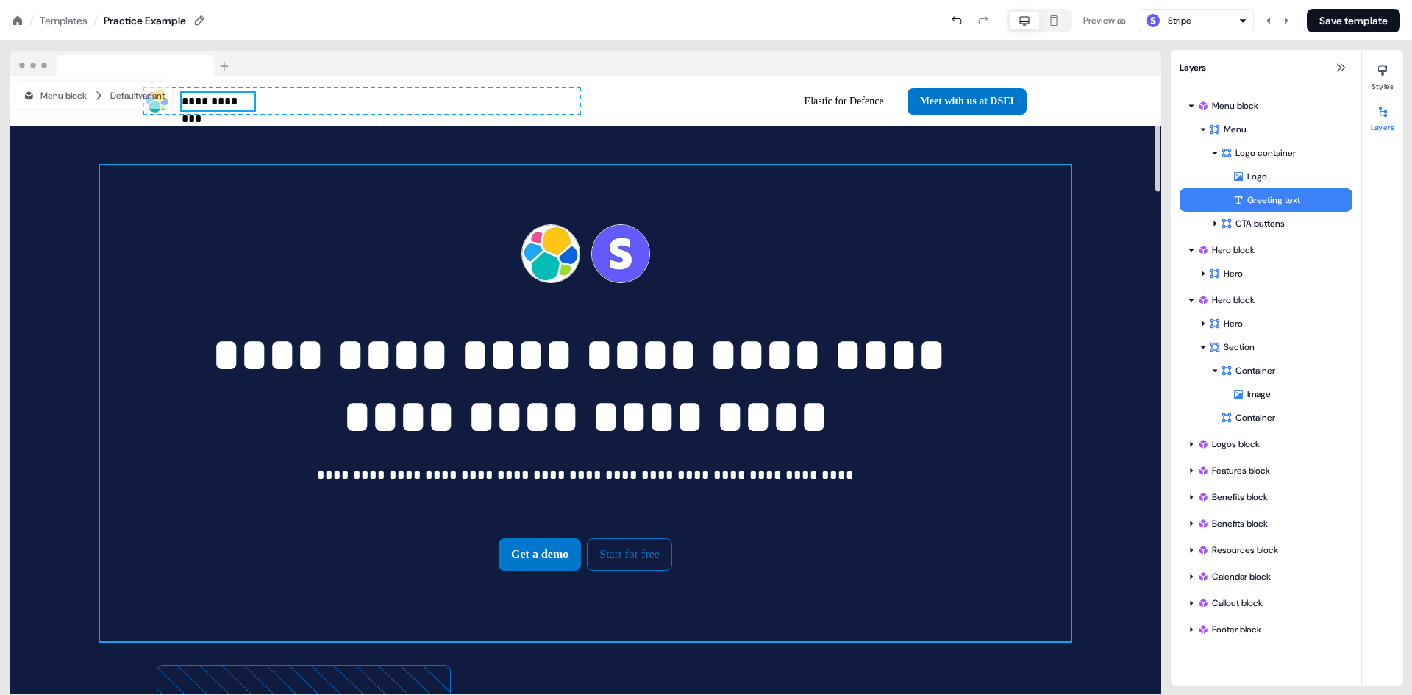
click at [302, 276] on div "**********" at bounding box center [585, 404] width 971 height 476
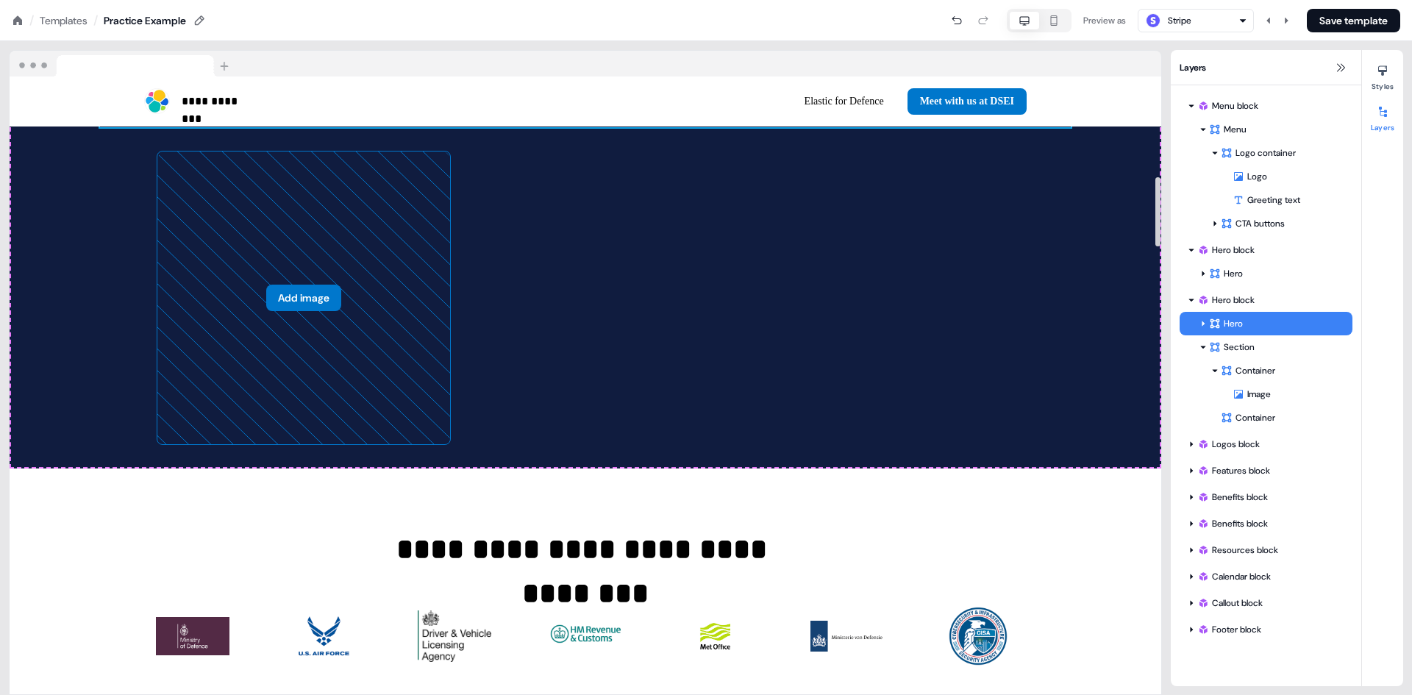
scroll to position [919, 0]
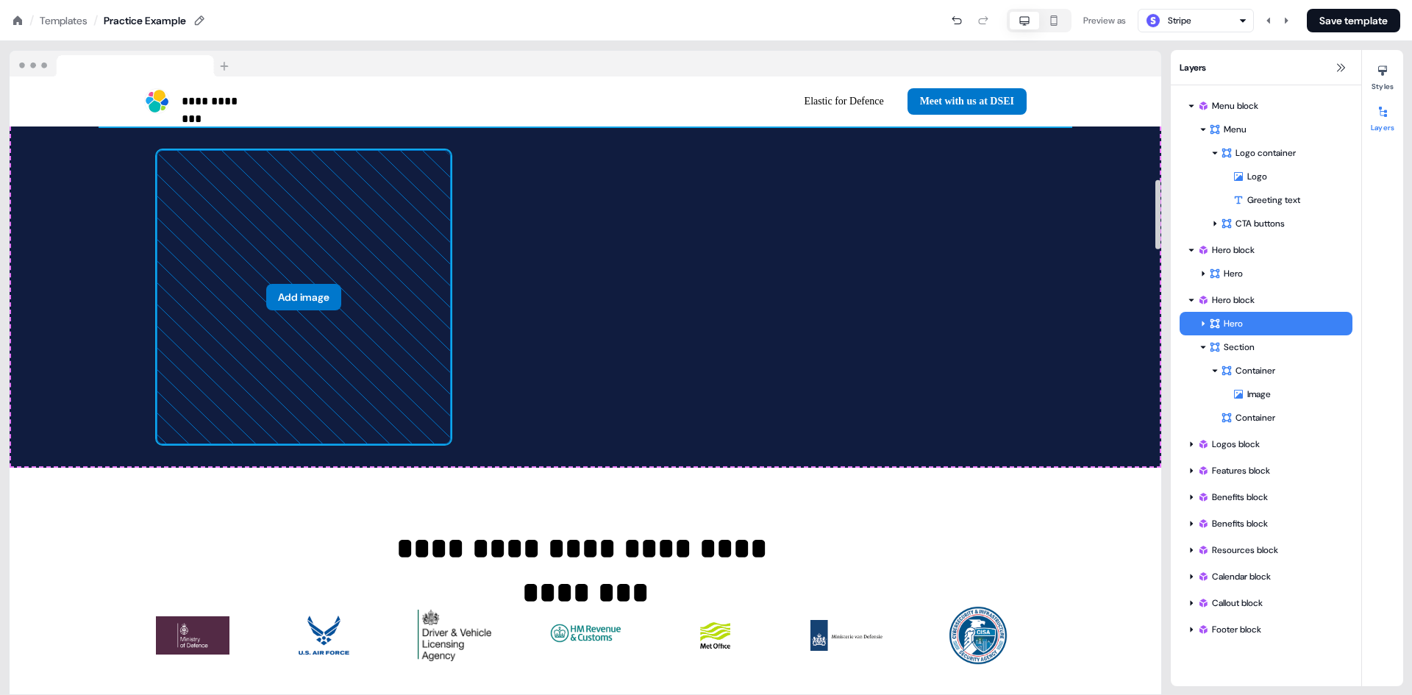
click at [218, 319] on icon at bounding box center [303, 297] width 293 height 293
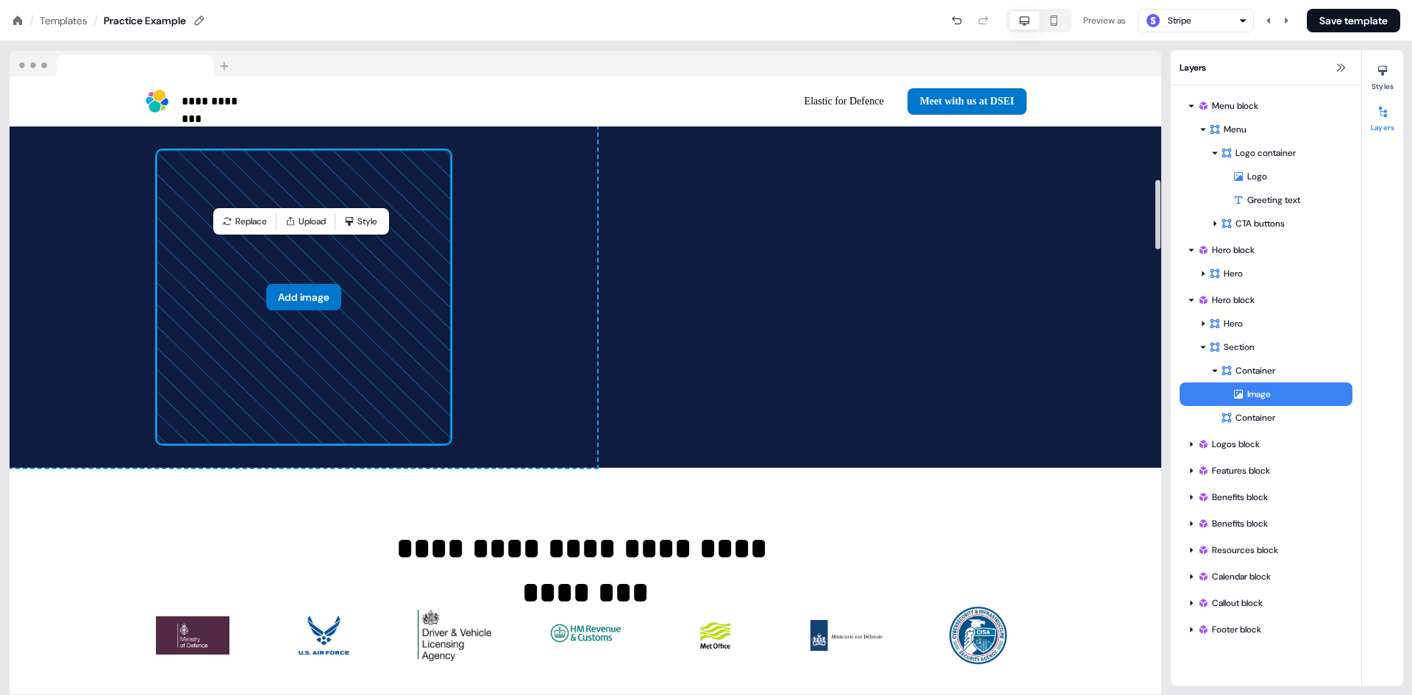
click at [115, 314] on div "Add image To pick up a draggable item, press the space bar. While dragging, use…" at bounding box center [304, 297] width 588 height 341
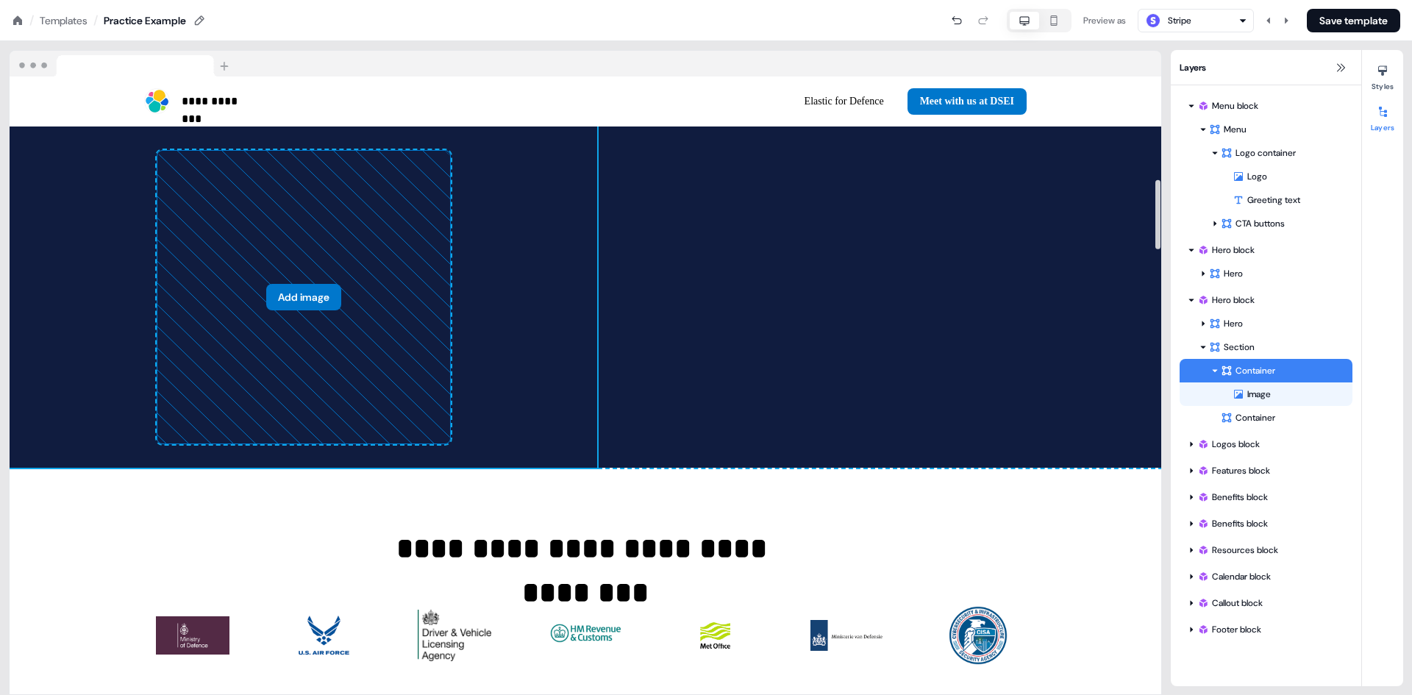
click at [783, 327] on div "Add image To pick up a draggable item, press the space bar. While dragging, use…" at bounding box center [586, 297] width 1152 height 341
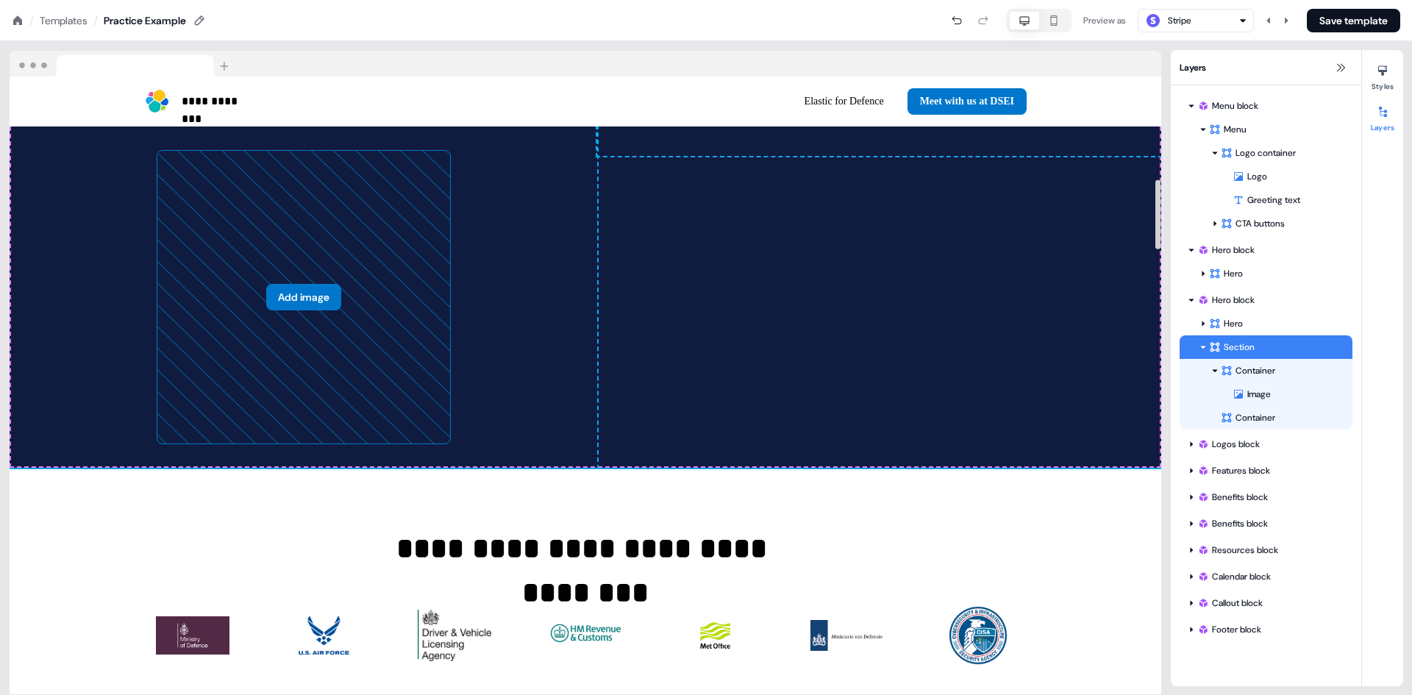
click at [792, 156] on div "To pick up a draggable item, press the space bar. While dragging, use the arrow…" at bounding box center [879, 141] width 564 height 29
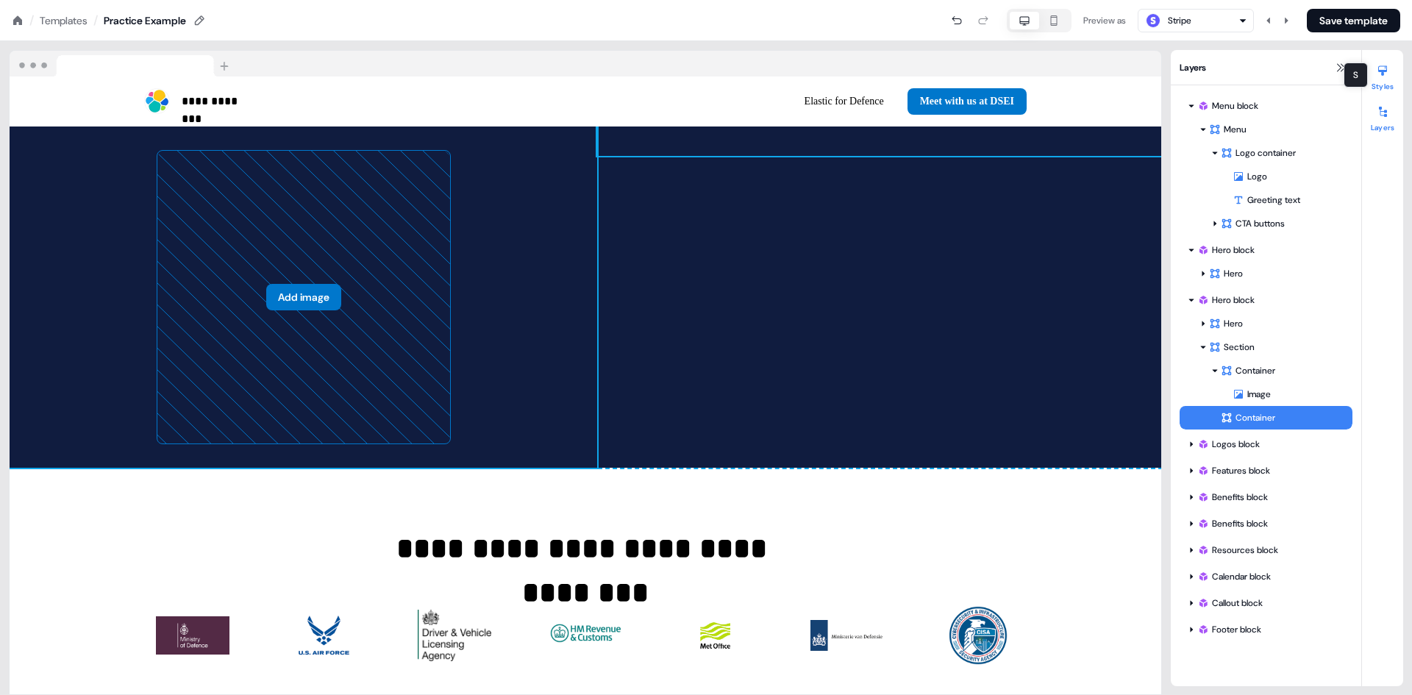
click at [1379, 81] on div at bounding box center [1383, 71] width 24 height 24
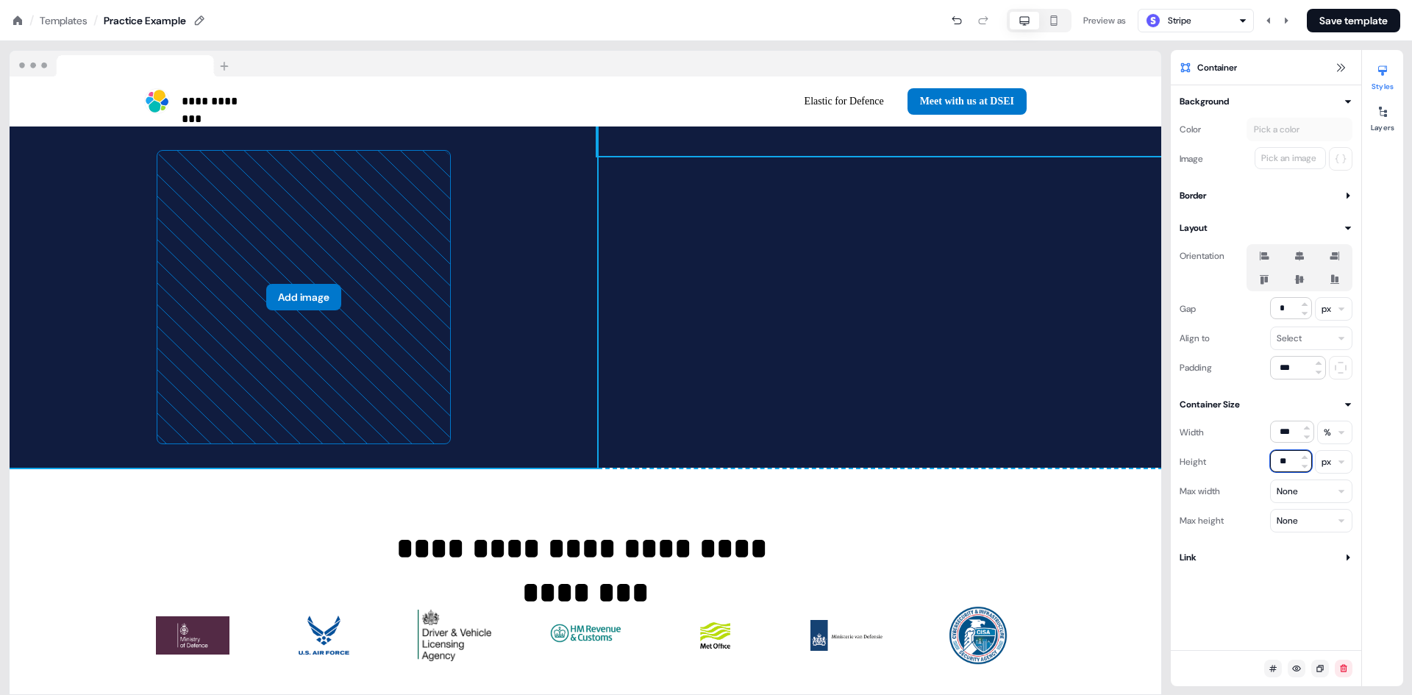
click at [1288, 461] on input "**" at bounding box center [1291, 461] width 42 height 22
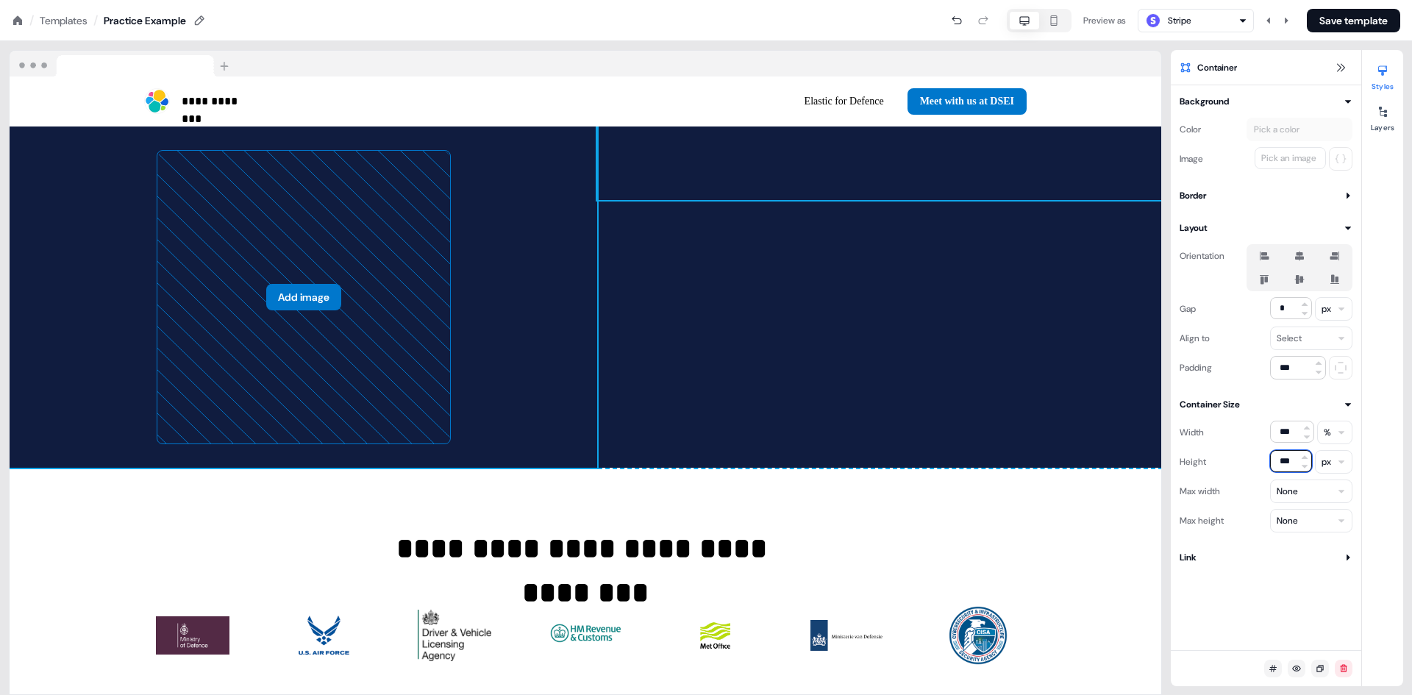
type input "***"
click at [1334, 0] on html "**********" at bounding box center [706, 0] width 1412 height 0
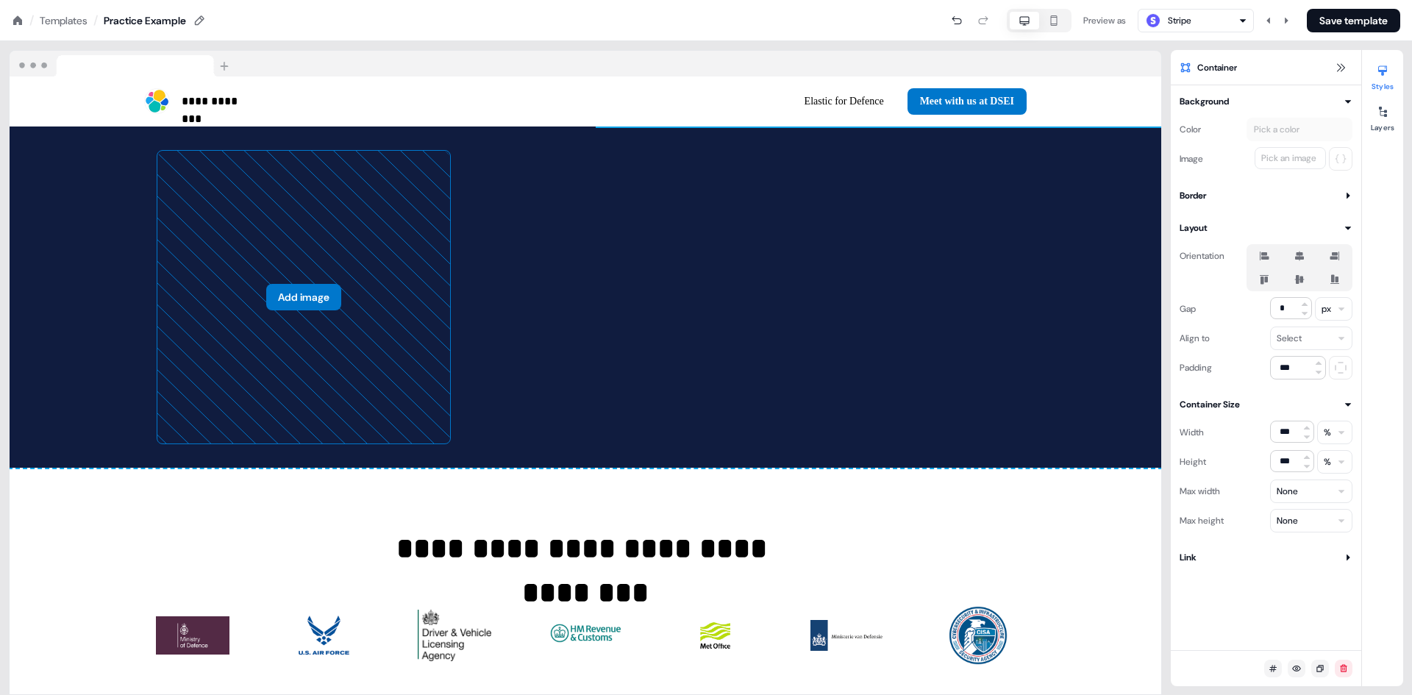
click at [1334, 0] on html "**********" at bounding box center [706, 0] width 1412 height 0
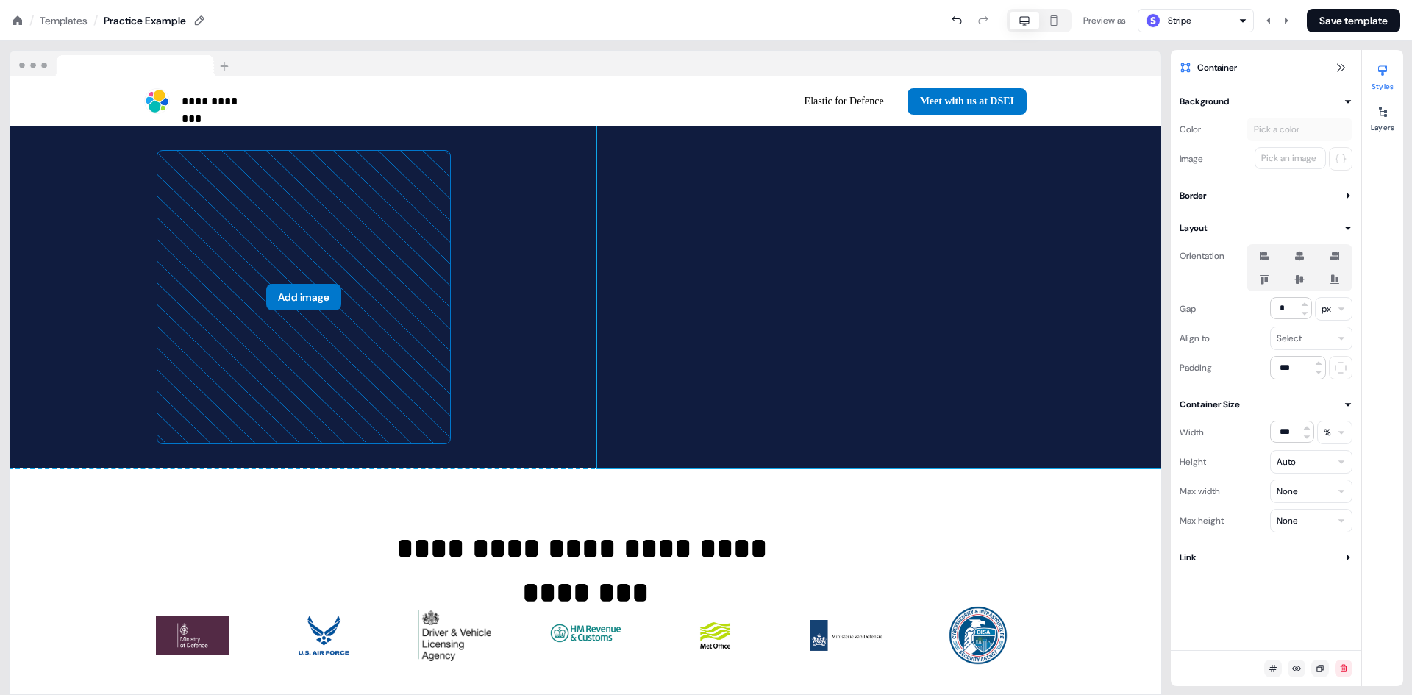
click at [1257, 380] on div "Background Color Pick a color Image Pick an image Border Thickness *** Corner r…" at bounding box center [1266, 329] width 191 height 471
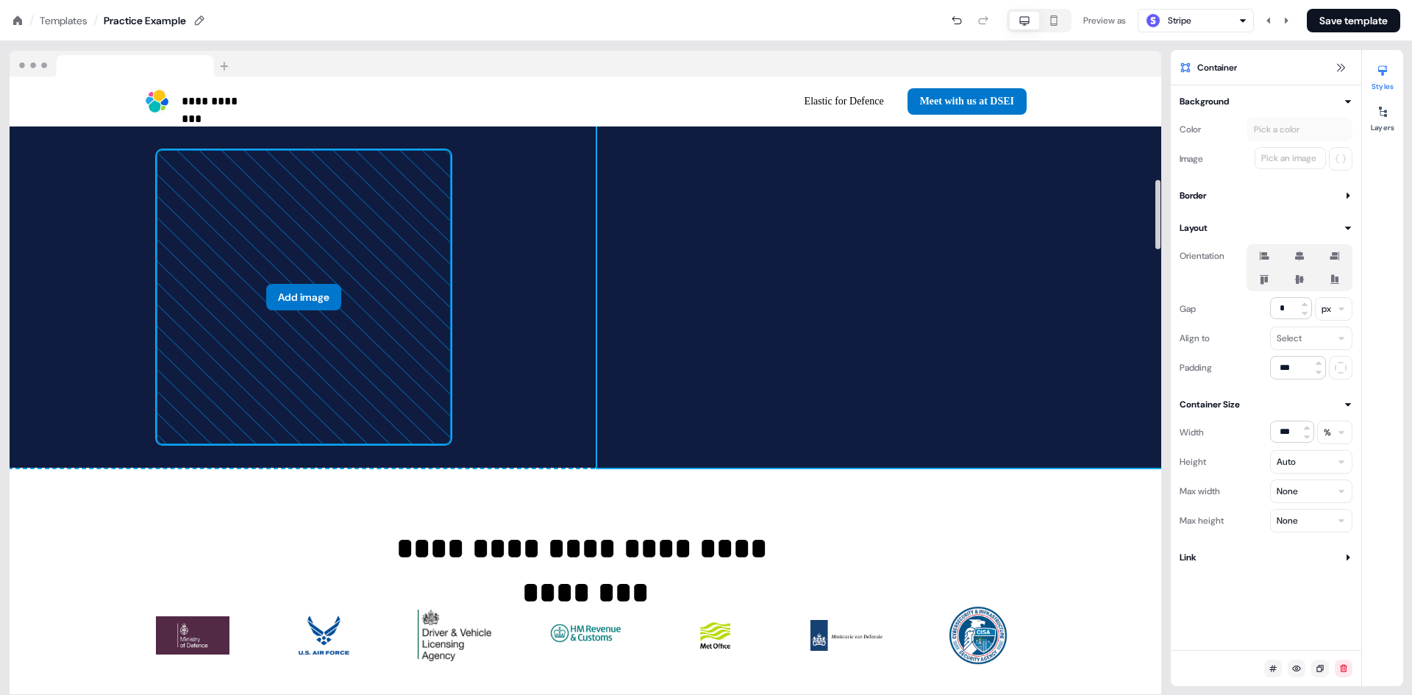
click at [290, 310] on button "Add image" at bounding box center [303, 297] width 75 height 26
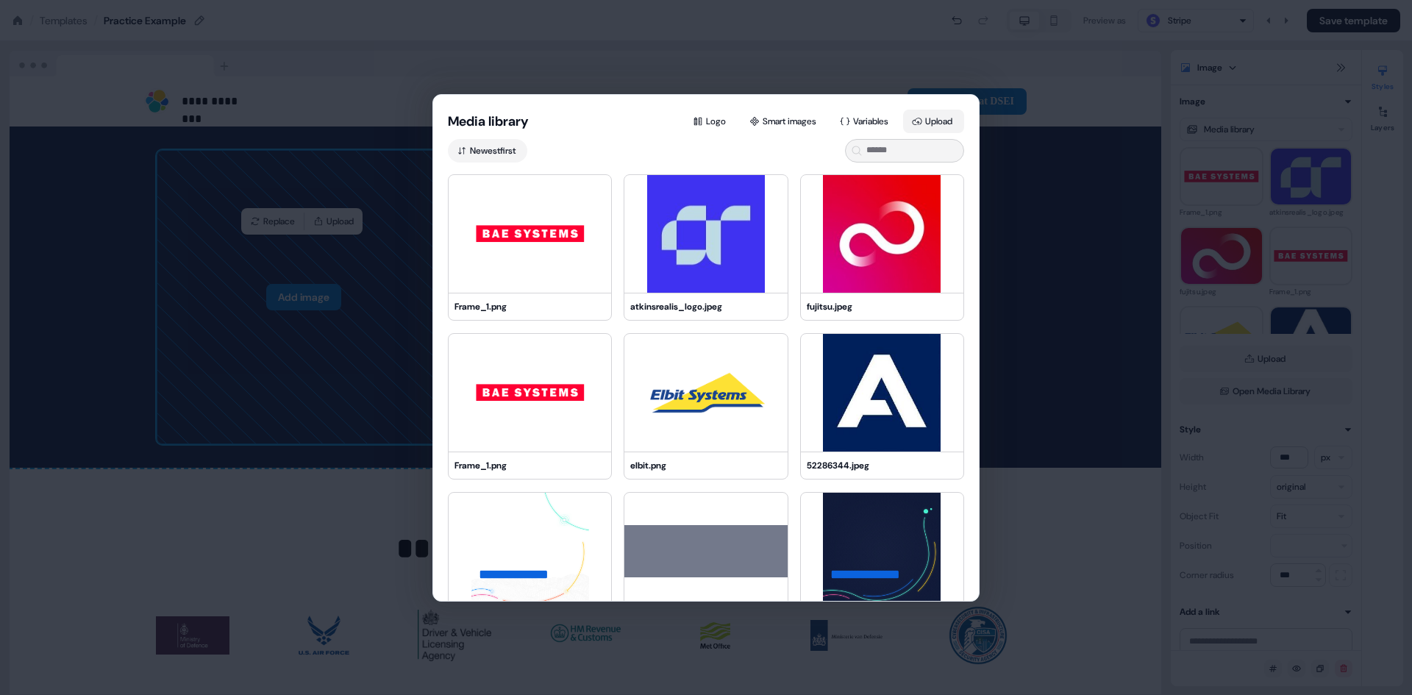
click at [920, 117] on icon at bounding box center [917, 121] width 10 height 10
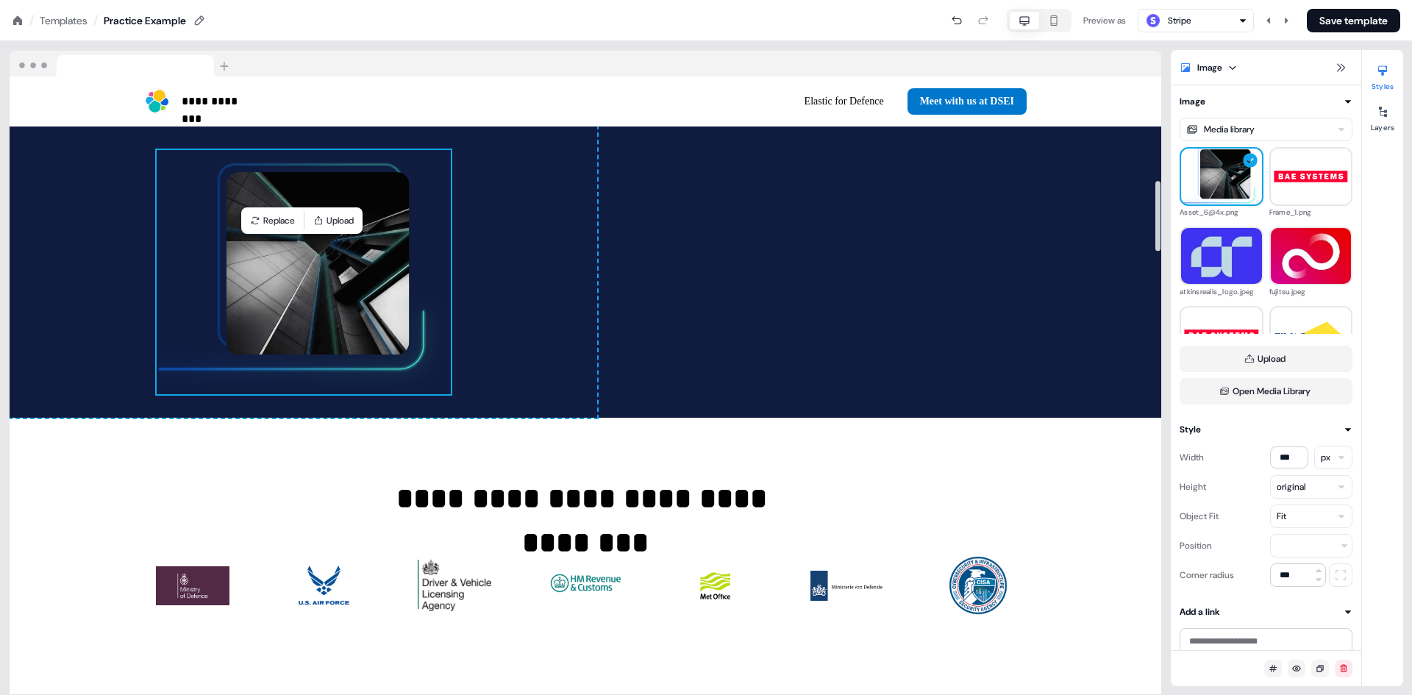
click at [320, 315] on img at bounding box center [304, 272] width 294 height 244
click at [1293, 460] on input "***" at bounding box center [1289, 458] width 38 height 22
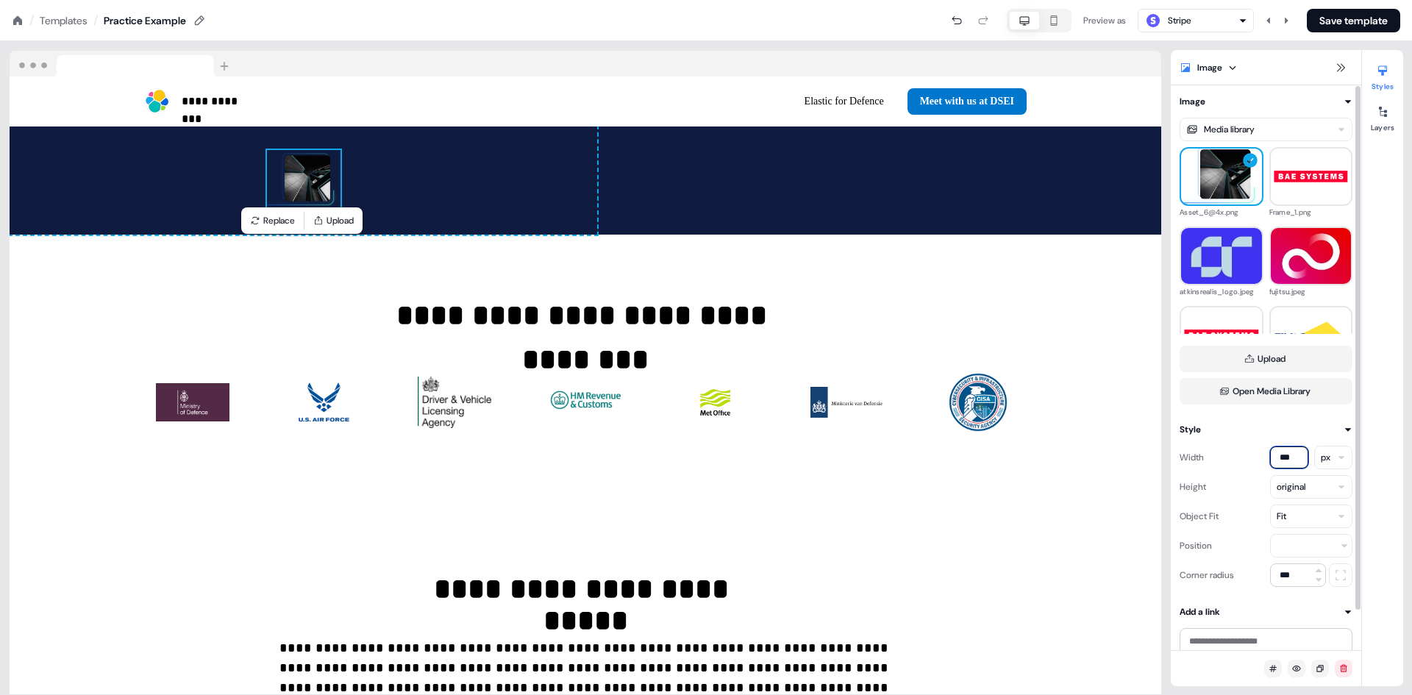
type input "***"
click at [1340, 0] on html "**********" at bounding box center [706, 0] width 1412 height 0
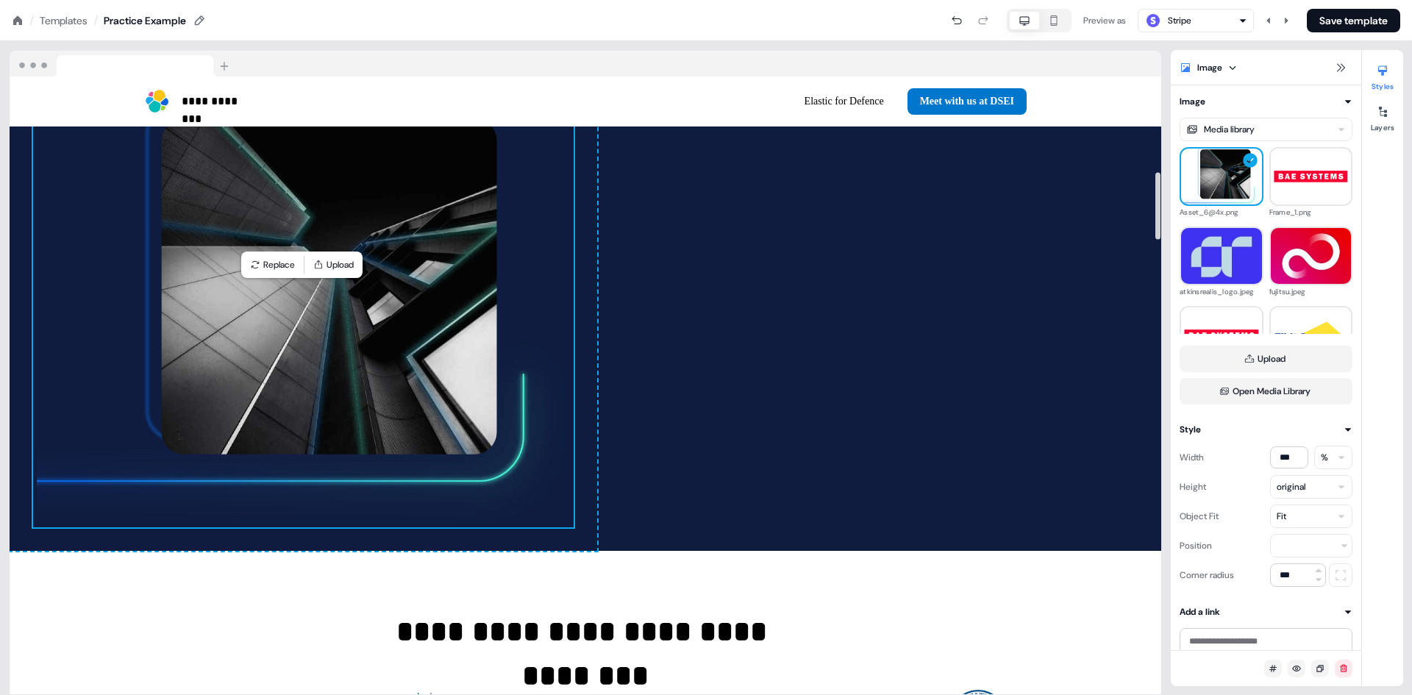
scroll to position [992, 0]
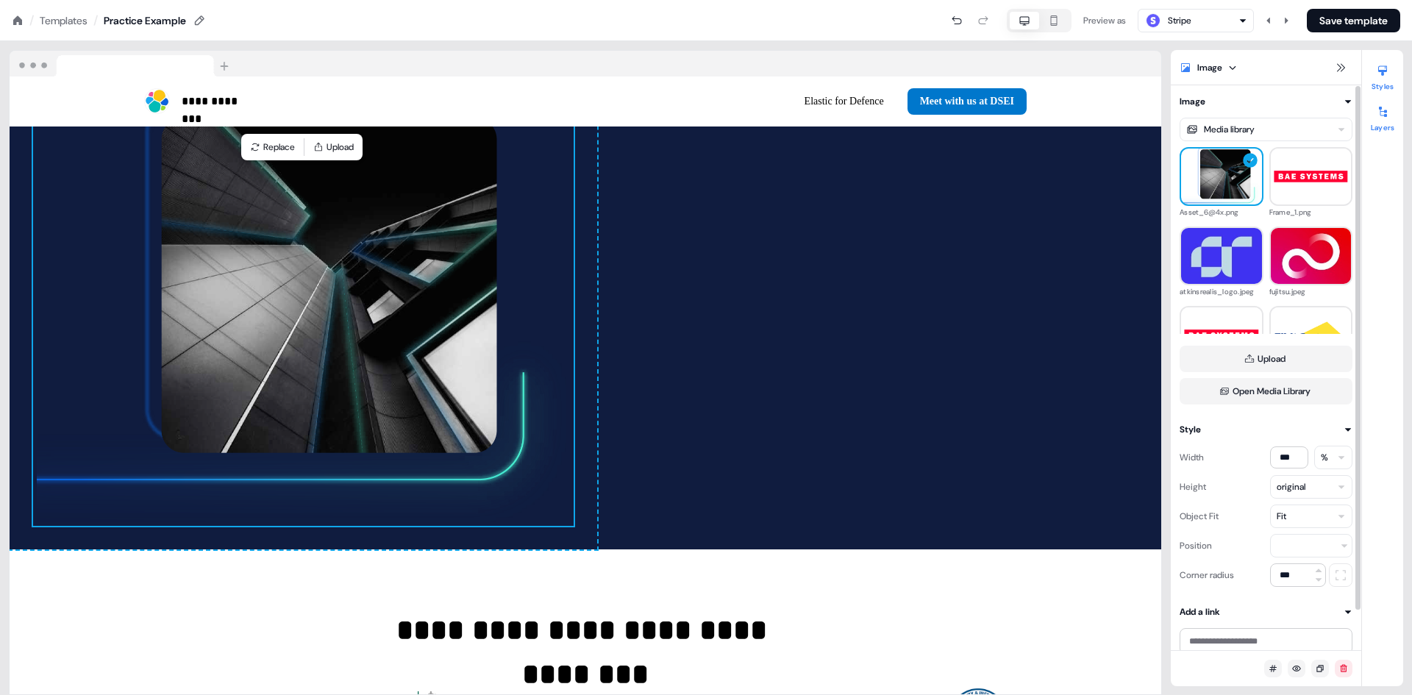
click at [1374, 112] on div at bounding box center [1383, 112] width 24 height 24
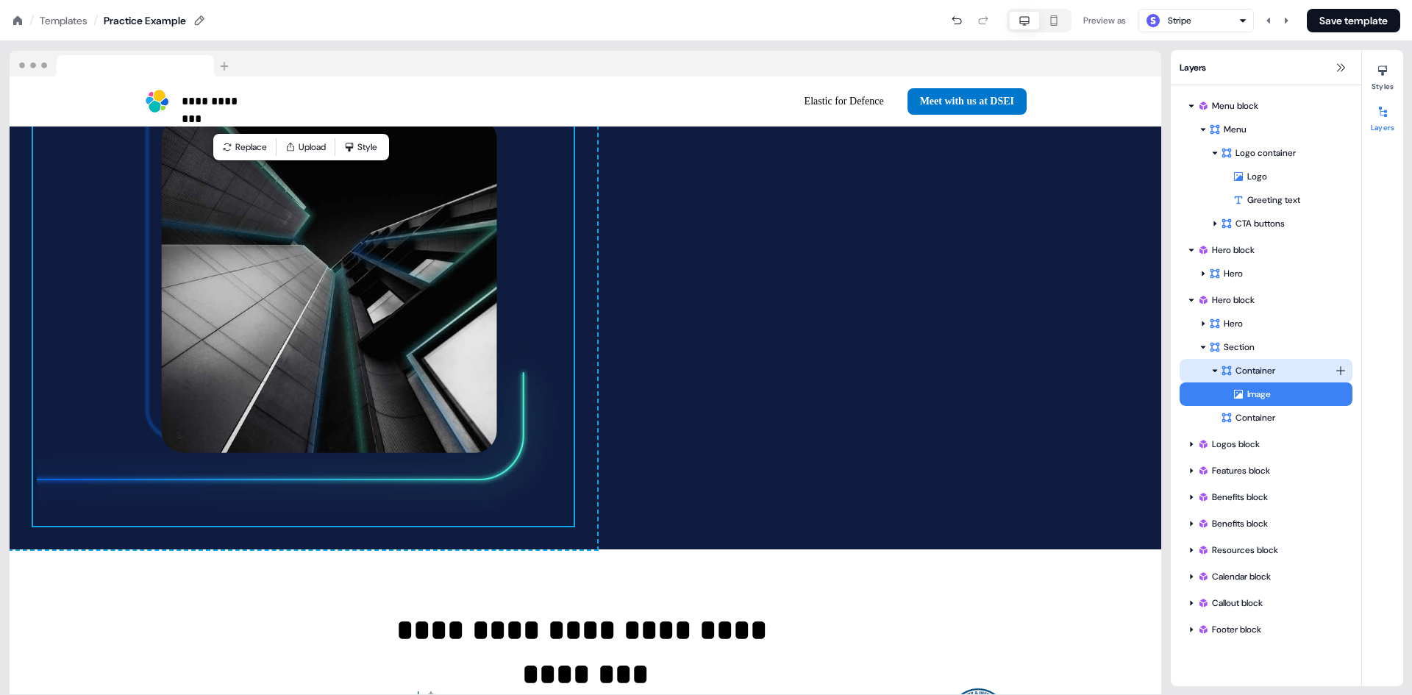
click at [1259, 369] on div "Container" at bounding box center [1278, 370] width 114 height 15
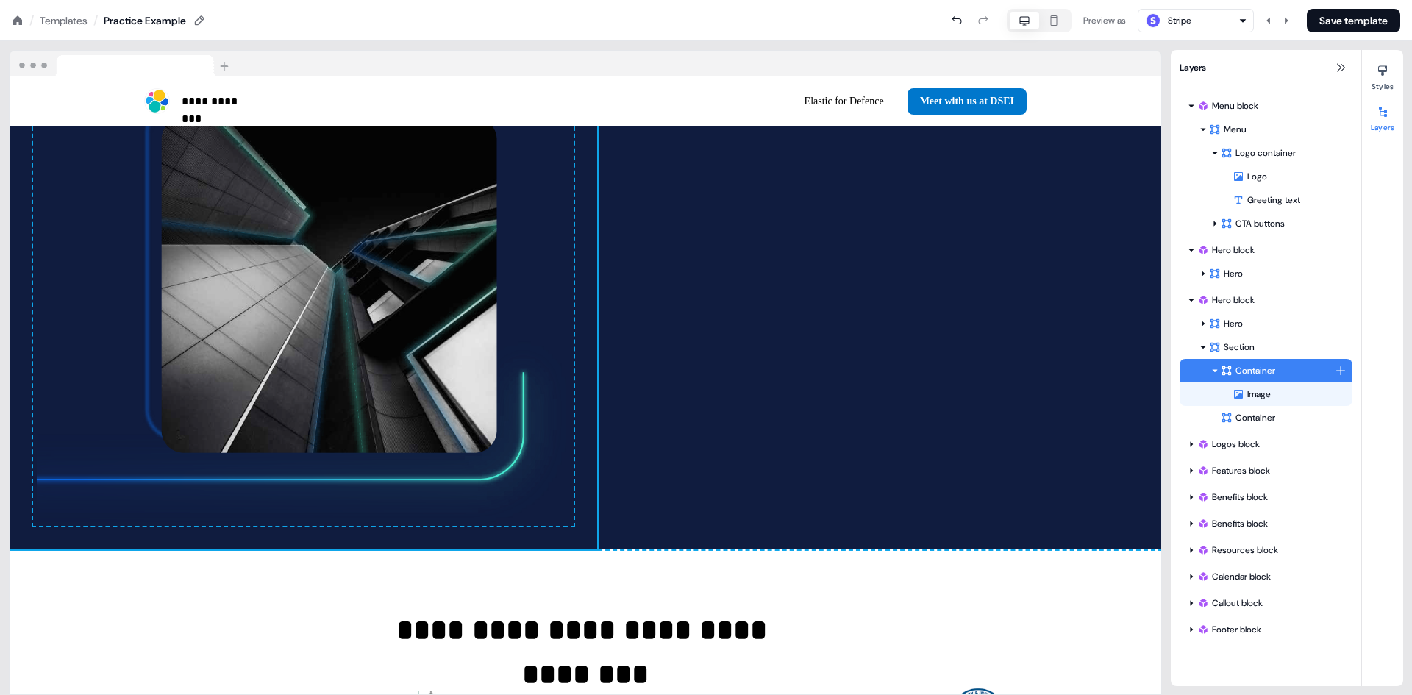
scroll to position [1003, 0]
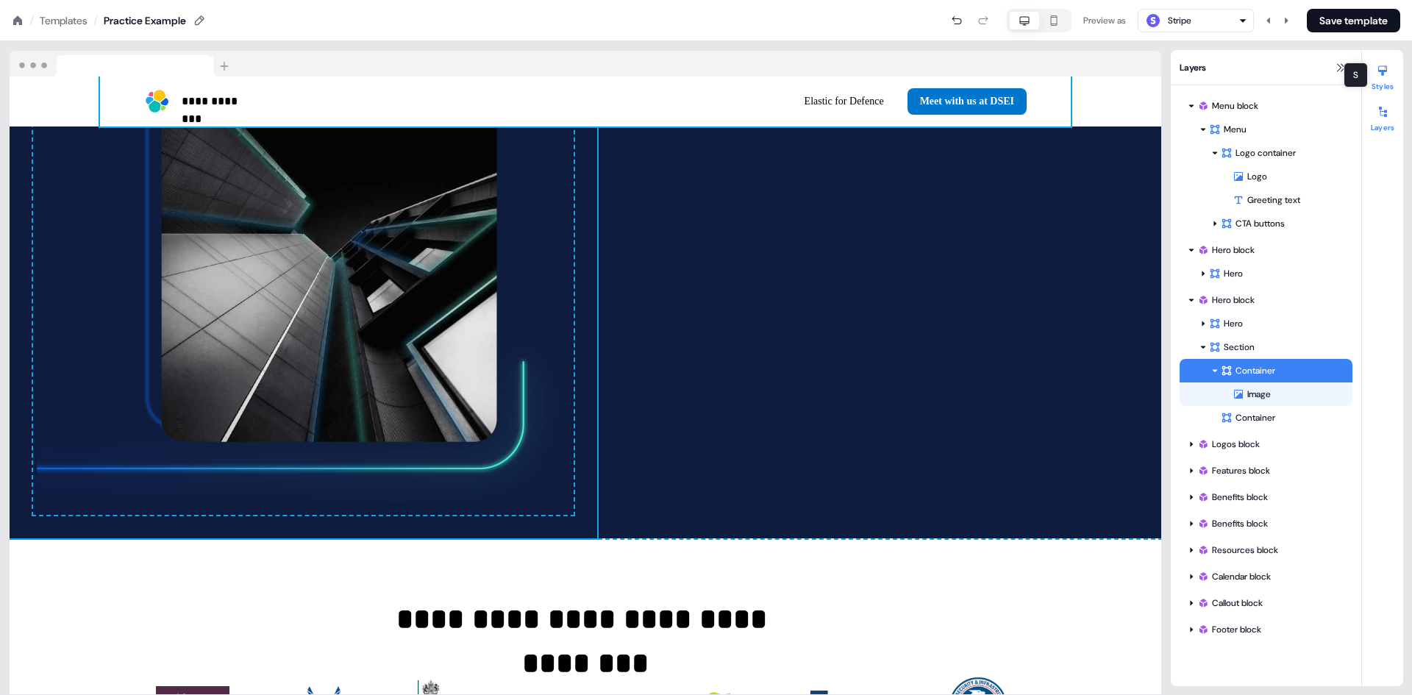
click at [1384, 71] on icon at bounding box center [1383, 71] width 9 height 10
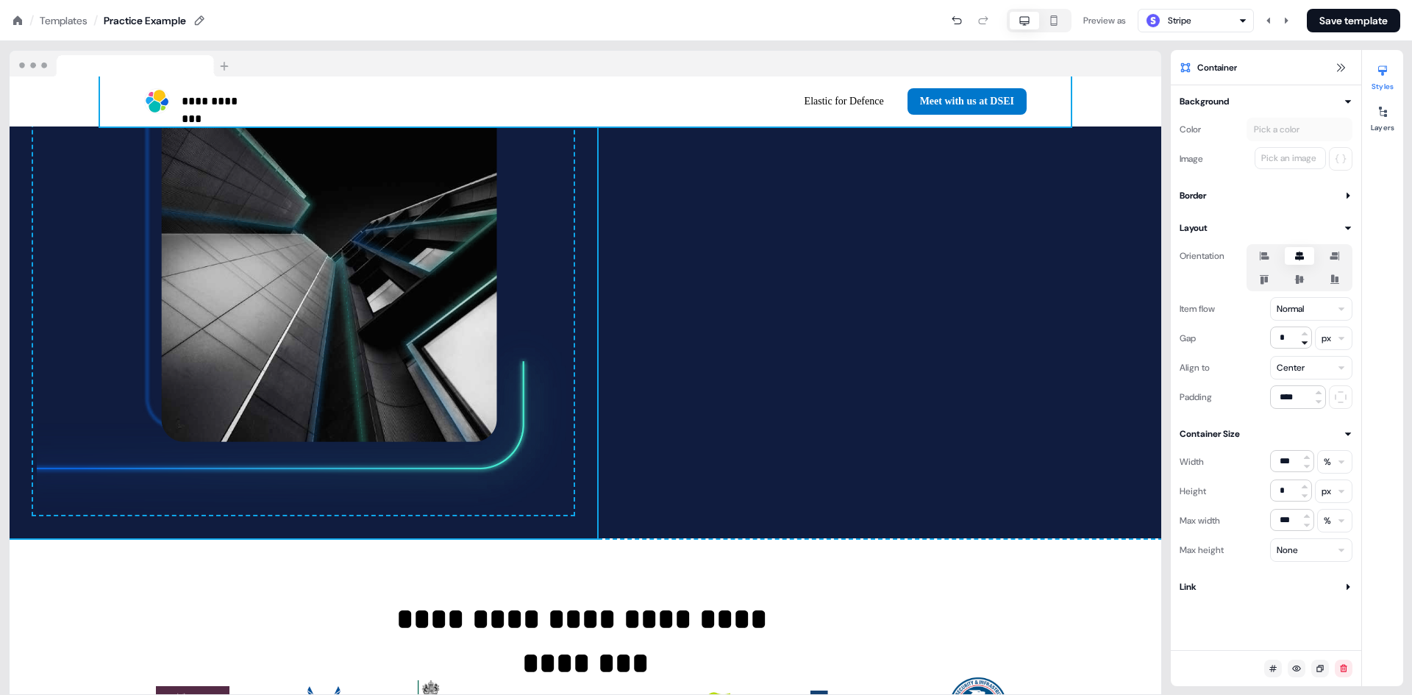
click at [1304, 346] on icon at bounding box center [1305, 342] width 9 height 9
click at [1304, 344] on icon at bounding box center [1305, 343] width 6 height 4
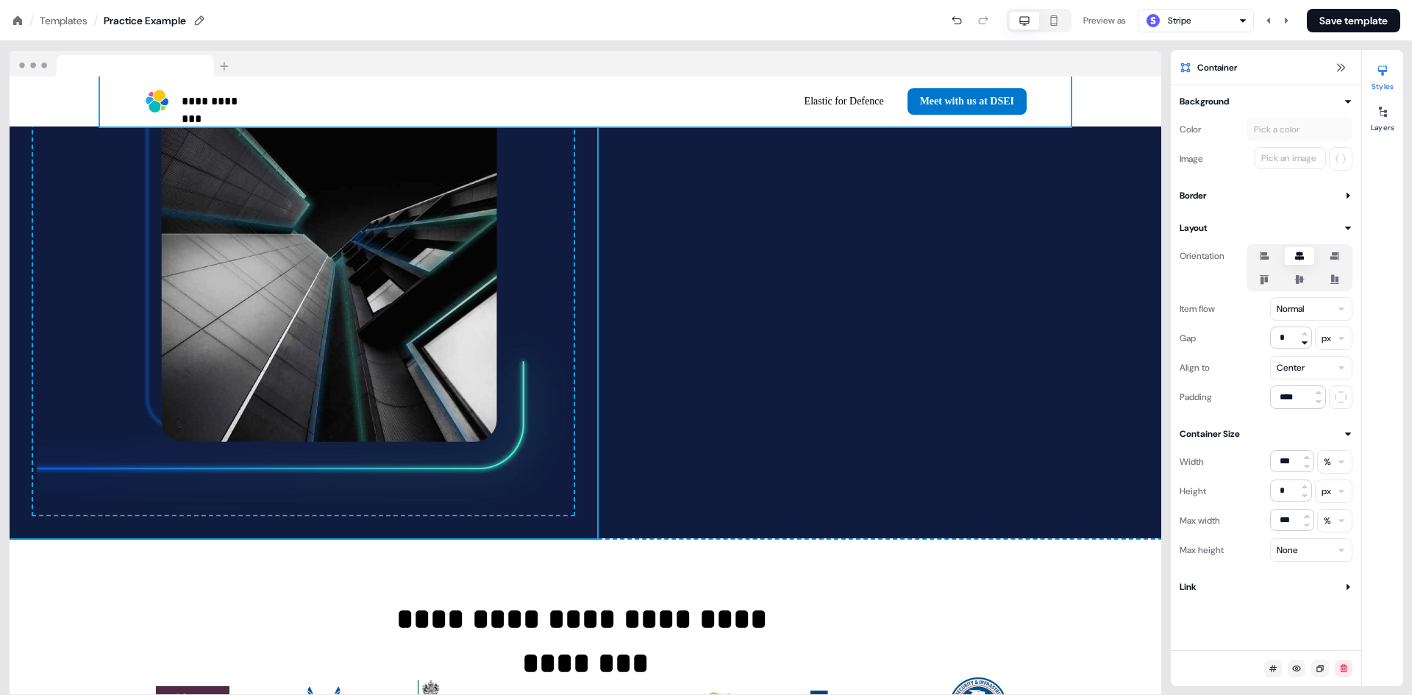
click at [1304, 344] on icon at bounding box center [1305, 343] width 6 height 4
type input "*"
click at [1338, 0] on html "**********" at bounding box center [706, 0] width 1412 height 0
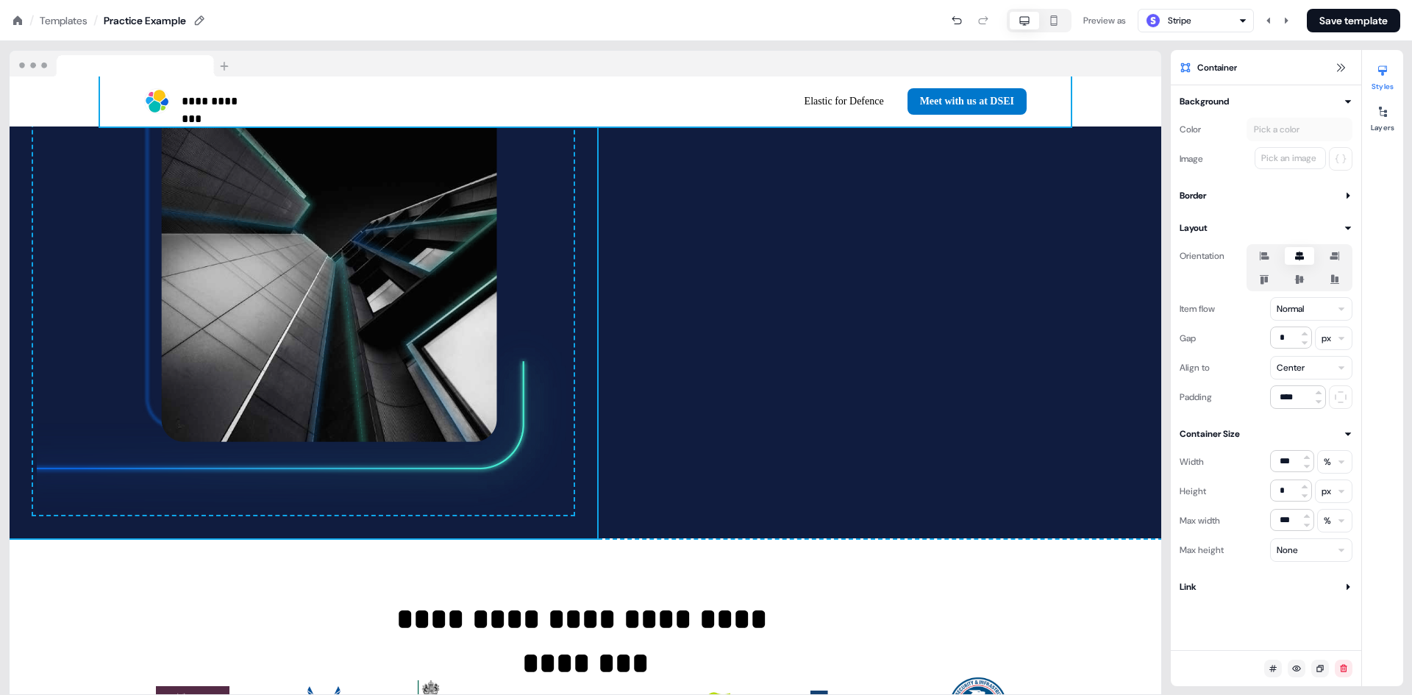
click at [1263, 259] on icon at bounding box center [1265, 256] width 10 height 9
click at [1263, 259] on button "button" at bounding box center [1265, 256] width 12 height 12
click at [1292, 260] on icon at bounding box center [1300, 256] width 18 height 12
click at [1294, 260] on button "button" at bounding box center [1300, 256] width 12 height 12
click at [1298, 257] on icon at bounding box center [1299, 257] width 9 height 10
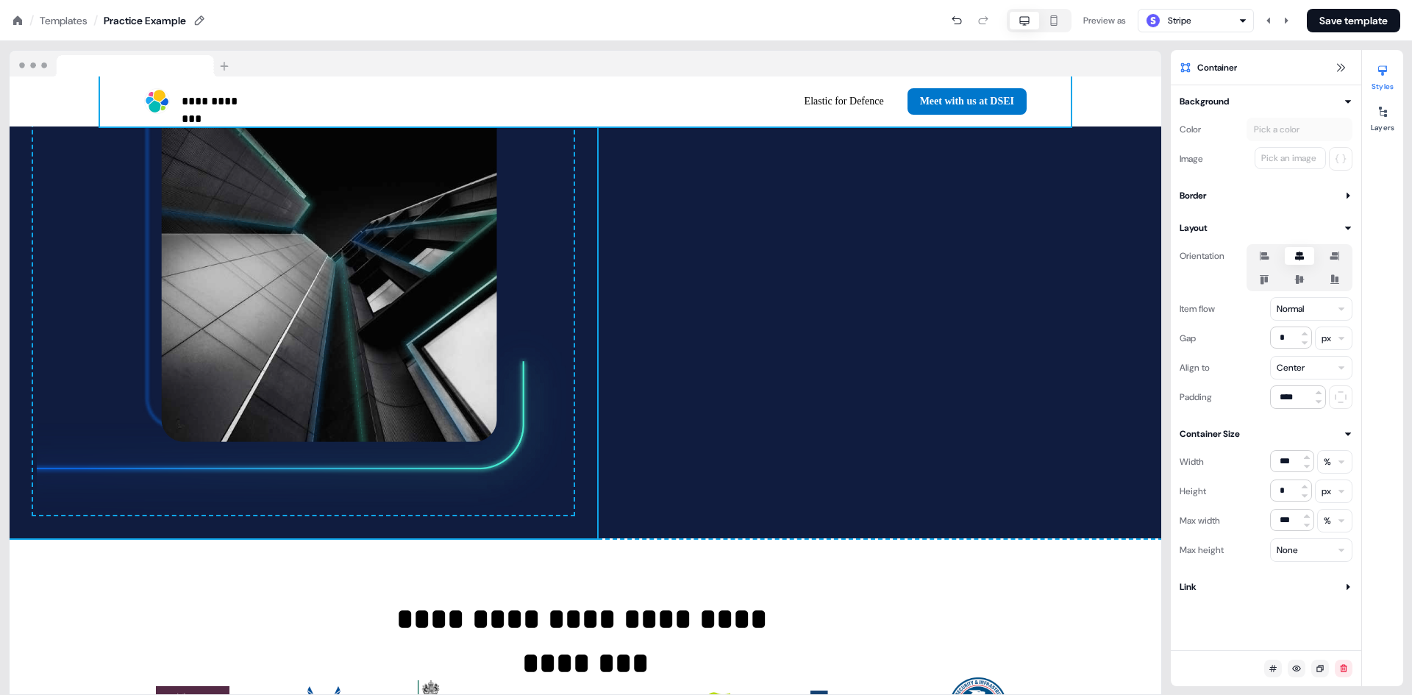
click at [1298, 257] on button "button" at bounding box center [1300, 256] width 12 height 12
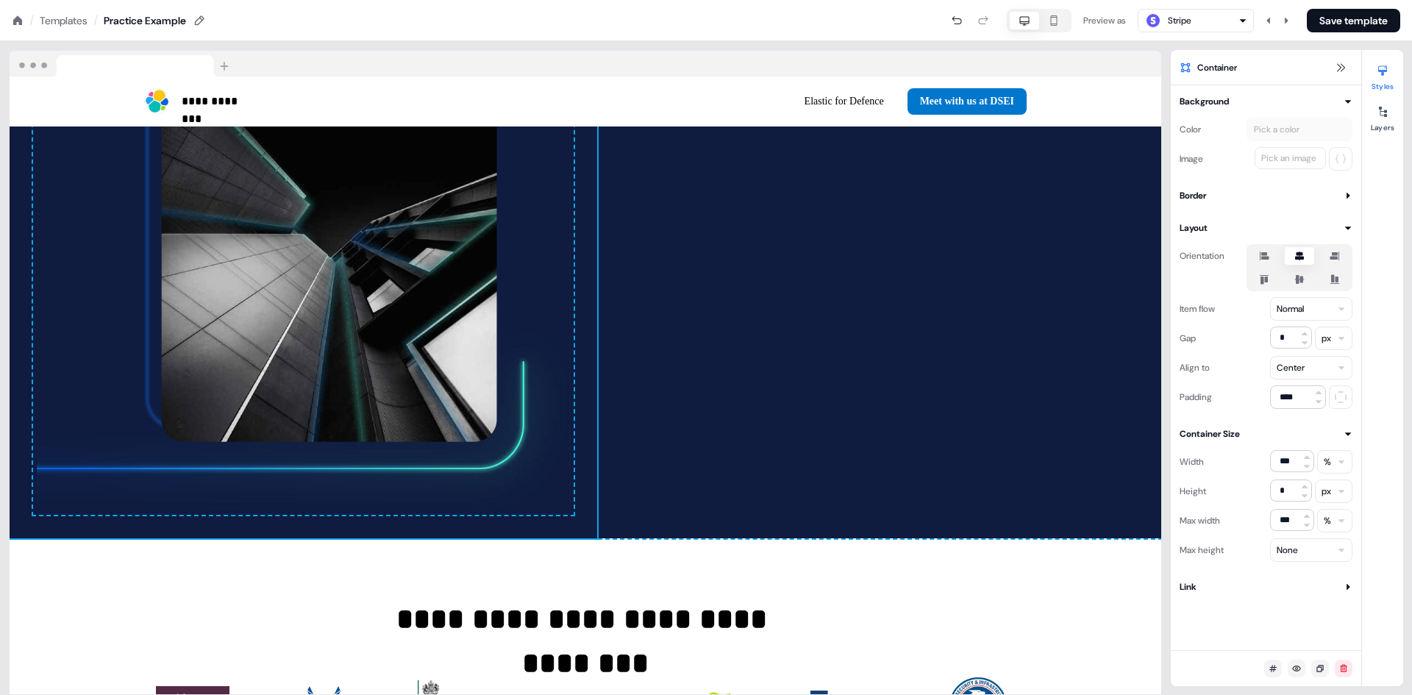
click at [1348, 587] on icon at bounding box center [1349, 587] width 4 height 6
click at [1350, 581] on button "Link" at bounding box center [1266, 587] width 173 height 15
click at [1295, 396] on input "****" at bounding box center [1298, 397] width 56 height 24
click at [1295, 397] on input "****" at bounding box center [1298, 397] width 56 height 24
click at [1345, 397] on icon at bounding box center [1341, 397] width 18 height 12
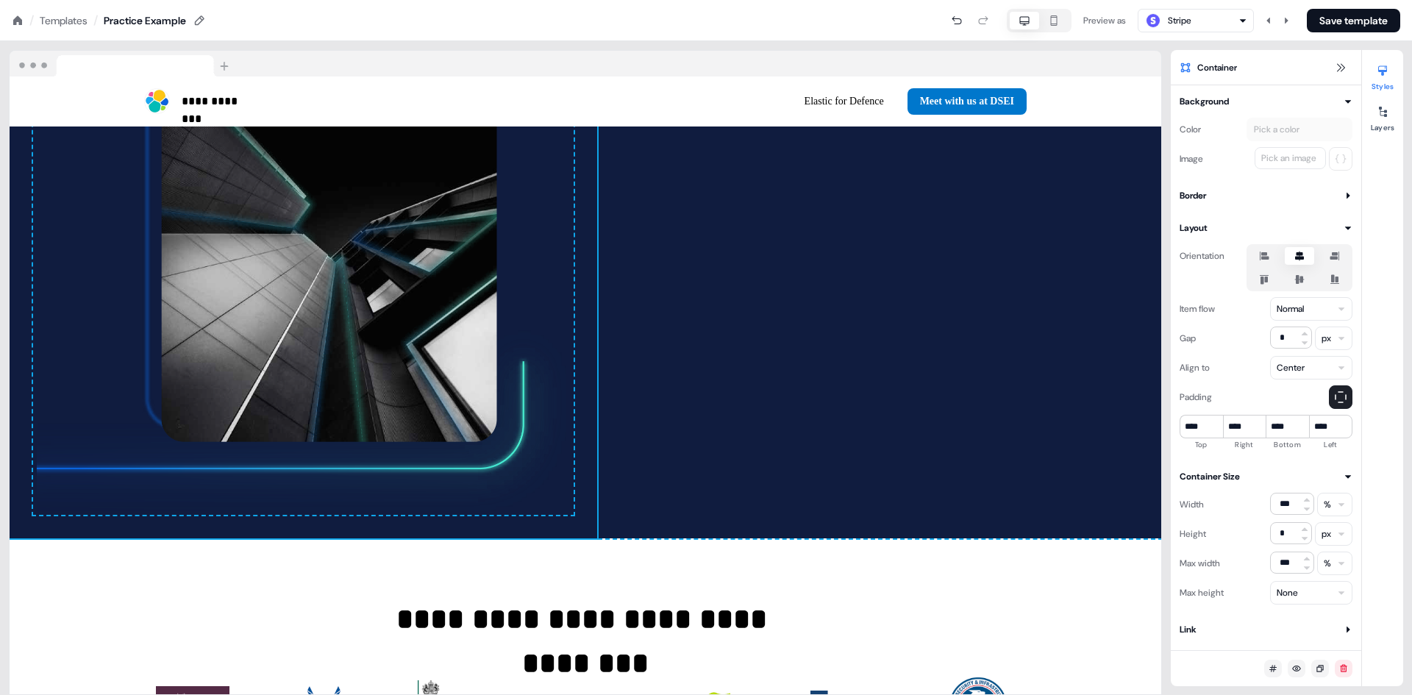
click at [1337, 399] on icon at bounding box center [1341, 397] width 18 height 12
click at [1284, 399] on input "****" at bounding box center [1298, 397] width 56 height 24
click at [1284, 400] on input "****" at bounding box center [1298, 397] width 56 height 24
click at [1282, 397] on input "****" at bounding box center [1298, 397] width 56 height 24
drag, startPoint x: 1279, startPoint y: 397, endPoint x: 1290, endPoint y: 397, distance: 11.1
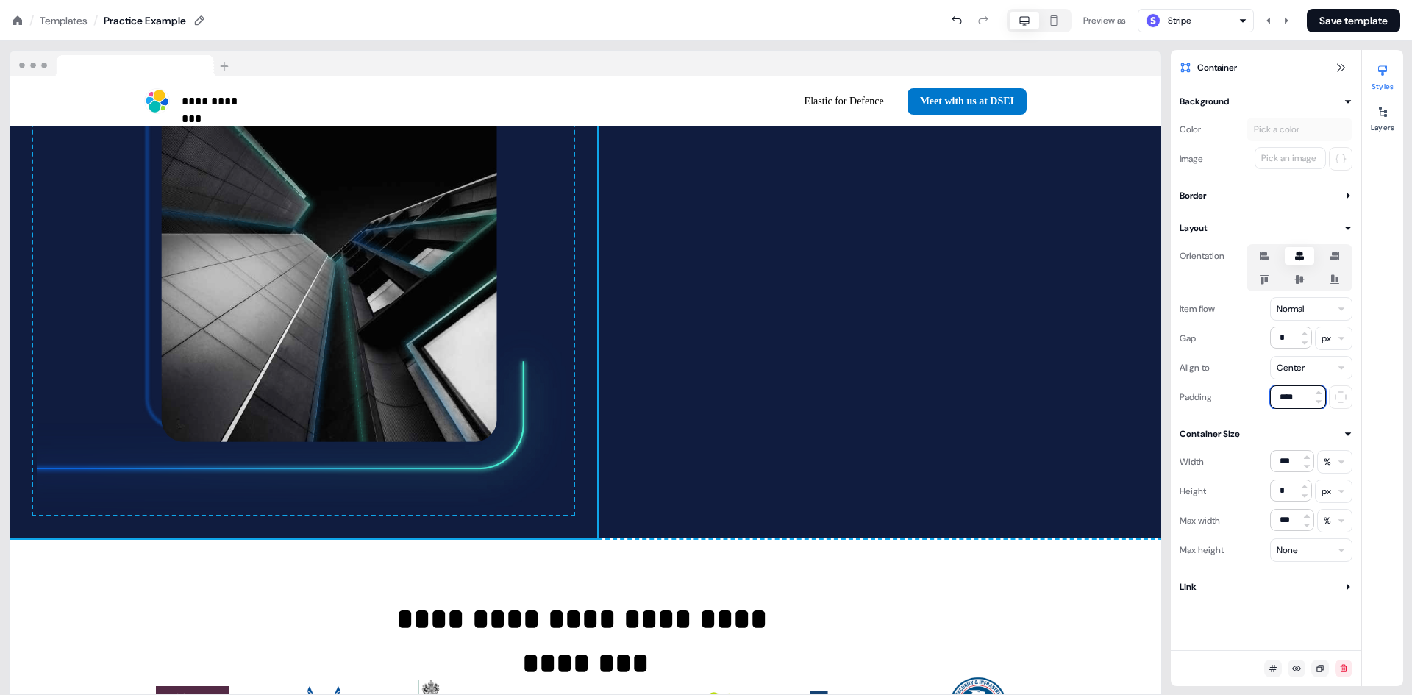
click at [1290, 397] on input "****" at bounding box center [1298, 397] width 56 height 24
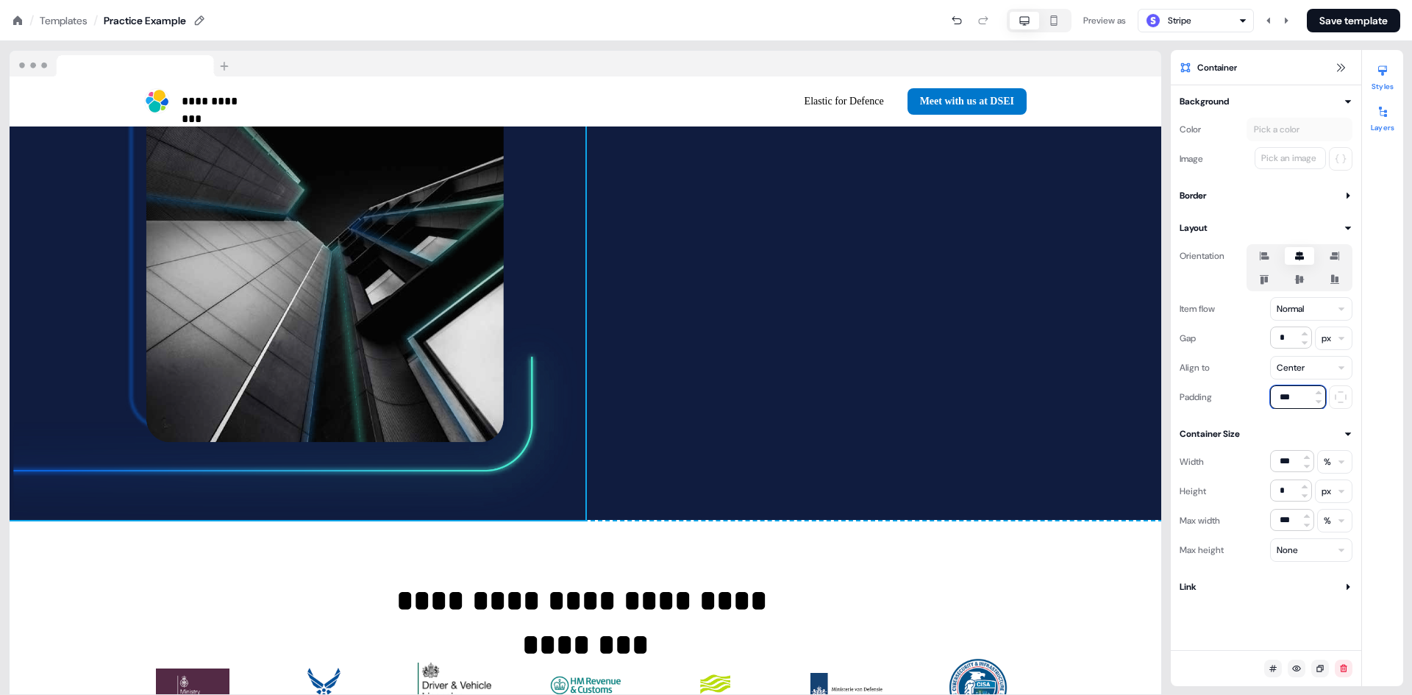
type input "***"
click at [1379, 118] on div at bounding box center [1383, 112] width 24 height 24
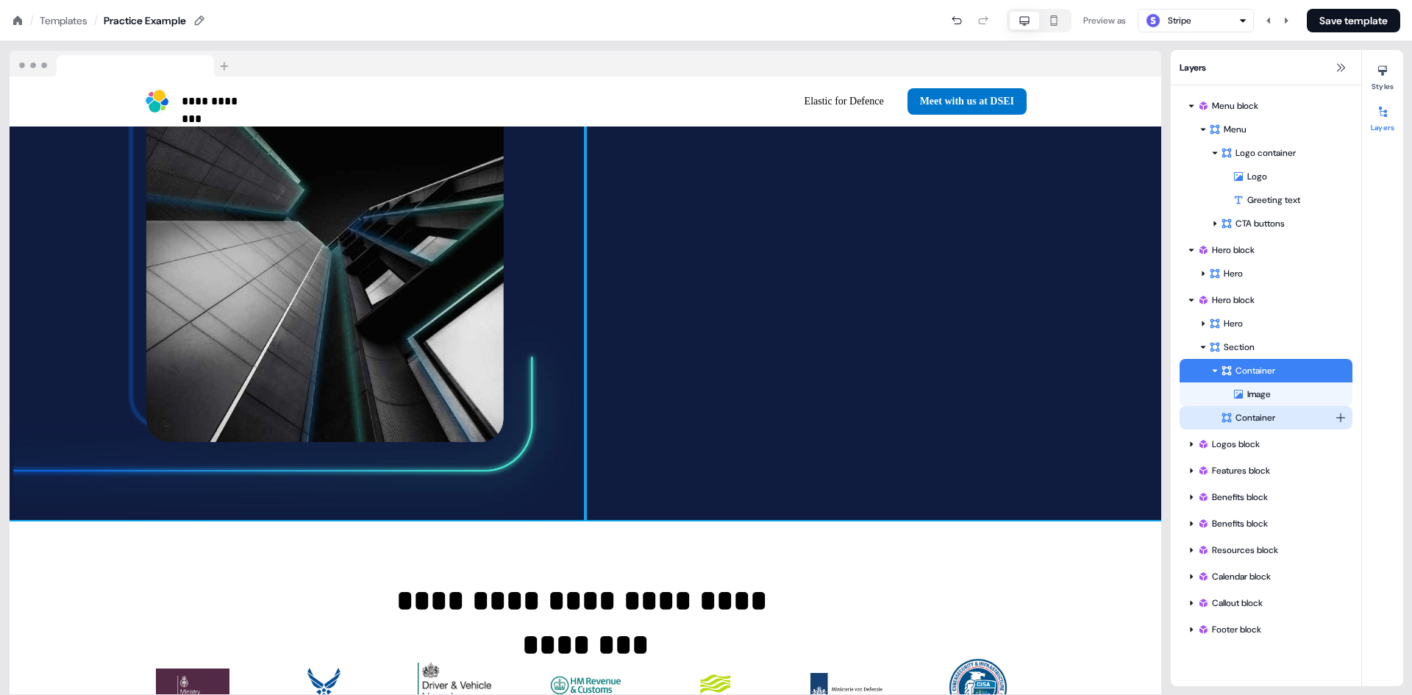
click at [1246, 415] on div "Container" at bounding box center [1278, 417] width 114 height 15
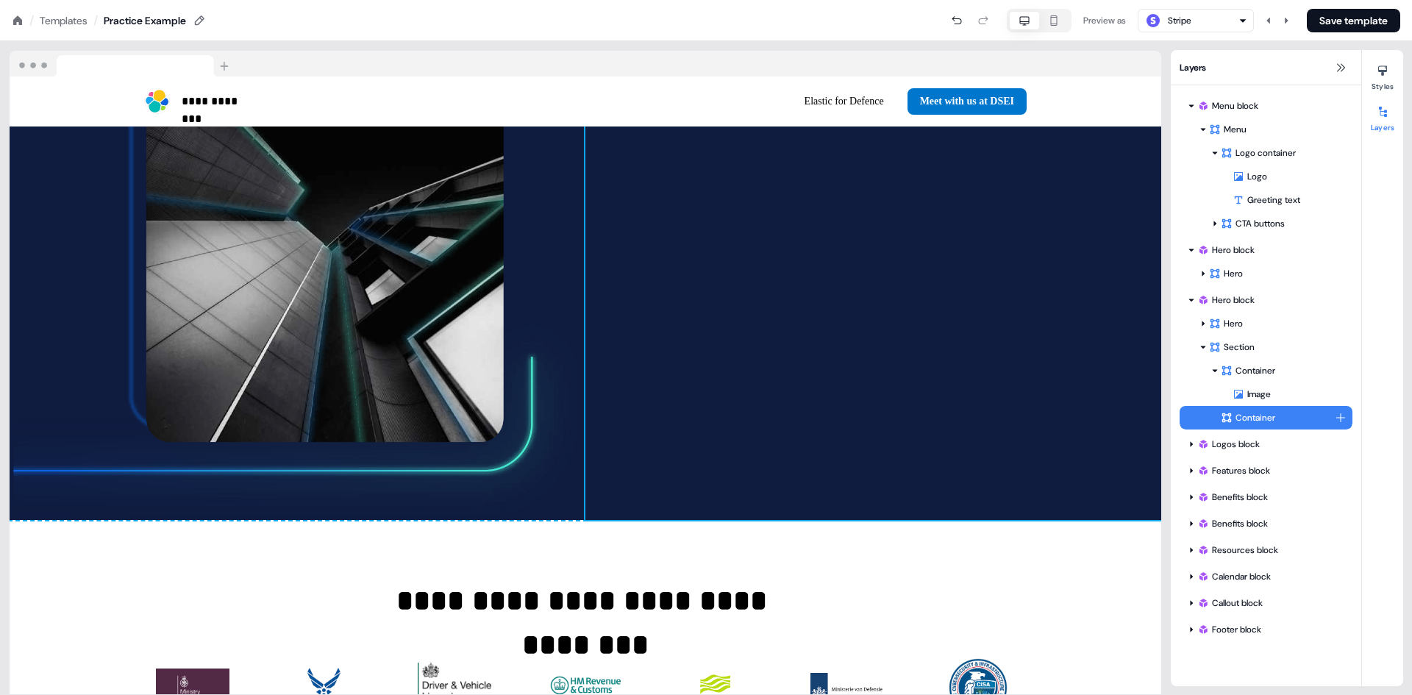
scroll to position [995, 0]
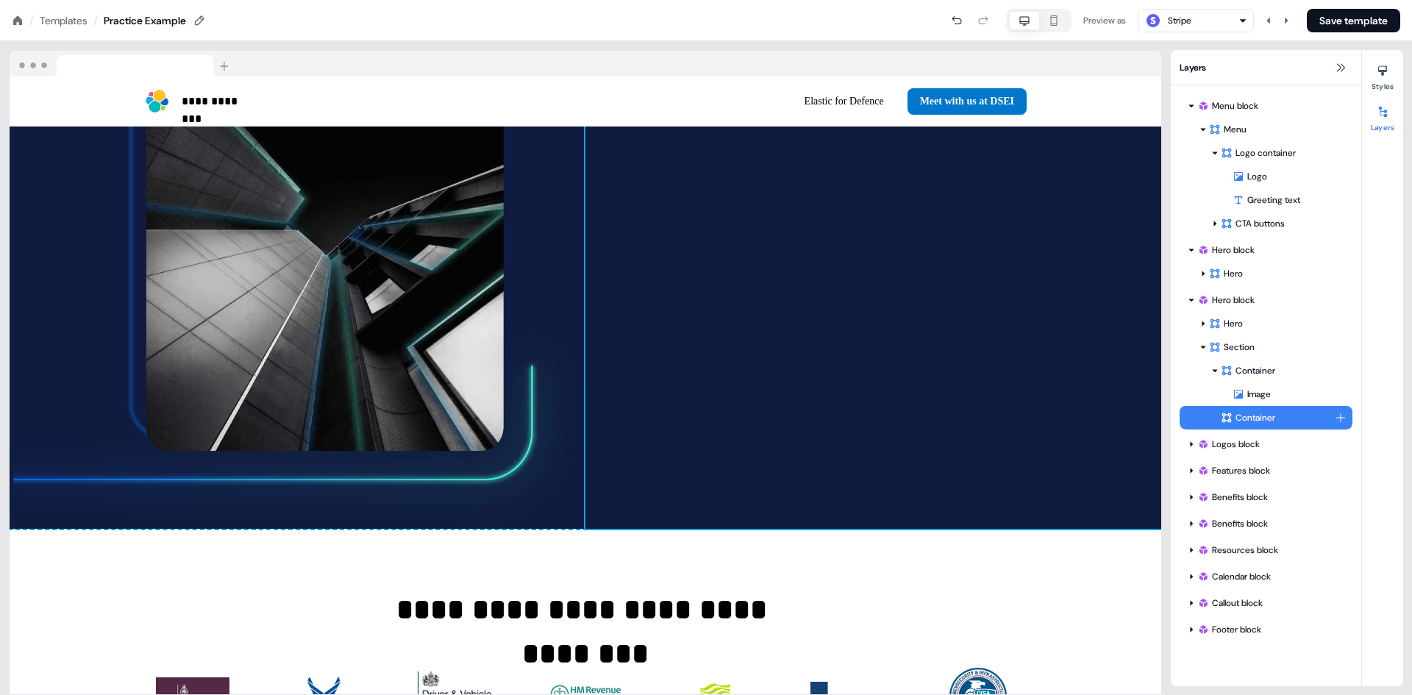
click at [1341, 0] on html "**********" at bounding box center [706, 0] width 1412 height 0
click at [944, 0] on html "**********" at bounding box center [706, 0] width 1412 height 0
click at [1343, 0] on html "**********" at bounding box center [706, 0] width 1412 height 0
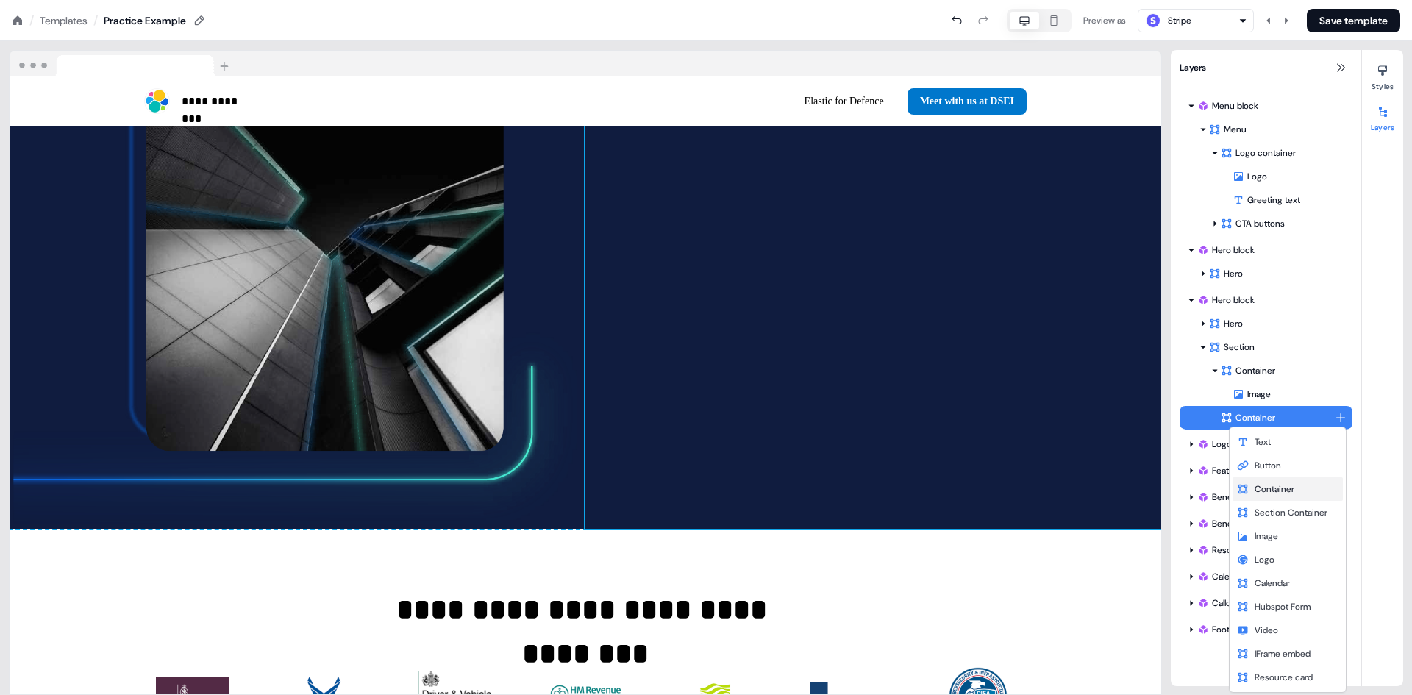
click at [1268, 490] on span "Container" at bounding box center [1275, 489] width 40 height 12
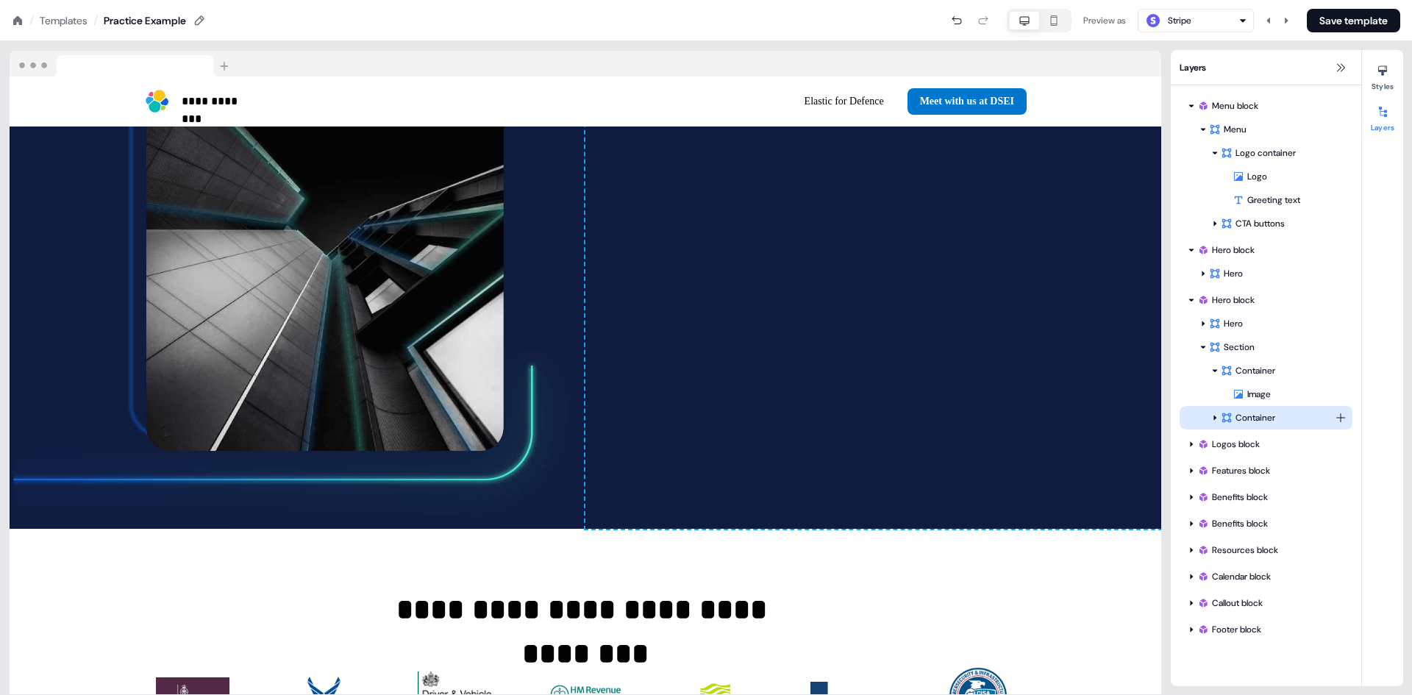
click at [1213, 413] on div at bounding box center [1215, 418] width 12 height 12
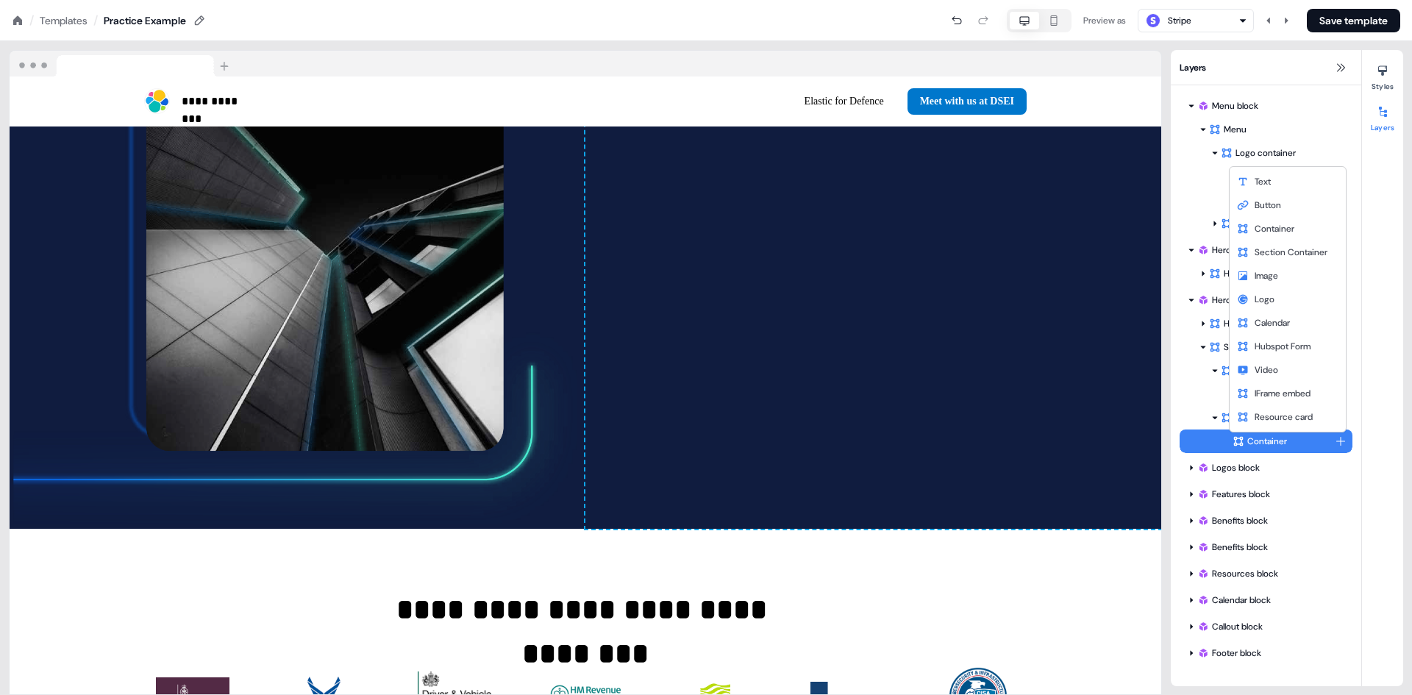
click at [1336, 0] on html "**********" at bounding box center [706, 0] width 1412 height 0
click at [1274, 185] on div "Text" at bounding box center [1288, 182] width 110 height 24
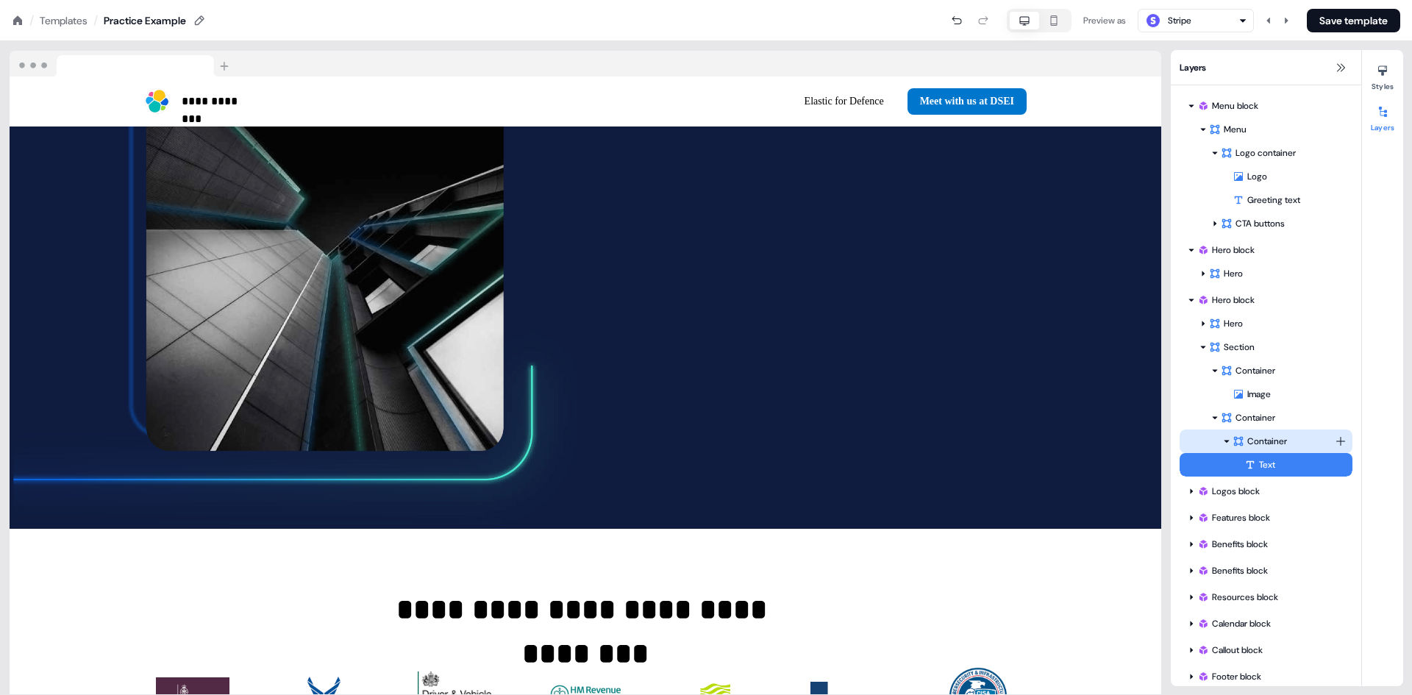
click at [1222, 443] on div at bounding box center [1227, 442] width 12 height 12
click at [1262, 468] on div "Text" at bounding box center [1299, 465] width 108 height 15
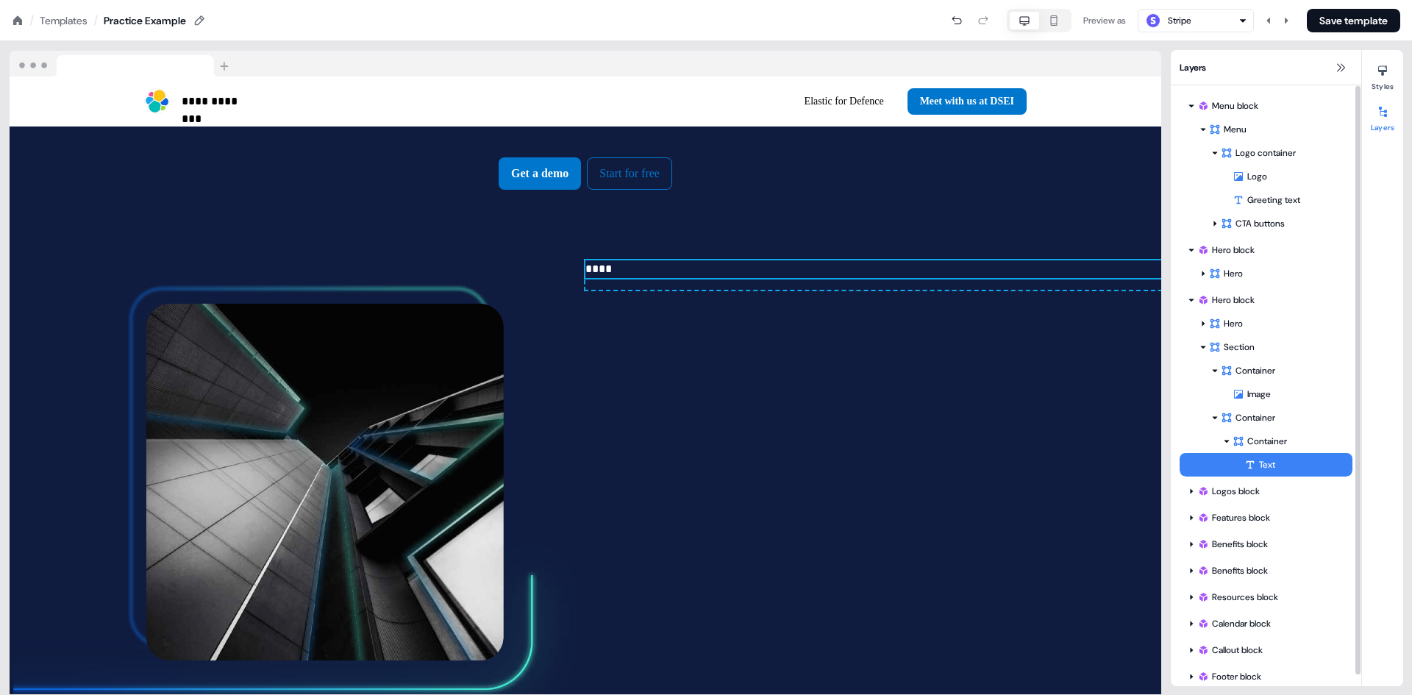
scroll to position [764, 0]
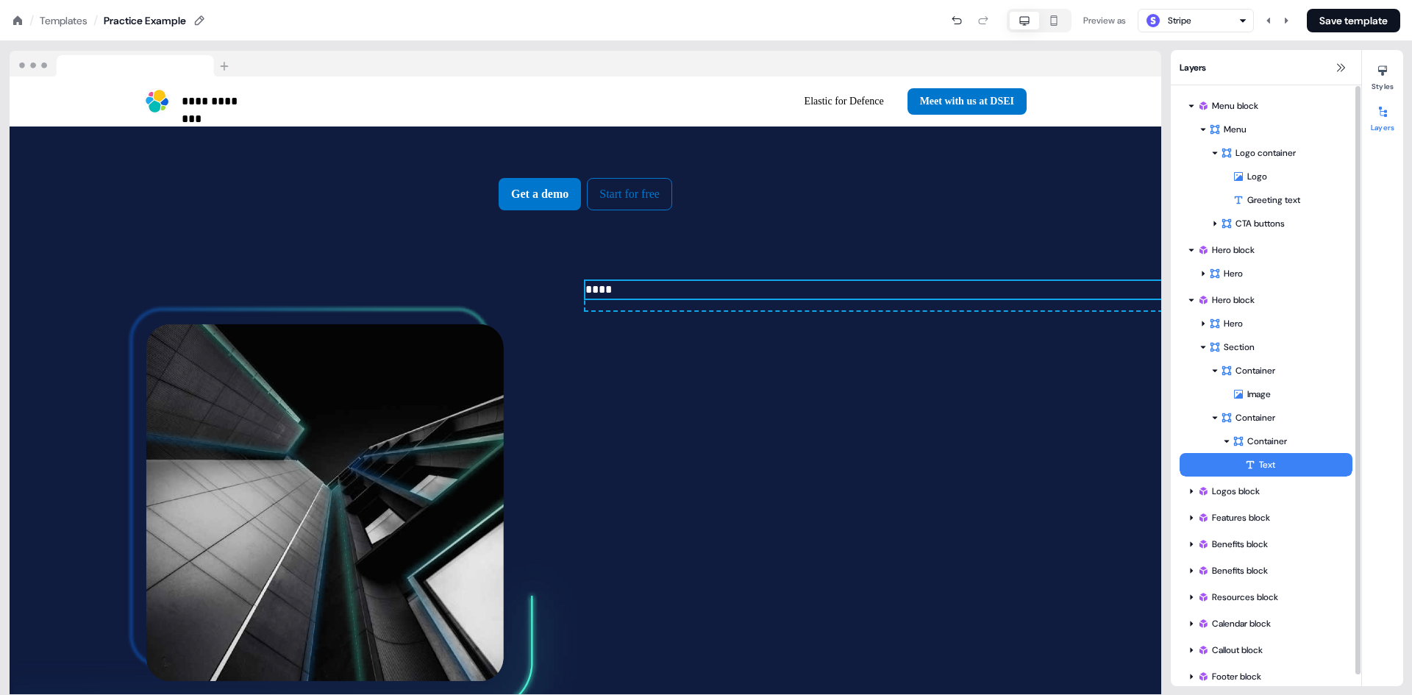
click at [1262, 466] on div "Text" at bounding box center [1299, 465] width 108 height 15
click at [1259, 466] on div "Text" at bounding box center [1299, 465] width 108 height 15
click at [607, 88] on p "**********" at bounding box center [586, 26] width 824 height 124
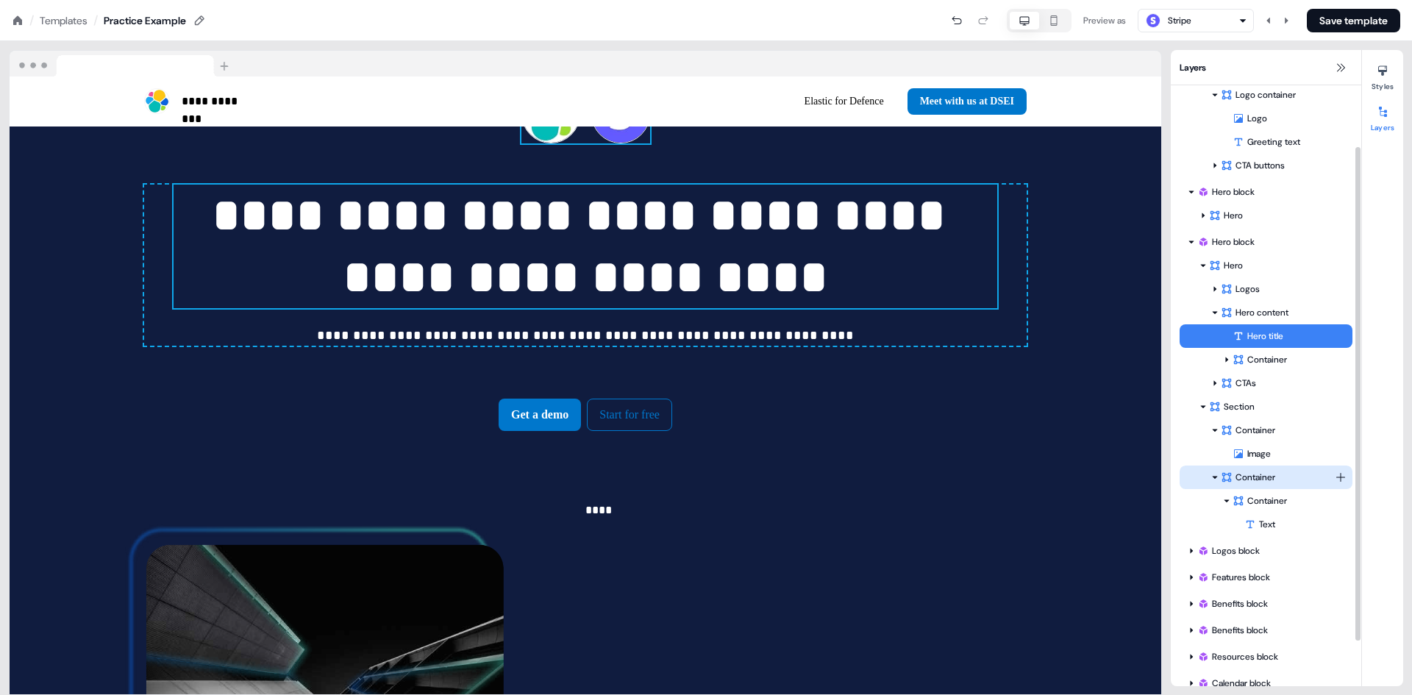
scroll to position [129, 0]
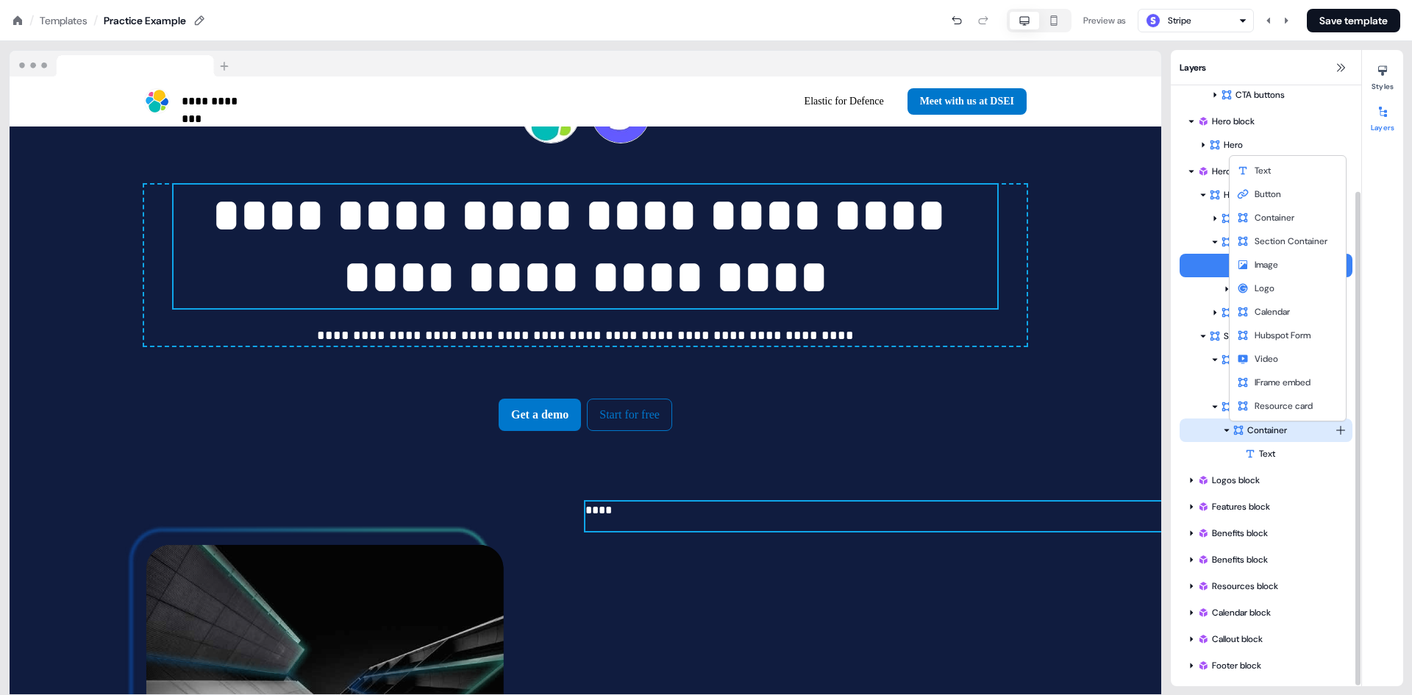
click at [1337, 0] on html "**********" at bounding box center [706, 0] width 1412 height 0
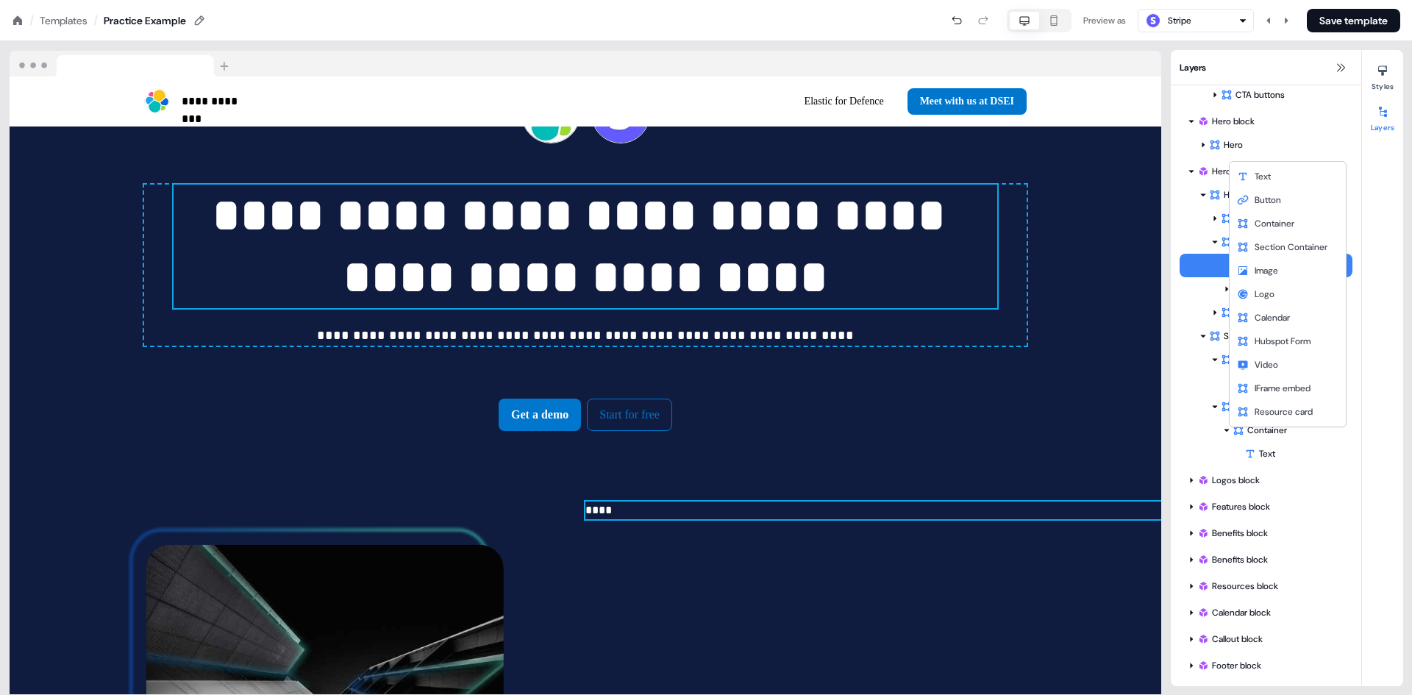
click at [1293, 0] on html "**********" at bounding box center [706, 0] width 1412 height 0
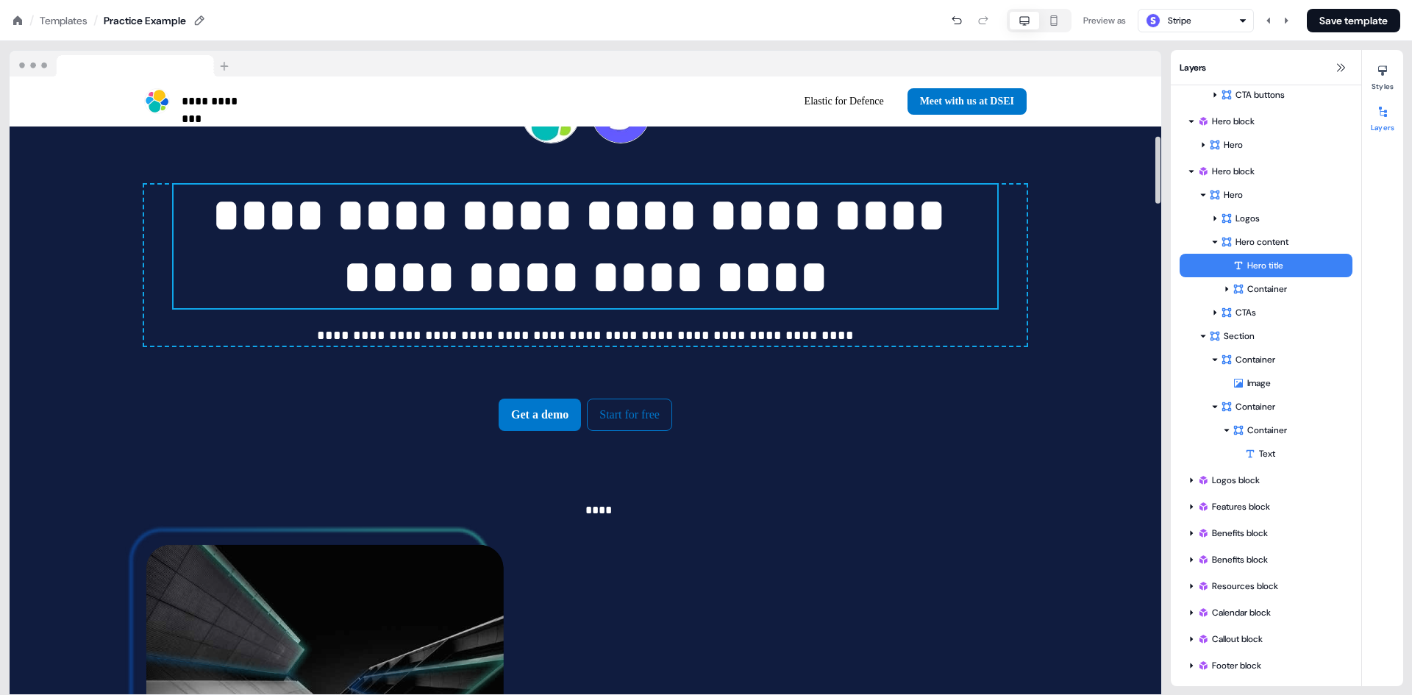
drag, startPoint x: 730, startPoint y: 313, endPoint x: 675, endPoint y: 316, distance: 54.5
click at [675, 308] on p "**********" at bounding box center [586, 247] width 824 height 124
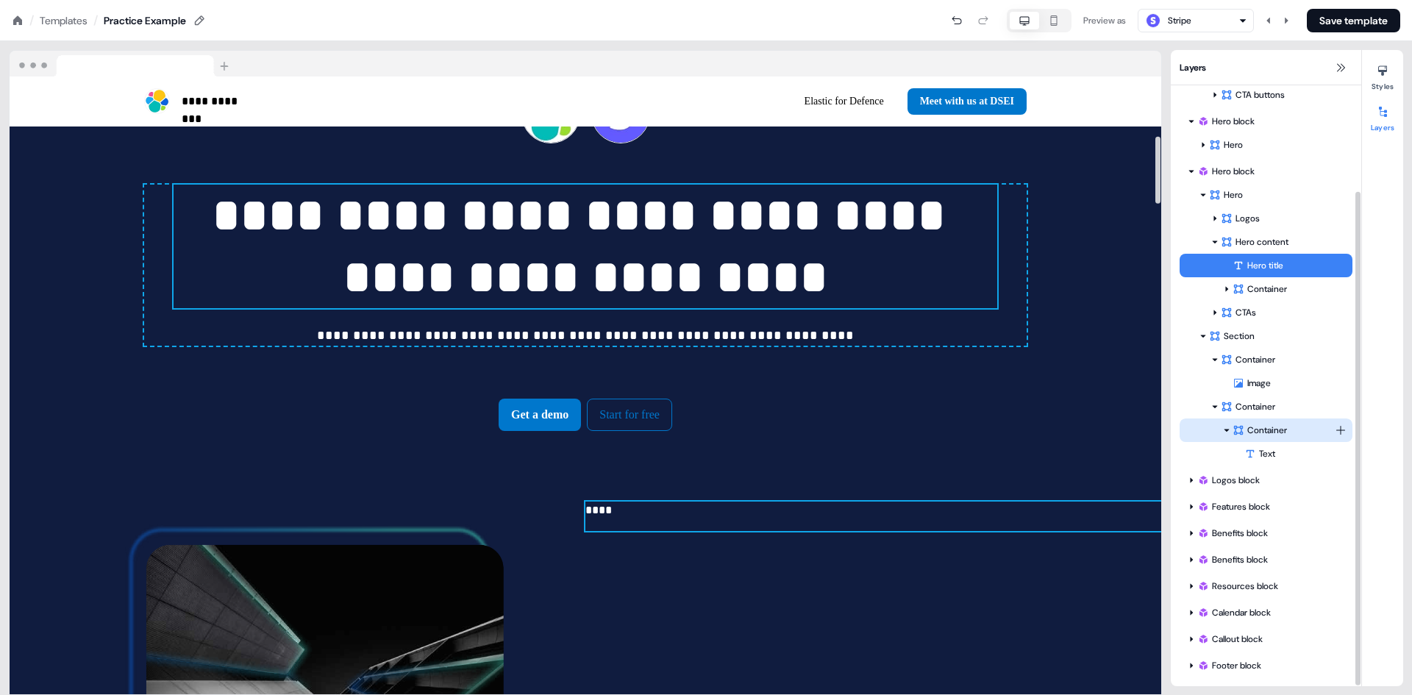
click at [1259, 425] on div "Container" at bounding box center [1284, 430] width 102 height 15
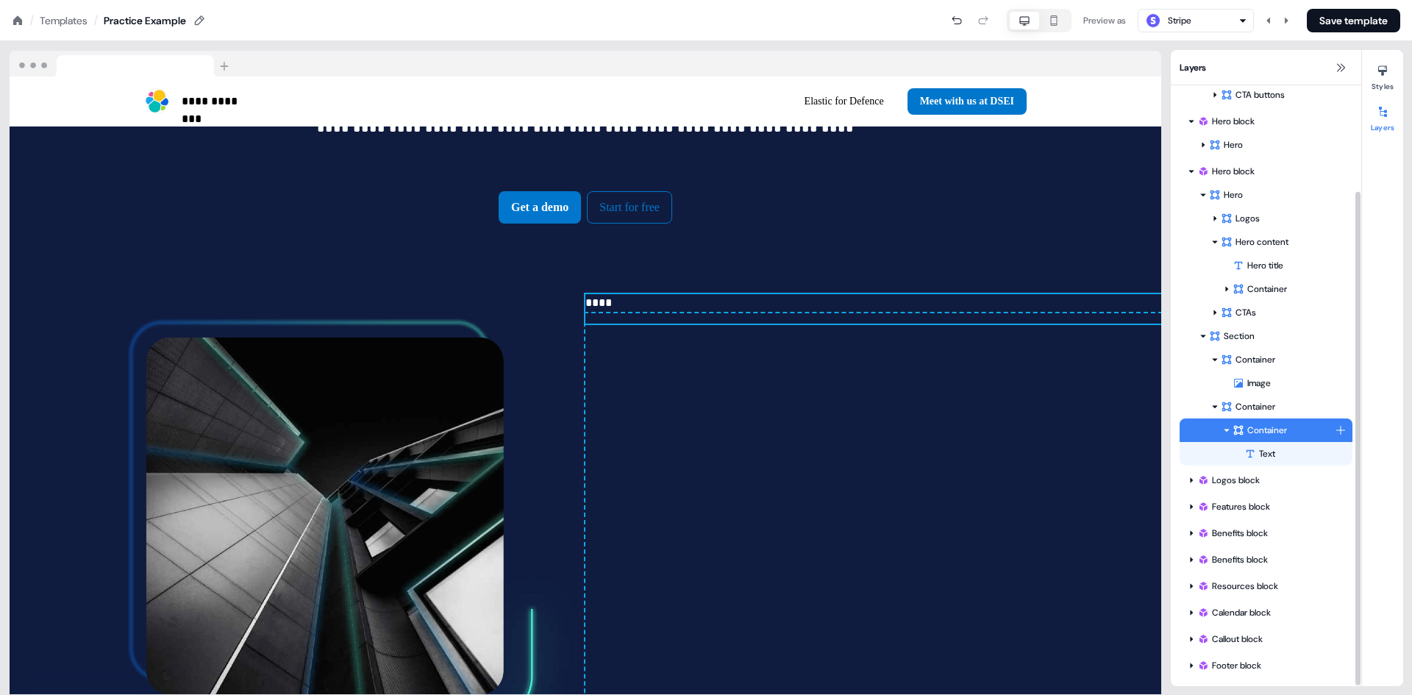
scroll to position [770, 0]
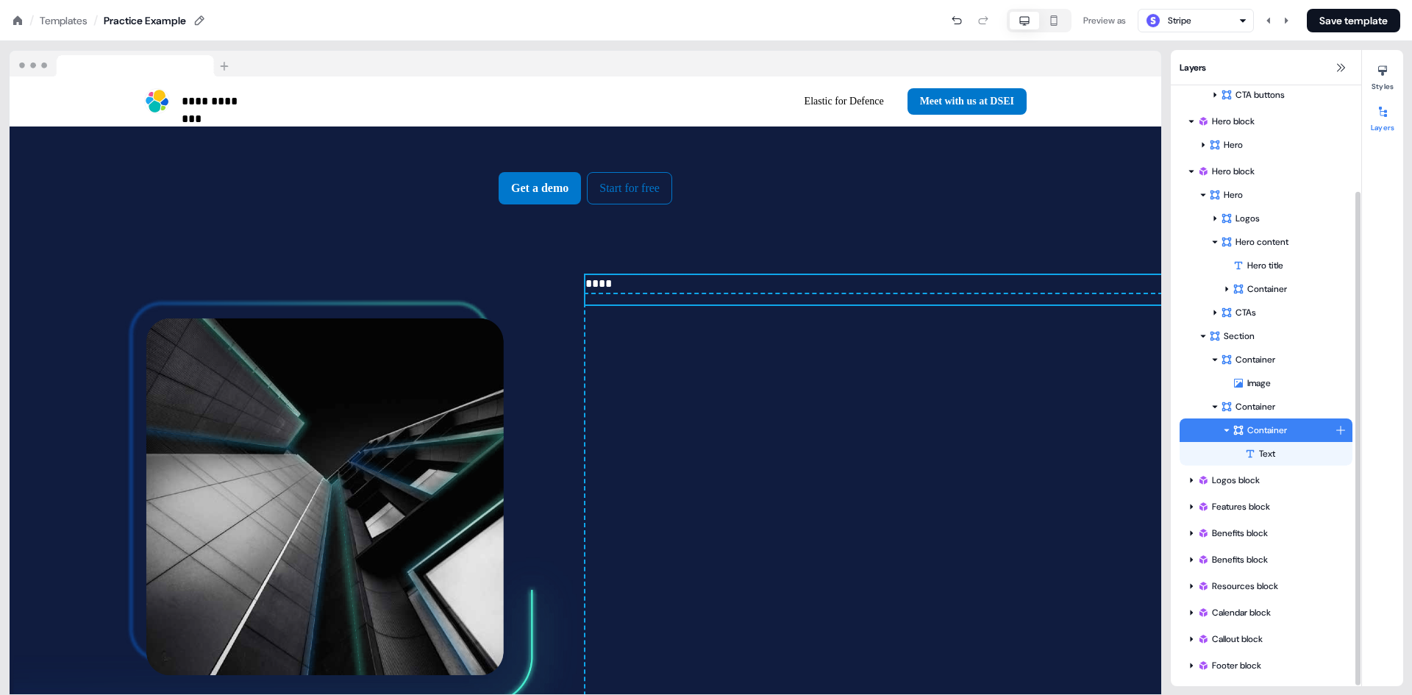
drag, startPoint x: 1284, startPoint y: 425, endPoint x: 1296, endPoint y: 430, distance: 13.3
click at [1296, 430] on div "Container" at bounding box center [1284, 430] width 102 height 15
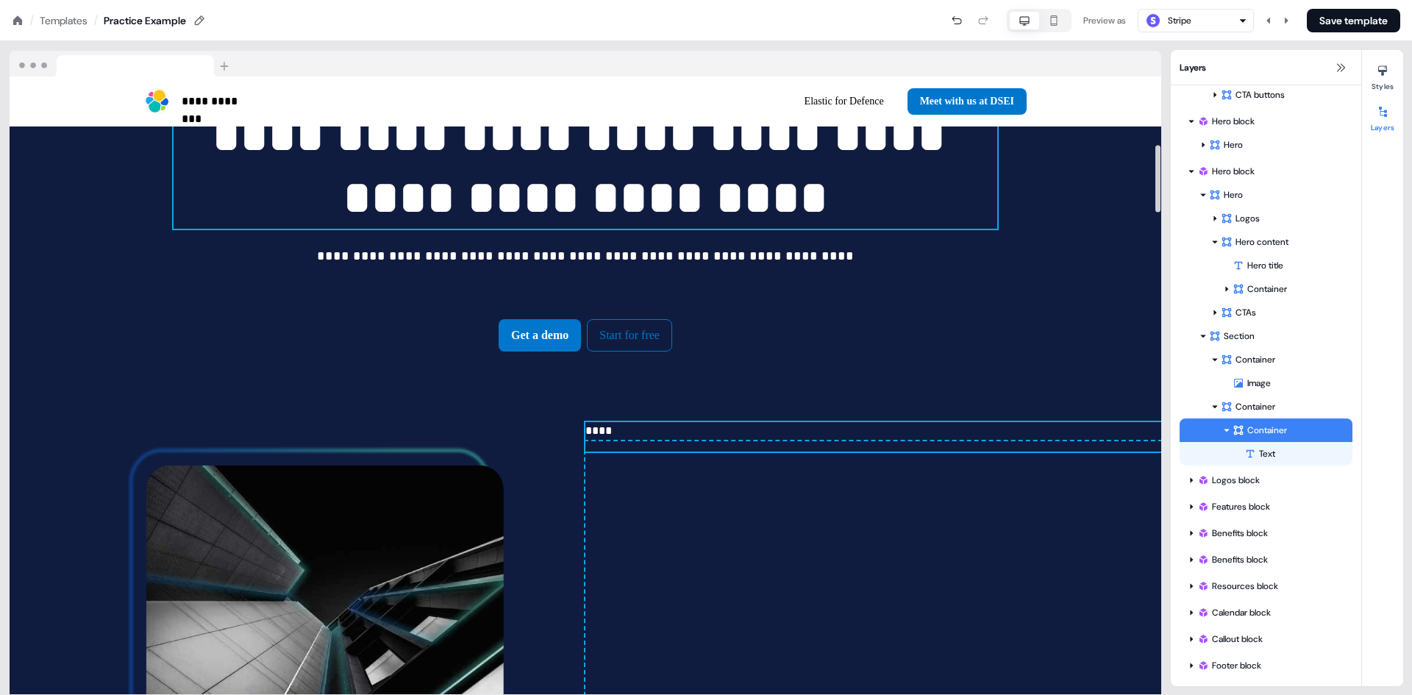
click at [609, 229] on p "**********" at bounding box center [586, 167] width 824 height 124
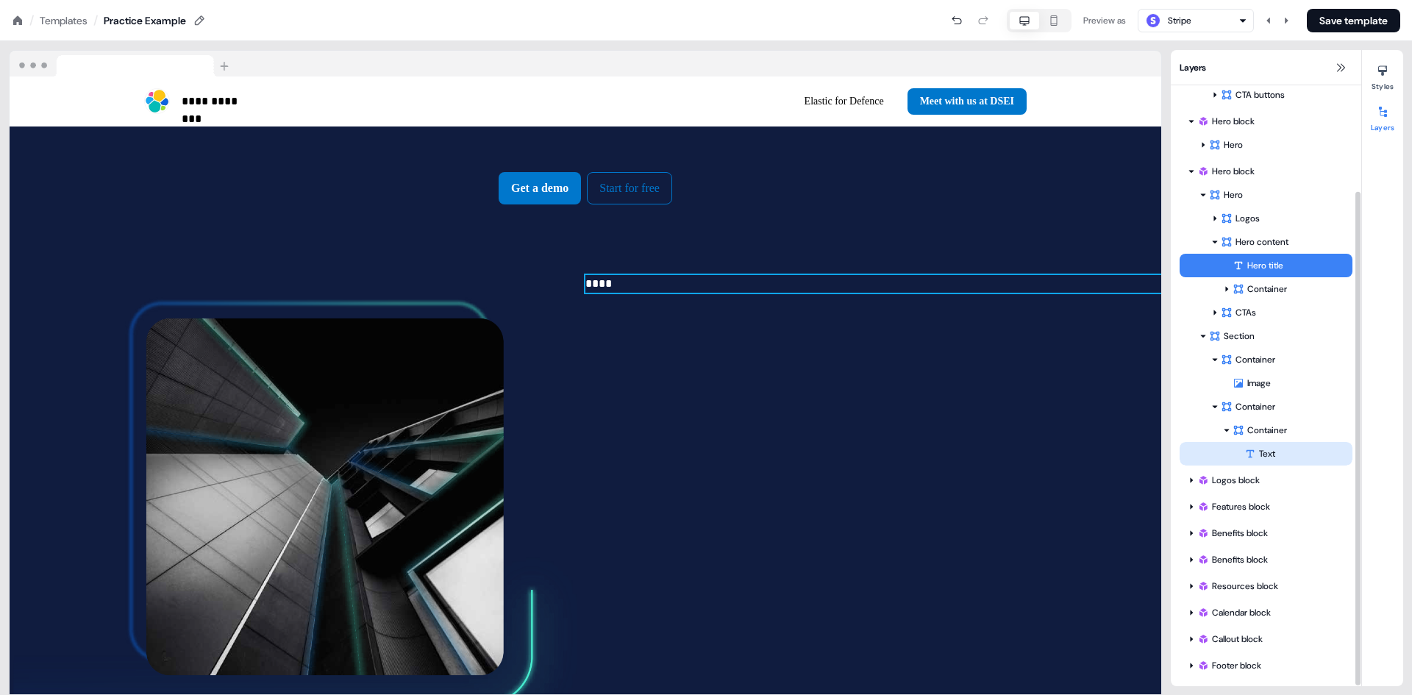
click at [1279, 451] on div "Text" at bounding box center [1299, 454] width 108 height 15
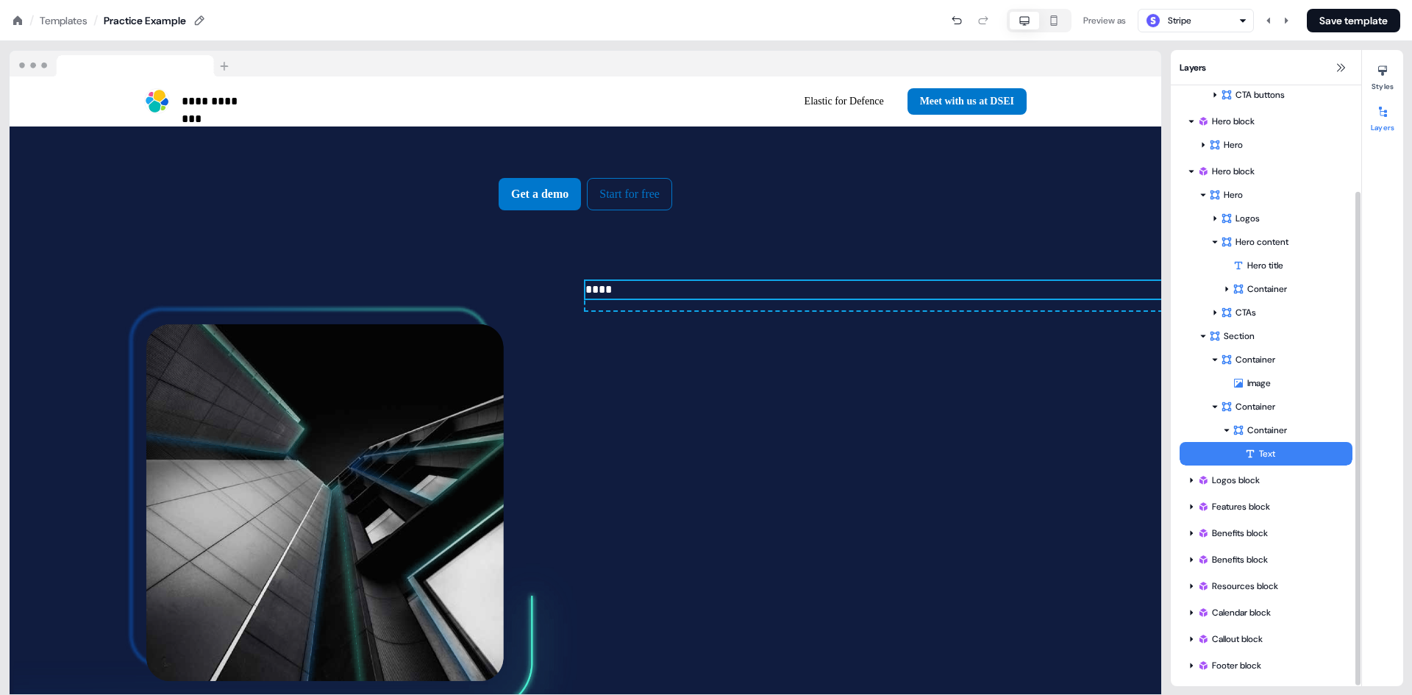
drag, startPoint x: 1262, startPoint y: 449, endPoint x: 1283, endPoint y: 450, distance: 20.6
click at [1282, 450] on div "Text" at bounding box center [1299, 454] width 108 height 15
click at [1305, 429] on div "Container" at bounding box center [1284, 430] width 102 height 15
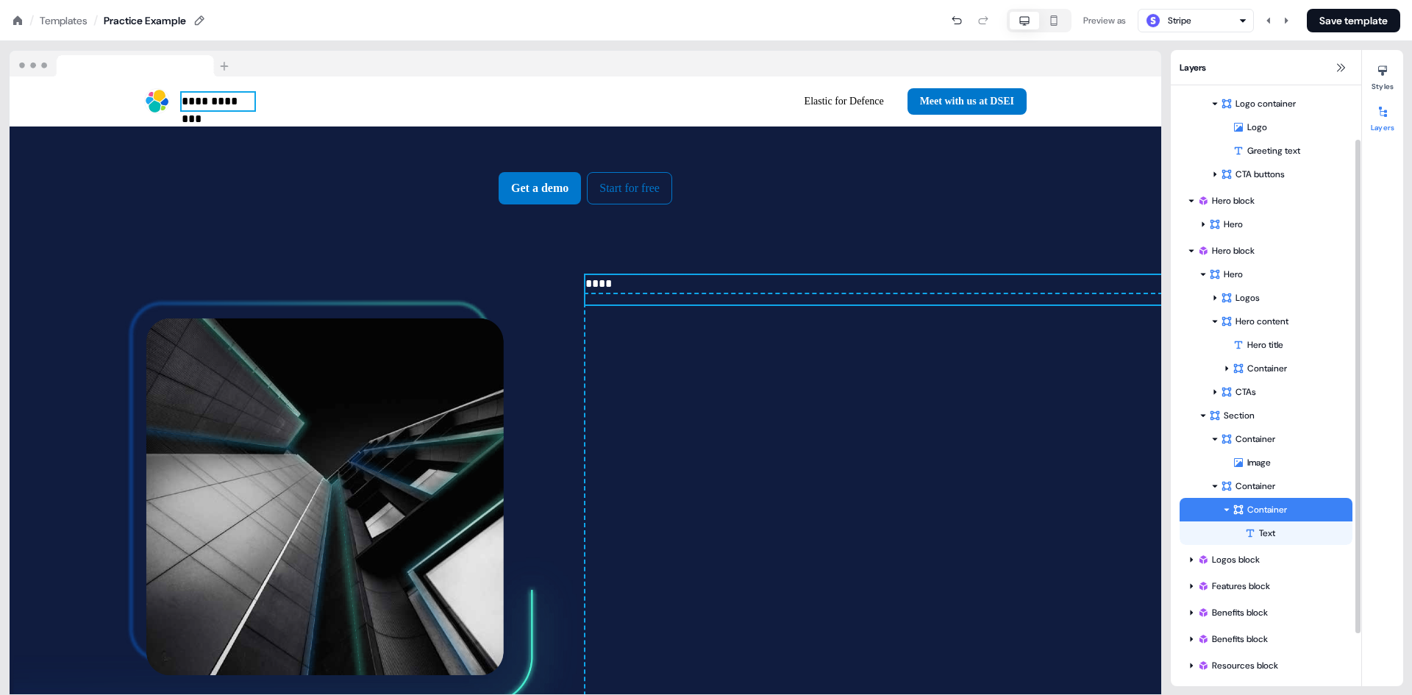
scroll to position [74, 0]
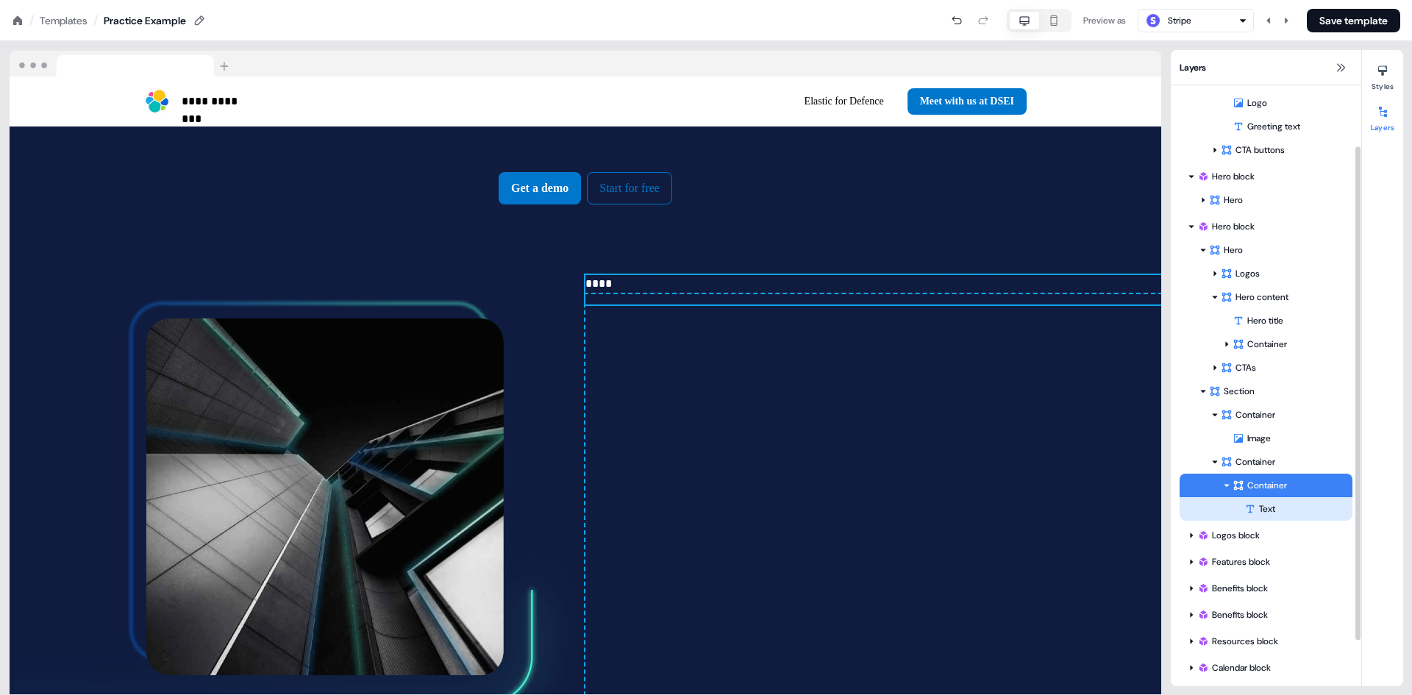
click at [1269, 511] on div "Text" at bounding box center [1299, 509] width 108 height 15
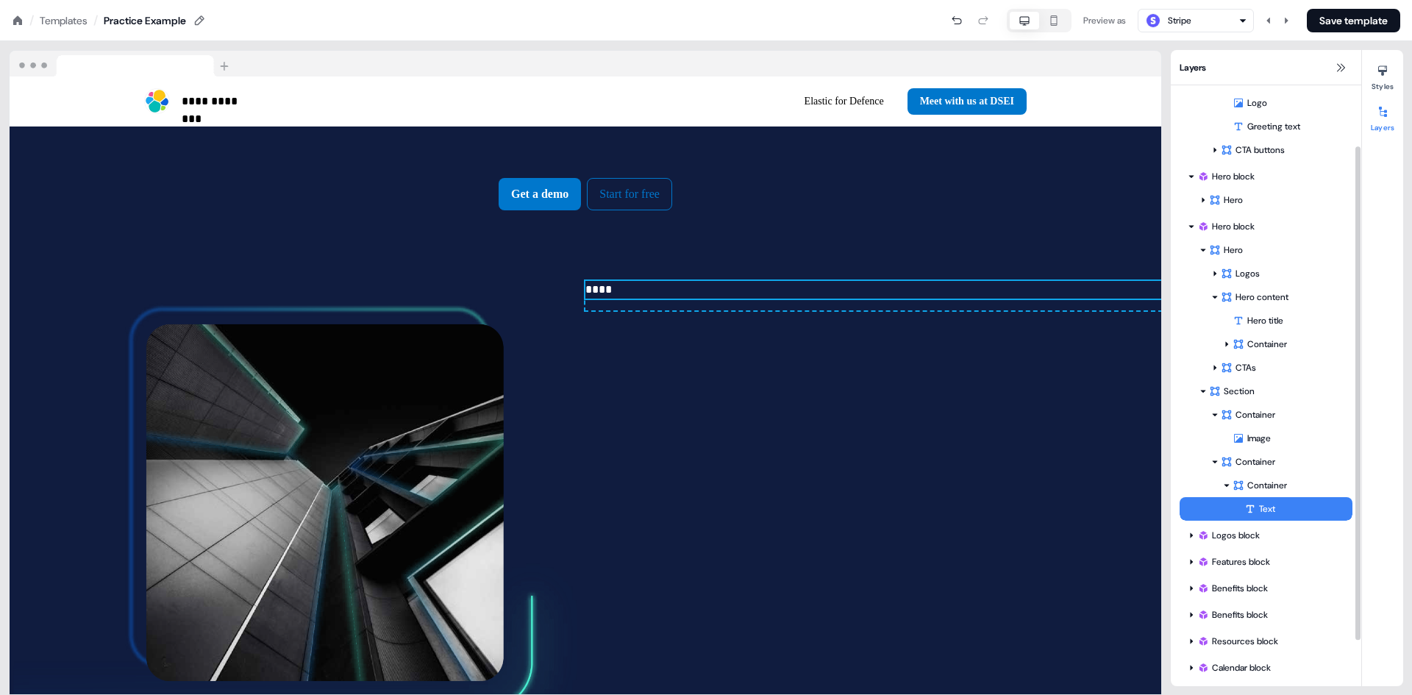
drag, startPoint x: 1269, startPoint y: 511, endPoint x: 1295, endPoint y: 511, distance: 25.8
click at [1295, 511] on div "Text" at bounding box center [1299, 509] width 108 height 15
click at [1282, 490] on div "Container" at bounding box center [1284, 485] width 102 height 15
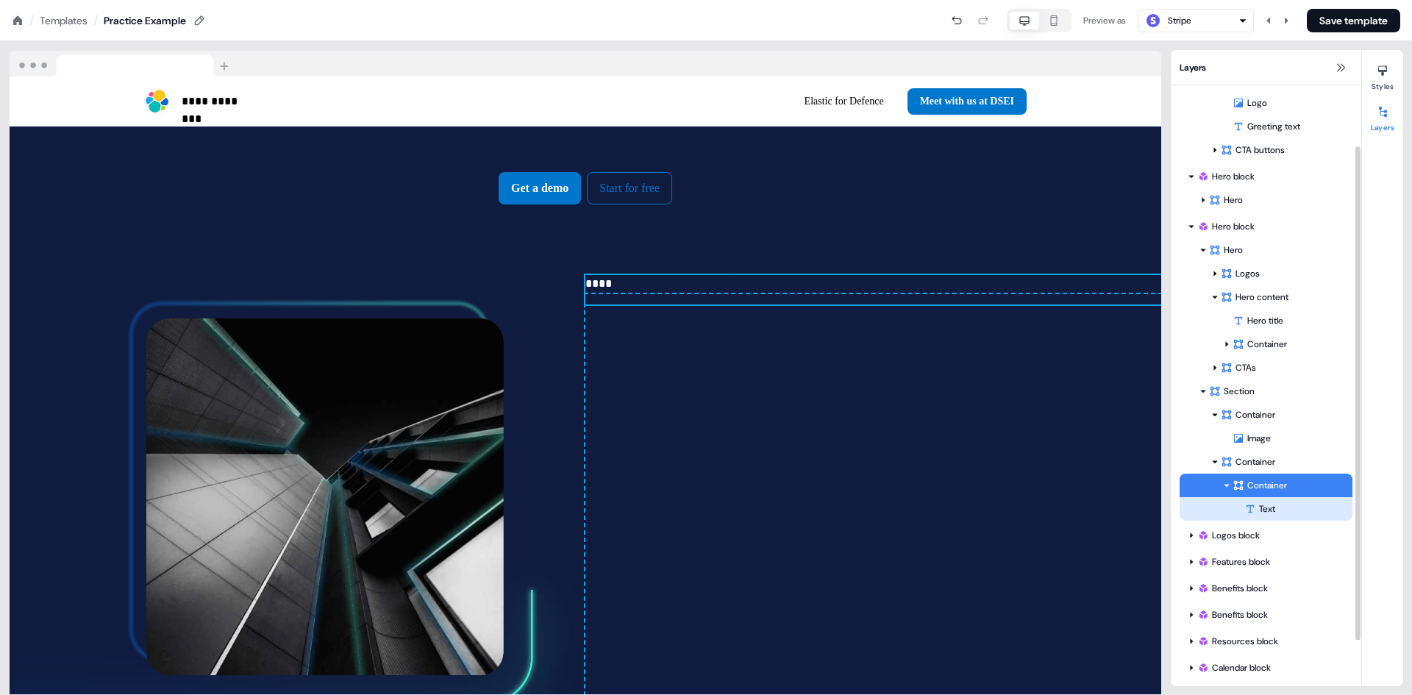
click at [1270, 504] on div "Text" at bounding box center [1299, 509] width 108 height 15
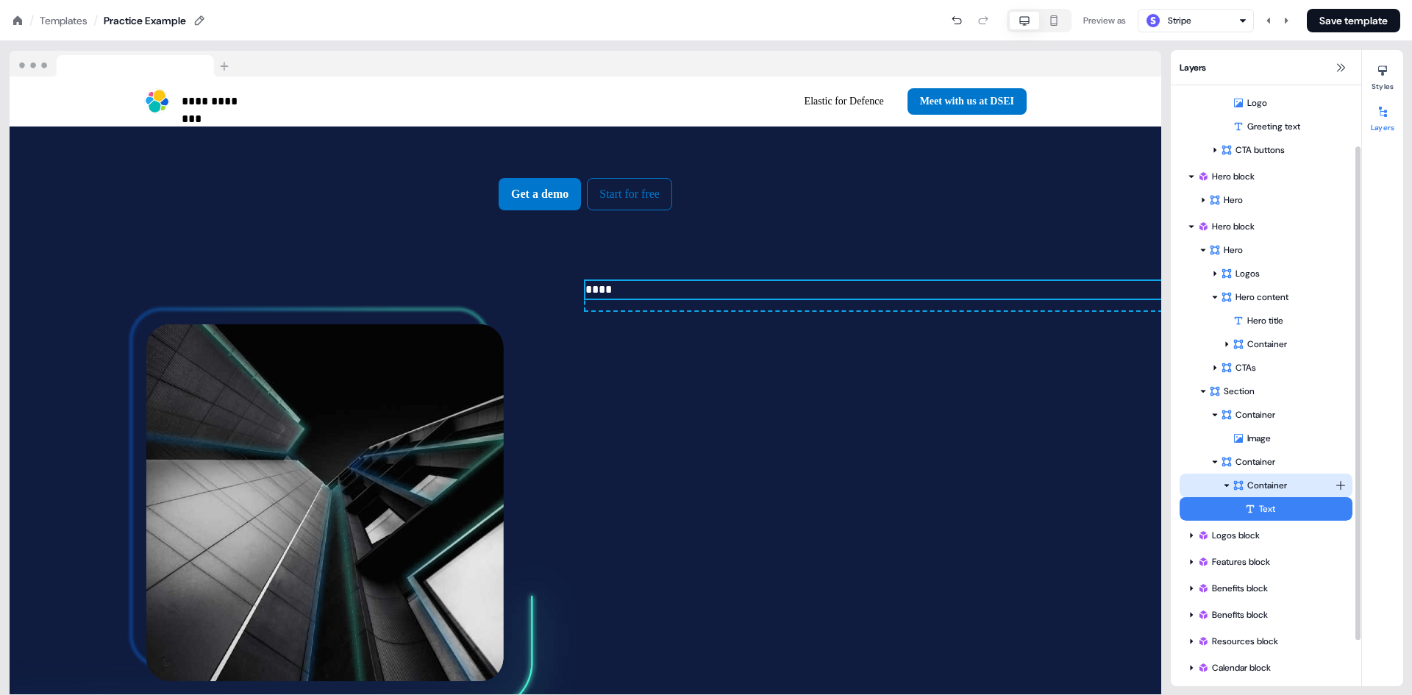
click at [1267, 488] on div "Container" at bounding box center [1284, 485] width 102 height 15
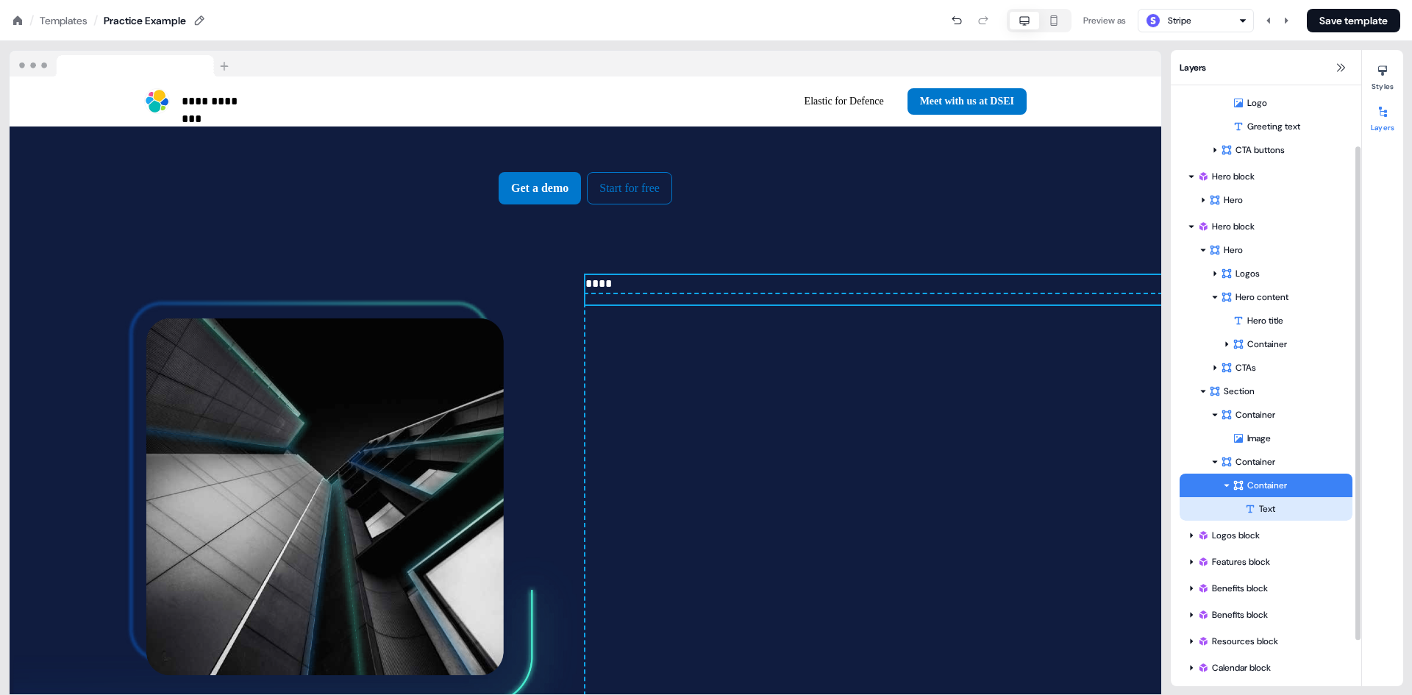
click at [1287, 511] on div "Text" at bounding box center [1299, 509] width 108 height 15
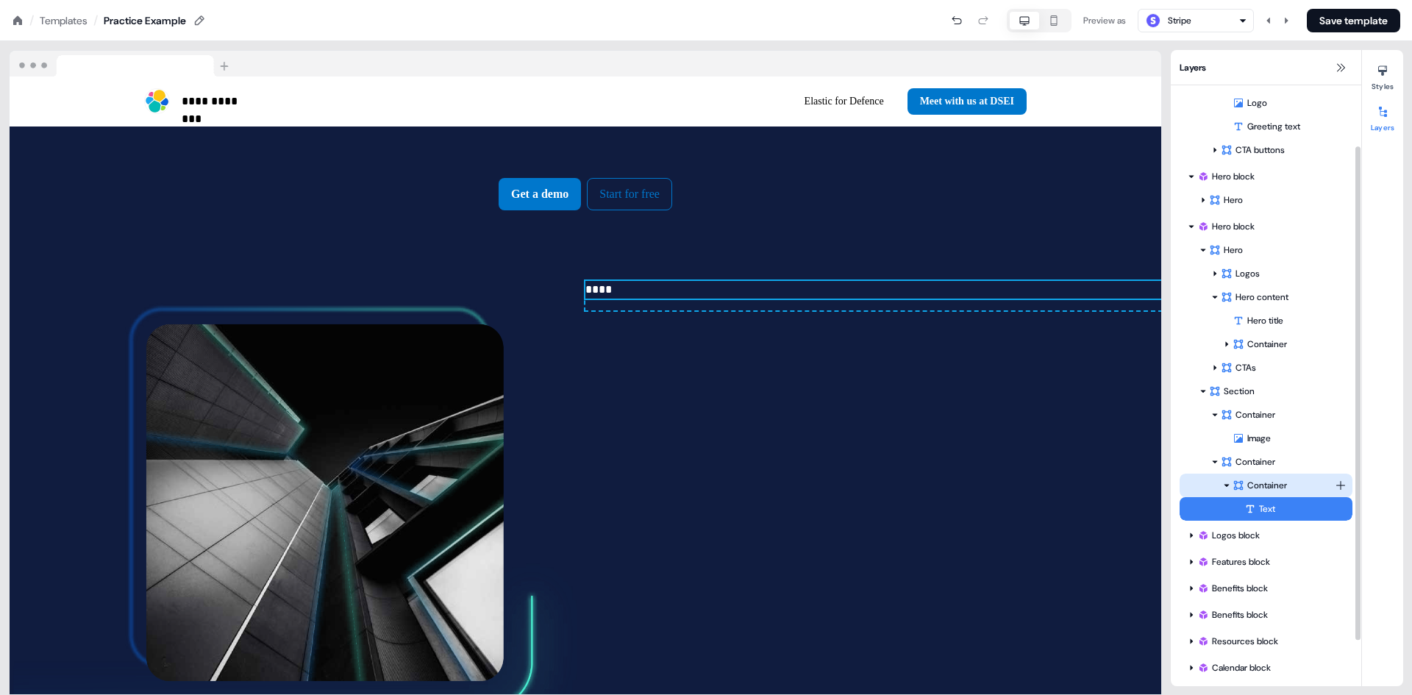
click at [1266, 489] on div "Container" at bounding box center [1284, 485] width 102 height 15
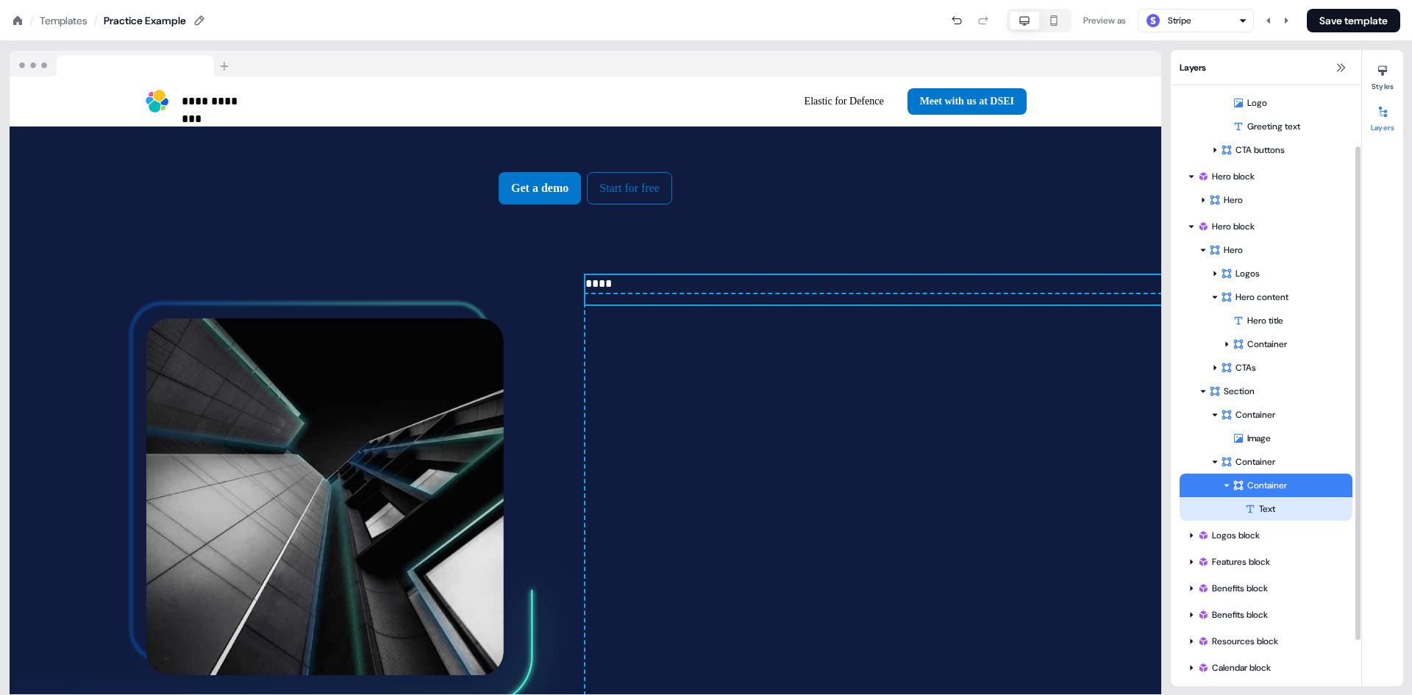
click at [1264, 505] on div "Text" at bounding box center [1299, 509] width 108 height 15
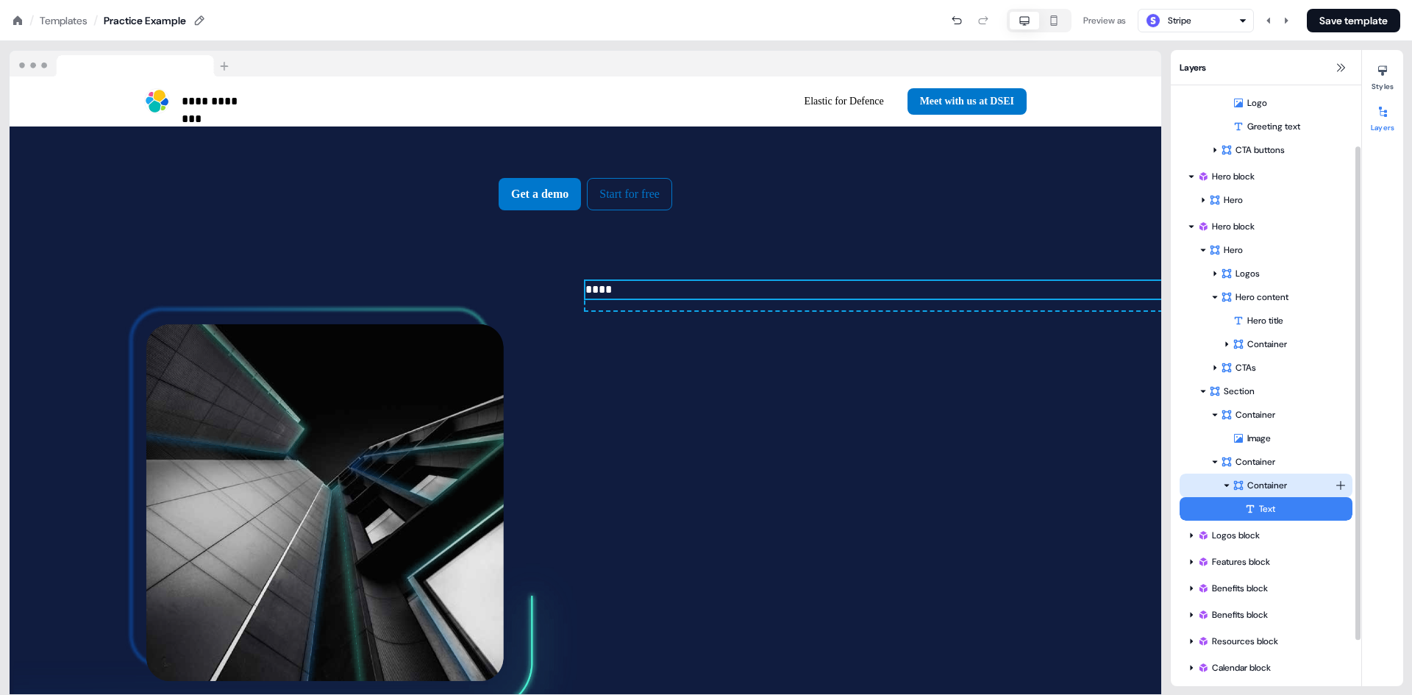
click at [1293, 480] on div "Container" at bounding box center [1284, 485] width 102 height 15
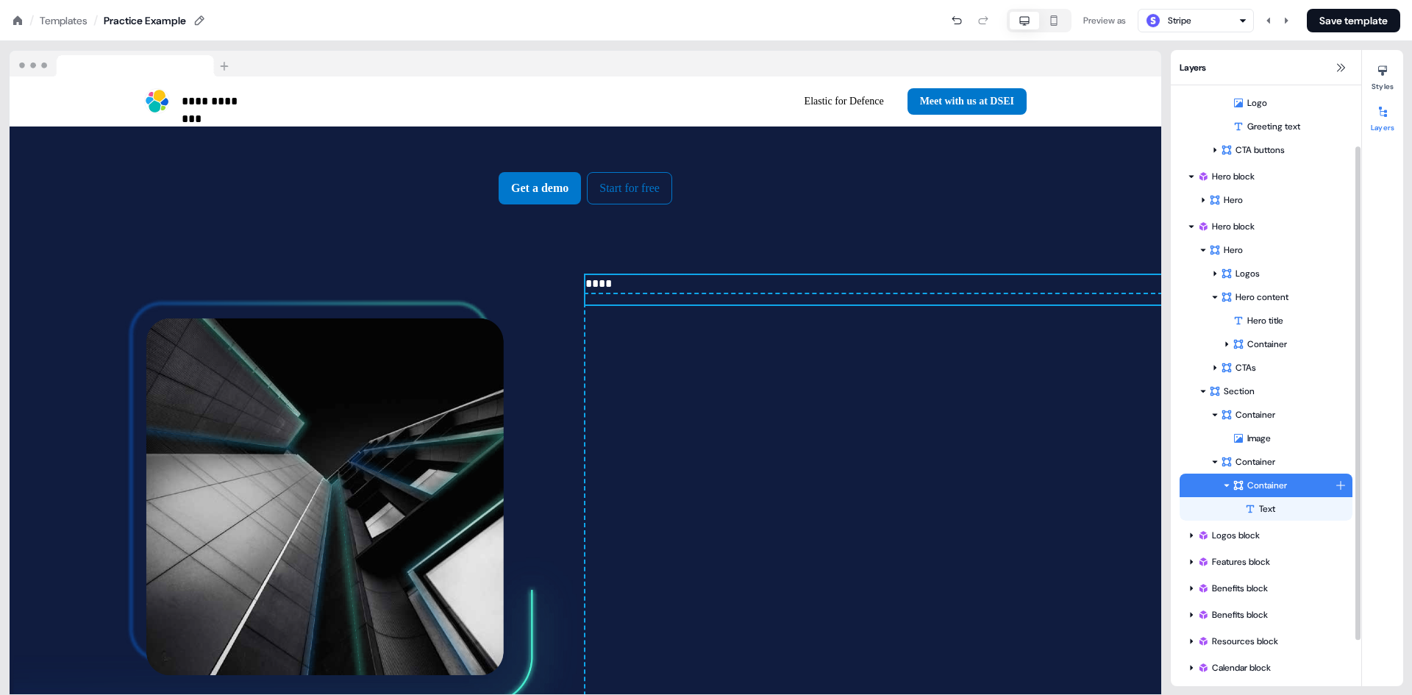
click at [1340, 0] on html "**********" at bounding box center [706, 0] width 1412 height 0
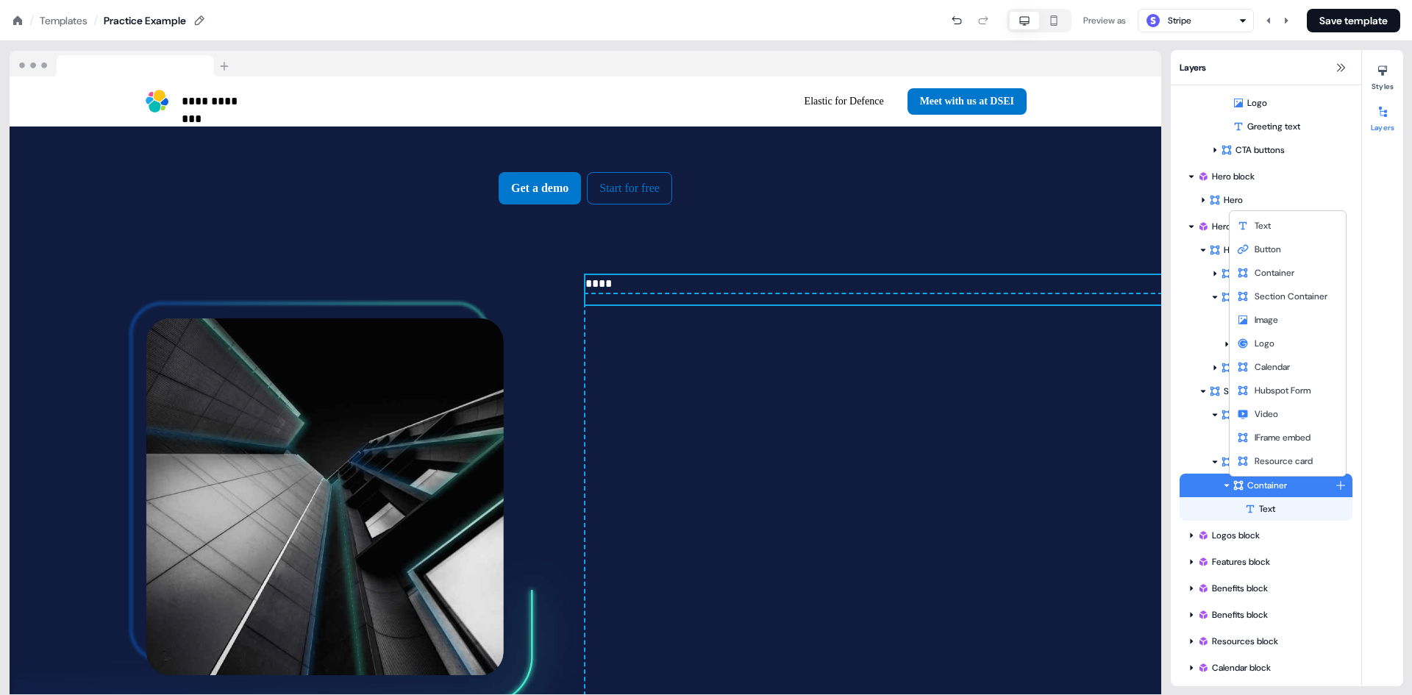
click at [839, 0] on html "**********" at bounding box center [706, 0] width 1412 height 0
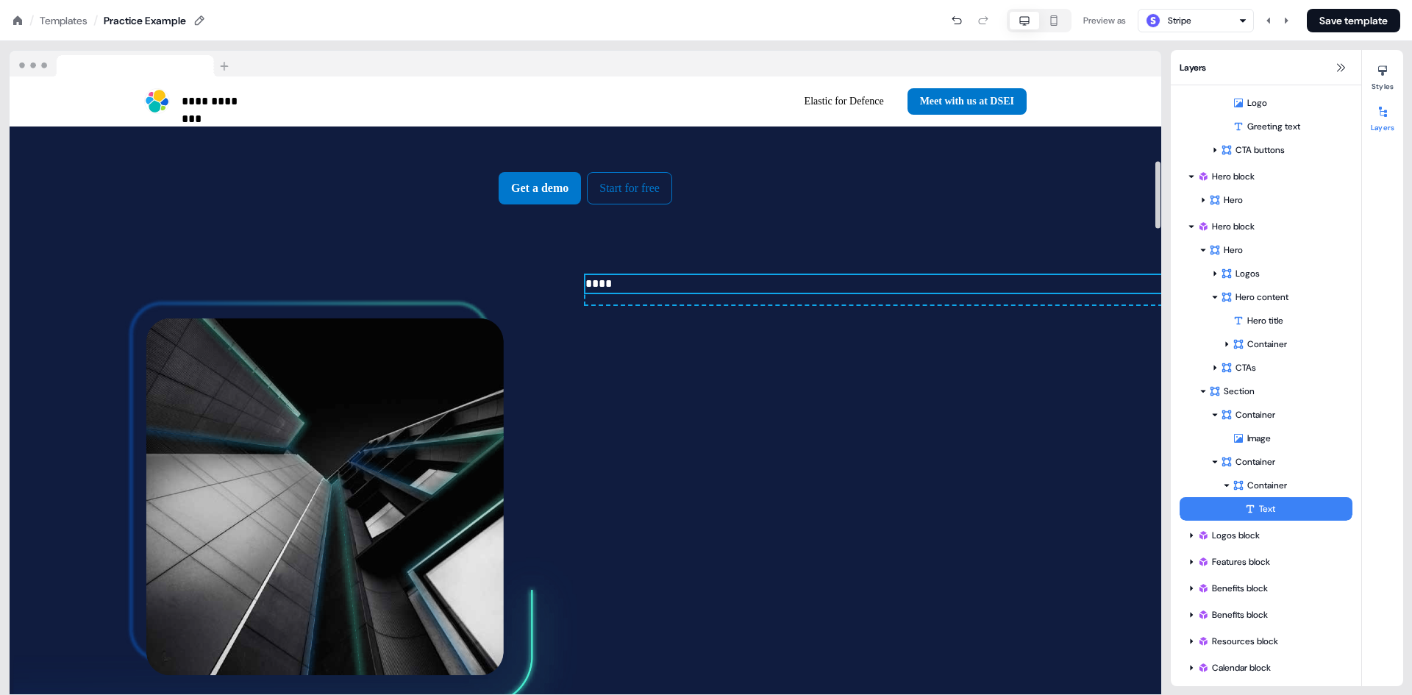
click at [641, 119] on p "**********" at bounding box center [585, 109] width 706 height 20
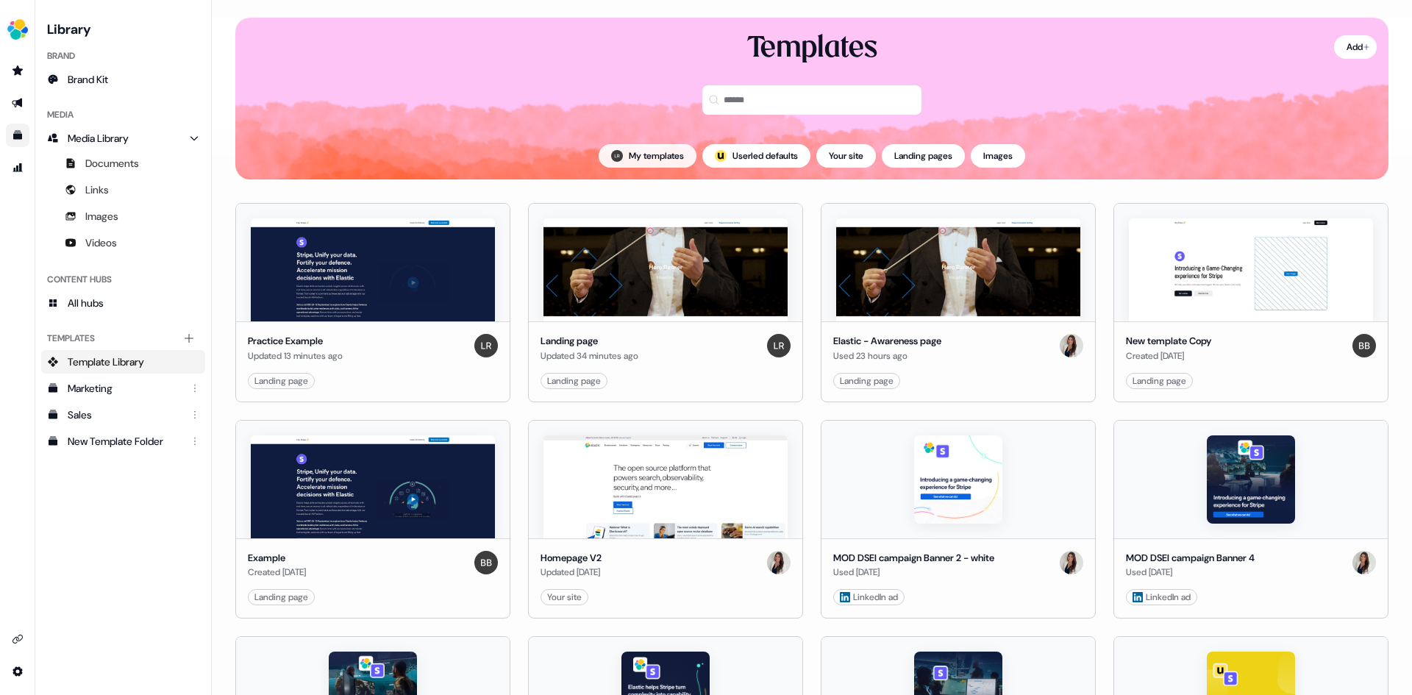
click at [619, 153] on button "My templates" at bounding box center [648, 156] width 98 height 24
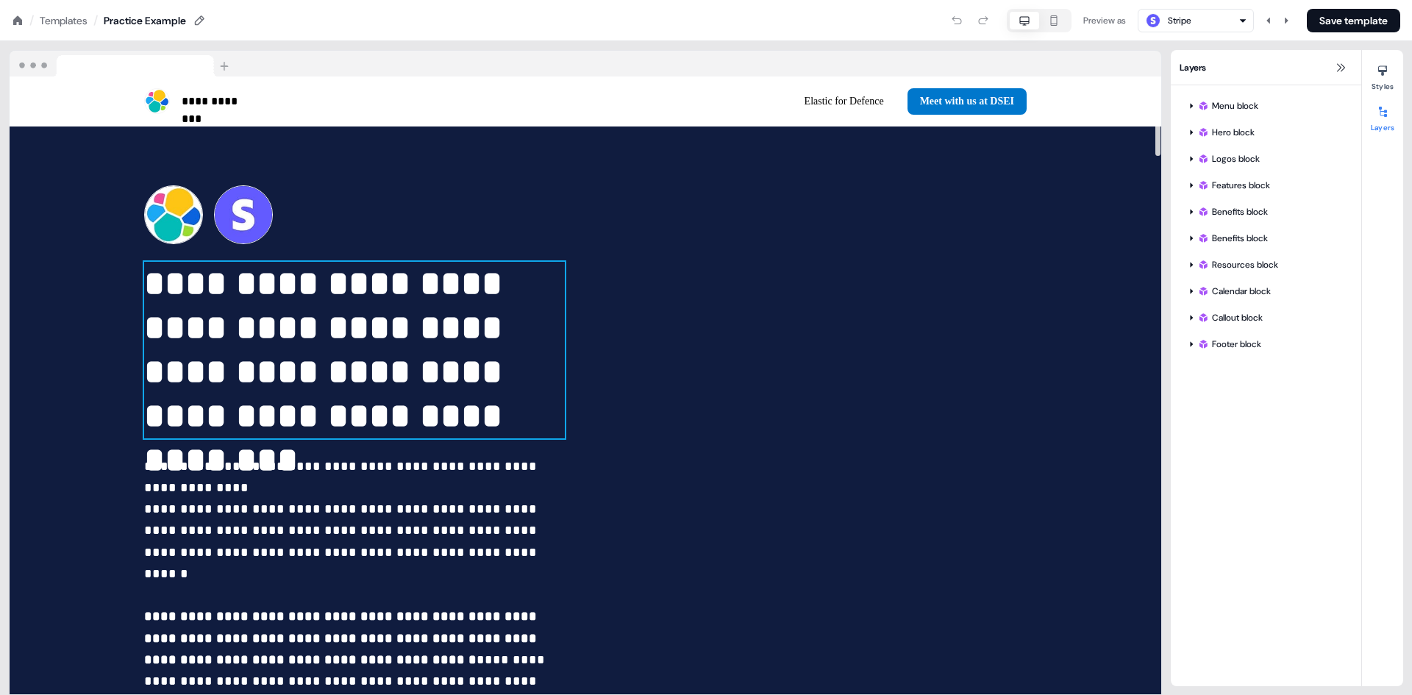
click at [271, 353] on p "**********" at bounding box center [354, 350] width 421 height 177
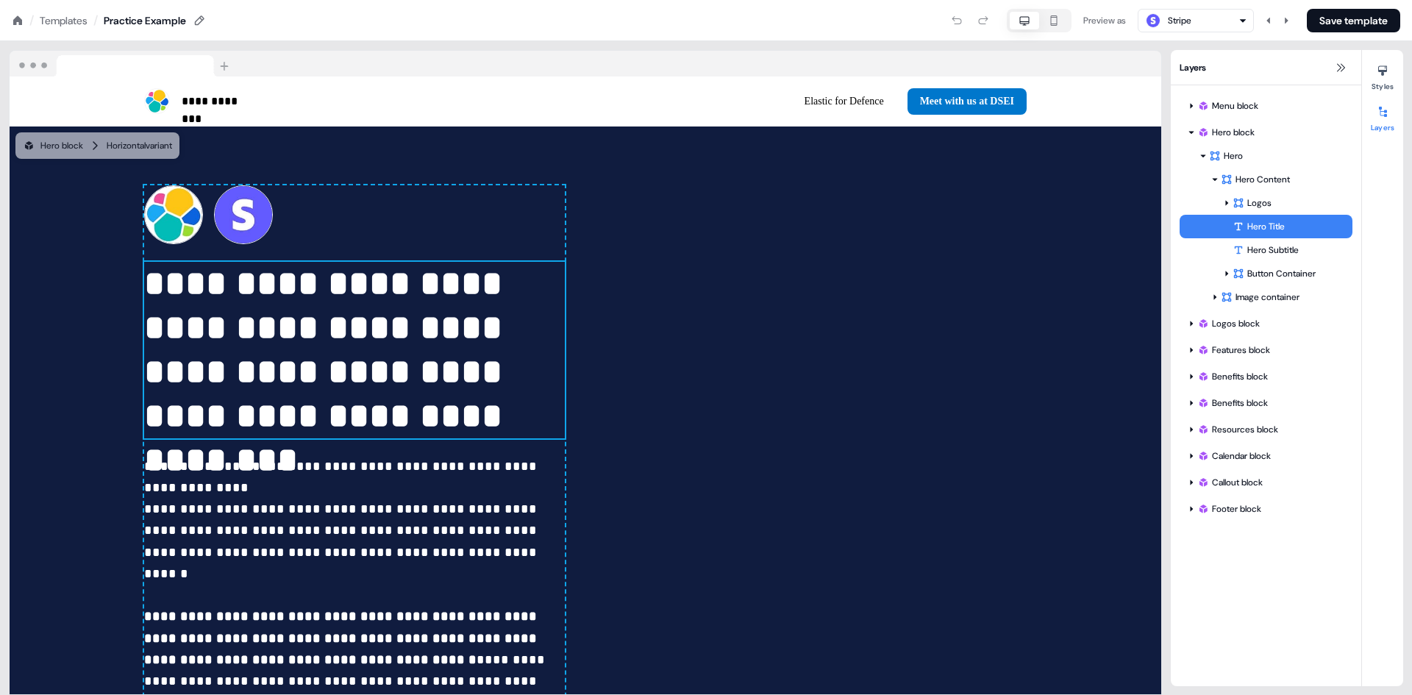
click at [1265, 226] on div "Hero Title" at bounding box center [1293, 226] width 120 height 15
click at [1262, 231] on div "Hero Title" at bounding box center [1293, 226] width 120 height 15
click at [1256, 208] on div "Logos" at bounding box center [1284, 203] width 102 height 15
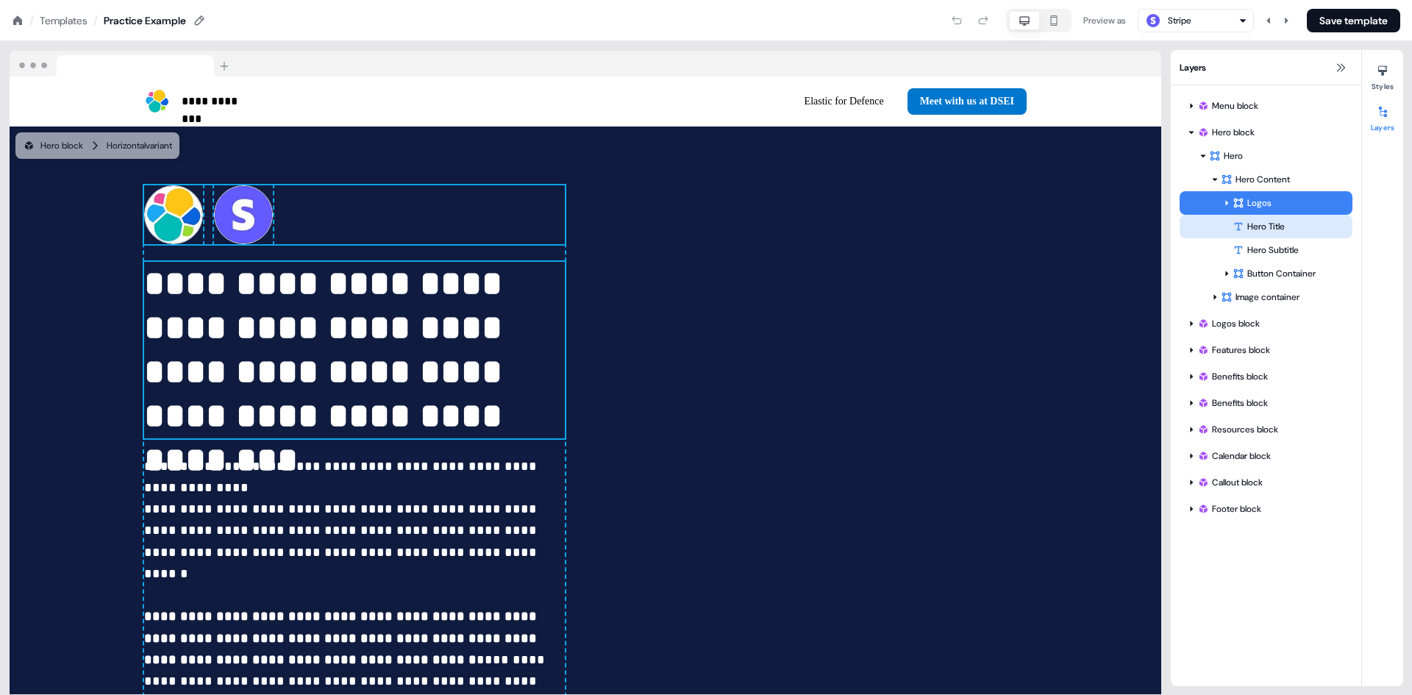
click at [1268, 229] on div "Hero Title" at bounding box center [1293, 226] width 120 height 15
click at [1256, 213] on div "Logos" at bounding box center [1266, 203] width 173 height 24
click at [1265, 225] on div "Hero Title" at bounding box center [1293, 226] width 120 height 15
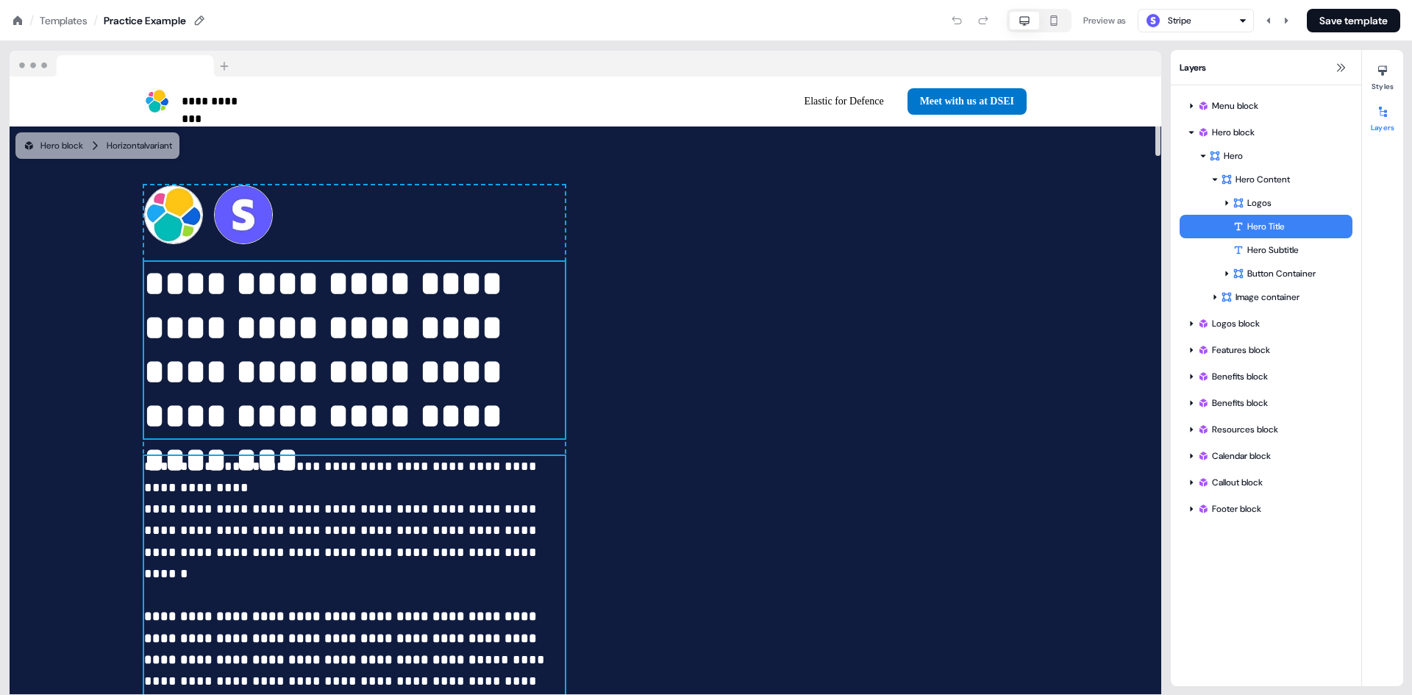
click at [336, 498] on p "**********" at bounding box center [354, 596] width 421 height 280
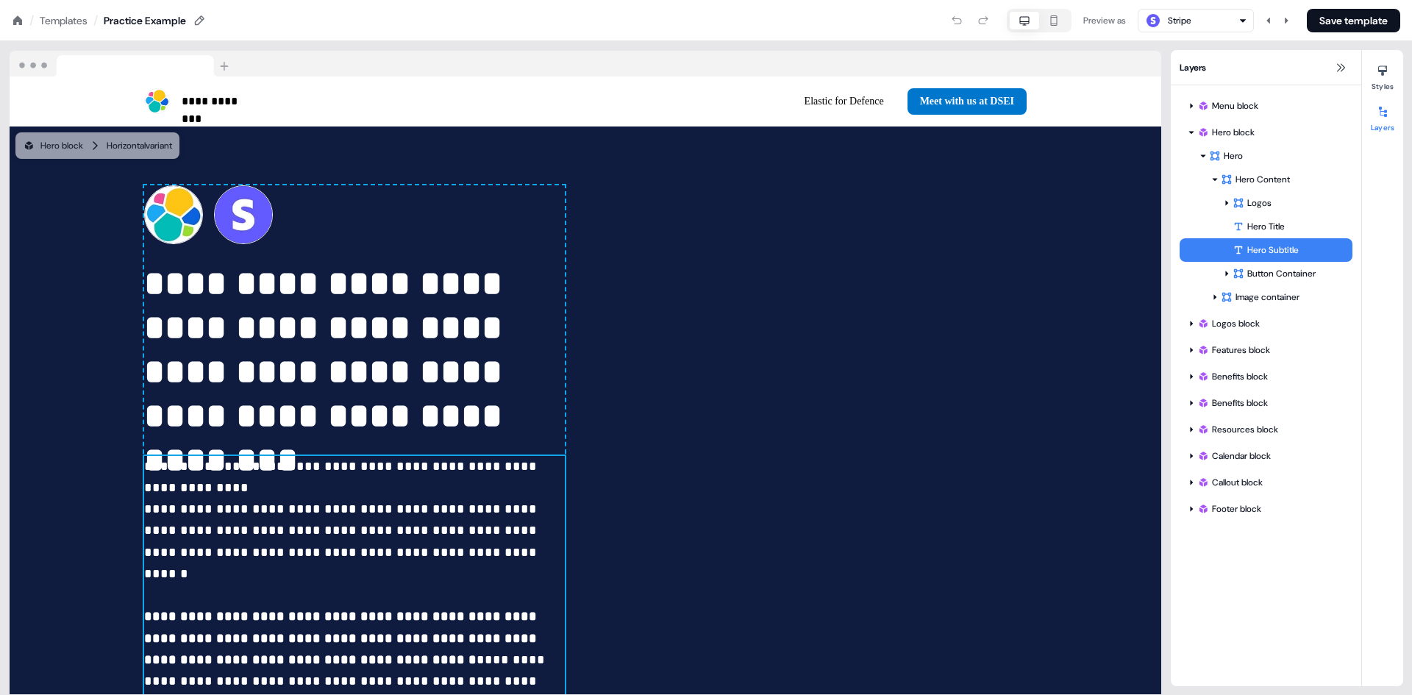
drag, startPoint x: 1275, startPoint y: 250, endPoint x: 1286, endPoint y: 245, distance: 12.2
click at [1286, 245] on div "Hero Subtitle" at bounding box center [1293, 250] width 120 height 15
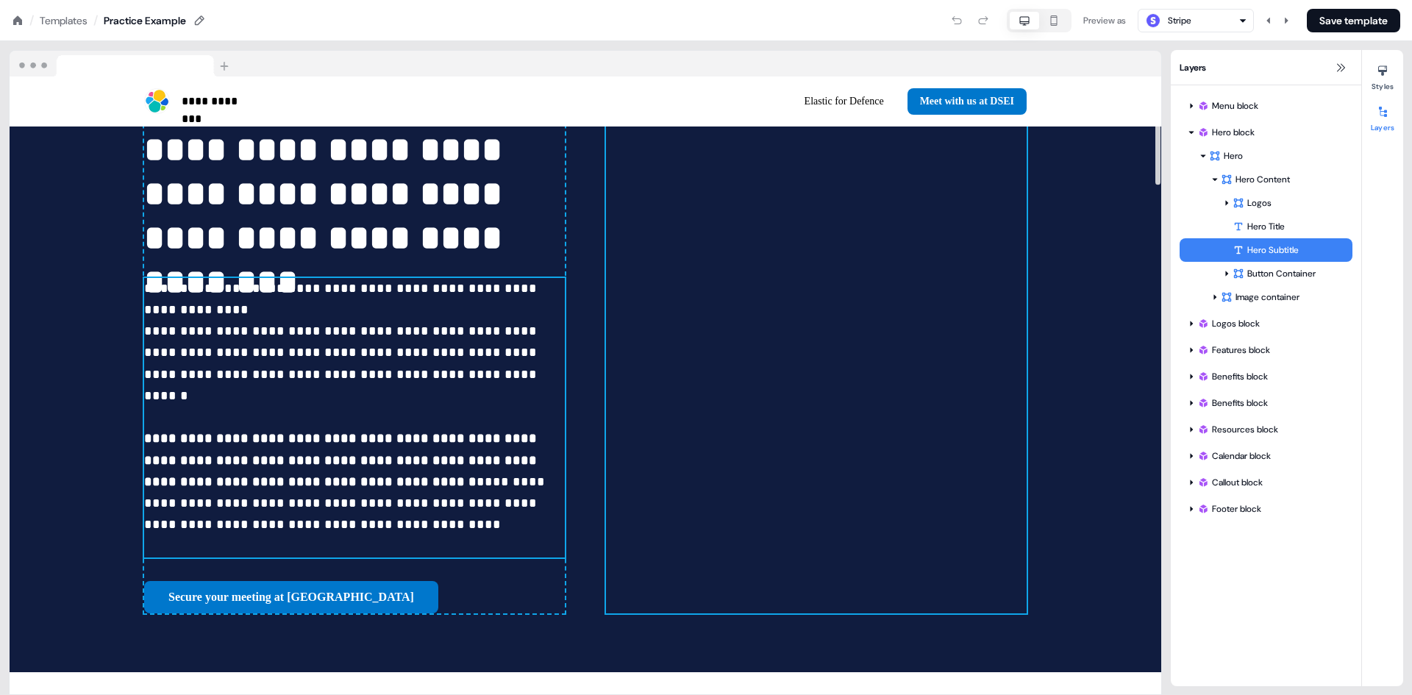
scroll to position [546, 0]
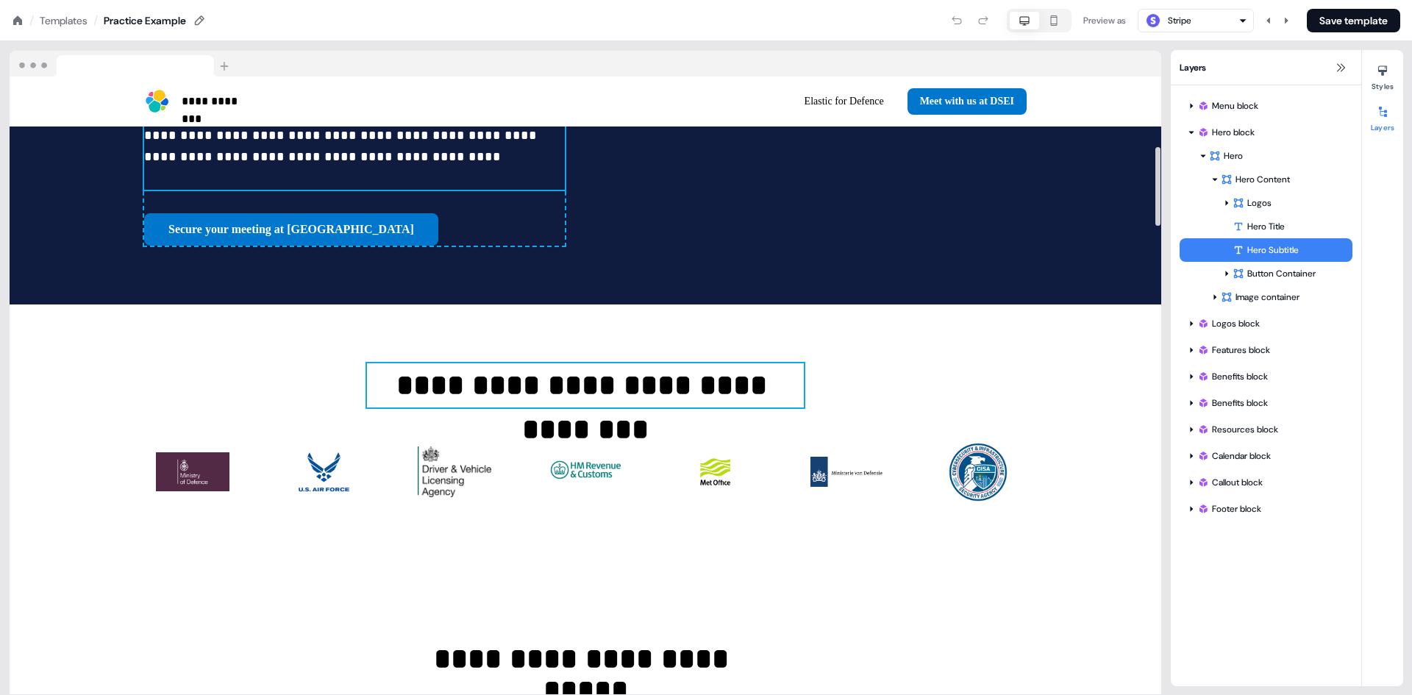
click at [538, 363] on p "**********" at bounding box center [585, 385] width 437 height 44
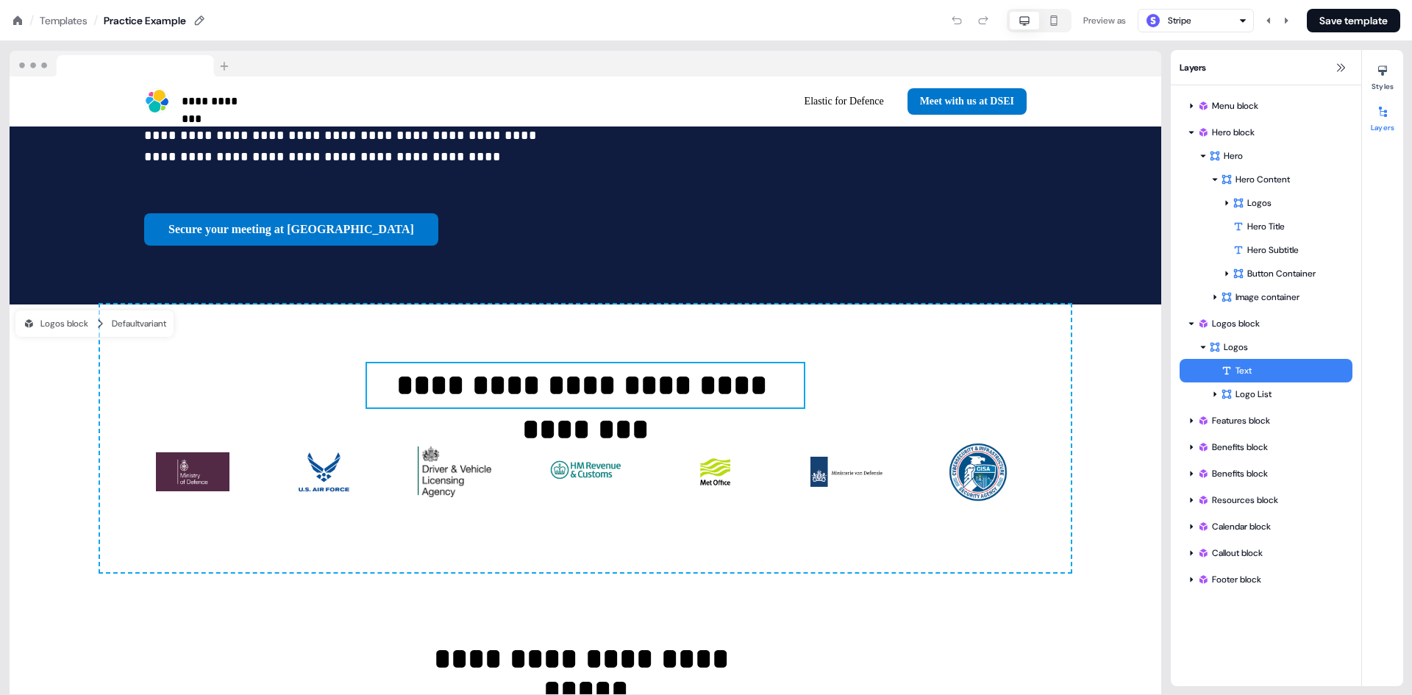
click at [1275, 368] on div "Text" at bounding box center [1287, 370] width 132 height 15
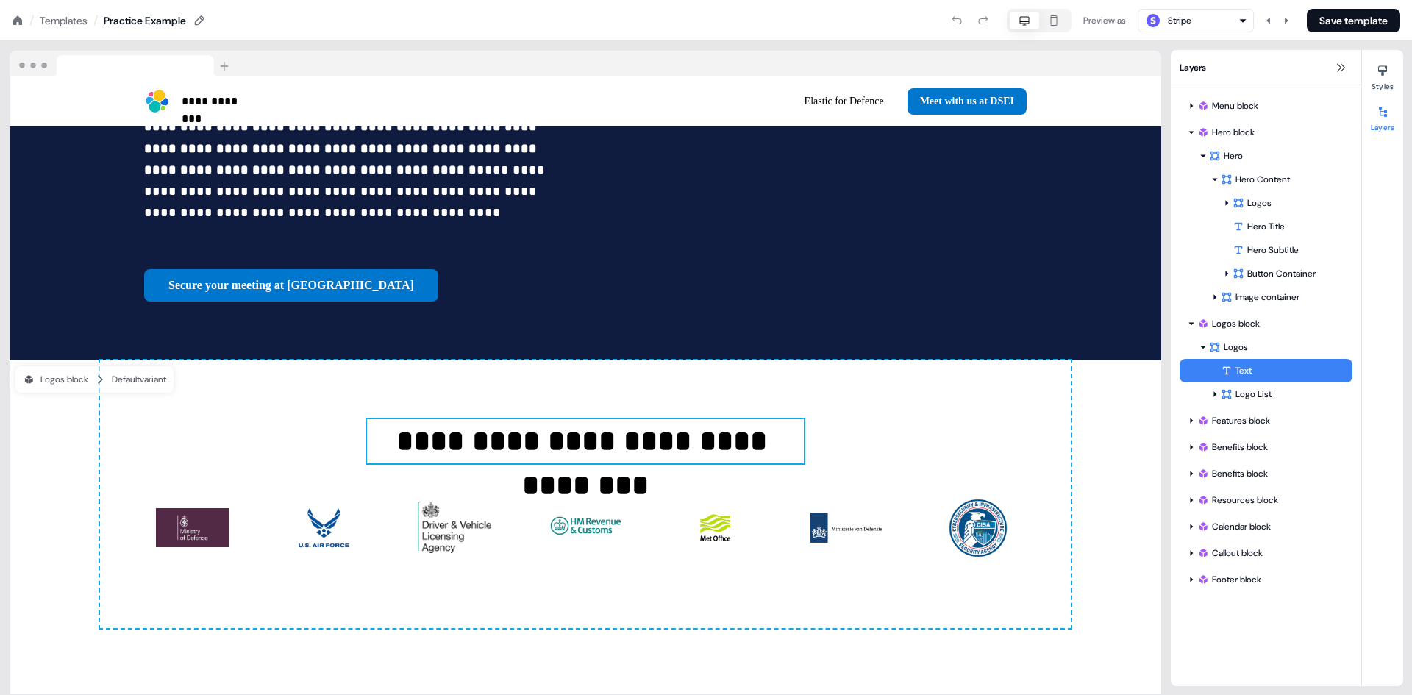
scroll to position [481, 0]
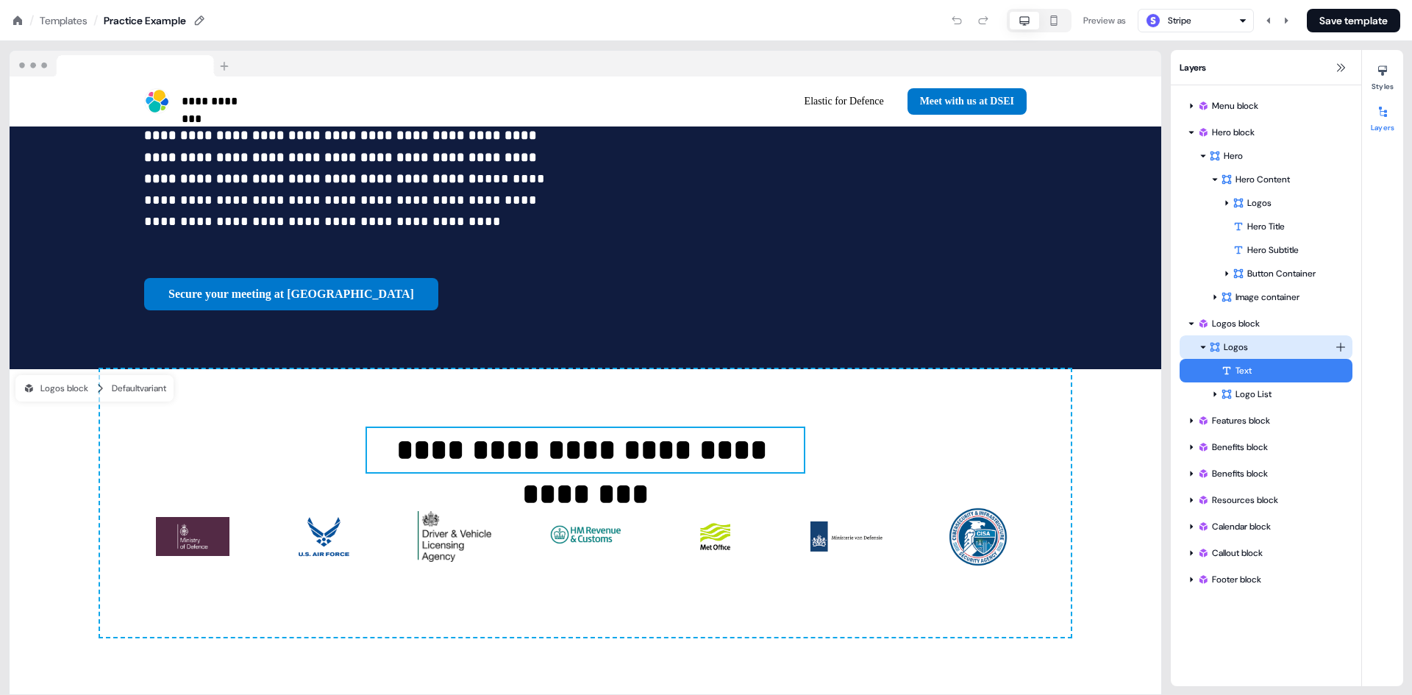
click at [1245, 344] on div "Logos" at bounding box center [1272, 347] width 126 height 15
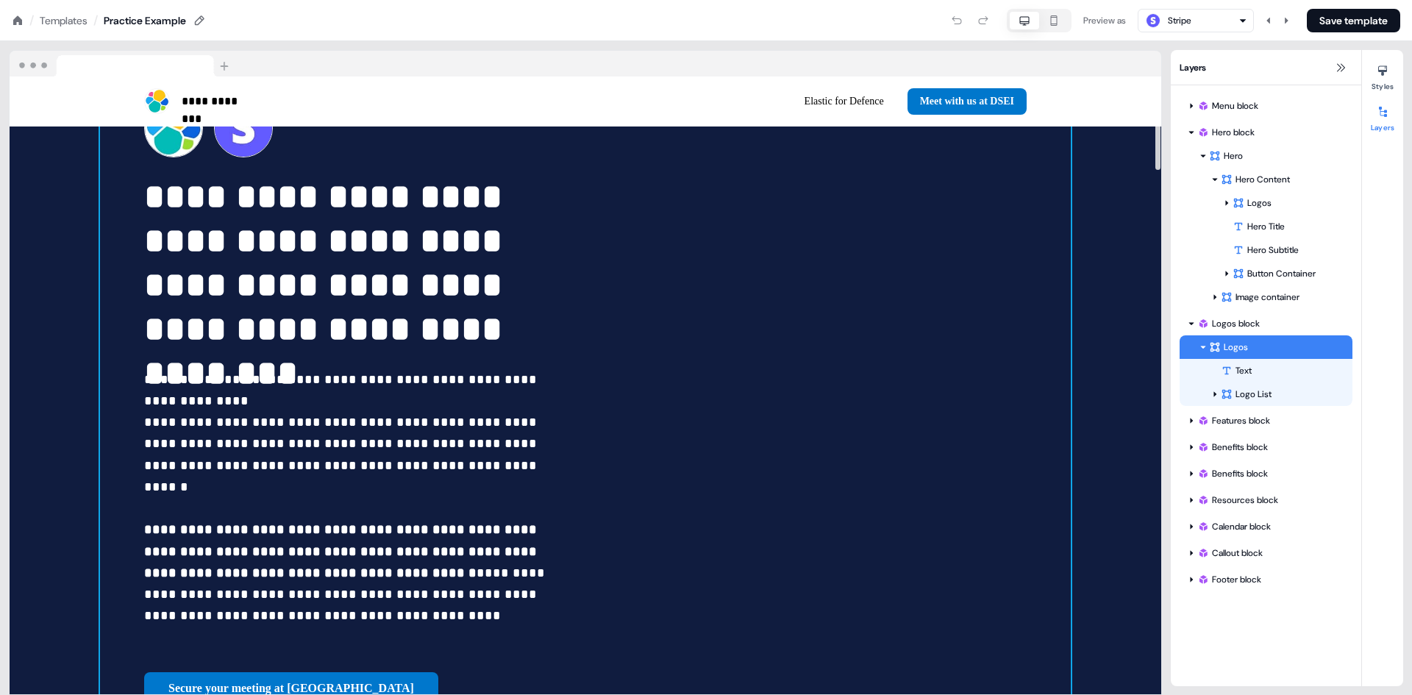
scroll to position [0, 0]
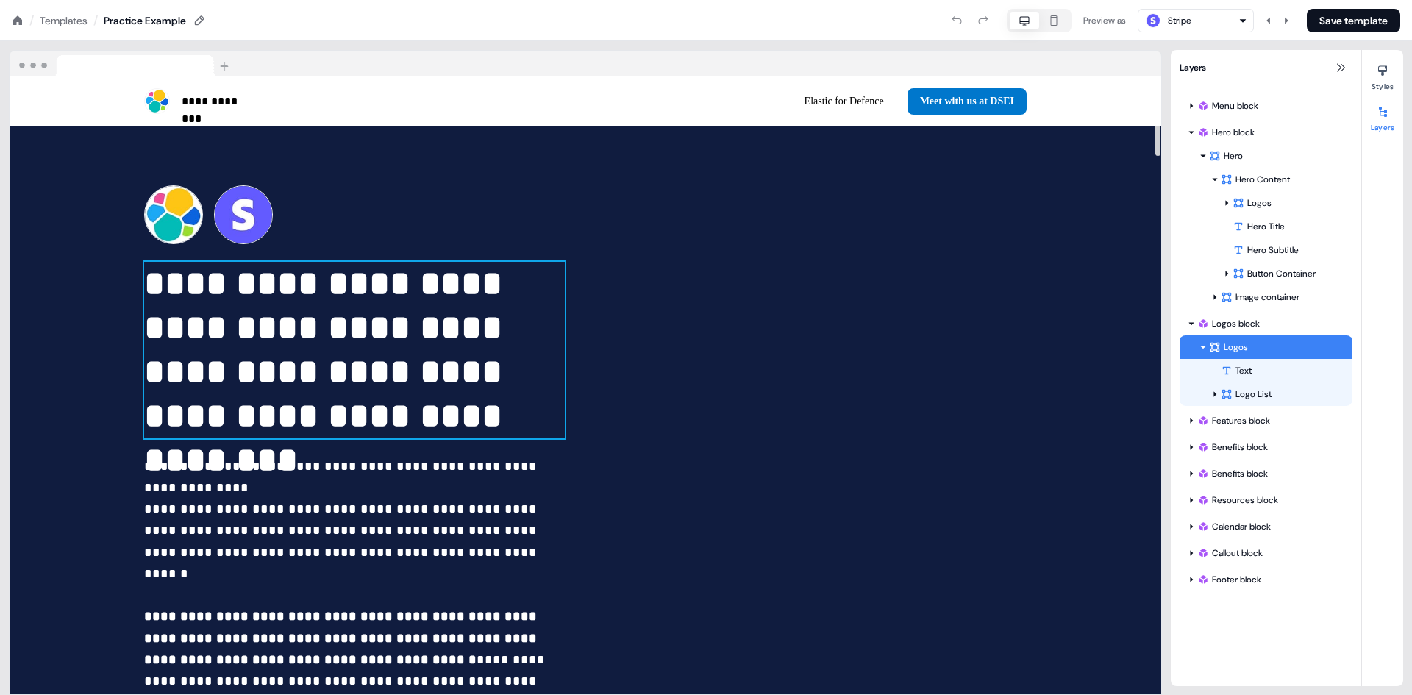
click at [167, 276] on p "**********" at bounding box center [354, 350] width 421 height 177
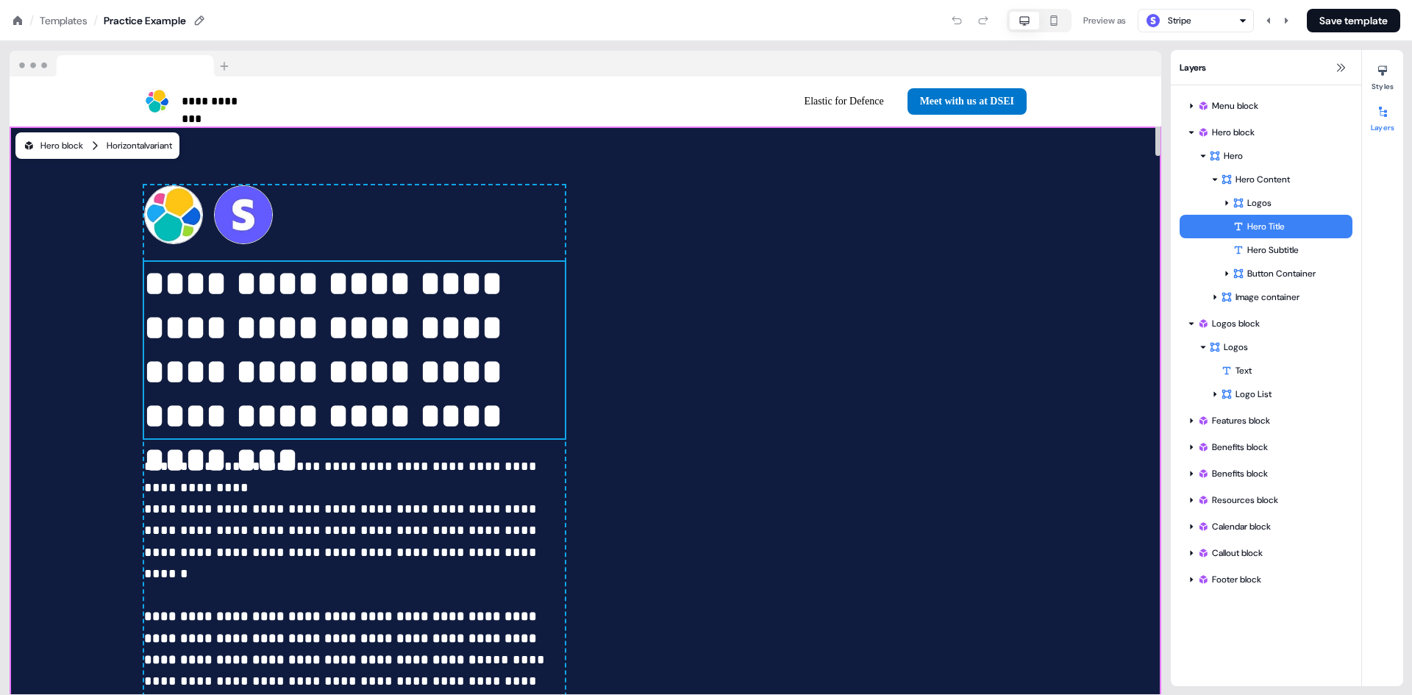
click at [97, 147] on icon at bounding box center [95, 145] width 5 height 9
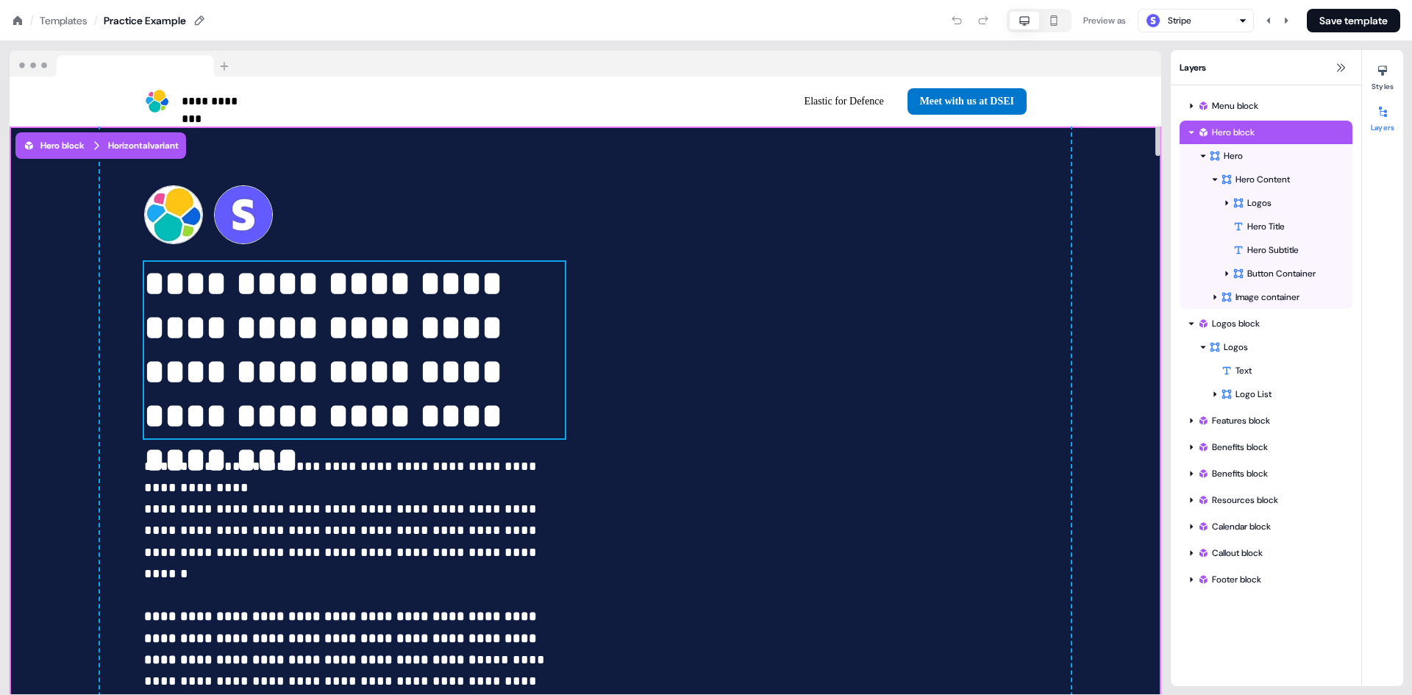
click at [239, 286] on p "**********" at bounding box center [354, 350] width 421 height 177
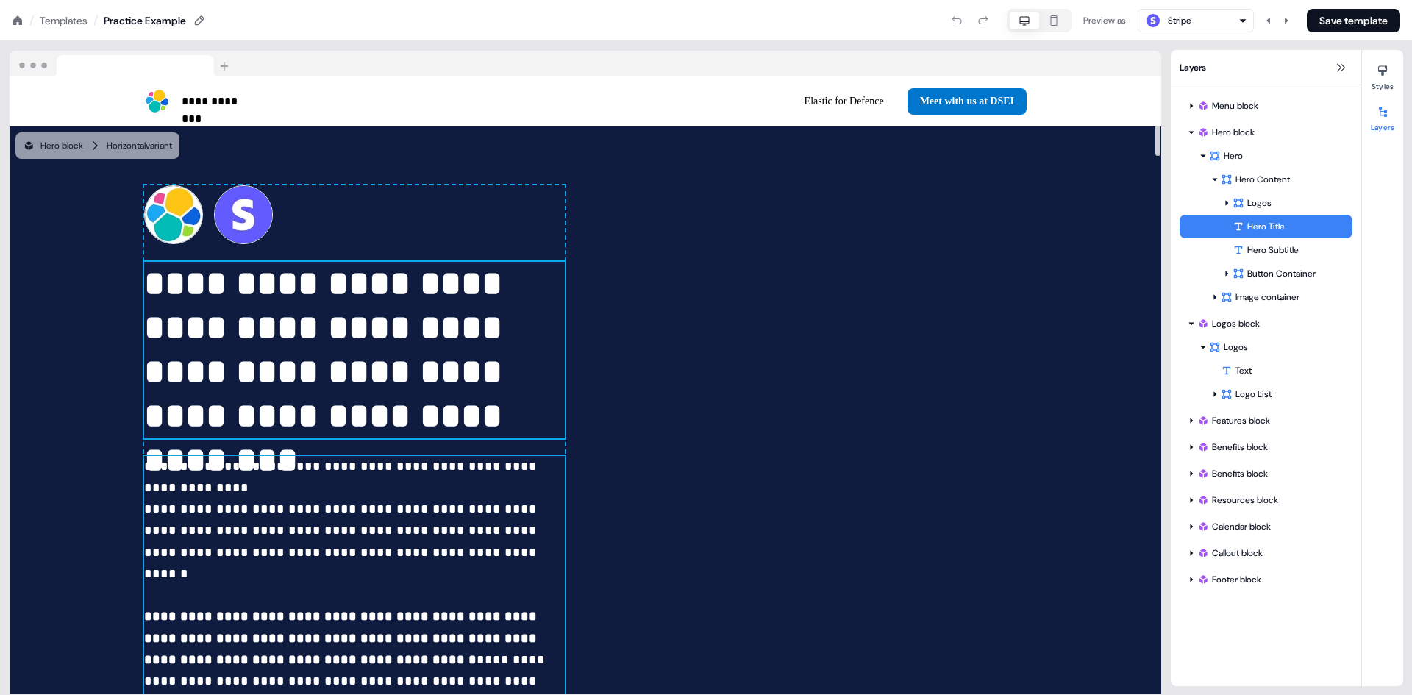
click at [268, 463] on span "**********" at bounding box center [342, 477] width 397 height 35
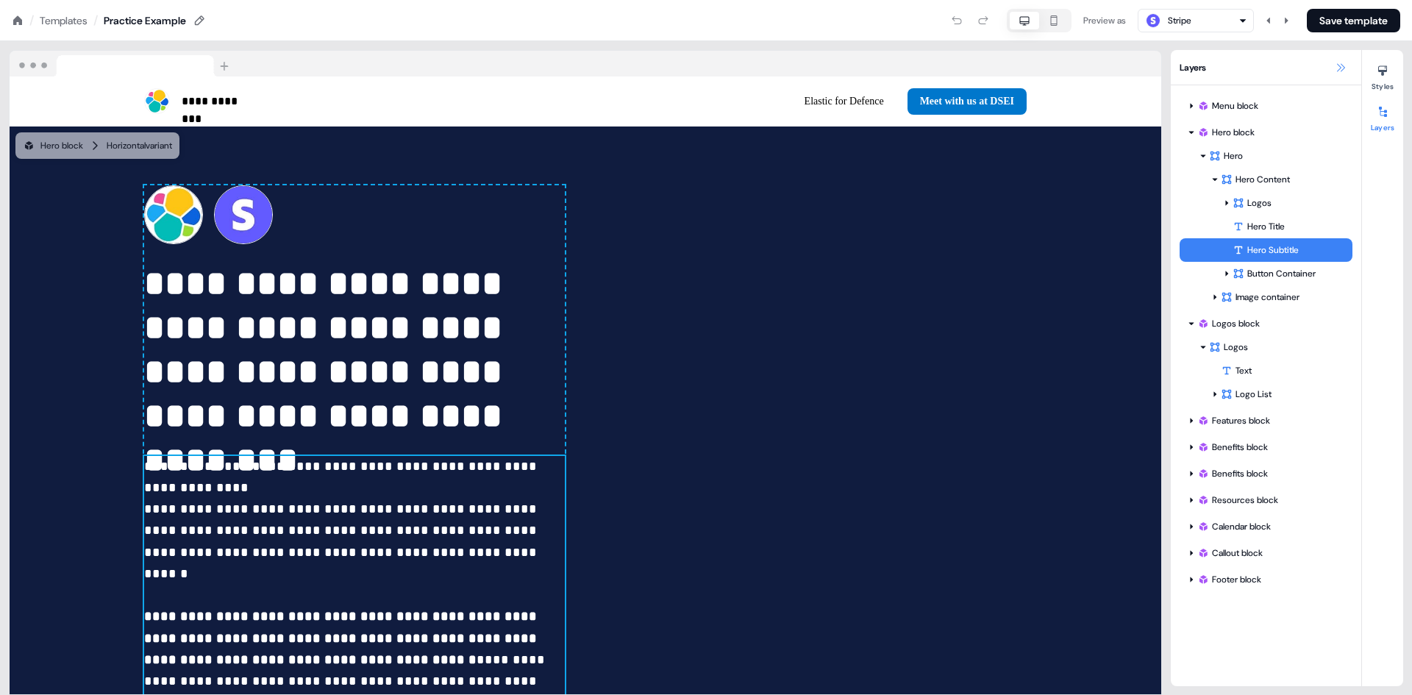
click at [1340, 63] on icon at bounding box center [1341, 68] width 12 height 12
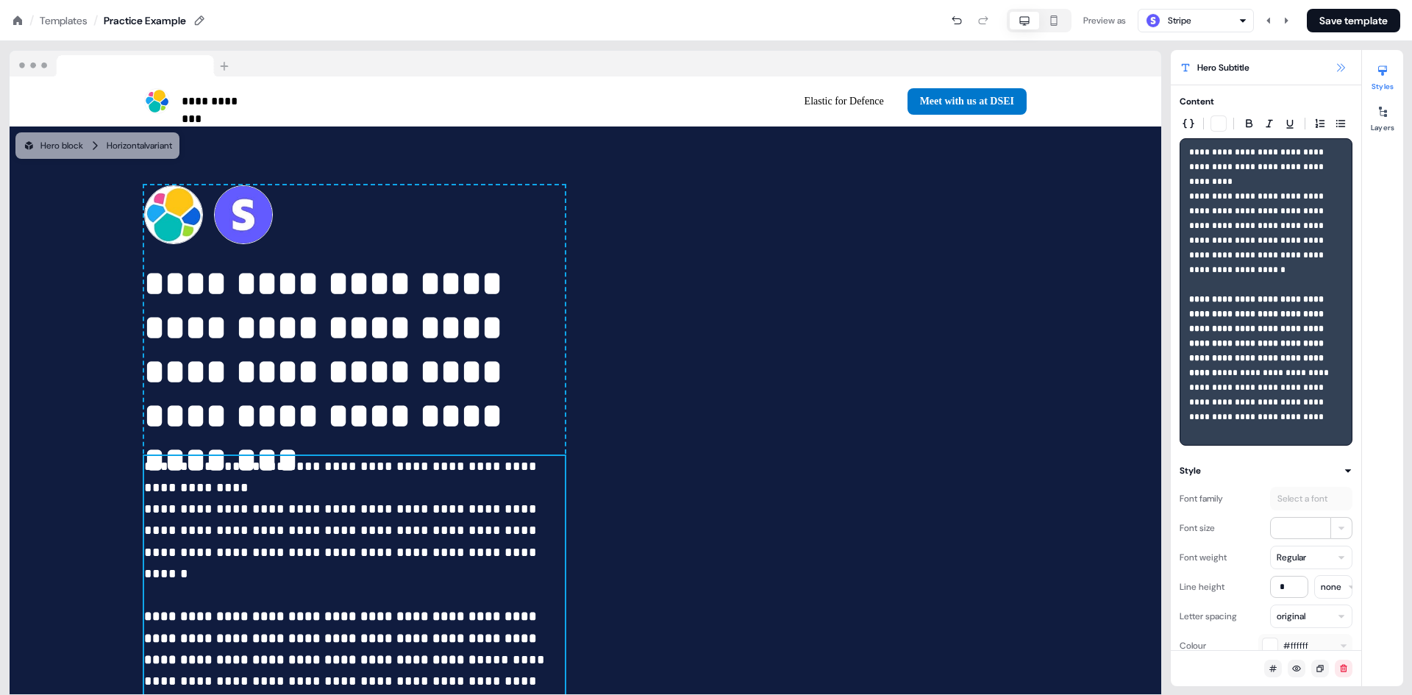
click at [1342, 69] on icon at bounding box center [1341, 68] width 12 height 12
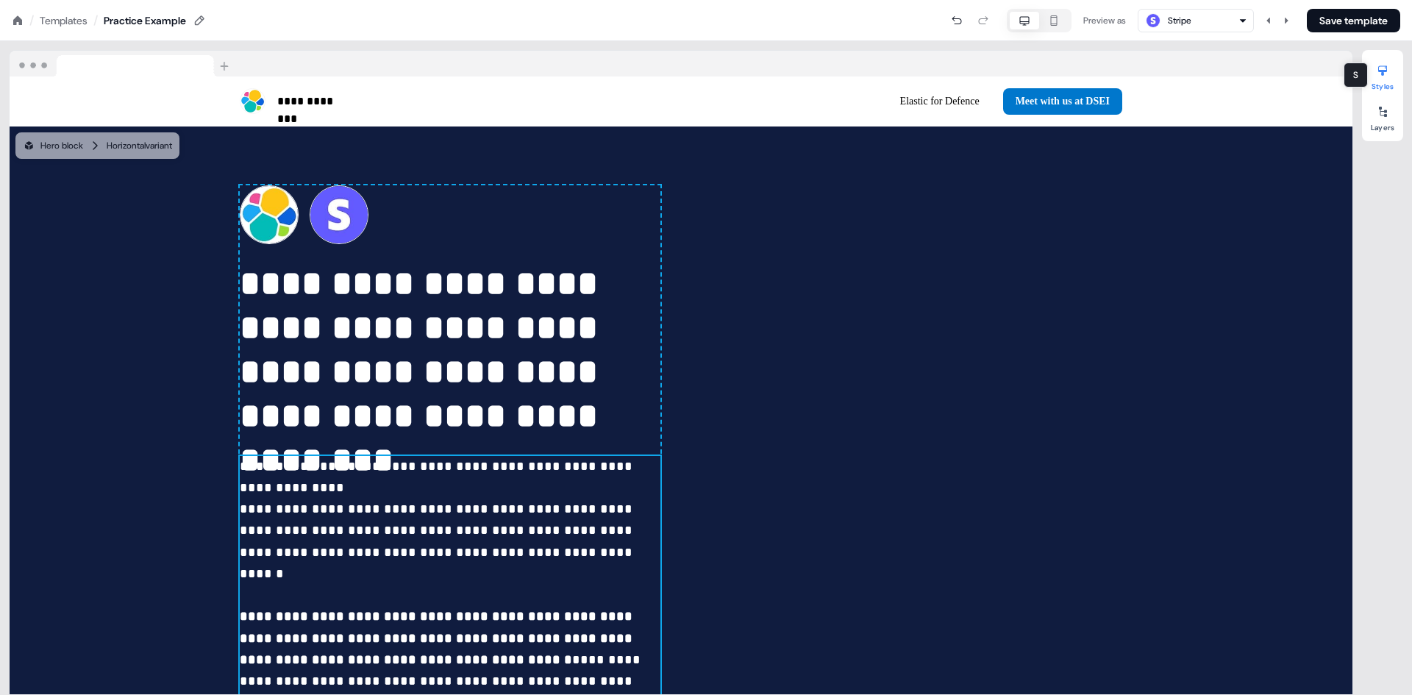
click at [1379, 68] on icon at bounding box center [1383, 71] width 9 height 10
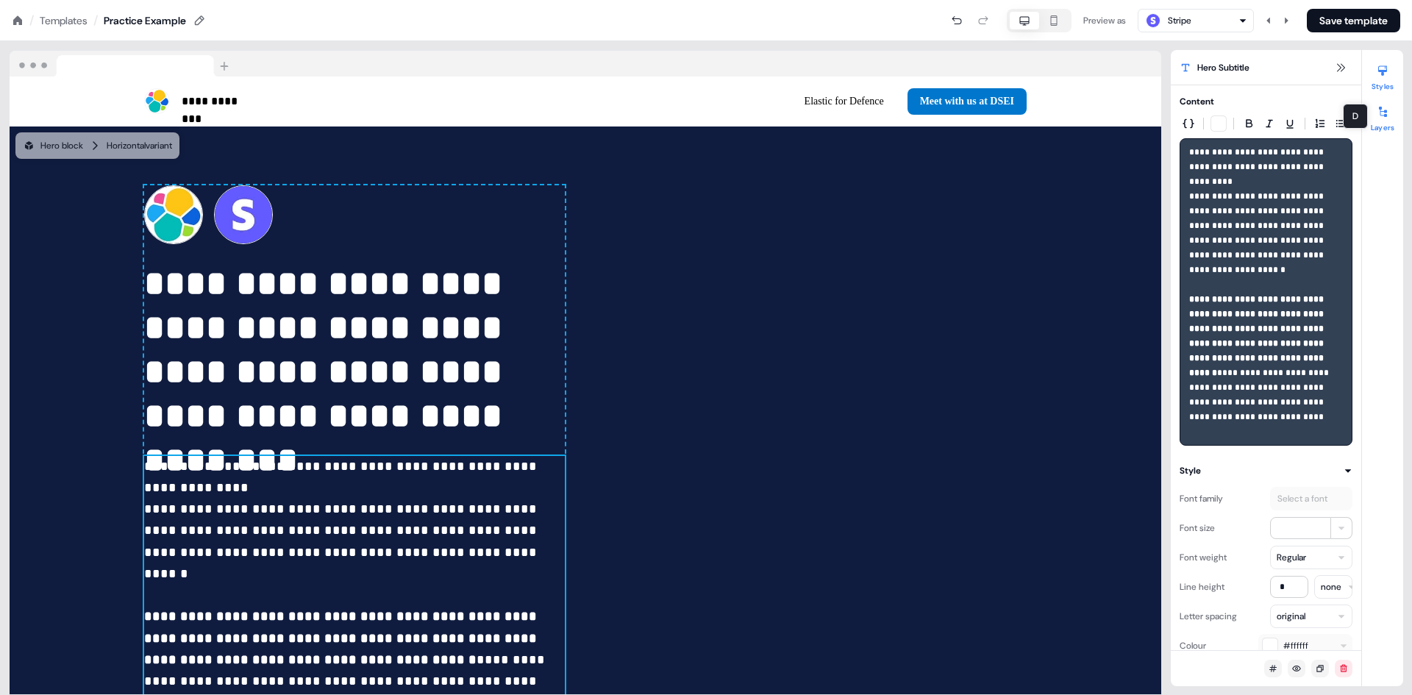
click at [1374, 124] on button "Layers" at bounding box center [1382, 116] width 41 height 32
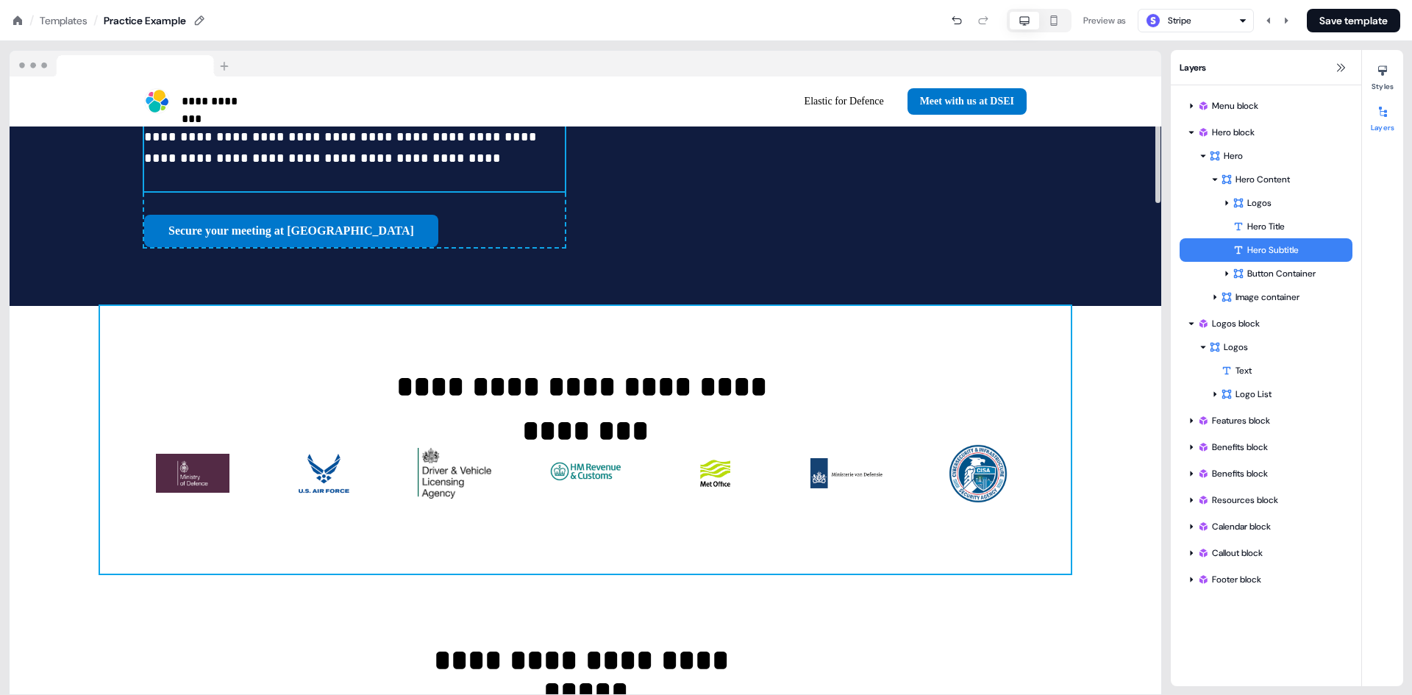
scroll to position [736, 0]
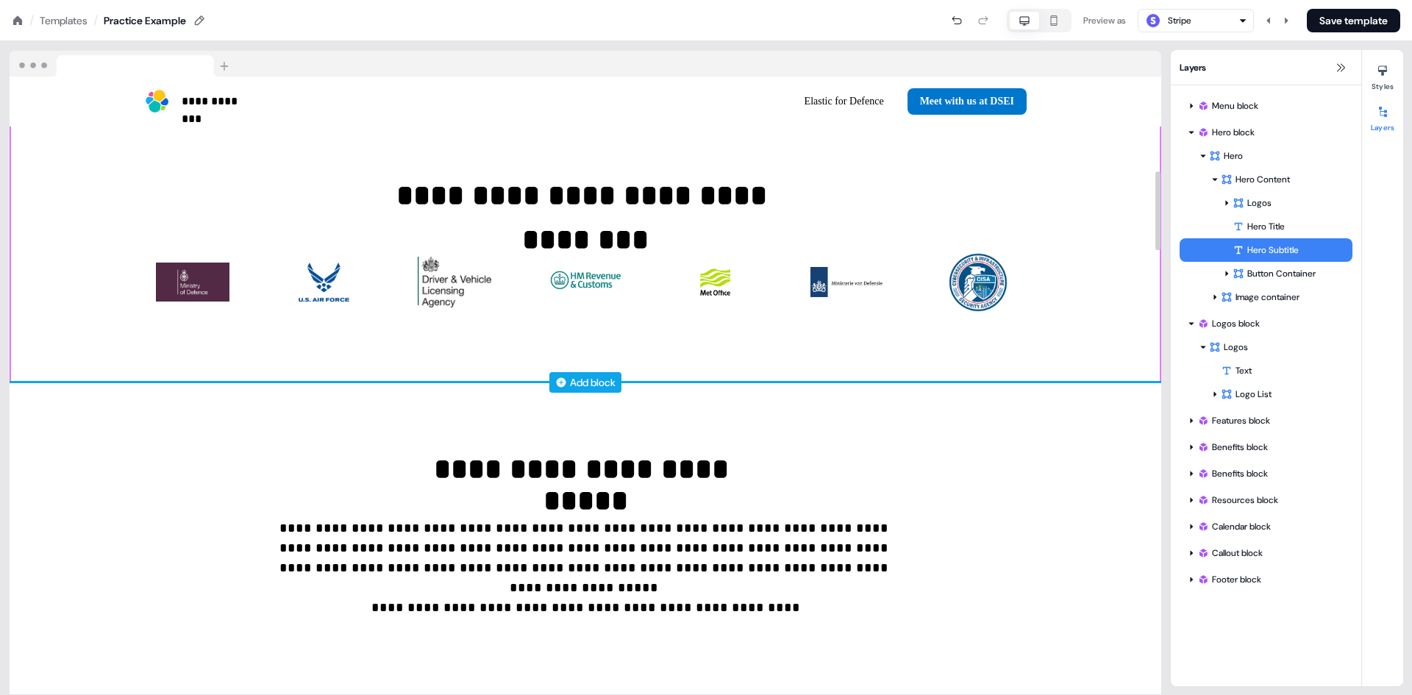
click at [558, 377] on icon at bounding box center [561, 383] width 12 height 12
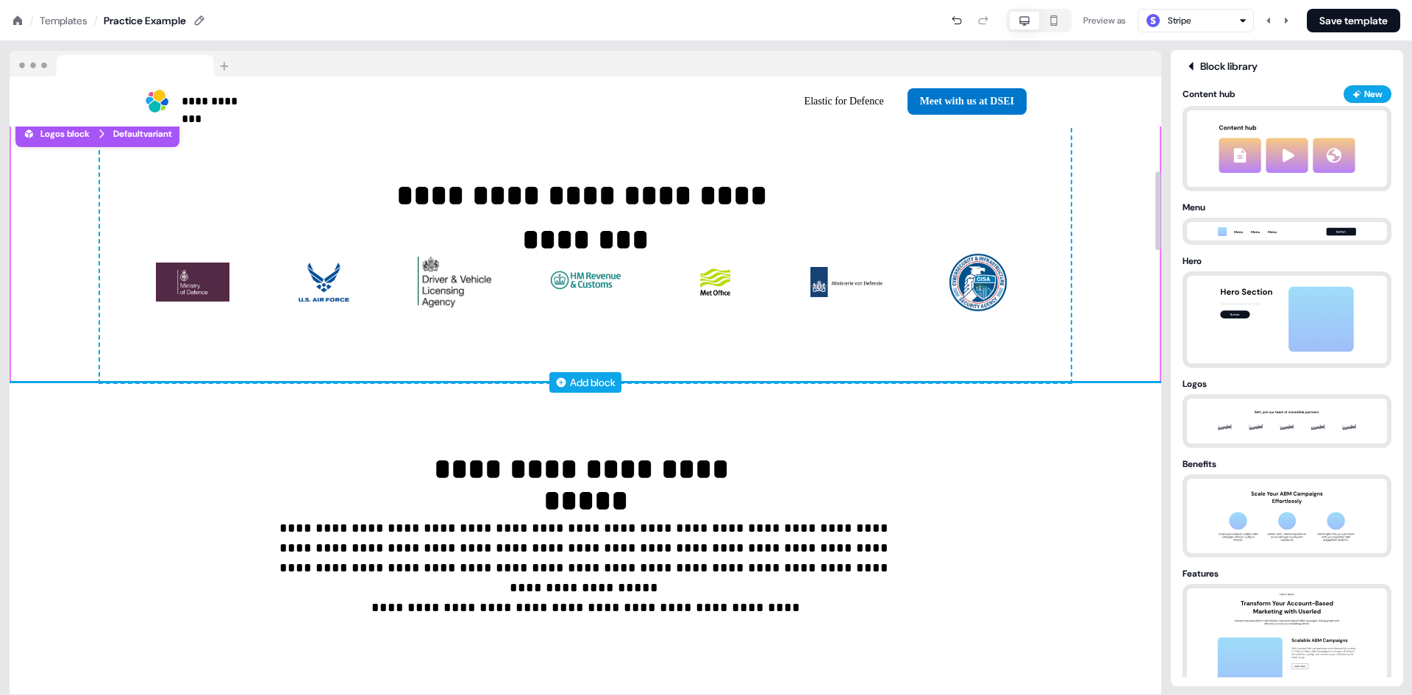
click at [558, 377] on icon at bounding box center [561, 383] width 12 height 12
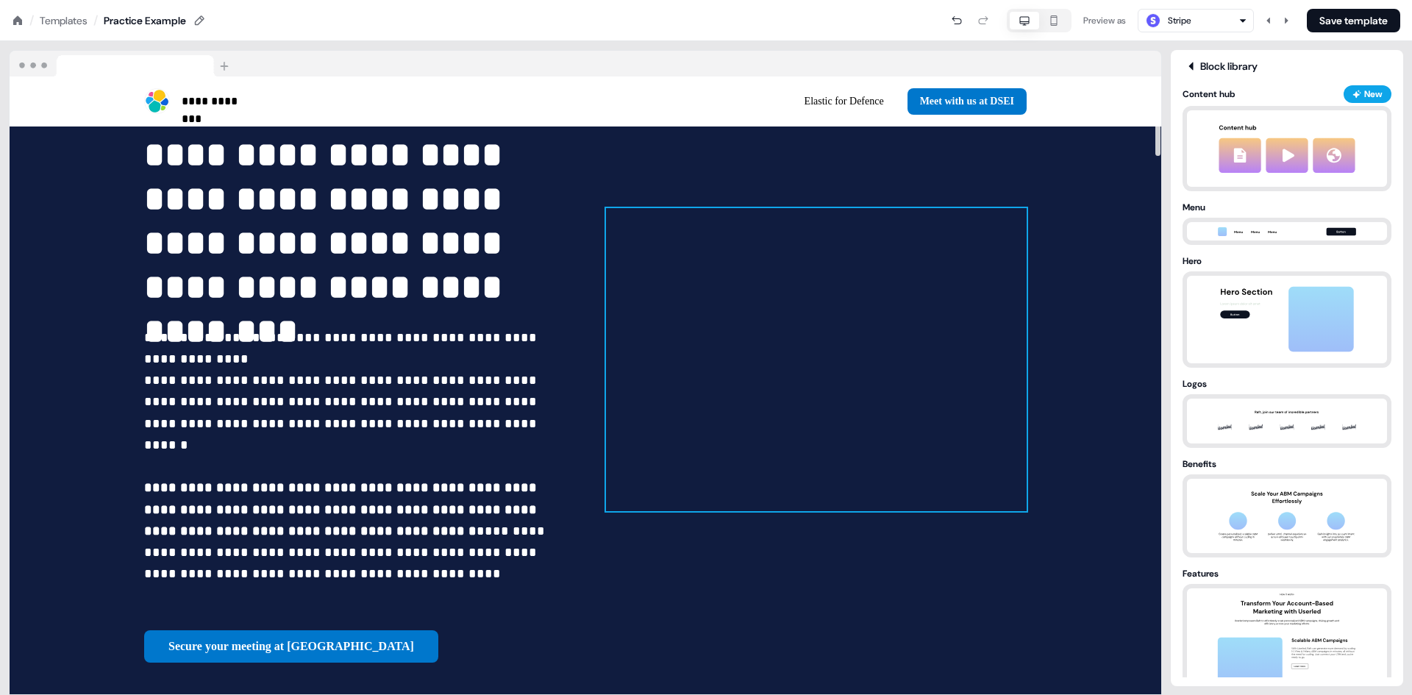
scroll to position [0, 0]
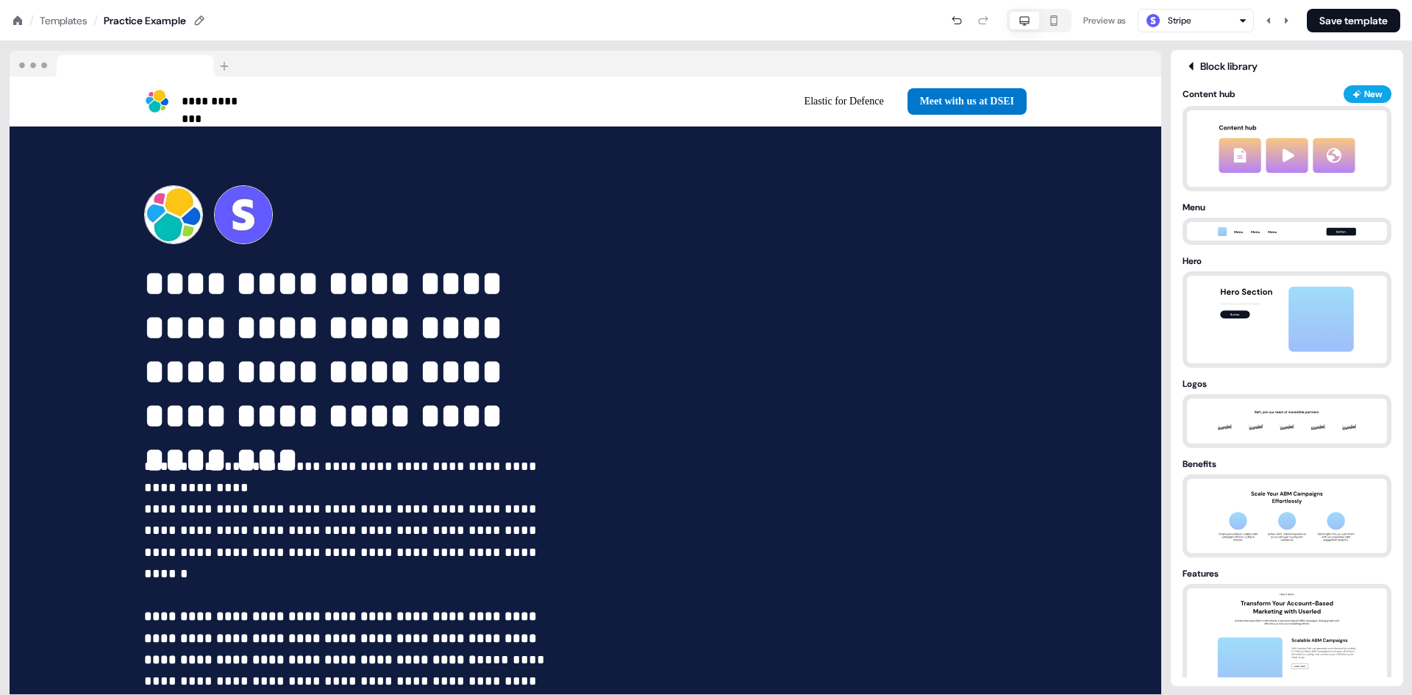
click at [1192, 63] on icon at bounding box center [1191, 66] width 4 height 8
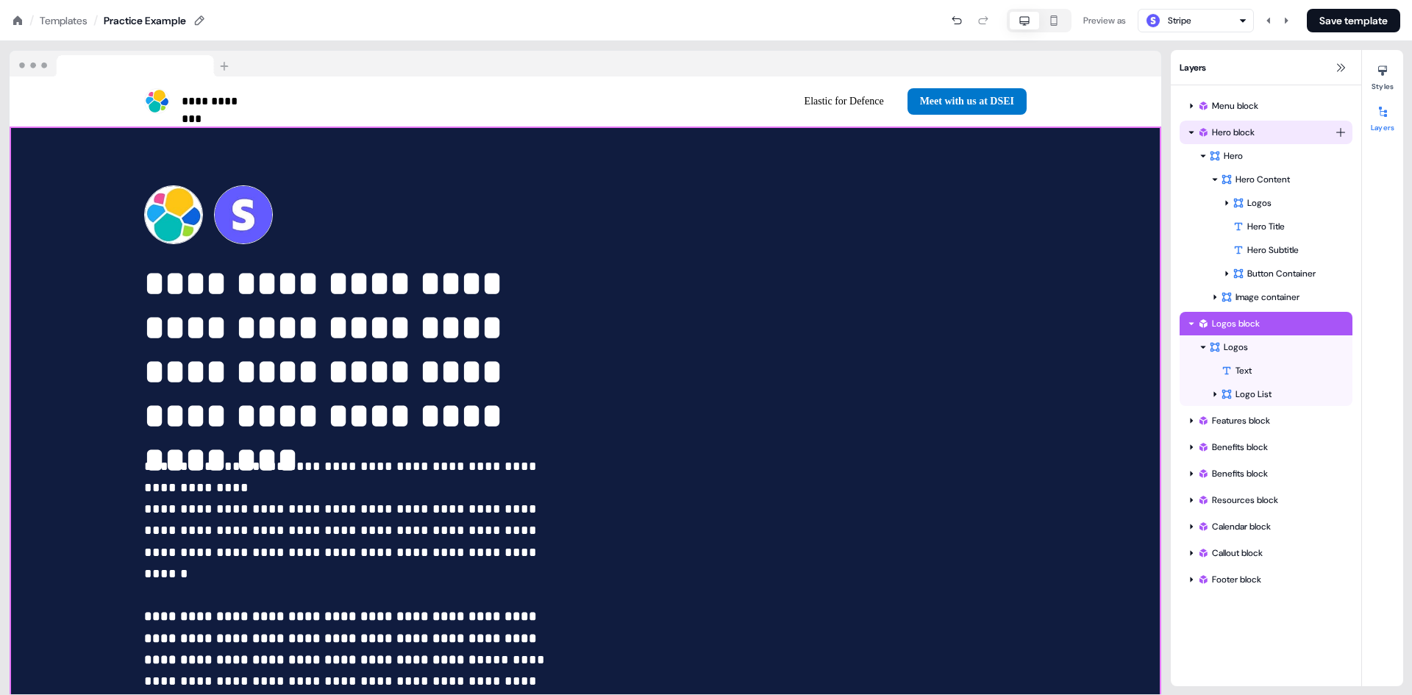
click at [1186, 129] on div at bounding box center [1192, 133] width 12 height 12
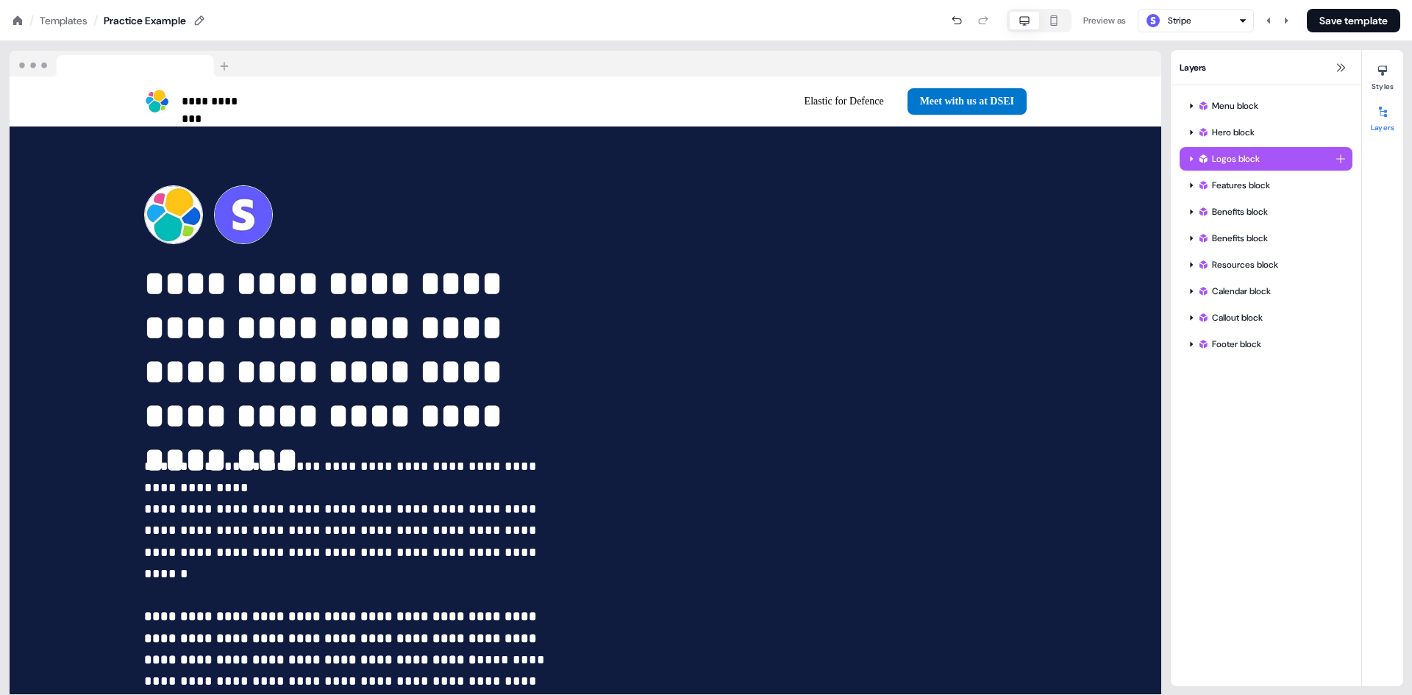
click at [1190, 155] on icon at bounding box center [1191, 158] width 7 height 7
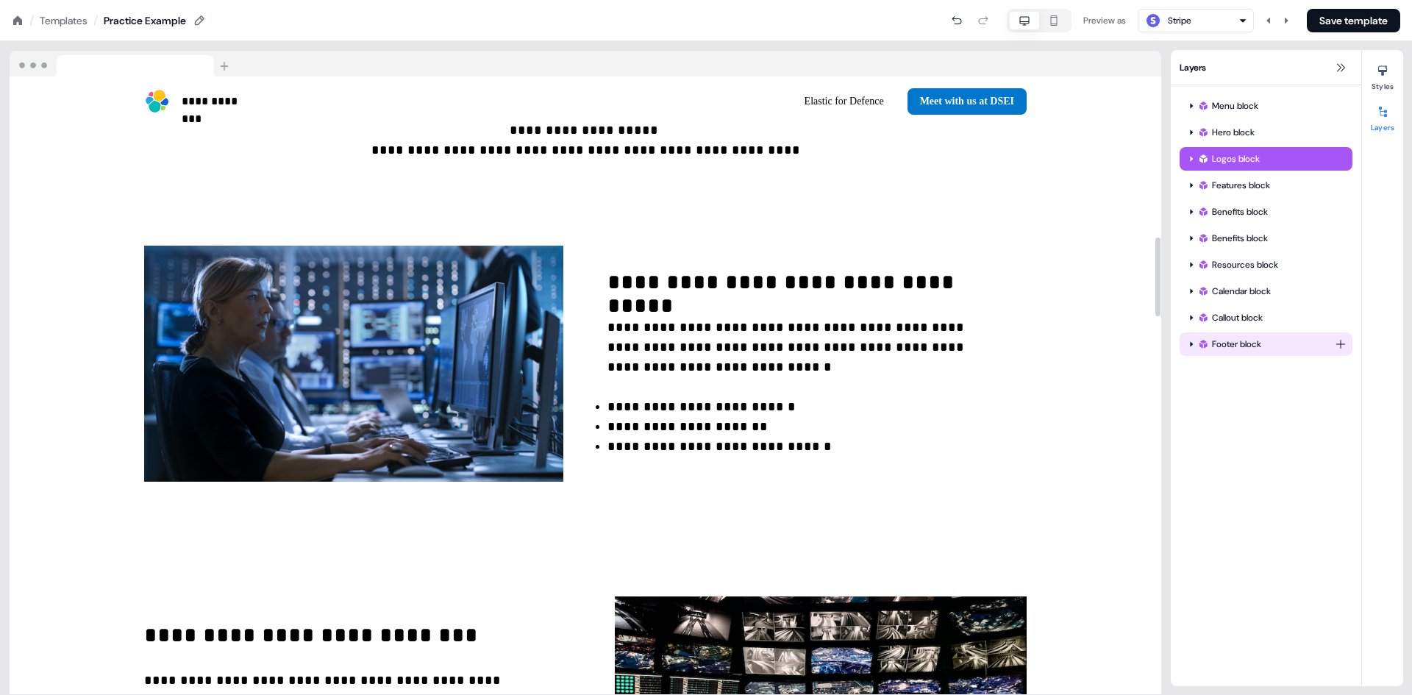
scroll to position [1251, 0]
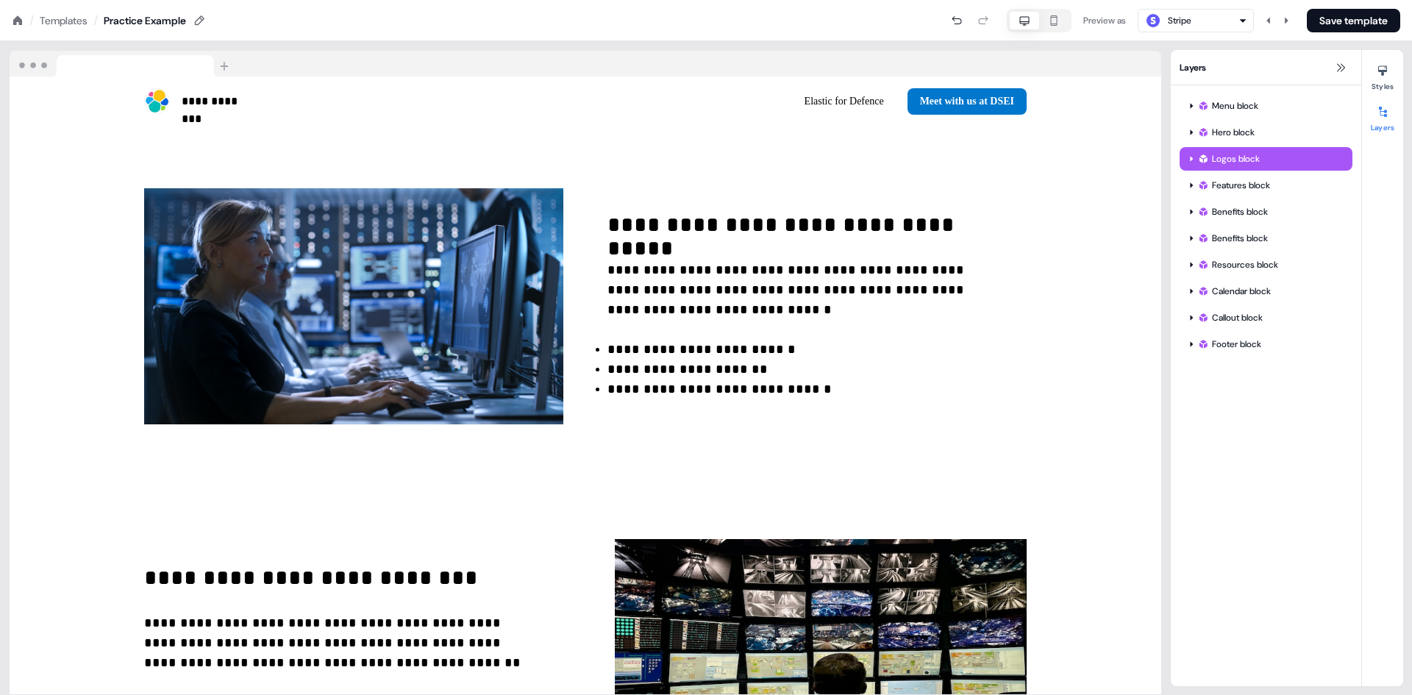
click at [1274, 447] on div "Menu block Hero block Logos block Features block Benefits block Benefits block …" at bounding box center [1266, 385] width 191 height 601
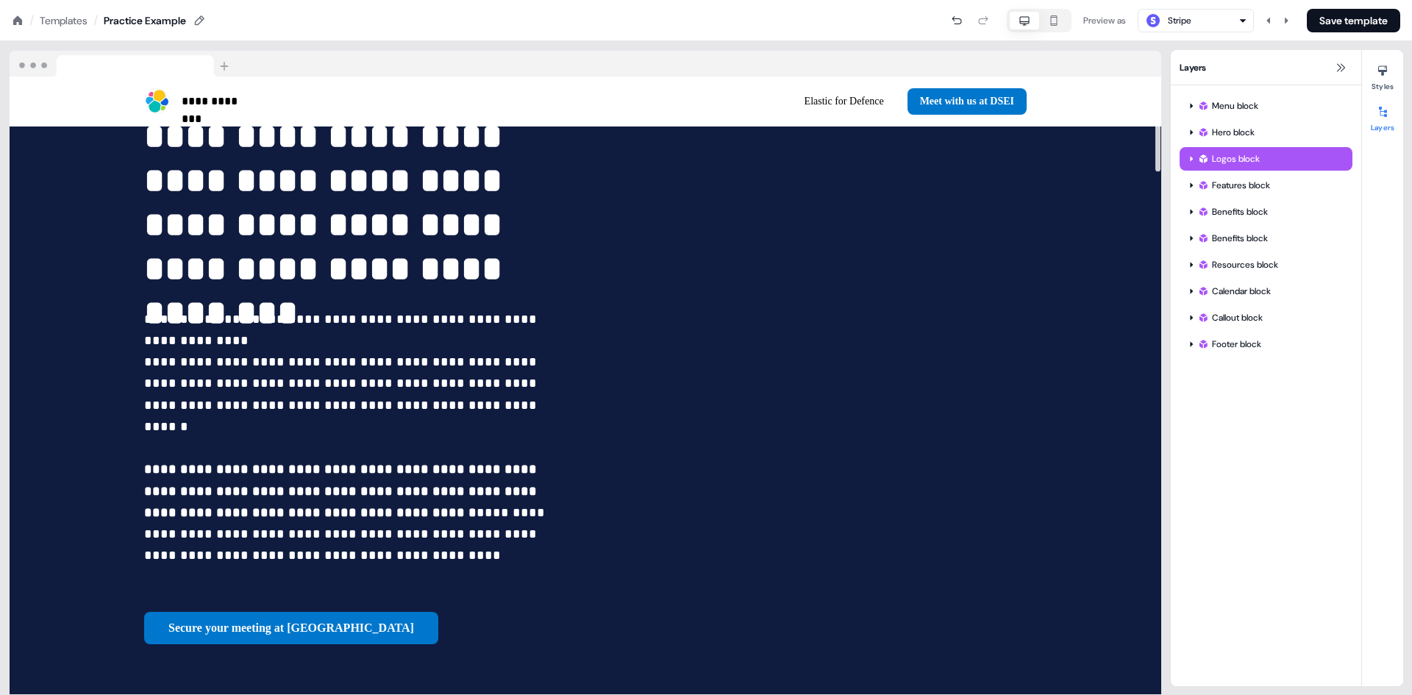
scroll to position [0, 0]
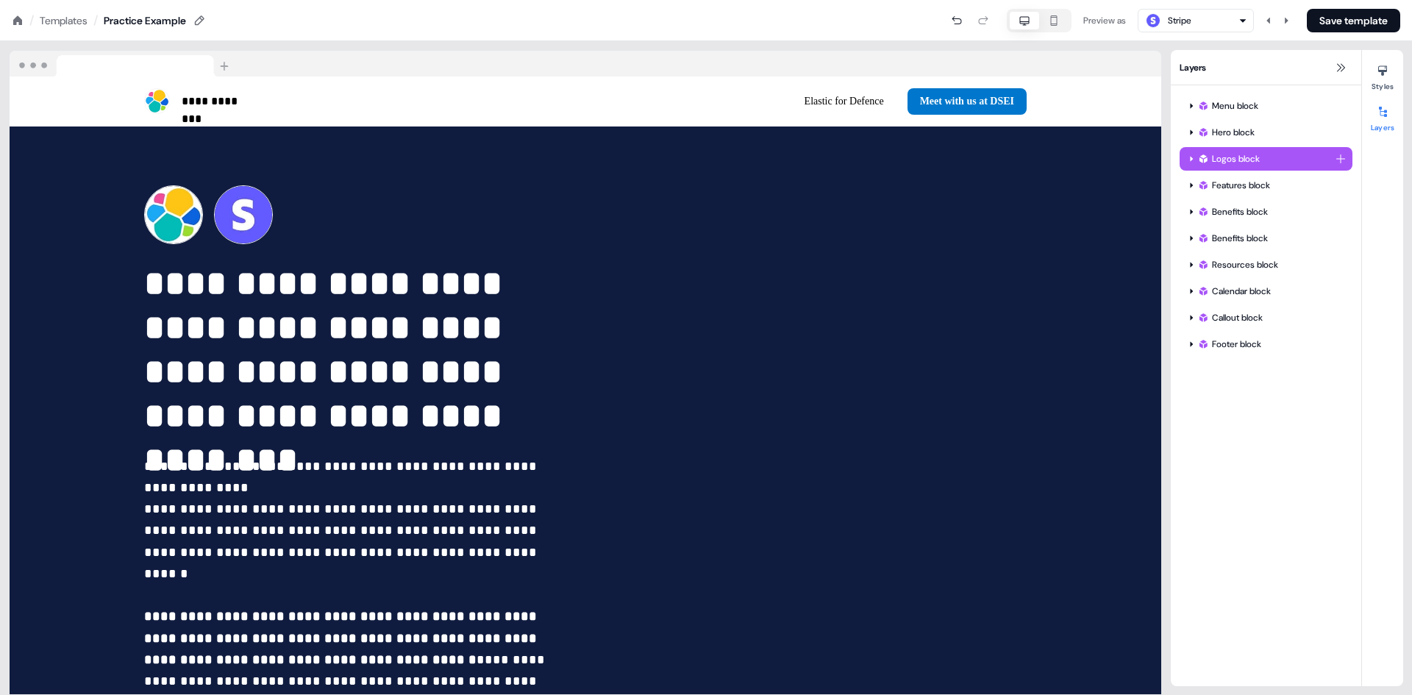
click at [1226, 160] on div "Logos block" at bounding box center [1267, 159] width 138 height 15
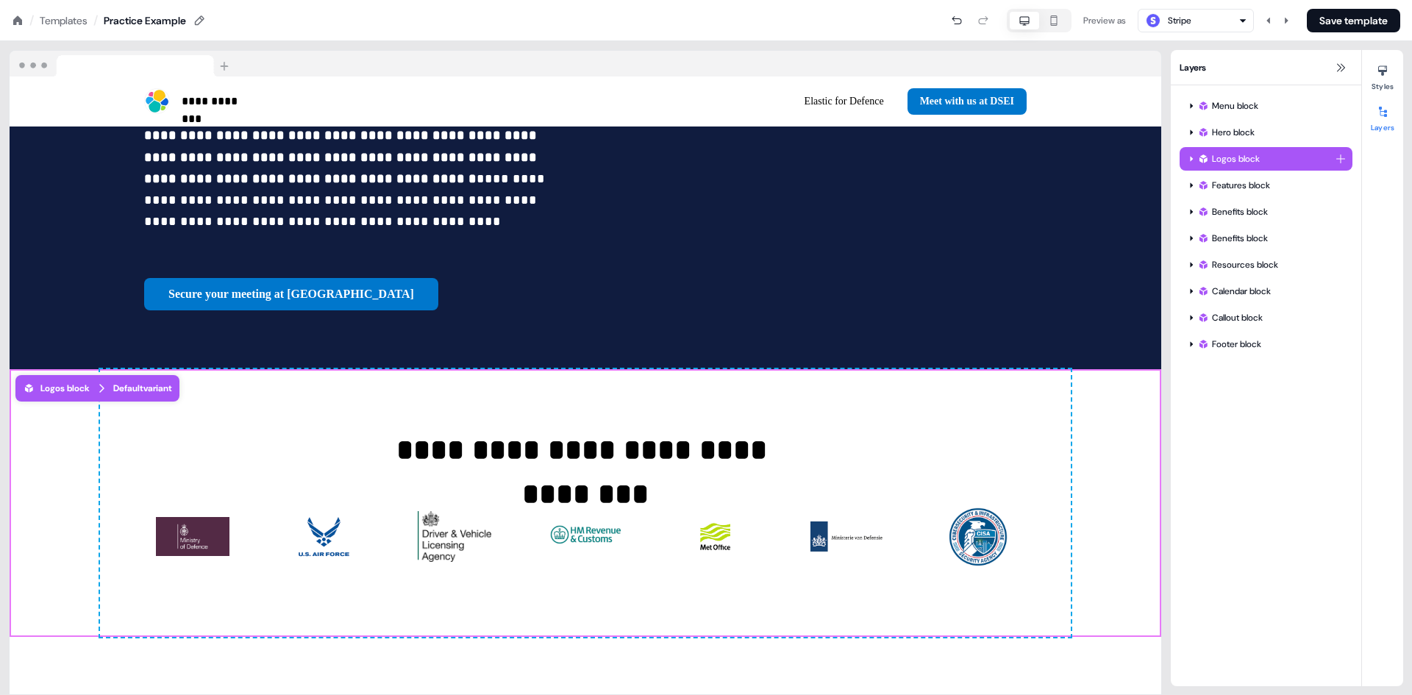
scroll to position [534, 0]
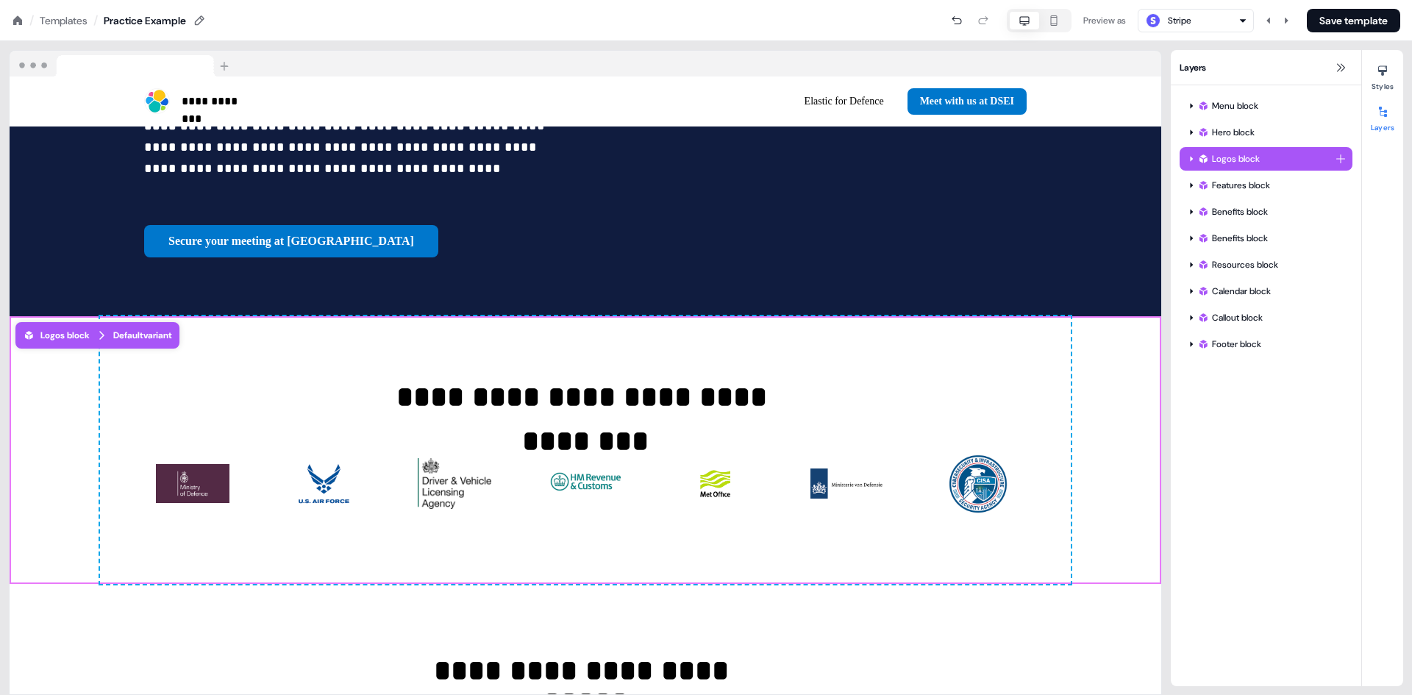
click at [1343, 0] on html "**********" at bounding box center [706, 0] width 1412 height 0
click at [1338, 0] on html "**********" at bounding box center [706, 0] width 1412 height 0
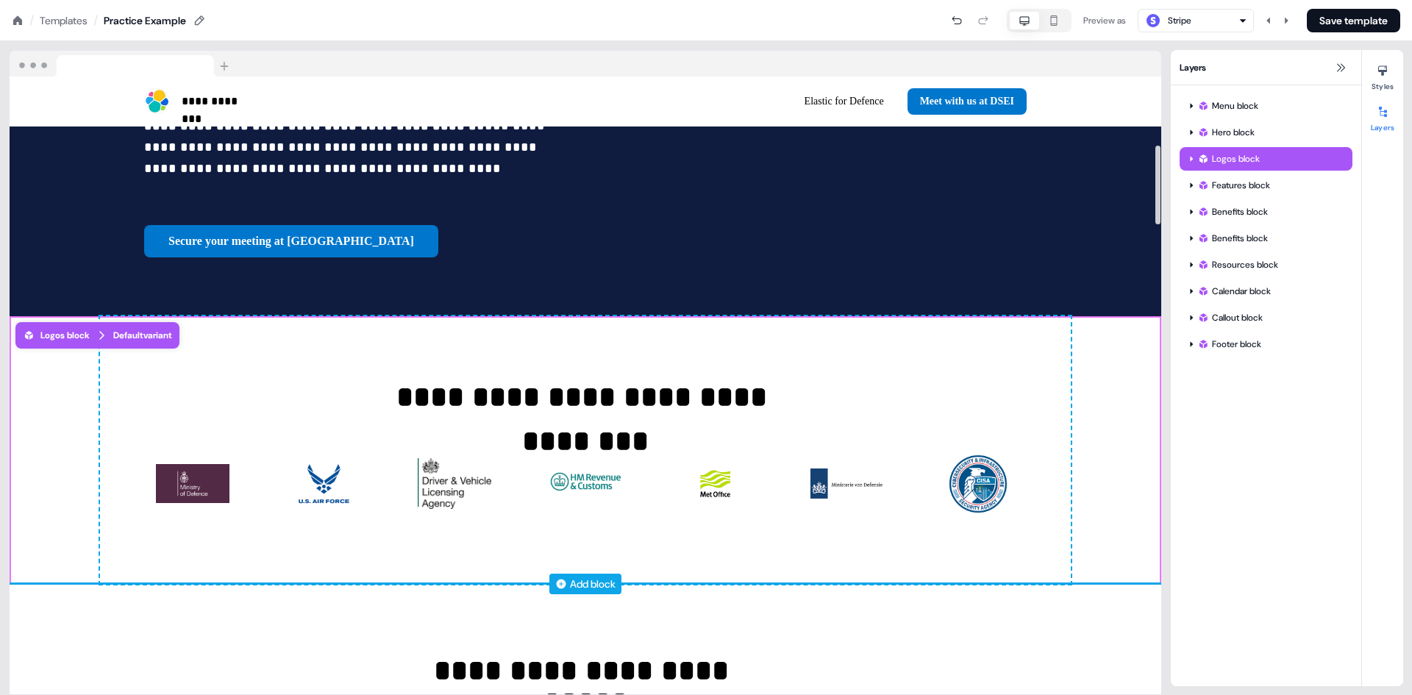
click at [564, 578] on icon at bounding box center [561, 584] width 12 height 12
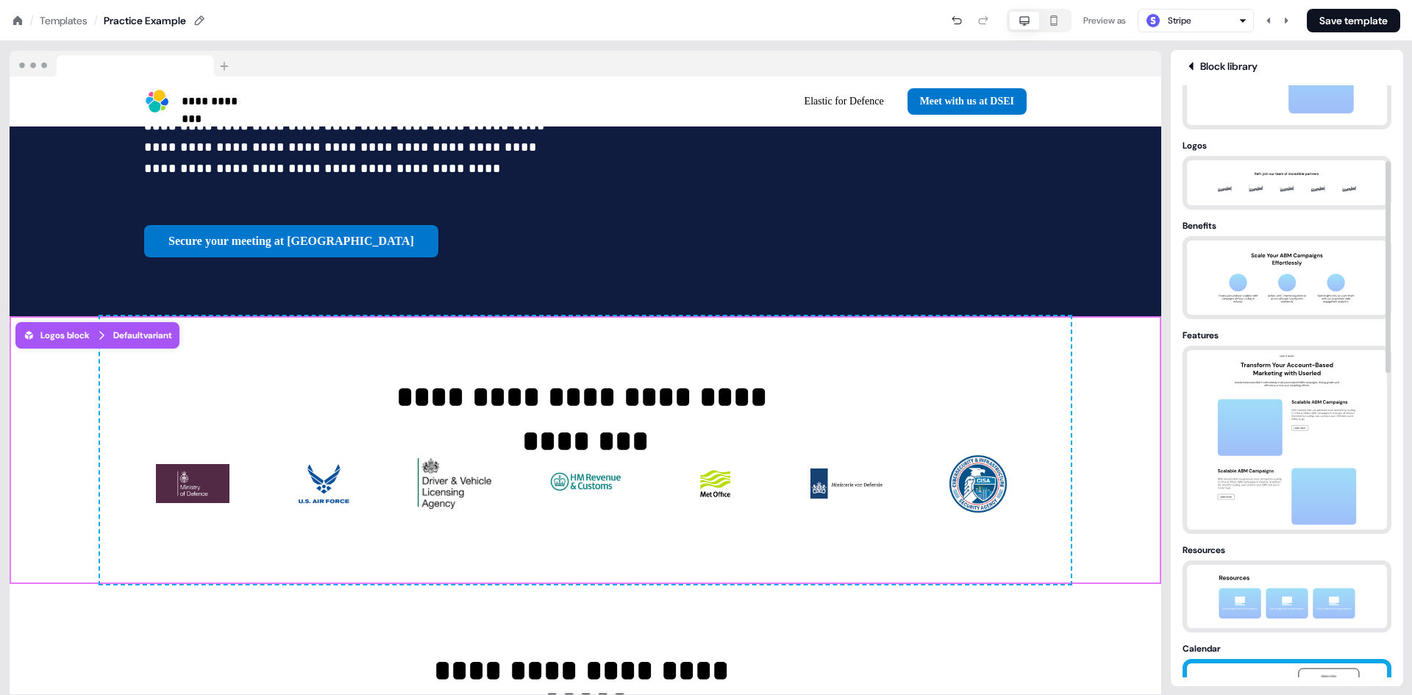
scroll to position [104, 0]
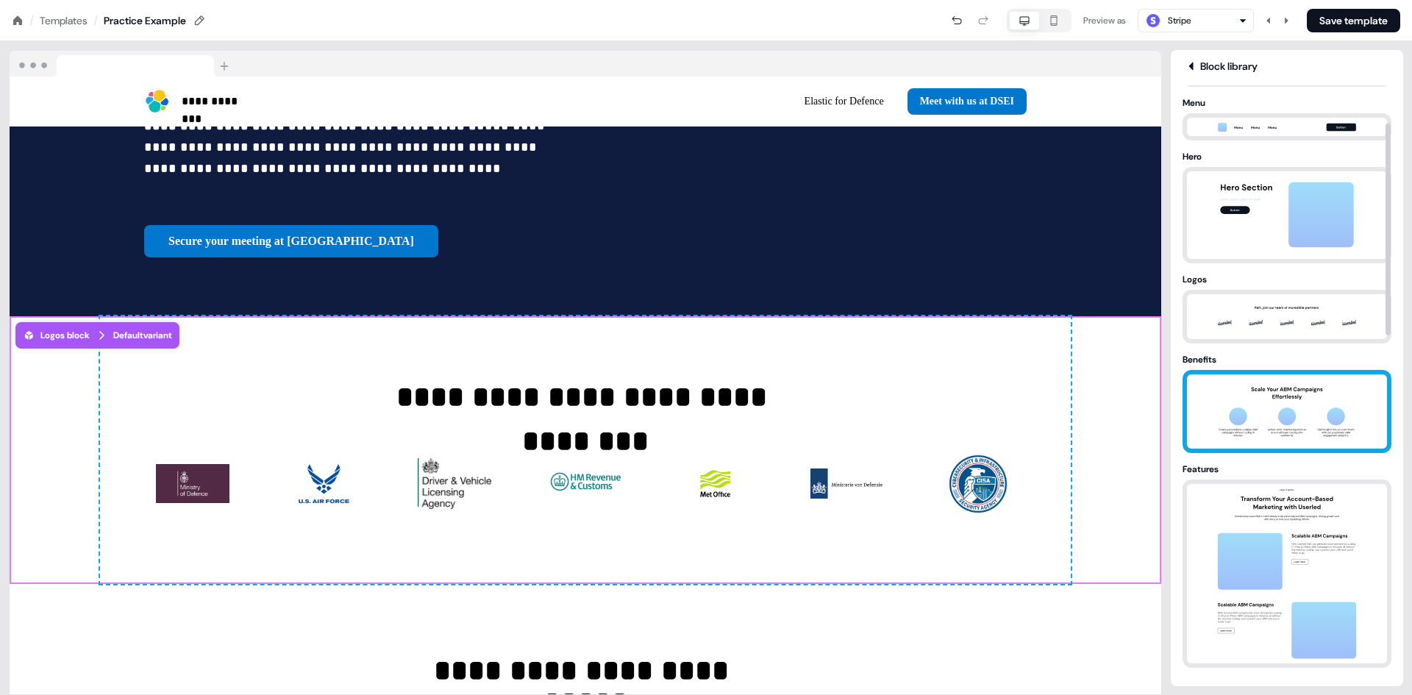
click at [1252, 397] on img at bounding box center [1287, 411] width 154 height 74
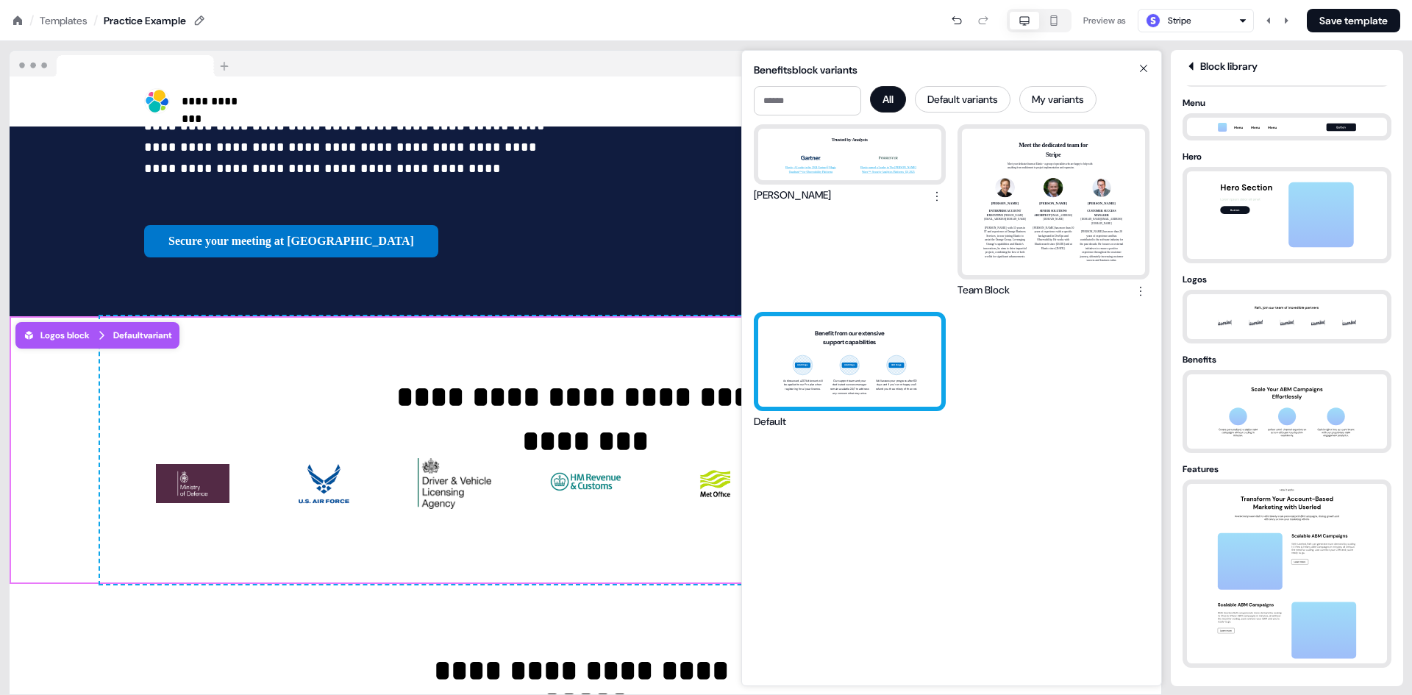
click at [878, 370] on div "Benefit from our extensive support capabilities Add image As discussed, a 20% d…" at bounding box center [849, 361] width 183 height 91
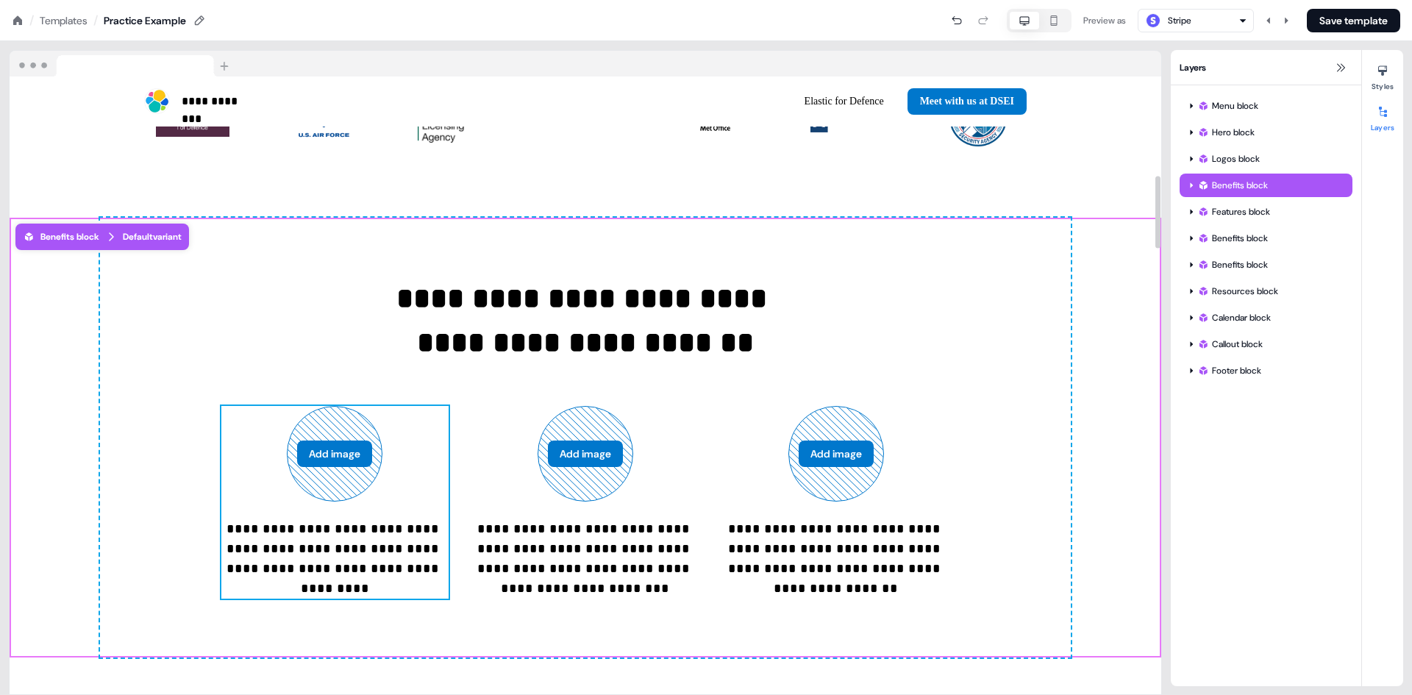
scroll to position [902, 0]
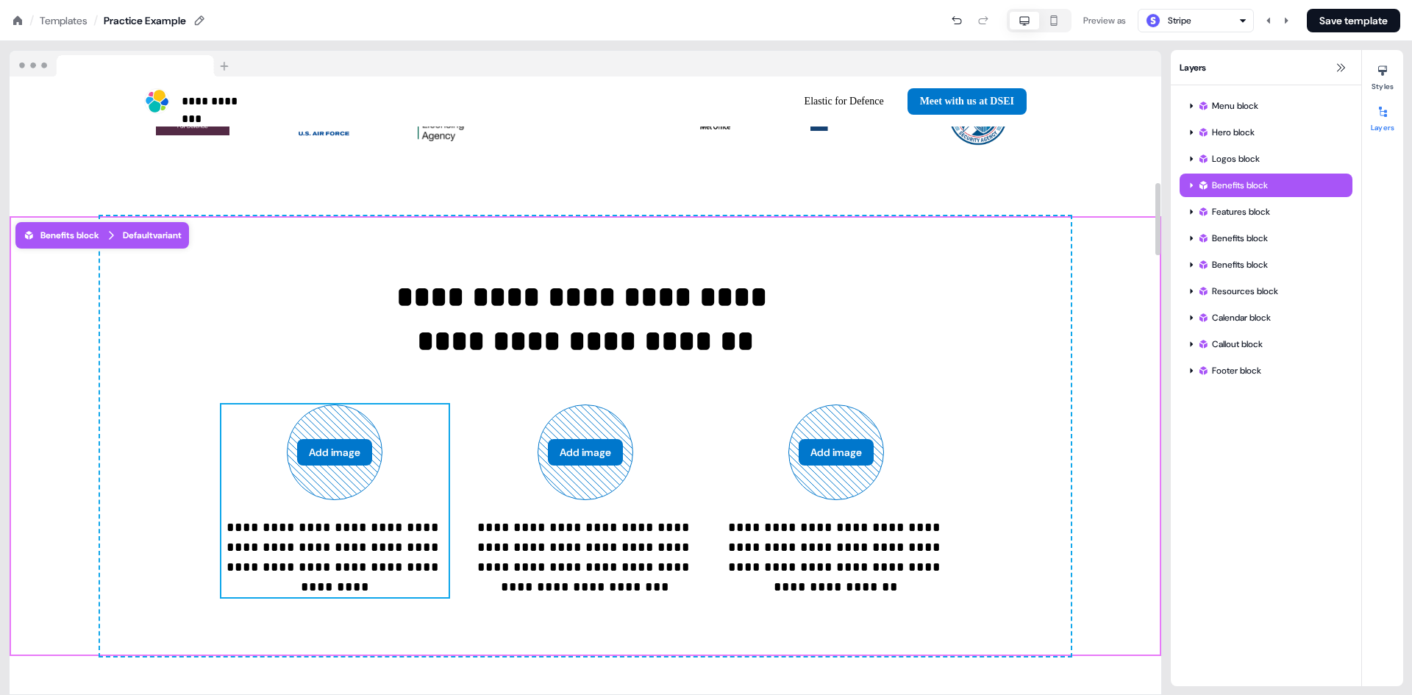
click at [363, 444] on div "**********" at bounding box center [334, 501] width 227 height 193
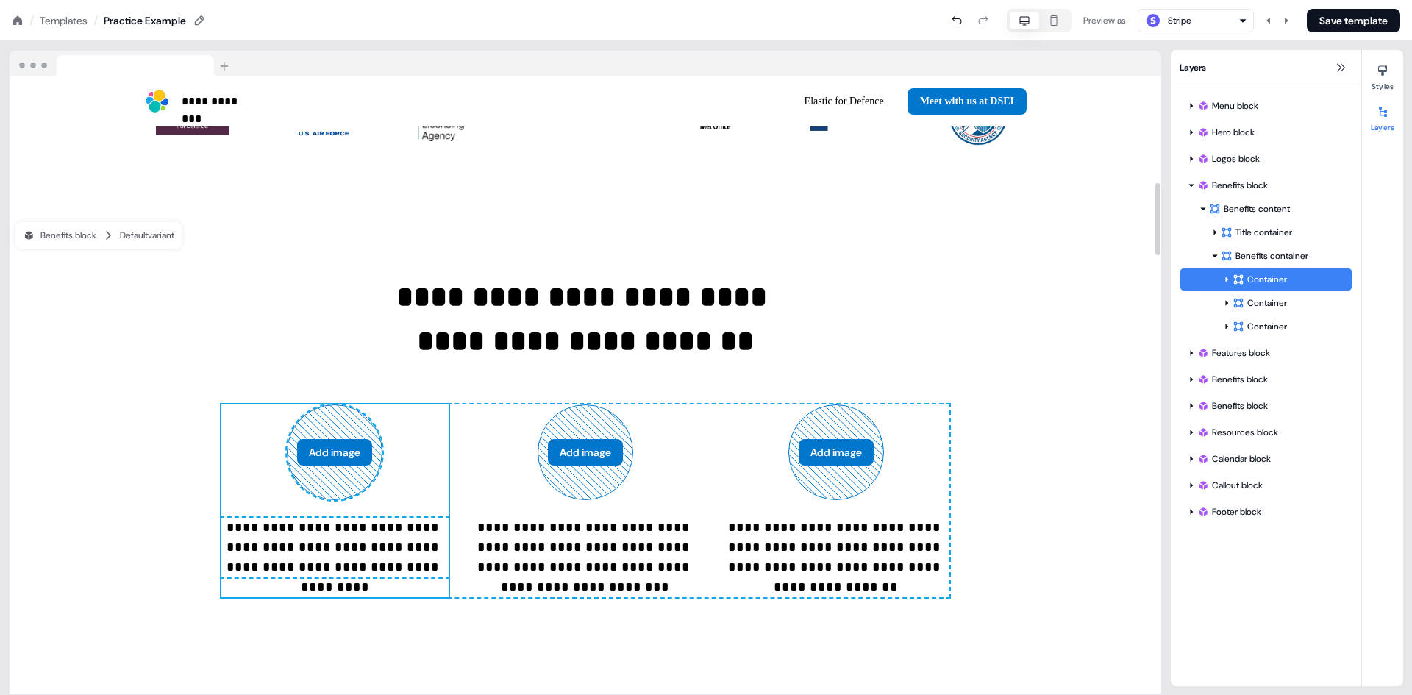
click at [353, 518] on p "**********" at bounding box center [334, 548] width 227 height 60
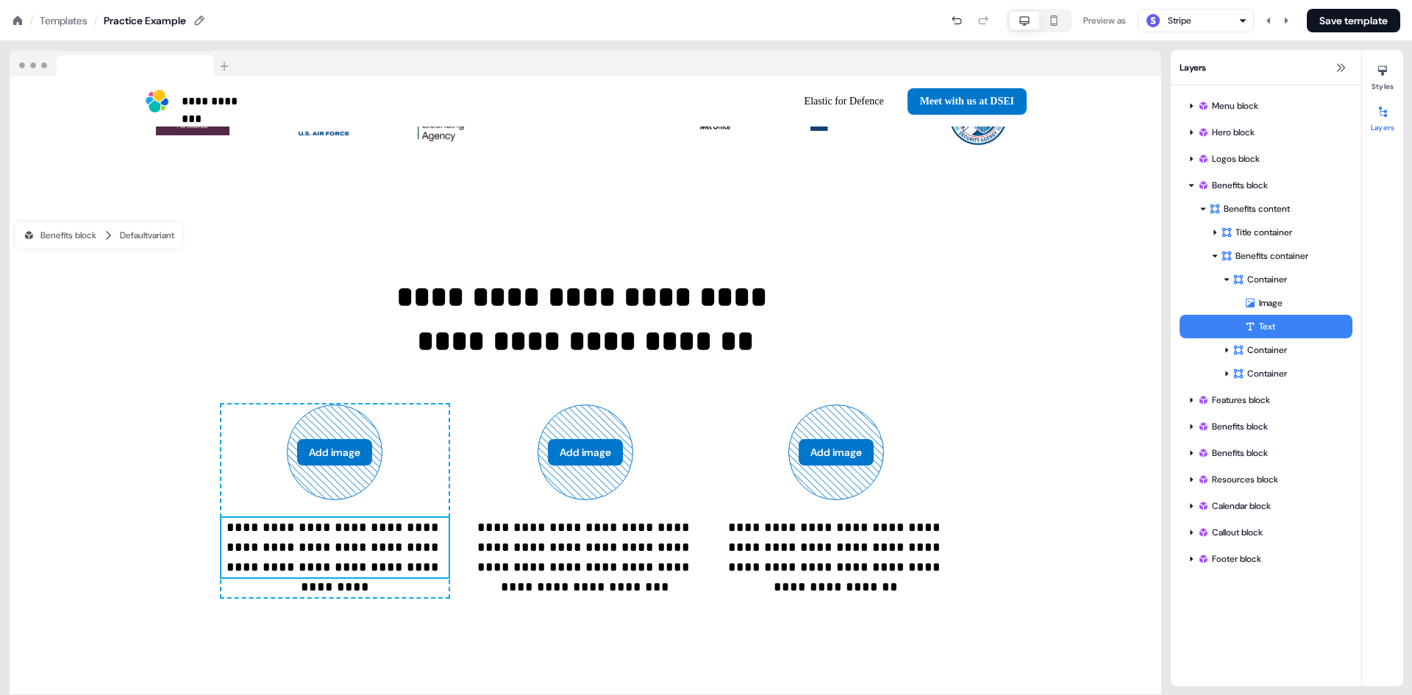
drag, startPoint x: 1274, startPoint y: 322, endPoint x: 1284, endPoint y: 323, distance: 9.6
click at [1284, 323] on div "Text" at bounding box center [1299, 326] width 108 height 15
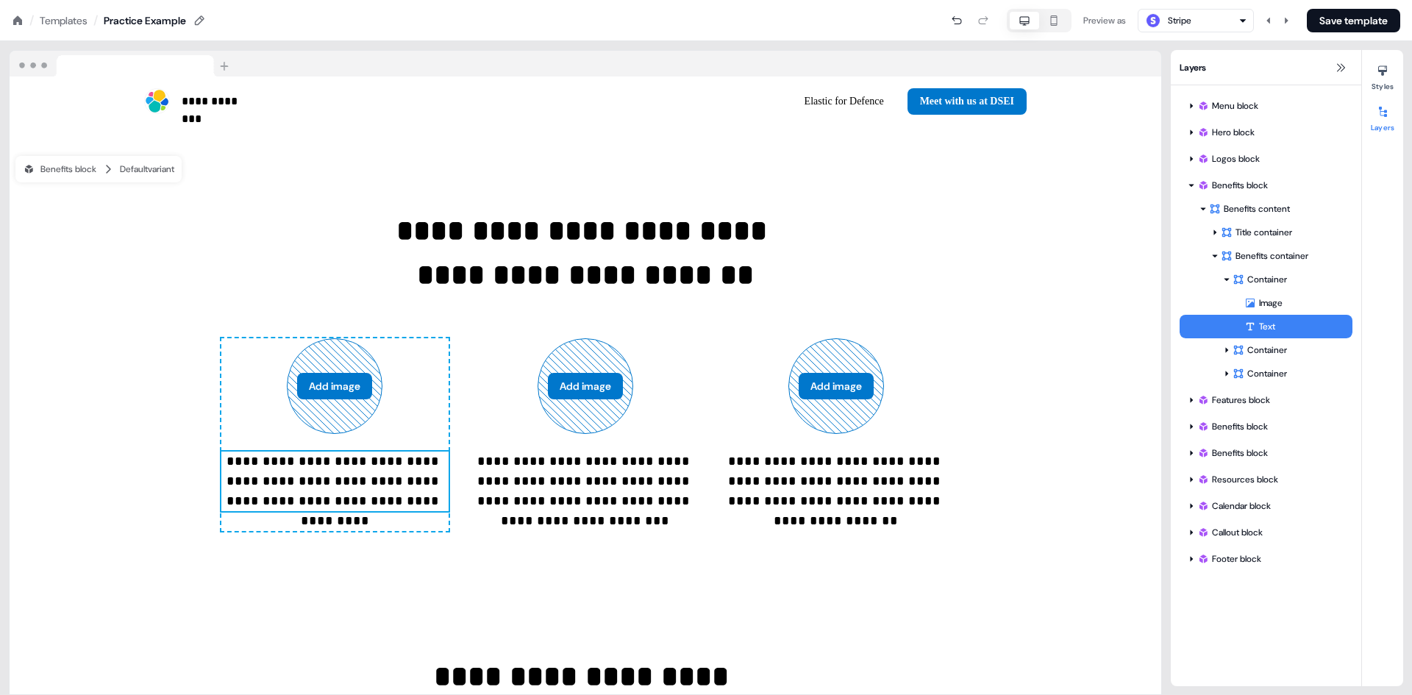
scroll to position [1000, 0]
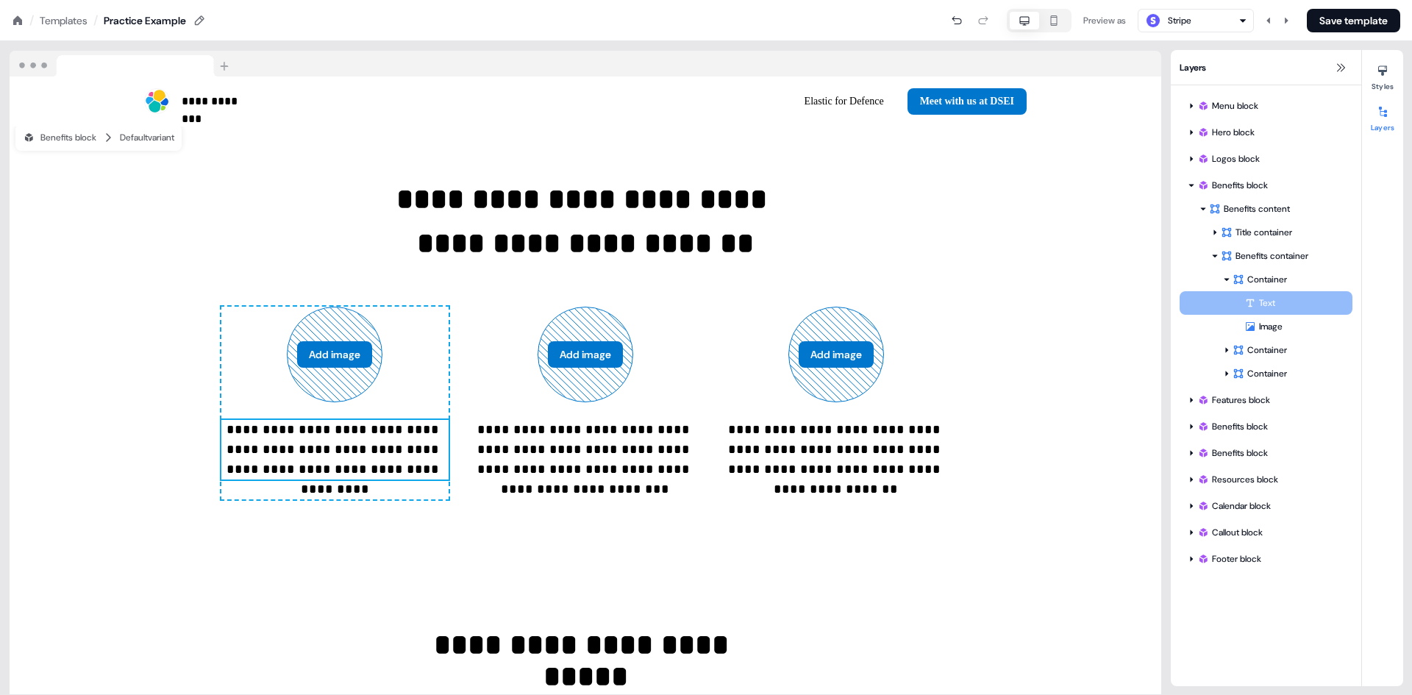
drag, startPoint x: 1284, startPoint y: 324, endPoint x: 1284, endPoint y: 295, distance: 28.7
click at [1284, 295] on div "Image Text Text To pick up a draggable item, press the space bar. While draggin…" at bounding box center [1266, 314] width 173 height 47
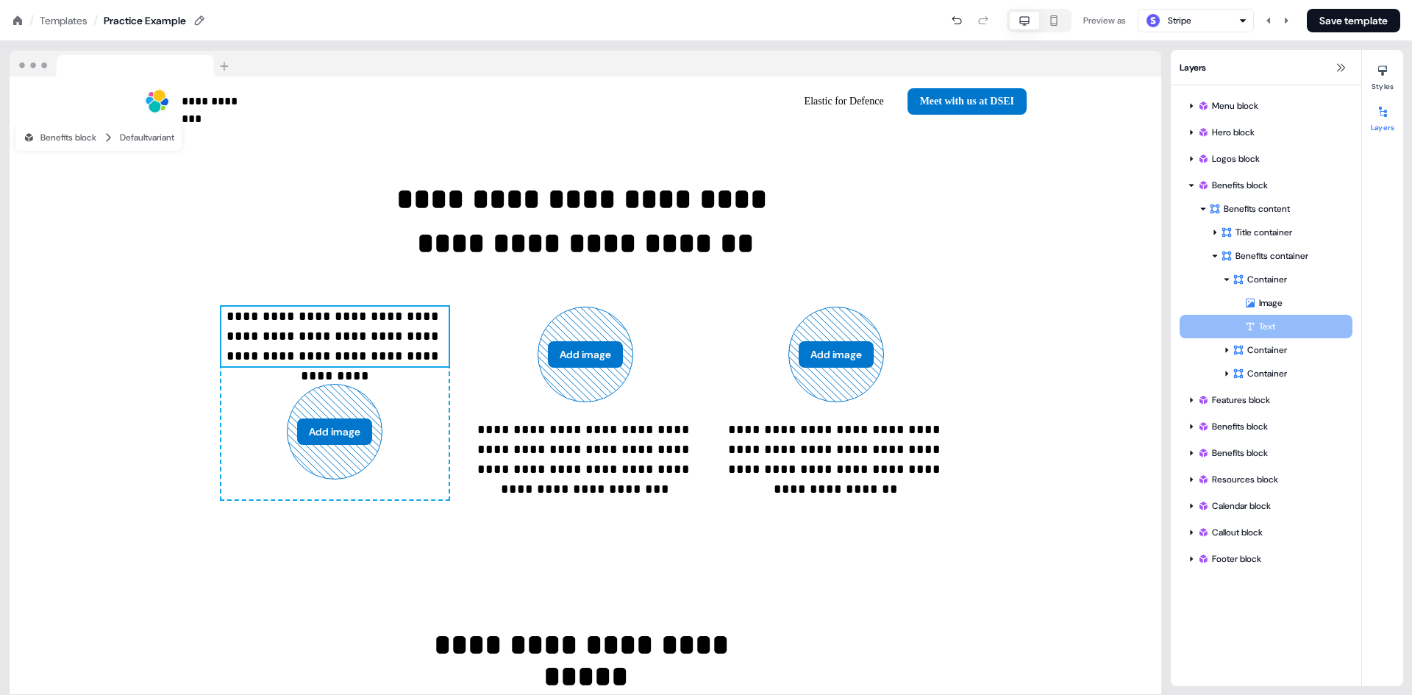
drag, startPoint x: 1282, startPoint y: 299, endPoint x: 1286, endPoint y: 335, distance: 35.6
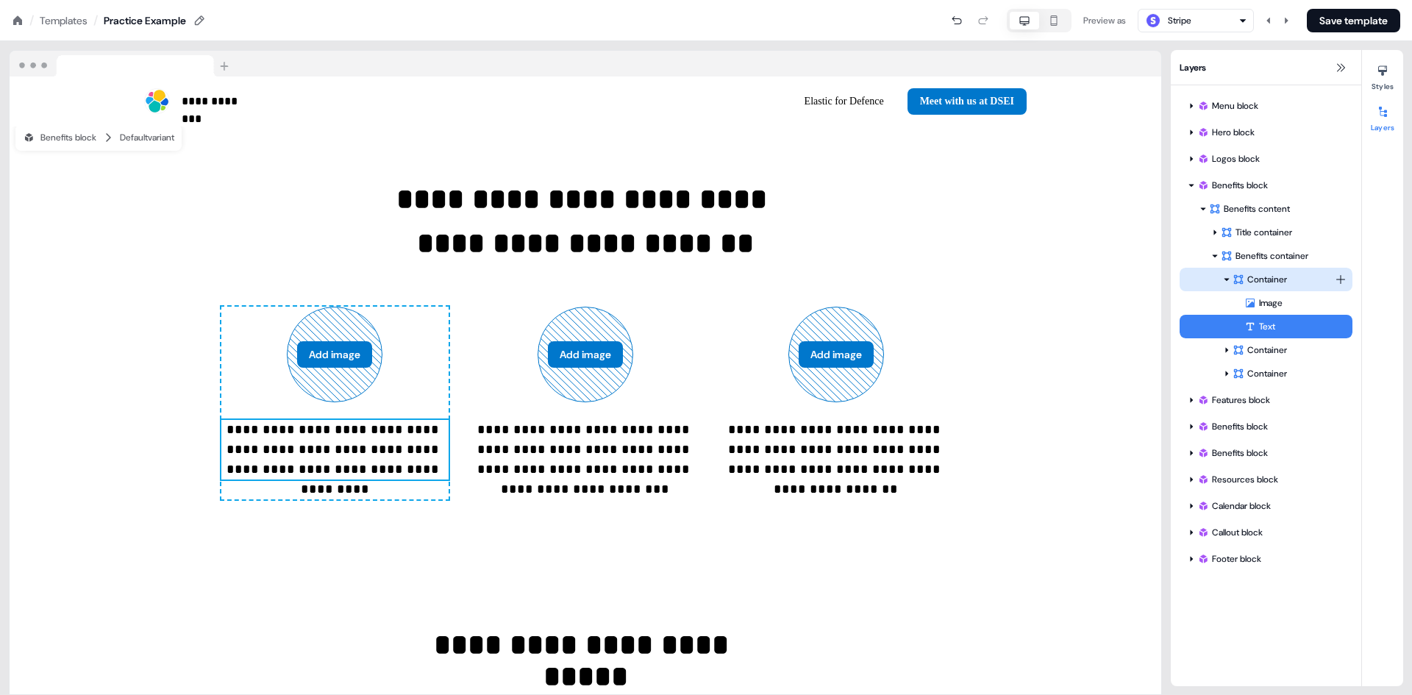
click at [1279, 280] on div "Container" at bounding box center [1284, 279] width 102 height 15
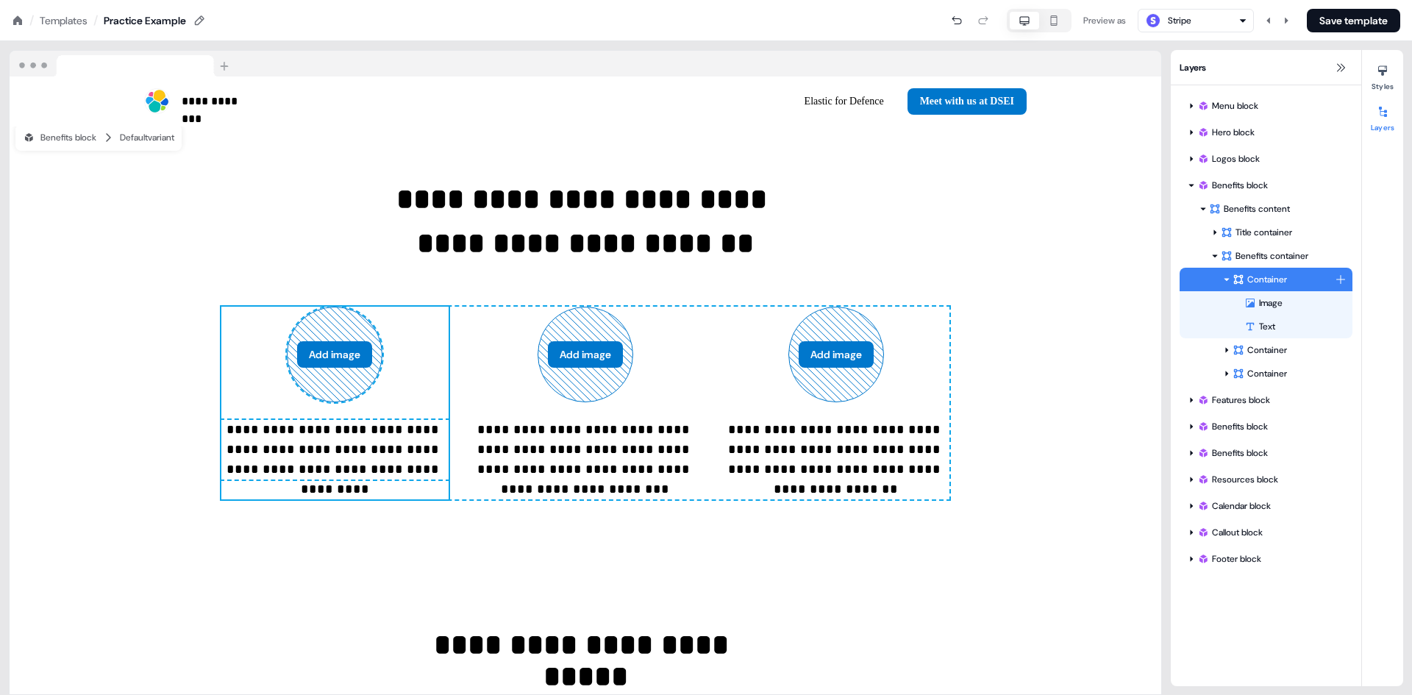
scroll to position [953, 0]
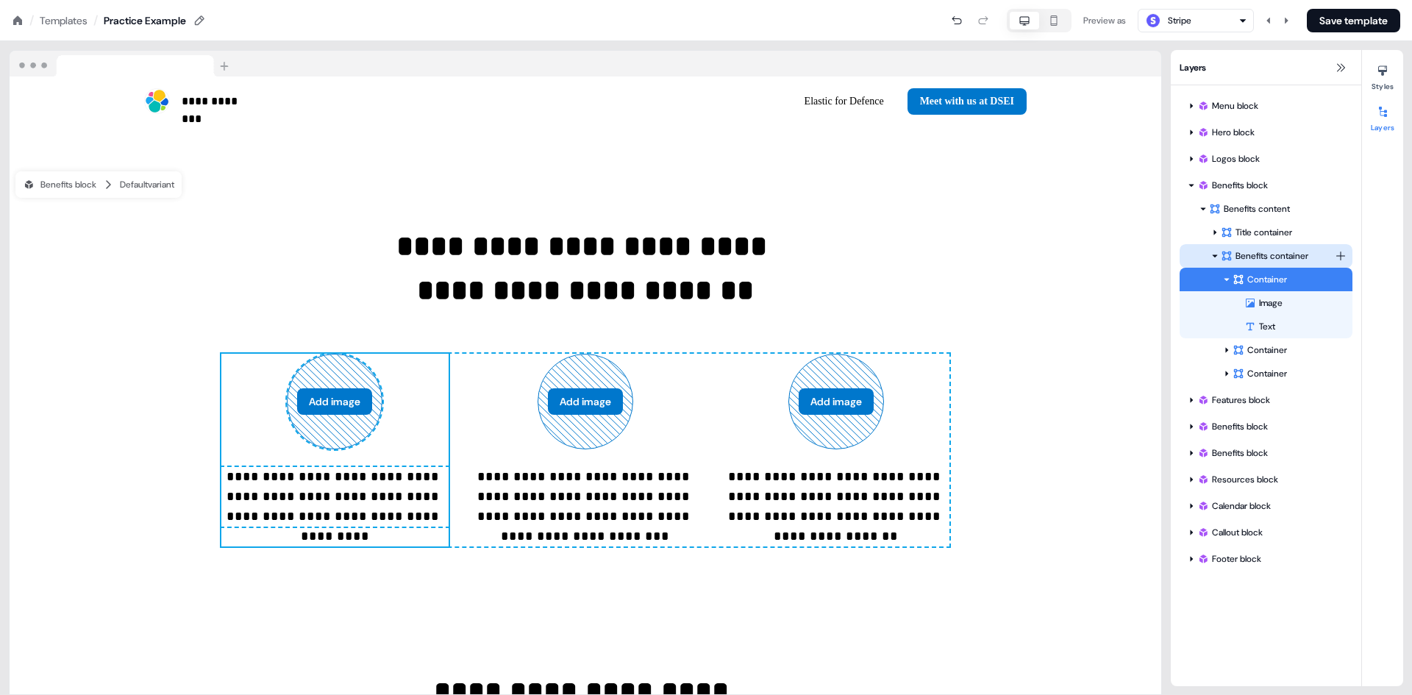
click at [1216, 260] on div at bounding box center [1215, 256] width 12 height 12
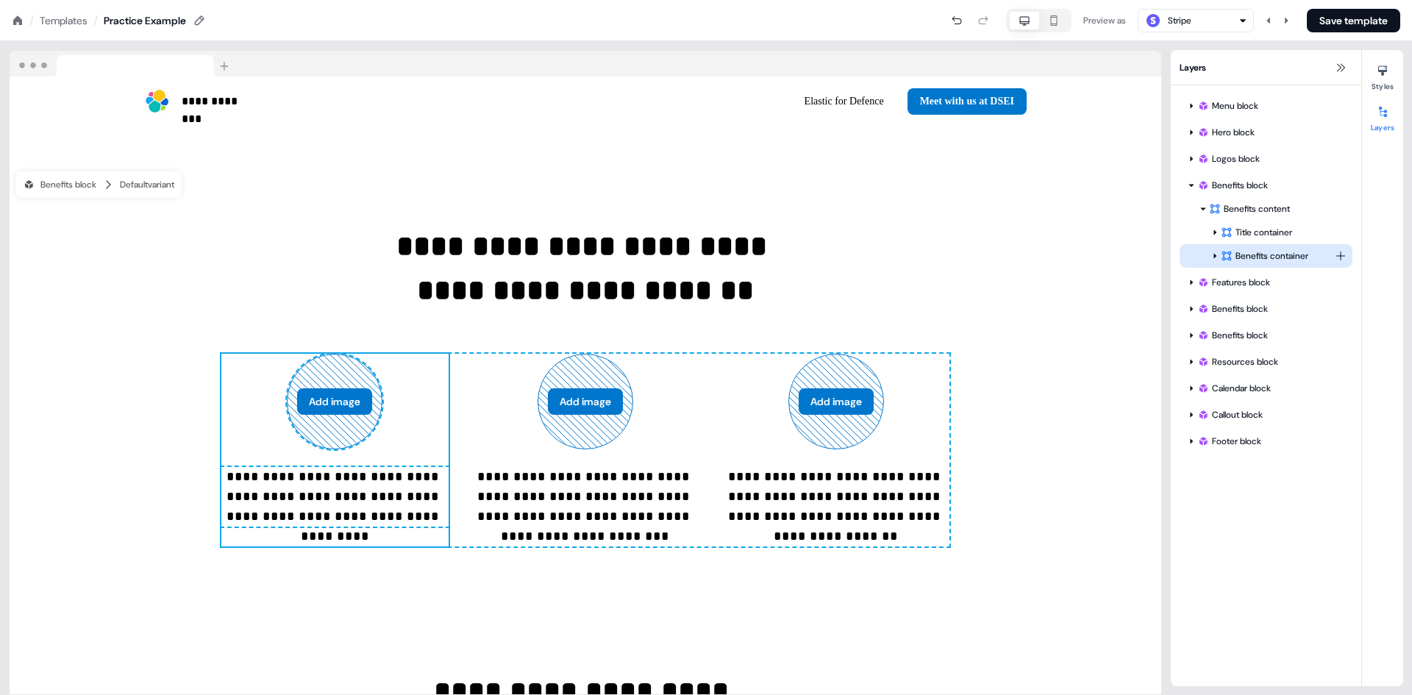
click at [1266, 257] on div "Benefits container" at bounding box center [1278, 256] width 114 height 15
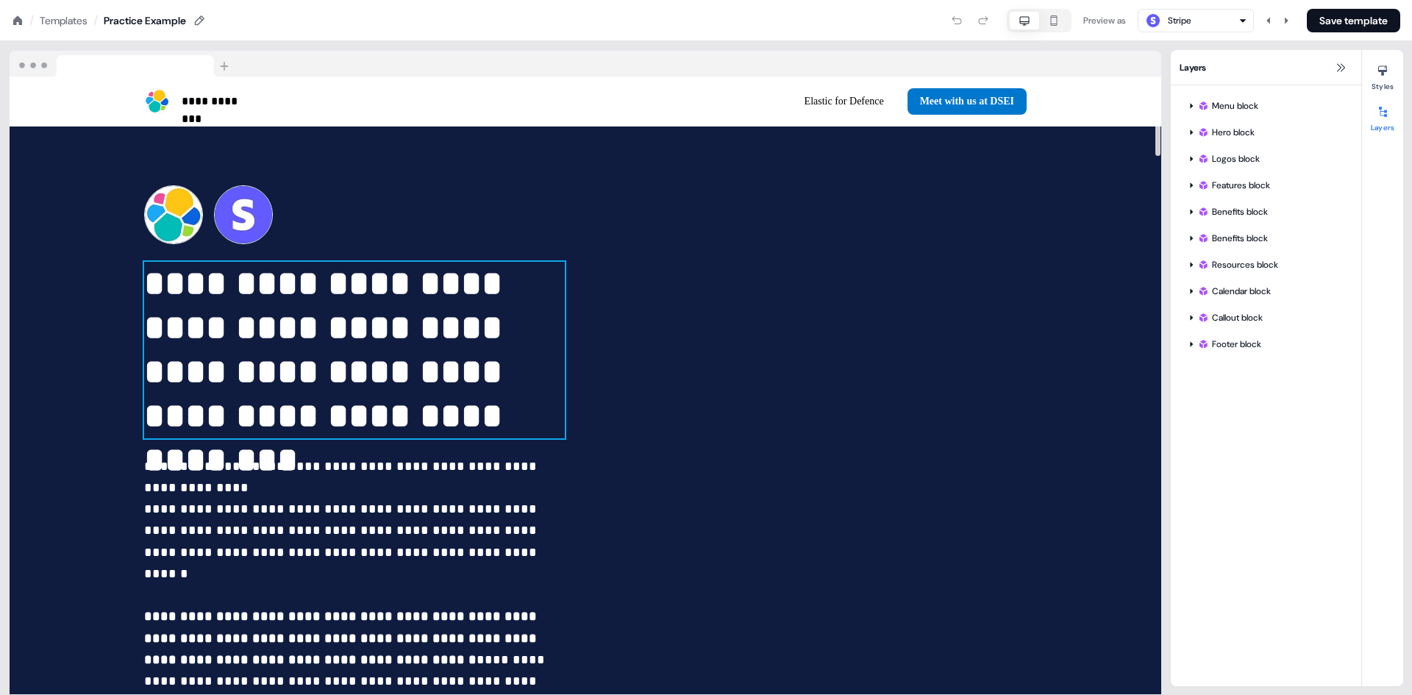
click at [330, 361] on p "**********" at bounding box center [354, 350] width 421 height 177
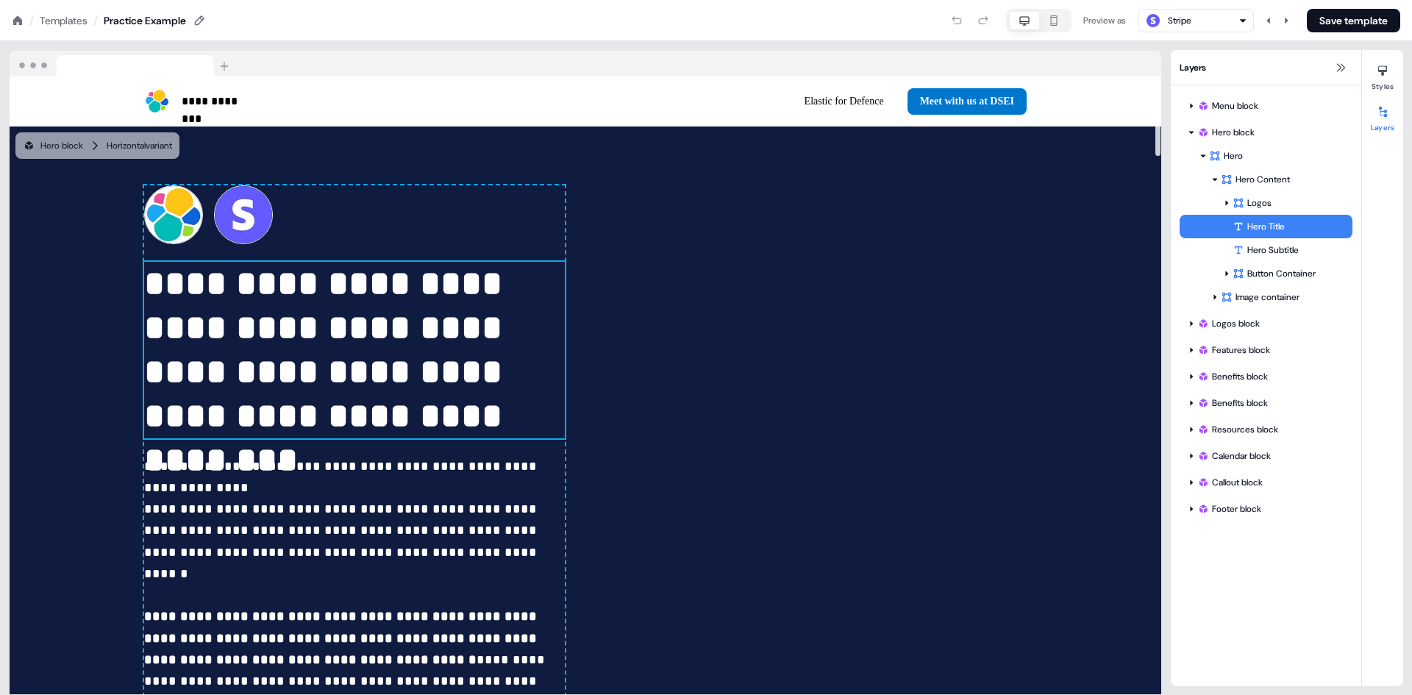
click at [325, 343] on p "**********" at bounding box center [354, 350] width 421 height 177
drag, startPoint x: 325, startPoint y: 343, endPoint x: 252, endPoint y: 341, distance: 72.8
click at [252, 341] on p "**********" at bounding box center [354, 350] width 421 height 177
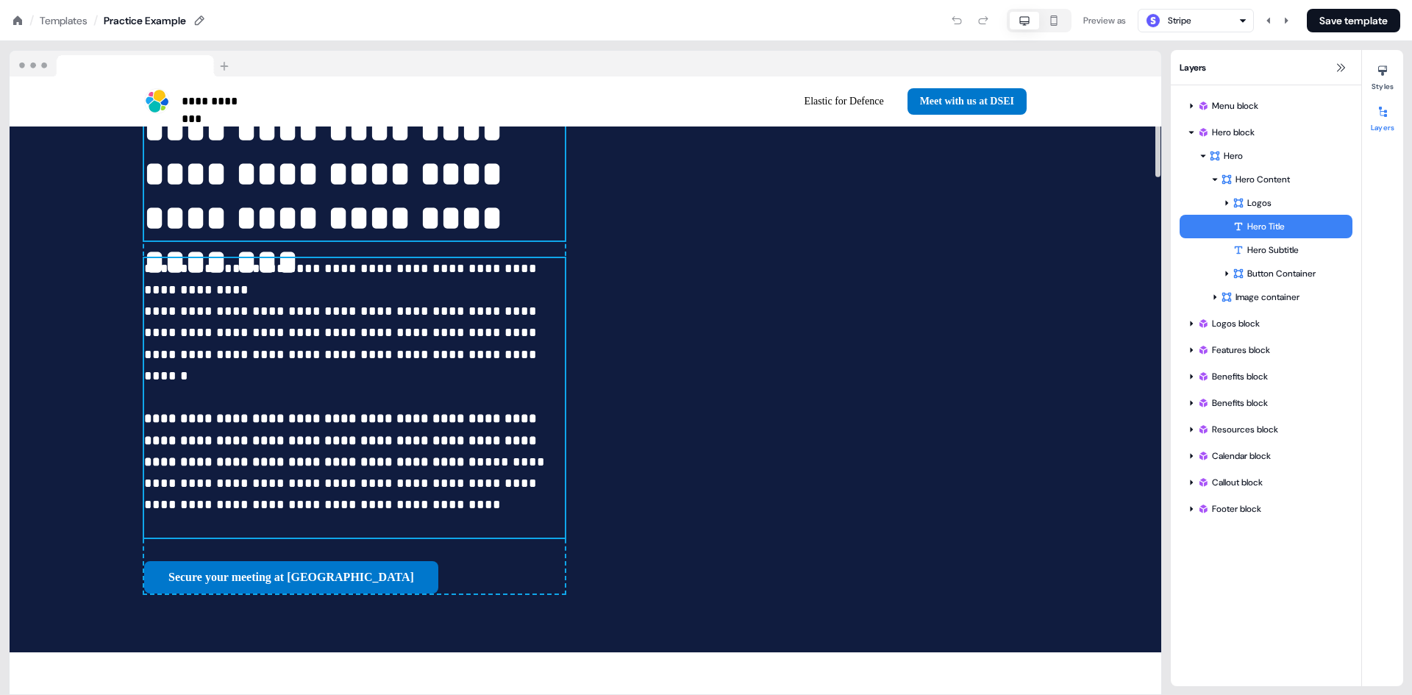
scroll to position [221, 0]
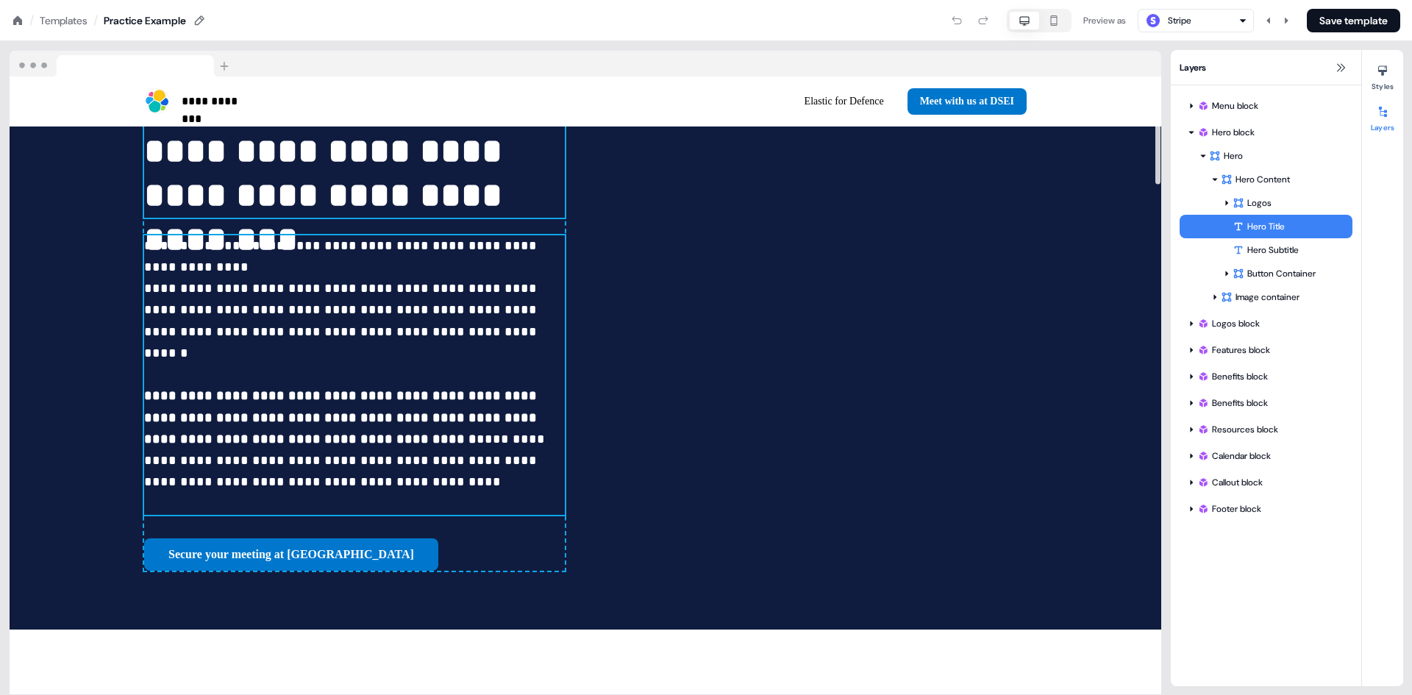
click at [438, 328] on p "**********" at bounding box center [354, 375] width 421 height 280
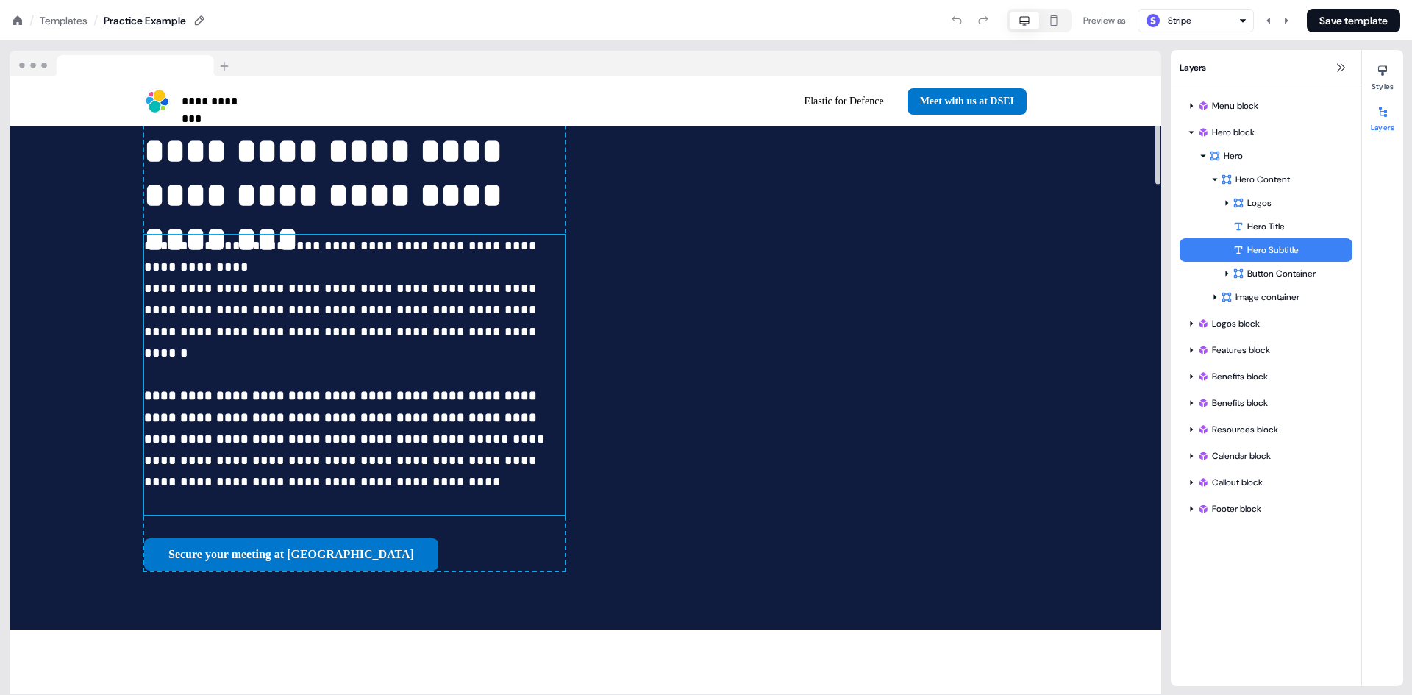
drag, startPoint x: 438, startPoint y: 328, endPoint x: 425, endPoint y: 317, distance: 16.7
click at [425, 317] on p "**********" at bounding box center [354, 375] width 421 height 280
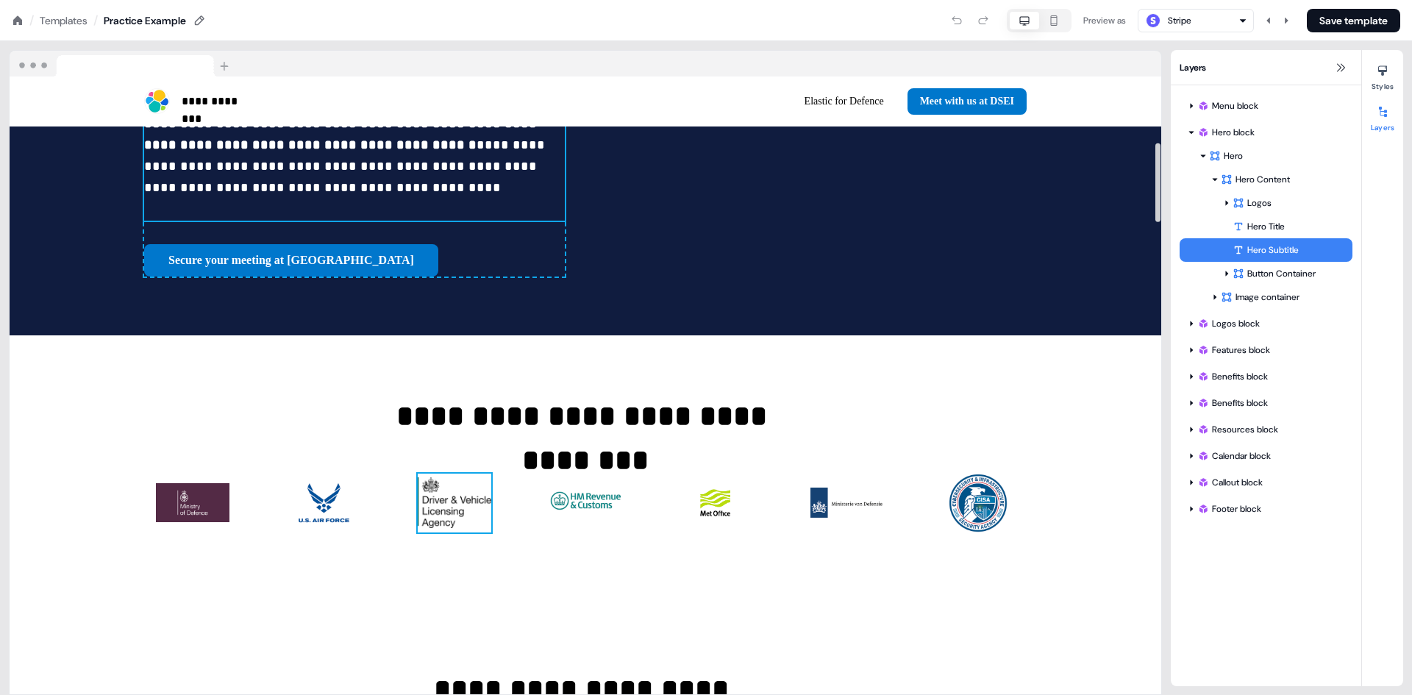
click at [437, 474] on img at bounding box center [455, 503] width 74 height 59
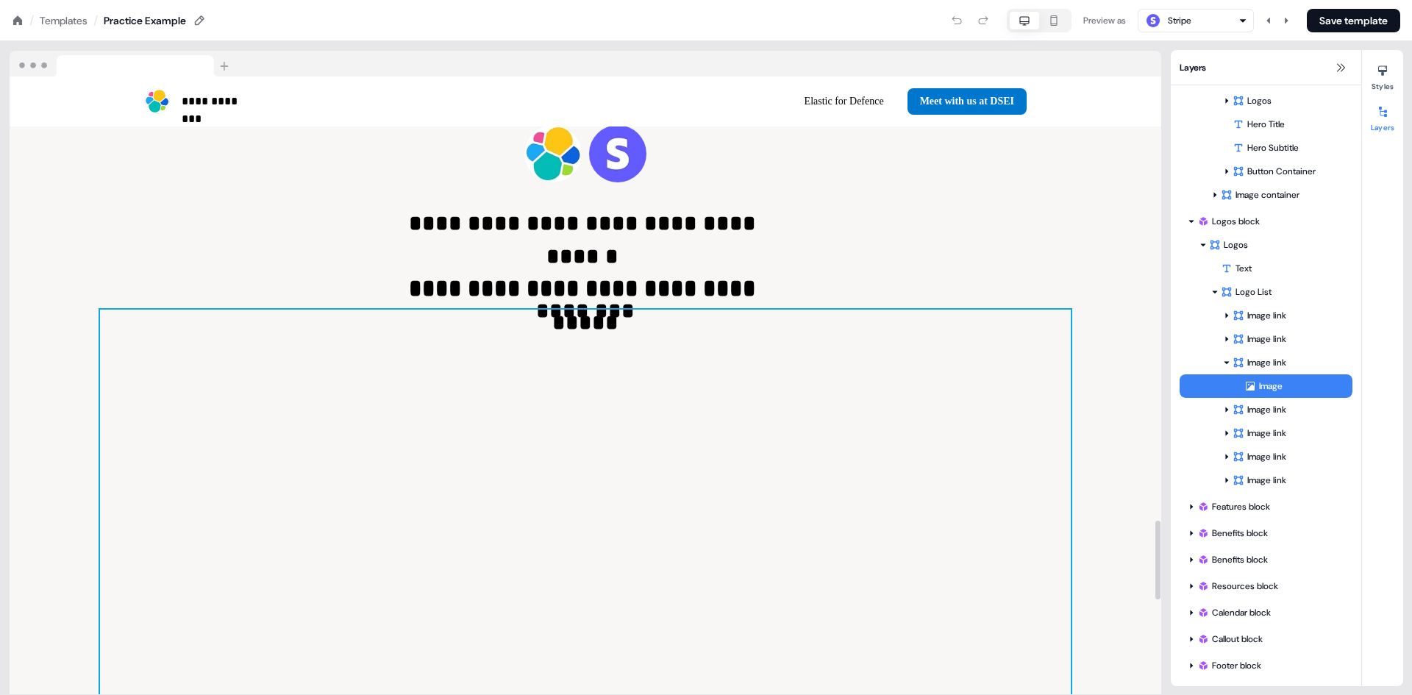
scroll to position [3461, 0]
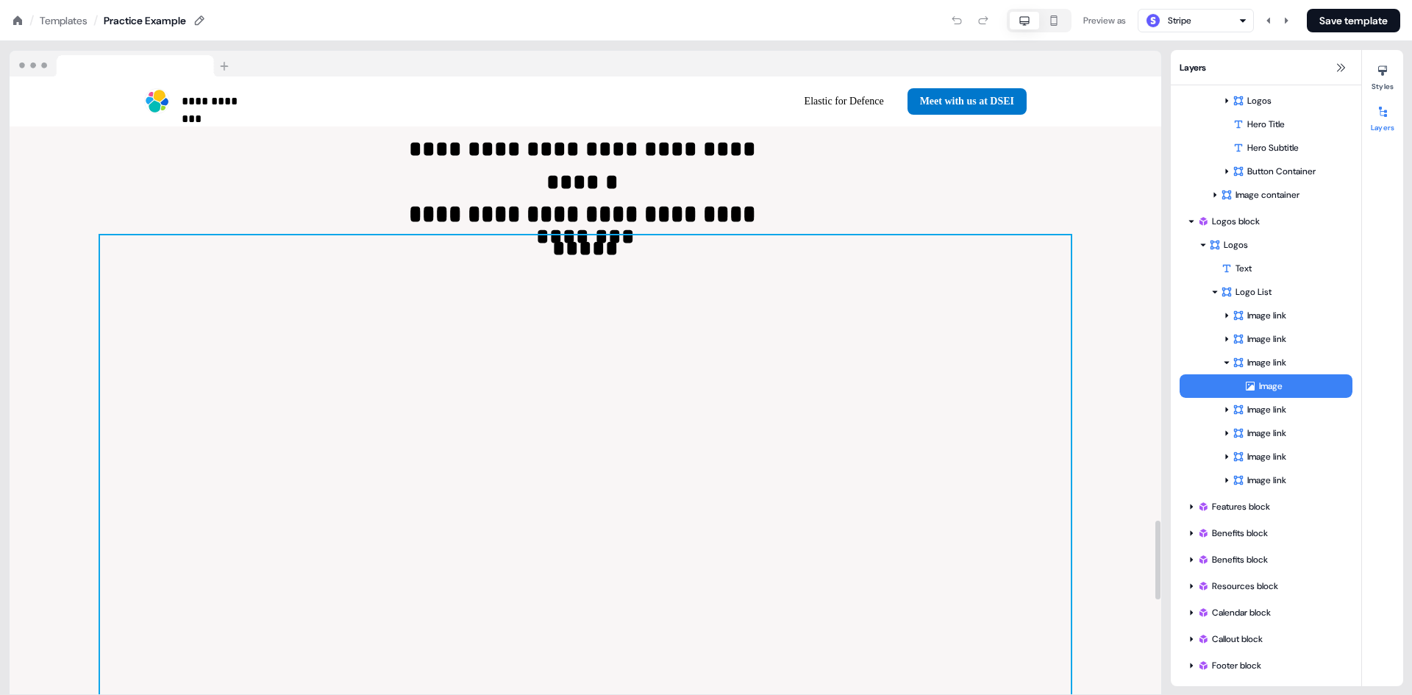
click at [591, 235] on div at bounding box center [585, 603] width 971 height 736
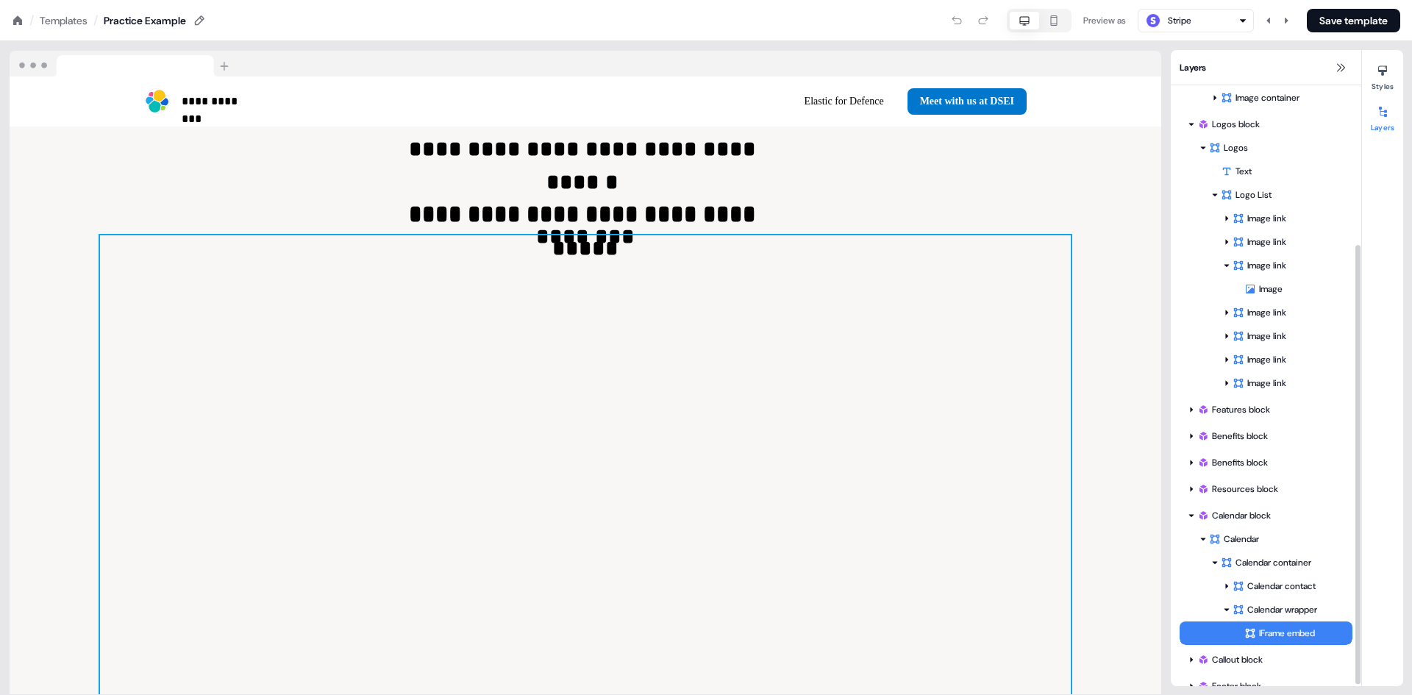
scroll to position [220, 0]
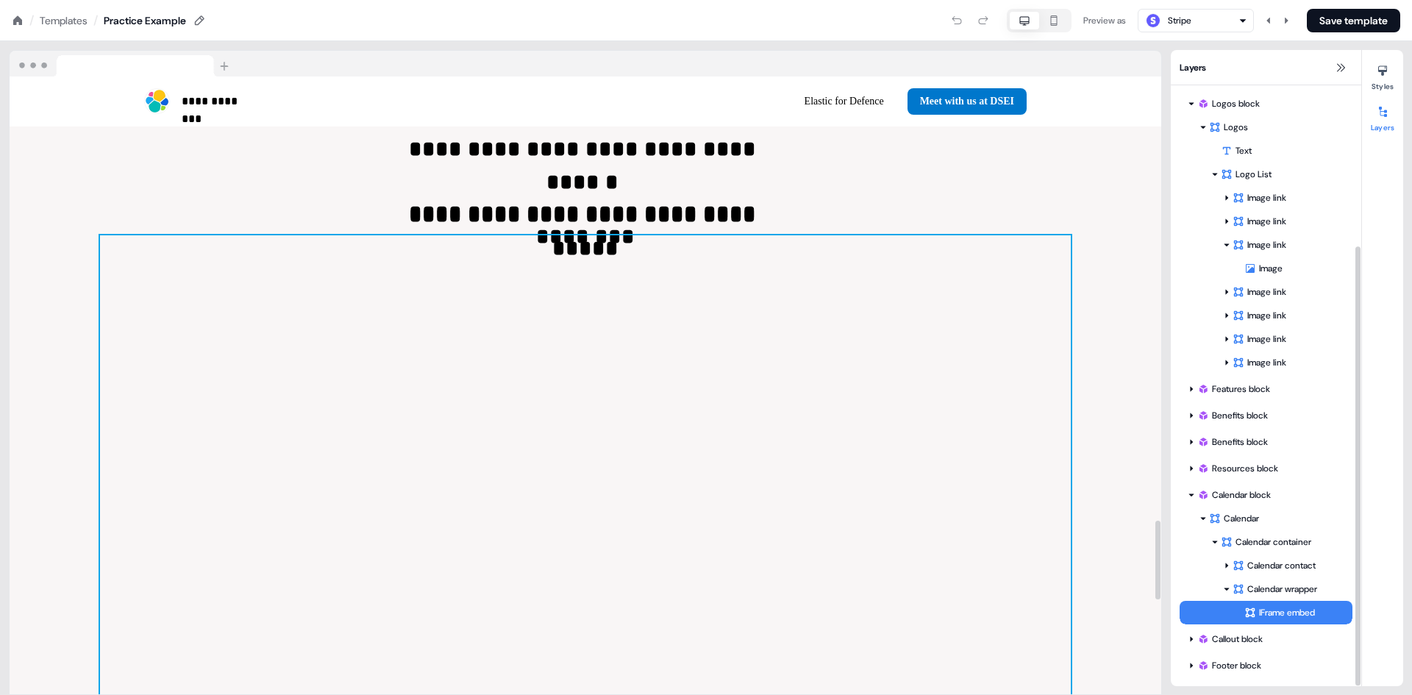
click at [1252, 616] on icon at bounding box center [1251, 613] width 10 height 10
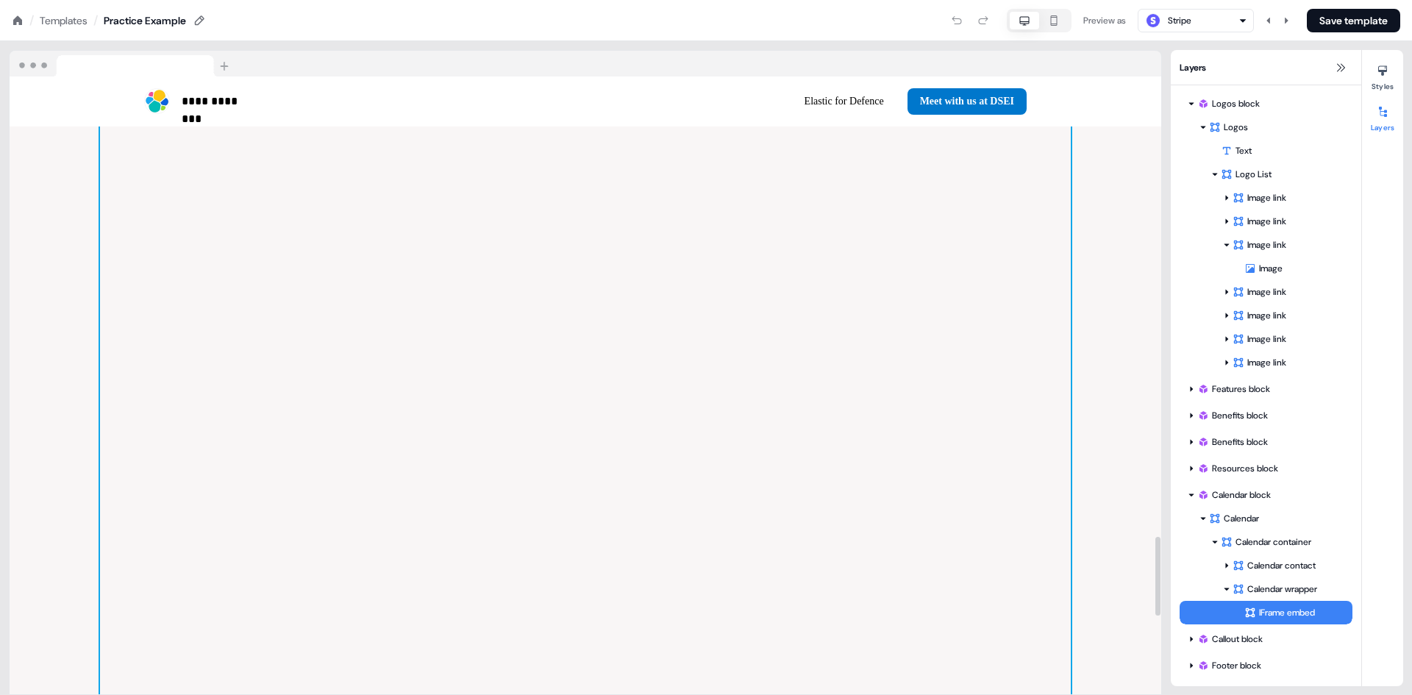
scroll to position [3394, 0]
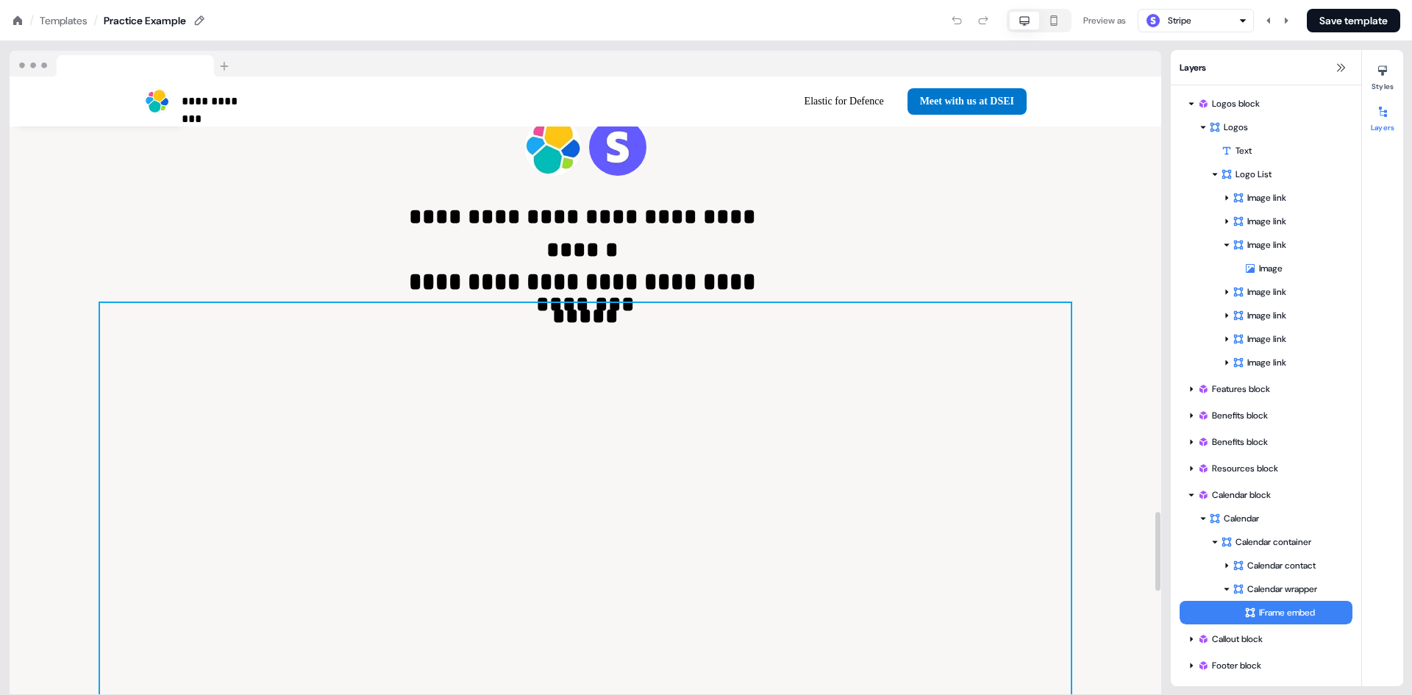
click at [678, 369] on div at bounding box center [585, 671] width 971 height 736
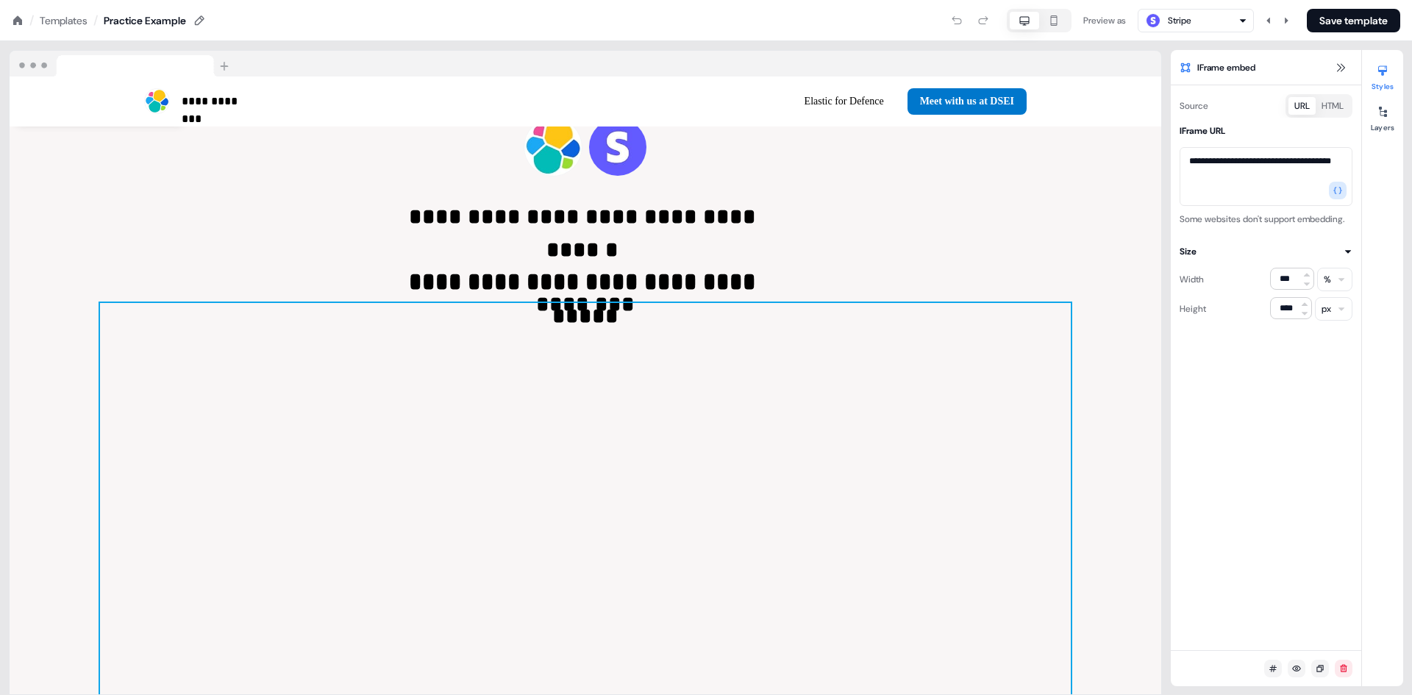
drag, startPoint x: 1223, startPoint y: 182, endPoint x: 1165, endPoint y: 164, distance: 60.7
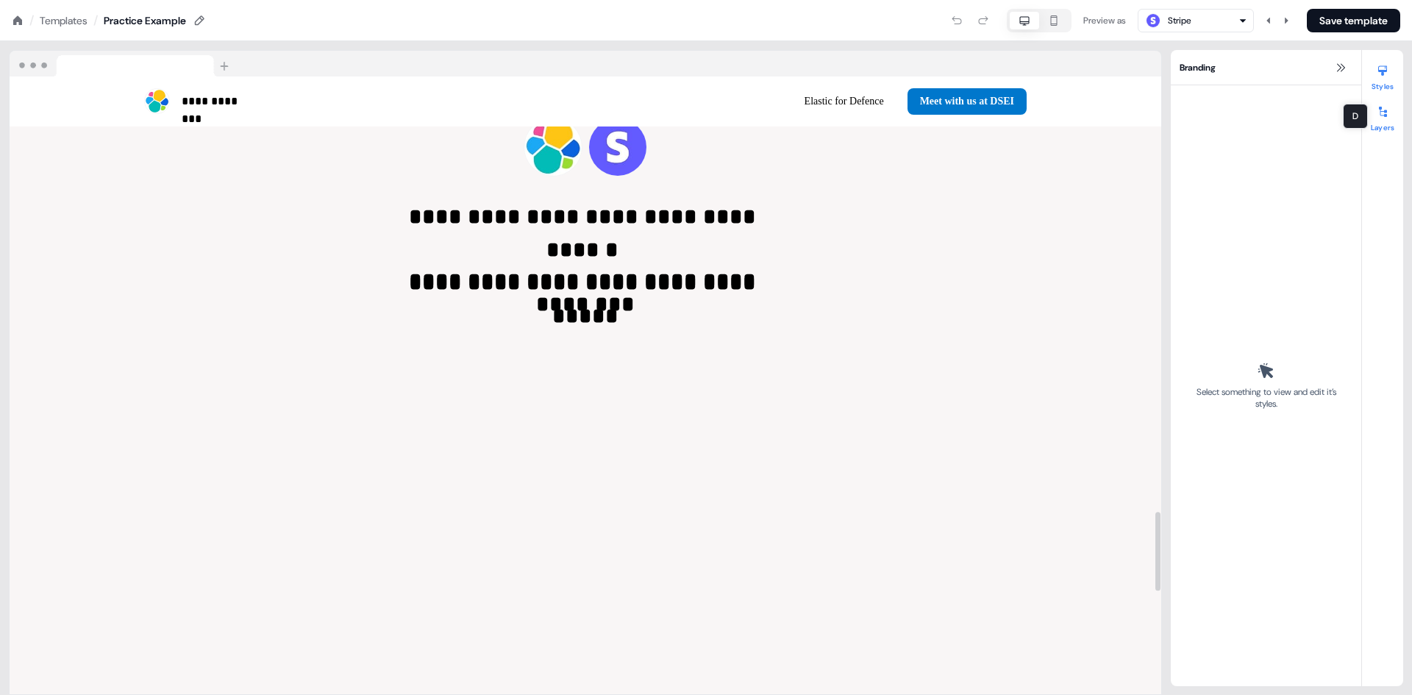
click at [1384, 114] on icon at bounding box center [1383, 112] width 12 height 12
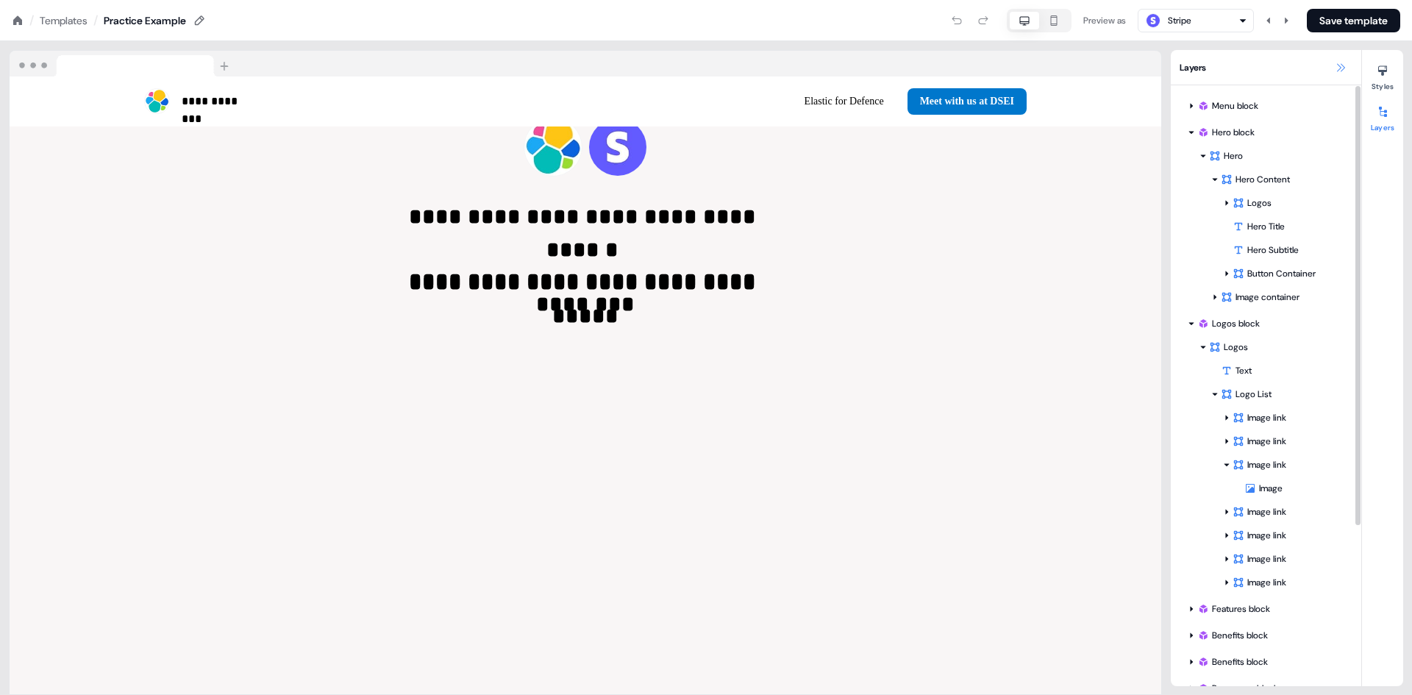
click at [1342, 67] on icon at bounding box center [1341, 68] width 12 height 12
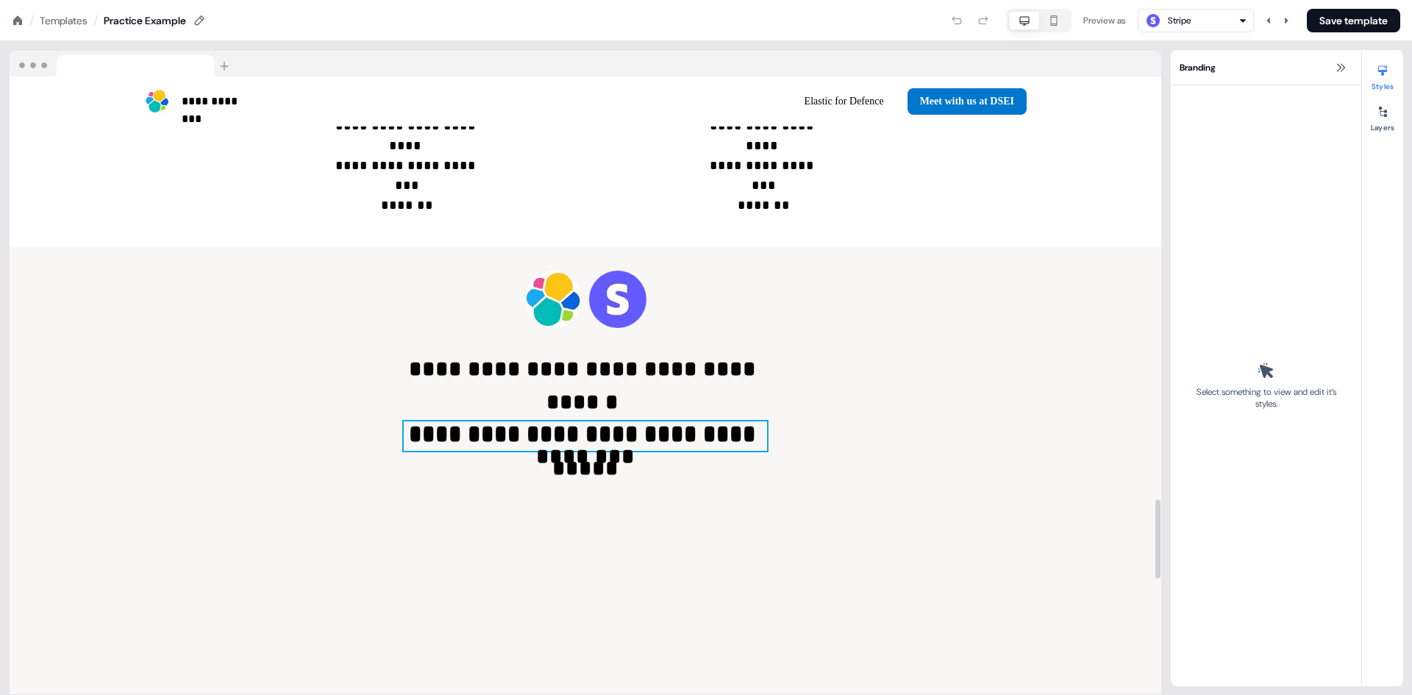
scroll to position [3026, 0]
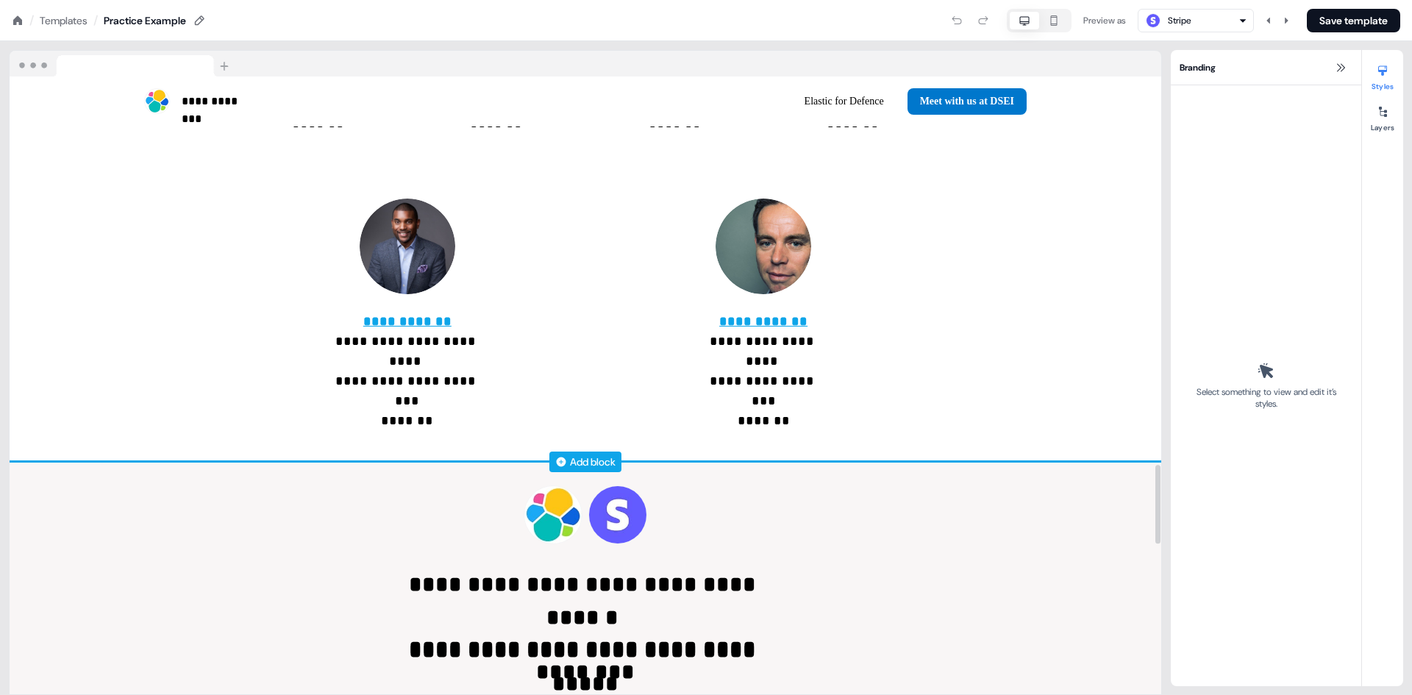
click at [564, 457] on icon at bounding box center [562, 462] width 10 height 10
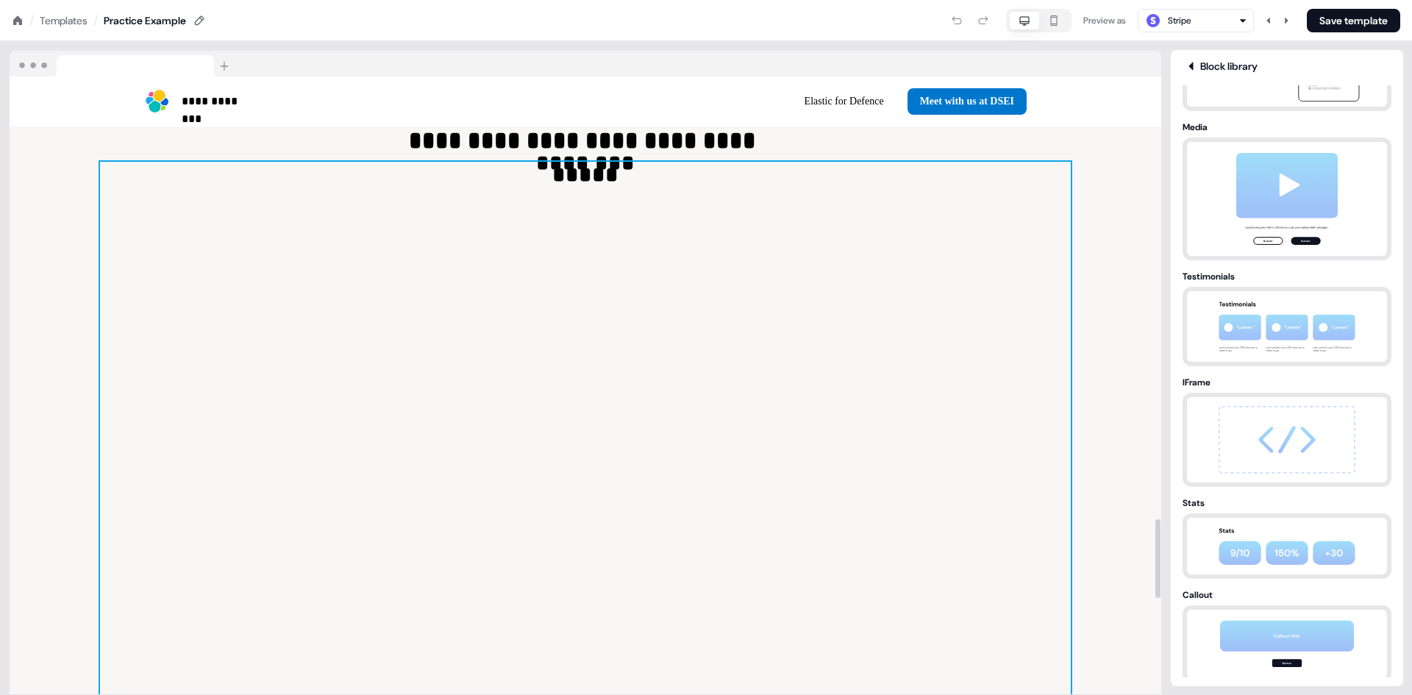
scroll to position [3388, 0]
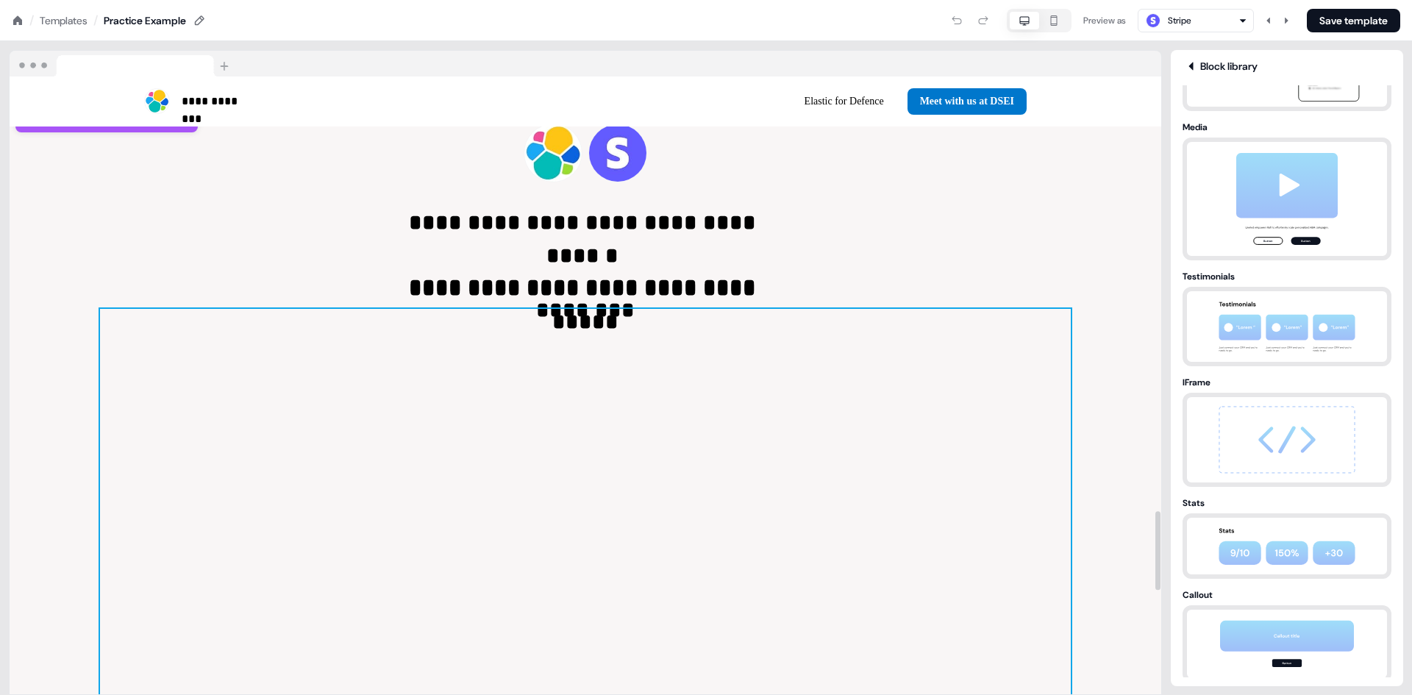
click at [687, 309] on div at bounding box center [585, 677] width 971 height 736
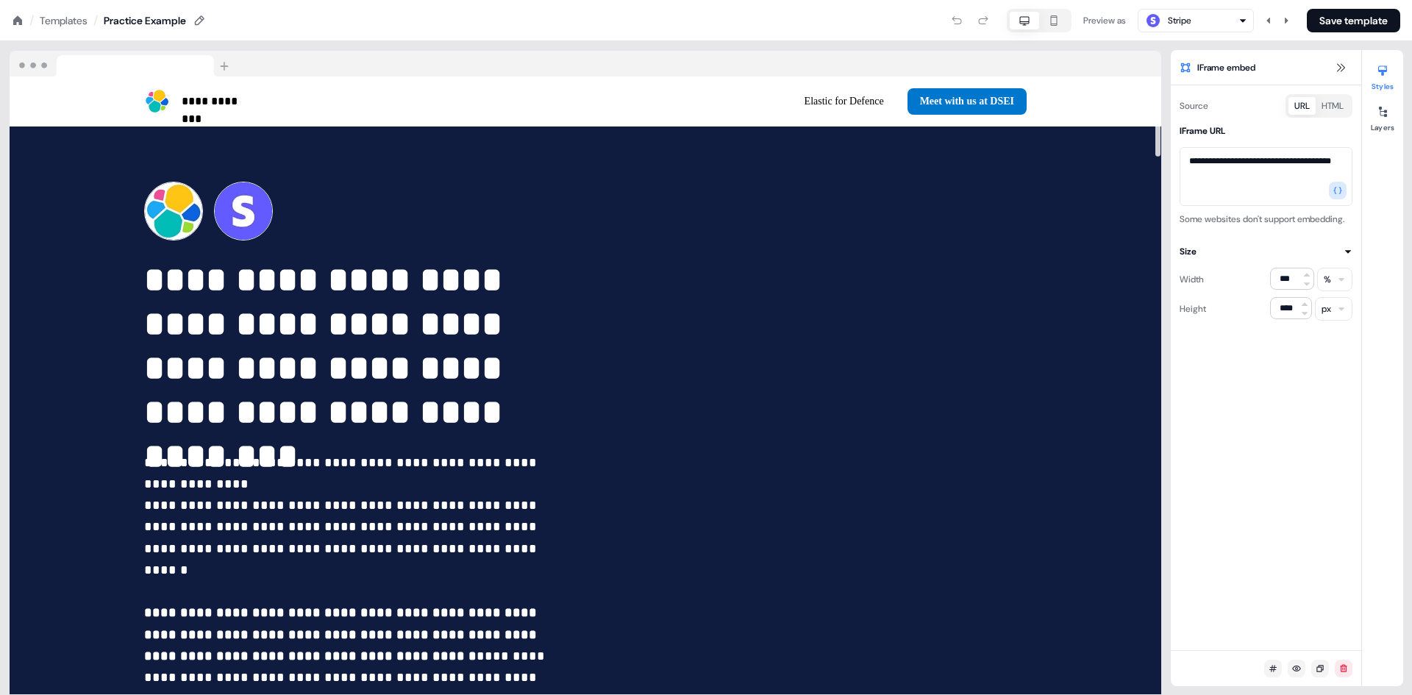
scroll to position [0, 0]
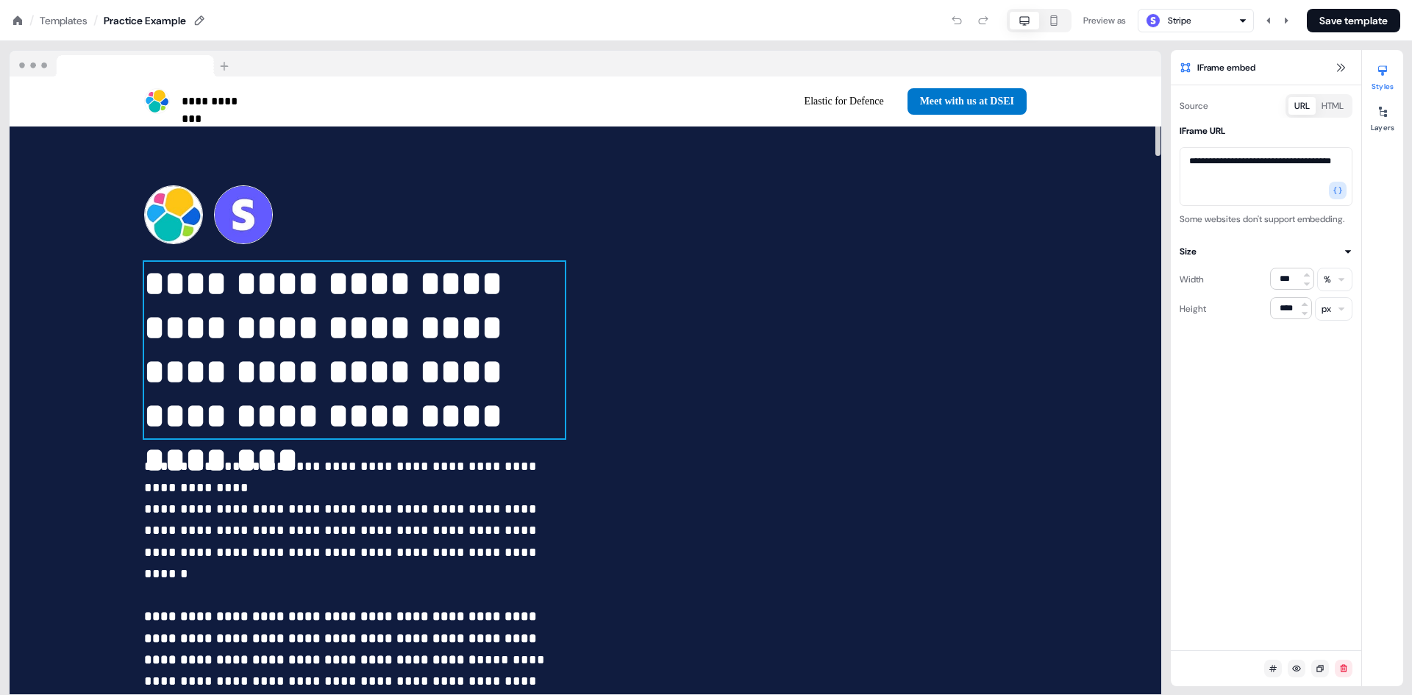
click at [291, 307] on p "**********" at bounding box center [354, 350] width 421 height 177
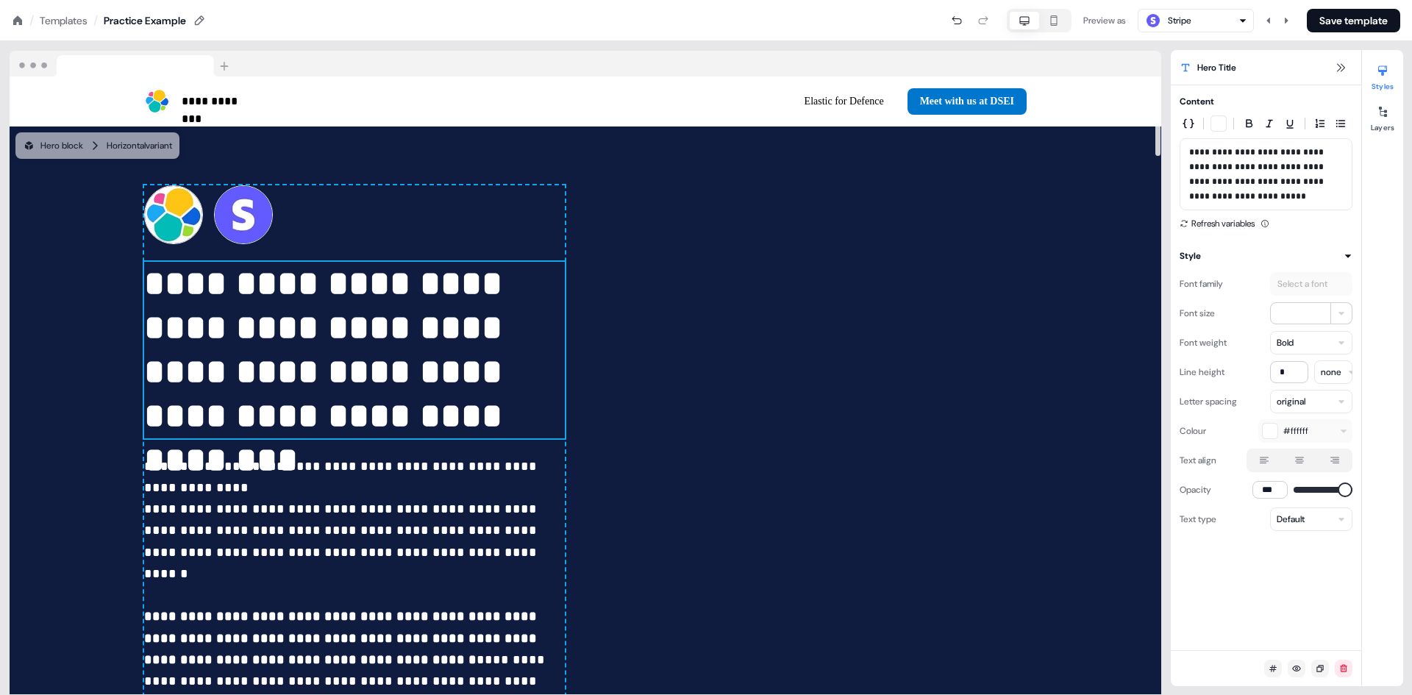
click at [337, 335] on p "**********" at bounding box center [354, 350] width 421 height 177
drag, startPoint x: 375, startPoint y: 340, endPoint x: 357, endPoint y: 331, distance: 20.4
click at [357, 331] on p "**********" at bounding box center [354, 350] width 421 height 177
click at [444, 301] on p "**********" at bounding box center [354, 350] width 421 height 177
click at [386, 502] on span "**********" at bounding box center [346, 605] width 405 height 207
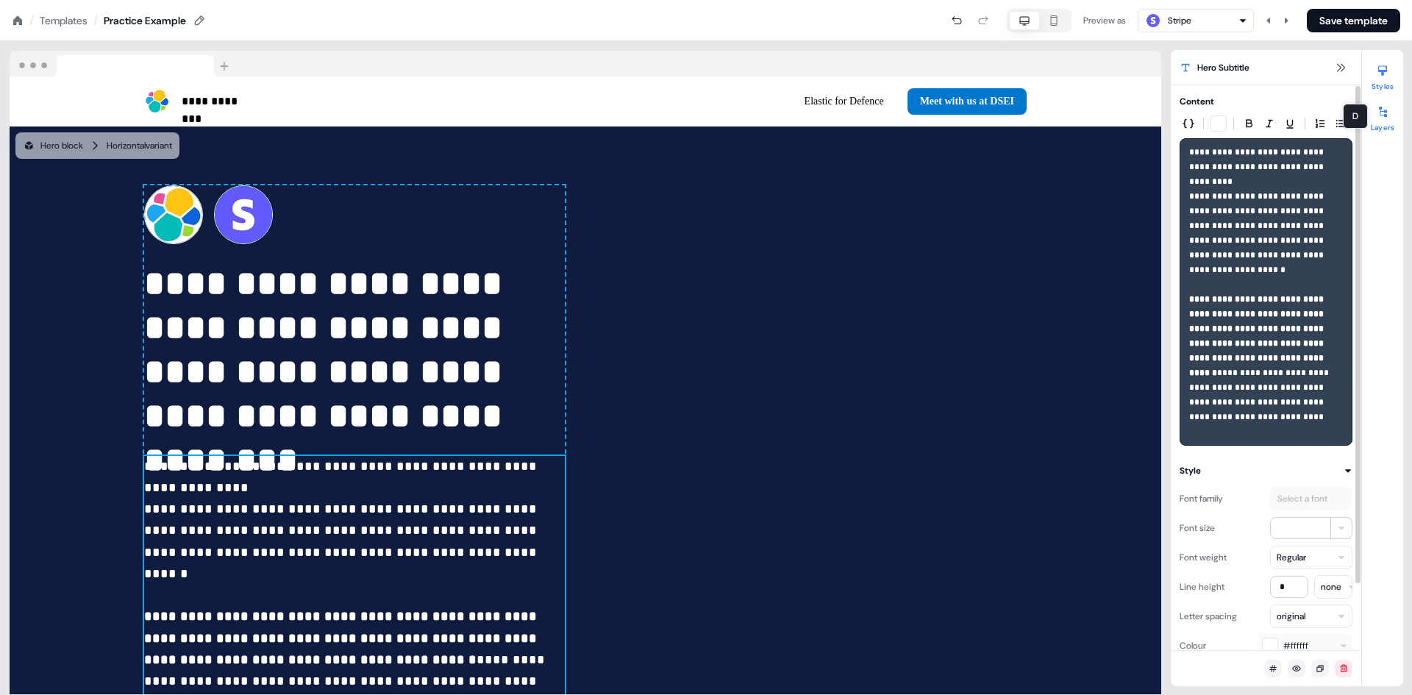
click at [1388, 112] on icon at bounding box center [1383, 112] width 12 height 12
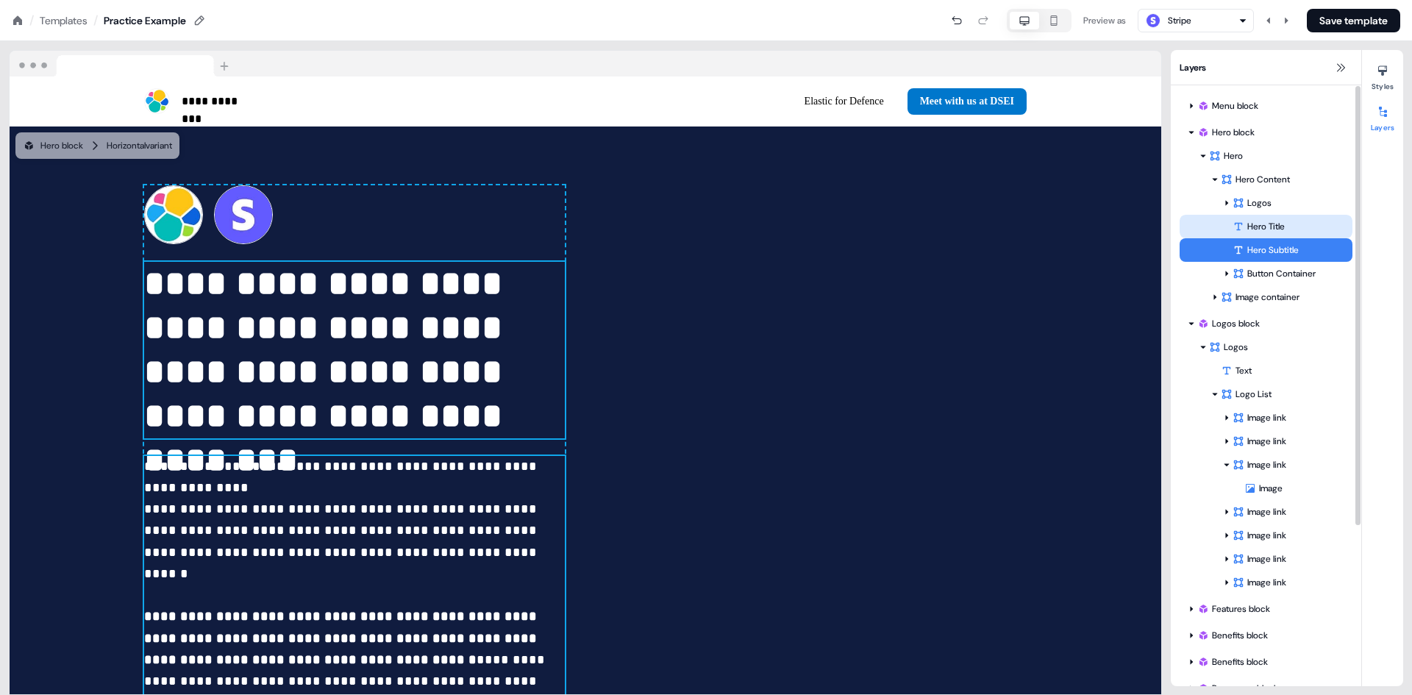
click at [1254, 227] on div "Hero Title" at bounding box center [1293, 226] width 120 height 15
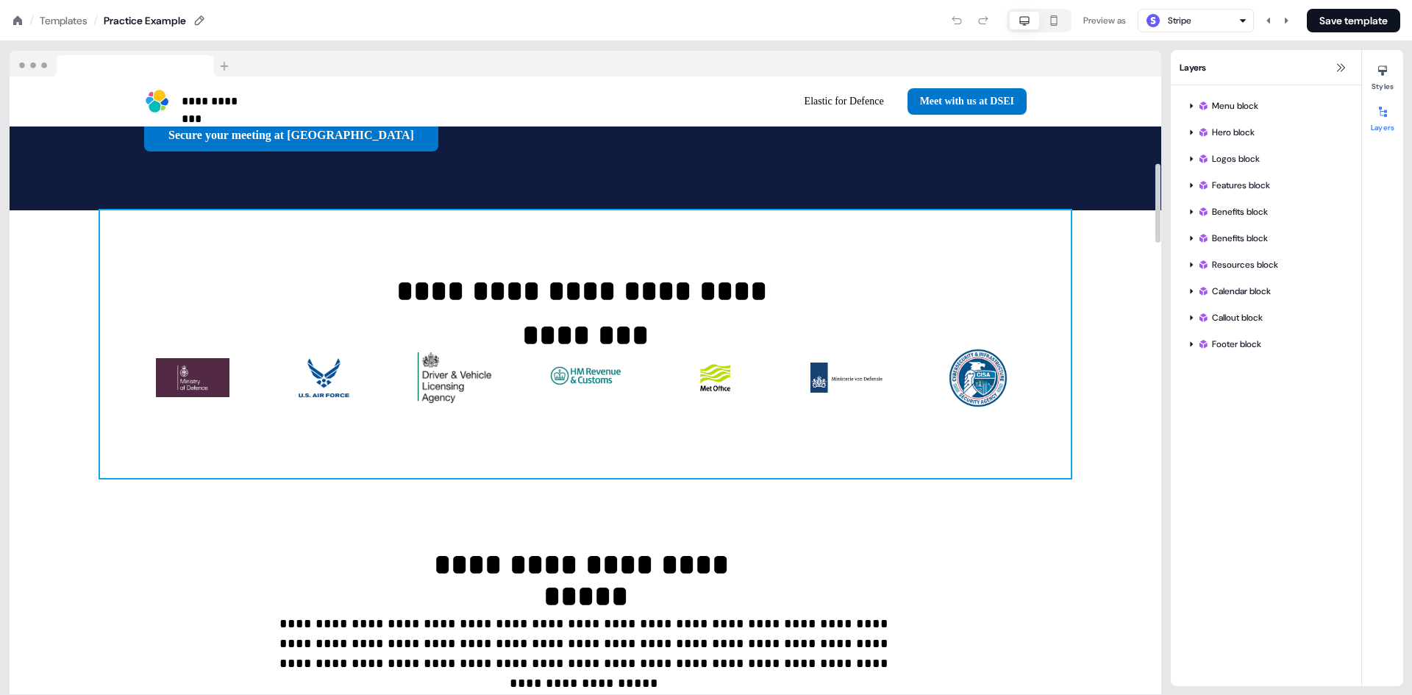
scroll to position [736, 0]
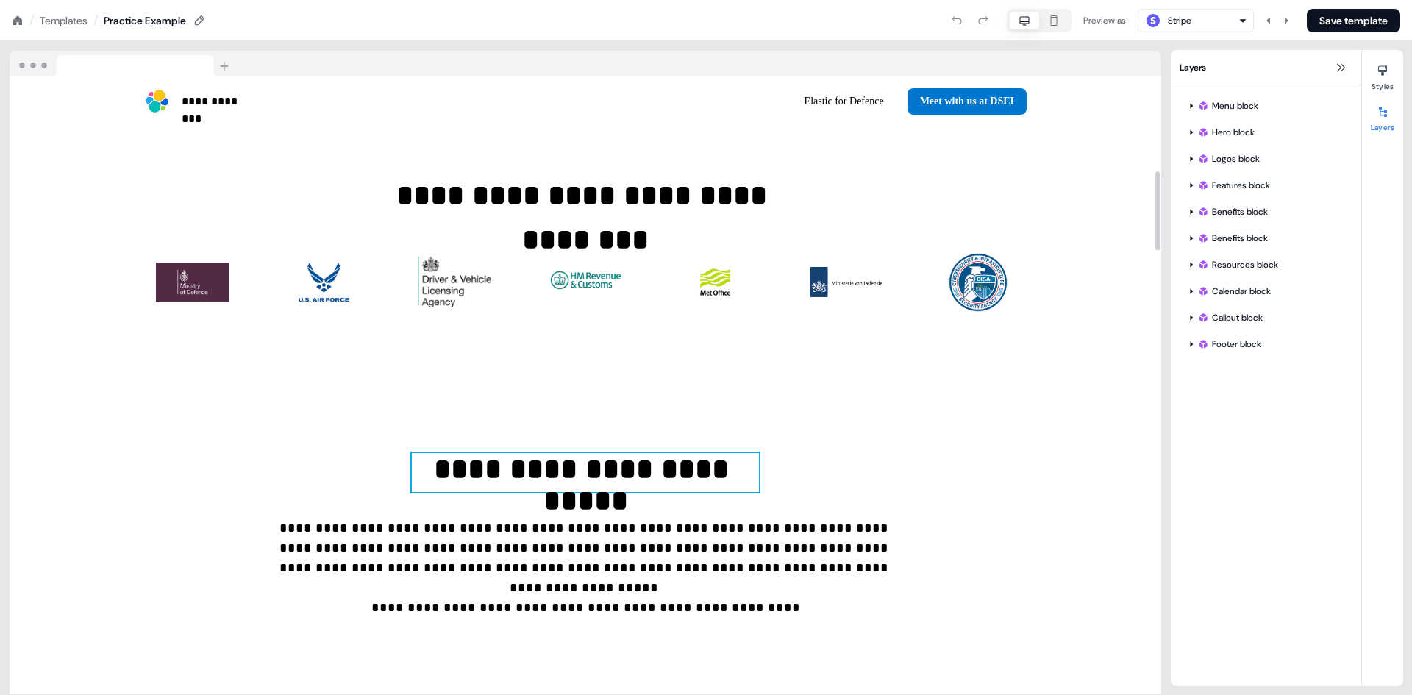
click at [506, 453] on p "**********" at bounding box center [585, 472] width 347 height 39
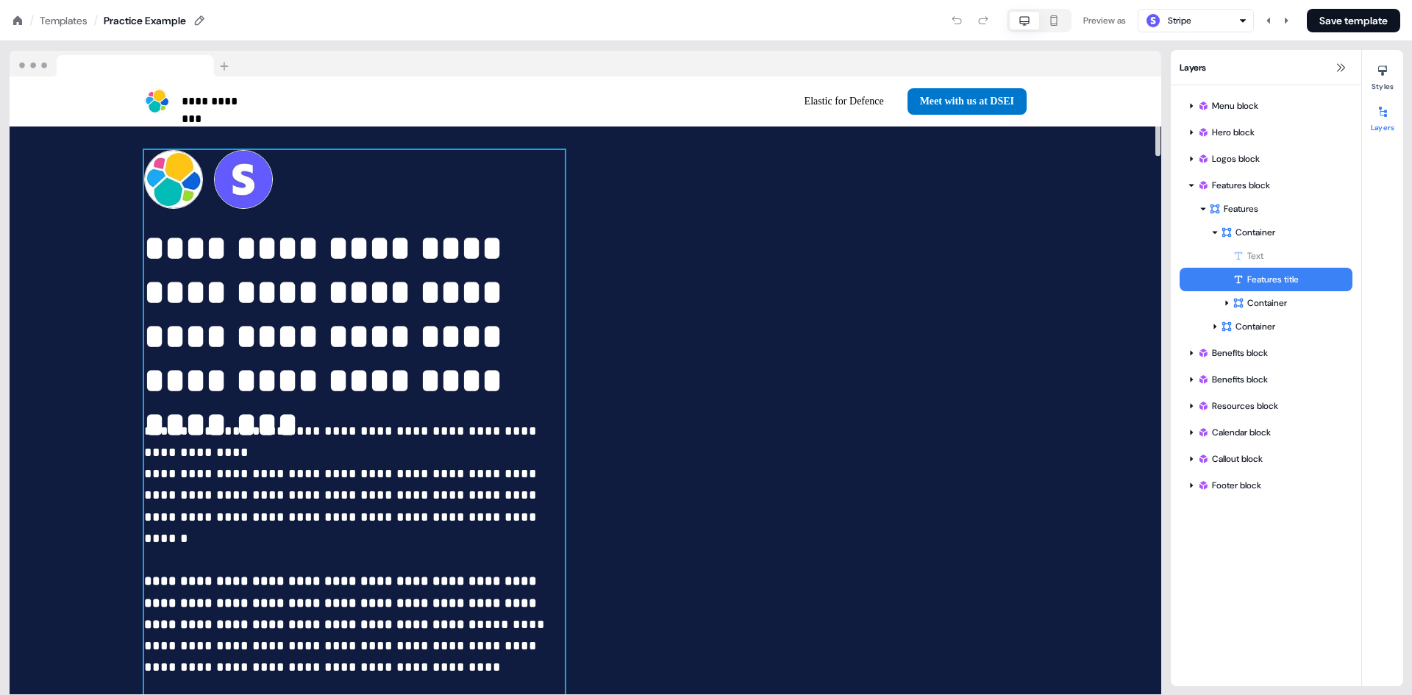
scroll to position [0, 0]
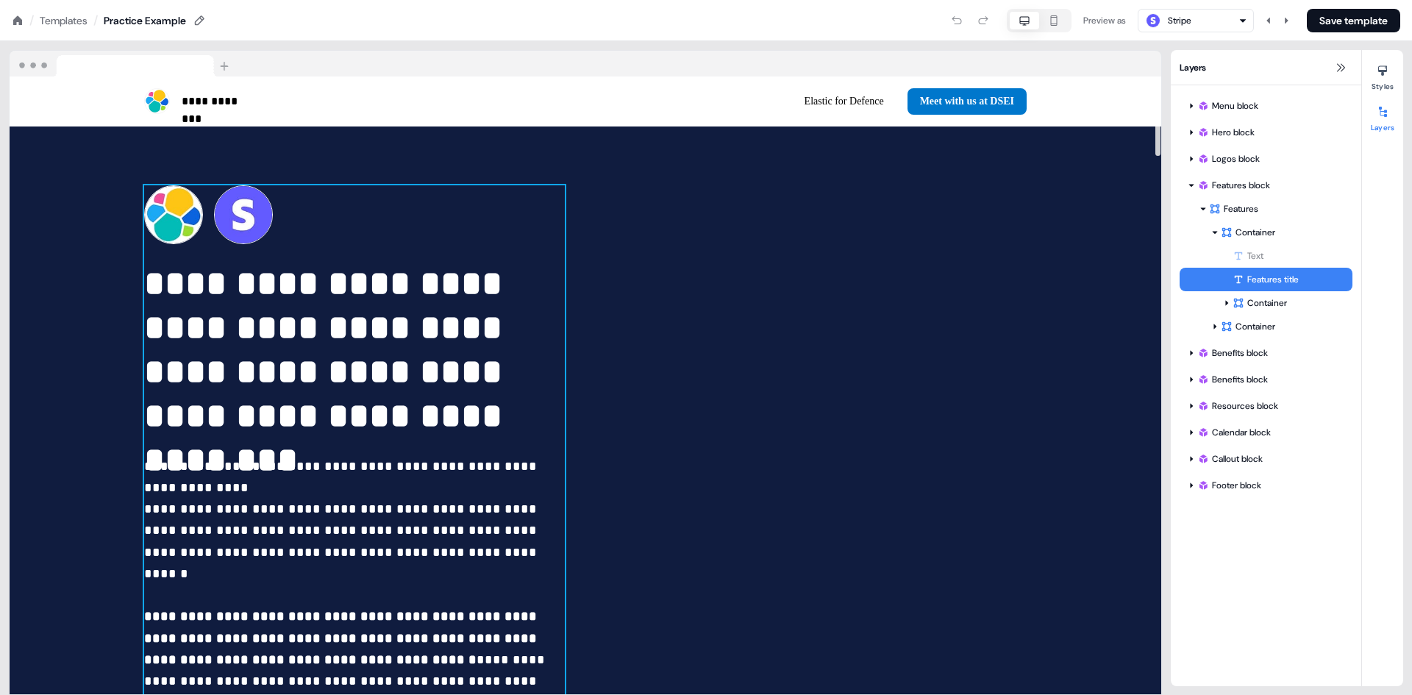
click at [288, 452] on div "**********" at bounding box center [354, 488] width 421 height 606
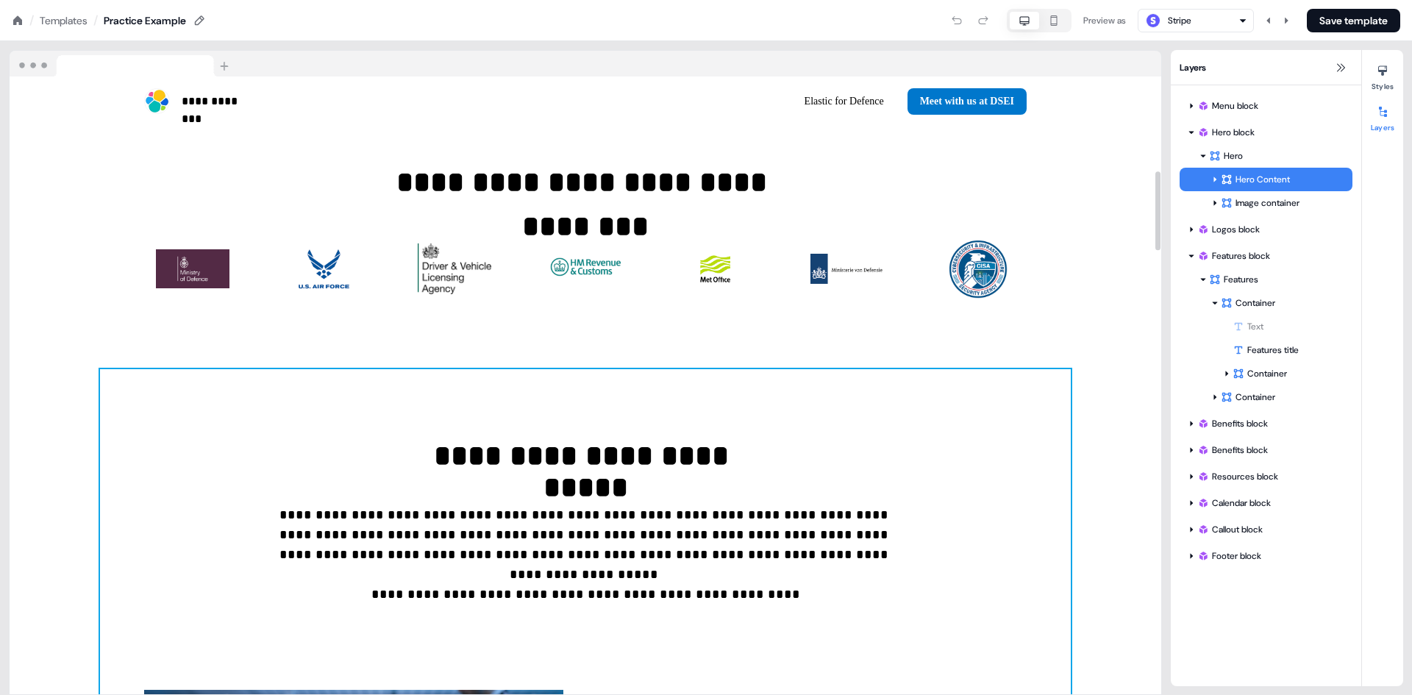
scroll to position [736, 0]
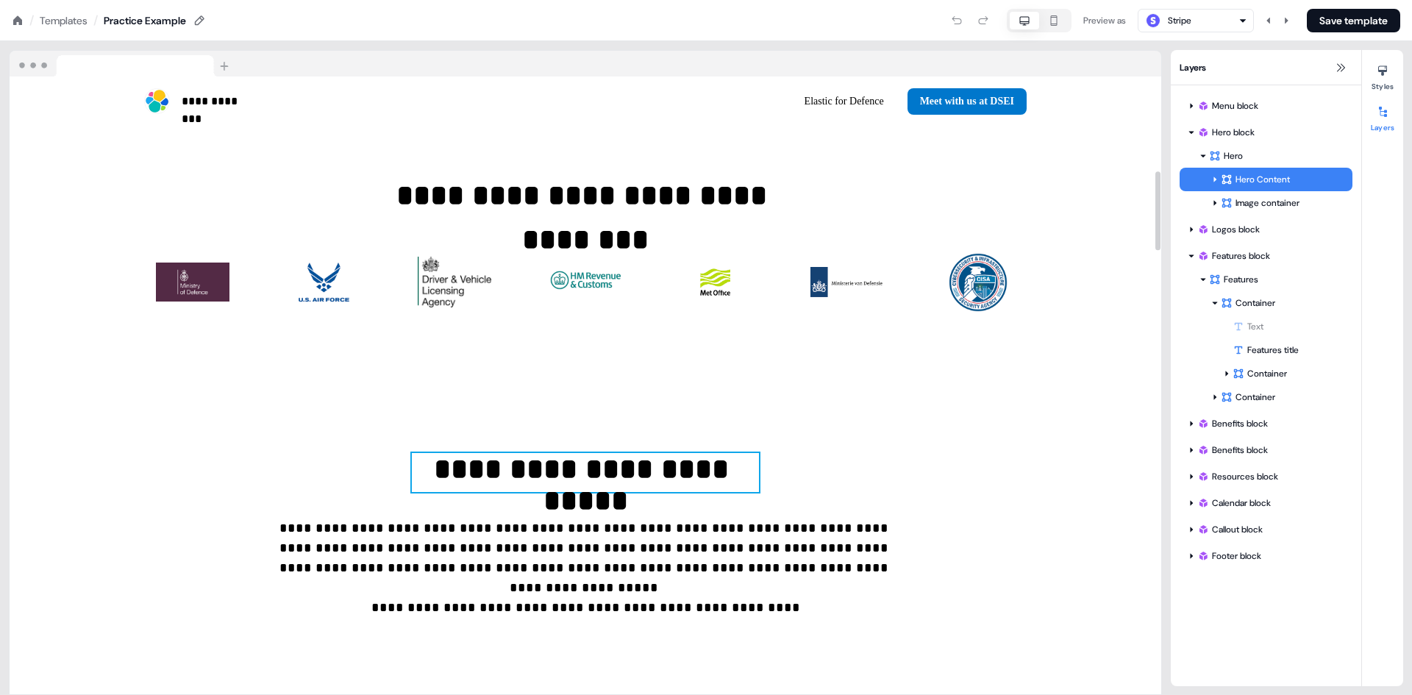
click at [690, 453] on p "**********" at bounding box center [585, 472] width 347 height 39
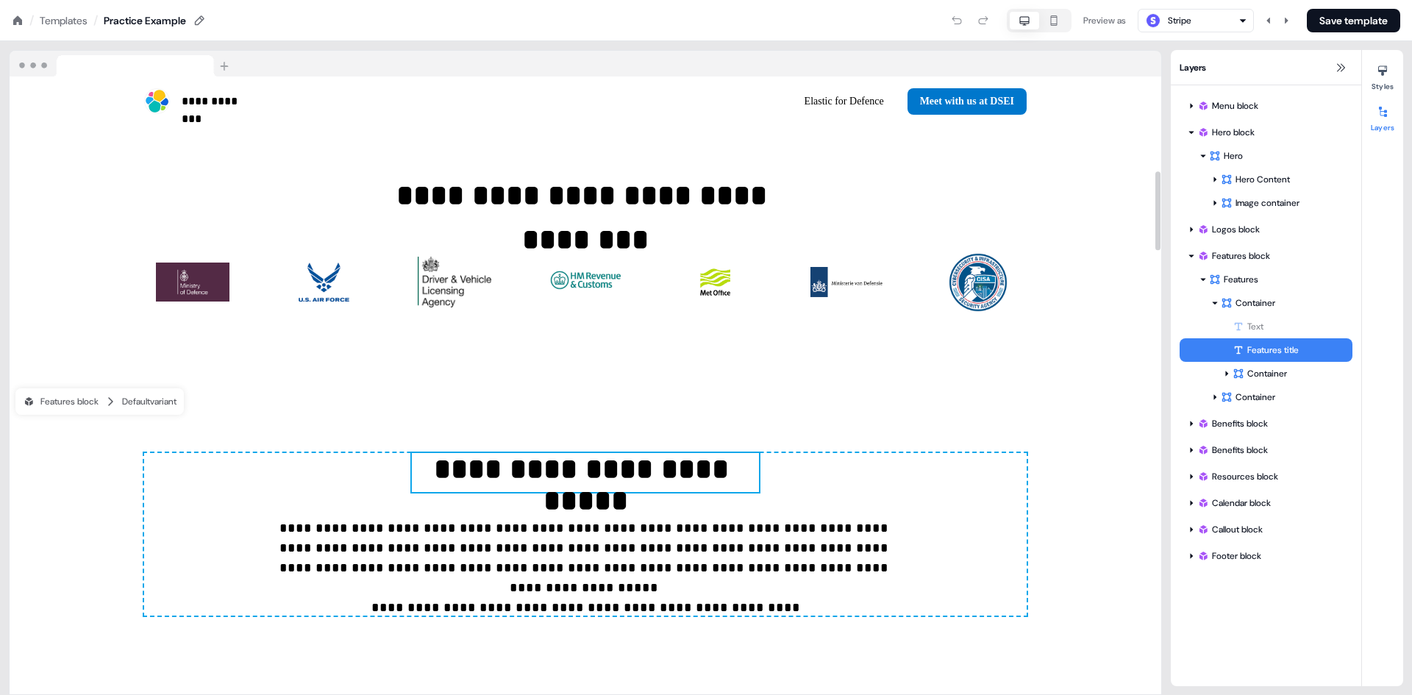
click at [747, 453] on p "**********" at bounding box center [585, 472] width 347 height 39
click at [739, 453] on p "**********" at bounding box center [585, 472] width 347 height 39
drag, startPoint x: 738, startPoint y: 411, endPoint x: 604, endPoint y: 421, distance: 134.2
click at [604, 453] on p "**********" at bounding box center [585, 472] width 347 height 39
click at [1271, 346] on div "Features title" at bounding box center [1293, 350] width 120 height 15
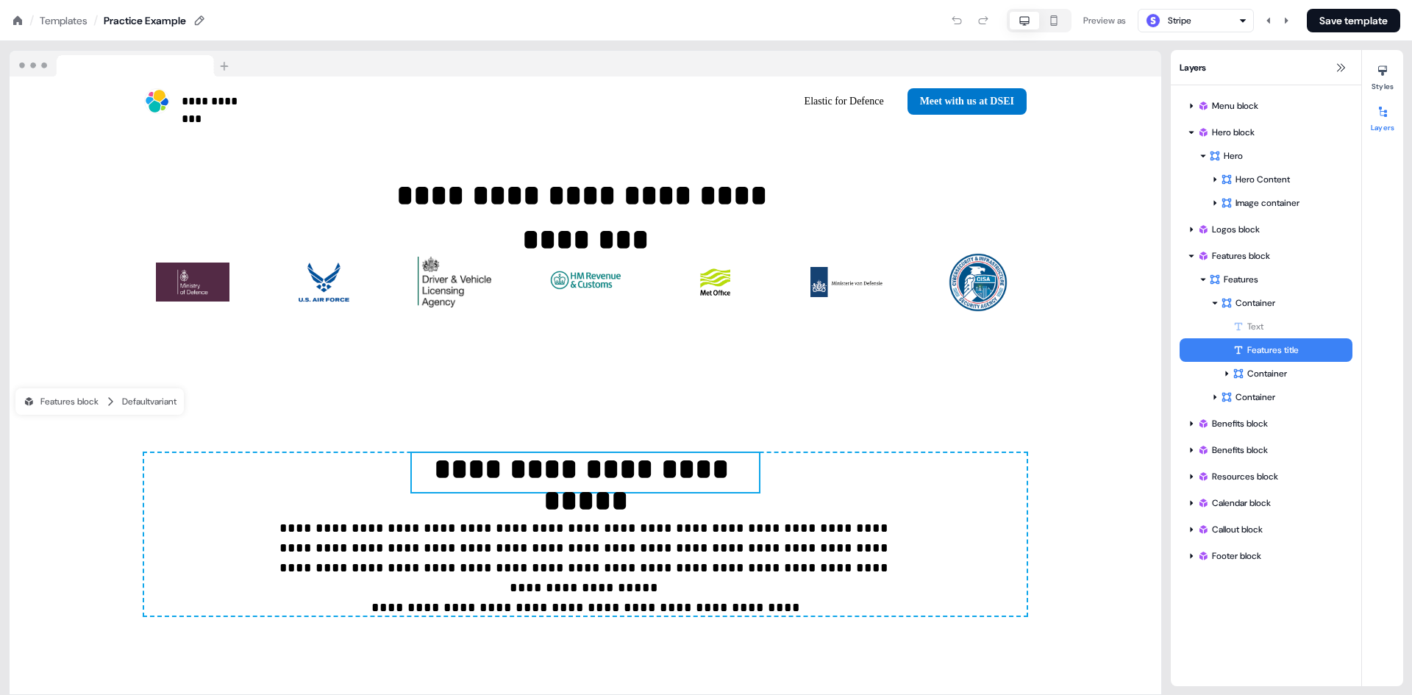
scroll to position [758, 0]
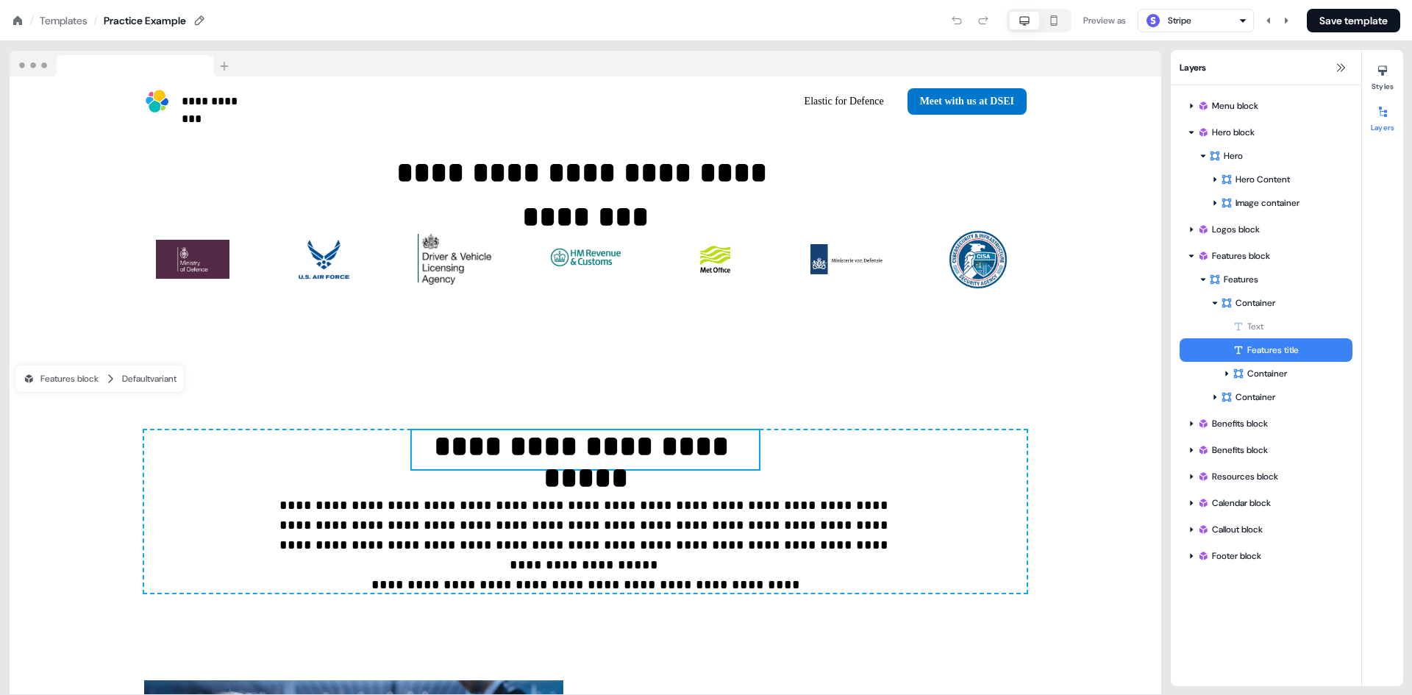
click at [1271, 346] on div "Features title" at bounding box center [1293, 350] width 120 height 15
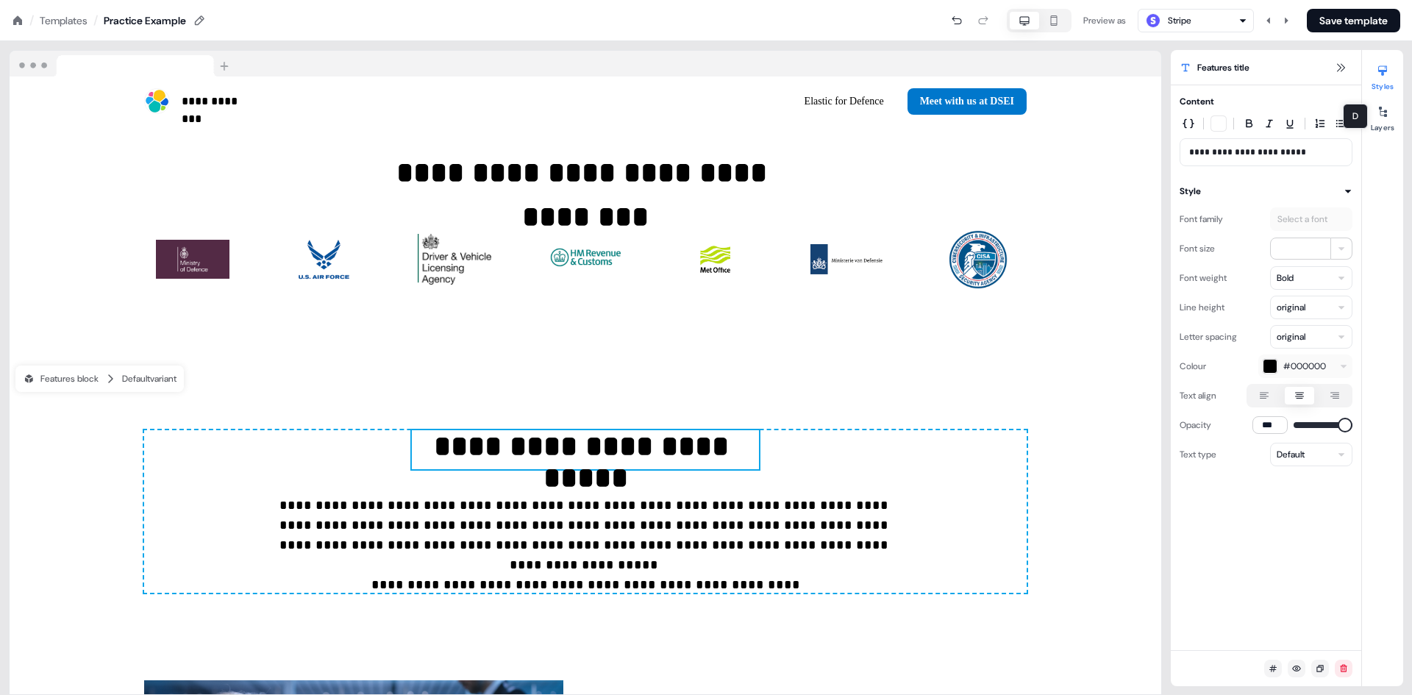
click at [1386, 74] on icon at bounding box center [1383, 71] width 12 height 12
click at [1387, 126] on button "Layers" at bounding box center [1382, 116] width 41 height 32
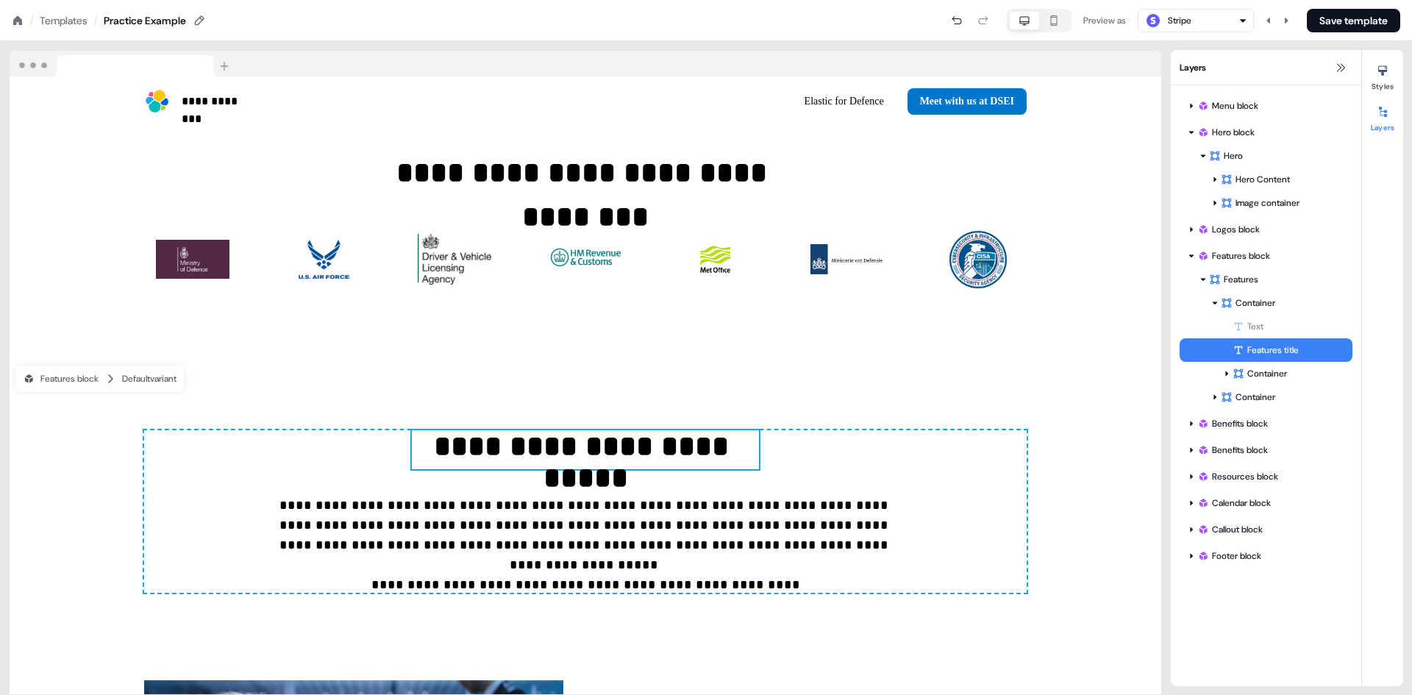
click at [1266, 349] on div "Features title" at bounding box center [1293, 350] width 120 height 15
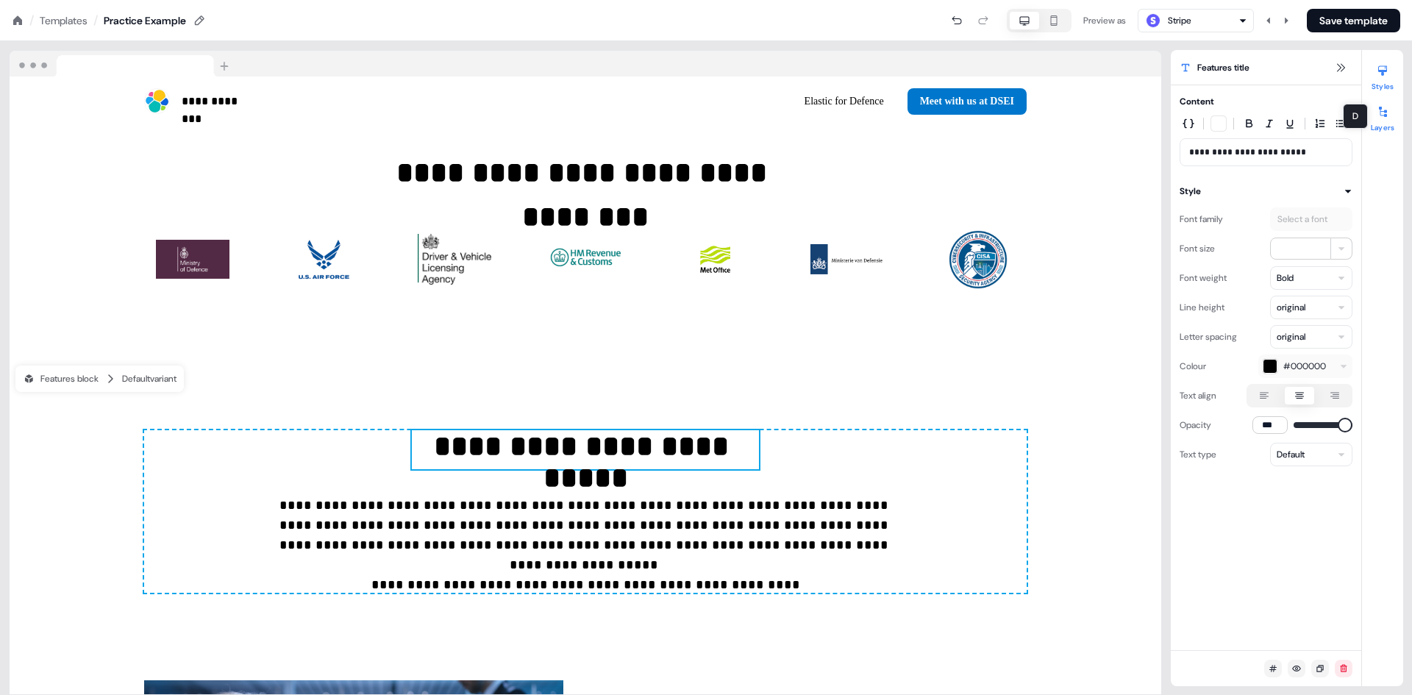
click at [1374, 116] on div at bounding box center [1383, 112] width 24 height 24
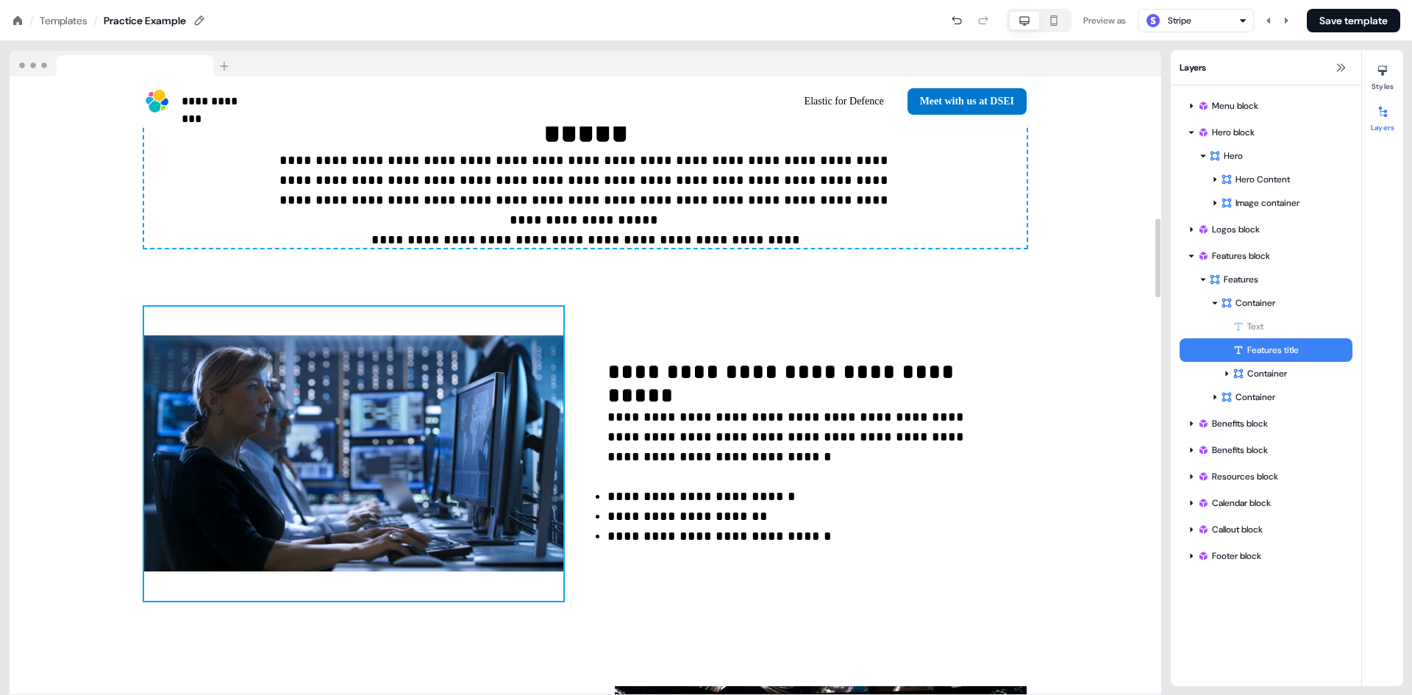
scroll to position [883, 0]
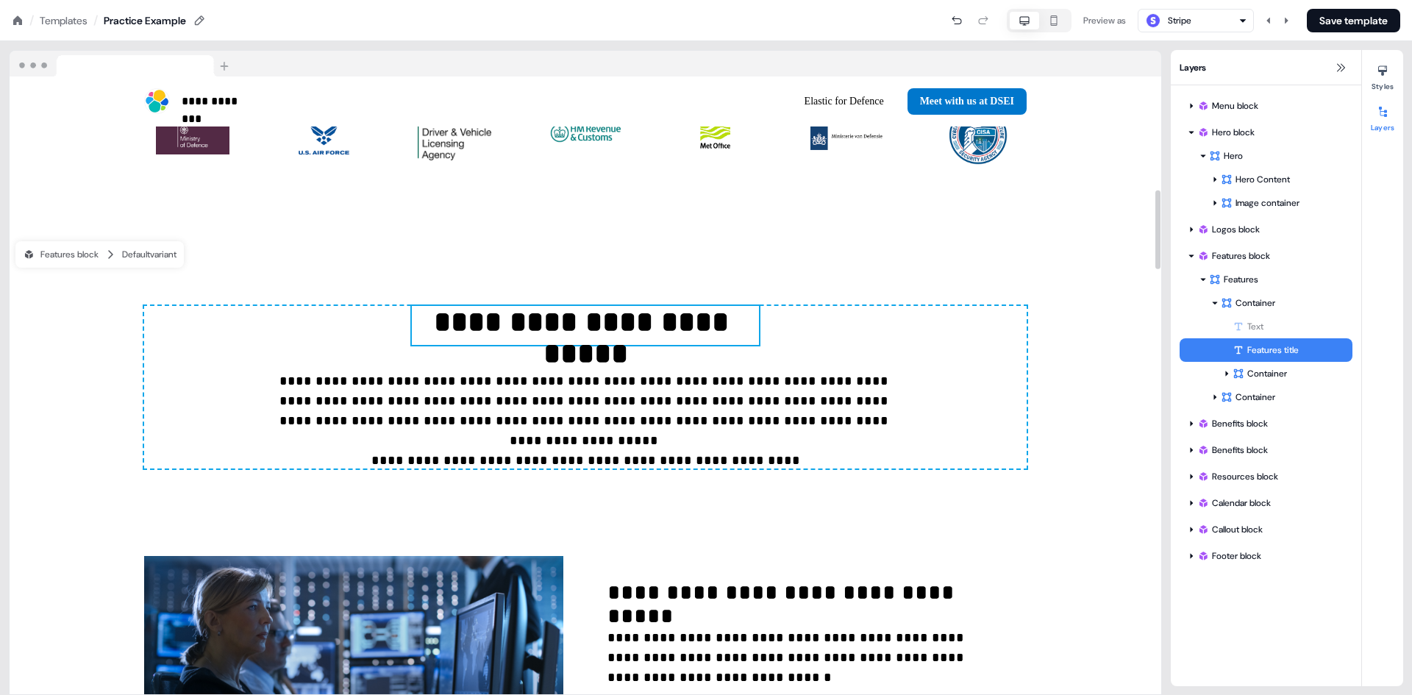
click at [733, 306] on p "**********" at bounding box center [585, 325] width 347 height 39
drag, startPoint x: 1291, startPoint y: 351, endPoint x: 1329, endPoint y: 344, distance: 38.8
click at [1329, 344] on div "Features title" at bounding box center [1293, 350] width 120 height 15
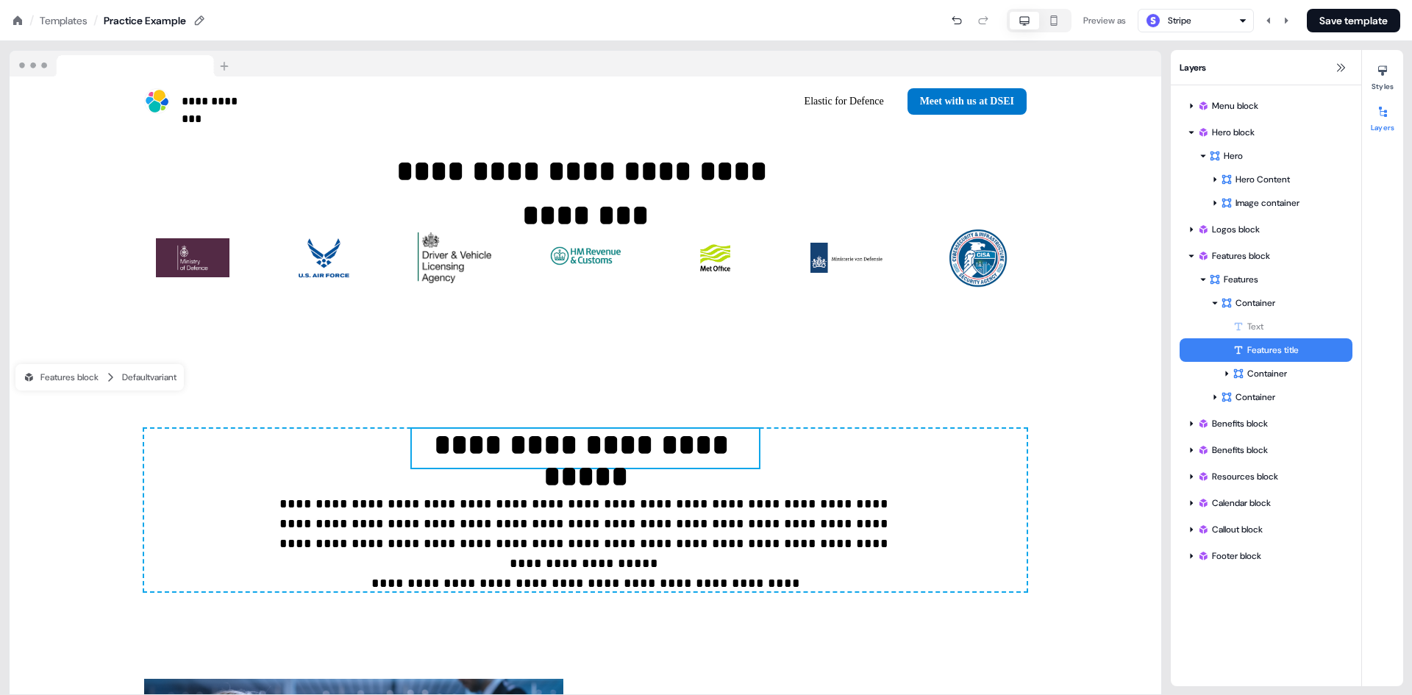
scroll to position [758, 0]
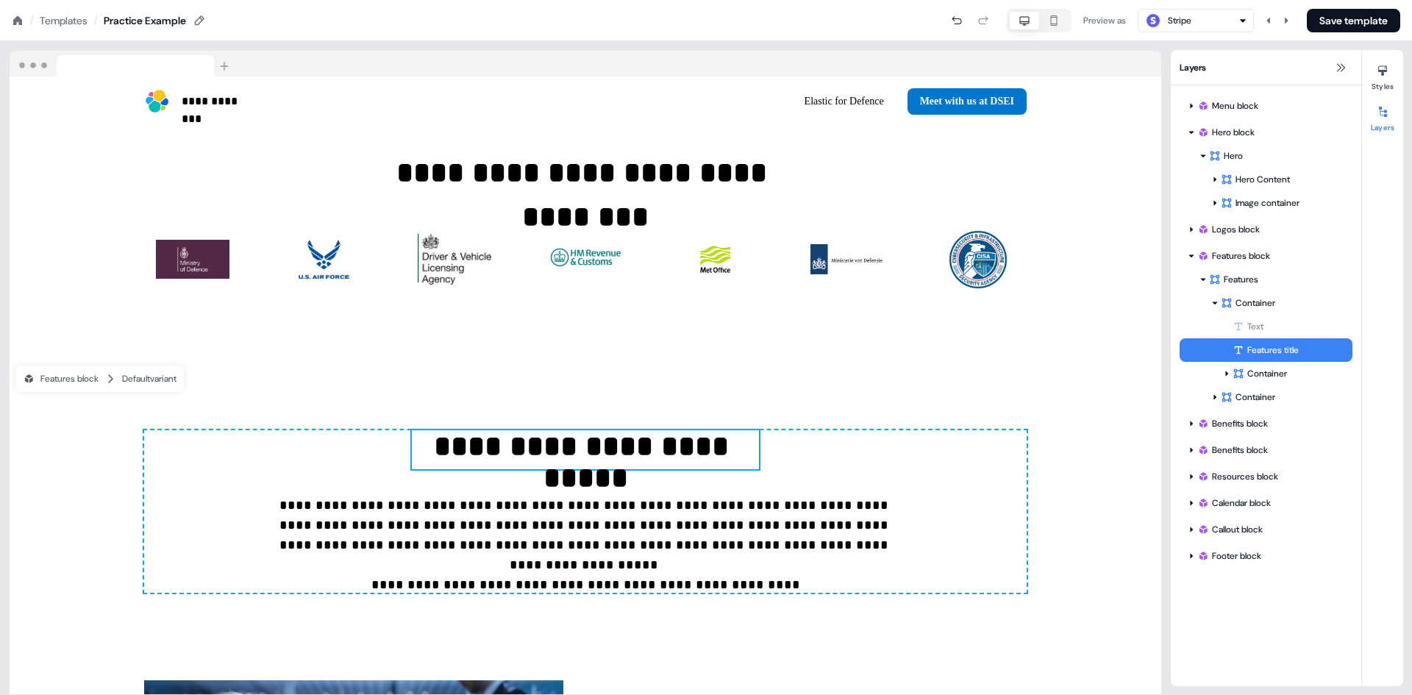
click at [1307, 342] on div "Features title" at bounding box center [1266, 350] width 173 height 24
click at [1290, 349] on div "Features title" at bounding box center [1293, 350] width 120 height 15
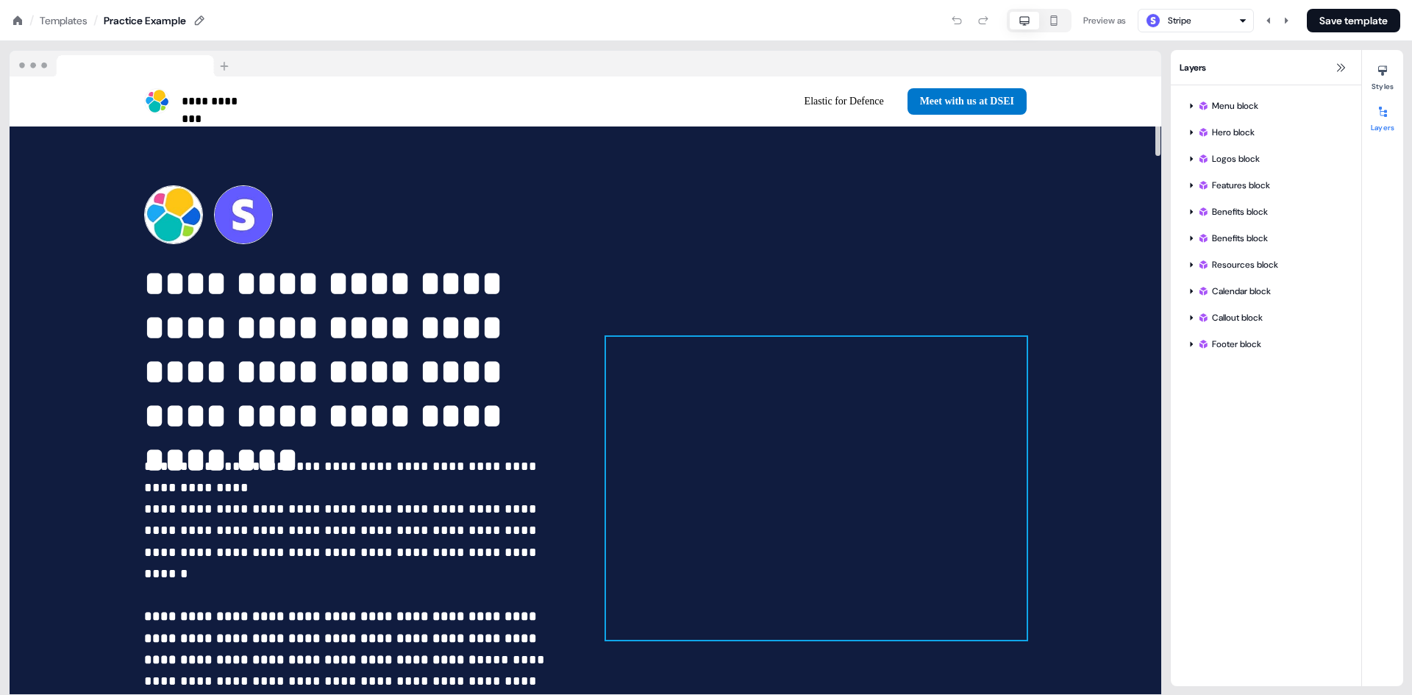
click at [884, 406] on div at bounding box center [816, 488] width 421 height 303
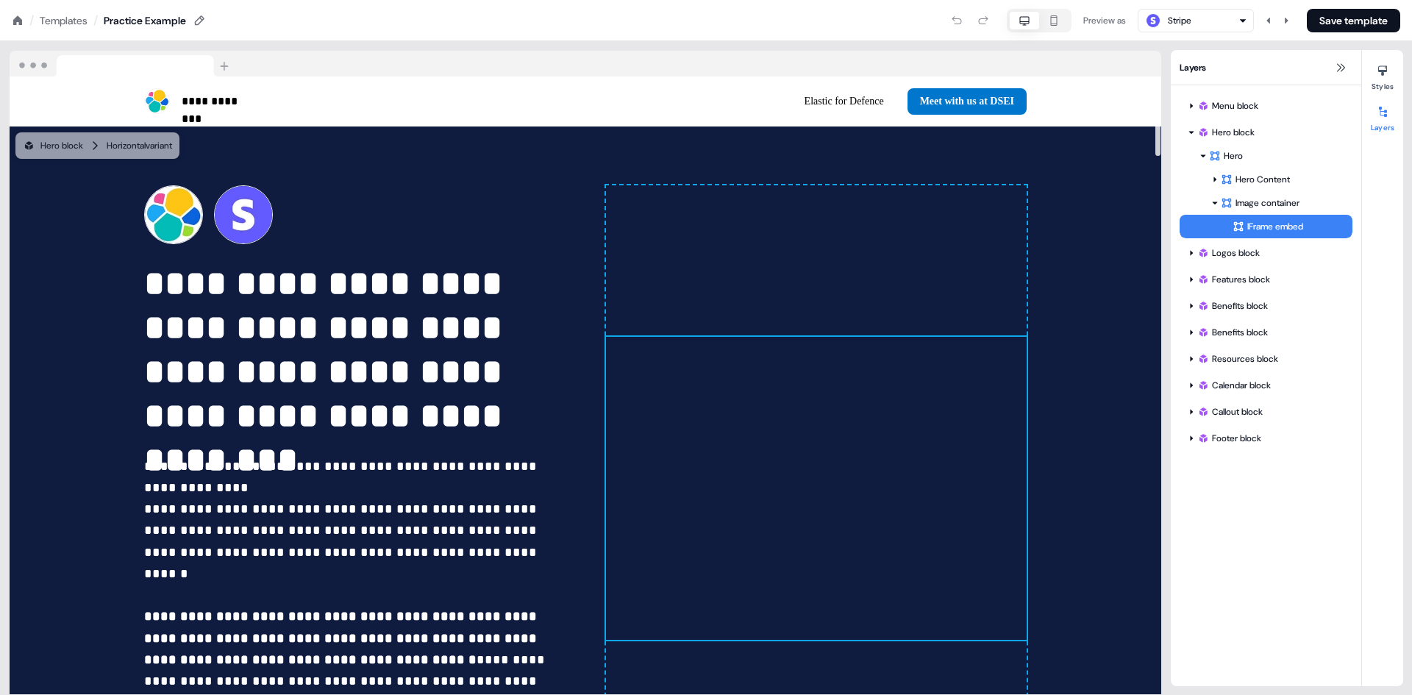
drag, startPoint x: 884, startPoint y: 403, endPoint x: 875, endPoint y: 399, distance: 10.5
click at [875, 399] on div at bounding box center [816, 488] width 421 height 303
click at [1238, 227] on icon at bounding box center [1239, 227] width 12 height 12
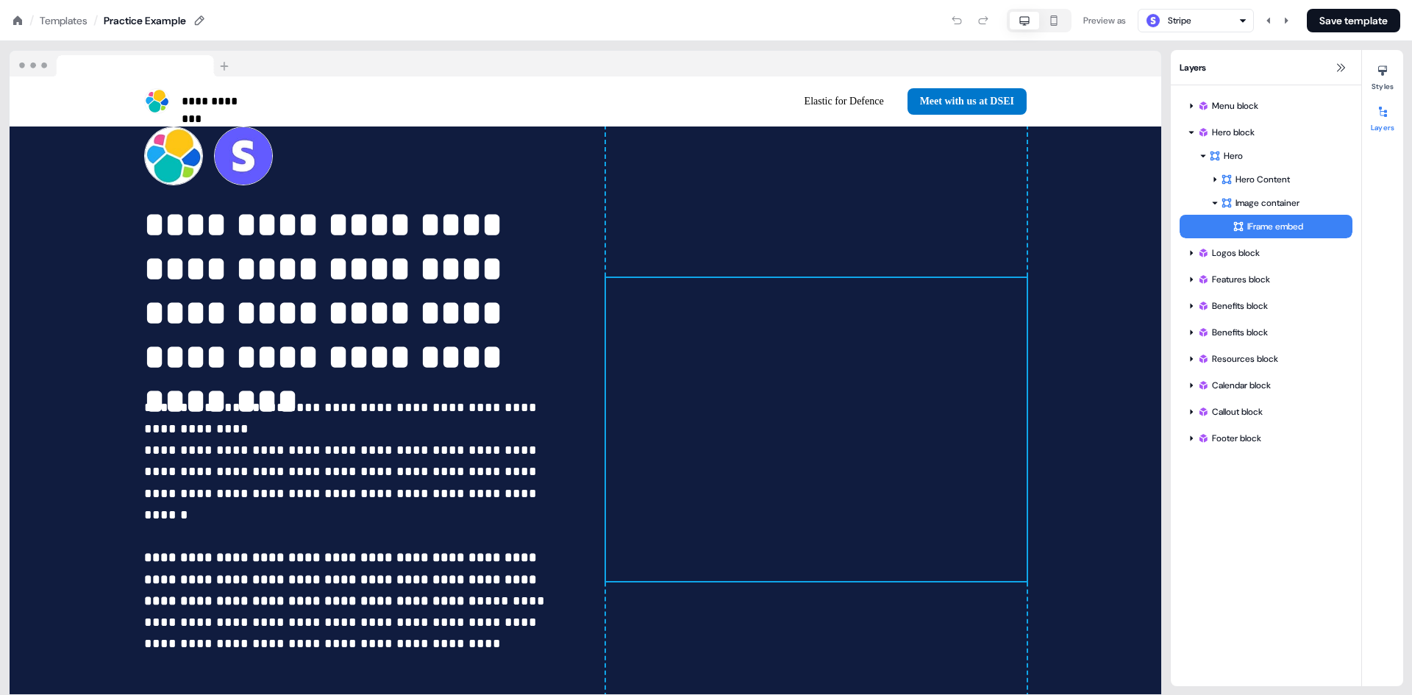
scroll to position [71, 0]
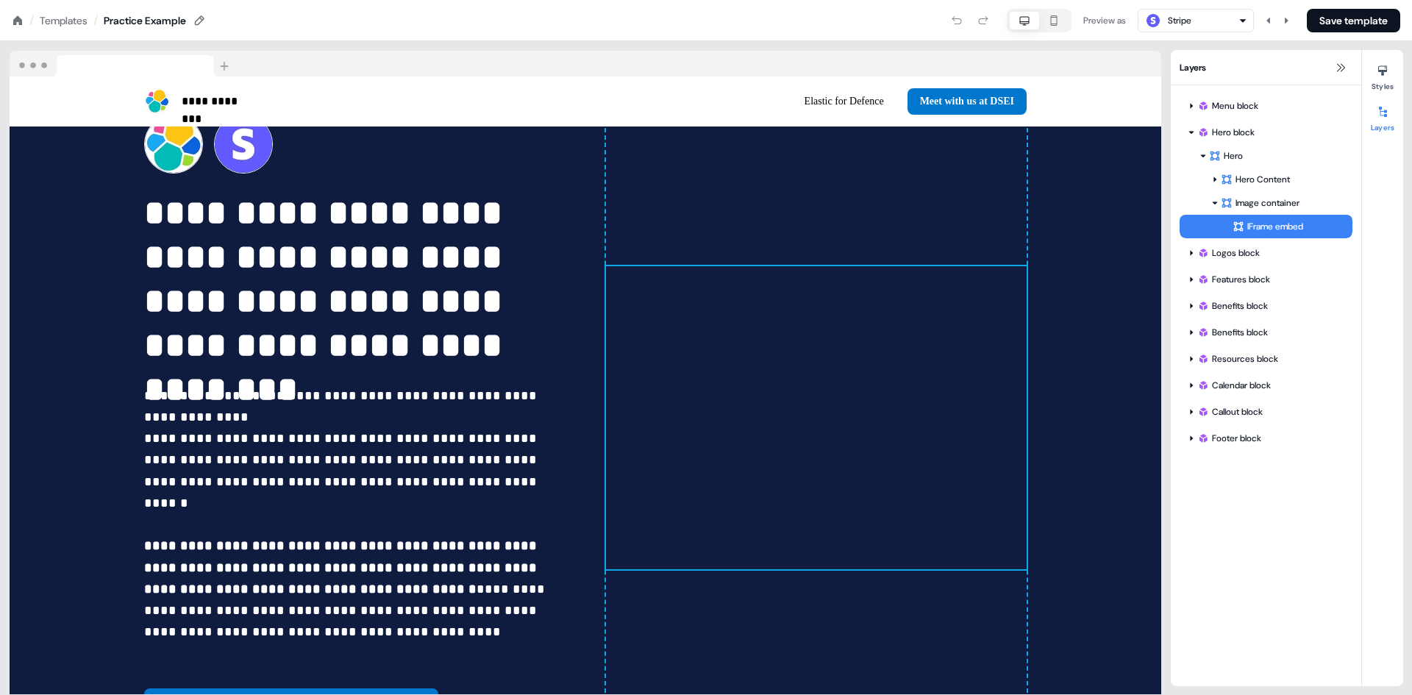
drag, startPoint x: 1238, startPoint y: 227, endPoint x: 1268, endPoint y: 219, distance: 30.3
click at [1268, 219] on div "IFrame embed" at bounding box center [1293, 226] width 120 height 15
click at [1266, 227] on div "IFrame embed" at bounding box center [1293, 226] width 120 height 15
click at [1265, 230] on div "IFrame embed" at bounding box center [1293, 226] width 120 height 15
click at [1265, 225] on div "IFrame embed" at bounding box center [1293, 226] width 120 height 15
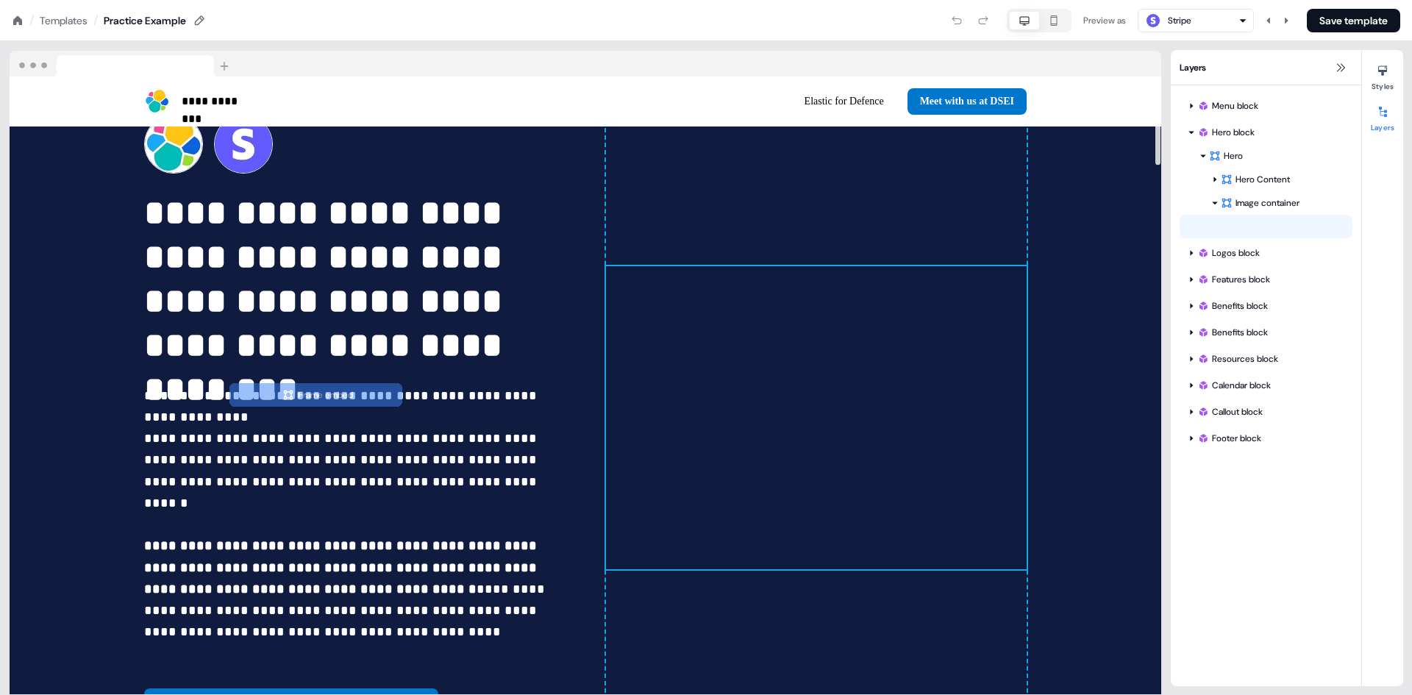
drag, startPoint x: 1265, startPoint y: 225, endPoint x: 315, endPoint y: 394, distance: 965.3
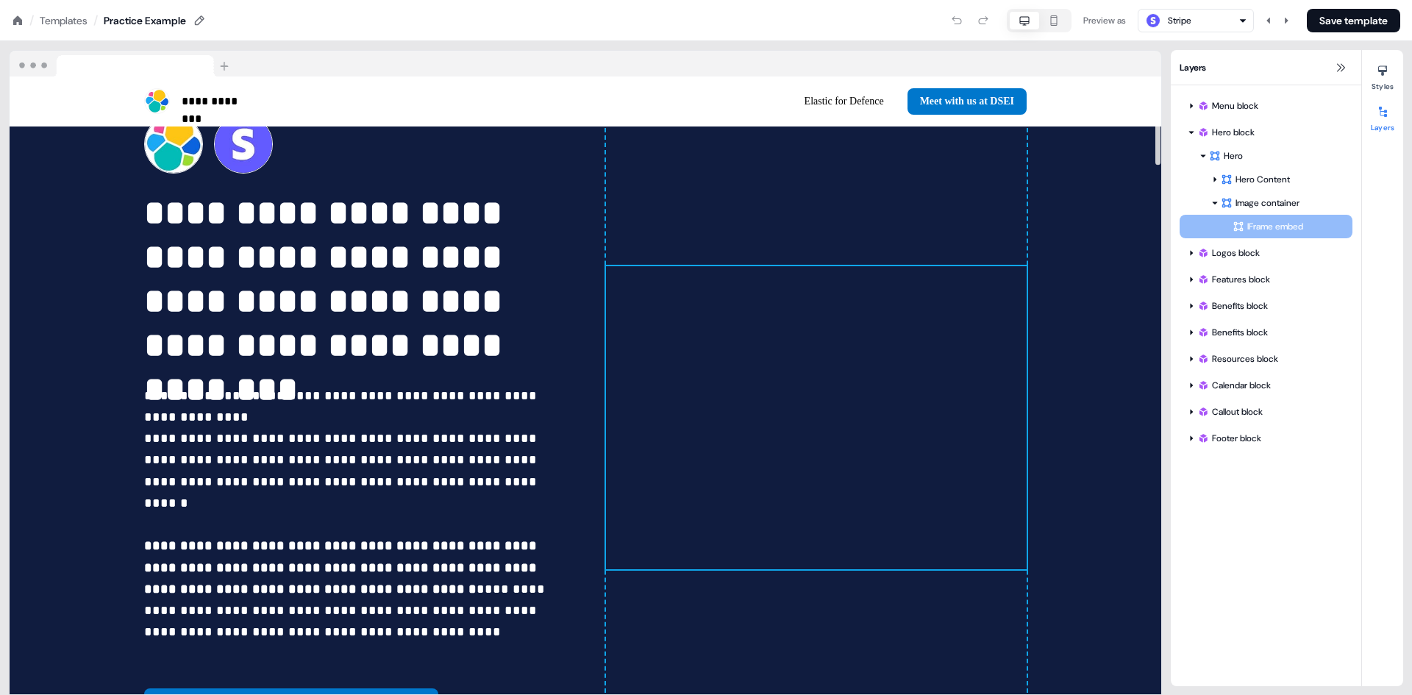
click at [1180, 238] on div "IFrame embed IFrame embed To pick up a draggable item, press the space bar. Whi…" at bounding box center [1266, 227] width 173 height 24
click at [1271, 221] on div "Hero Content Image container IFrame embed To pick up a draggable item, press th…" at bounding box center [1266, 203] width 173 height 71
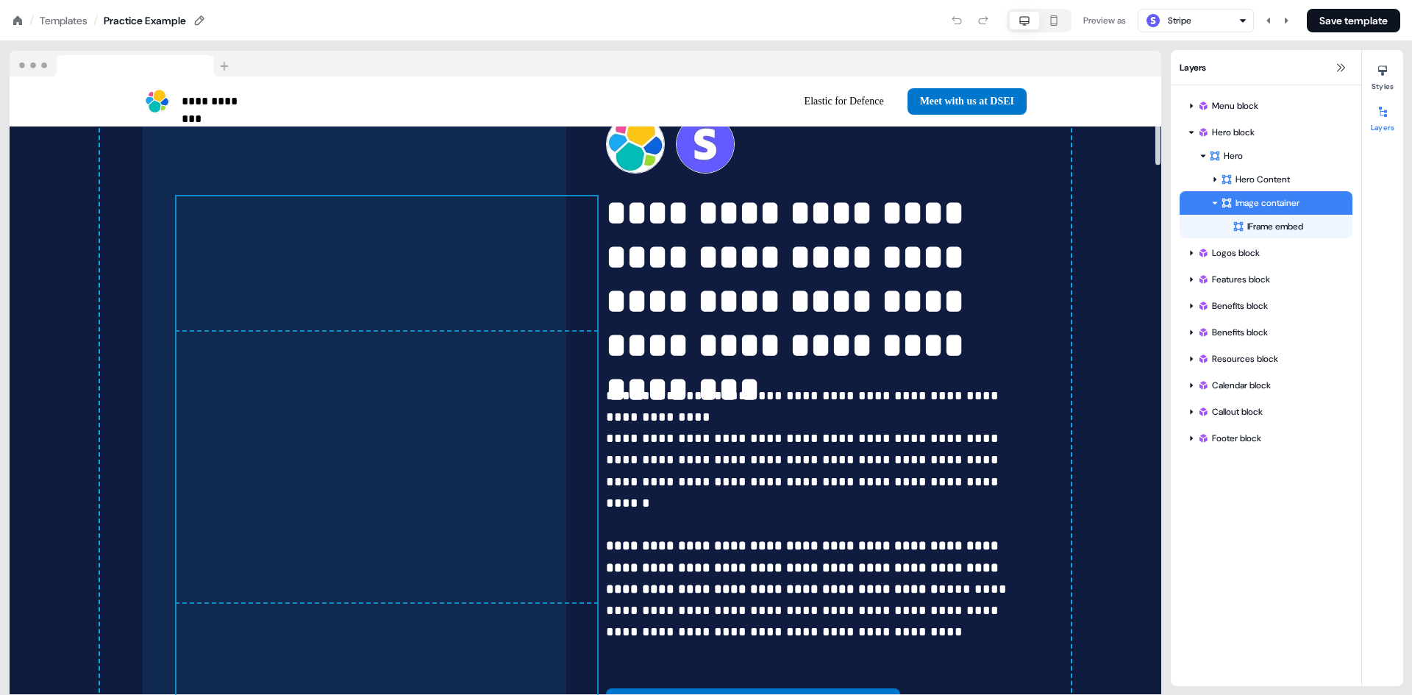
scroll to position [0, 0]
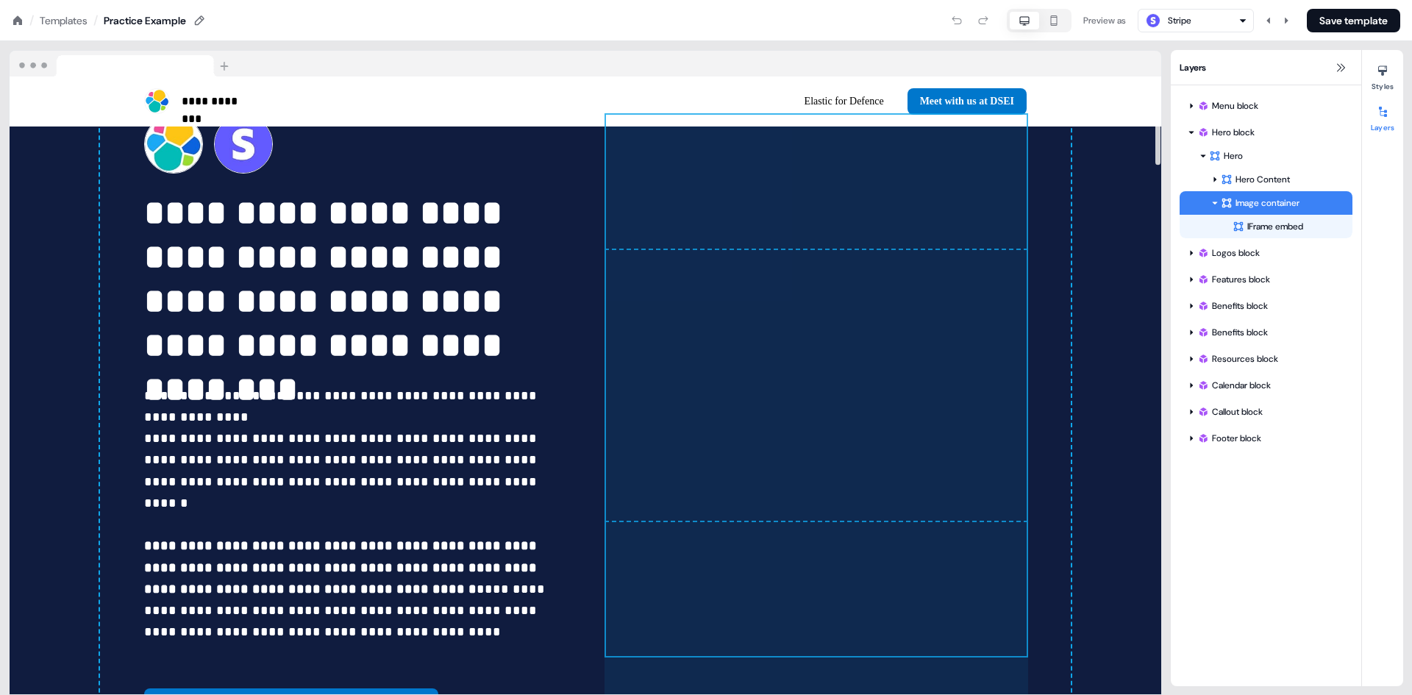
drag, startPoint x: 742, startPoint y: 346, endPoint x: 725, endPoint y: 285, distance: 64.1
click at [725, 285] on div "**********" at bounding box center [585, 418] width 971 height 724
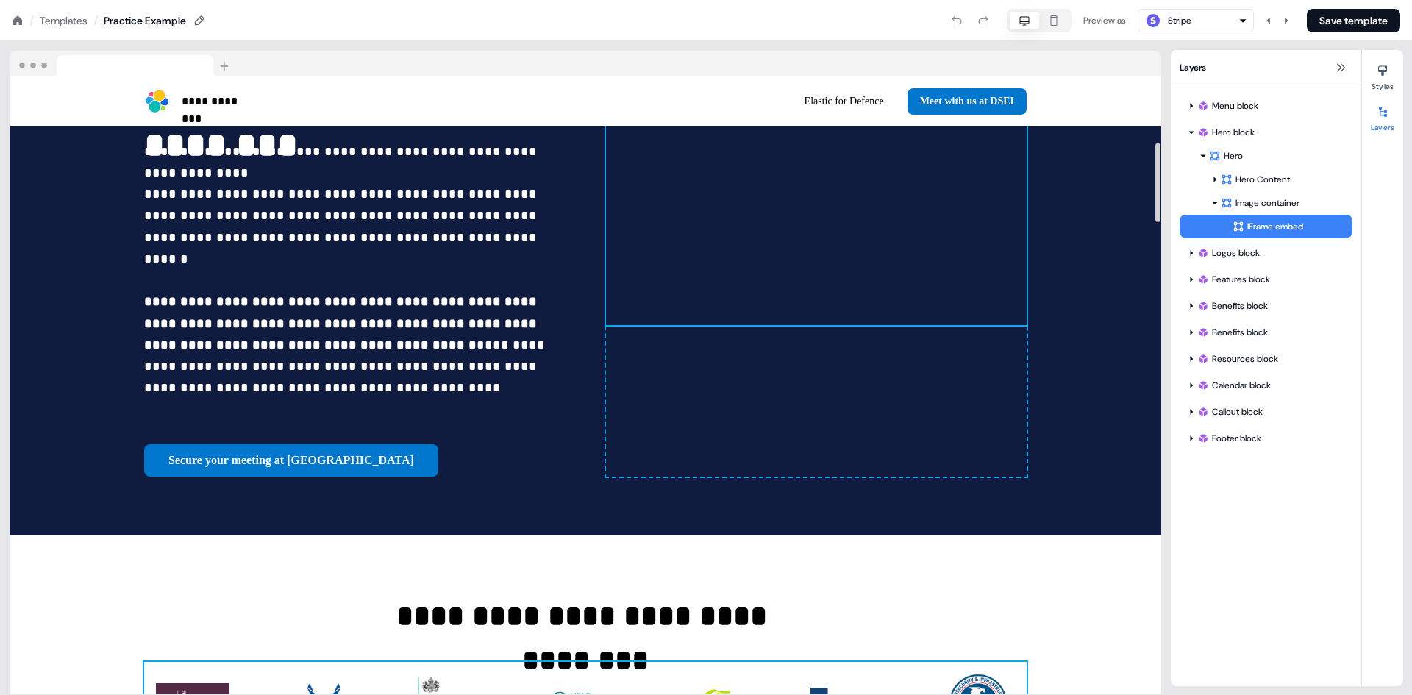
scroll to position [515, 0]
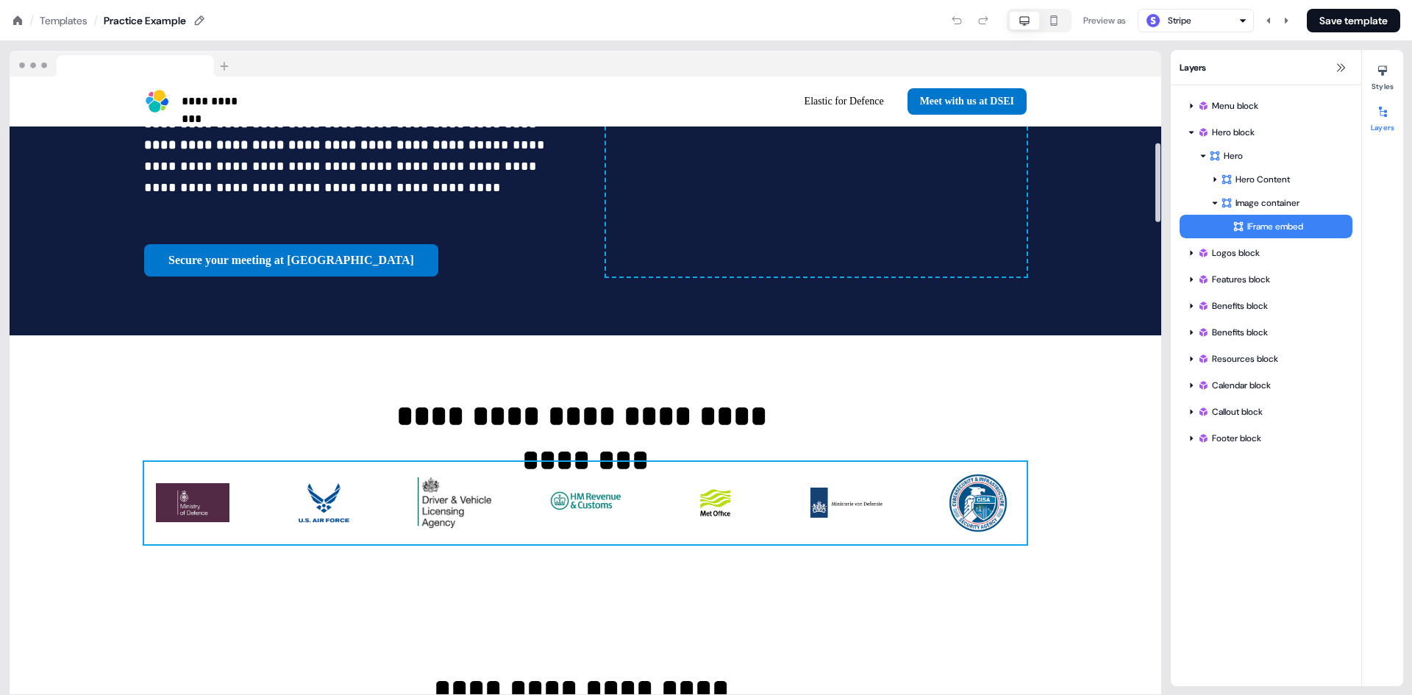
click at [804, 462] on div "To pick up a draggable item, press the space bar. While dragging, use the arrow…" at bounding box center [585, 503] width 883 height 82
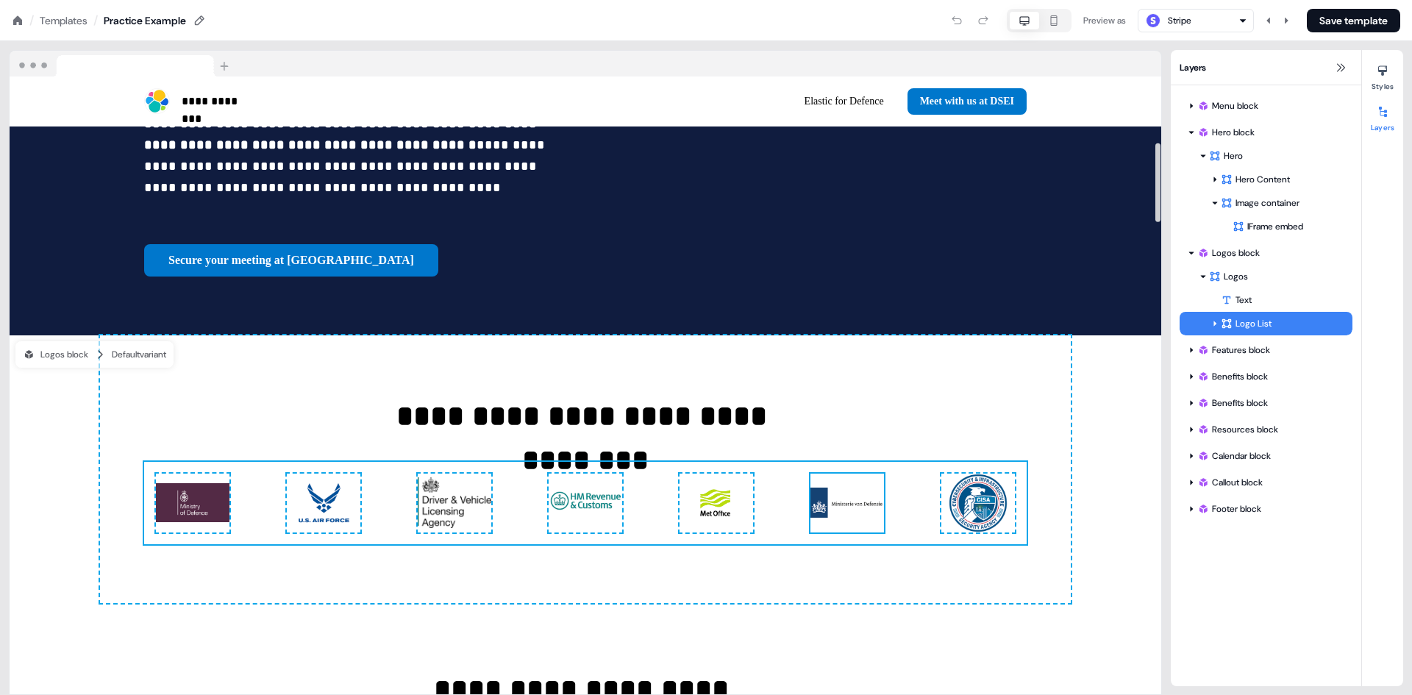
click at [875, 474] on img at bounding box center [848, 503] width 74 height 59
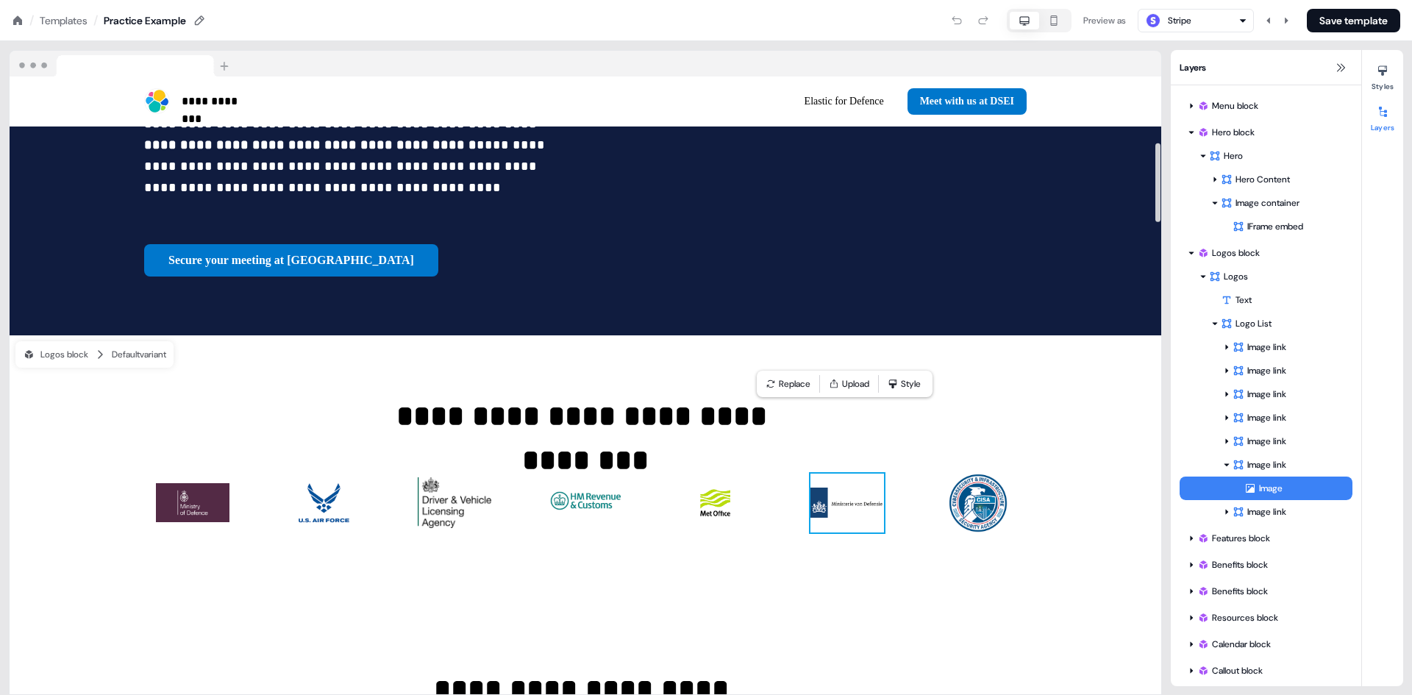
click at [875, 474] on img at bounding box center [848, 503] width 74 height 59
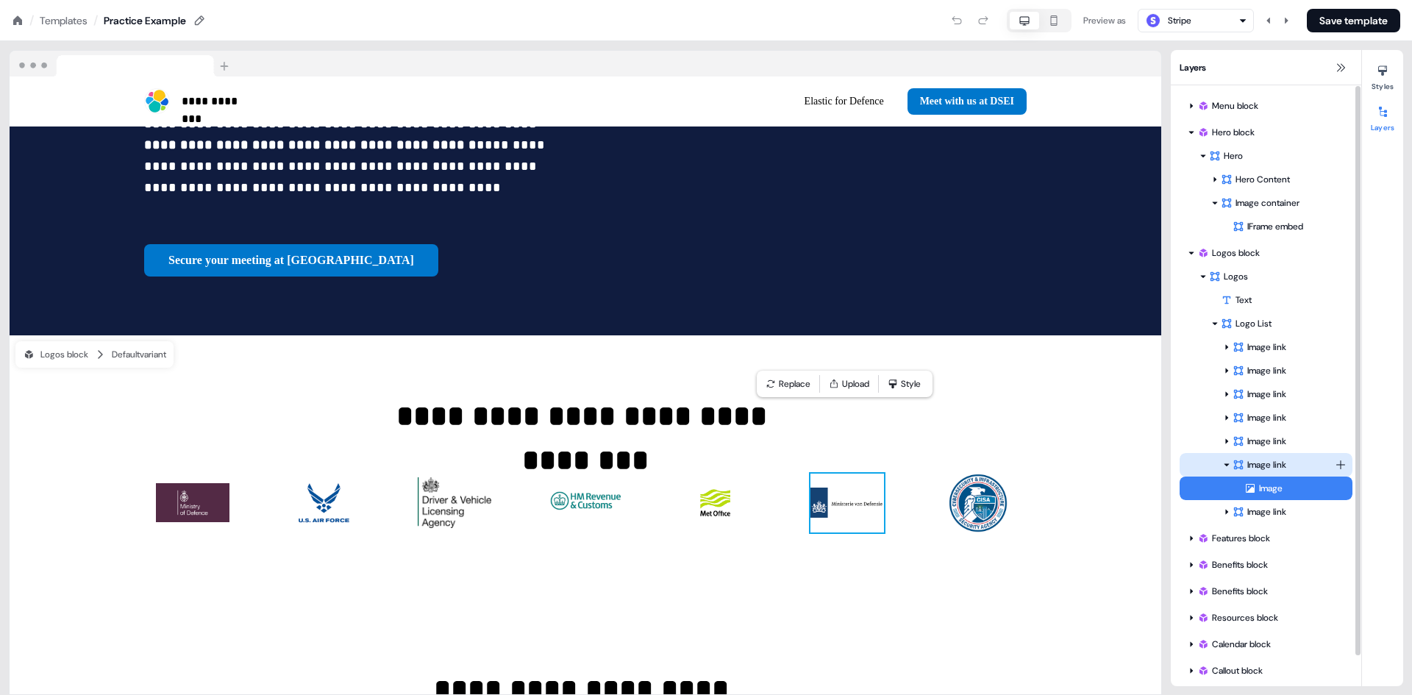
click at [1256, 455] on div "Image link" at bounding box center [1266, 465] width 173 height 24
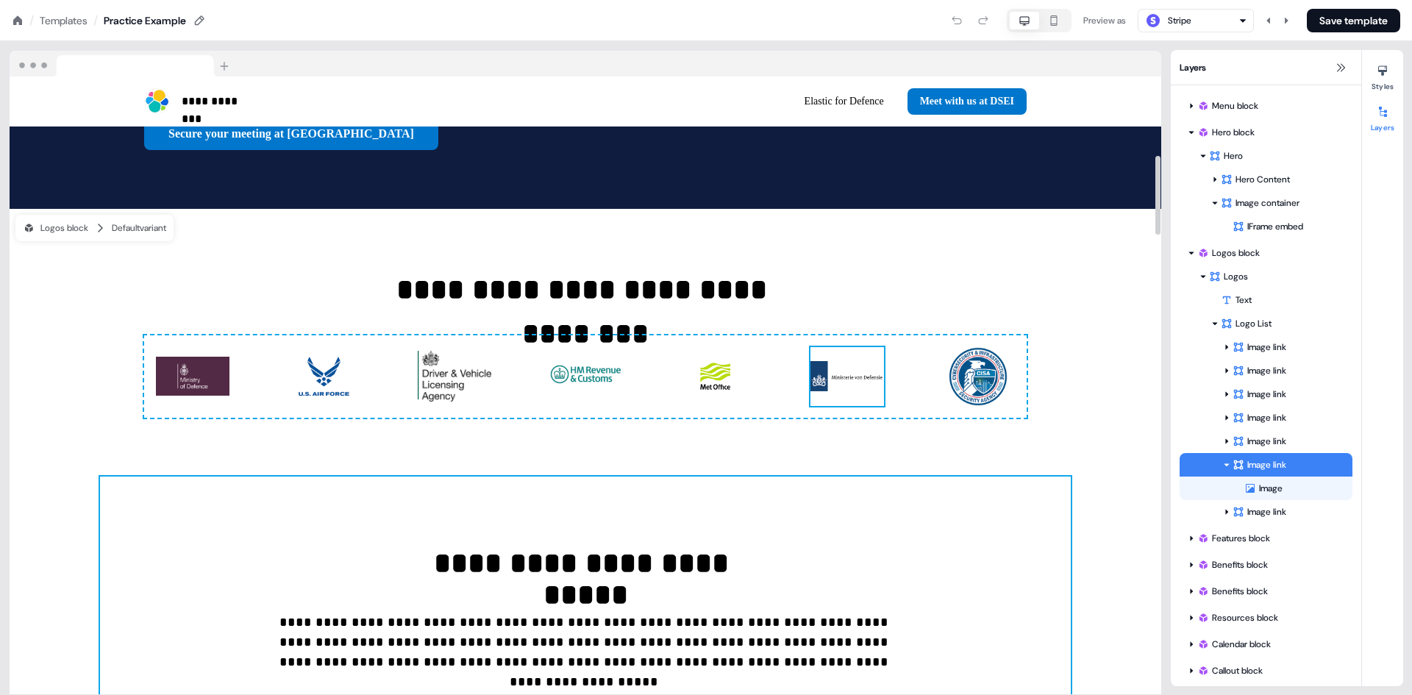
scroll to position [347, 0]
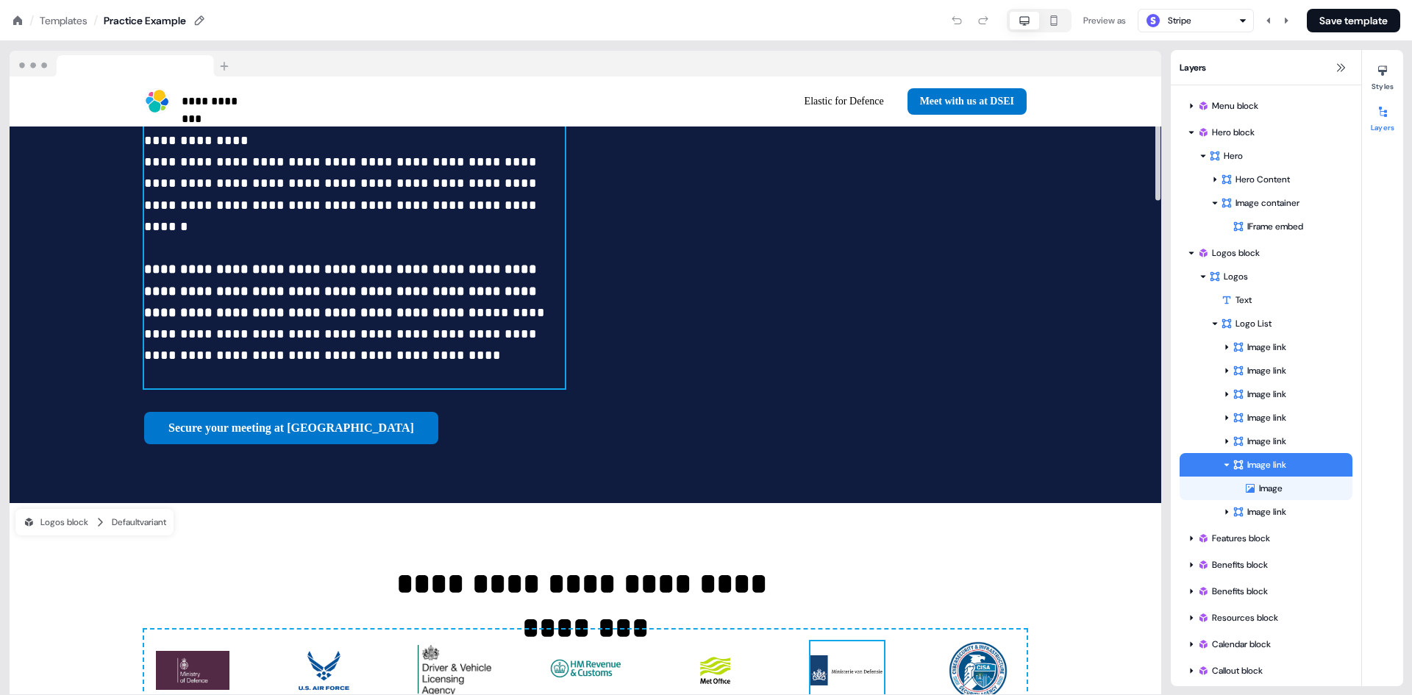
click at [244, 263] on strong "**********" at bounding box center [342, 291] width 397 height 57
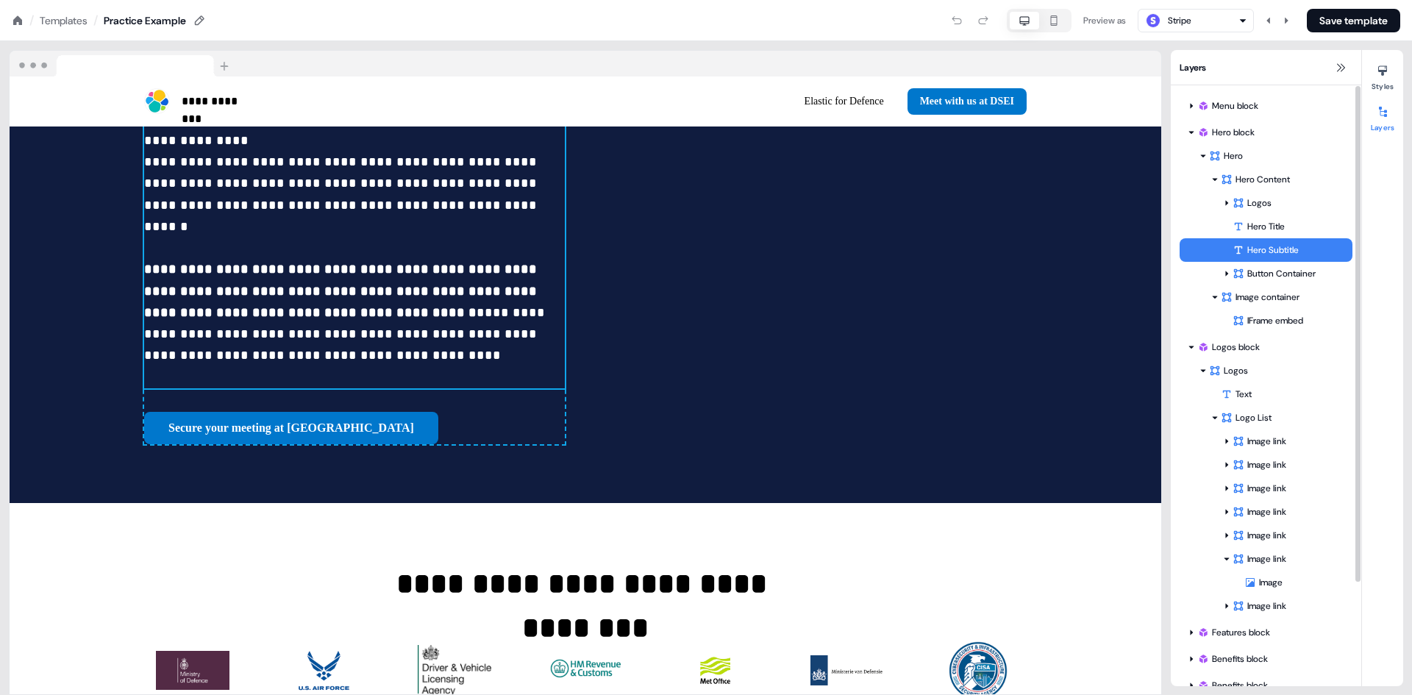
click at [1295, 256] on div "Hero Subtitle" at bounding box center [1293, 250] width 120 height 15
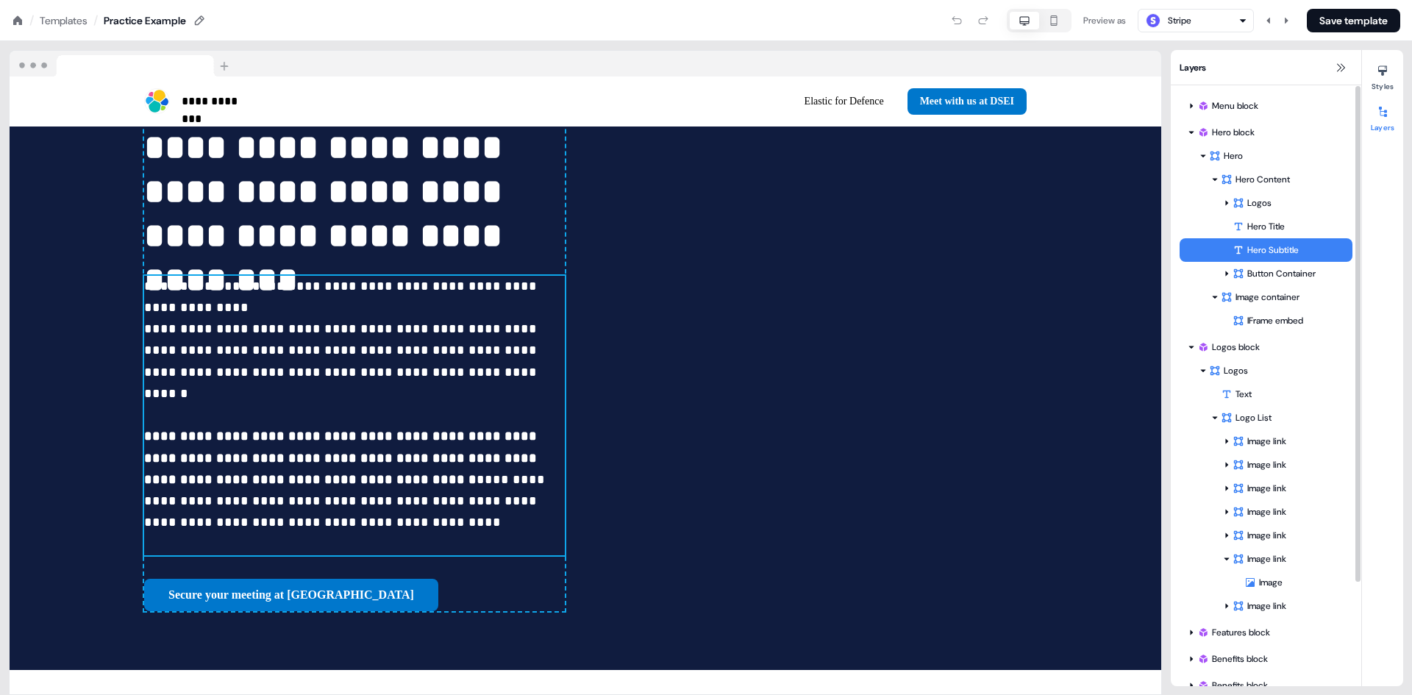
scroll to position [178, 0]
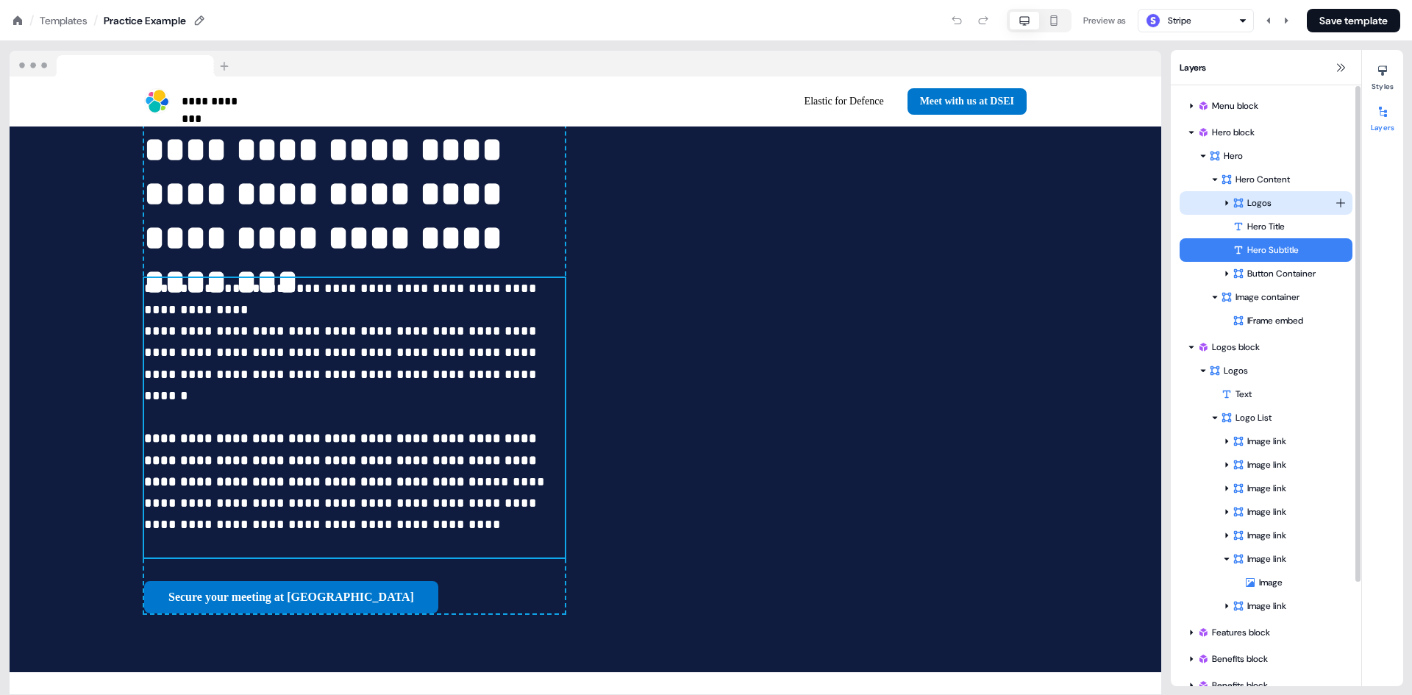
click at [1340, 0] on html "**********" at bounding box center [706, 0] width 1412 height 0
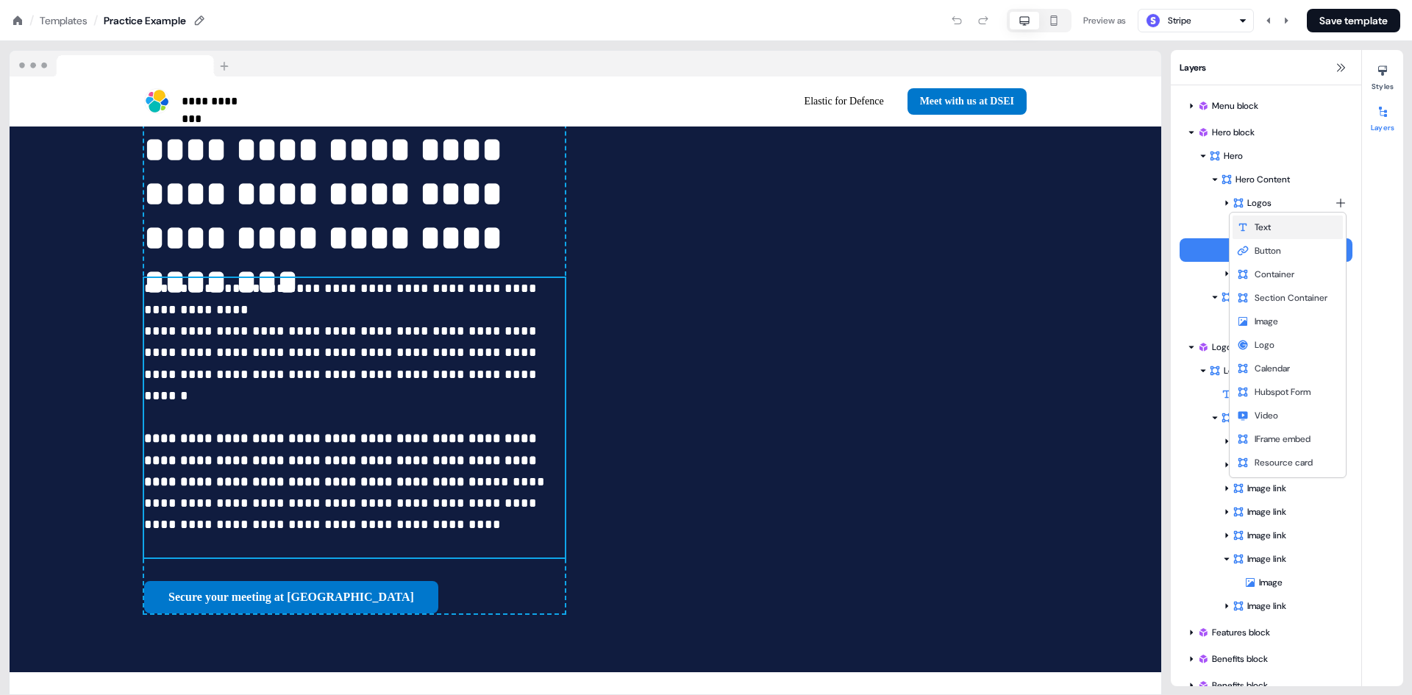
click at [1270, 218] on div "Text" at bounding box center [1288, 228] width 110 height 24
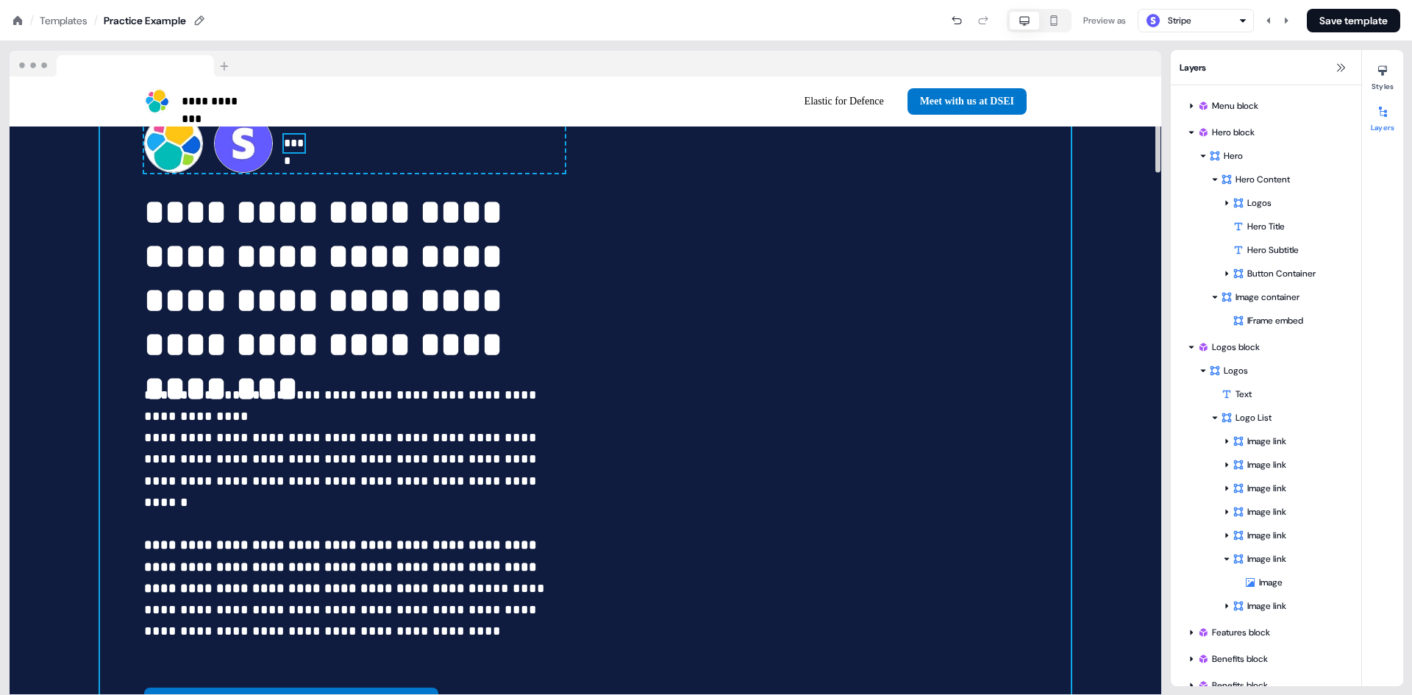
scroll to position [0, 0]
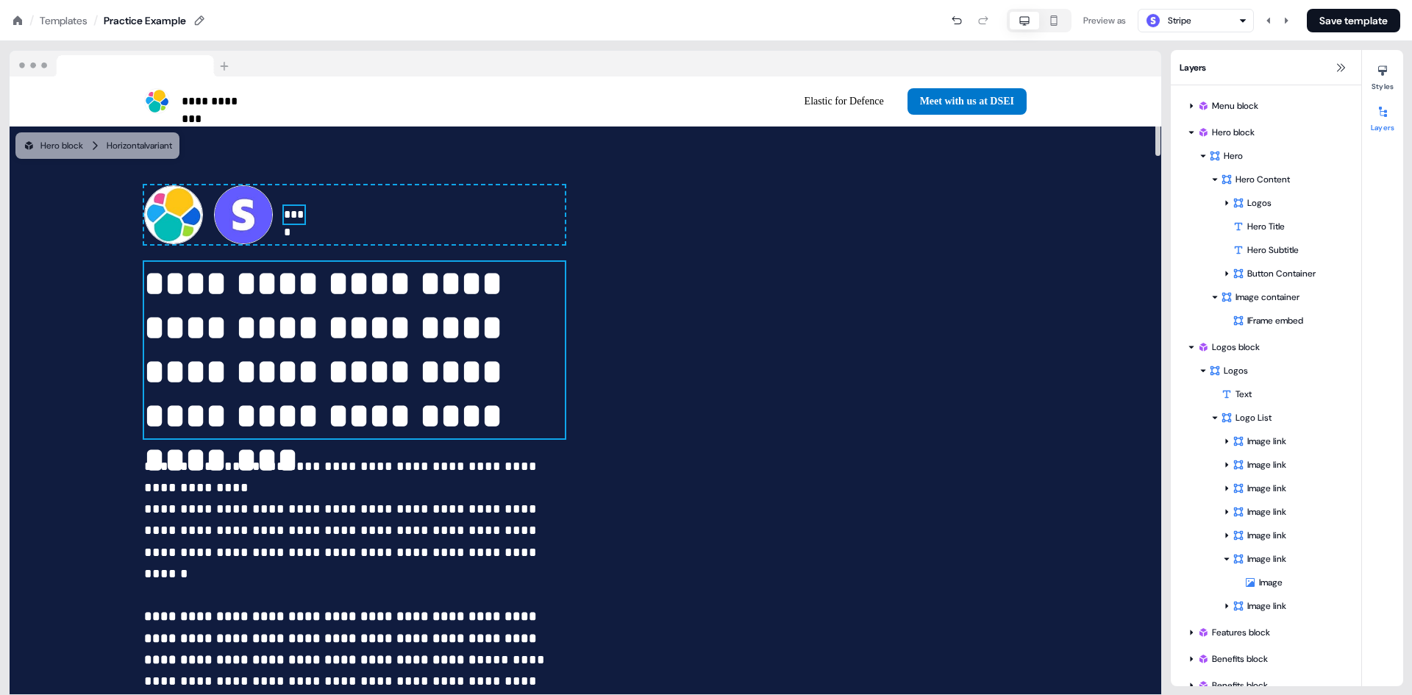
click at [462, 383] on p "**********" at bounding box center [354, 350] width 421 height 177
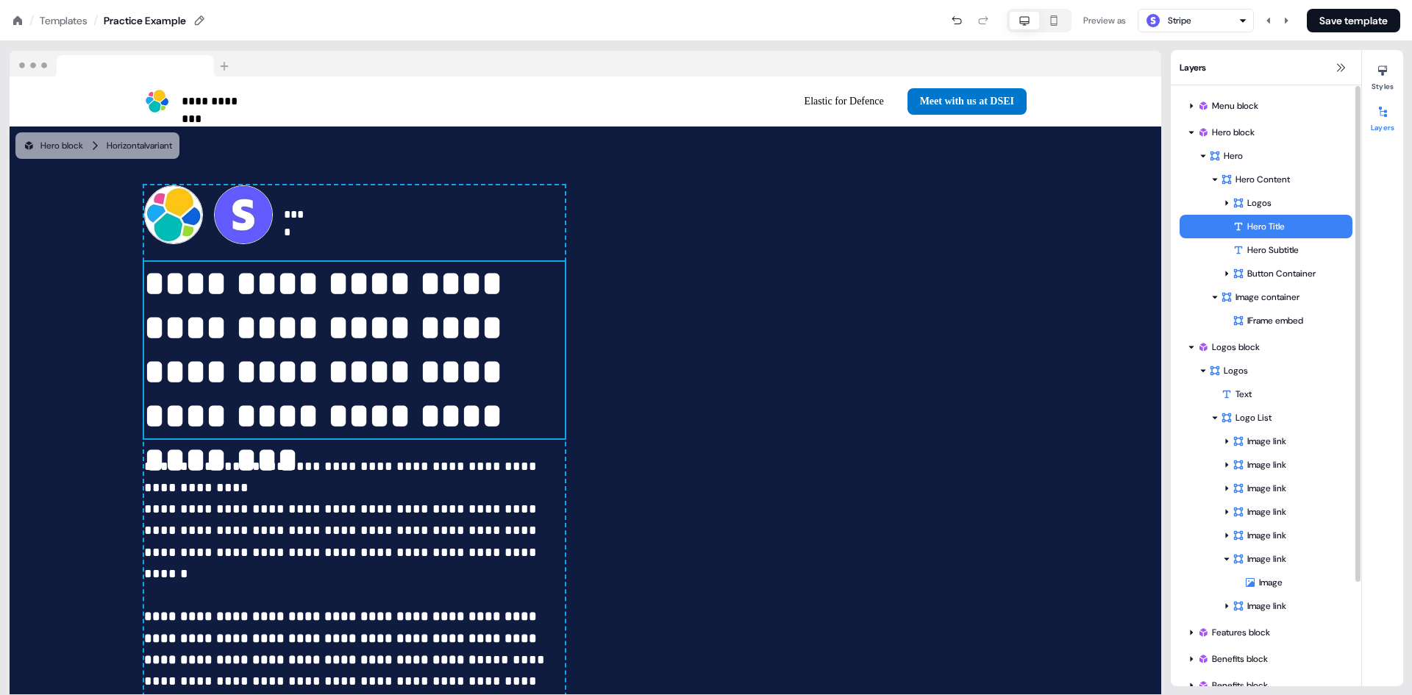
click at [1270, 218] on div "Hero Title" at bounding box center [1266, 227] width 173 height 24
click at [1270, 196] on div "Logos" at bounding box center [1284, 203] width 102 height 15
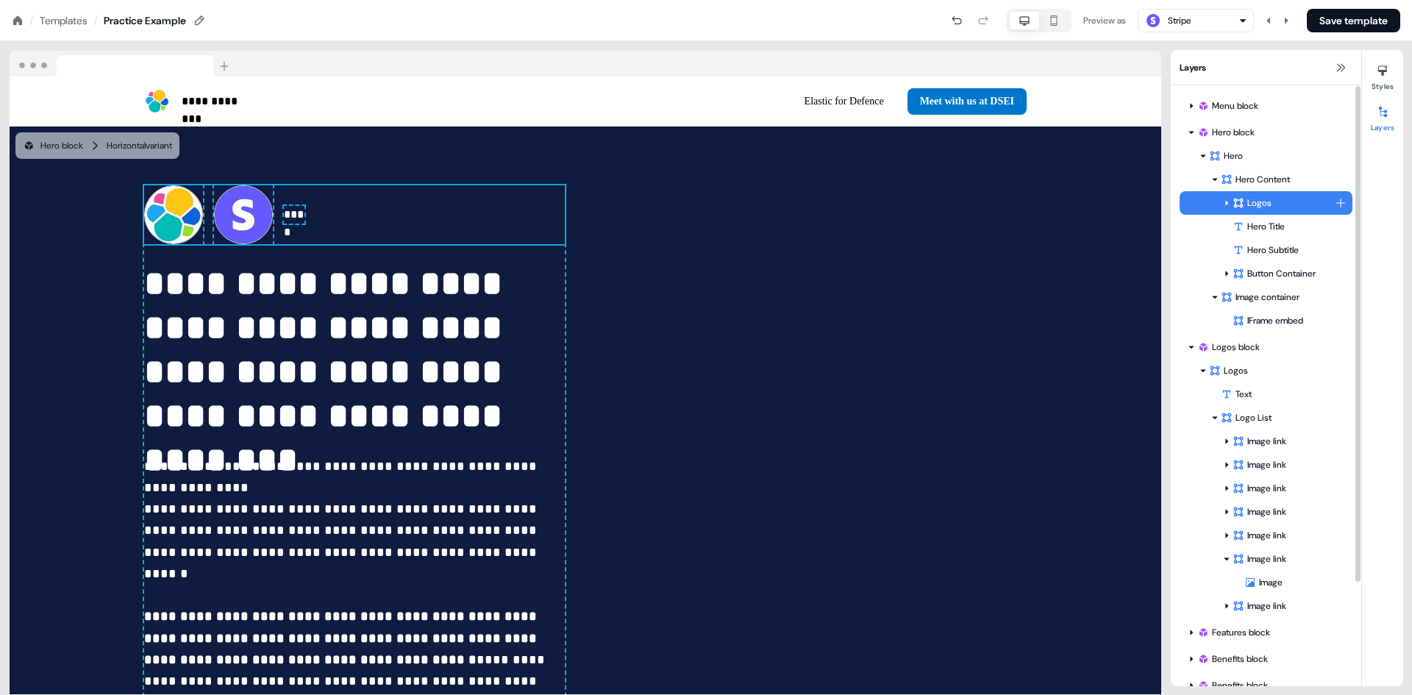
click at [1339, 0] on html "**********" at bounding box center [706, 0] width 1412 height 0
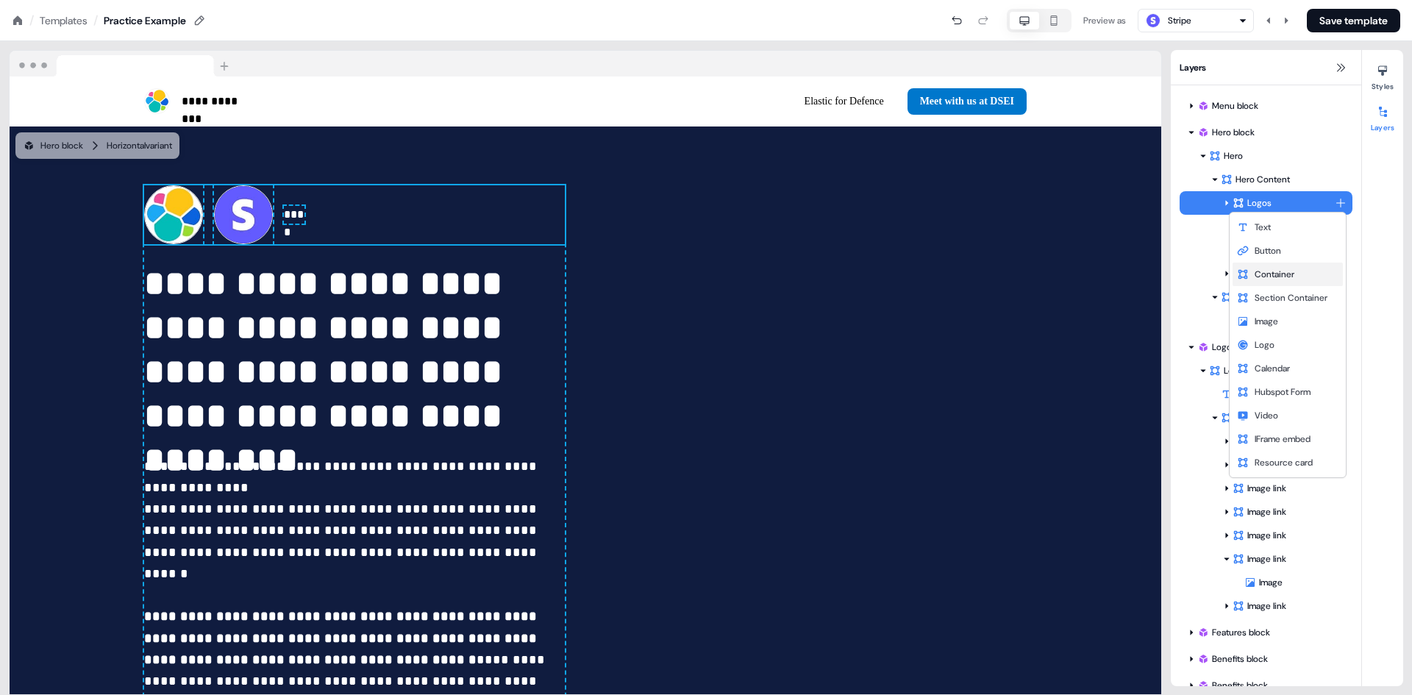
click at [1272, 263] on div "Container" at bounding box center [1288, 275] width 110 height 24
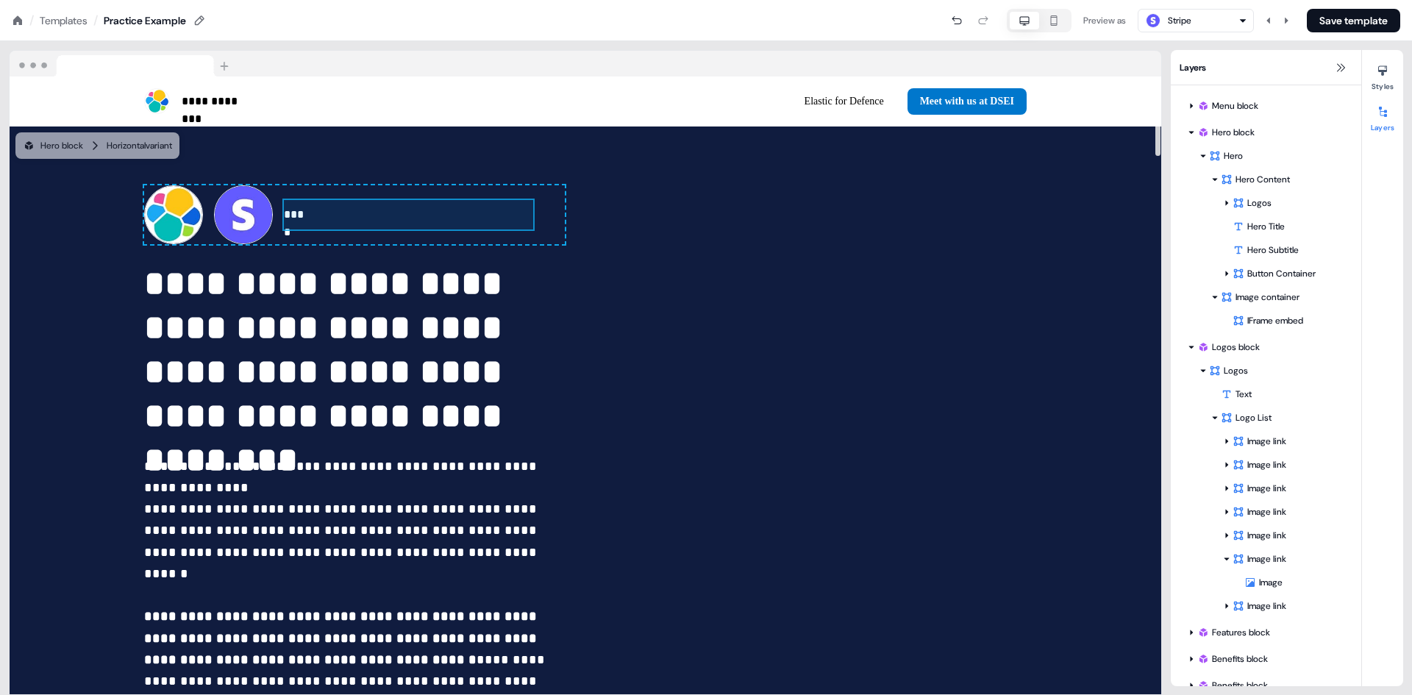
drag, startPoint x: 402, startPoint y: 208, endPoint x: 291, endPoint y: 441, distance: 257.3
click at [291, 244] on div "**** To pick up a draggable item, press the space bar. While dragging, use the …" at bounding box center [354, 214] width 421 height 59
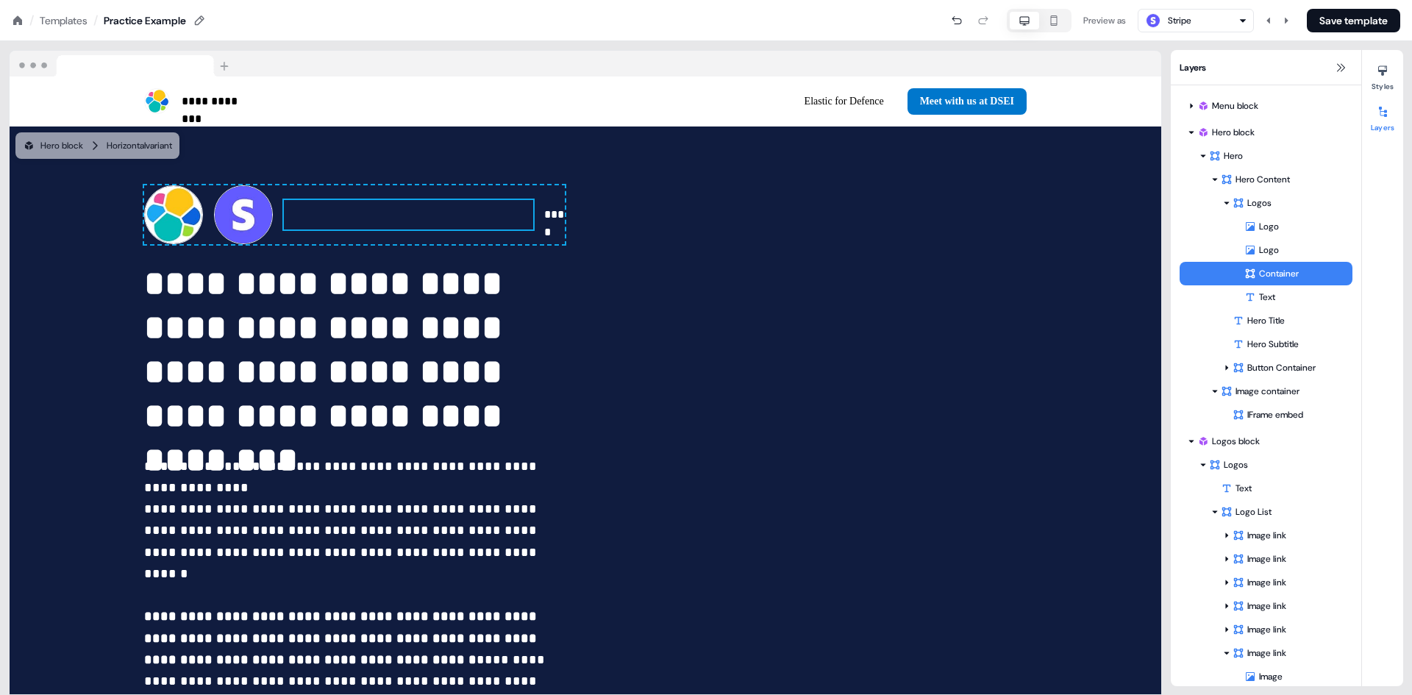
click at [21, 26] on icon at bounding box center [18, 21] width 12 height 12
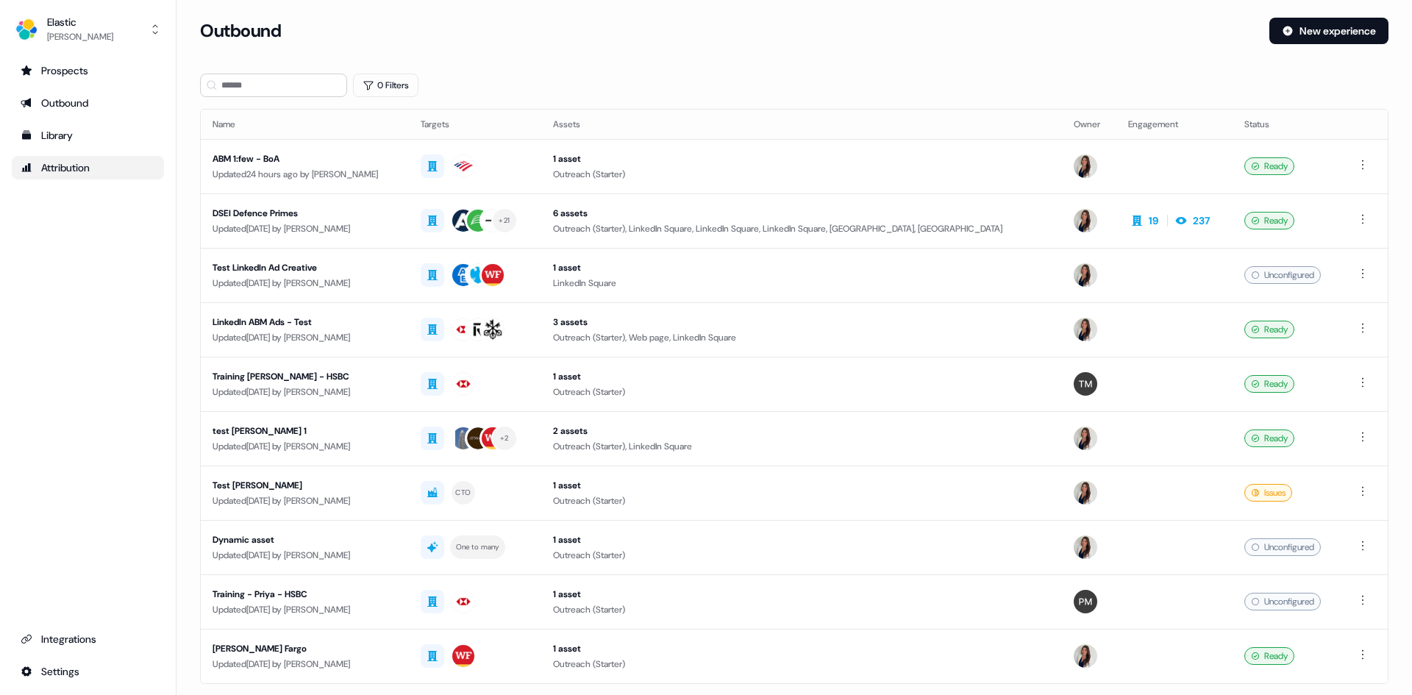
click at [63, 172] on div "Attribution" at bounding box center [88, 167] width 135 height 15
click at [53, 118] on ul "Prospects Outbound Library Attribution" at bounding box center [88, 119] width 152 height 121
click at [52, 133] on div "Library" at bounding box center [88, 135] width 135 height 15
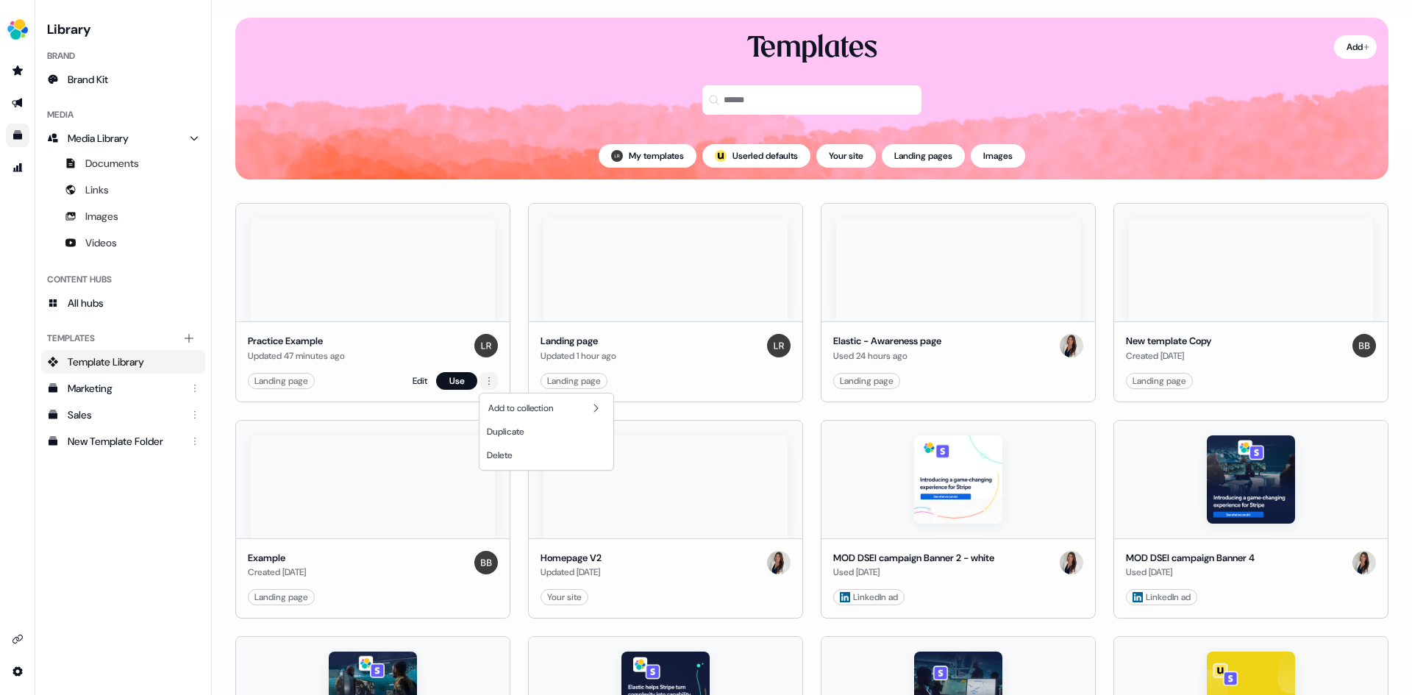
click at [480, 376] on html "For the best experience switch devices to a bigger screen. Go to [DOMAIN_NAME] …" at bounding box center [706, 347] width 1412 height 695
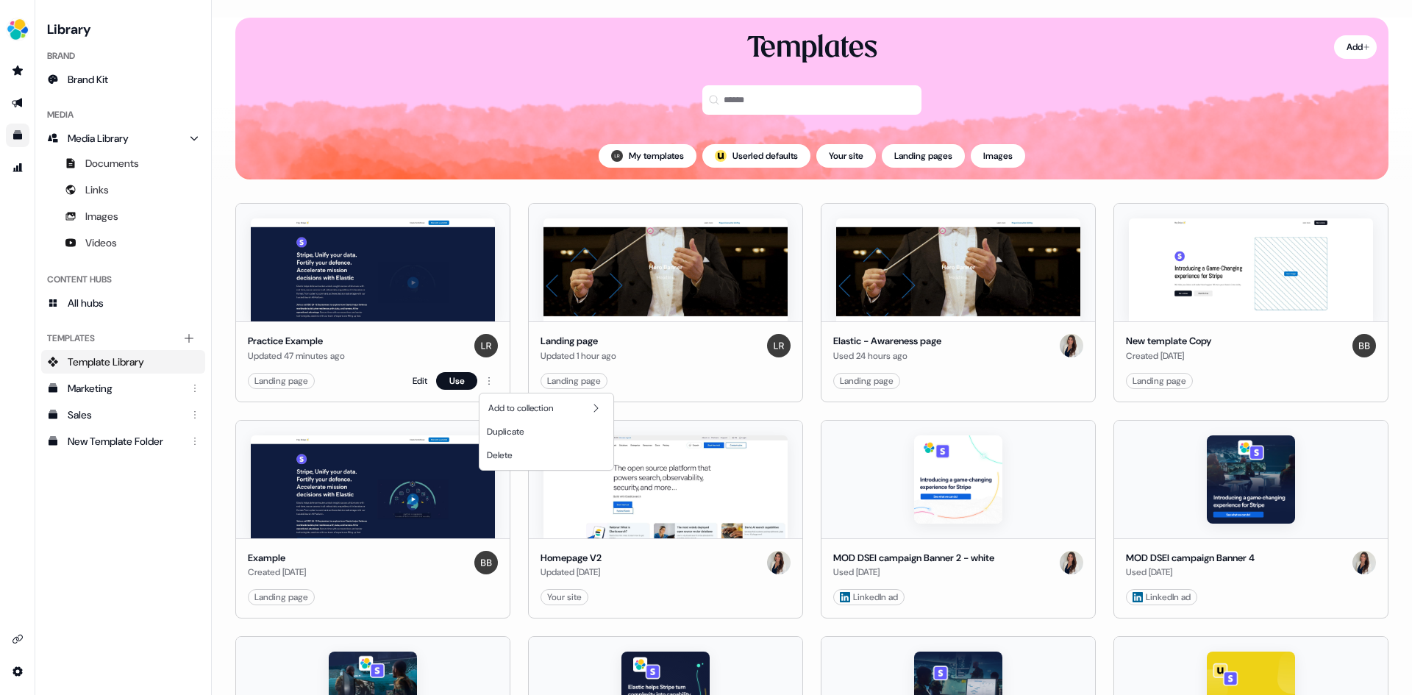
click at [479, 378] on html "For the best experience switch devices to a bigger screen. Go to [DOMAIN_NAME] …" at bounding box center [706, 347] width 1412 height 695
click at [486, 377] on html "For the best experience switch devices to a bigger screen. Go to [DOMAIN_NAME] …" at bounding box center [706, 347] width 1412 height 695
click at [497, 449] on span "Delete" at bounding box center [500, 455] width 26 height 12
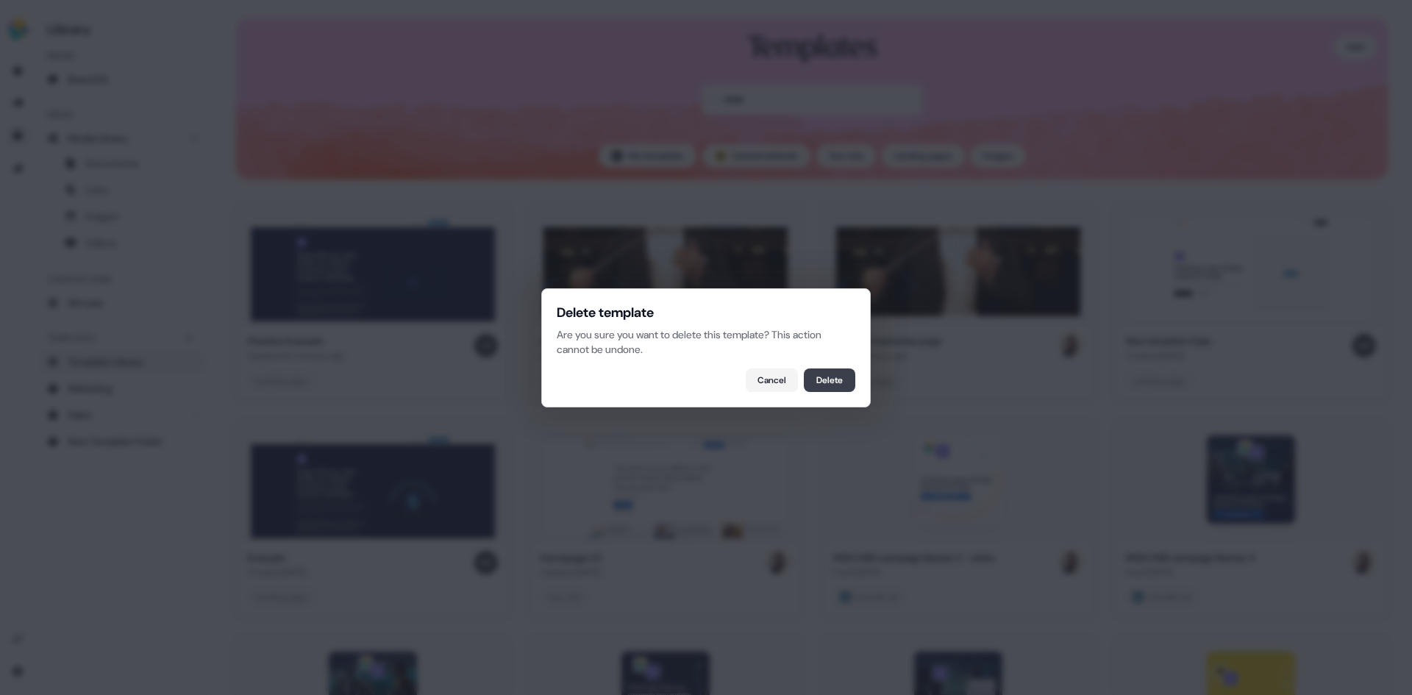
click at [834, 377] on button "Delete" at bounding box center [829, 381] width 51 height 24
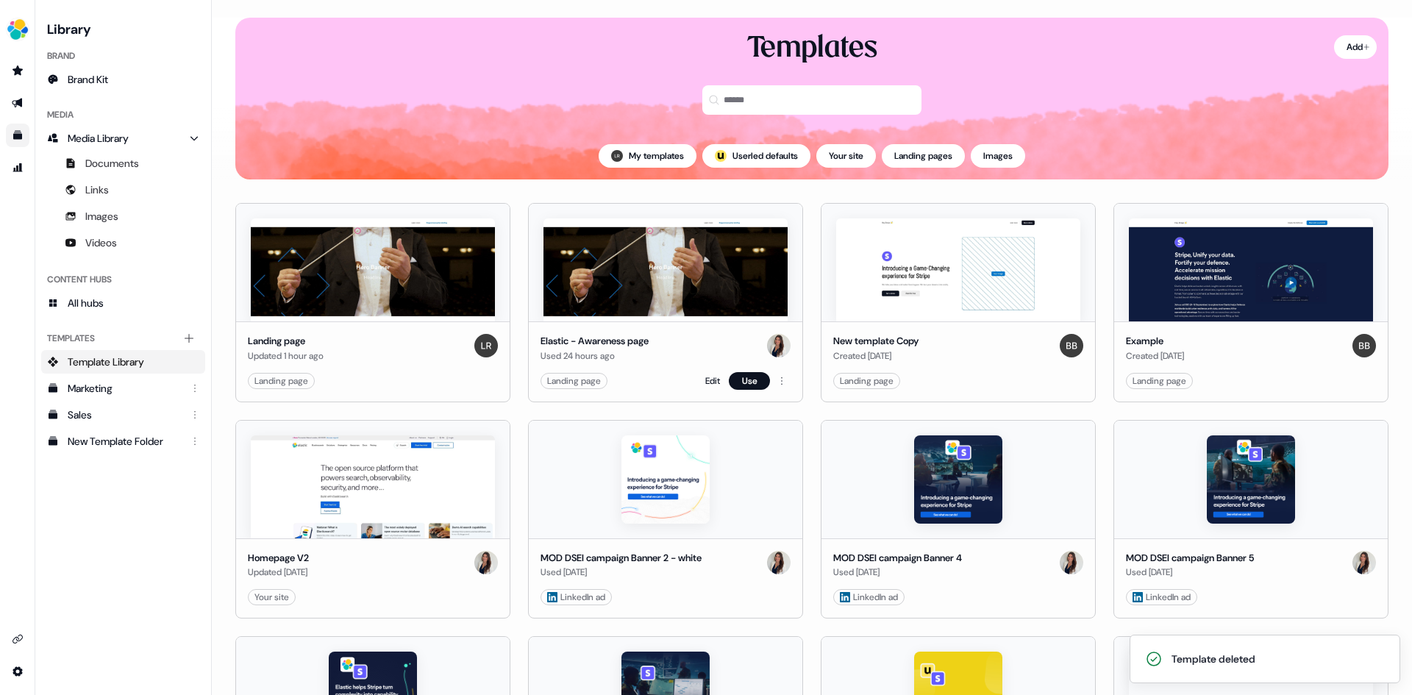
click at [650, 242] on img at bounding box center [666, 269] width 244 height 103
click at [712, 379] on link "Edit" at bounding box center [712, 381] width 15 height 15
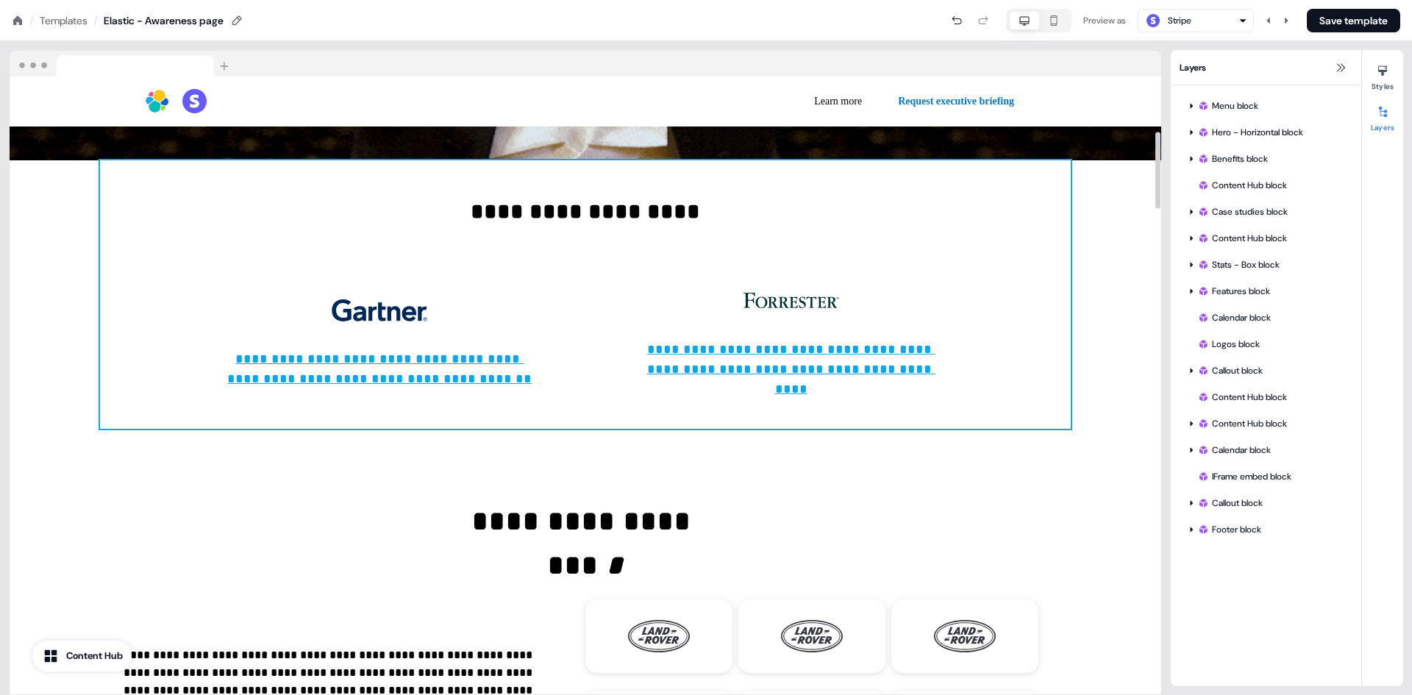
scroll to position [515, 0]
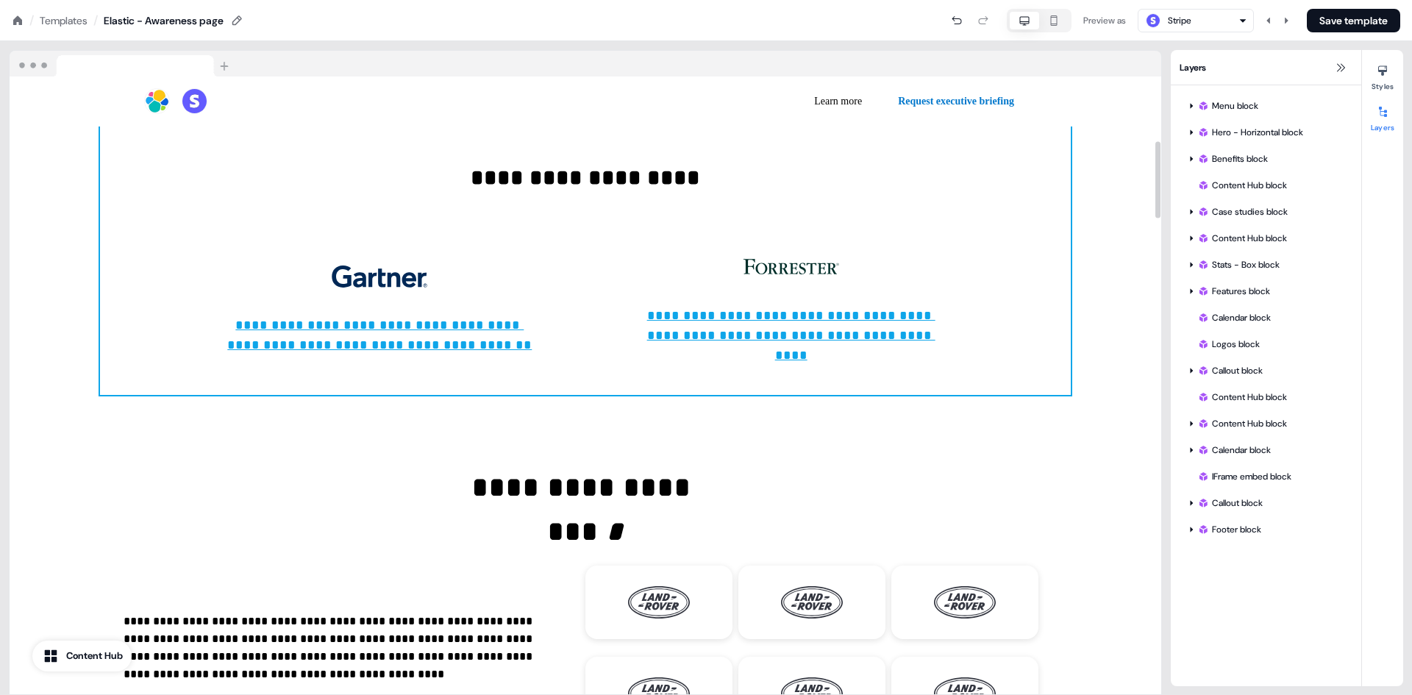
click at [196, 212] on div "**********" at bounding box center [585, 261] width 971 height 269
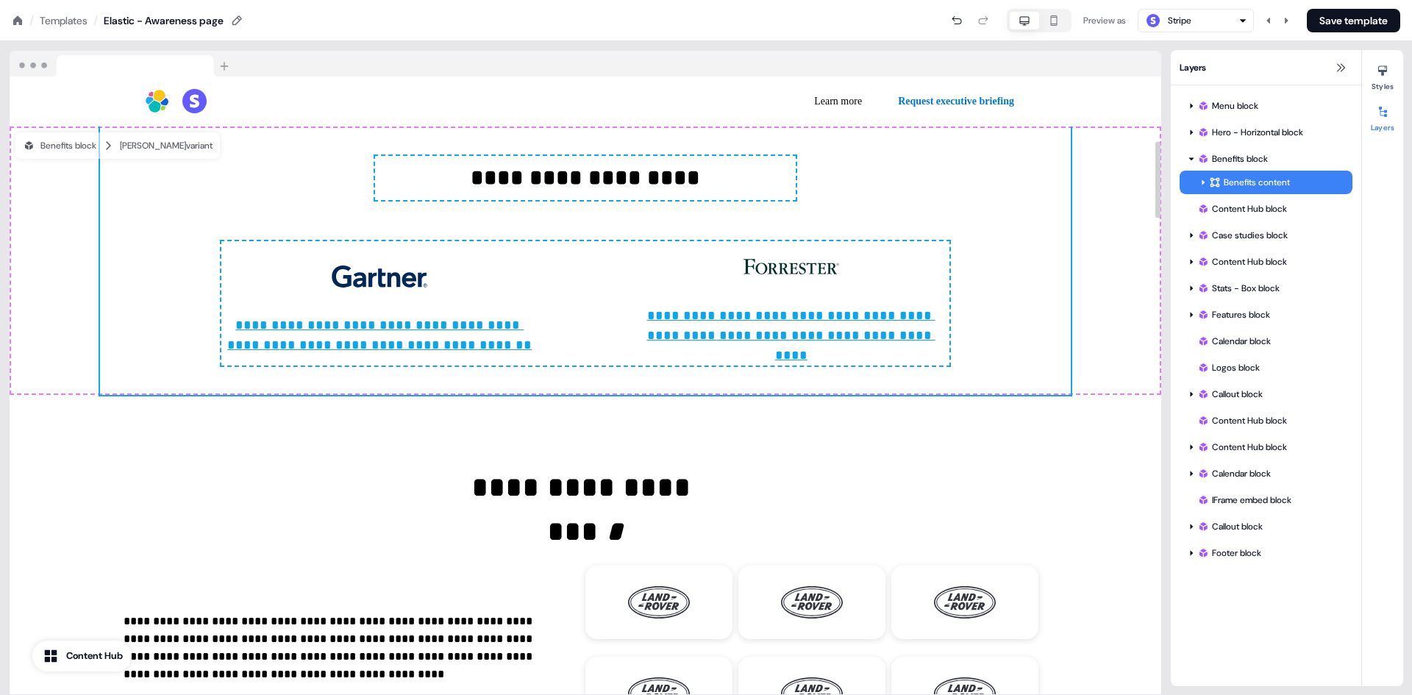
click at [68, 207] on div "**********" at bounding box center [586, 261] width 1152 height 269
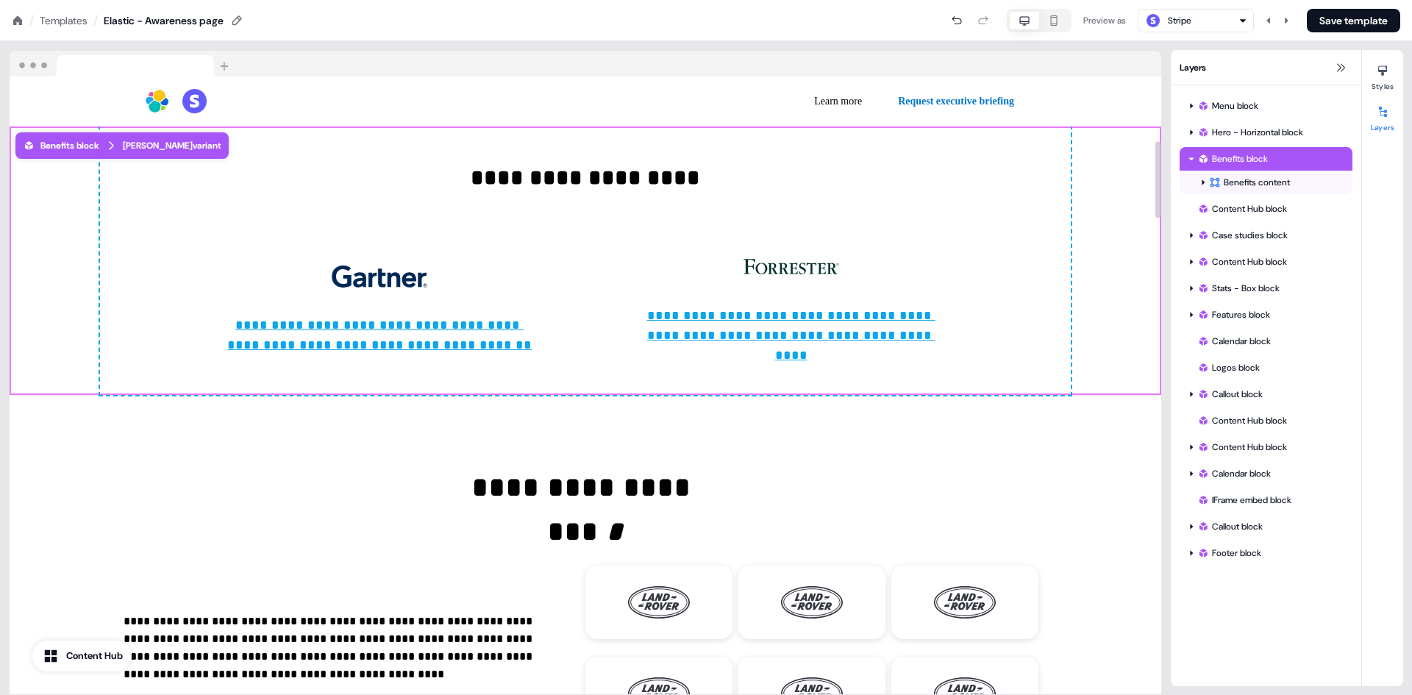
click at [68, 207] on div "**********" at bounding box center [586, 261] width 1152 height 269
click at [68, 208] on div "**********" at bounding box center [586, 261] width 1152 height 269
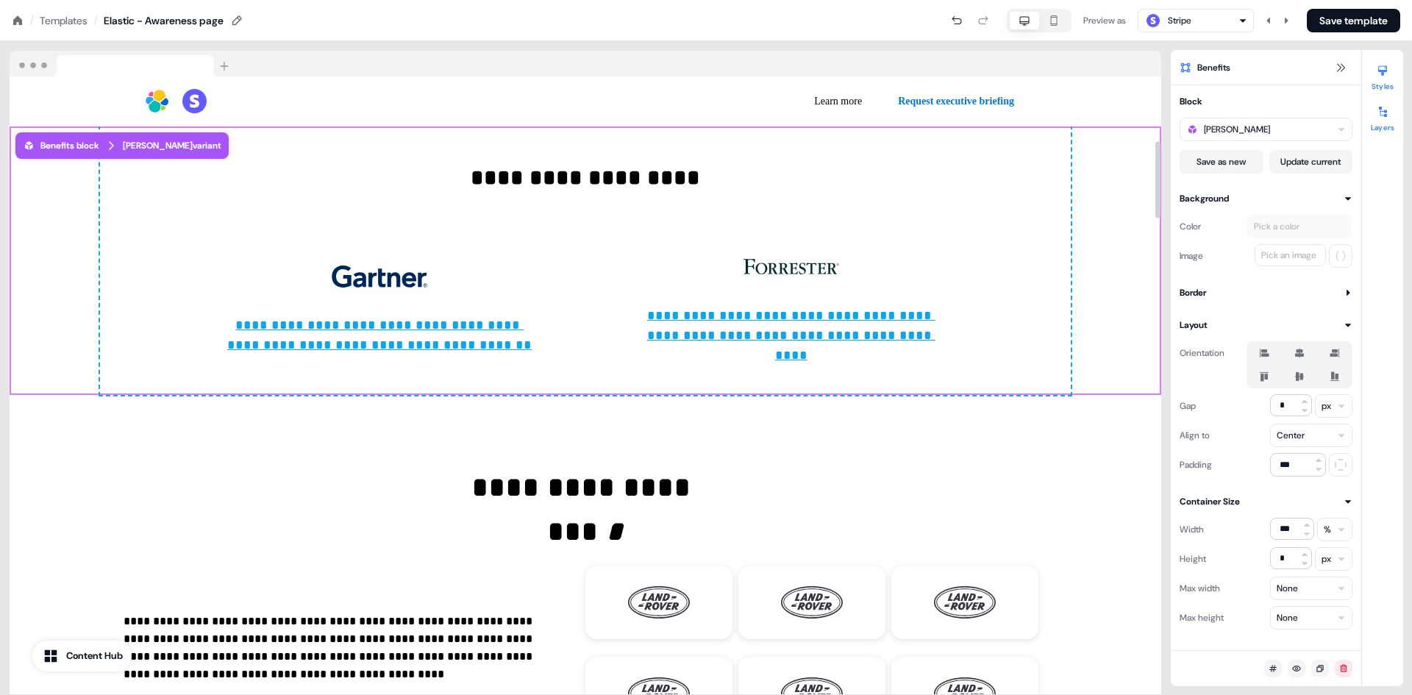
drag, startPoint x: 68, startPoint y: 208, endPoint x: 1380, endPoint y: 129, distance: 1314.8
click at [1380, 130] on button "Layers" at bounding box center [1382, 116] width 41 height 32
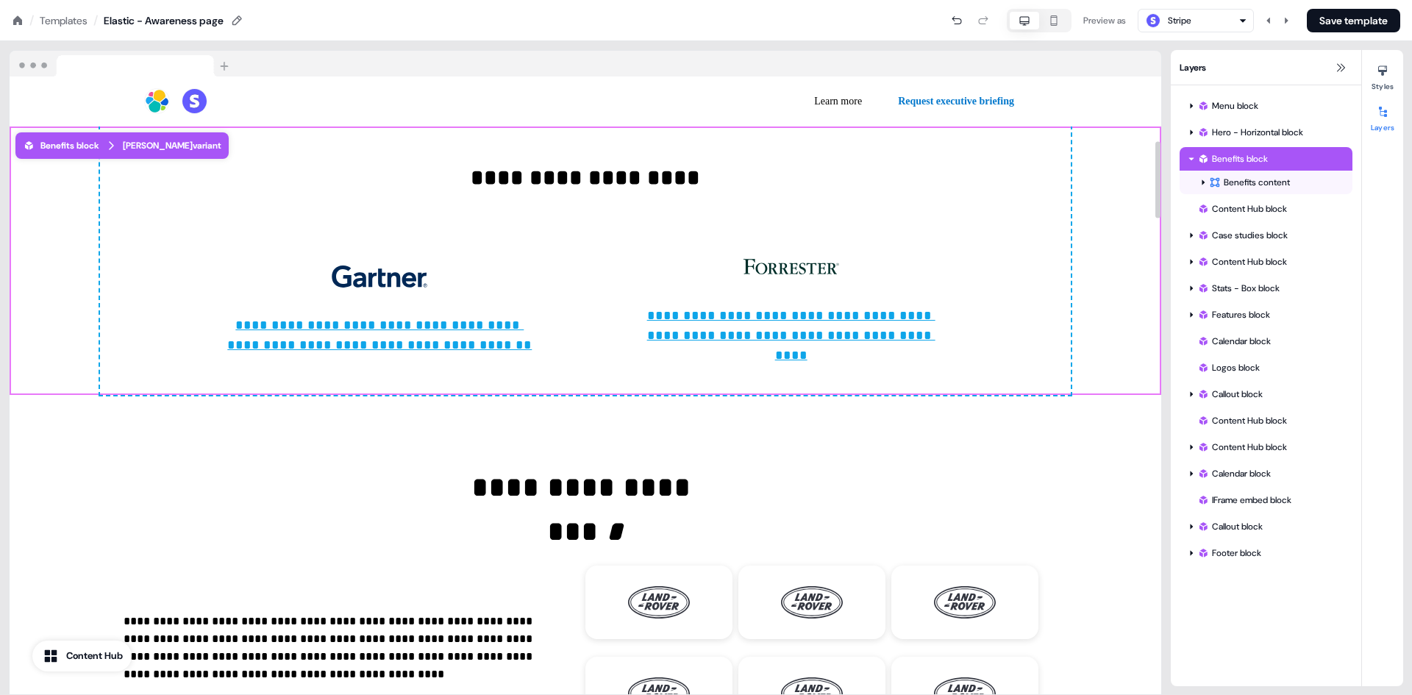
click at [1379, 115] on icon at bounding box center [1383, 112] width 12 height 12
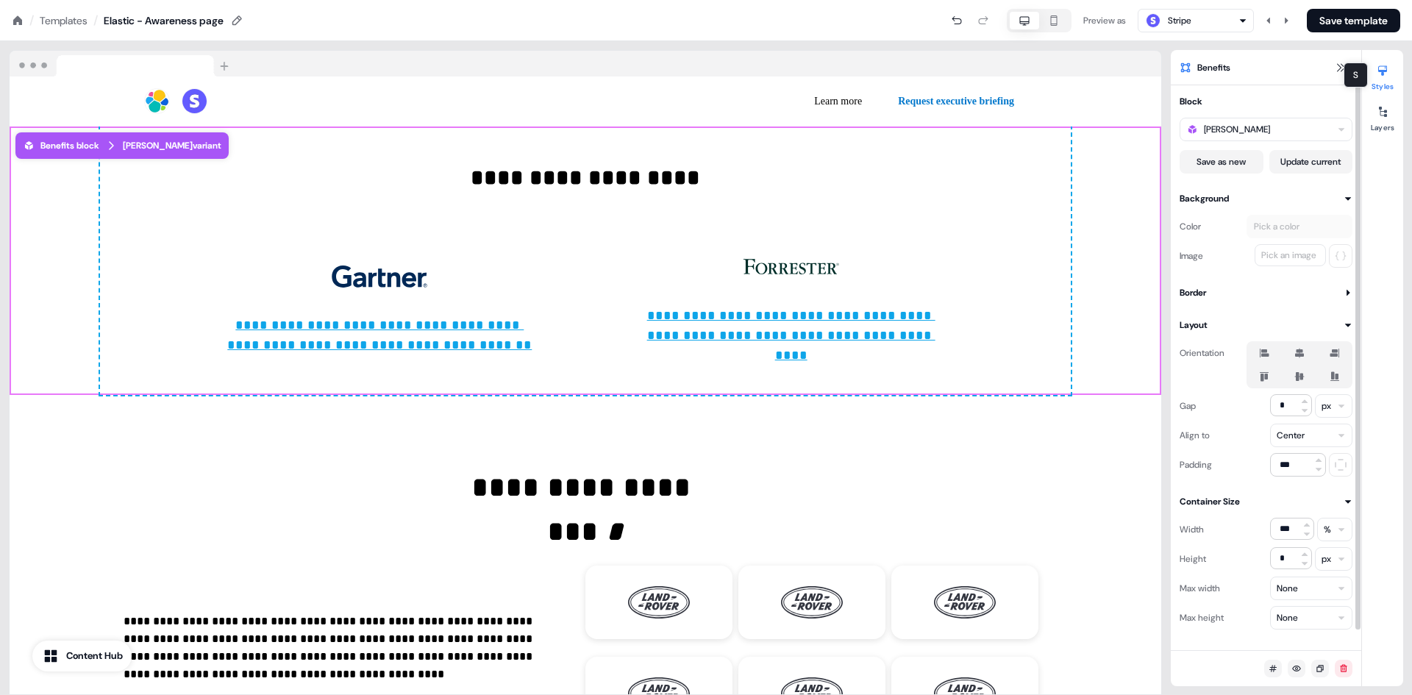
click at [1378, 64] on div at bounding box center [1383, 71] width 24 height 24
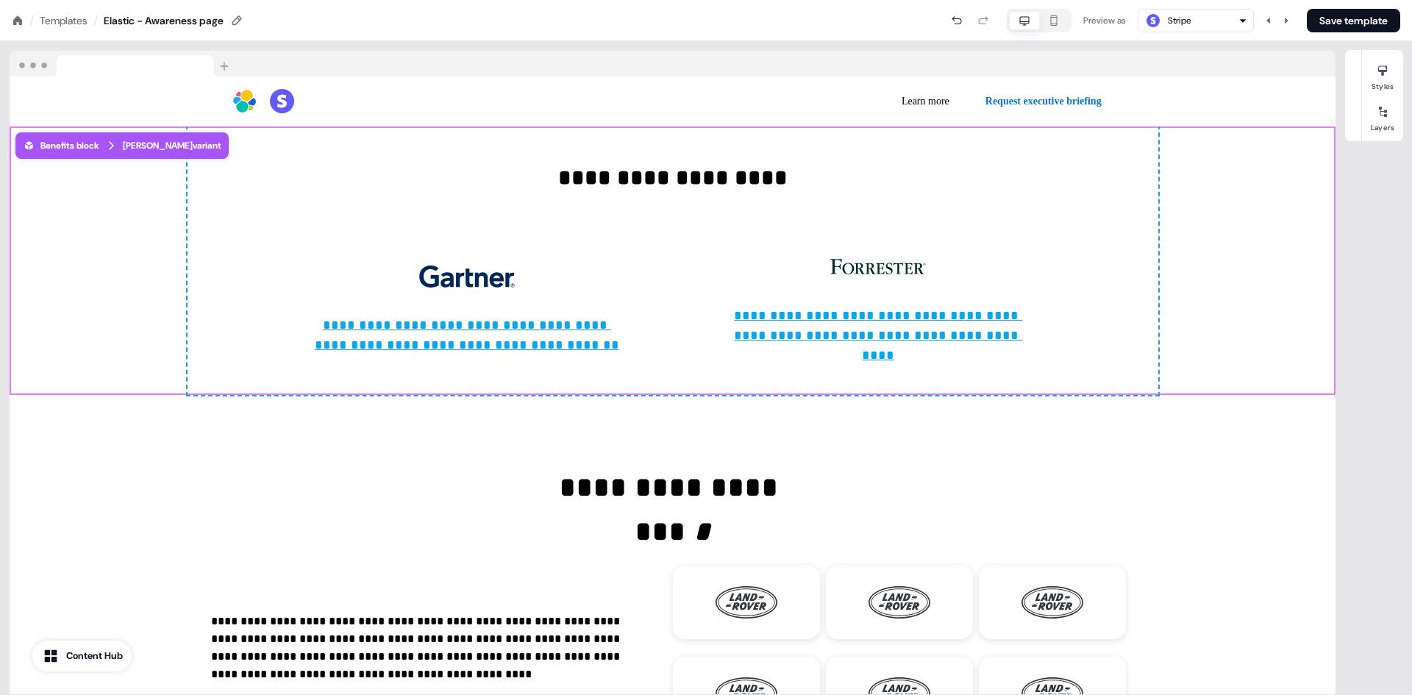
click at [1387, 133] on div "Styles Layers" at bounding box center [1382, 95] width 41 height 91
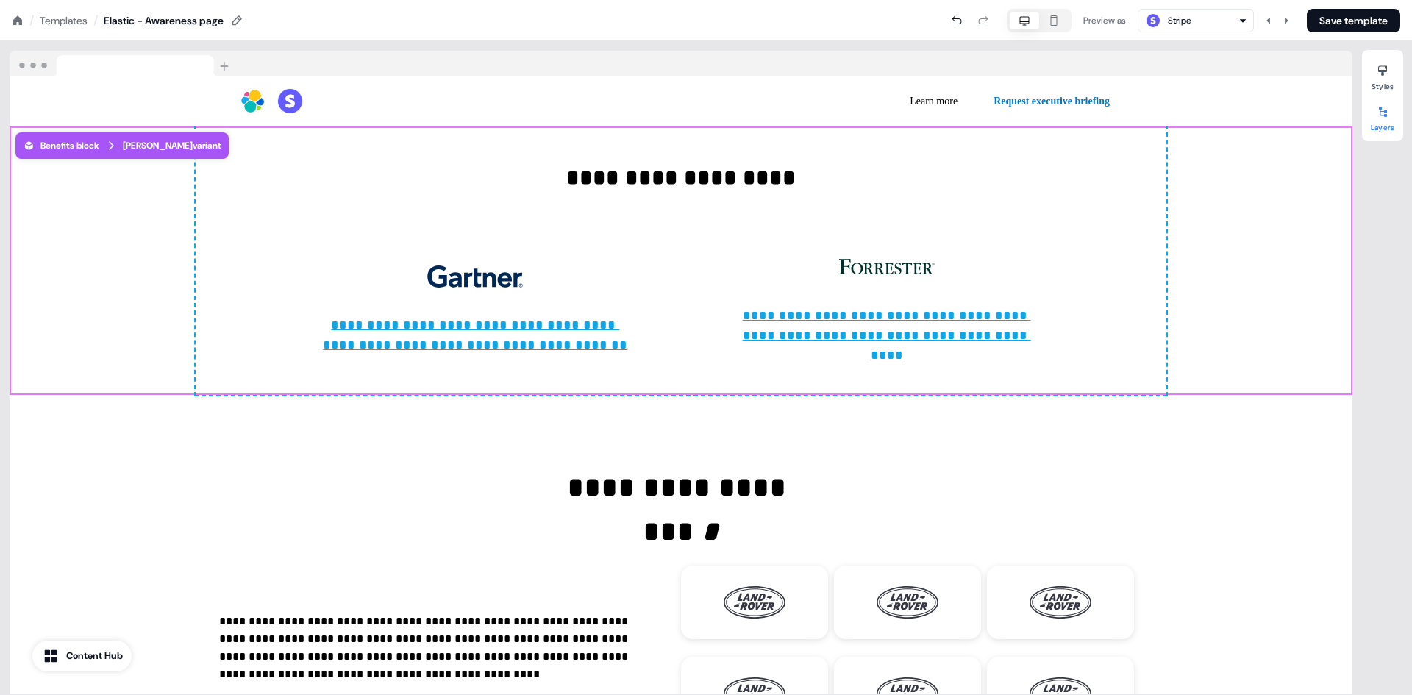
click at [1387, 121] on div at bounding box center [1383, 112] width 24 height 24
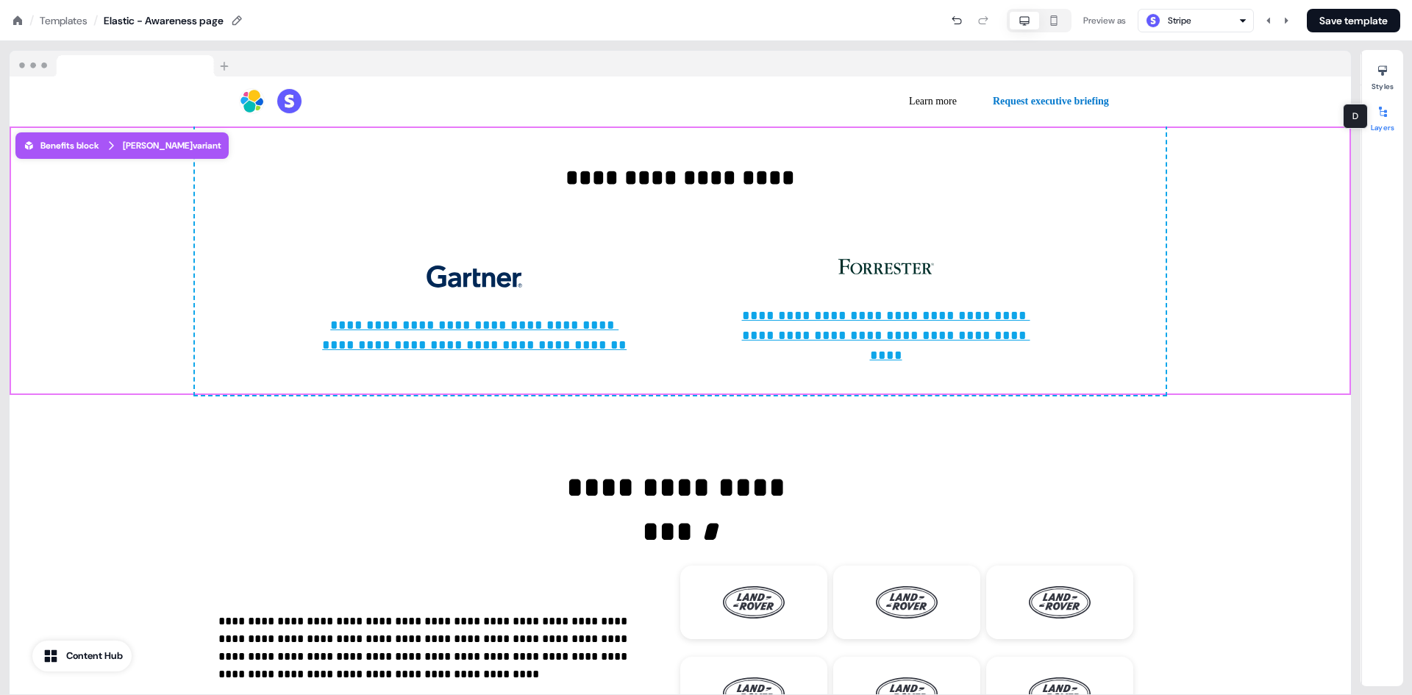
scroll to position [0, 0]
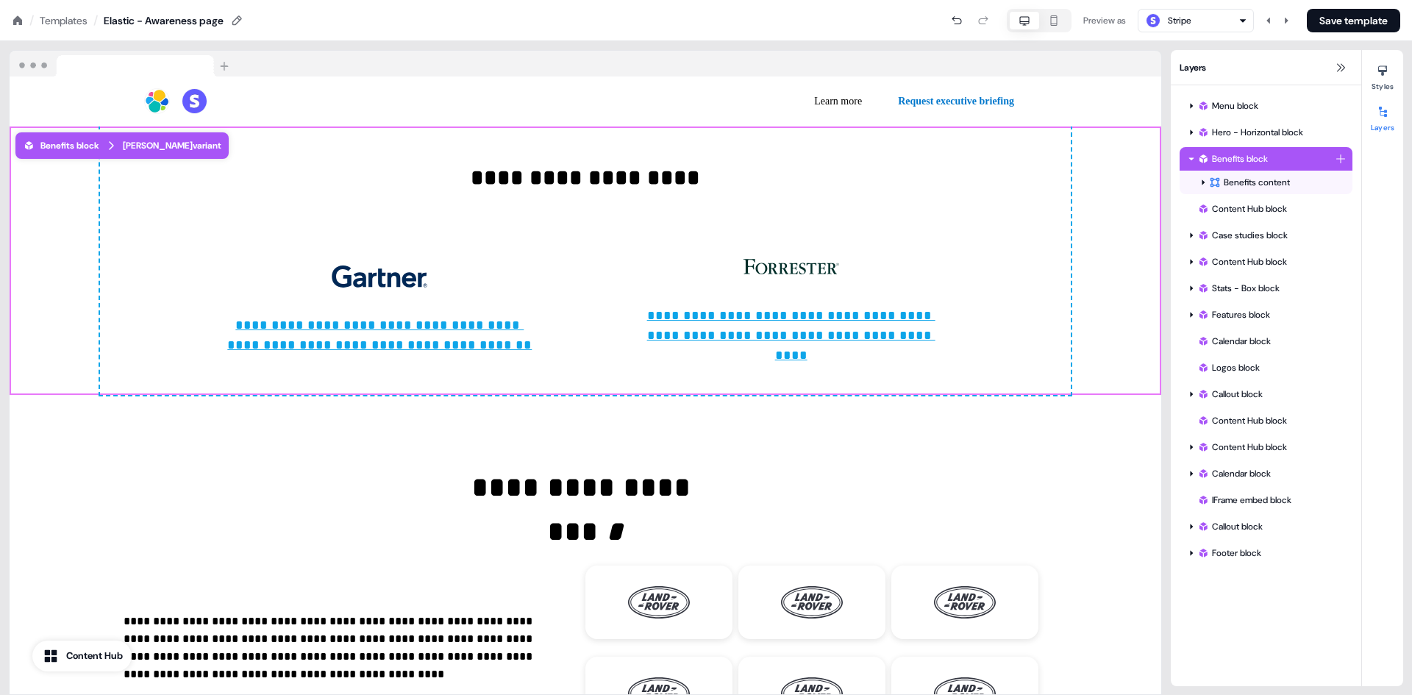
click at [1239, 165] on div "Benefits block" at bounding box center [1267, 159] width 138 height 15
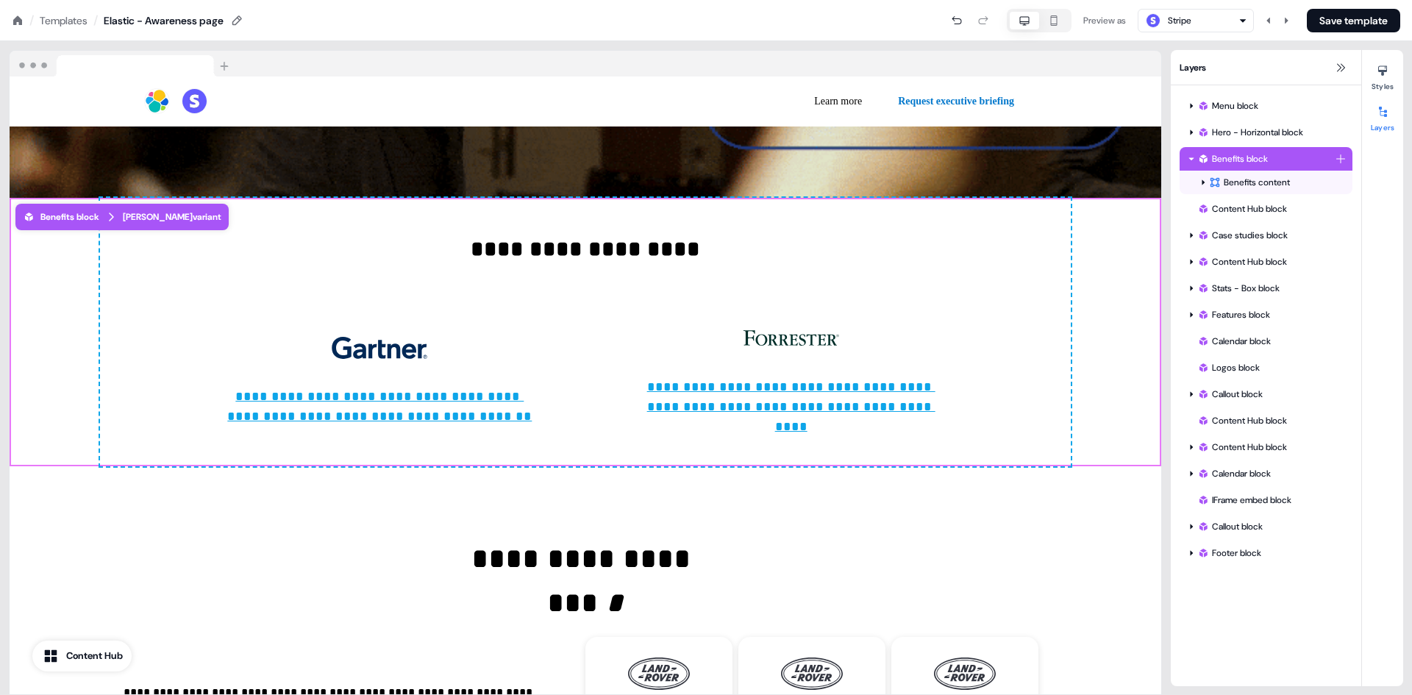
scroll to position [380, 0]
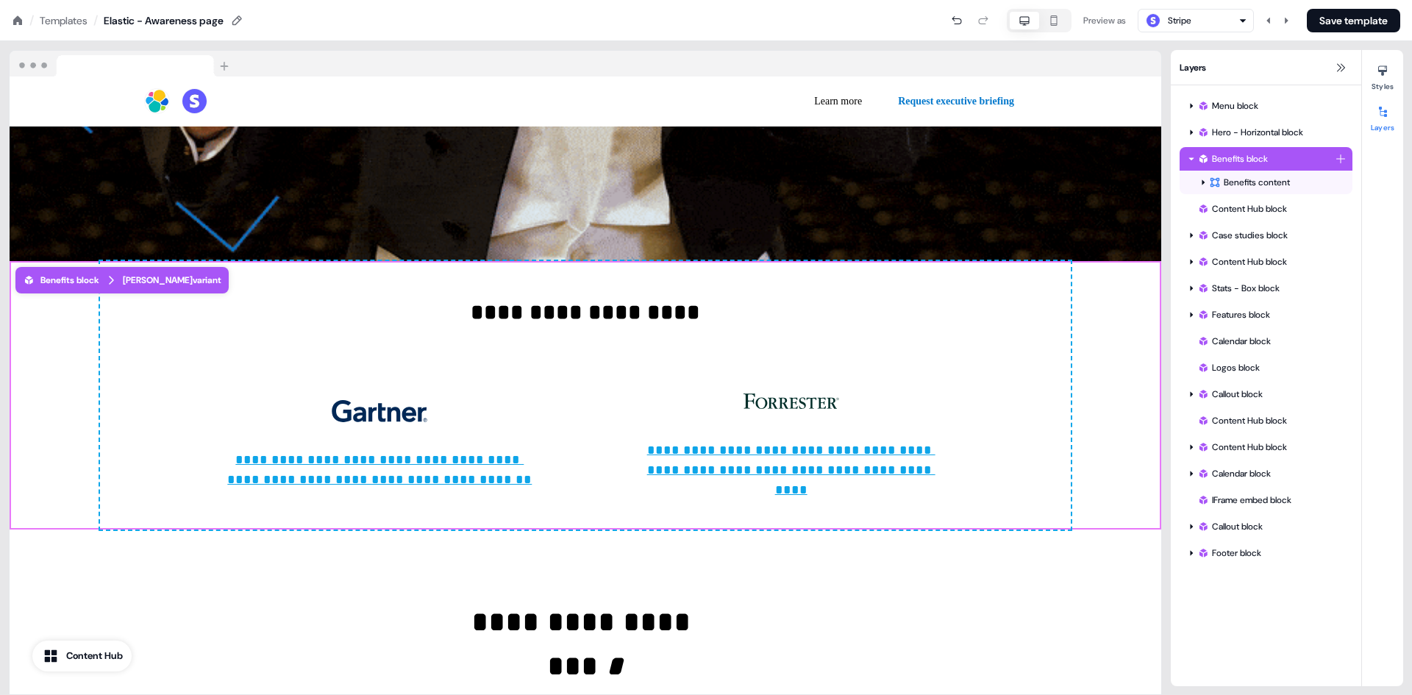
drag, startPoint x: 1239, startPoint y: 151, endPoint x: 1276, endPoint y: 153, distance: 36.8
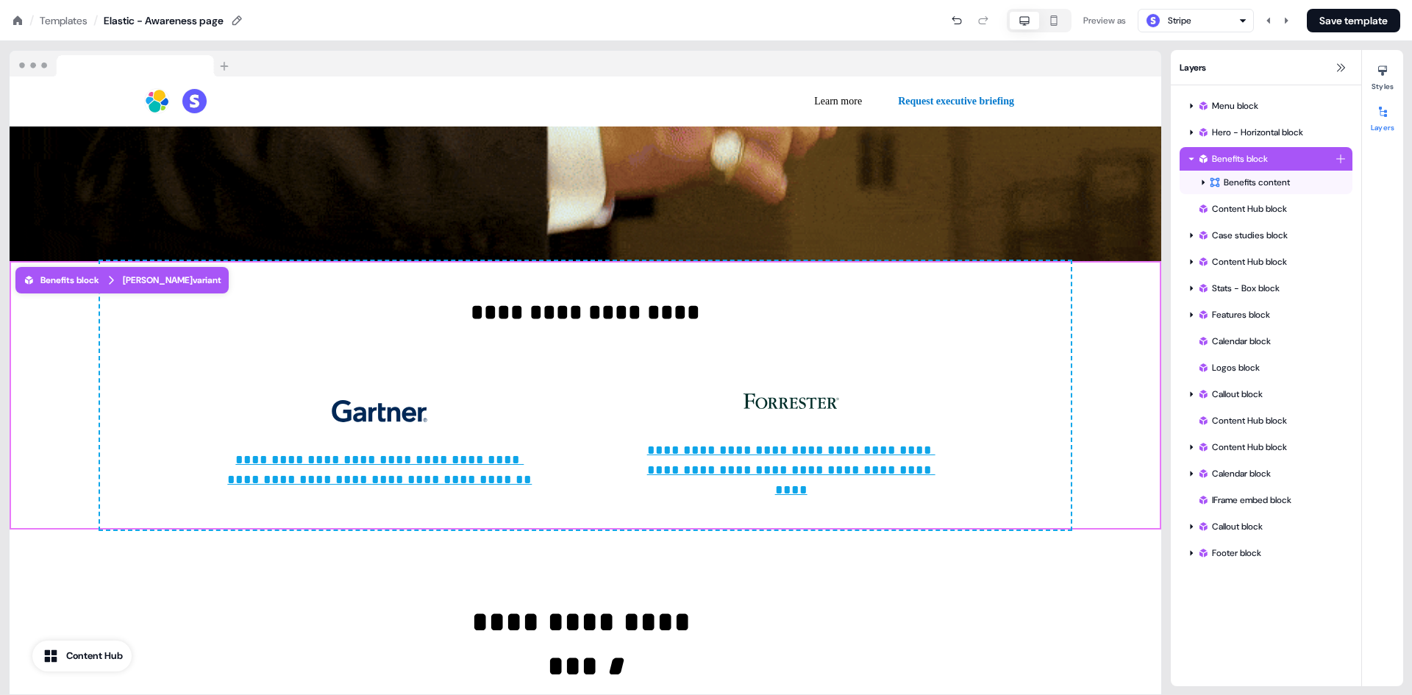
click at [1276, 153] on div "Benefits block" at bounding box center [1267, 159] width 138 height 15
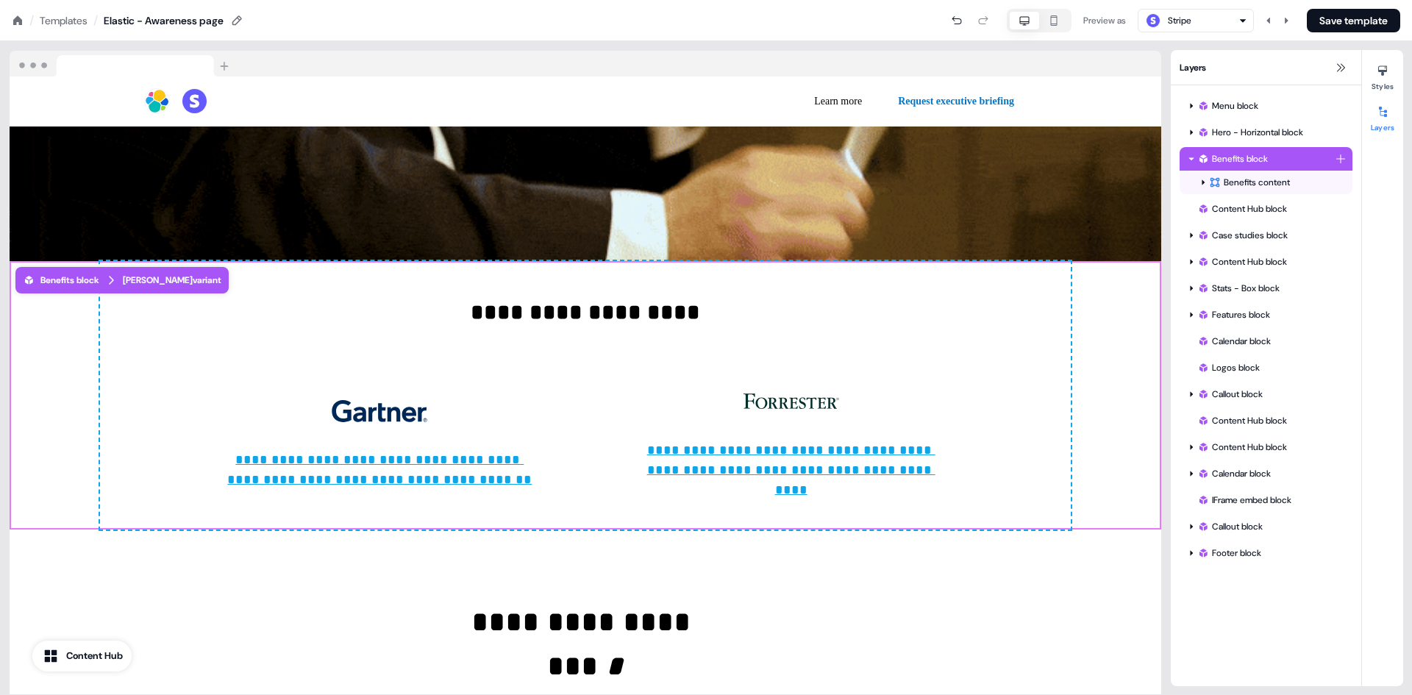
click at [1276, 153] on div "Benefits block" at bounding box center [1267, 159] width 138 height 15
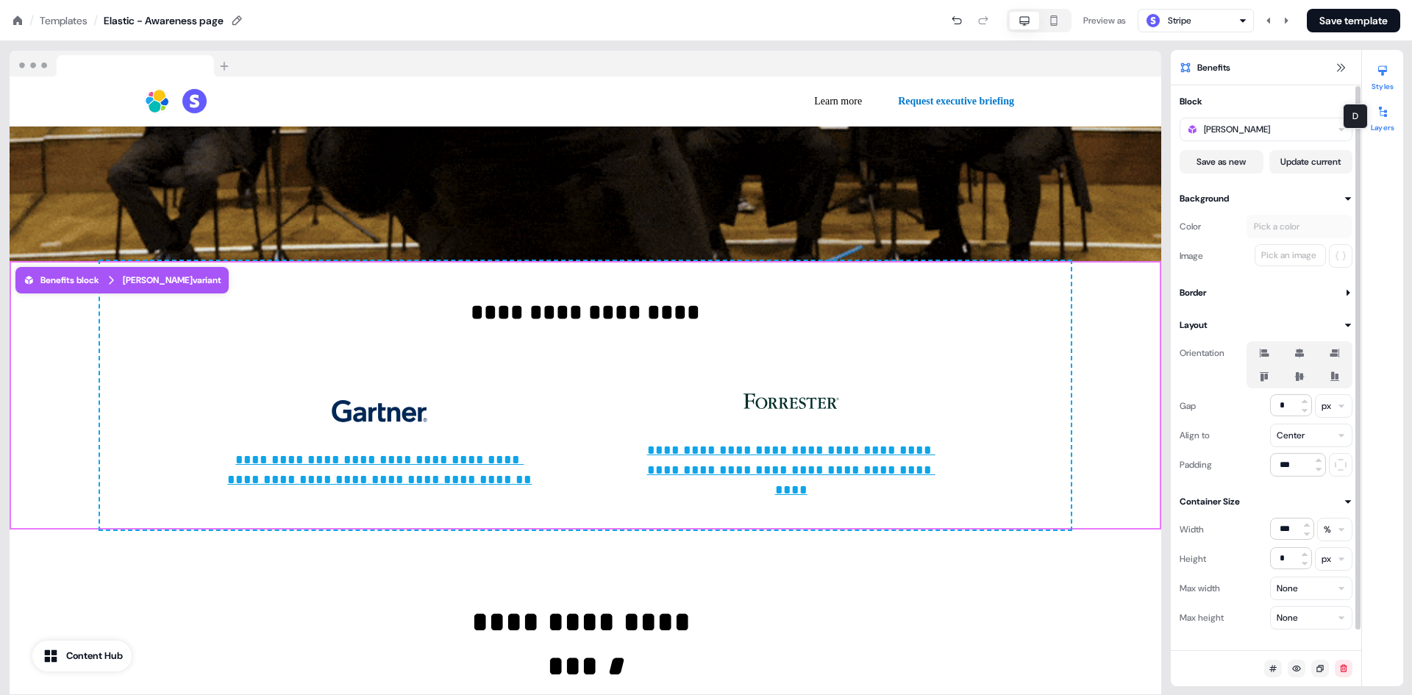
click at [1378, 114] on icon at bounding box center [1383, 112] width 12 height 12
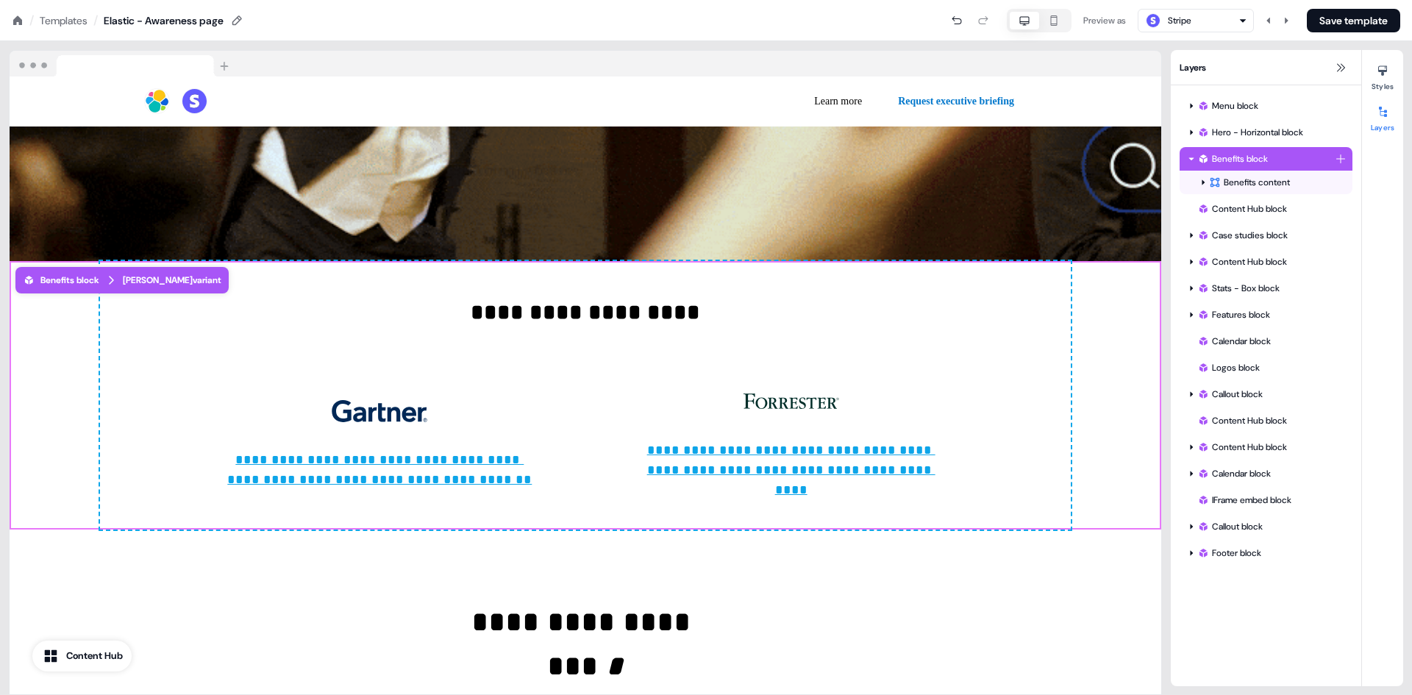
click at [1282, 158] on div "Benefits block" at bounding box center [1267, 159] width 138 height 15
